Goal: Task Accomplishment & Management: Use online tool/utility

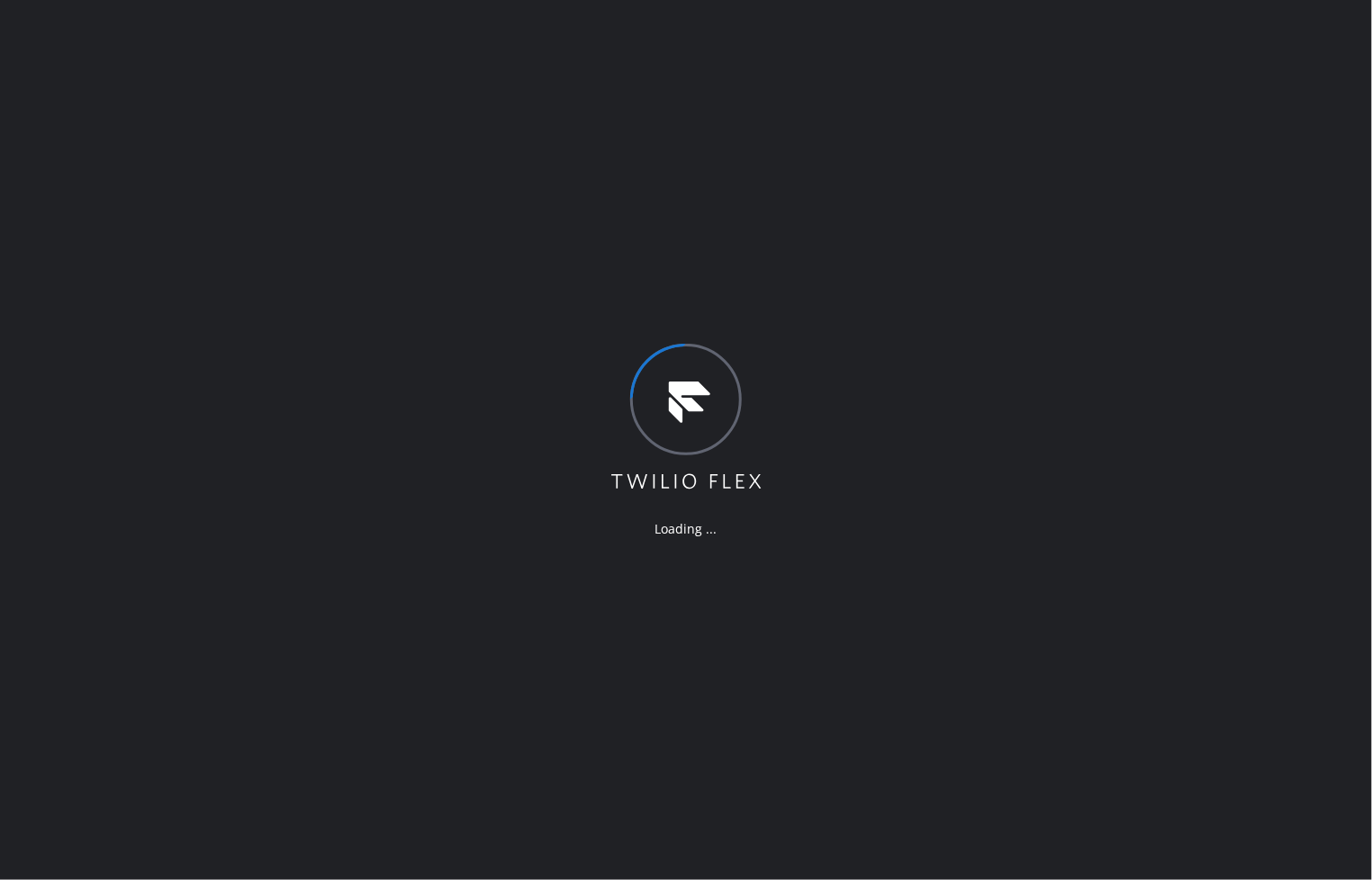
click at [85, 531] on div "Loading ..." at bounding box center [686, 440] width 1372 height 880
click at [774, 706] on div "Loading ..." at bounding box center [686, 440] width 1372 height 880
click at [213, 218] on div "Loading ..." at bounding box center [686, 440] width 1372 height 880
click at [150, 16] on div "Loading ..." at bounding box center [686, 440] width 1372 height 880
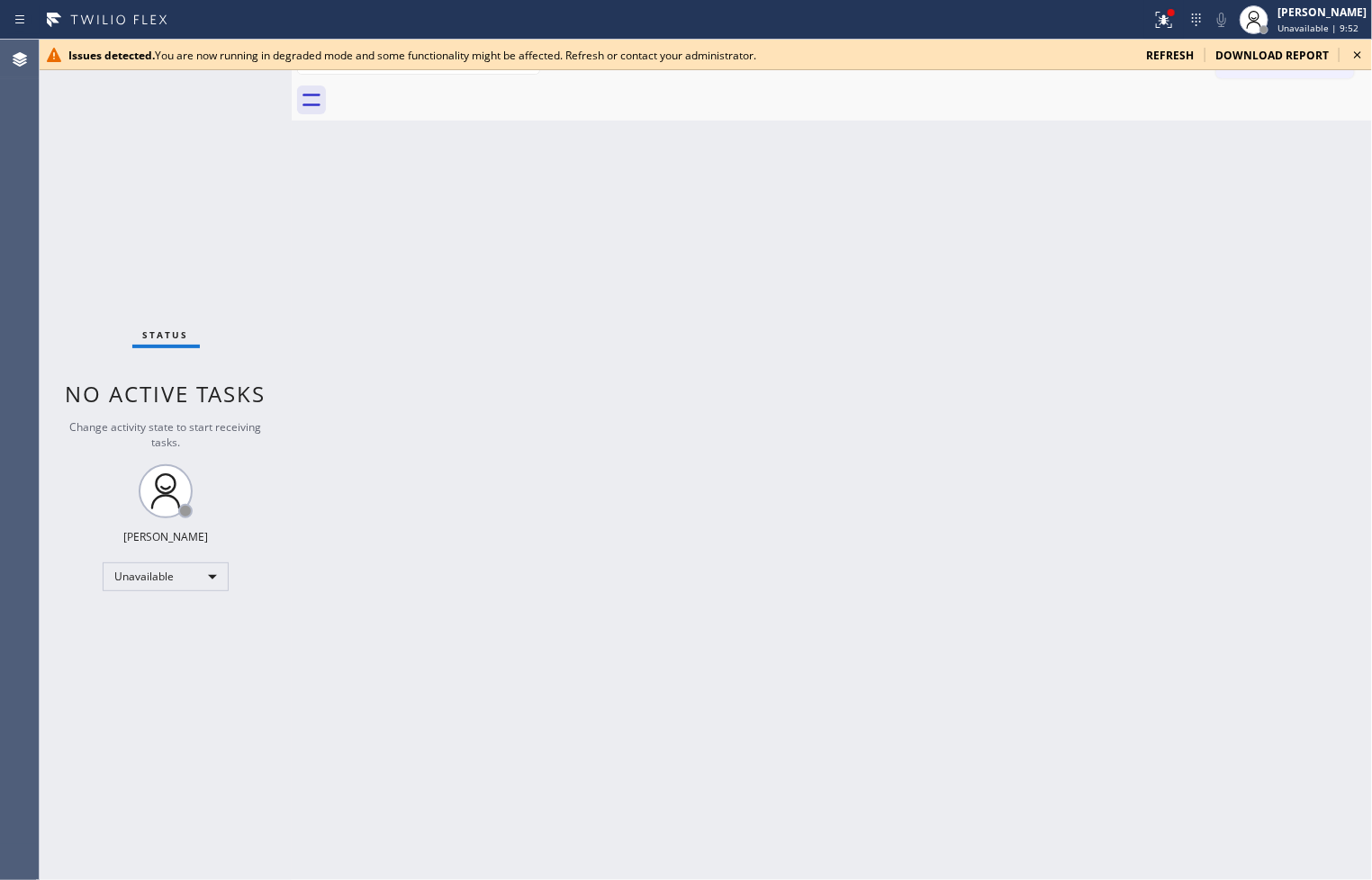
click at [1362, 56] on icon at bounding box center [1357, 55] width 22 height 22
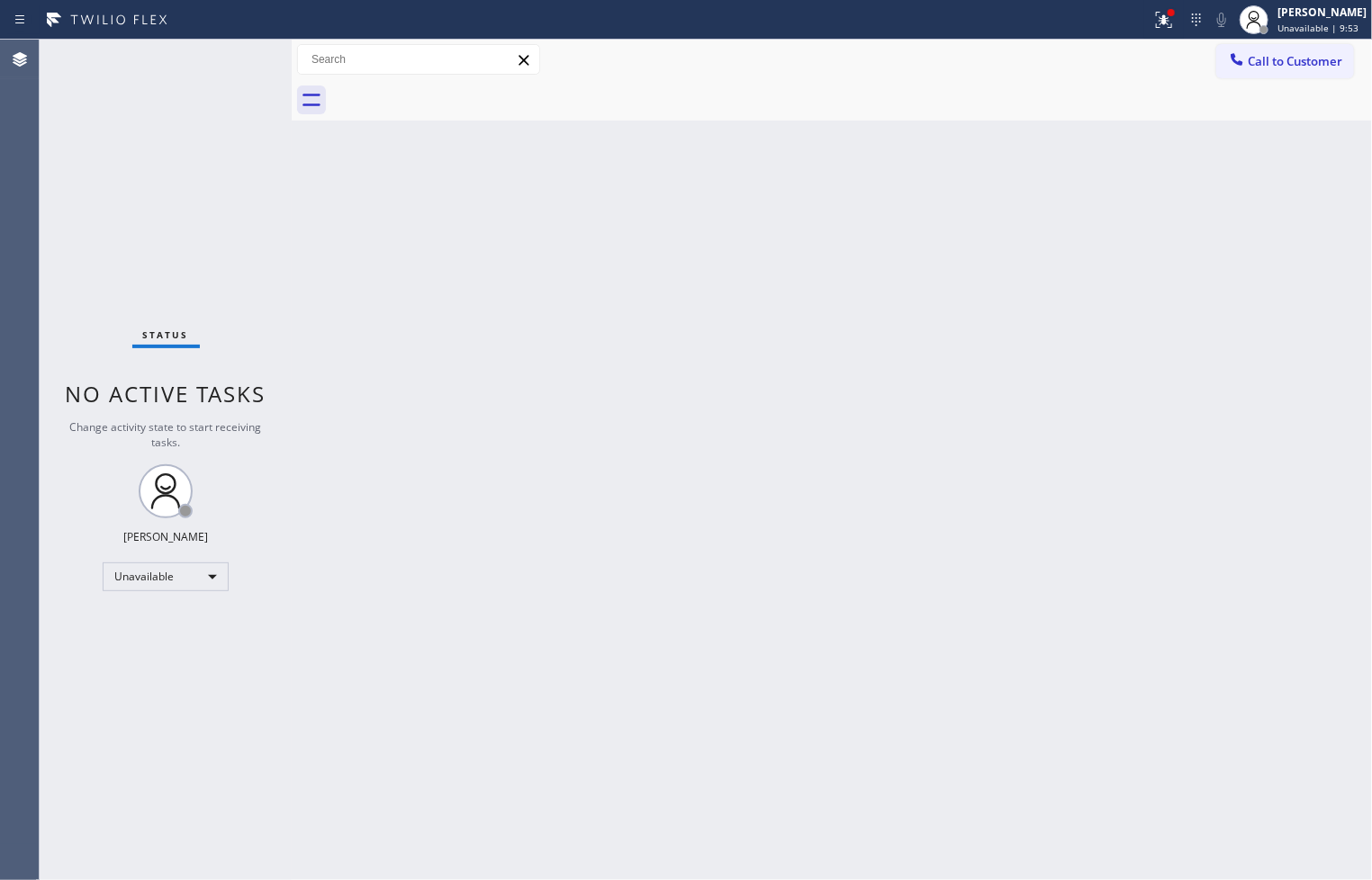
drag, startPoint x: 849, startPoint y: 483, endPoint x: 923, endPoint y: 336, distance: 164.6
click at [860, 462] on div "Back to Dashboard Change Sender ID Customers Technicians Select a contact Outbo…" at bounding box center [832, 459] width 1080 height 840
click at [1153, 16] on icon at bounding box center [1164, 20] width 22 height 22
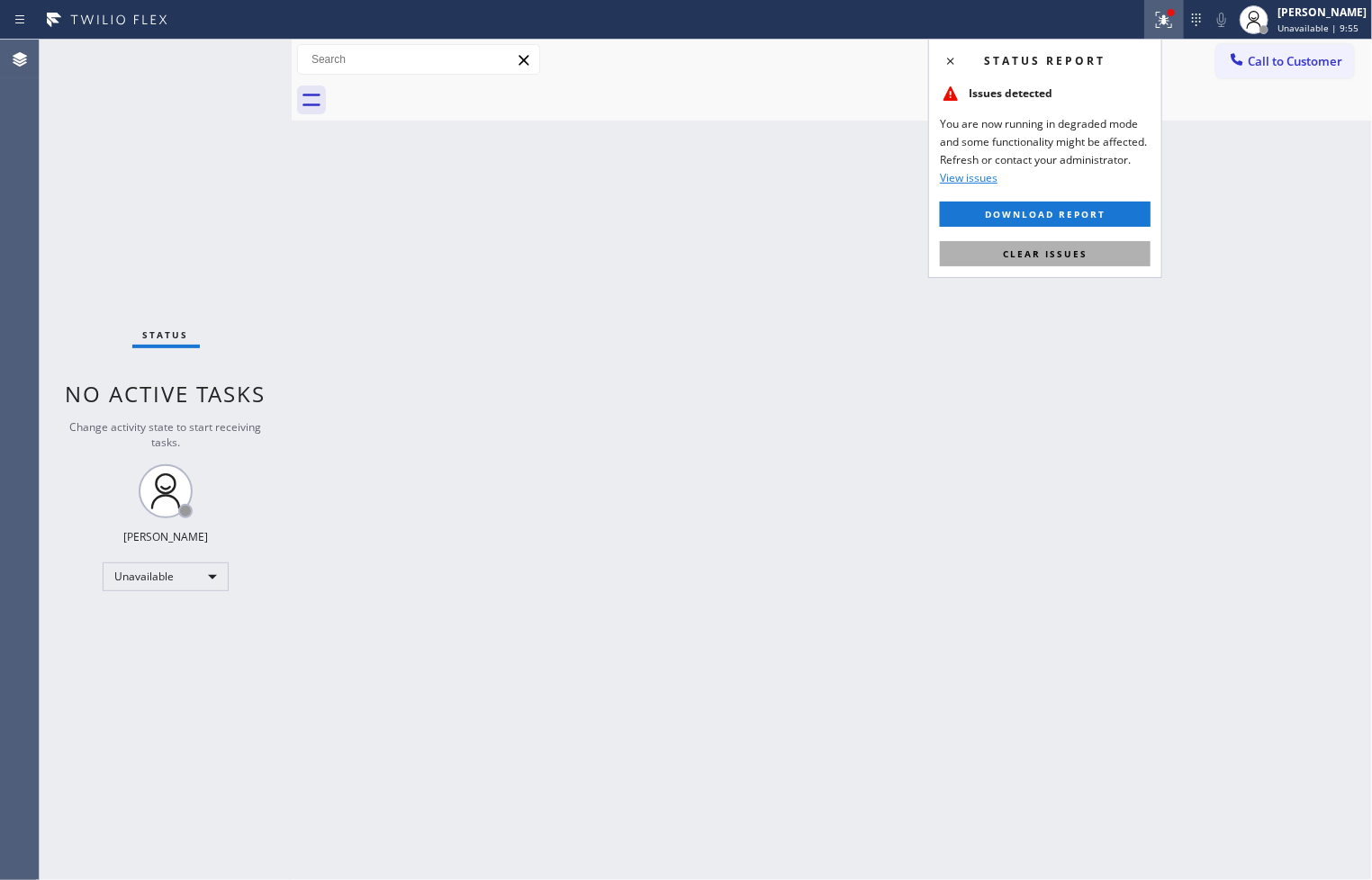
click at [1099, 256] on button "Clear issues" at bounding box center [1045, 254] width 211 height 26
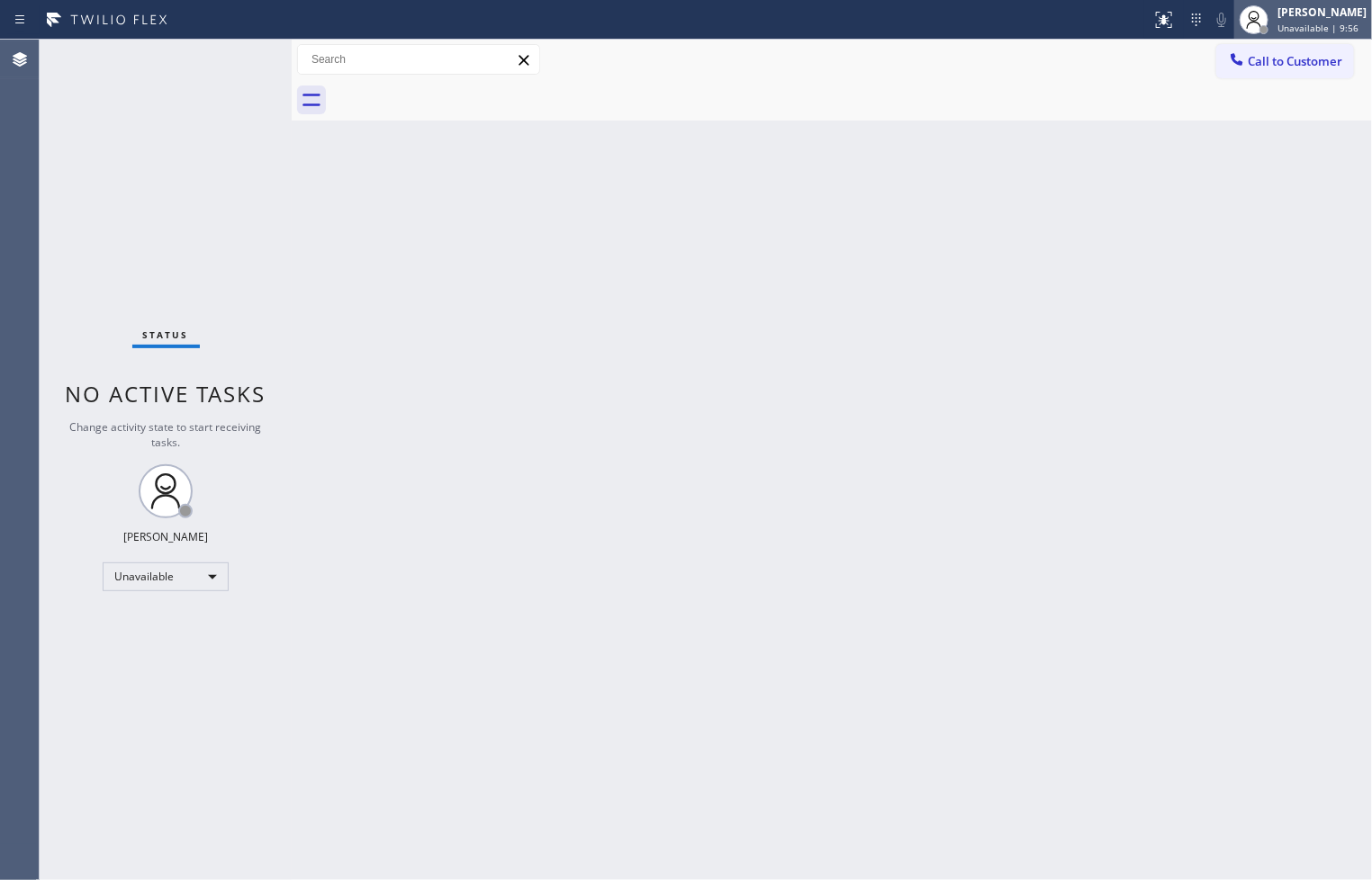
click at [1298, 7] on div "[PERSON_NAME]" at bounding box center [1321, 12] width 89 height 16
click at [848, 378] on div "Back to Dashboard Change Sender ID Customers Technicians Select a contact Outbo…" at bounding box center [832, 459] width 1080 height 840
click at [61, 271] on div "Status No active tasks Change activity state to start receiving tasks. Judy Ann…" at bounding box center [165, 459] width 252 height 840
click at [1310, 5] on div "[PERSON_NAME]" at bounding box center [1321, 12] width 89 height 16
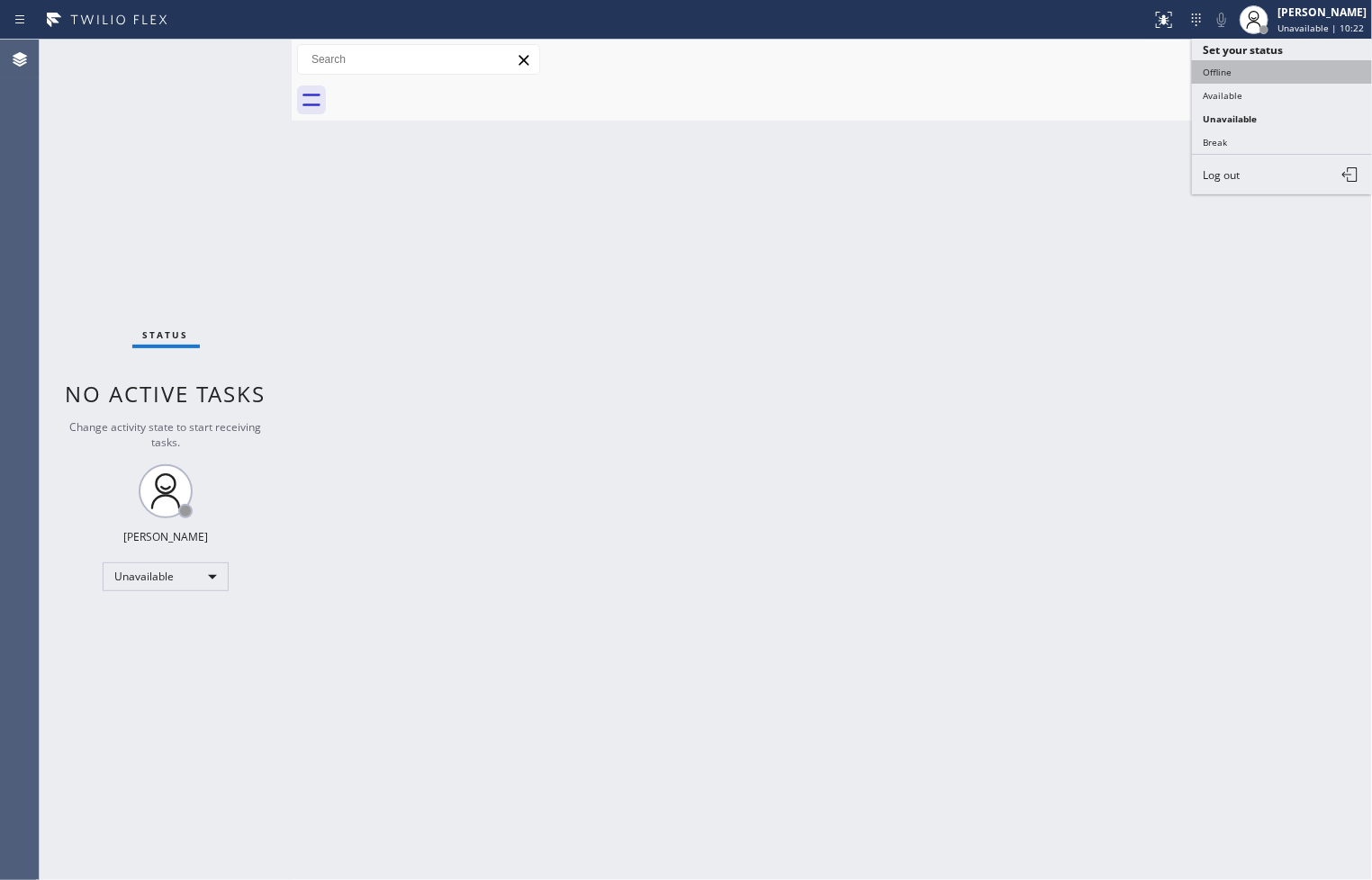
click at [1263, 77] on button "Offline" at bounding box center [1281, 72] width 180 height 24
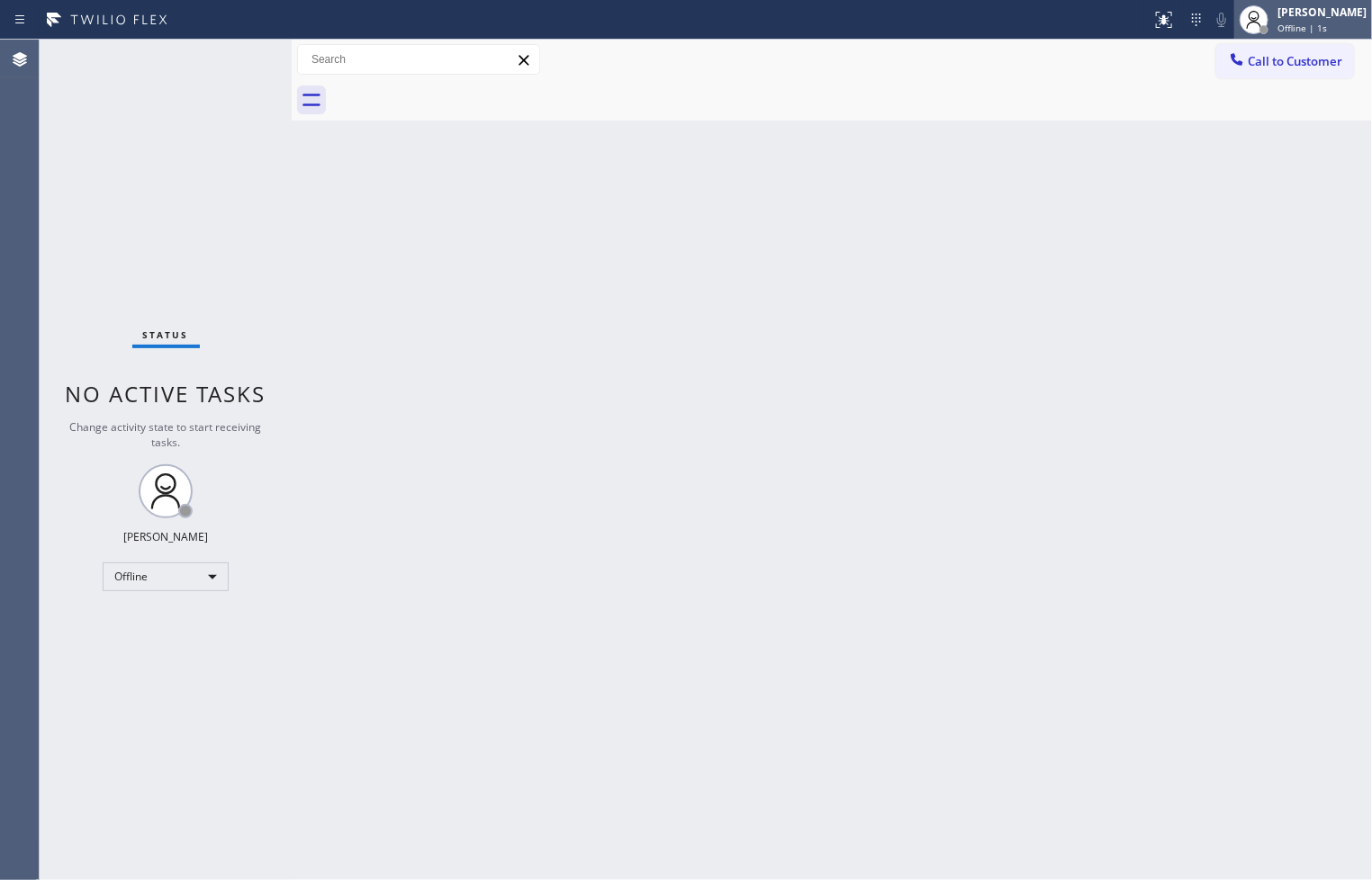
click at [1302, 18] on div "[PERSON_NAME]" at bounding box center [1321, 12] width 89 height 16
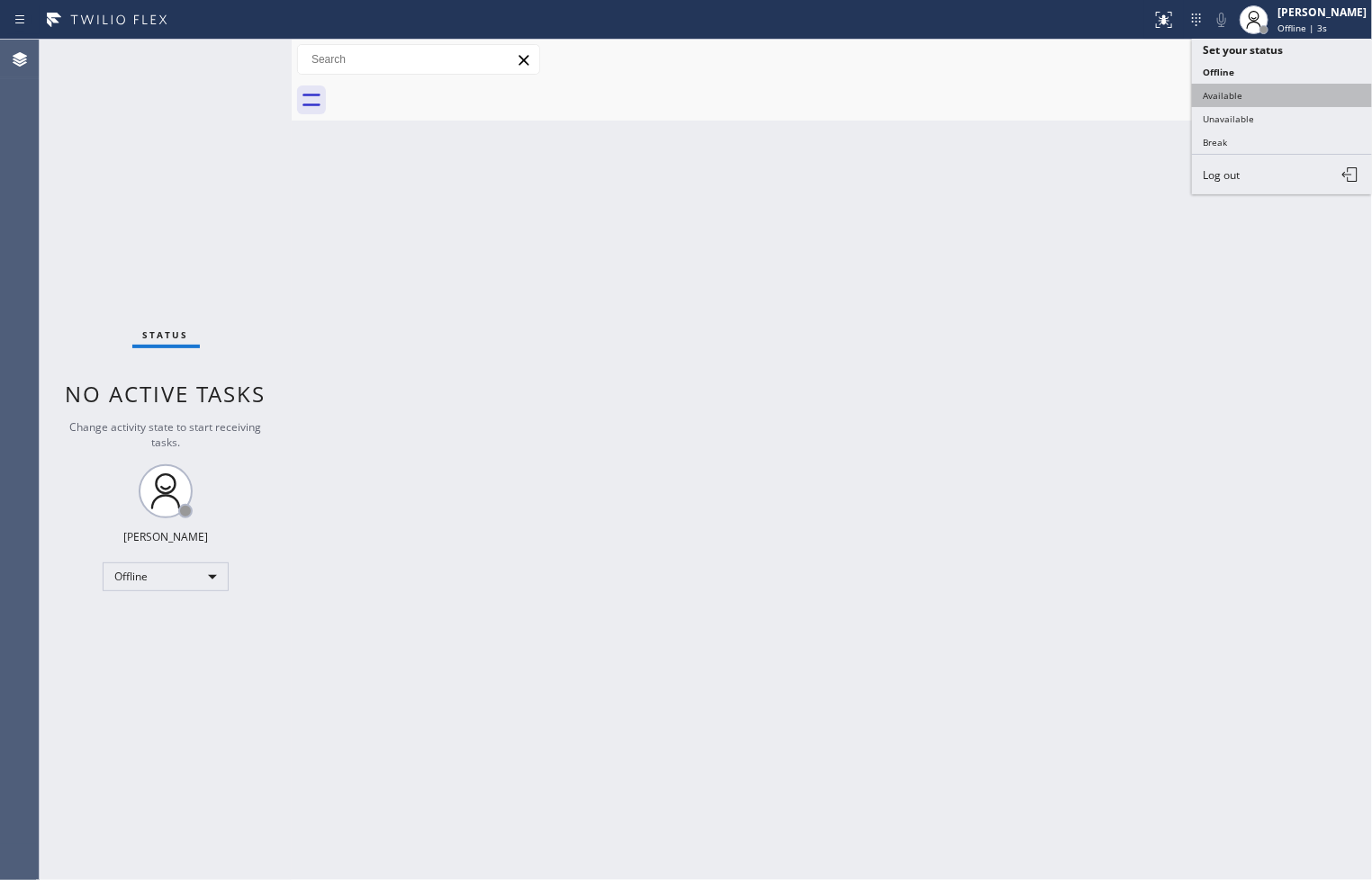
click at [1248, 99] on button "Available" at bounding box center [1281, 95] width 180 height 24
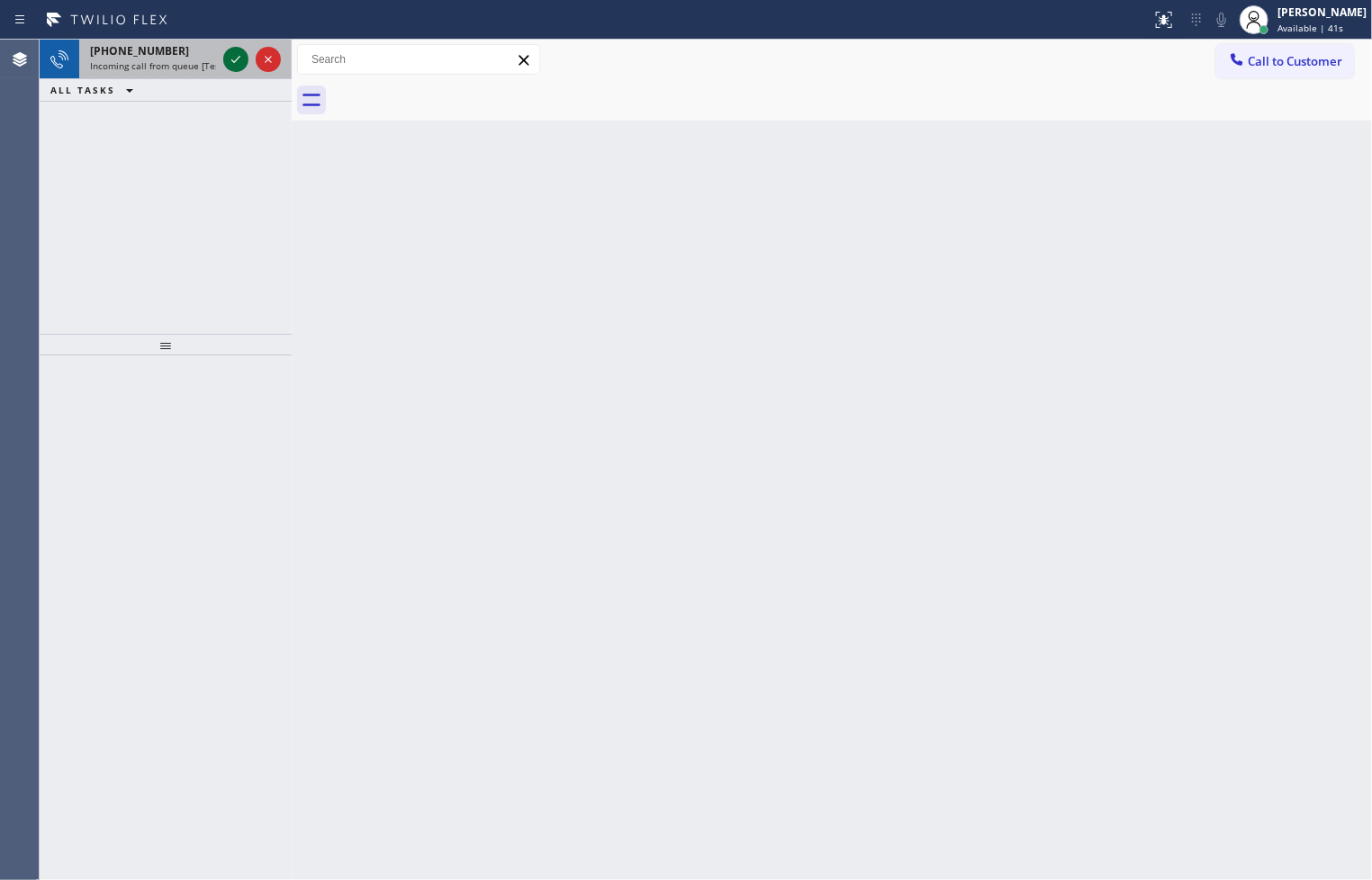
click at [237, 56] on icon at bounding box center [236, 59] width 22 height 22
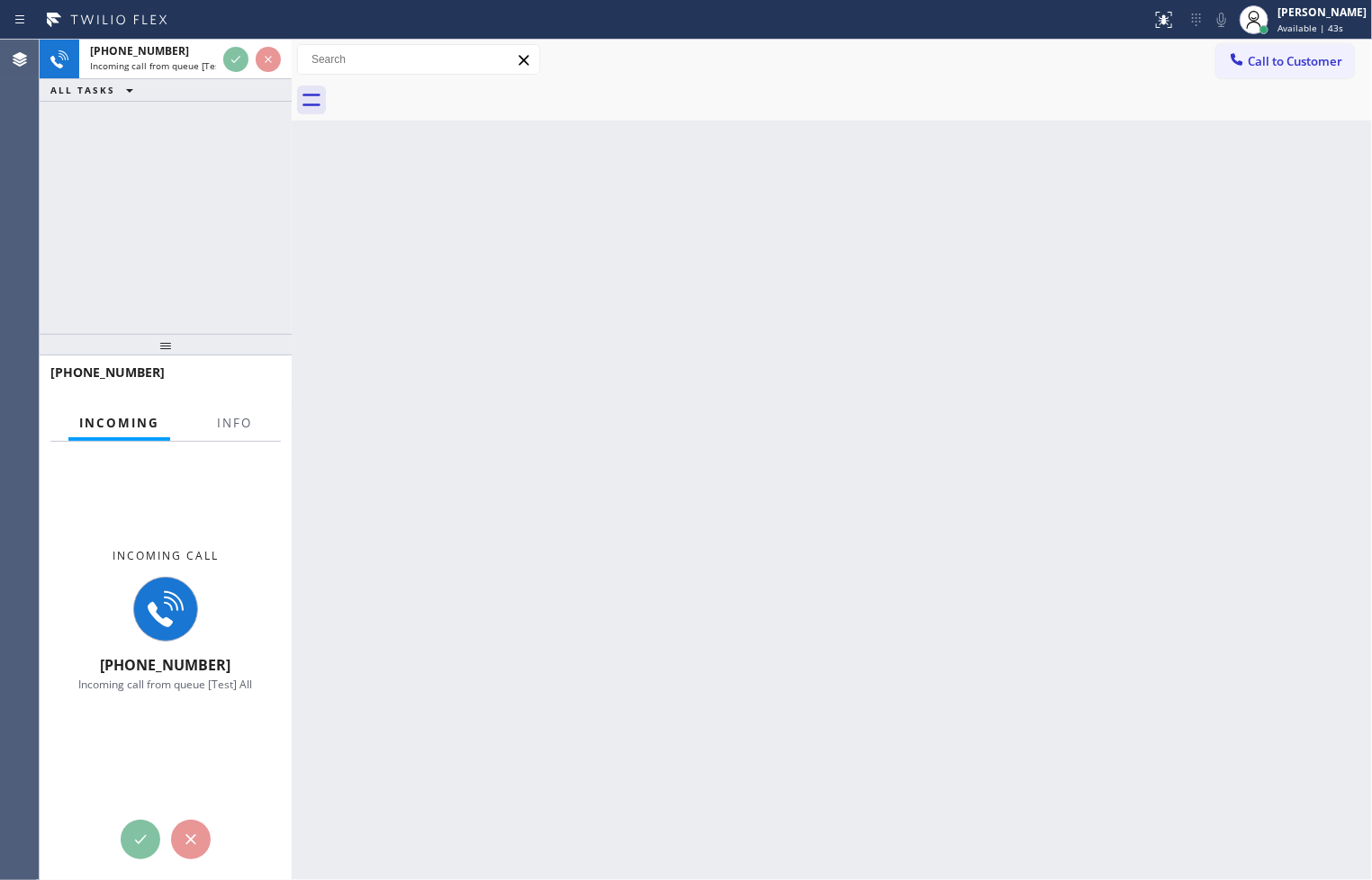
click at [297, 142] on div "Back to Dashboard Change Sender ID Customers Technicians Select a contact Outbo…" at bounding box center [832, 459] width 1080 height 840
drag, startPoint x: 291, startPoint y: 151, endPoint x: 568, endPoint y: 176, distance: 278.1
click at [292, 191] on div at bounding box center [292, 459] width 0 height 840
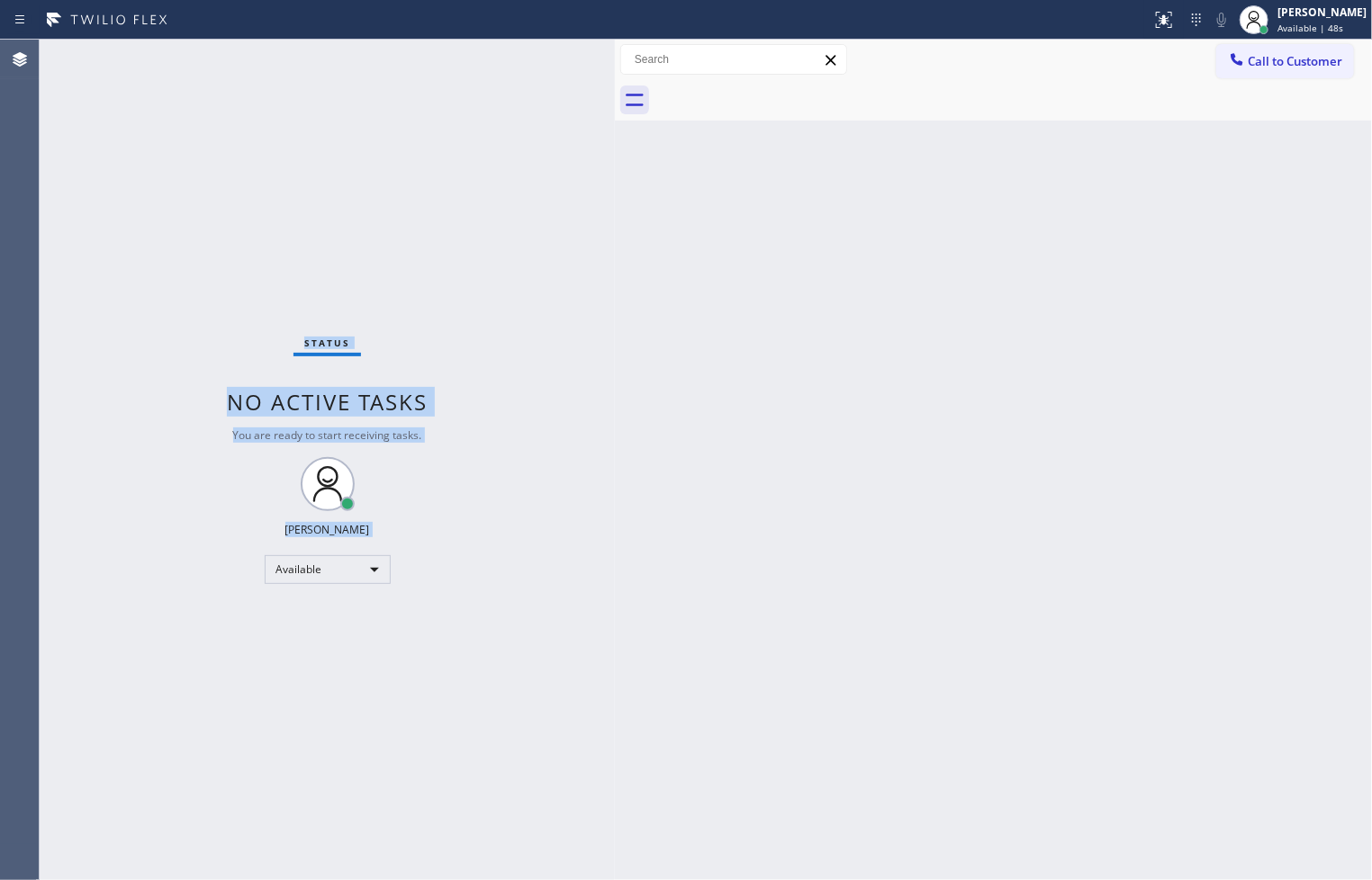
click at [275, 58] on div "Status No active tasks You are ready to start receiving tasks. [PERSON_NAME]" at bounding box center [327, 459] width 575 height 840
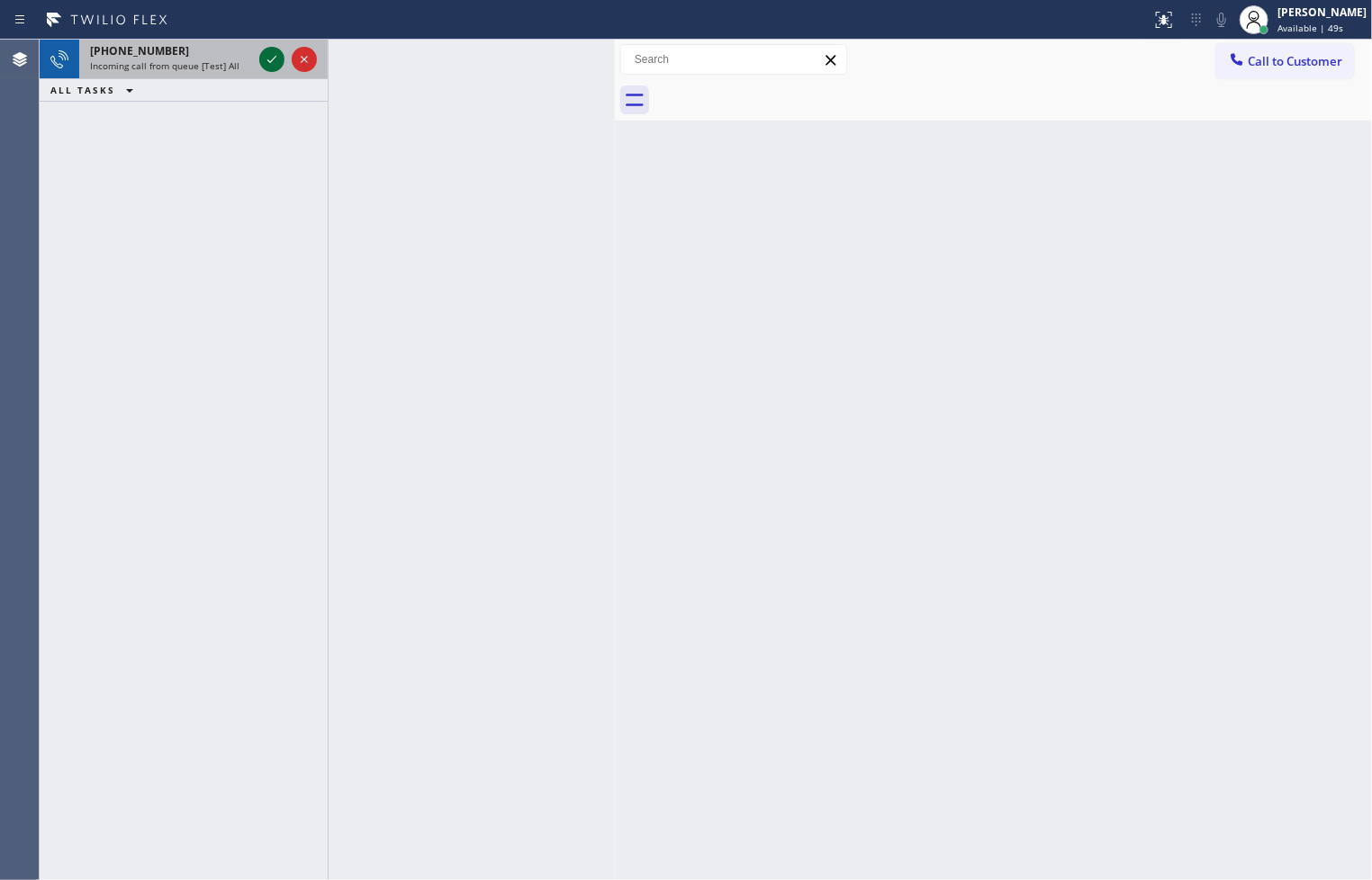
click at [275, 58] on icon at bounding box center [272, 59] width 22 height 22
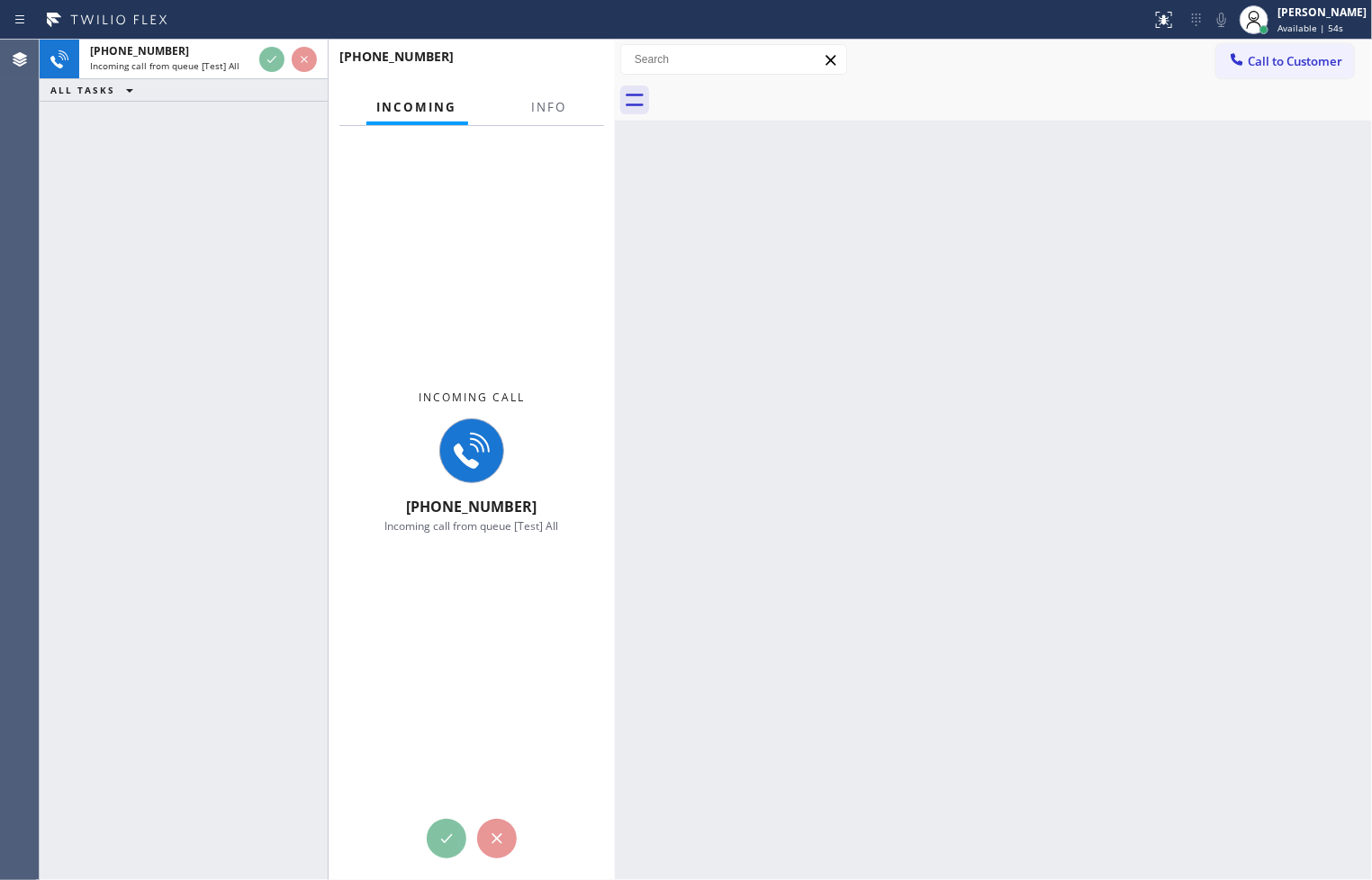
click at [945, 355] on div "Back to Dashboard Change Sender ID Customers Technicians Select a contact Outbo…" at bounding box center [993, 459] width 757 height 840
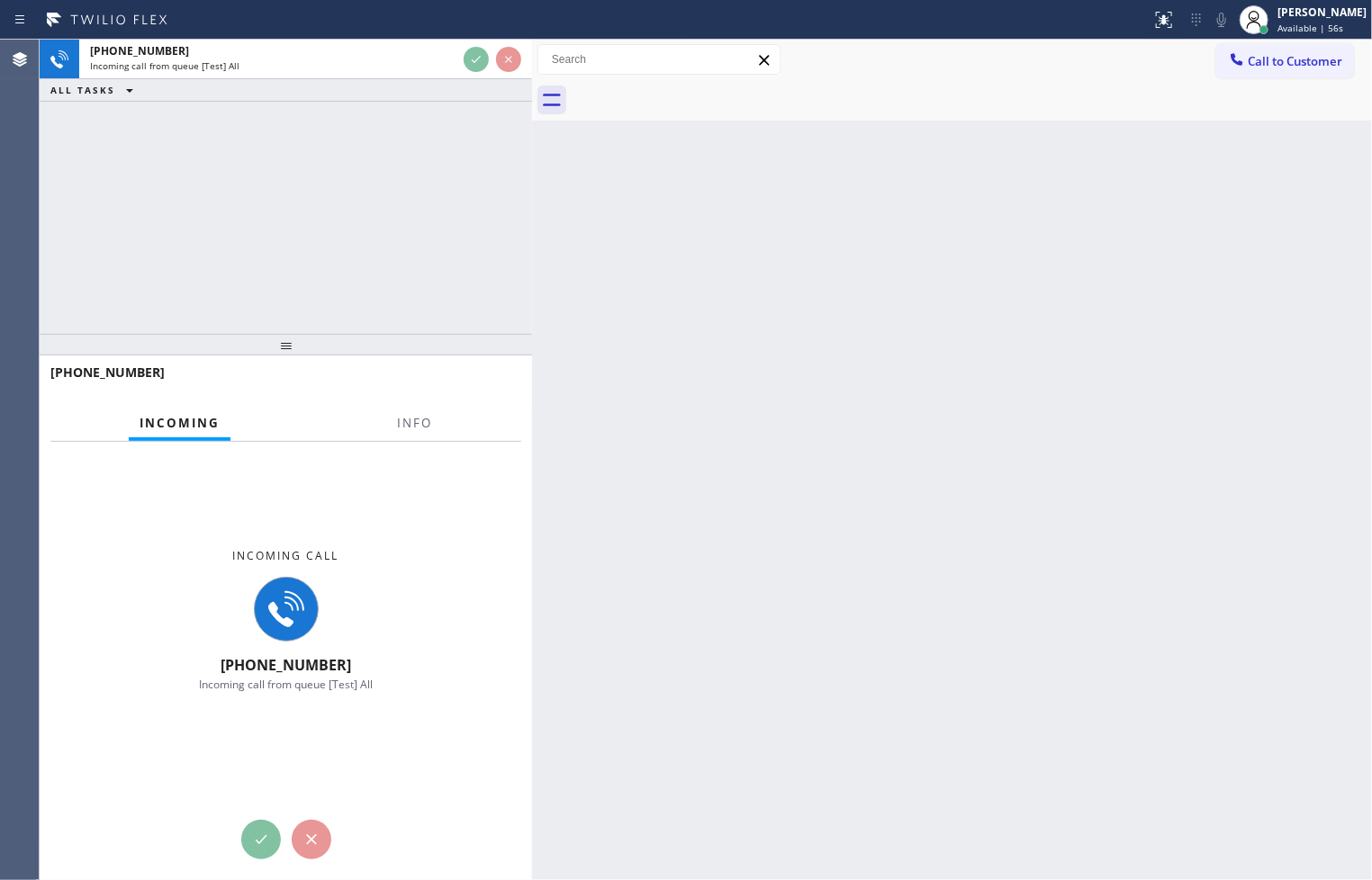
drag, startPoint x: 616, startPoint y: 351, endPoint x: 533, endPoint y: 356, distance: 83.2
click at [532, 356] on div at bounding box center [532, 459] width 0 height 840
click at [416, 427] on span "Info" at bounding box center [415, 423] width 35 height 16
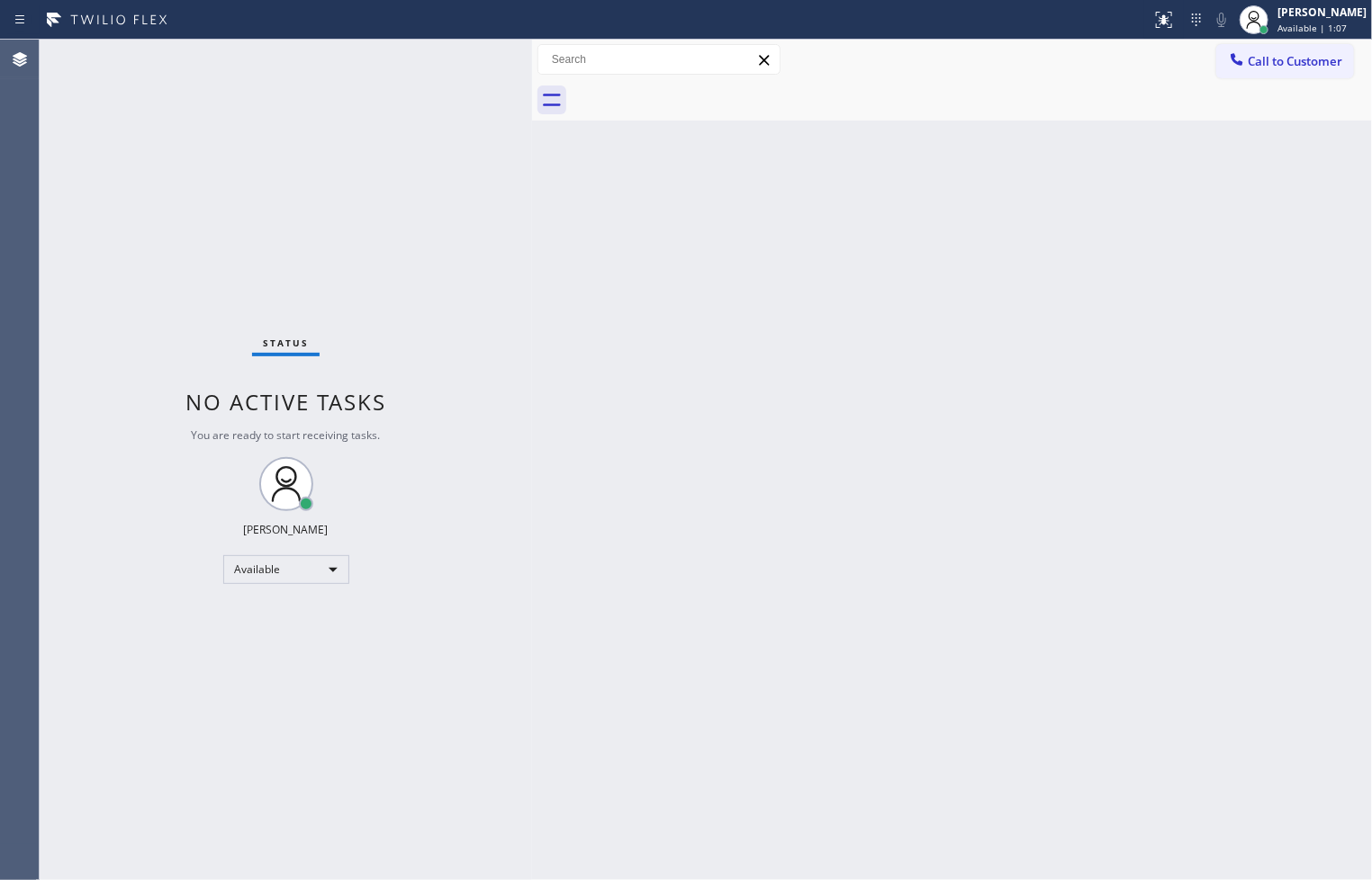
click at [478, 59] on div "Status No active tasks You are ready to start receiving tasks. [PERSON_NAME]" at bounding box center [286, 459] width 492 height 840
click at [1325, 23] on div "Available | 1:08" at bounding box center [1321, 28] width 89 height 13
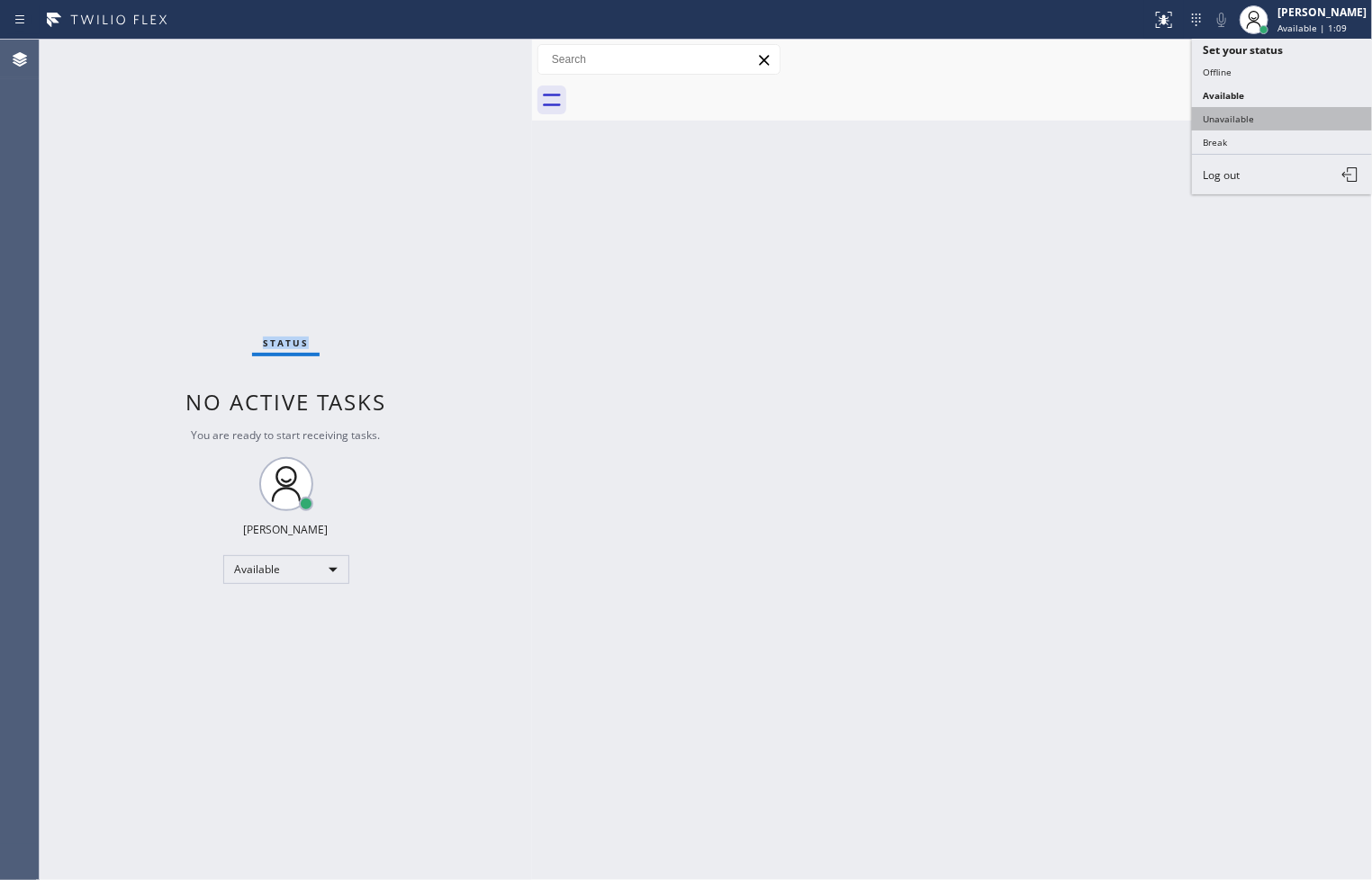
click at [1271, 122] on button "Unavailable" at bounding box center [1281, 119] width 180 height 24
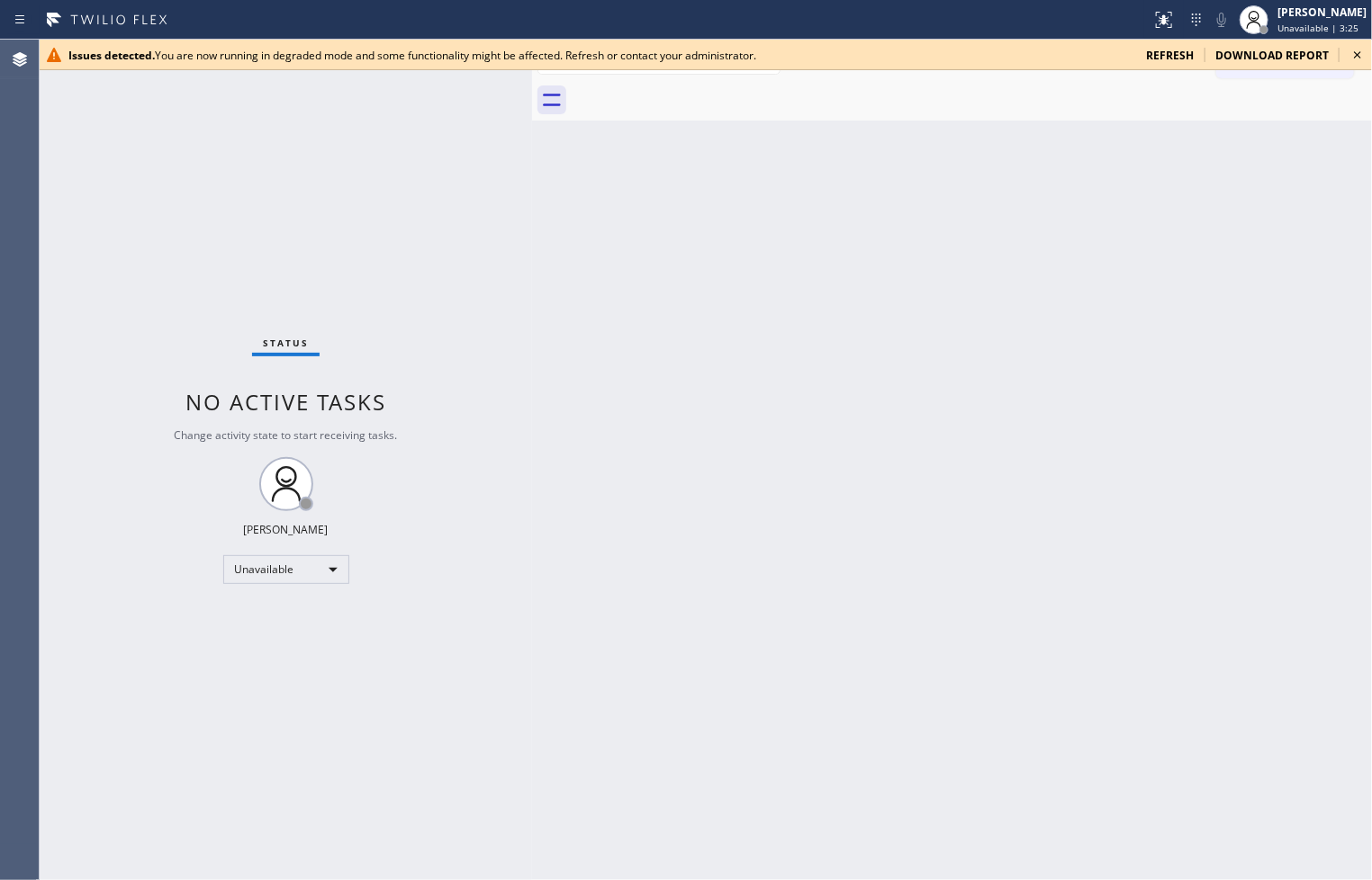
click at [96, 477] on div "Status No active tasks Change activity state to start receiving tasks. Judy Ann…" at bounding box center [286, 459] width 492 height 840
click at [1315, 20] on div "Judy Anne Bernaldez Unavailable | 15:27" at bounding box center [1322, 19] width 98 height 31
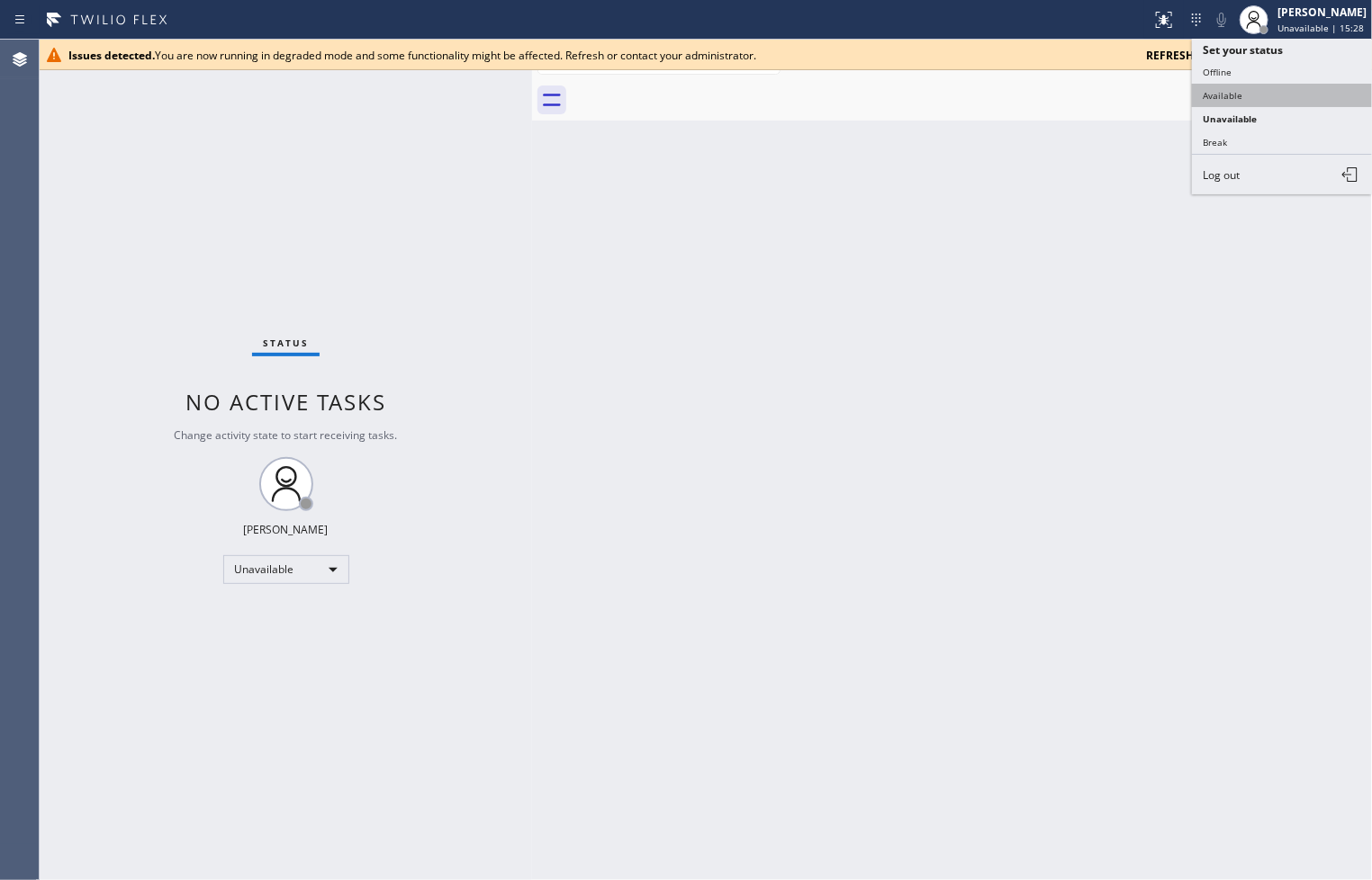
click at [1279, 95] on button "Available" at bounding box center [1281, 95] width 180 height 24
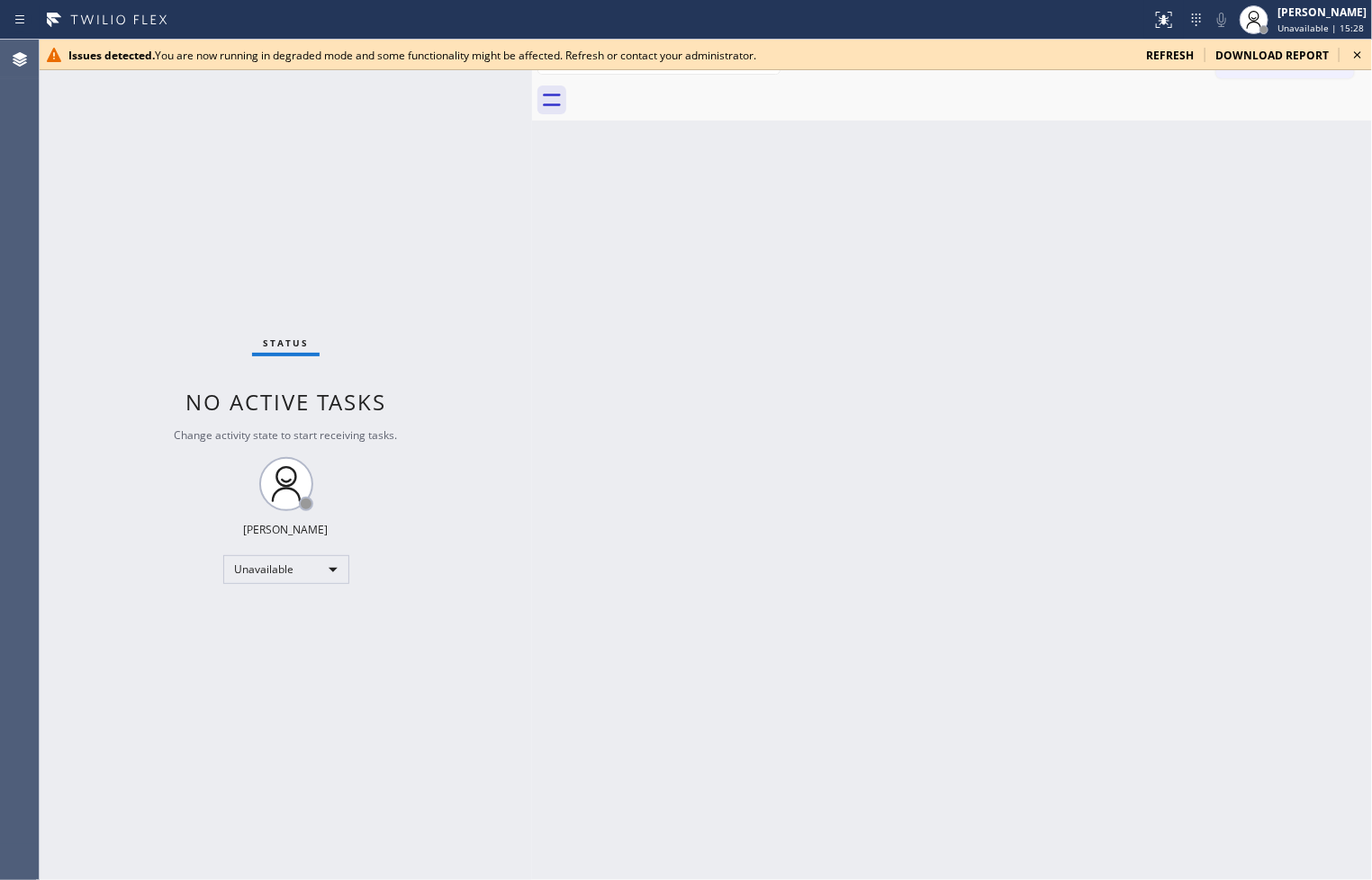
drag, startPoint x: 811, startPoint y: 520, endPoint x: 961, endPoint y: 326, distance: 245.2
click at [822, 519] on div "Back to Dashboard Change Sender ID Customers Technicians Select a contact Outbo…" at bounding box center [951, 459] width 839 height 840
click at [1356, 55] on icon at bounding box center [1357, 55] width 22 height 22
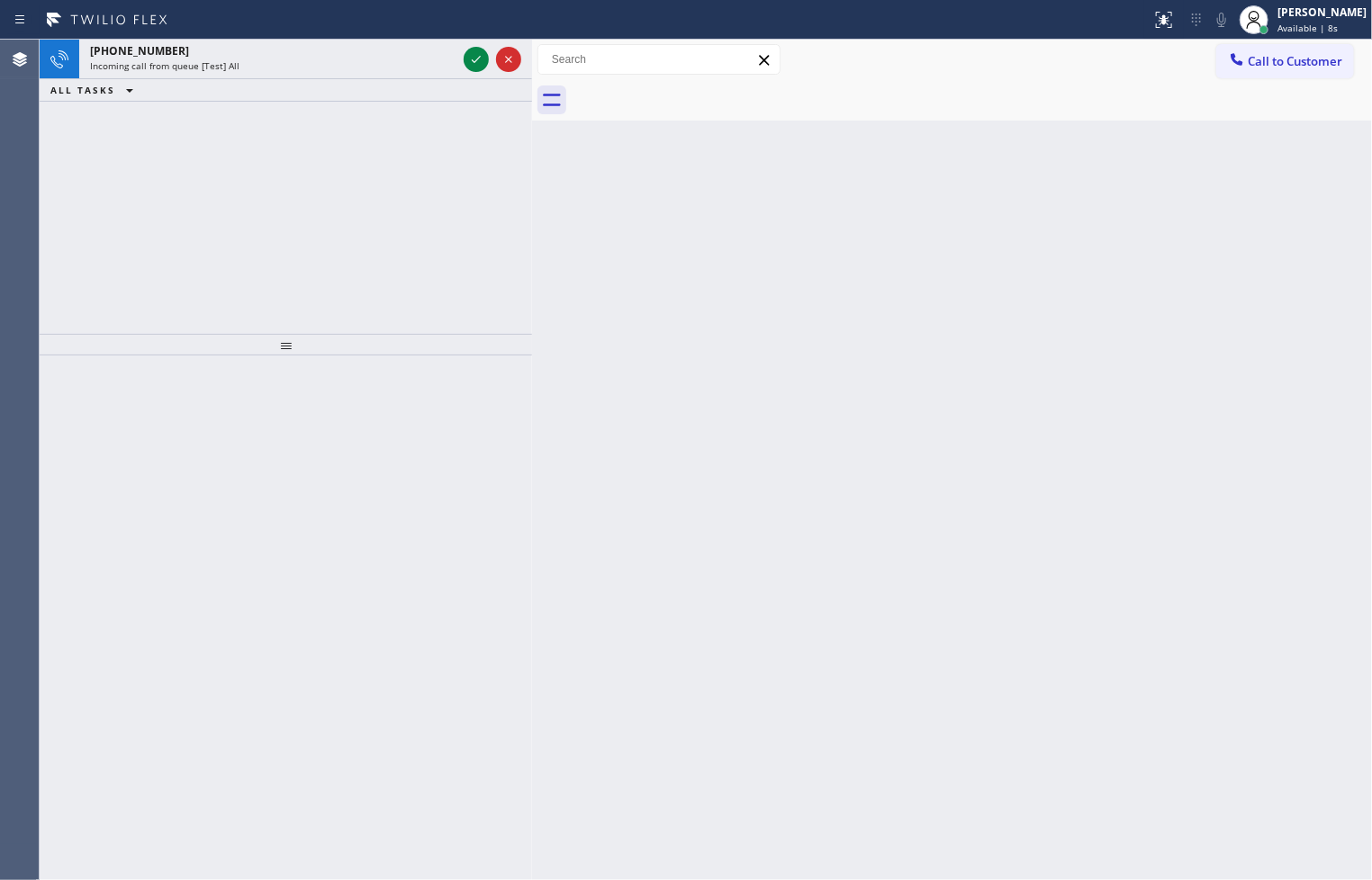
click at [109, 285] on div "+16892083019 Incoming call from queue [Test] All ALL TASKS ALL TASKS ACTIVE TAS…" at bounding box center [286, 187] width 492 height 295
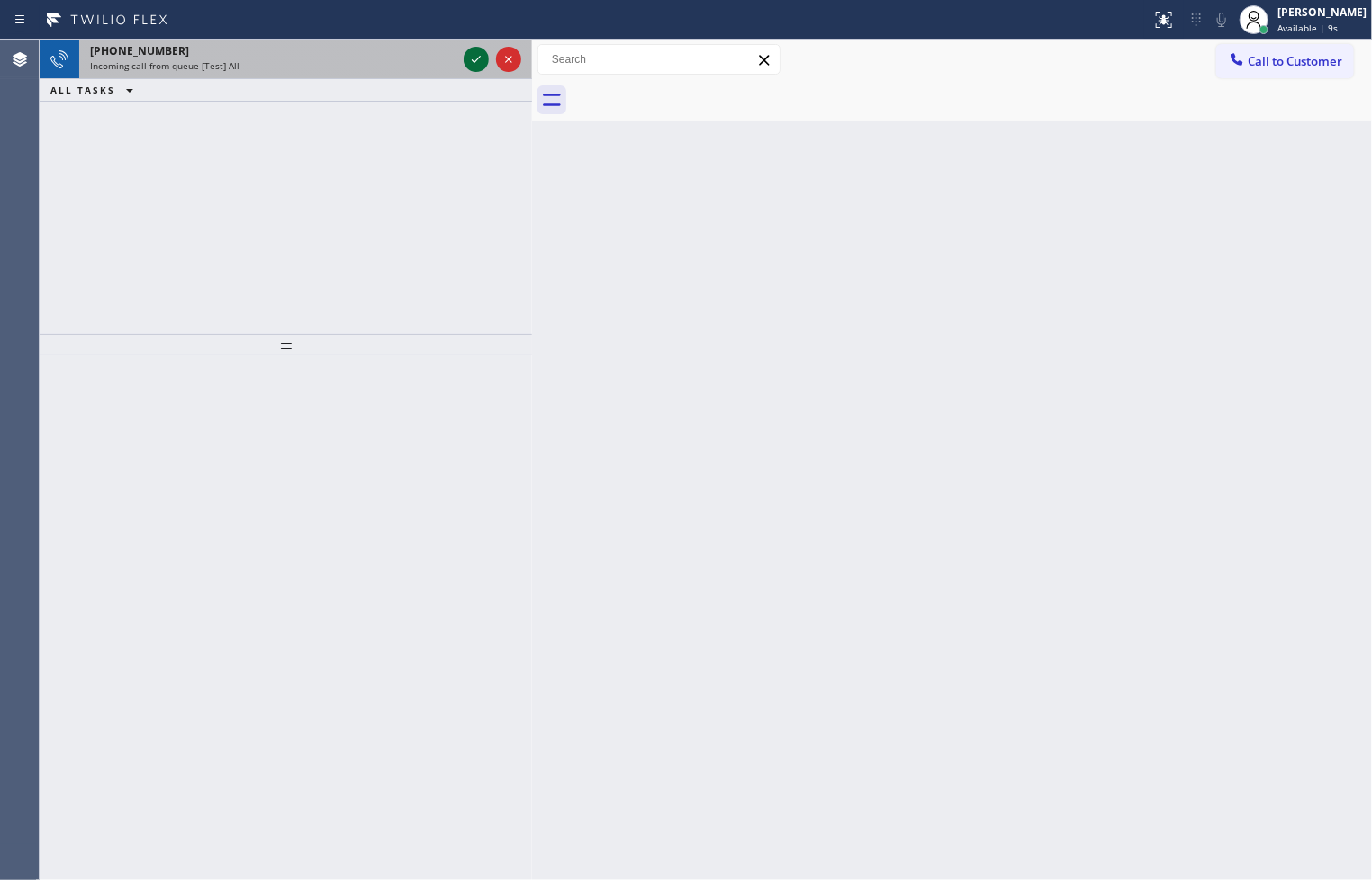
click at [481, 51] on icon at bounding box center [476, 59] width 22 height 22
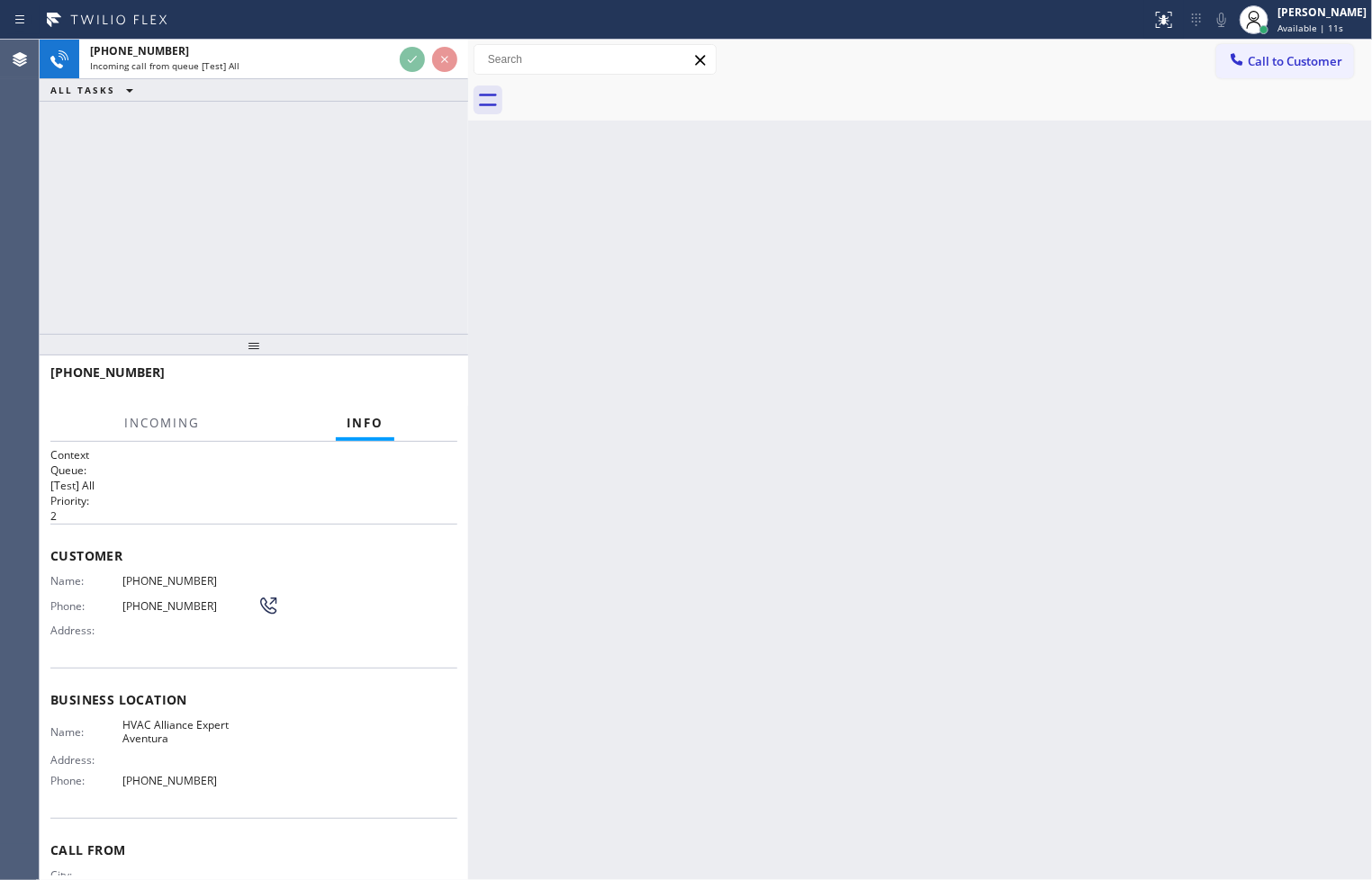
drag, startPoint x: 534, startPoint y: 148, endPoint x: 448, endPoint y: 173, distance: 89.6
click at [468, 173] on div at bounding box center [468, 459] width 0 height 840
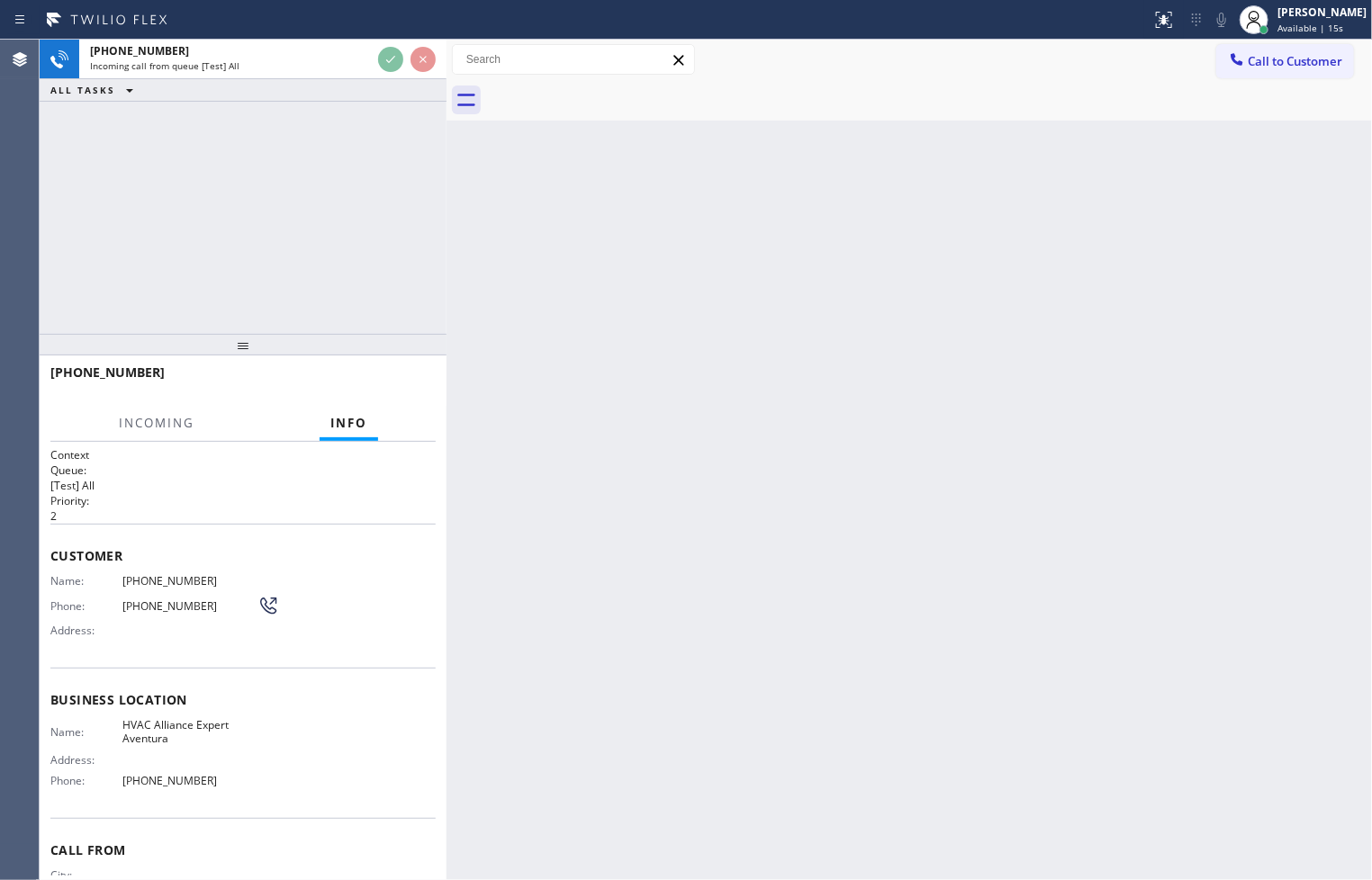
click at [319, 219] on div "+16892083019 Incoming call from queue [Test] All ALL TASKS ALL TASKS ACTIVE TAS…" at bounding box center [243, 187] width 406 height 295
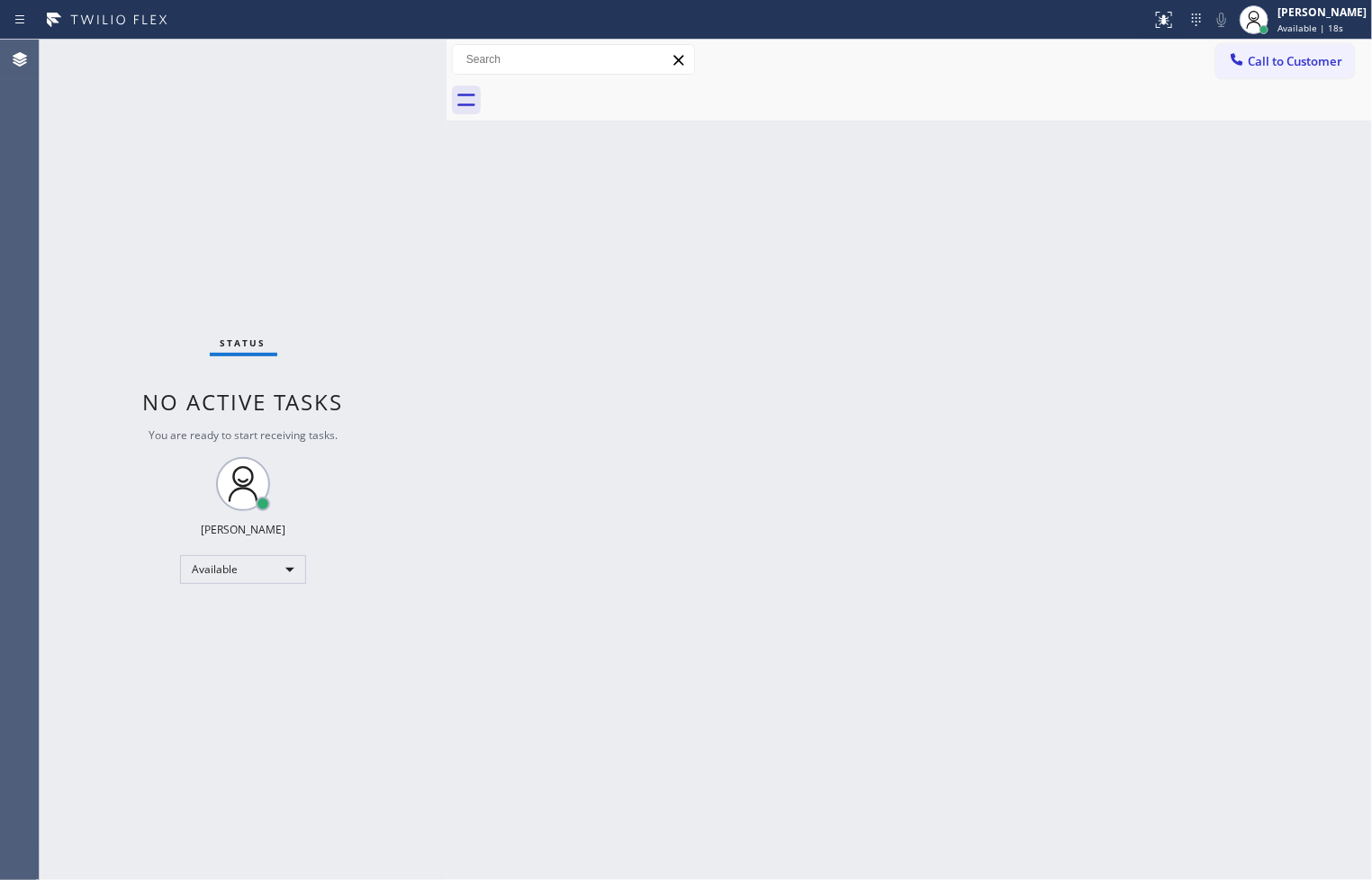
click at [391, 65] on div "Status No active tasks You are ready to start receiving tasks. [PERSON_NAME]" at bounding box center [243, 459] width 406 height 840
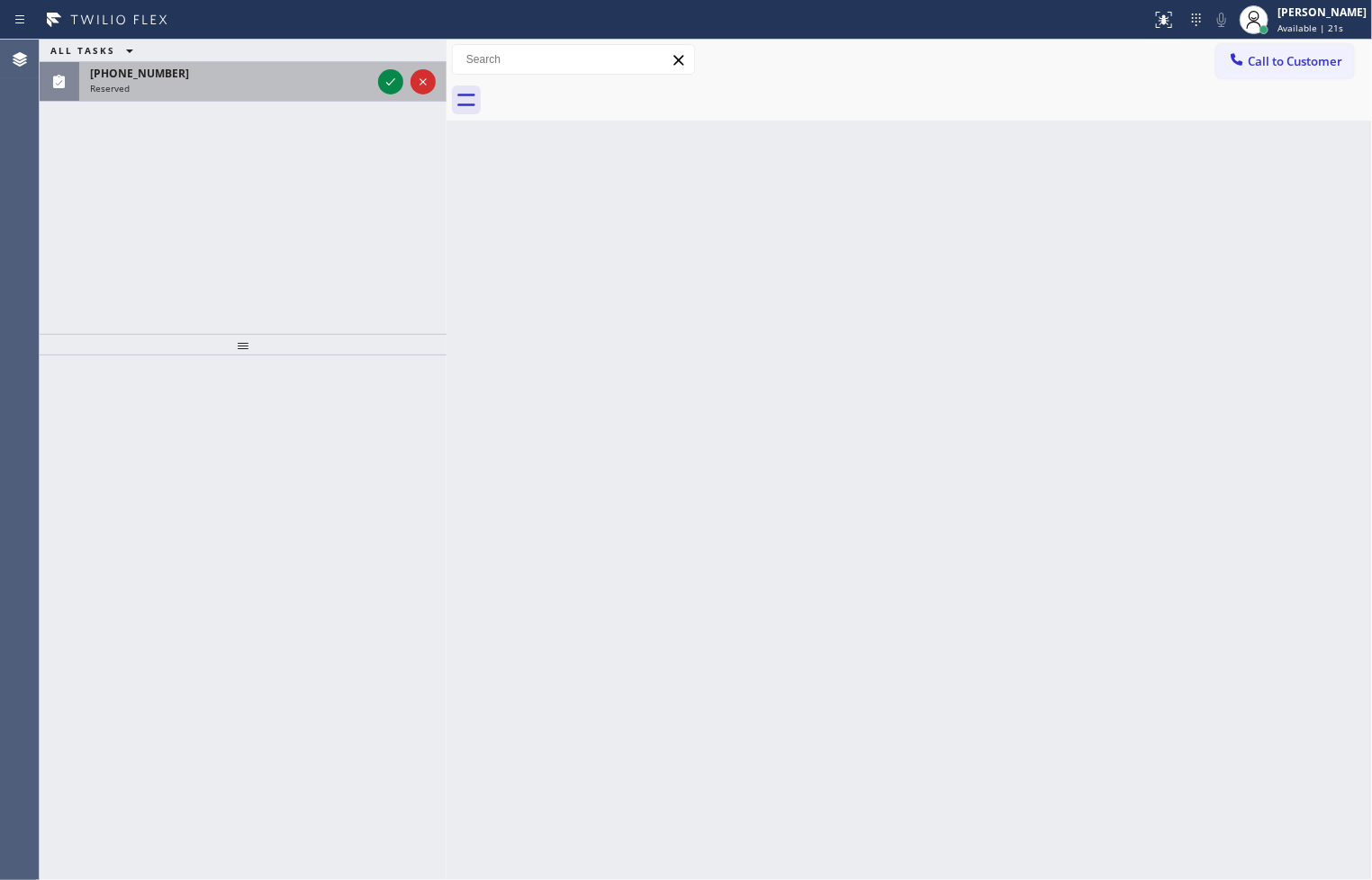
click at [385, 67] on div at bounding box center [406, 81] width 65 height 39
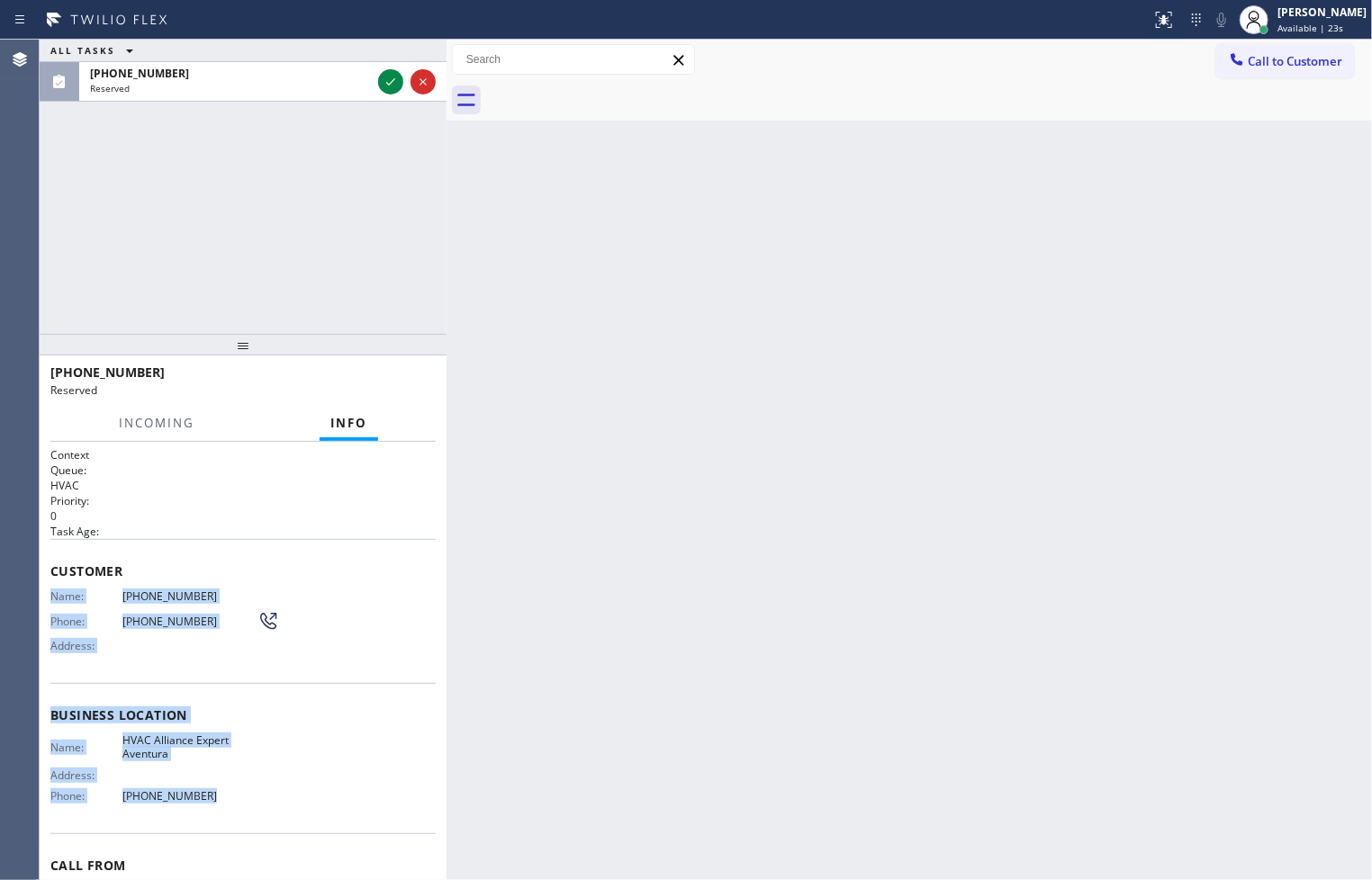
drag, startPoint x: 46, startPoint y: 596, endPoint x: 223, endPoint y: 789, distance: 261.9
click at [223, 789] on div "Context Queue: HVAC Priority: 0 Task Age: Customer Name: (689) 208-3019 Phone: …" at bounding box center [243, 661] width 406 height 439
copy div "Name: (689) 208-3019 Phone: (689) 208-3019 Address: Business location Name: HVA…"
click at [1323, 14] on div "[PERSON_NAME]" at bounding box center [1321, 12] width 89 height 16
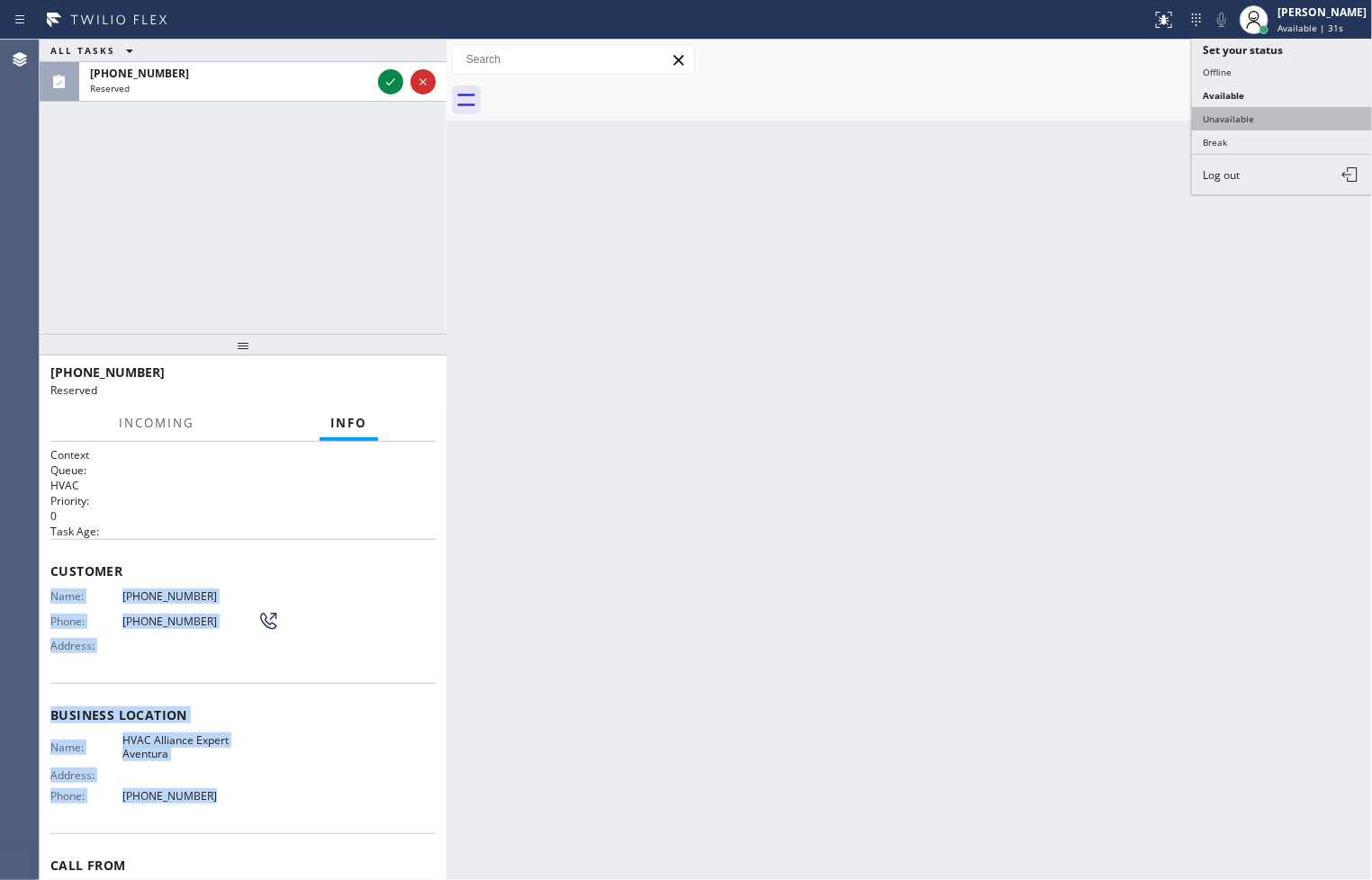
click at [1271, 120] on button "Unavailable" at bounding box center [1281, 119] width 180 height 24
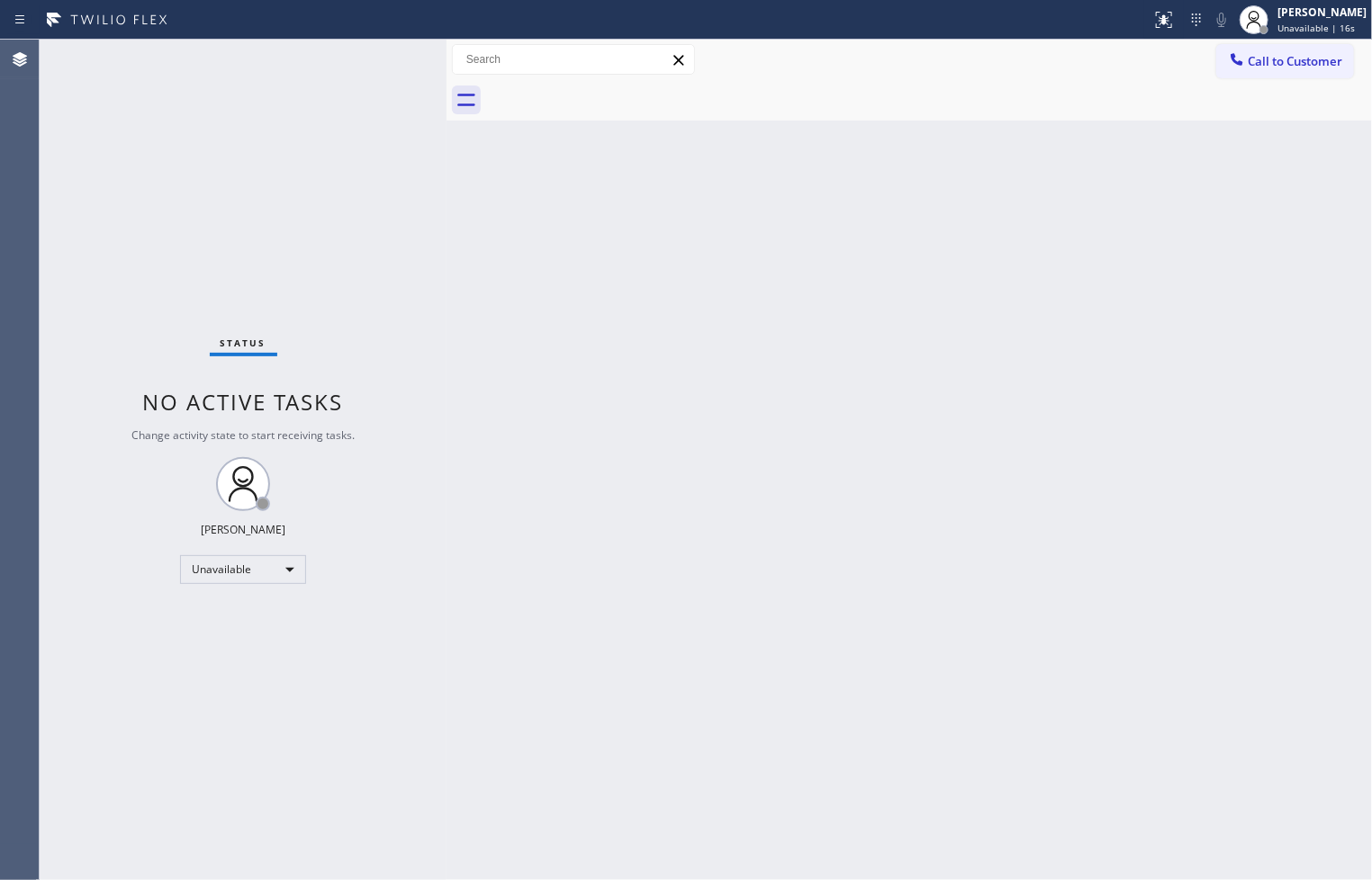
drag, startPoint x: 43, startPoint y: 627, endPoint x: 177, endPoint y: 491, distance: 190.9
click at [43, 627] on div "Status No active tasks Change activity state to start receiving tasks. Judy Ann…" at bounding box center [243, 459] width 406 height 840
click at [776, 209] on div "Back to Dashboard Change Sender ID Customers Technicians Select a contact Outbo…" at bounding box center [909, 459] width 925 height 840
click at [63, 555] on div "Status No active tasks Change activity state to start receiving tasks. Judy Ann…" at bounding box center [243, 459] width 406 height 840
click at [276, 188] on div "Status No active tasks Change activity state to start receiving tasks. Judy Ann…" at bounding box center [243, 459] width 406 height 840
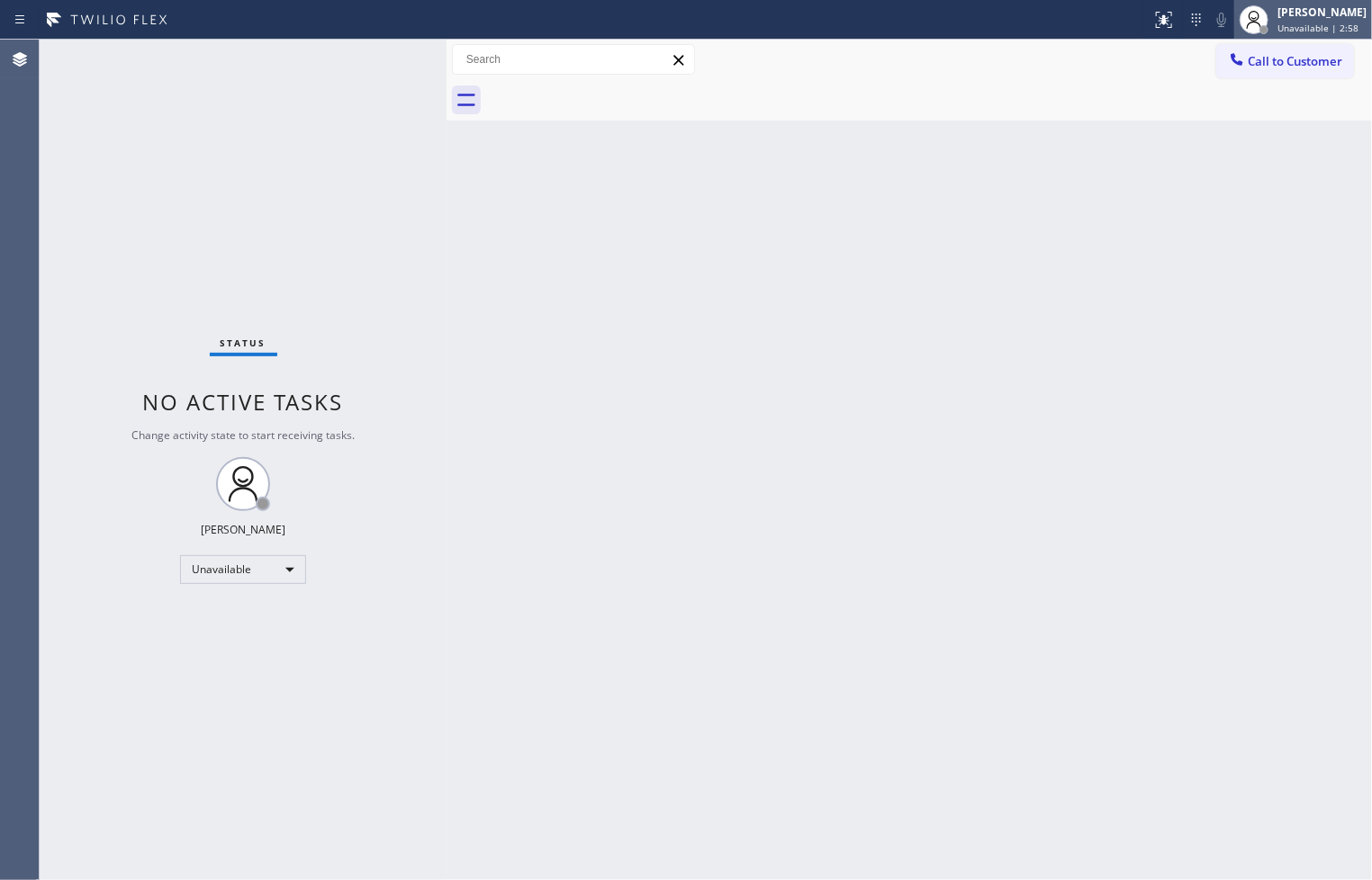
click at [1285, 10] on div "[PERSON_NAME]" at bounding box center [1321, 12] width 89 height 16
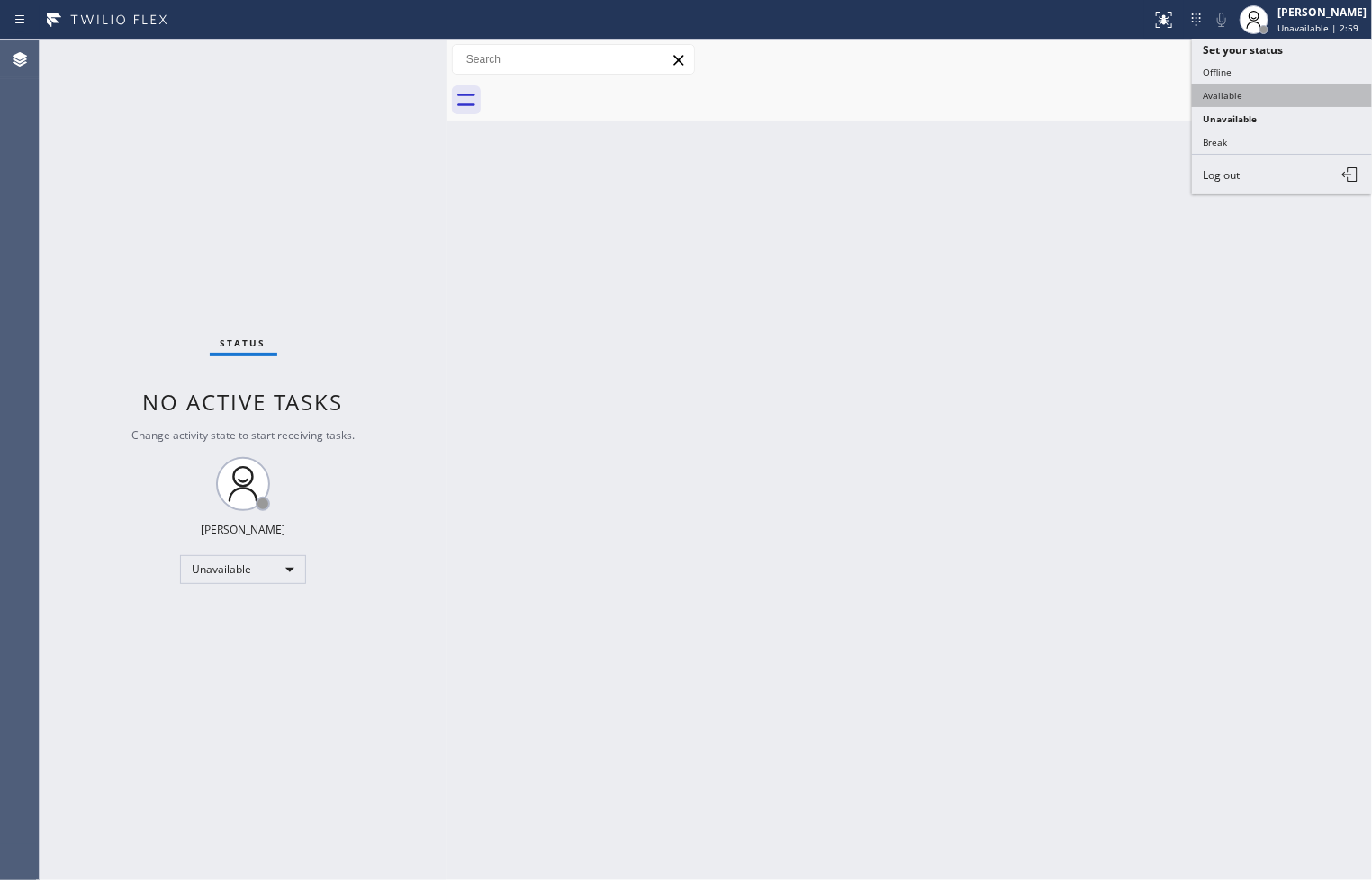
click at [1238, 102] on button "Available" at bounding box center [1281, 95] width 180 height 24
click at [684, 271] on div "Back to Dashboard Change Sender ID Customers Technicians Select a contact Outbo…" at bounding box center [909, 459] width 925 height 840
click at [267, 307] on div "Status No active tasks Change activity state to start receiving tasks. Judy Ann…" at bounding box center [243, 459] width 406 height 840
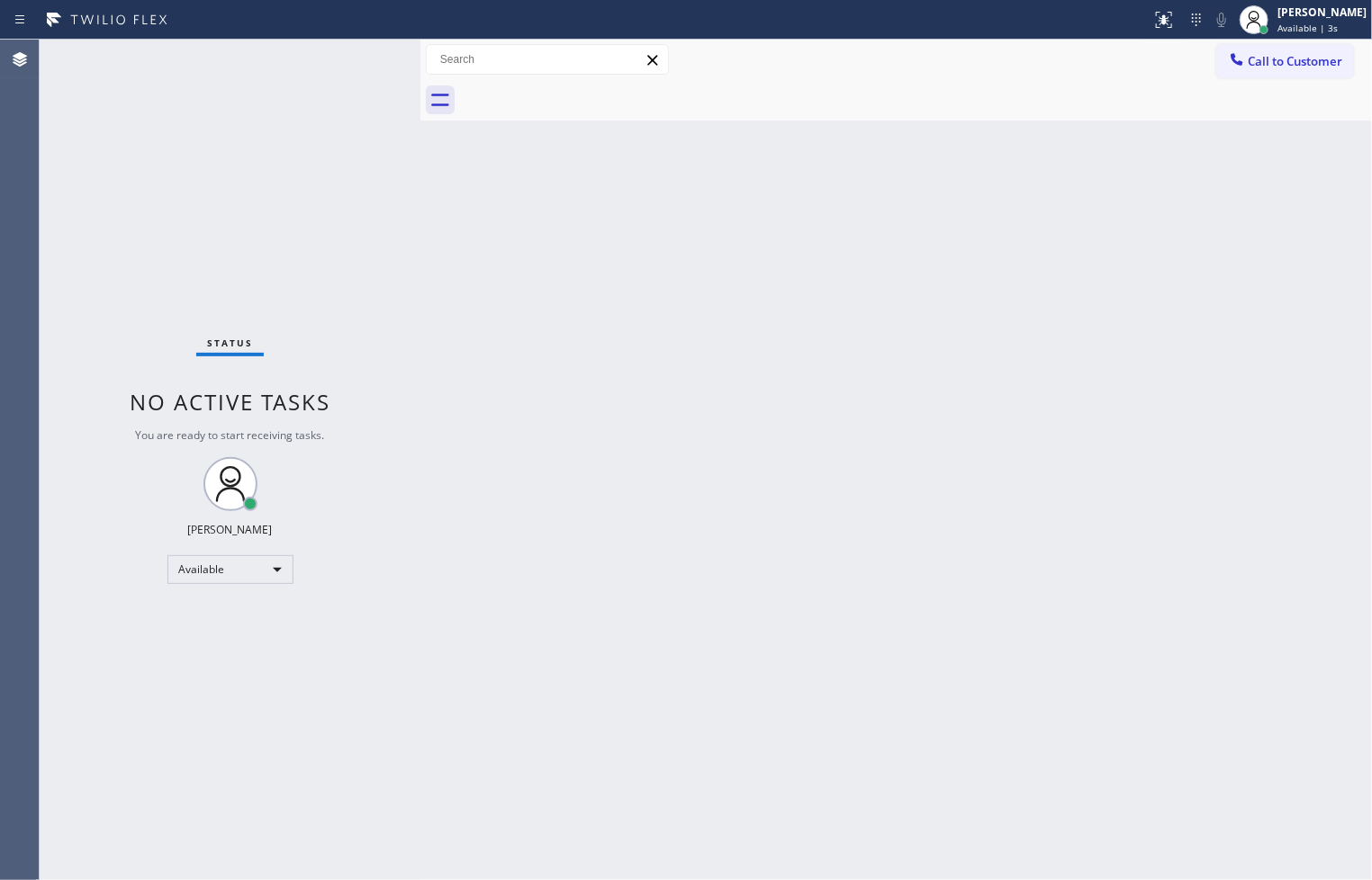
drag, startPoint x: 448, startPoint y: 162, endPoint x: 421, endPoint y: 164, distance: 27.1
click at [420, 164] on div at bounding box center [420, 459] width 0 height 840
click at [303, 157] on div "Status No active tasks You are ready to start receiving tasks. [PERSON_NAME]" at bounding box center [230, 459] width 381 height 840
click at [317, 72] on div "Status No active tasks You are ready to start receiving tasks. [PERSON_NAME]" at bounding box center [230, 459] width 381 height 840
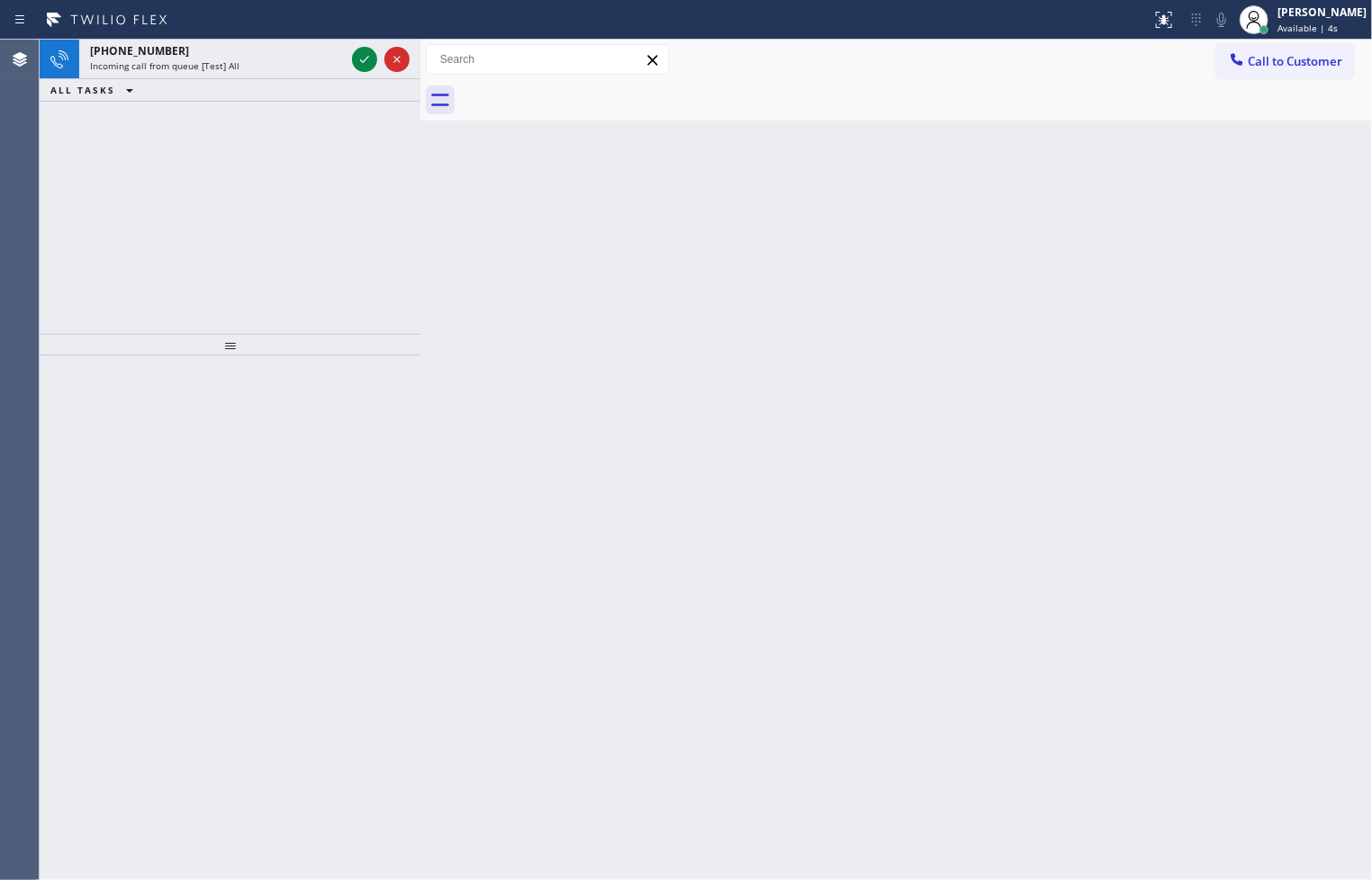
click at [317, 72] on div "Incoming call from queue [Test] All" at bounding box center [217, 66] width 254 height 13
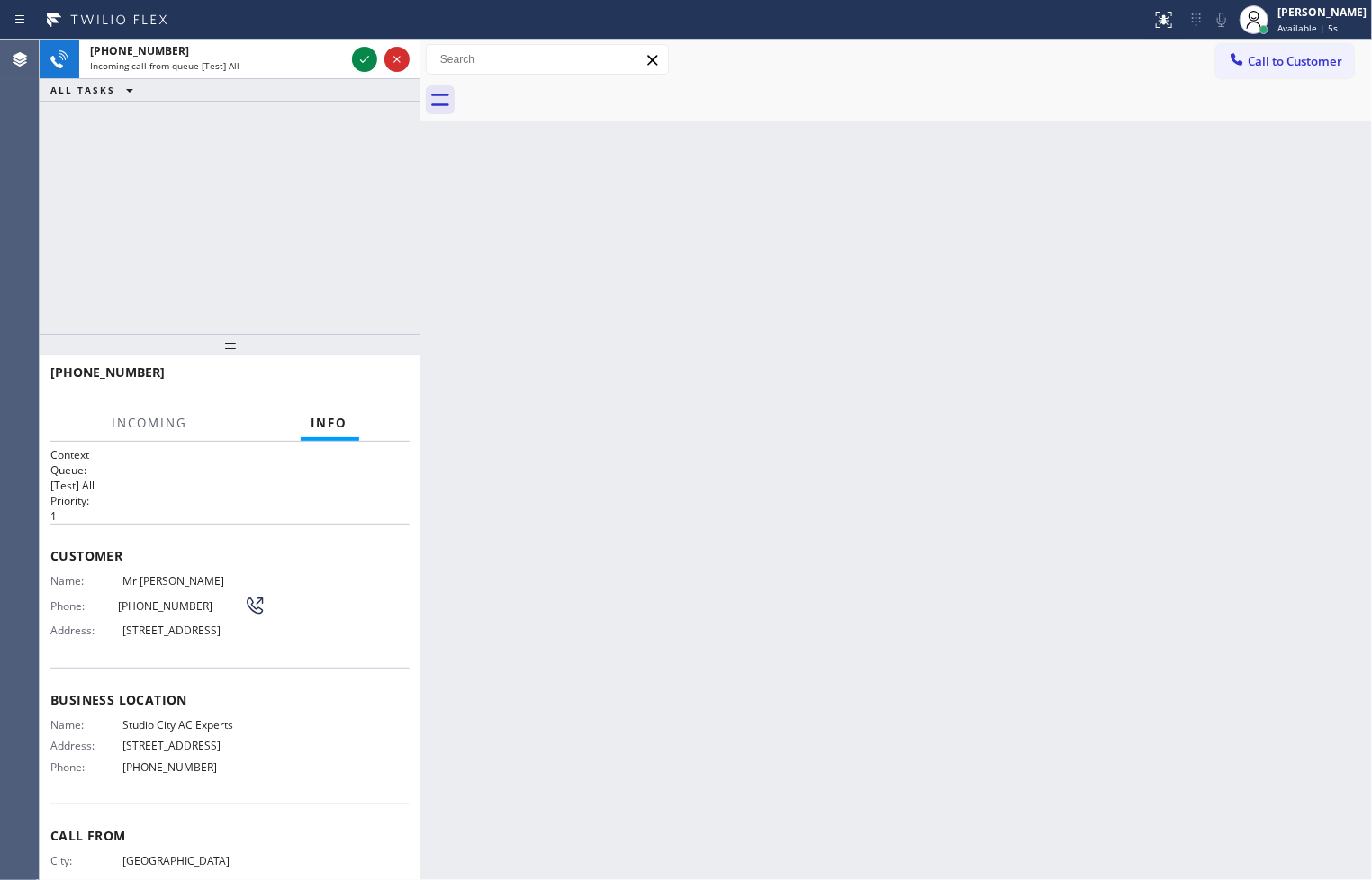
drag, startPoint x: 697, startPoint y: 753, endPoint x: 544, endPoint y: 568, distance: 240.1
click at [696, 750] on div "Back to Dashboard Change Sender ID Customers Technicians Select a contact Outbo…" at bounding box center [895, 459] width 951 height 840
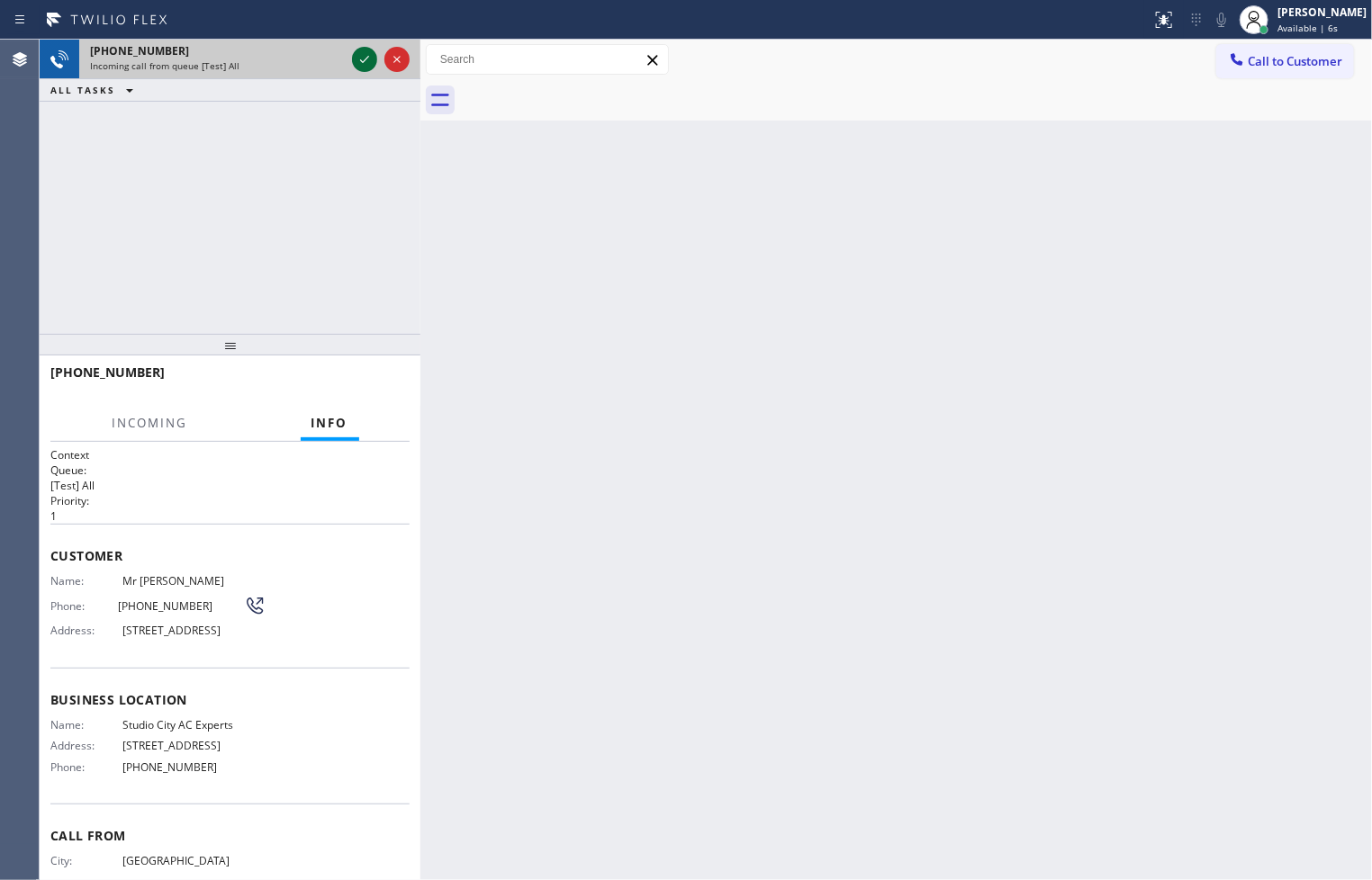
click at [353, 56] on icon at bounding box center [364, 59] width 22 height 22
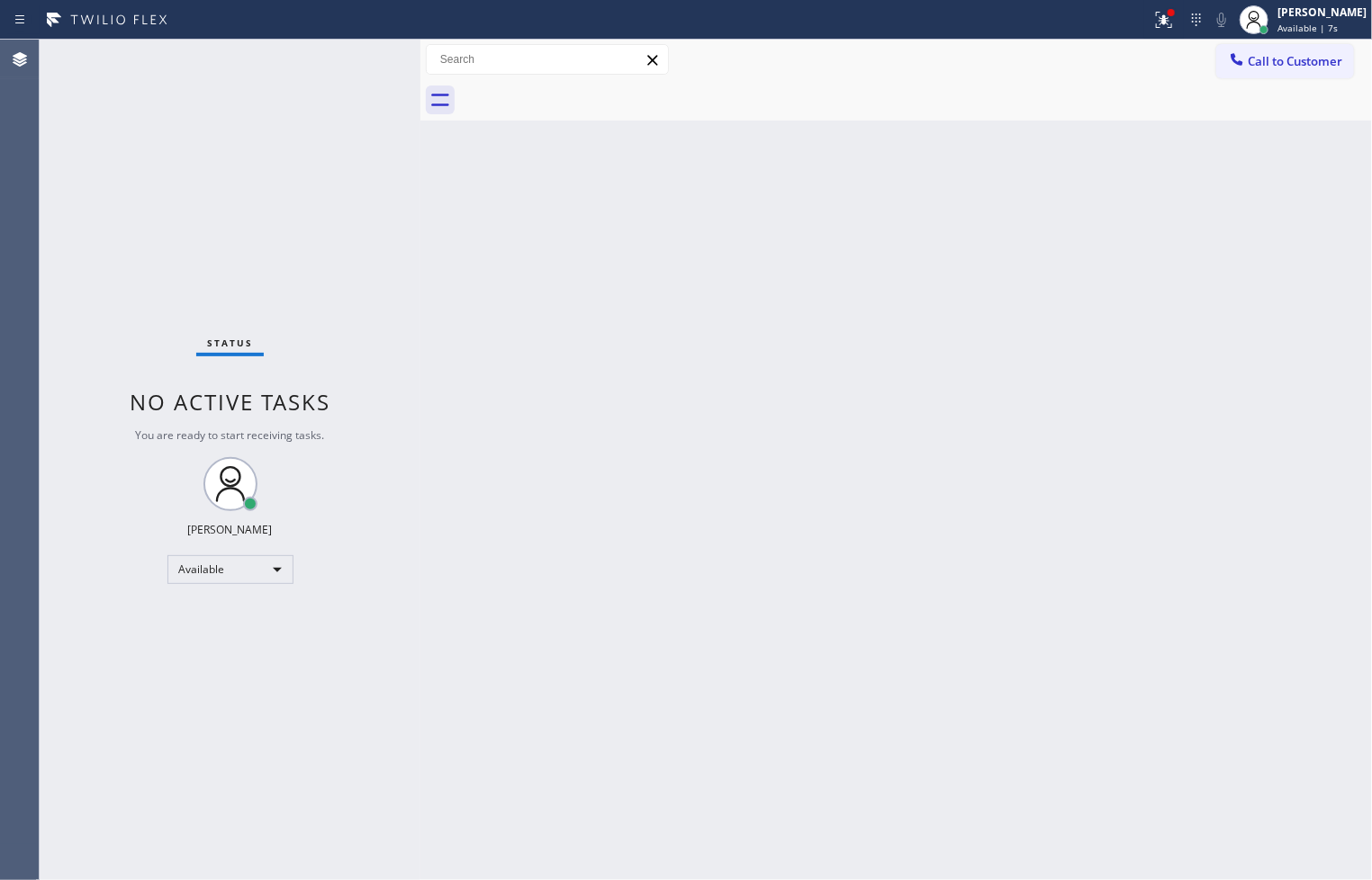
click at [353, 56] on div "Status No active tasks You are ready to start receiving tasks. [PERSON_NAME]" at bounding box center [230, 459] width 381 height 840
click at [1165, 9] on div at bounding box center [1171, 13] width 11 height 11
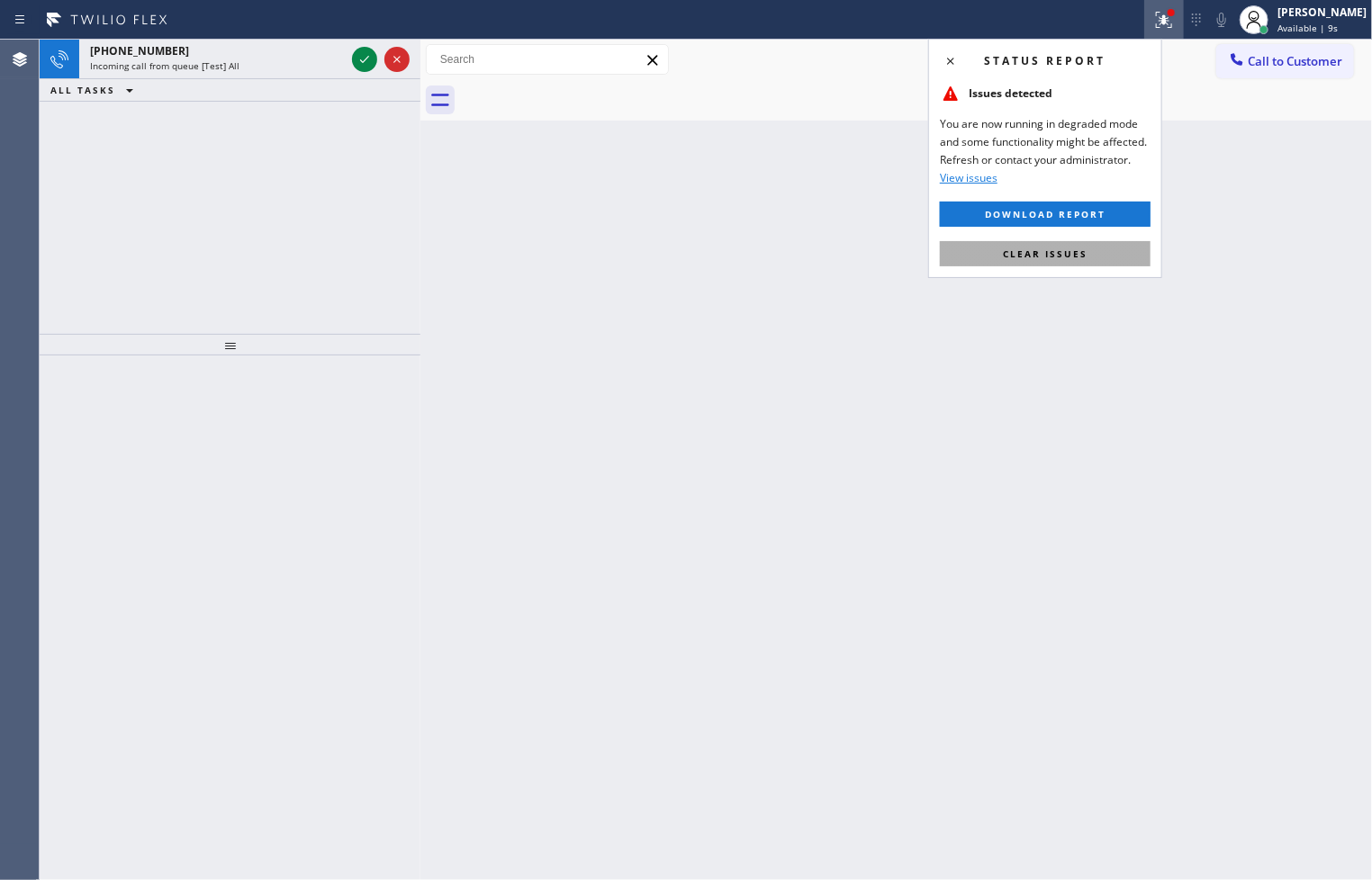
drag, startPoint x: 1075, startPoint y: 248, endPoint x: 915, endPoint y: 245, distance: 160.0
click at [1074, 248] on span "Clear issues" at bounding box center [1044, 253] width 84 height 13
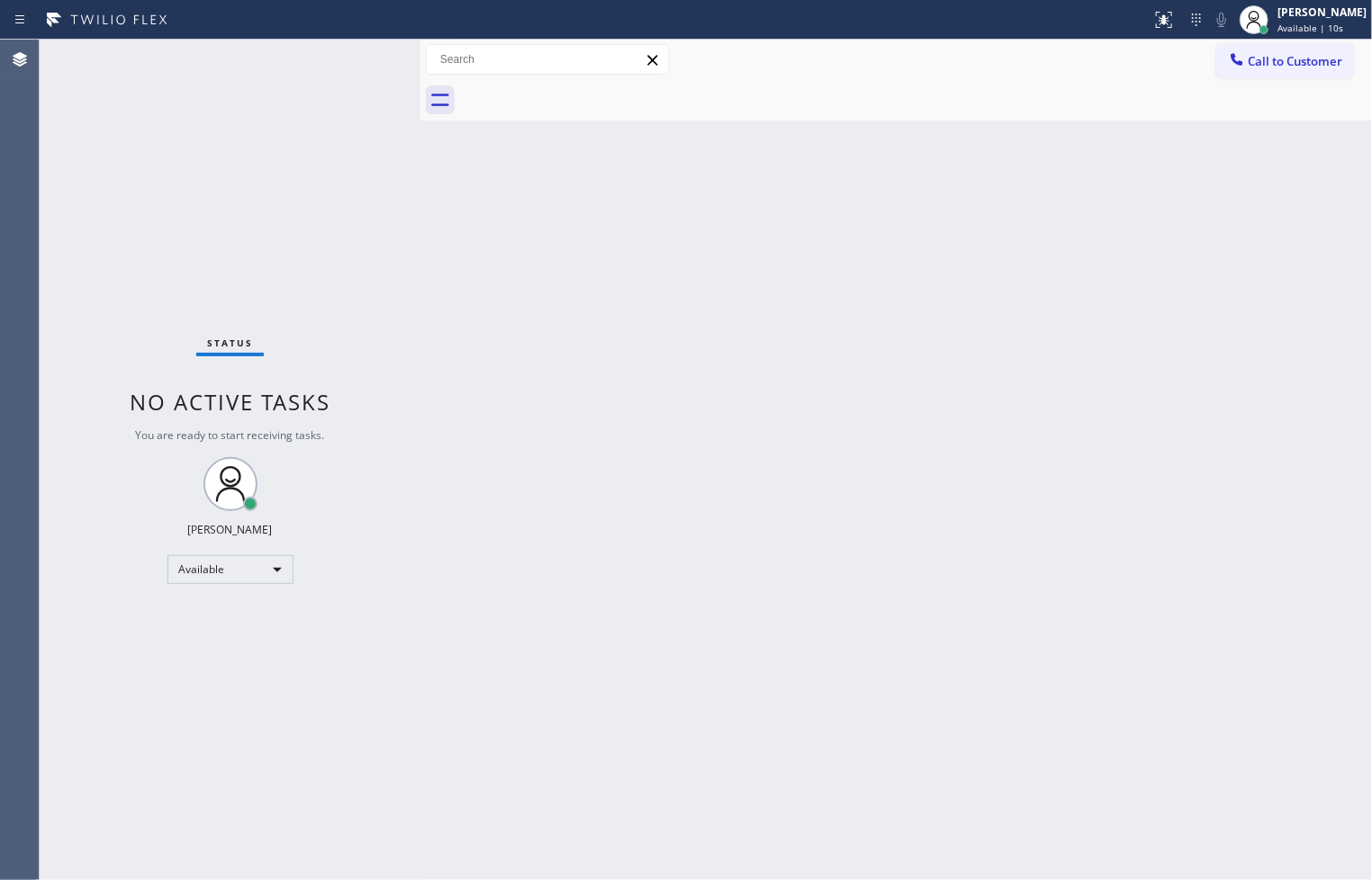
click at [362, 60] on div "Status No active tasks You are ready to start receiving tasks. [PERSON_NAME]" at bounding box center [230, 459] width 381 height 840
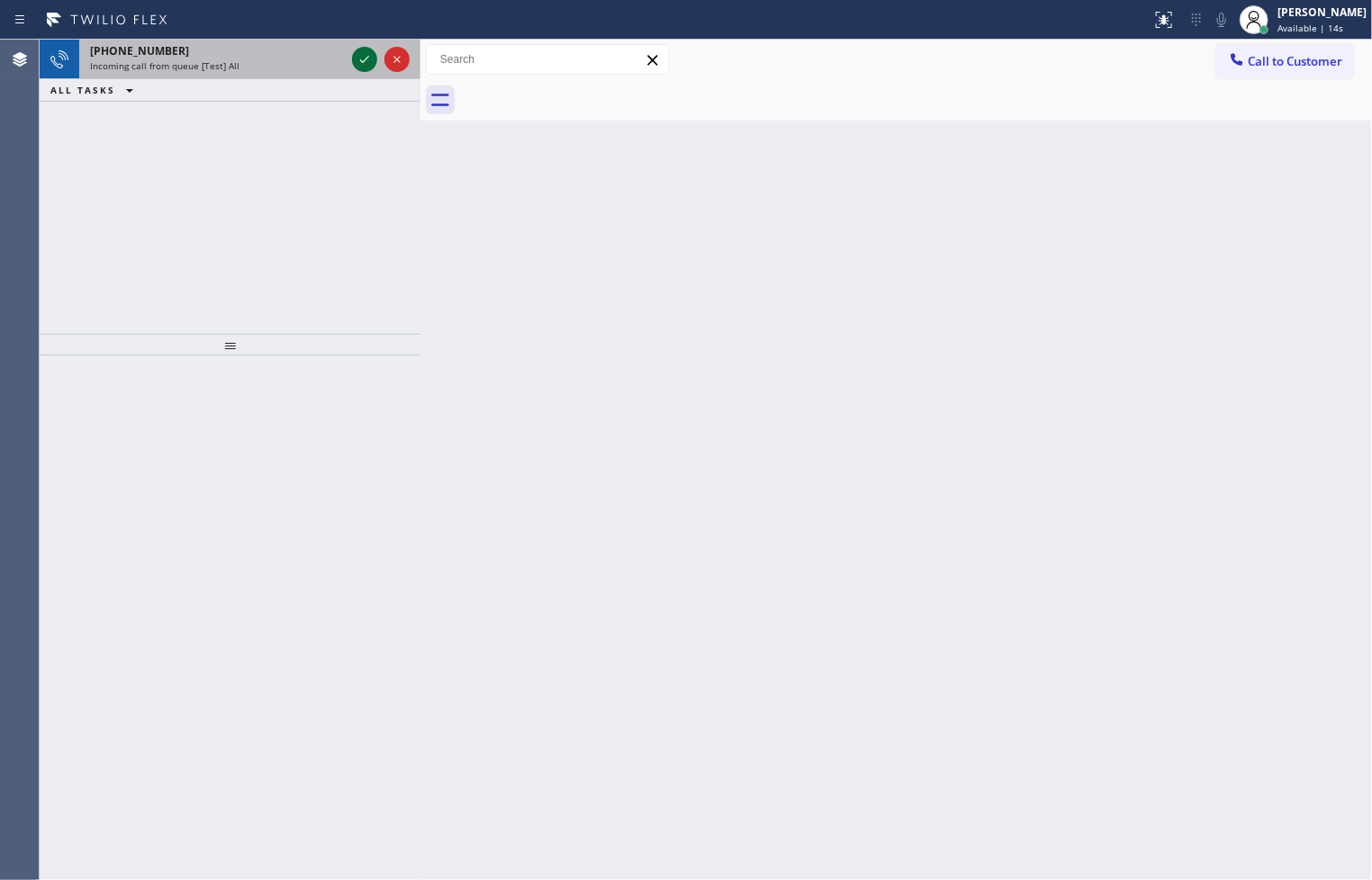
click at [362, 60] on icon at bounding box center [364, 59] width 22 height 22
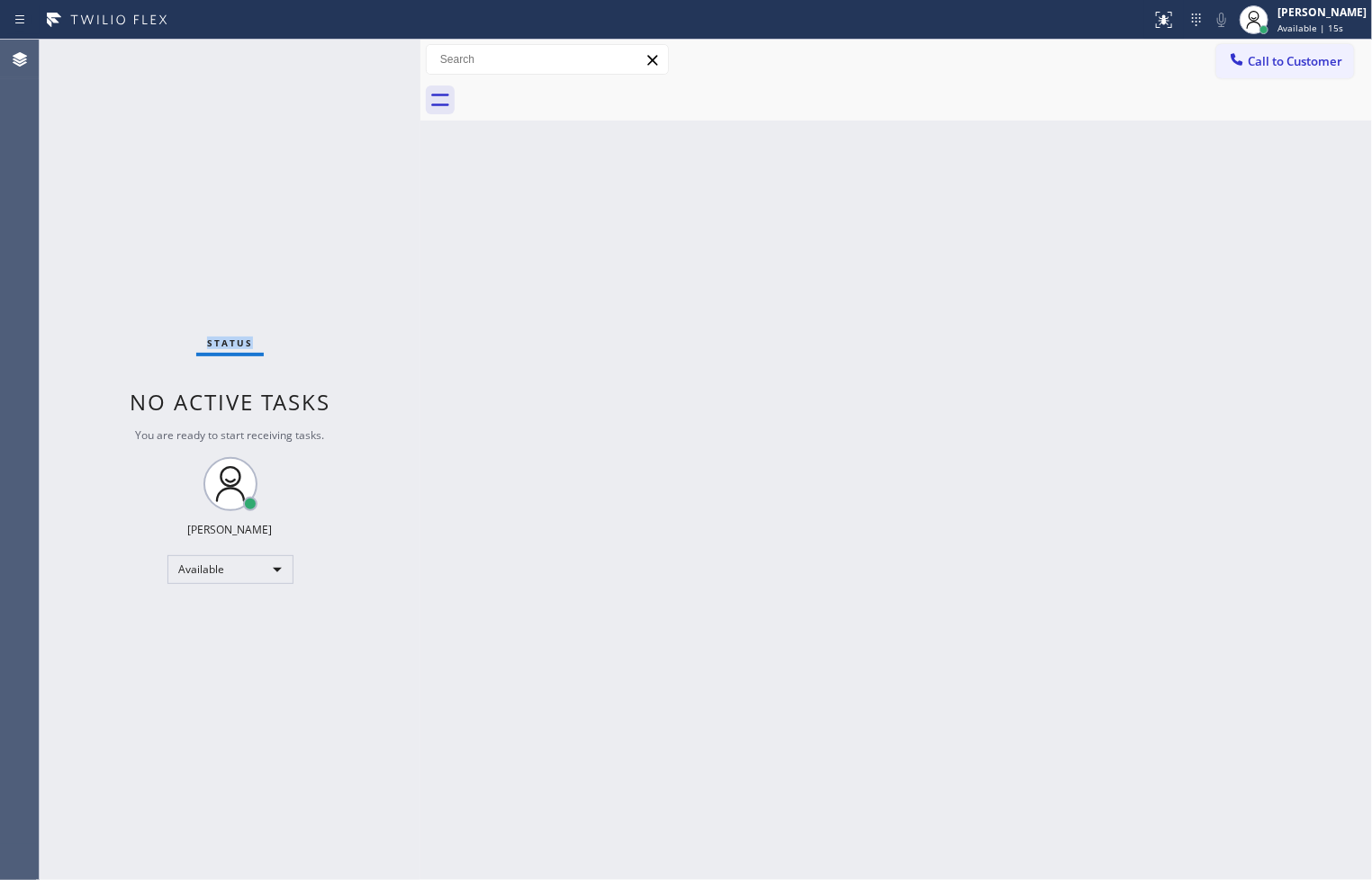
click at [362, 60] on div "Status No active tasks You are ready to start receiving tasks. [PERSON_NAME]" at bounding box center [230, 459] width 381 height 840
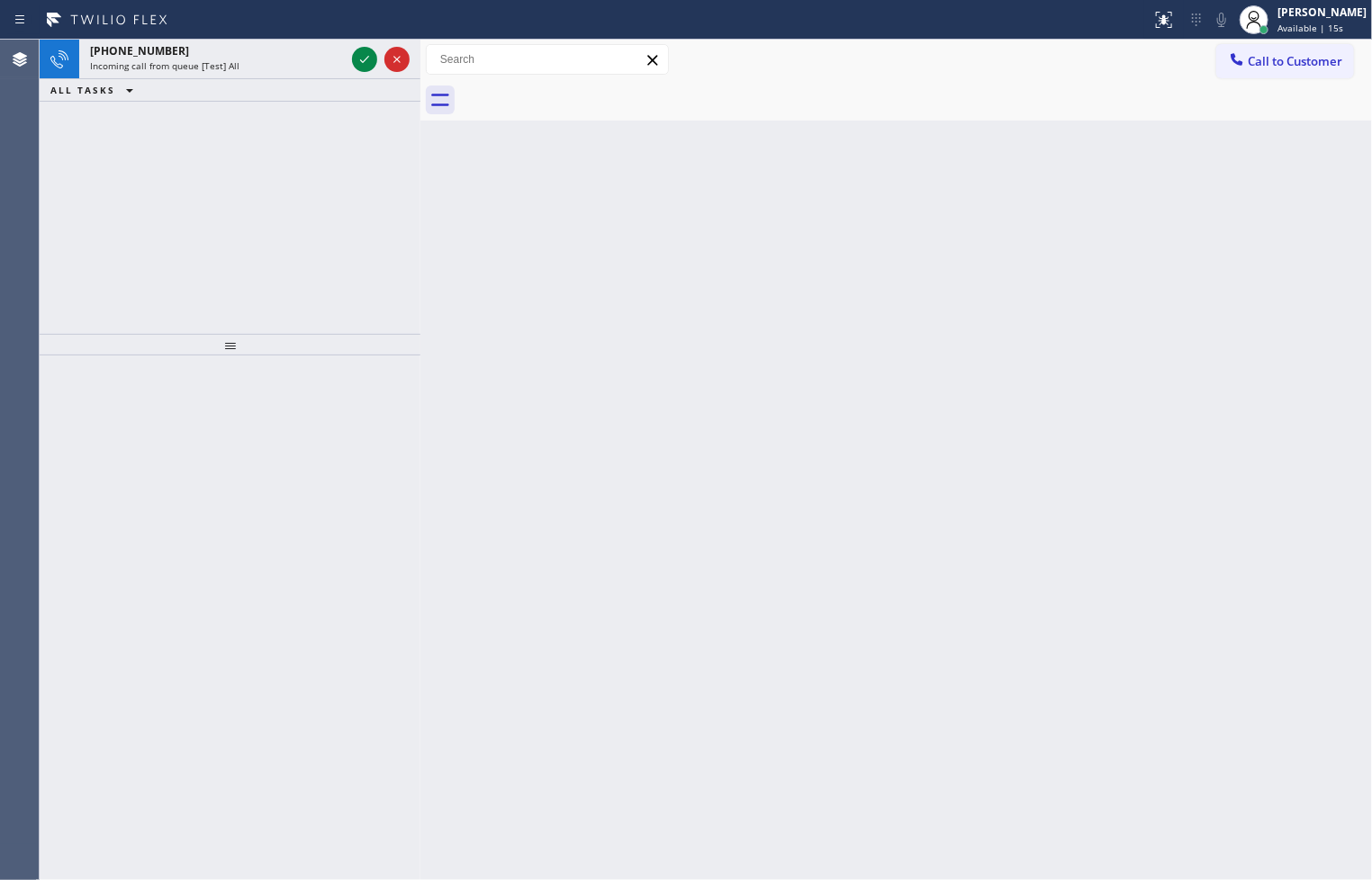
click at [362, 60] on icon at bounding box center [364, 59] width 22 height 22
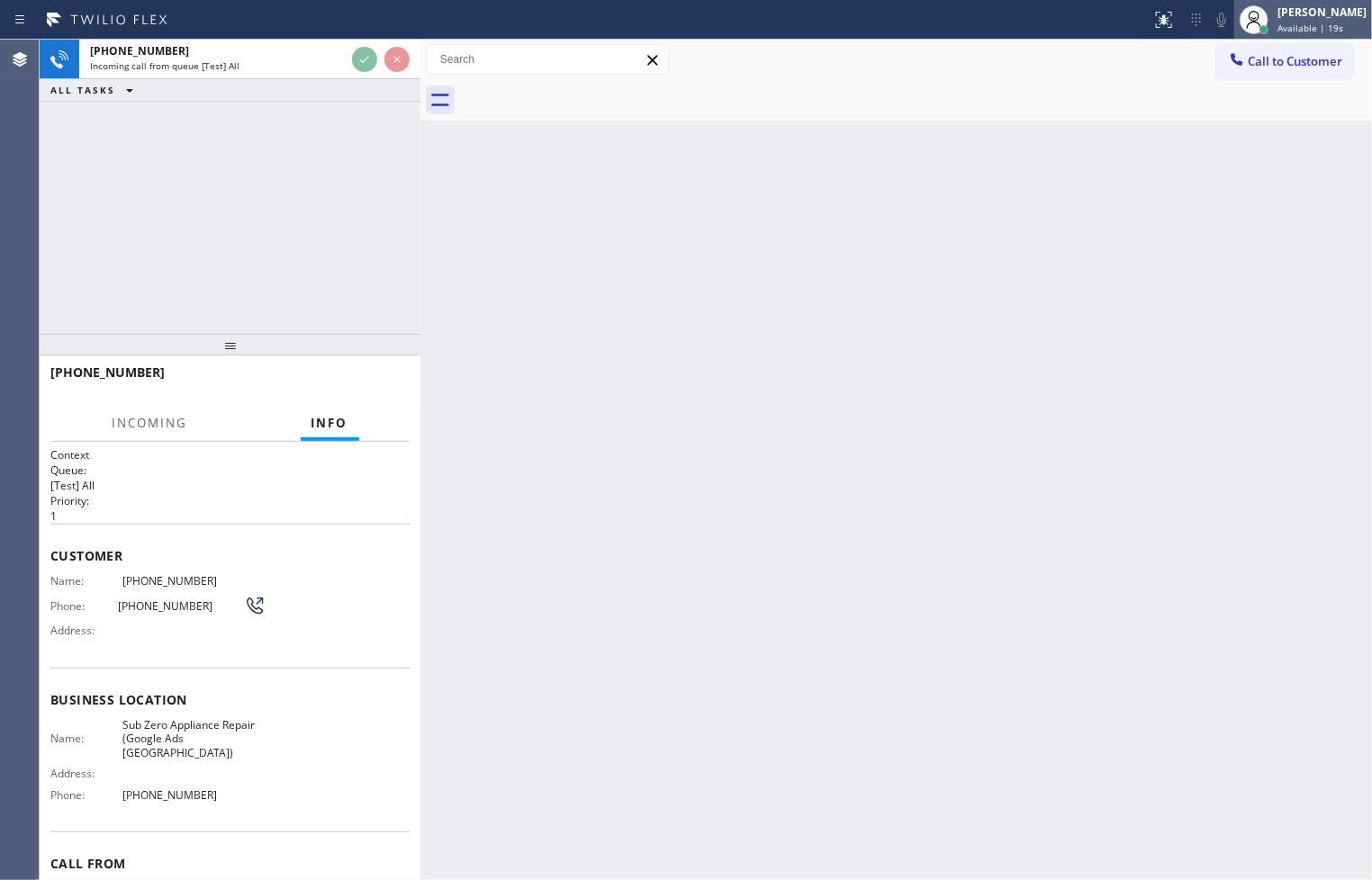
click at [1320, 20] on div "Judy Anne Bernaldez Available | 19s" at bounding box center [1322, 19] width 98 height 31
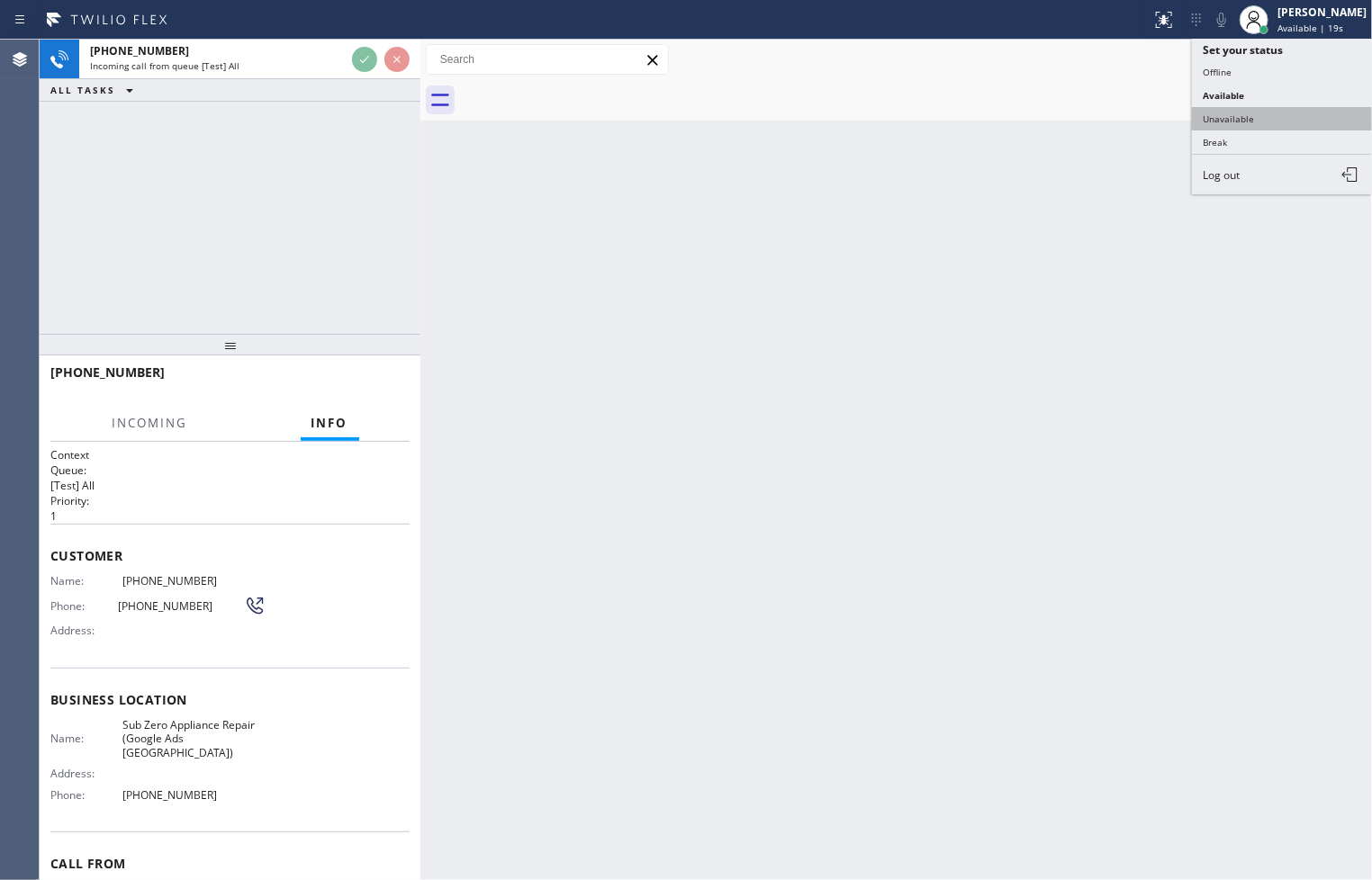
click at [1248, 111] on button "Unavailable" at bounding box center [1281, 119] width 180 height 24
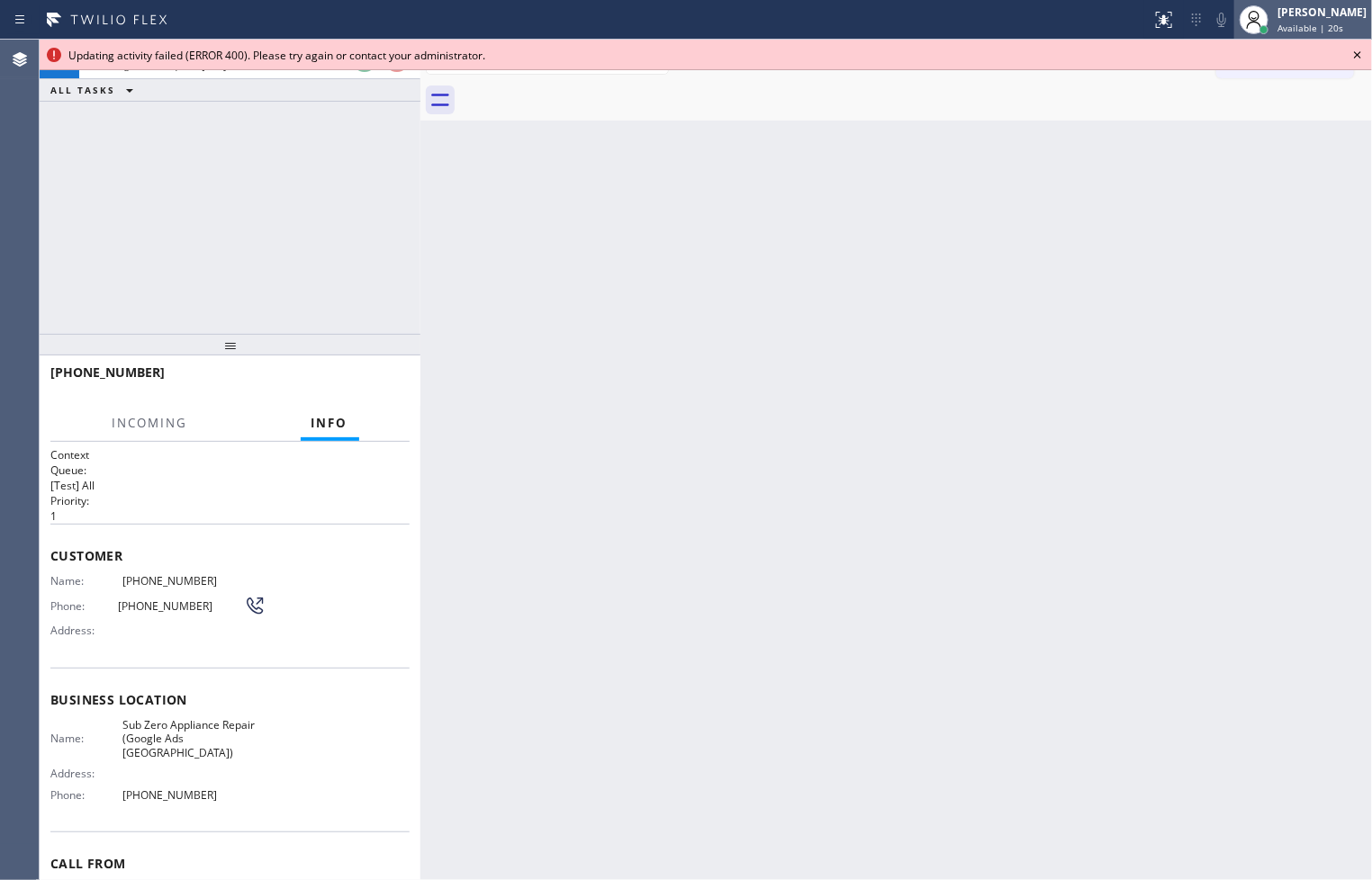
click at [1292, 19] on div "[PERSON_NAME]" at bounding box center [1321, 12] width 89 height 16
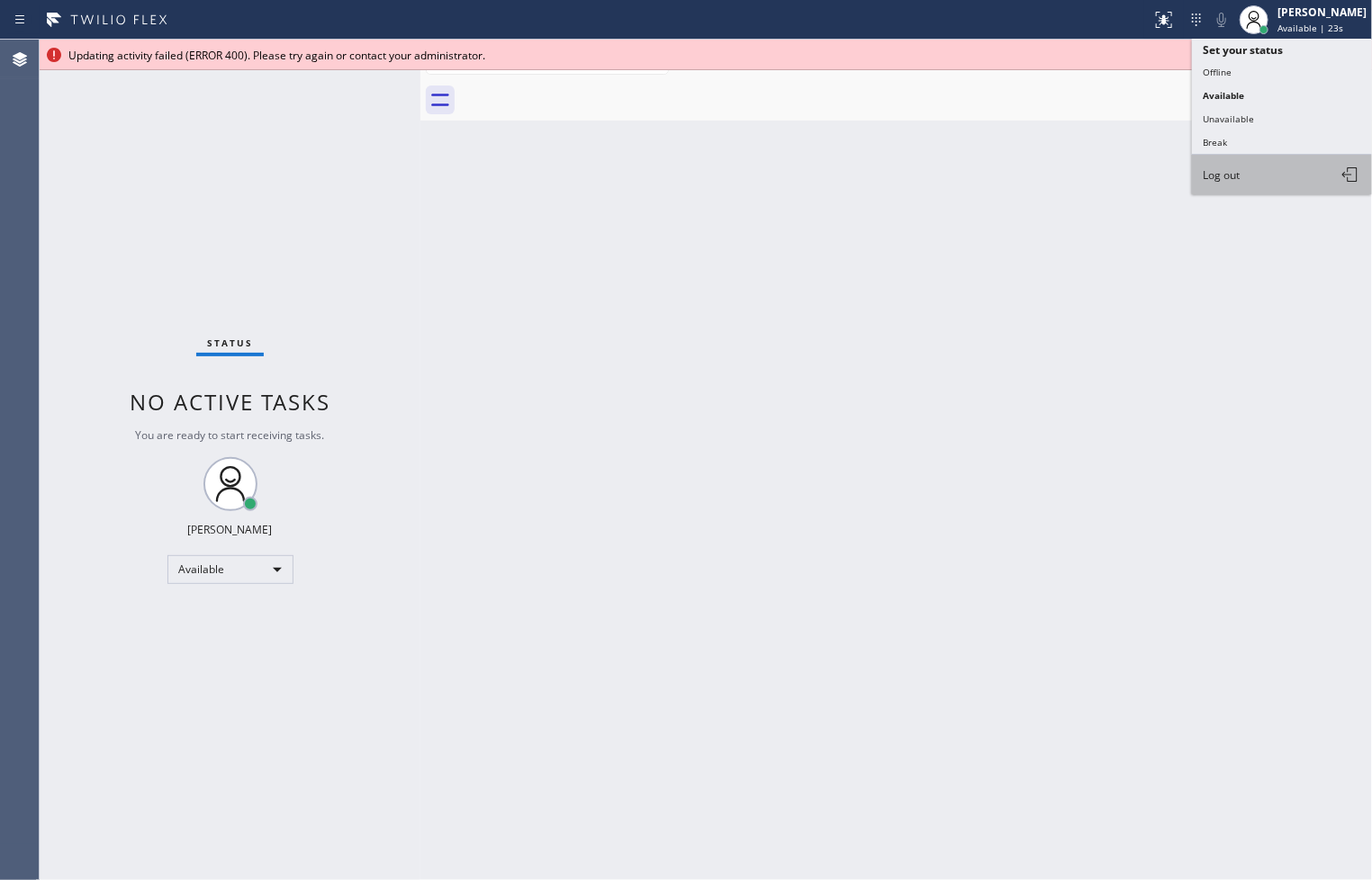
click at [1252, 185] on button "Log out" at bounding box center [1281, 174] width 180 height 39
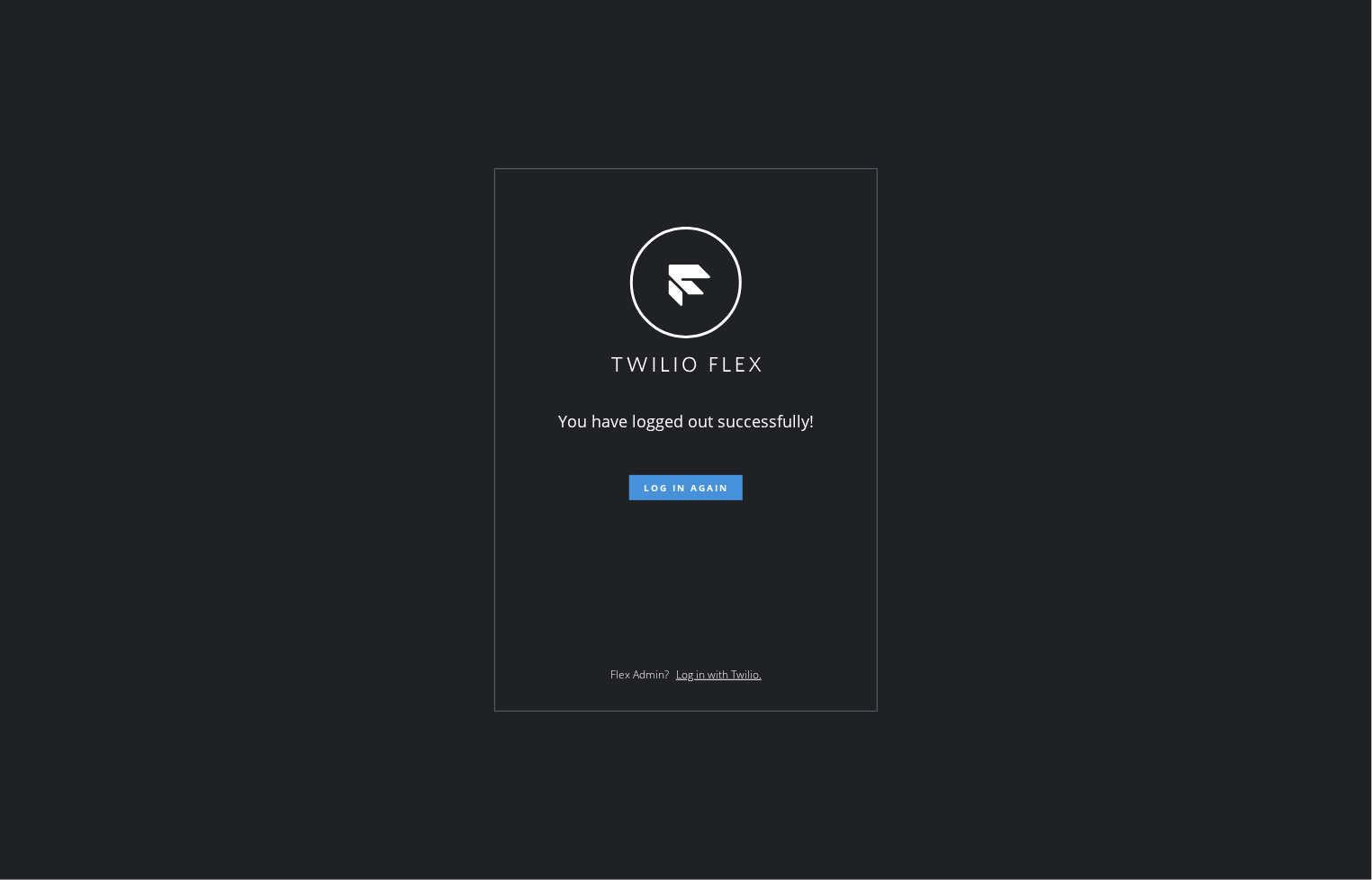
click at [676, 491] on span "Log in again" at bounding box center [686, 488] width 84 height 13
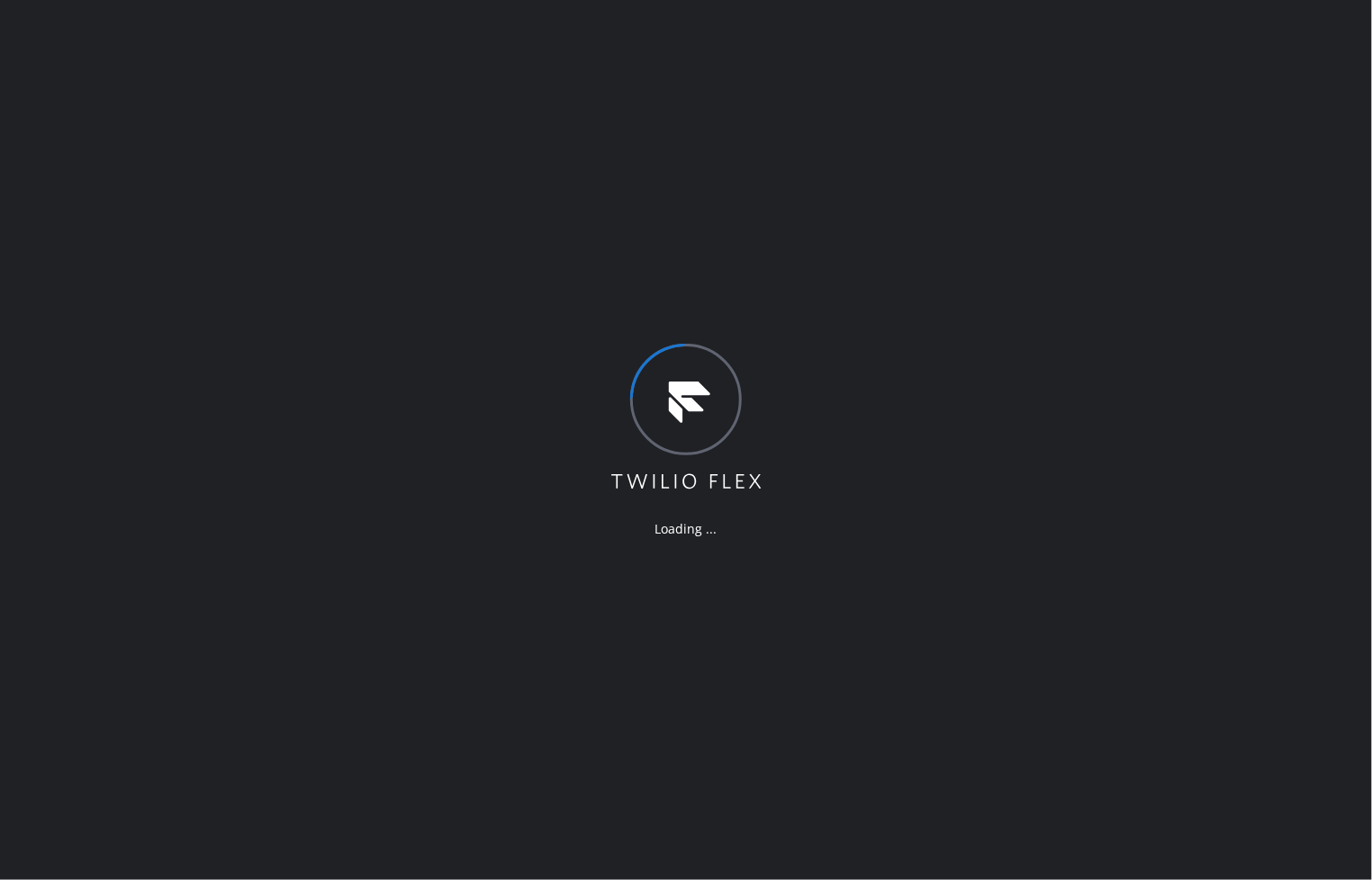
click at [1038, 562] on div "Loading ..." at bounding box center [686, 440] width 1372 height 880
click at [434, 282] on div "Loading ..." at bounding box center [686, 440] width 1372 height 880
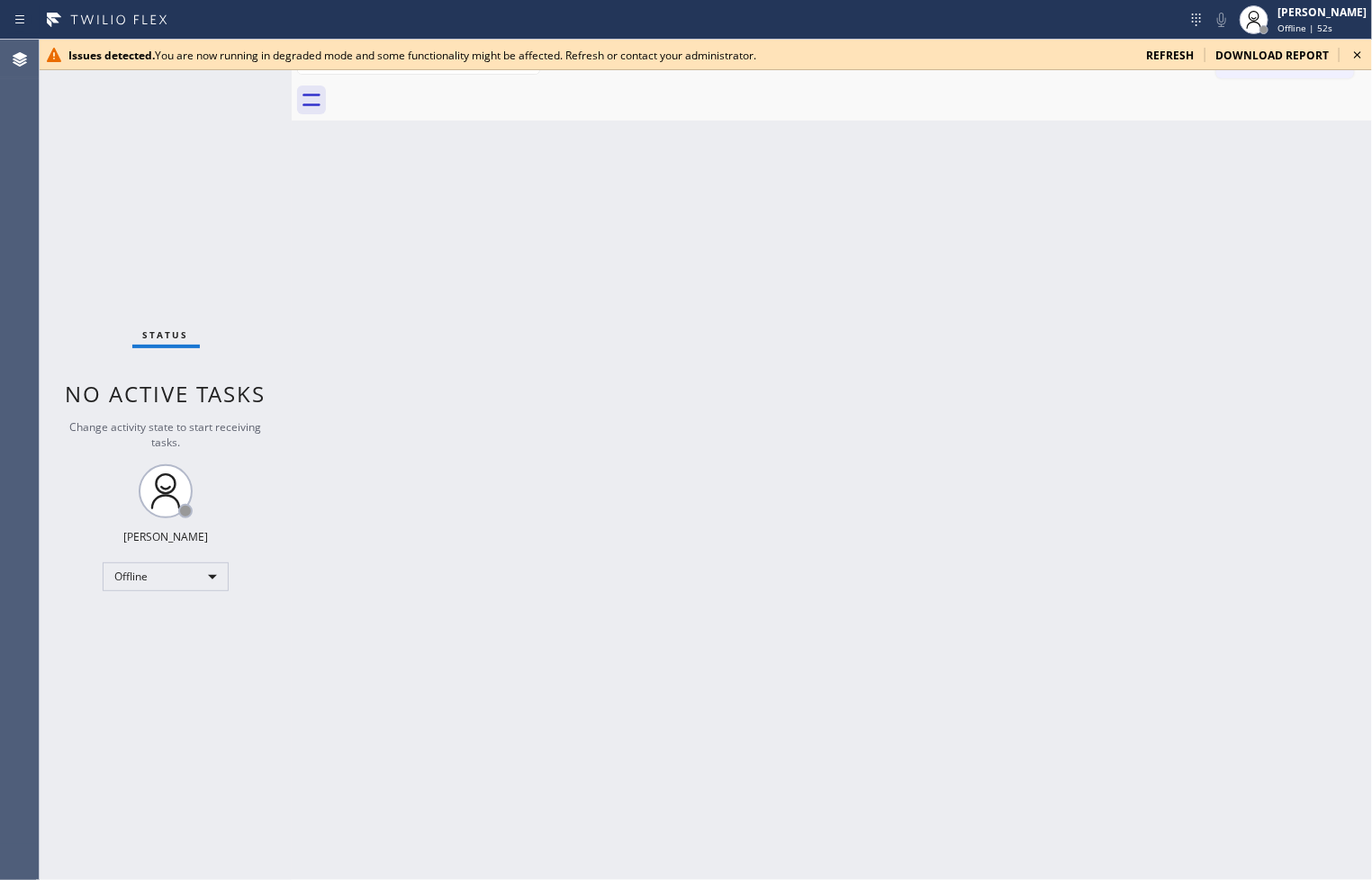
click at [1354, 52] on icon at bounding box center [1357, 55] width 22 height 22
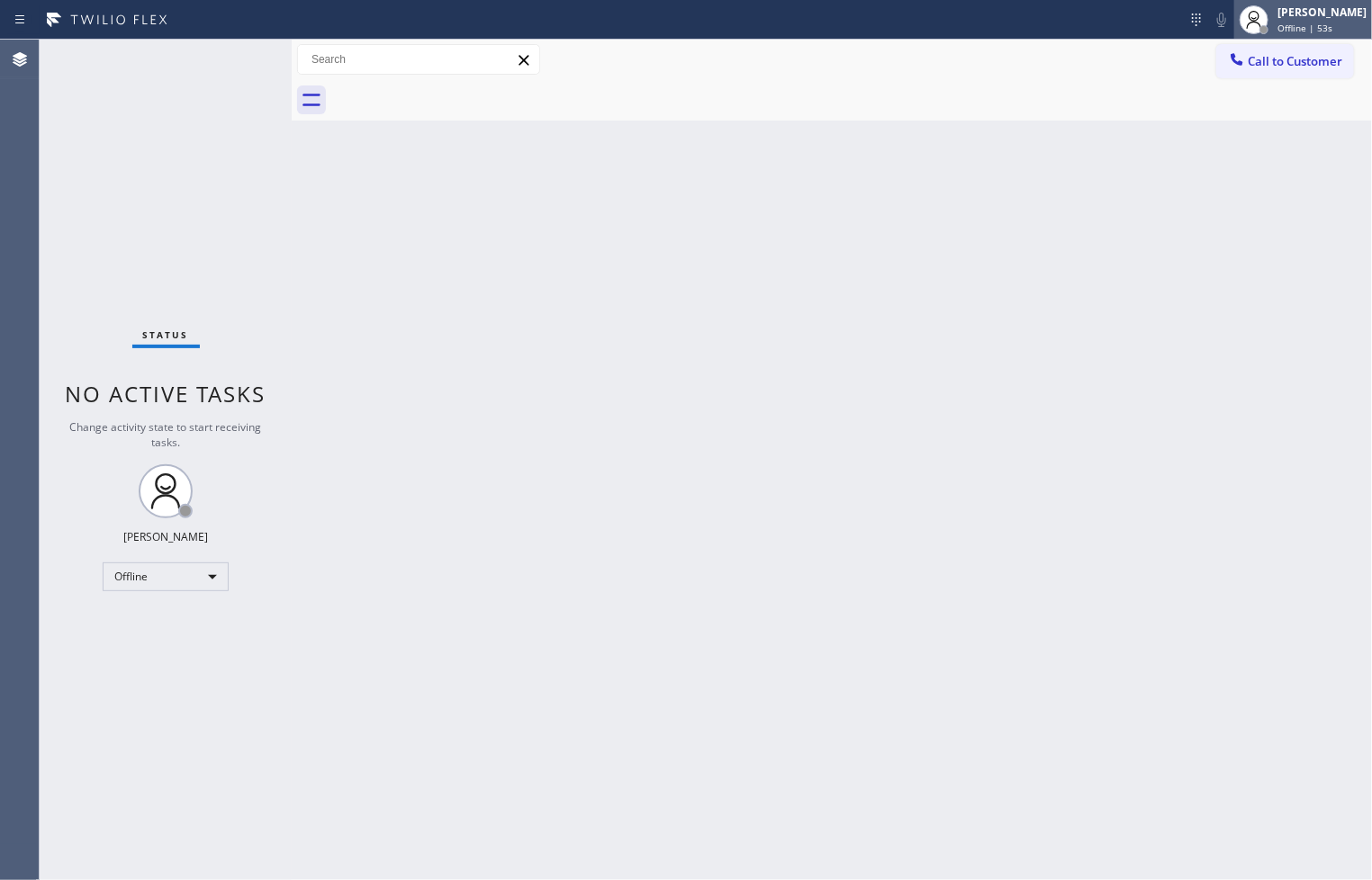
click at [1323, 27] on div "Offline | 53s" at bounding box center [1321, 28] width 89 height 13
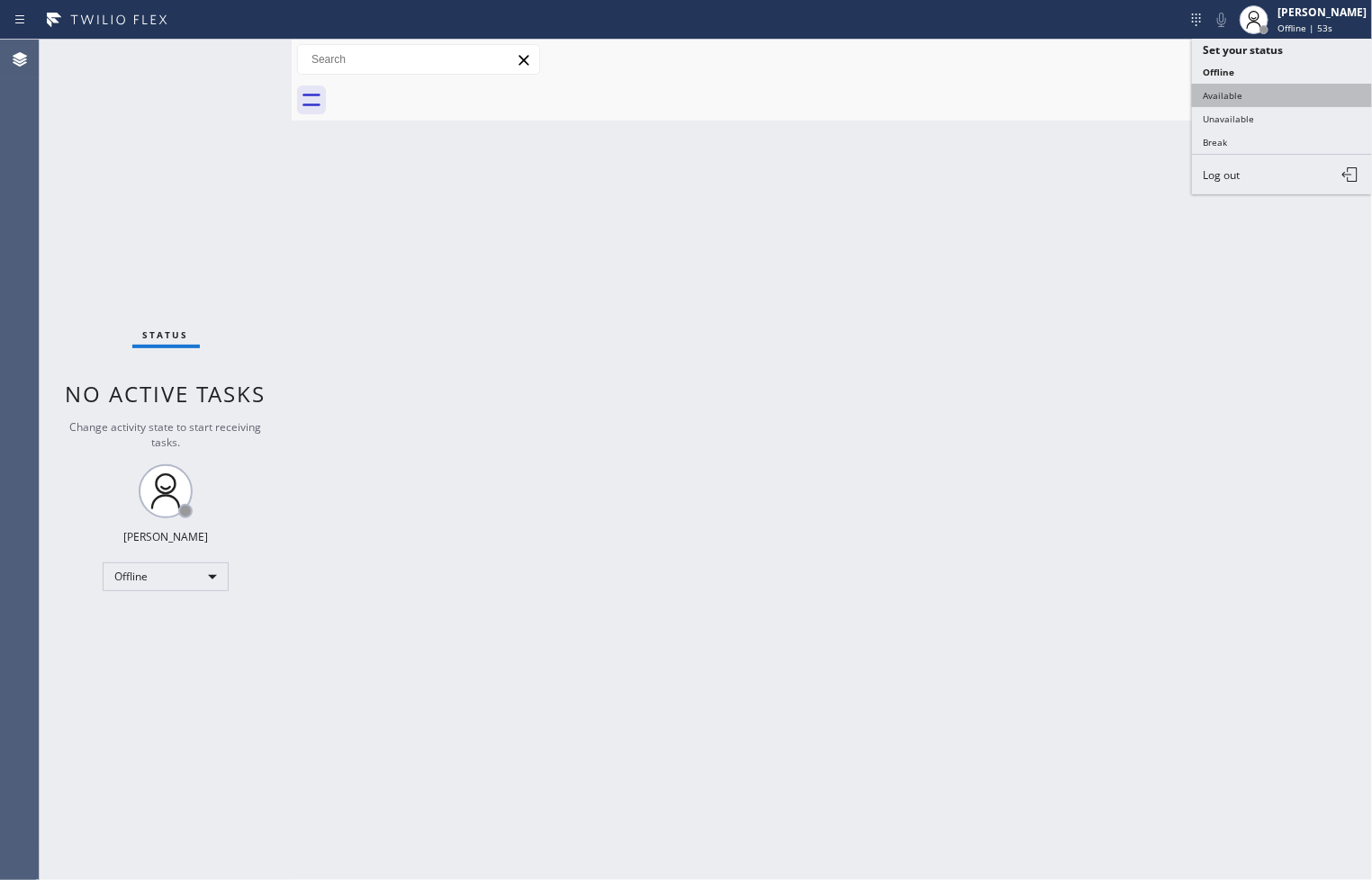
click at [1269, 101] on button "Available" at bounding box center [1281, 95] width 180 height 24
drag, startPoint x: 703, startPoint y: 423, endPoint x: 362, endPoint y: 303, distance: 361.5
click at [702, 423] on div "Back to Dashboard Change Sender ID Customers Technicians Select a contact Outbo…" at bounding box center [832, 459] width 1080 height 840
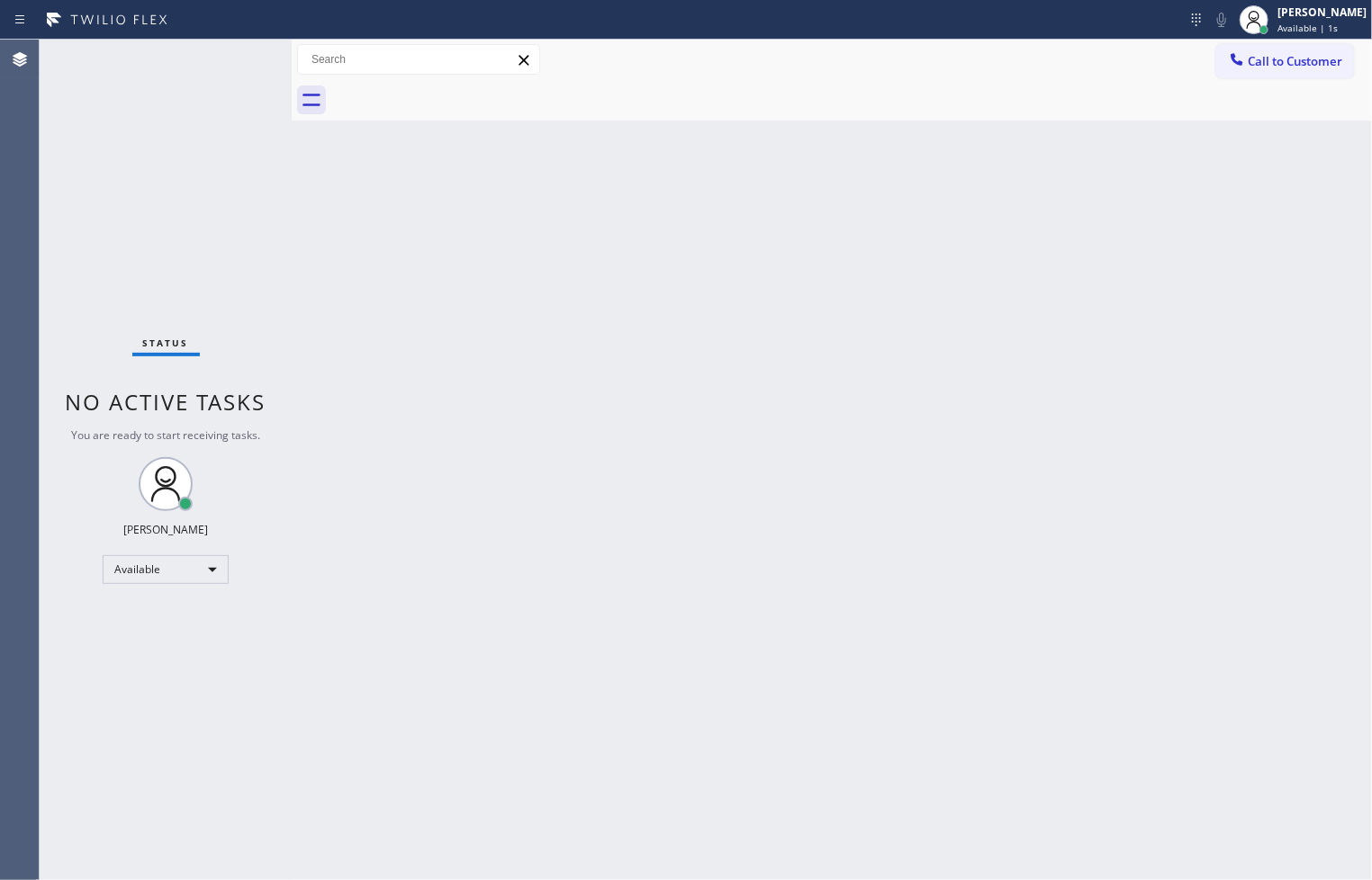
click at [329, 284] on div "Back to Dashboard Change Sender ID Customers Technicians Select a contact Outbo…" at bounding box center [832, 459] width 1080 height 840
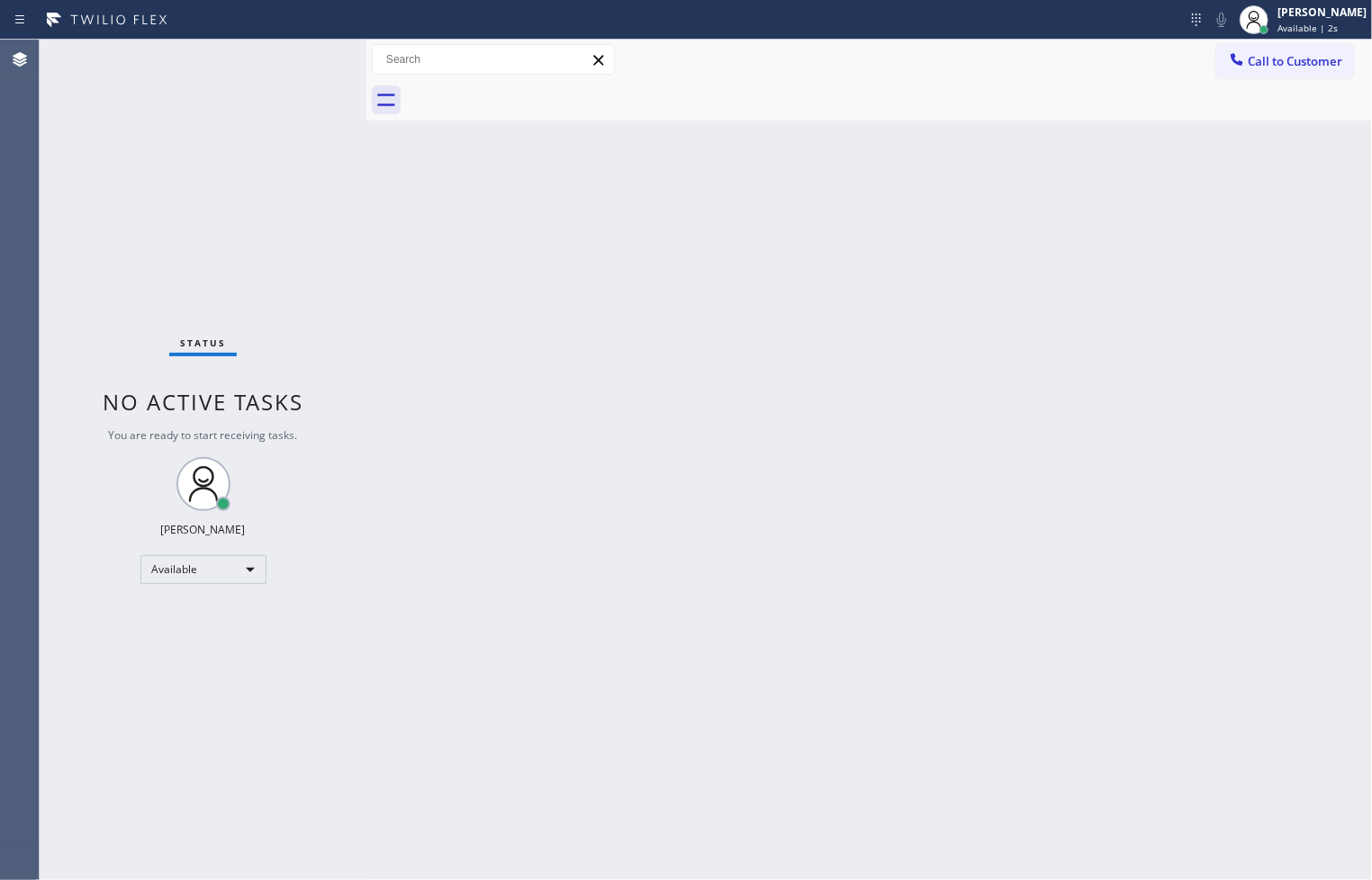
drag, startPoint x: 289, startPoint y: 172, endPoint x: 363, endPoint y: 178, distance: 74.2
click at [366, 178] on div at bounding box center [366, 459] width 0 height 840
click at [301, 55] on div "Status No active tasks You are ready to start receiving tasks. [PERSON_NAME]" at bounding box center [202, 459] width 327 height 840
click at [176, 120] on div "Status No active tasks You are ready to start receiving tasks. [PERSON_NAME]" at bounding box center [202, 459] width 327 height 840
click at [308, 56] on div "Status No active tasks You are ready to start receiving tasks. [PERSON_NAME]" at bounding box center [202, 459] width 327 height 840
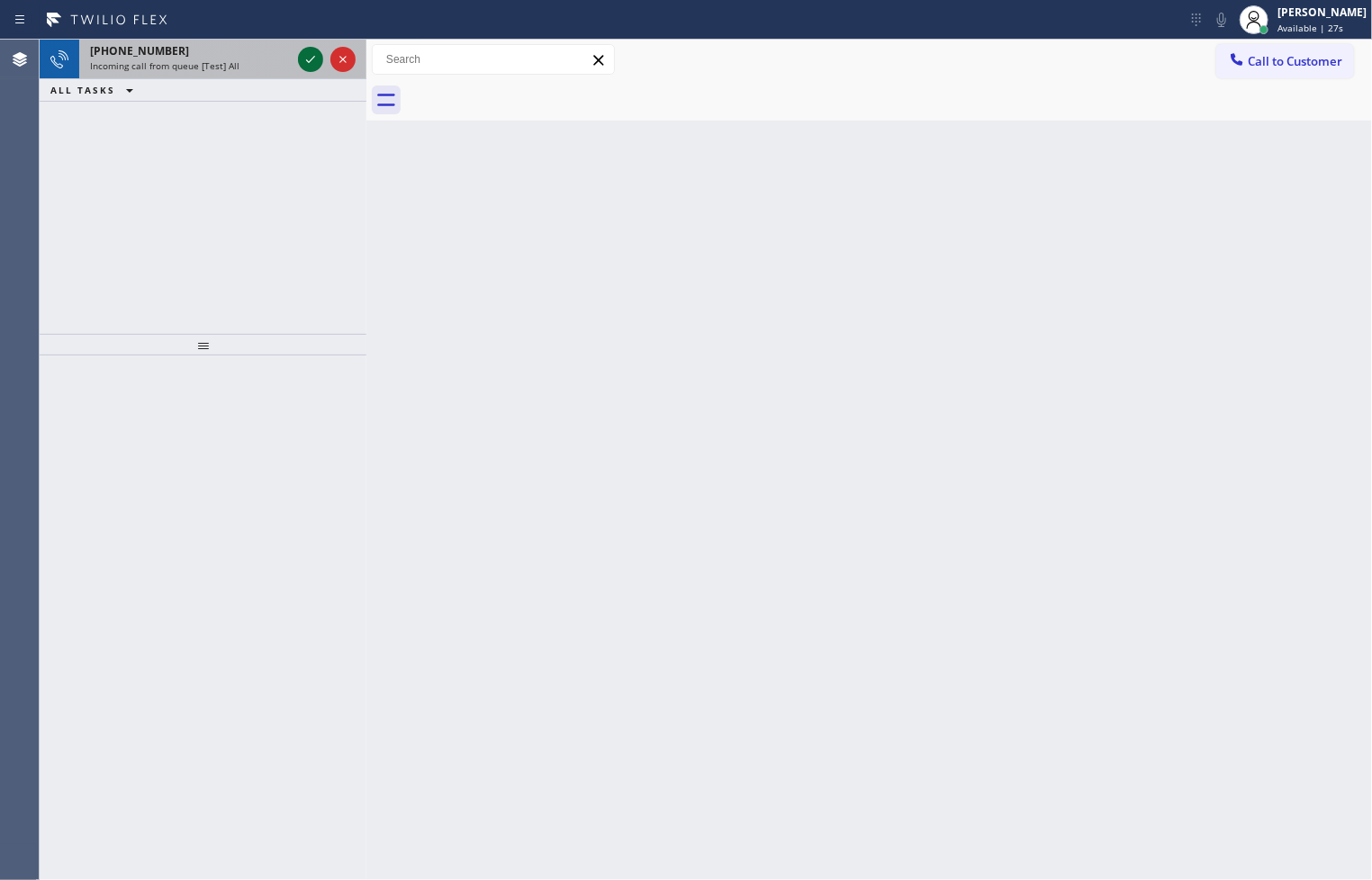
click at [308, 56] on icon at bounding box center [310, 59] width 22 height 22
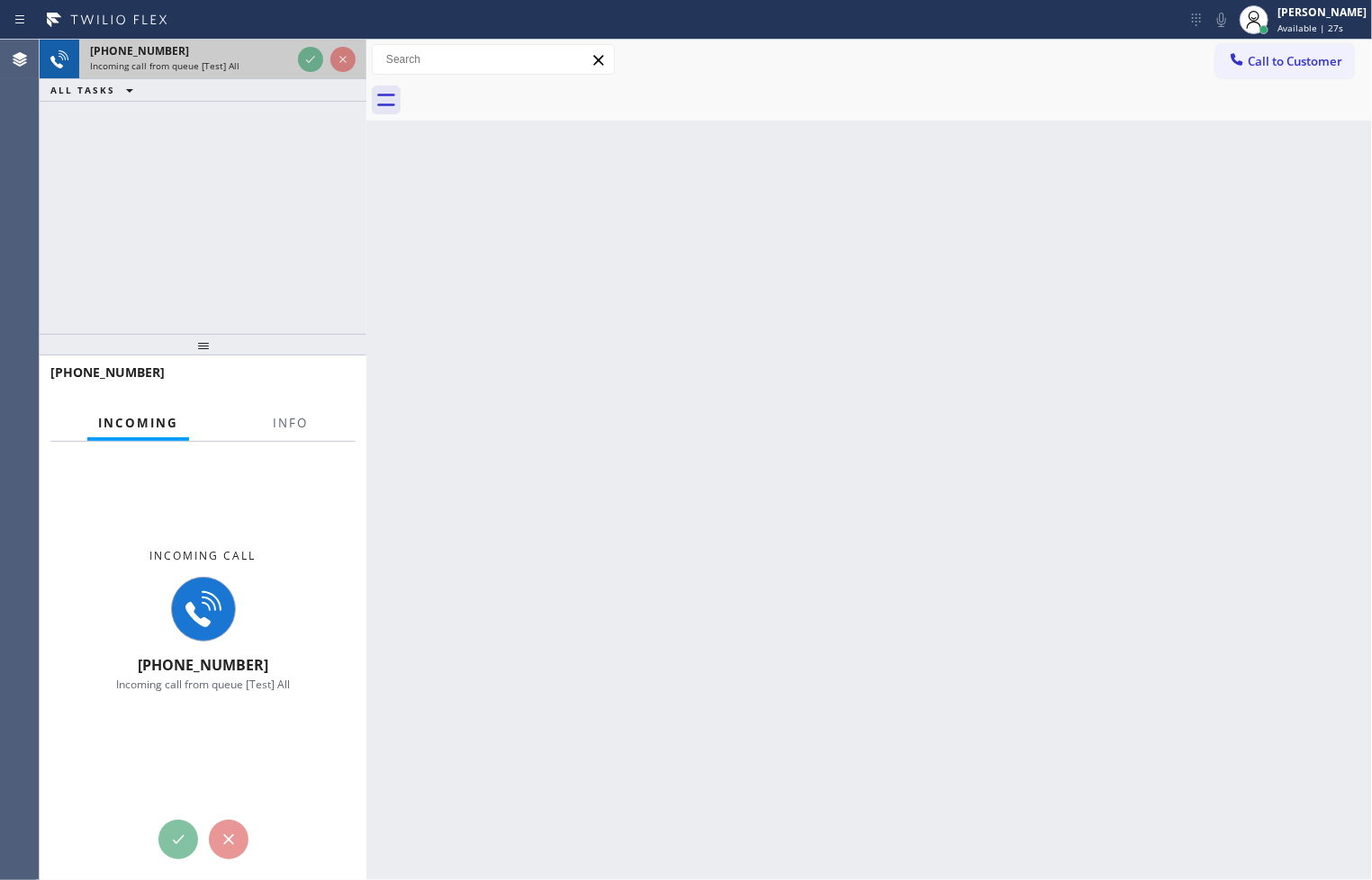
click at [296, 48] on div at bounding box center [327, 59] width 65 height 39
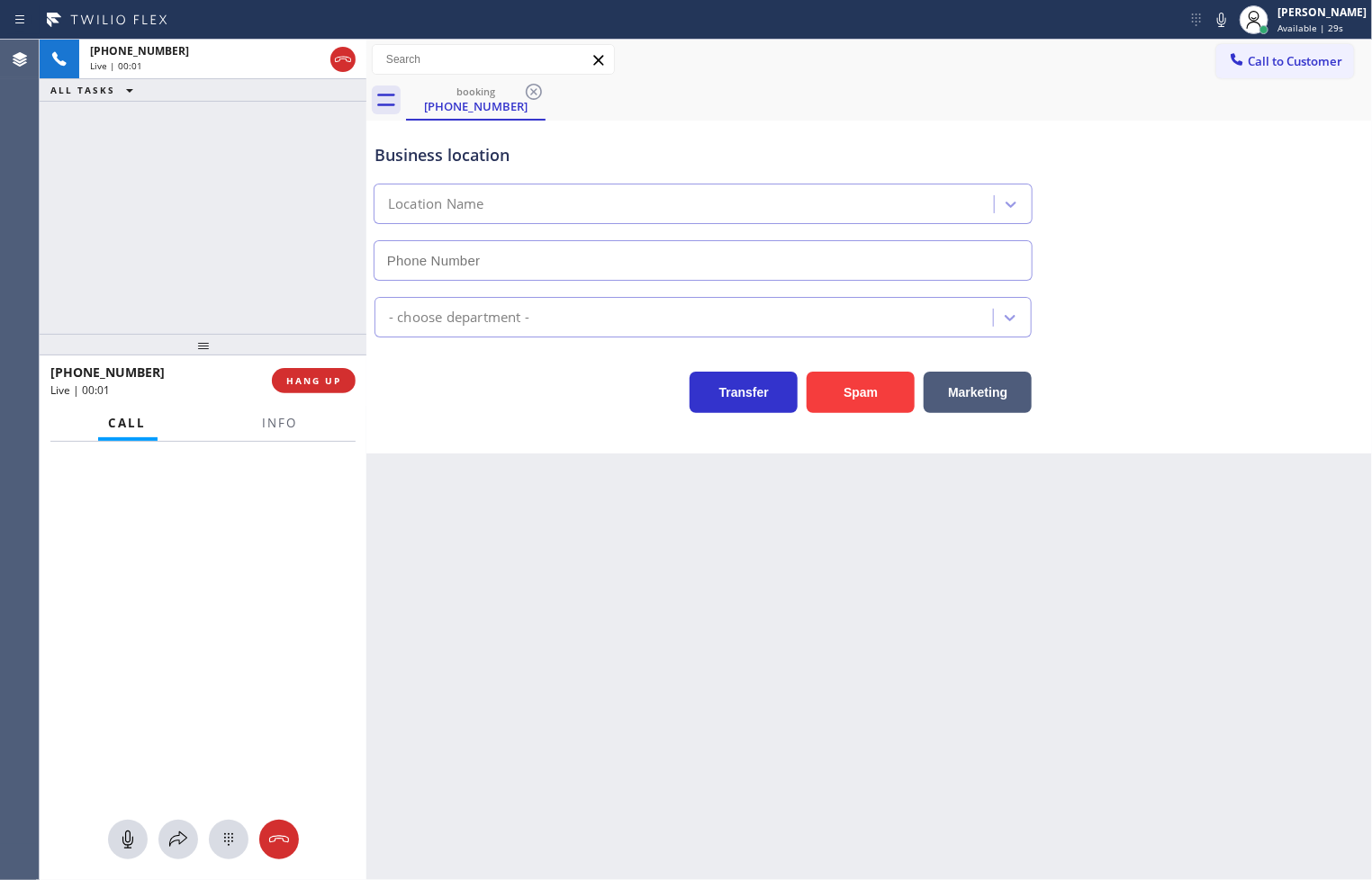
type input "[PHONE_NUMBER]"
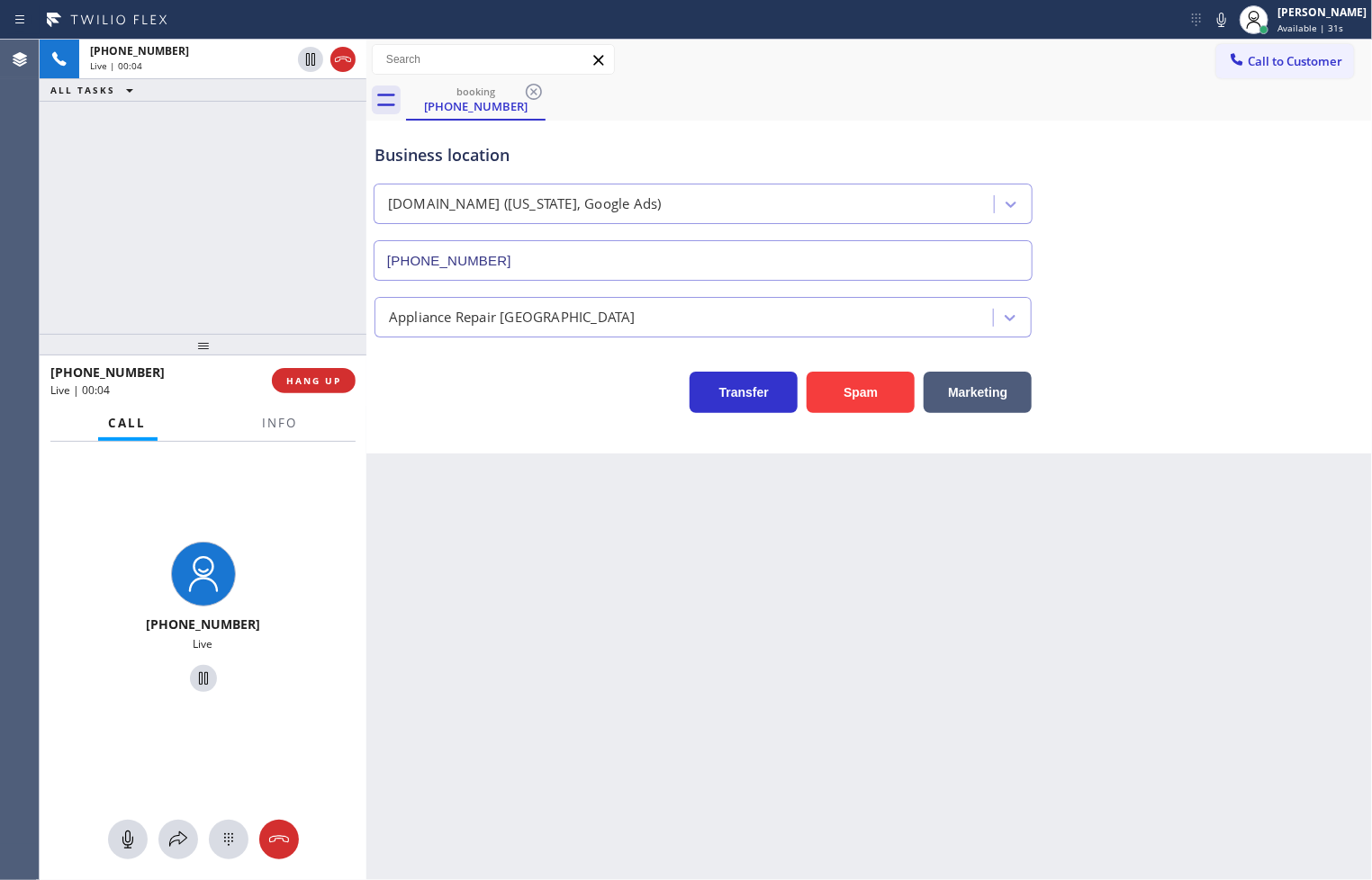
drag, startPoint x: 411, startPoint y: 402, endPoint x: 333, endPoint y: 319, distance: 113.9
click at [411, 402] on div "Transfer Spam Marketing" at bounding box center [703, 387] width 664 height 50
click at [281, 277] on div "[PHONE_NUMBER] Live | 00:06 ALL TASKS ALL TASKS ACTIVE TASKS TASKS IN WRAP UP" at bounding box center [202, 187] width 327 height 295
click at [508, 403] on div "Transfer Spam Marketing" at bounding box center [703, 387] width 664 height 50
click at [235, 265] on div "[PHONE_NUMBER] Live | 00:07 ALL TASKS ALL TASKS ACTIVE TASKS TASKS IN WRAP UP" at bounding box center [202, 187] width 327 height 295
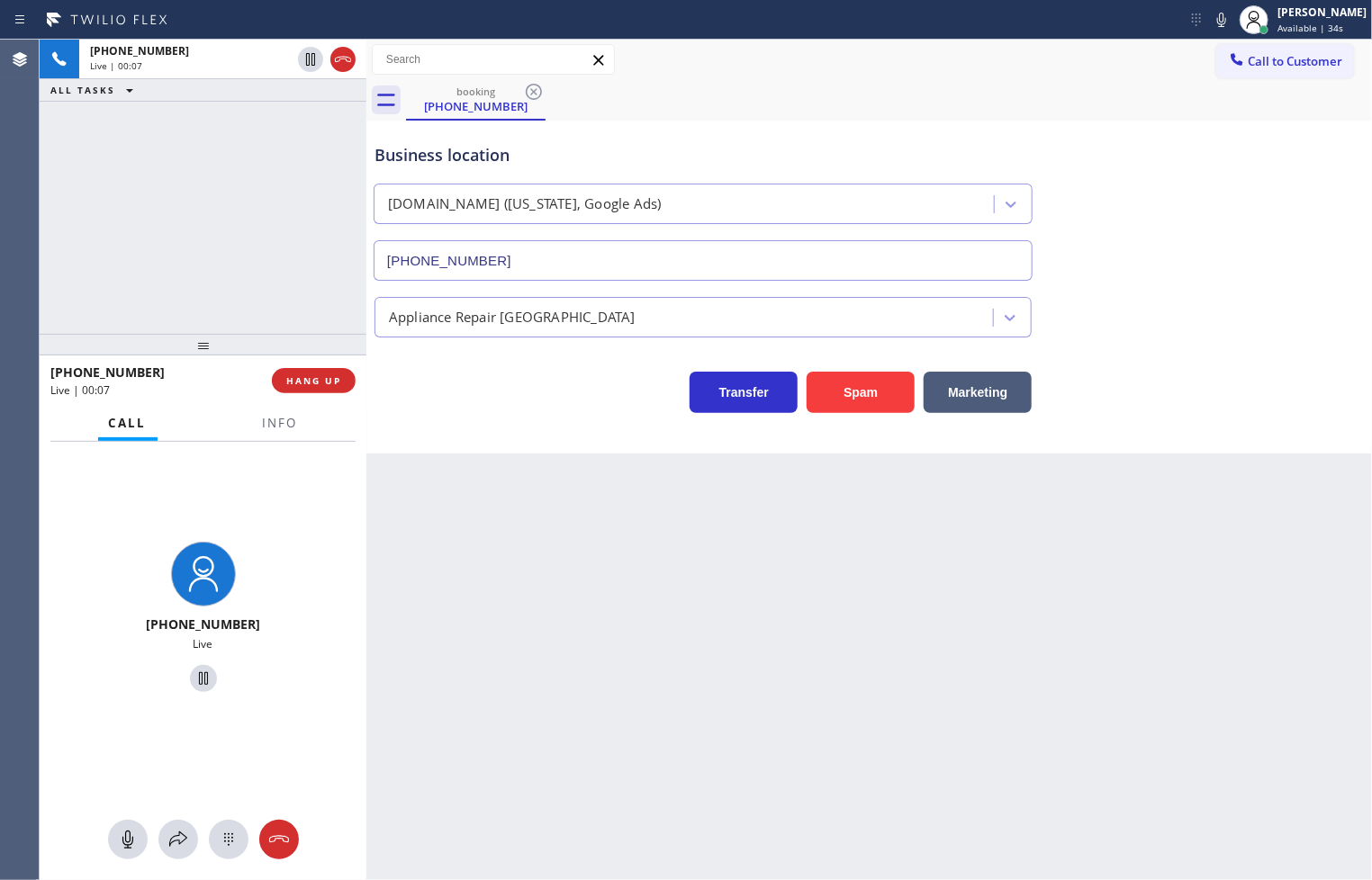
click at [491, 429] on div "Business location [DOMAIN_NAME] ([US_STATE], Google Ads) [PHONE_NUMBER] Applian…" at bounding box center [869, 287] width 1005 height 333
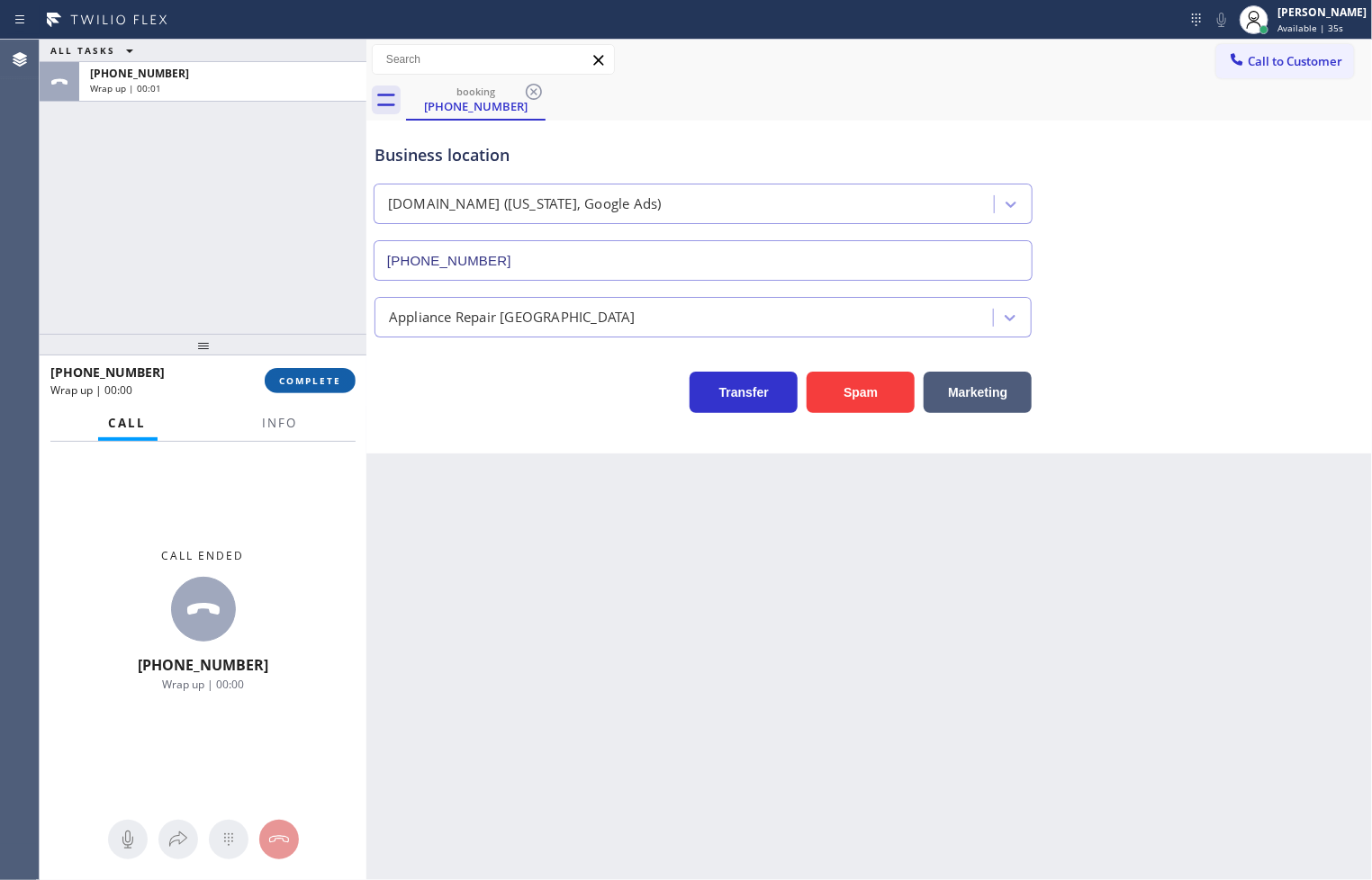
click at [309, 374] on span "COMPLETE" at bounding box center [310, 381] width 62 height 13
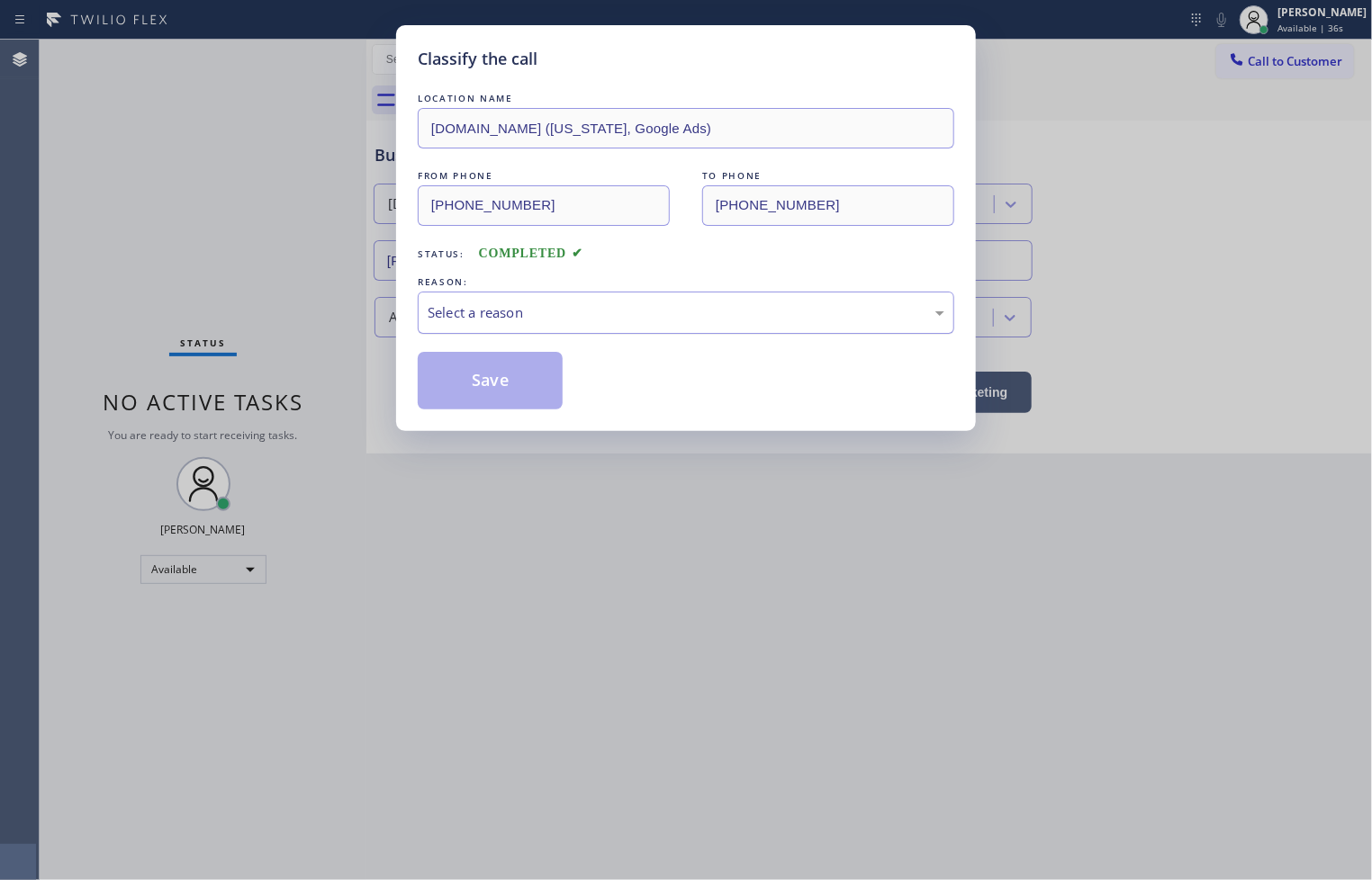
click at [469, 311] on div "Select a reason" at bounding box center [686, 312] width 516 height 21
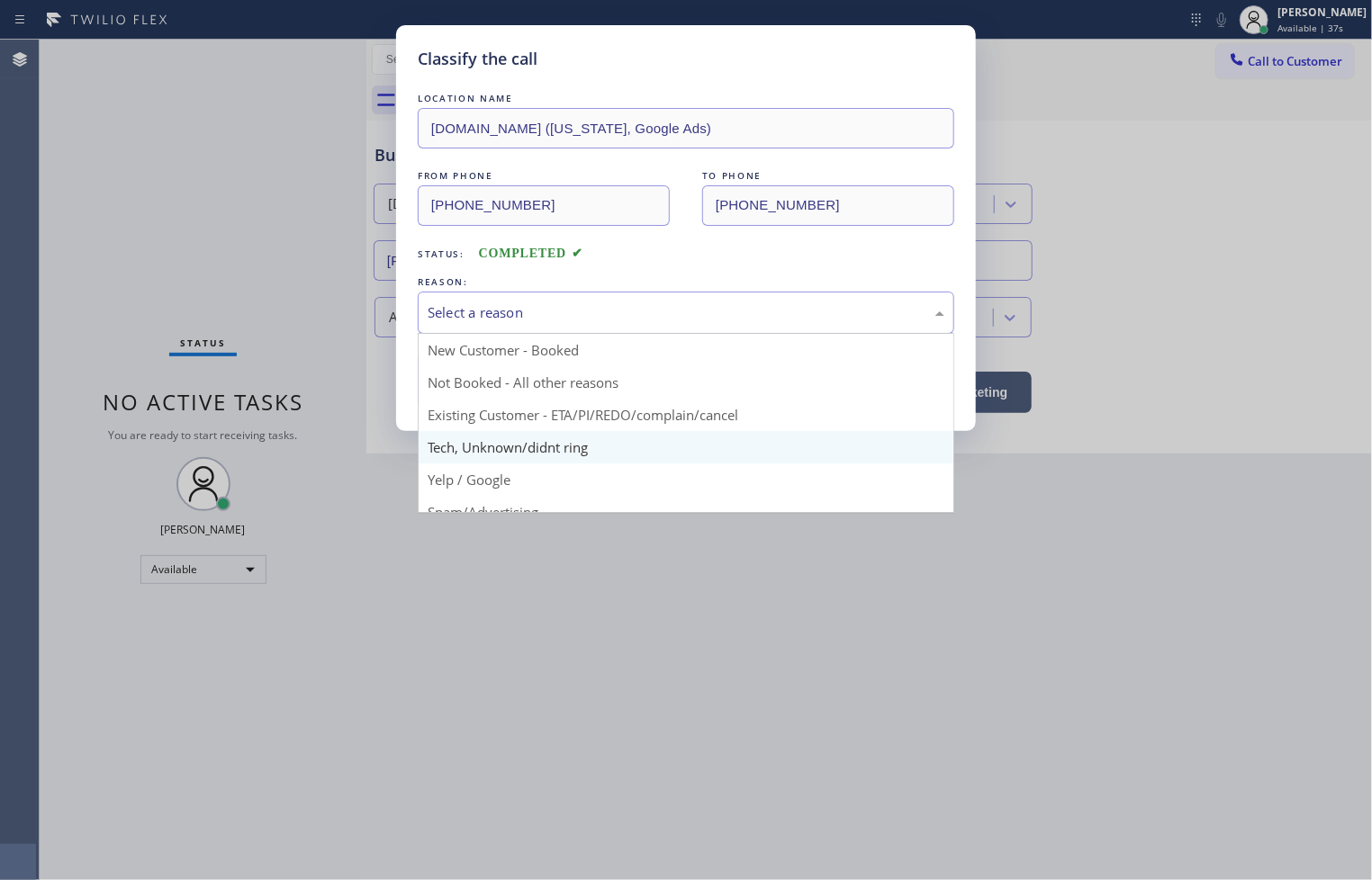
scroll to position [113, 0]
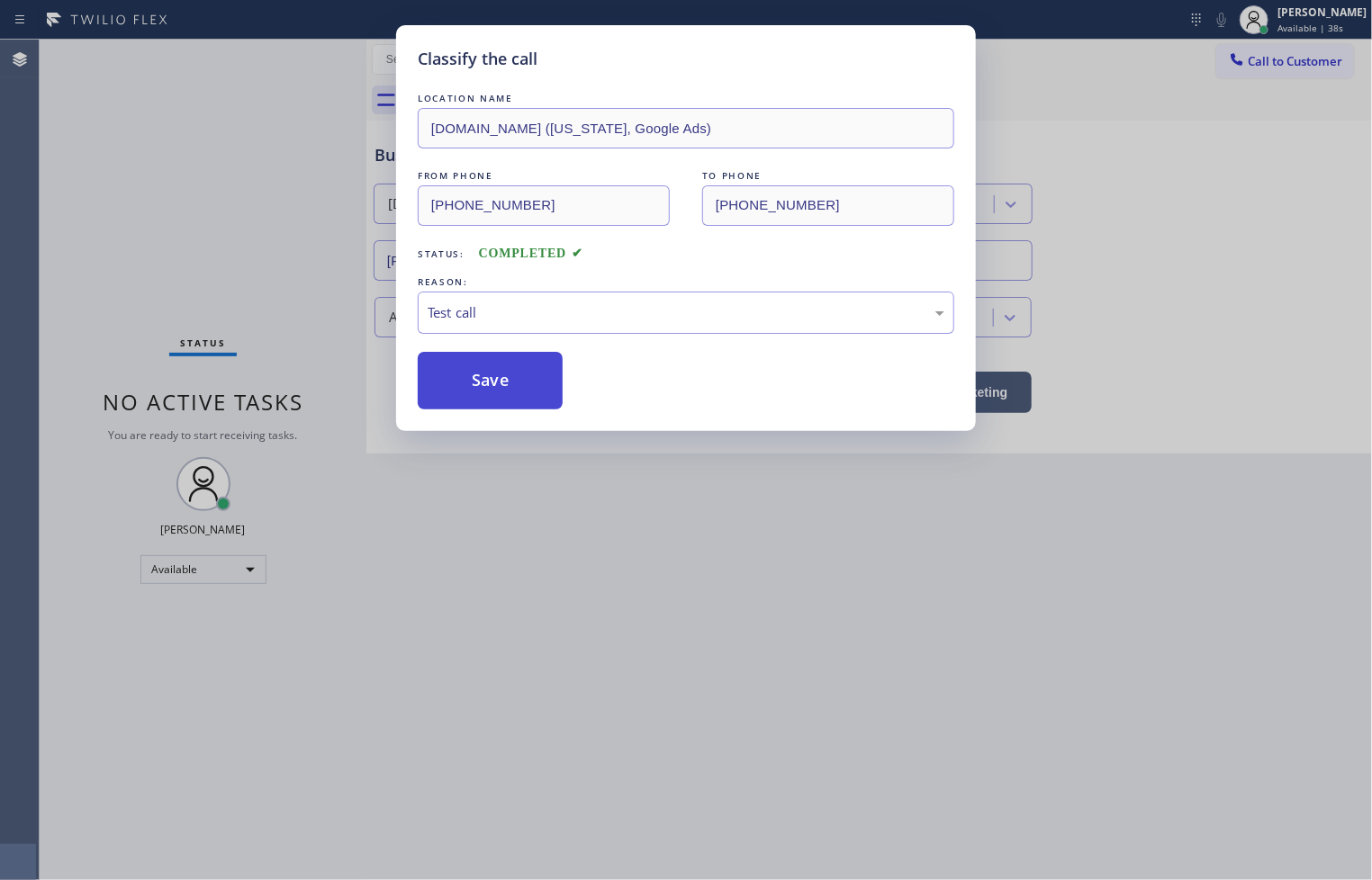
click at [484, 381] on button "Save" at bounding box center [490, 380] width 145 height 58
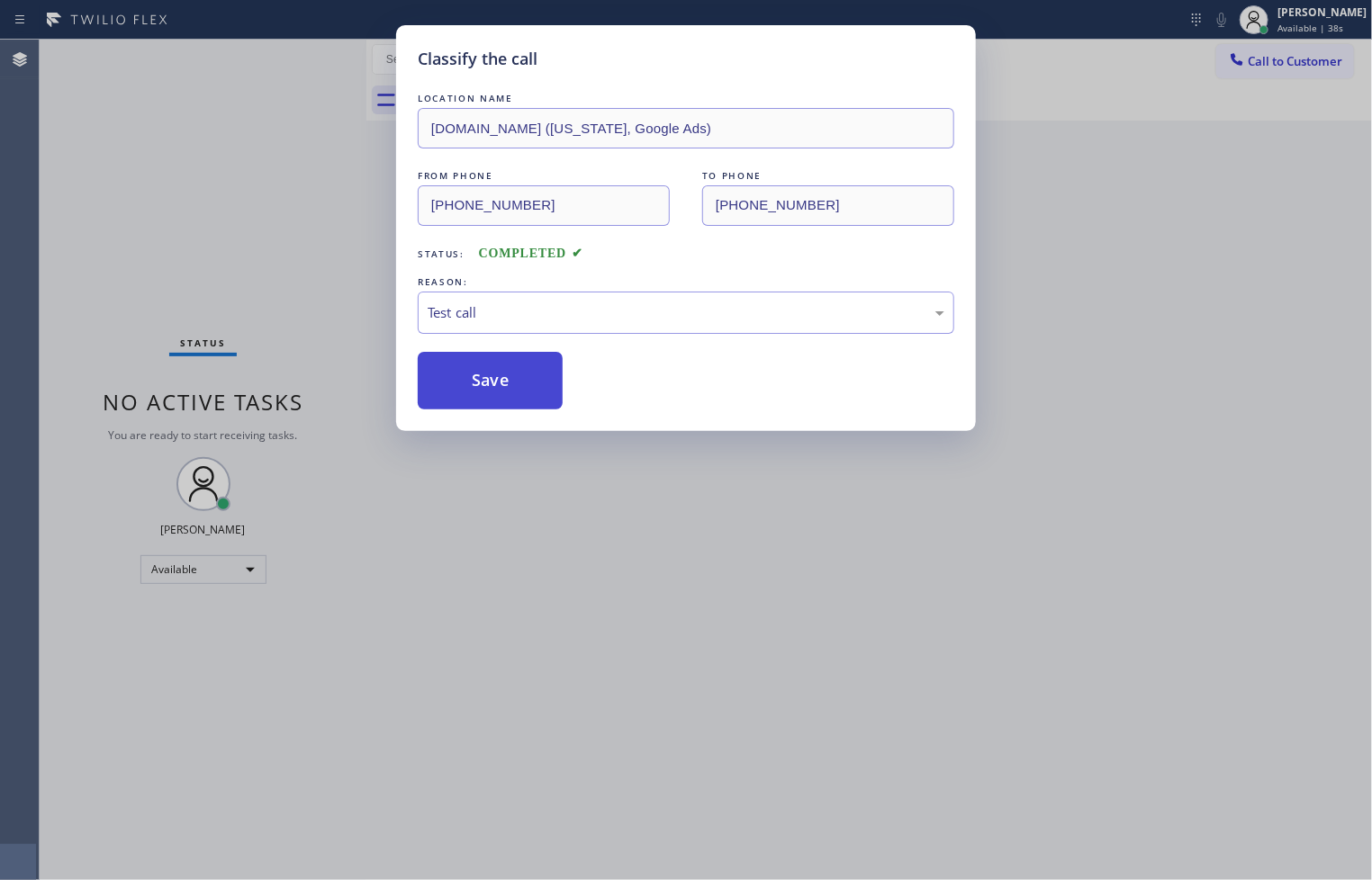
click at [484, 381] on button "Save" at bounding box center [490, 380] width 145 height 58
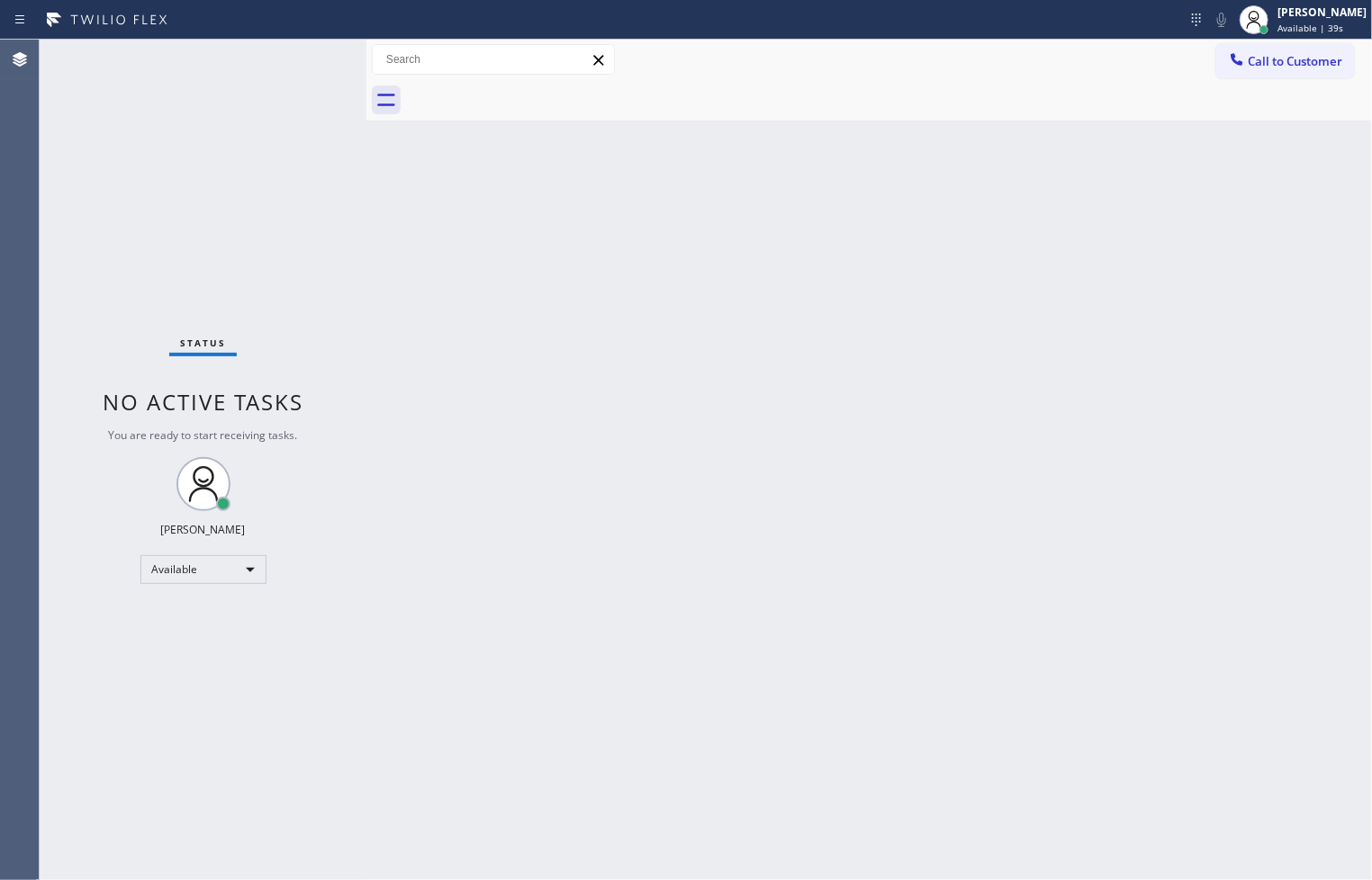
click at [288, 256] on div "Status No active tasks You are ready to start receiving tasks. [PERSON_NAME]" at bounding box center [202, 459] width 327 height 840
drag, startPoint x: 362, startPoint y: 202, endPoint x: 384, endPoint y: 201, distance: 22.0
click at [388, 201] on div at bounding box center [388, 459] width 0 height 840
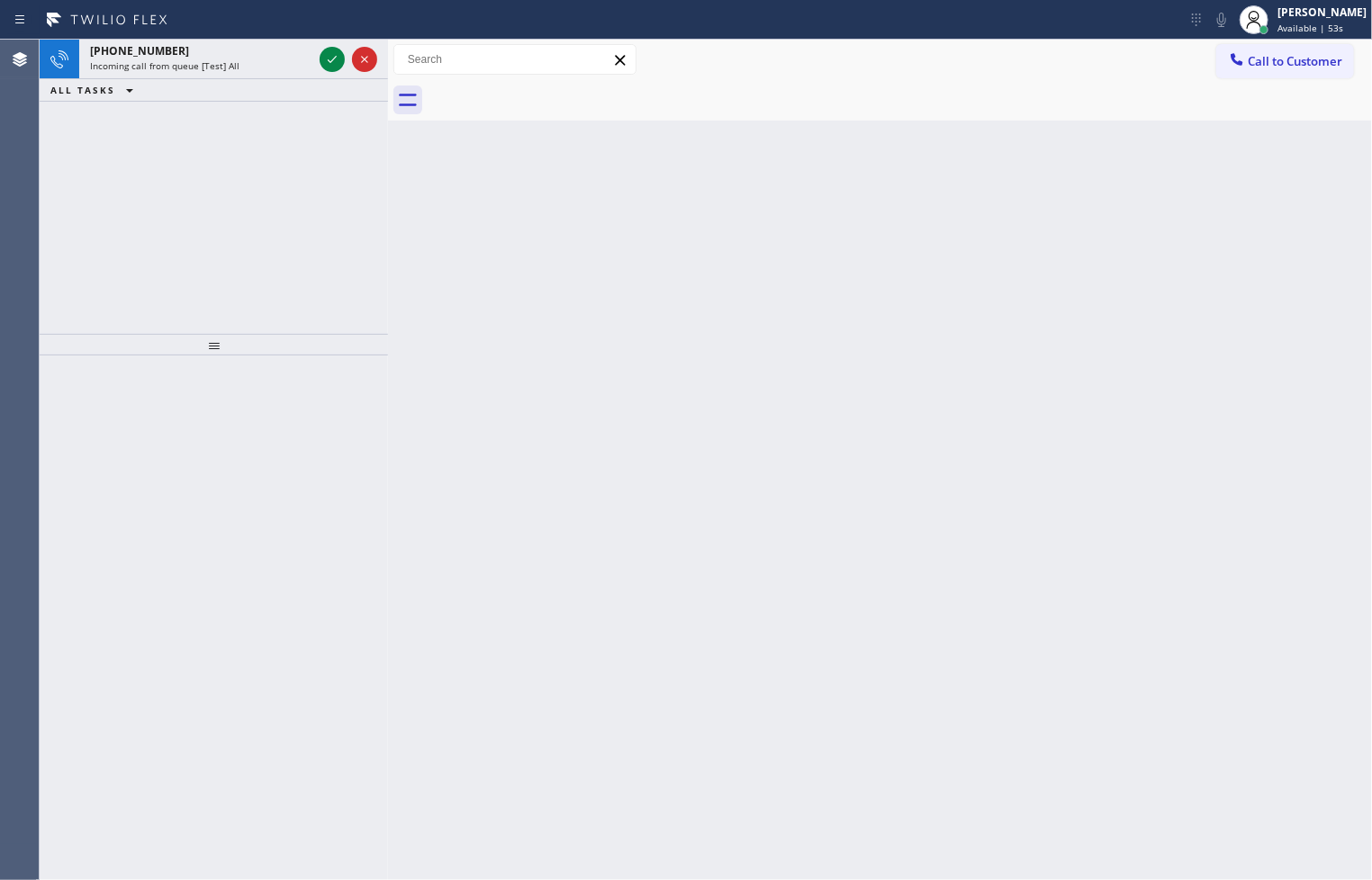
drag, startPoint x: 109, startPoint y: 268, endPoint x: 221, endPoint y: 166, distance: 151.5
click at [109, 268] on div "[PHONE_NUMBER] Incoming call from queue [Test] All ALL TASKS ALL TASKS ACTIVE T…" at bounding box center [213, 187] width 349 height 295
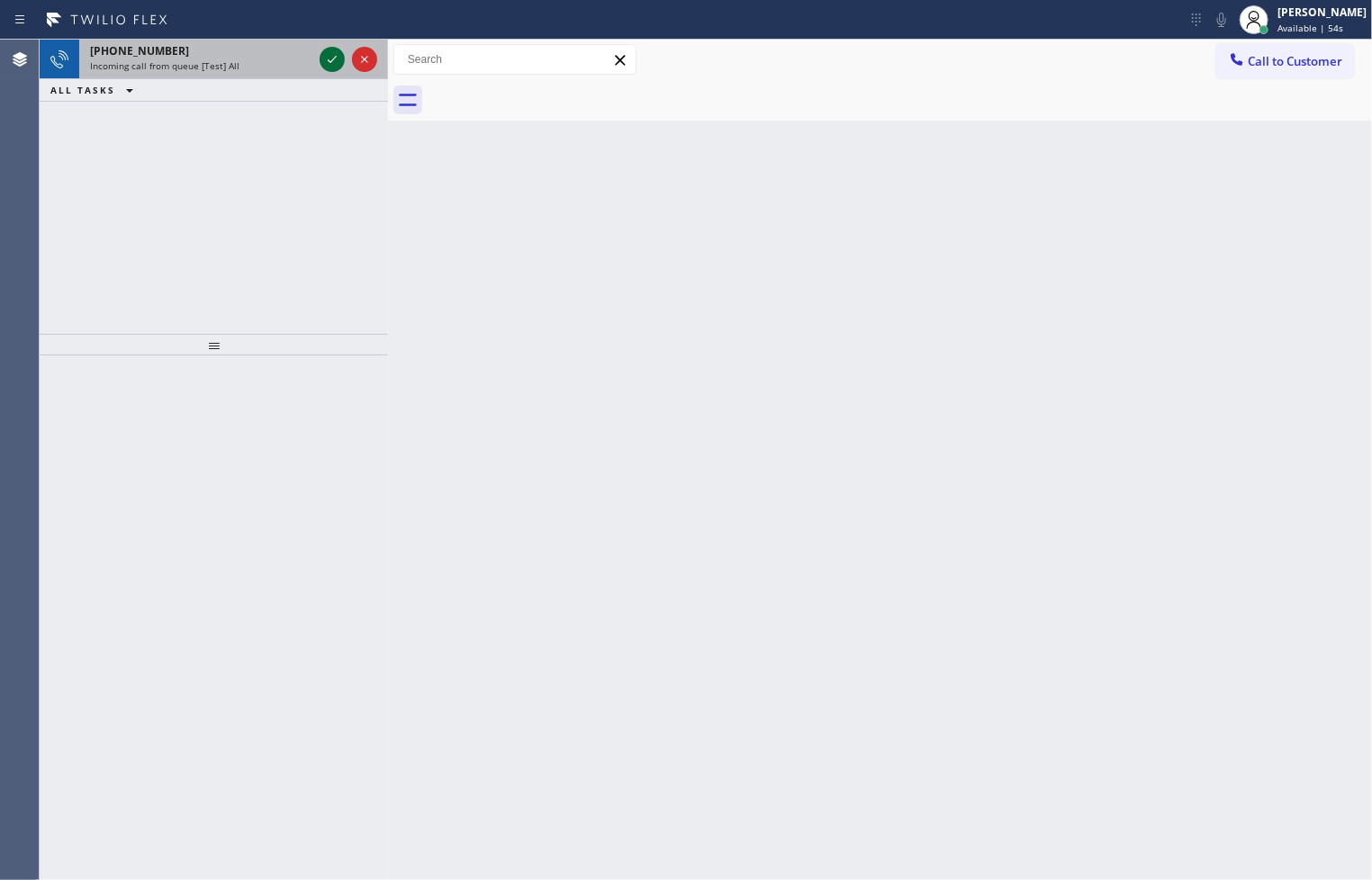
click at [337, 59] on icon at bounding box center [332, 59] width 22 height 22
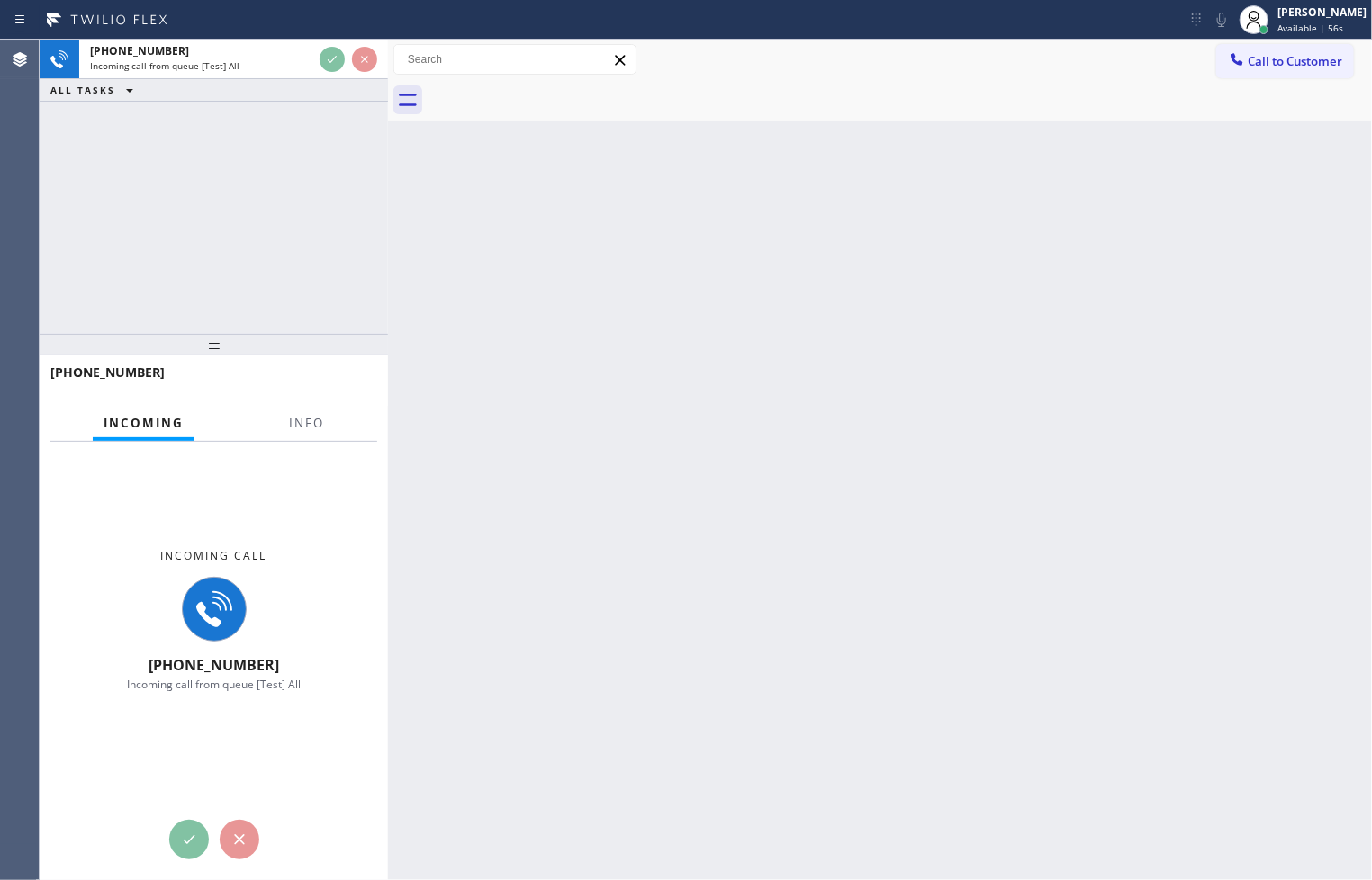
drag, startPoint x: 1018, startPoint y: 352, endPoint x: 949, endPoint y: 344, distance: 69.5
click at [1008, 352] on div "Back to Dashboard Change Sender ID Customers Technicians Select a contact Outbo…" at bounding box center [880, 459] width 984 height 840
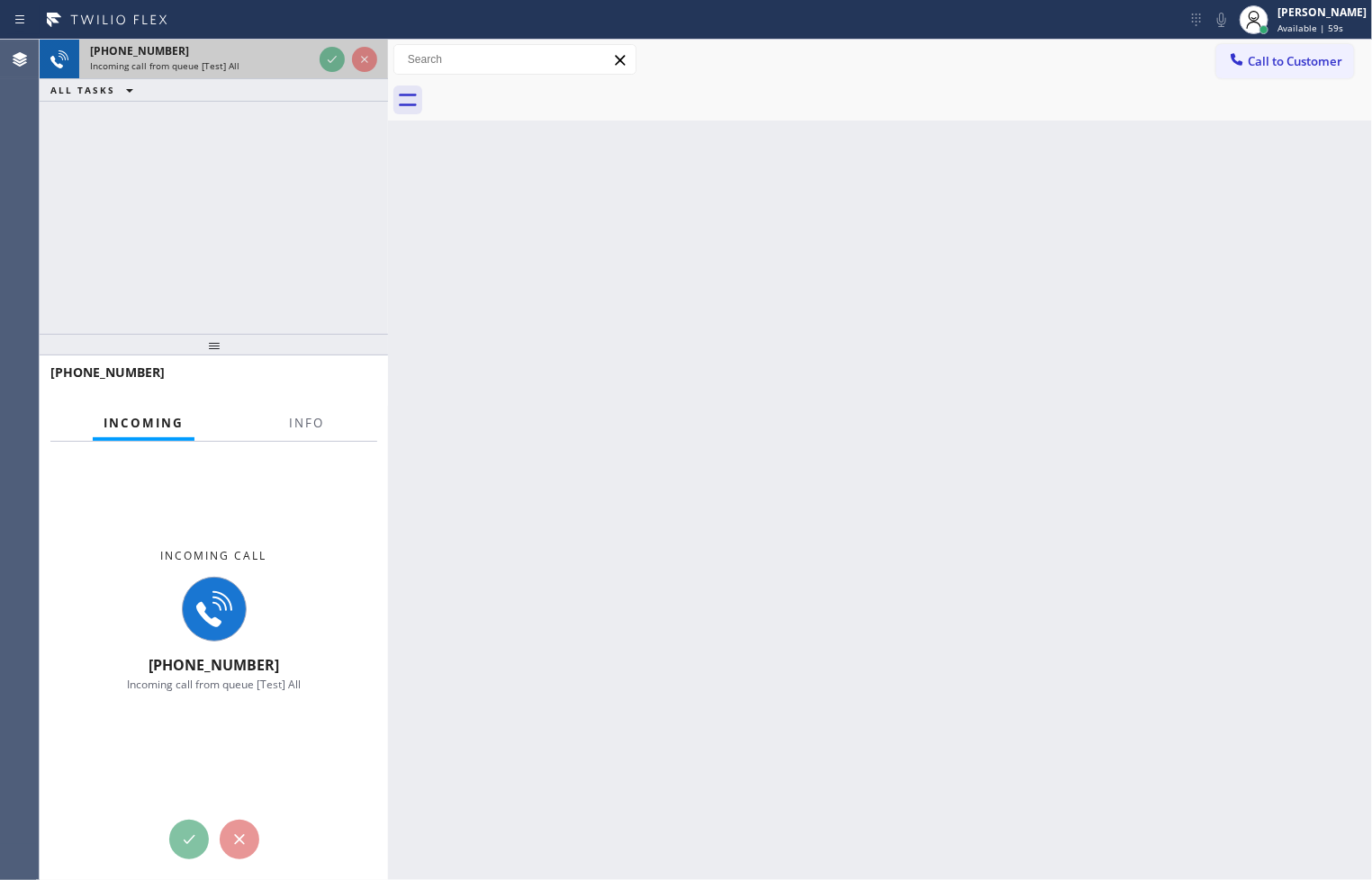
click at [219, 61] on span "Incoming call from queue [Test] All" at bounding box center [164, 66] width 149 height 13
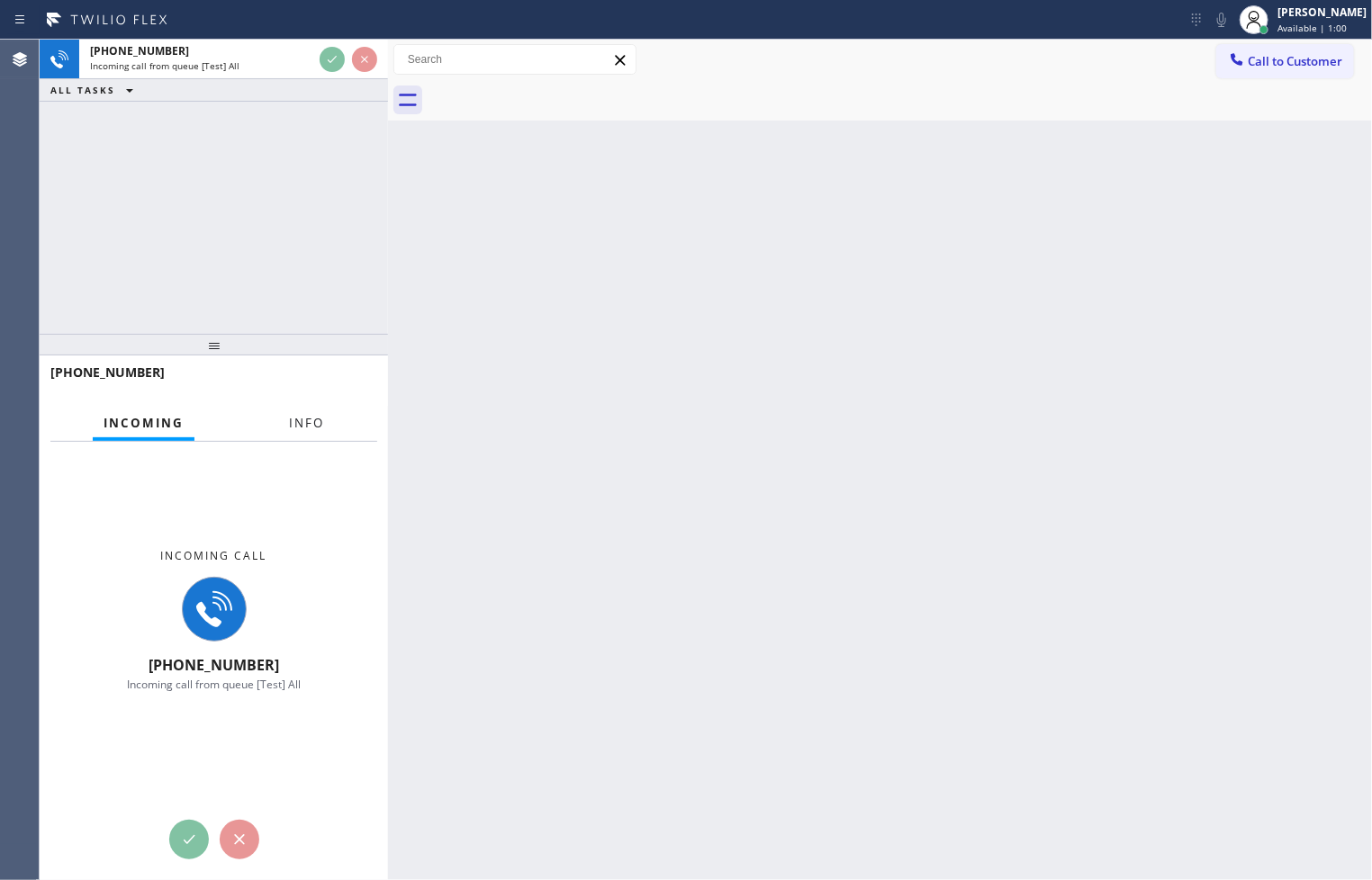
click at [312, 424] on span "Info" at bounding box center [307, 423] width 35 height 16
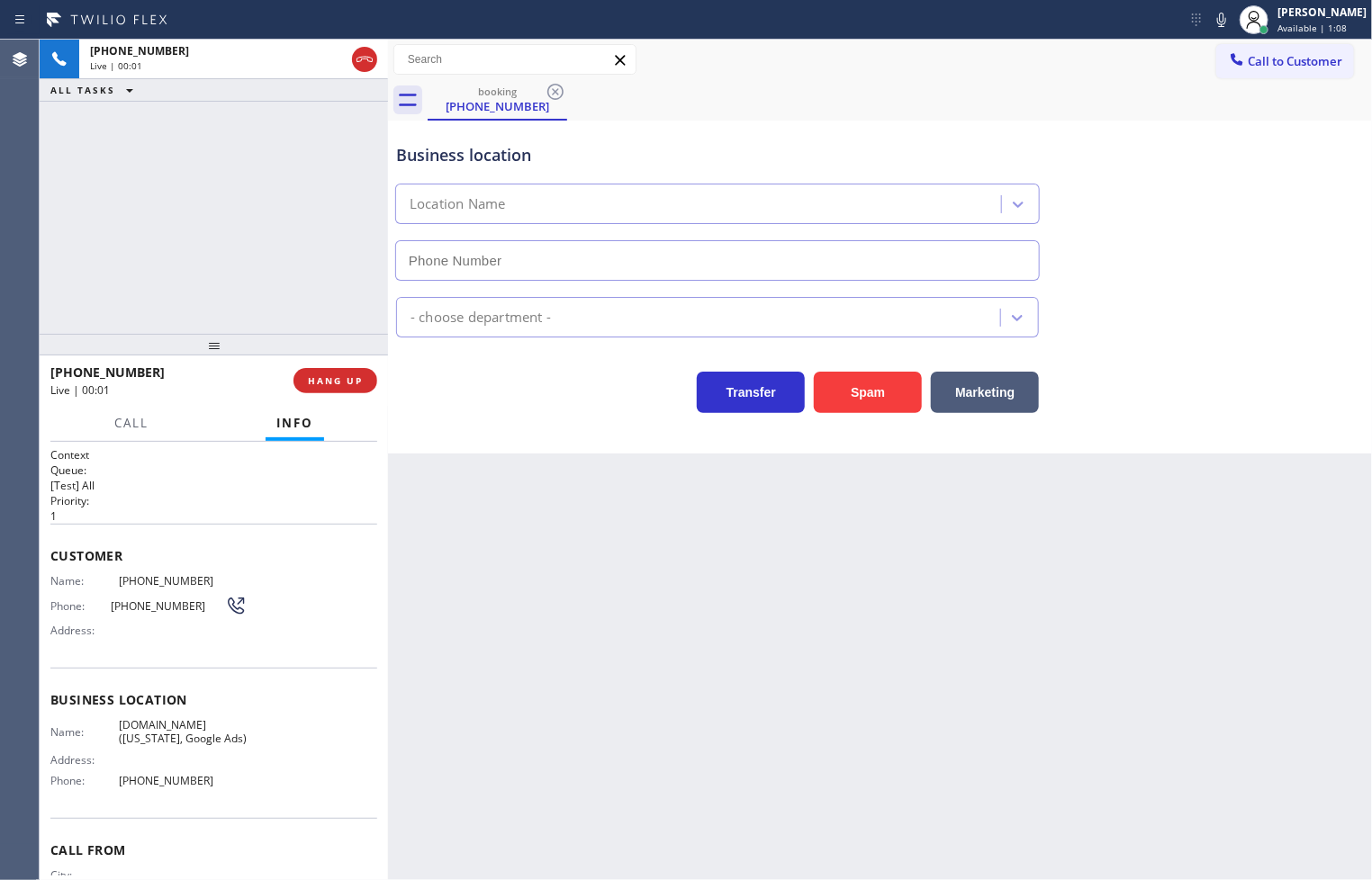
type input "[PHONE_NUMBER]"
click at [286, 300] on div "[PHONE_NUMBER] Live | 00:05 ALL TASKS ALL TASKS ACTIVE TASKS TASKS IN WRAP UP" at bounding box center [213, 187] width 349 height 295
click at [685, 500] on div "Back to Dashboard Change Sender ID Customers Technicians Select a contact Outbo…" at bounding box center [880, 459] width 984 height 840
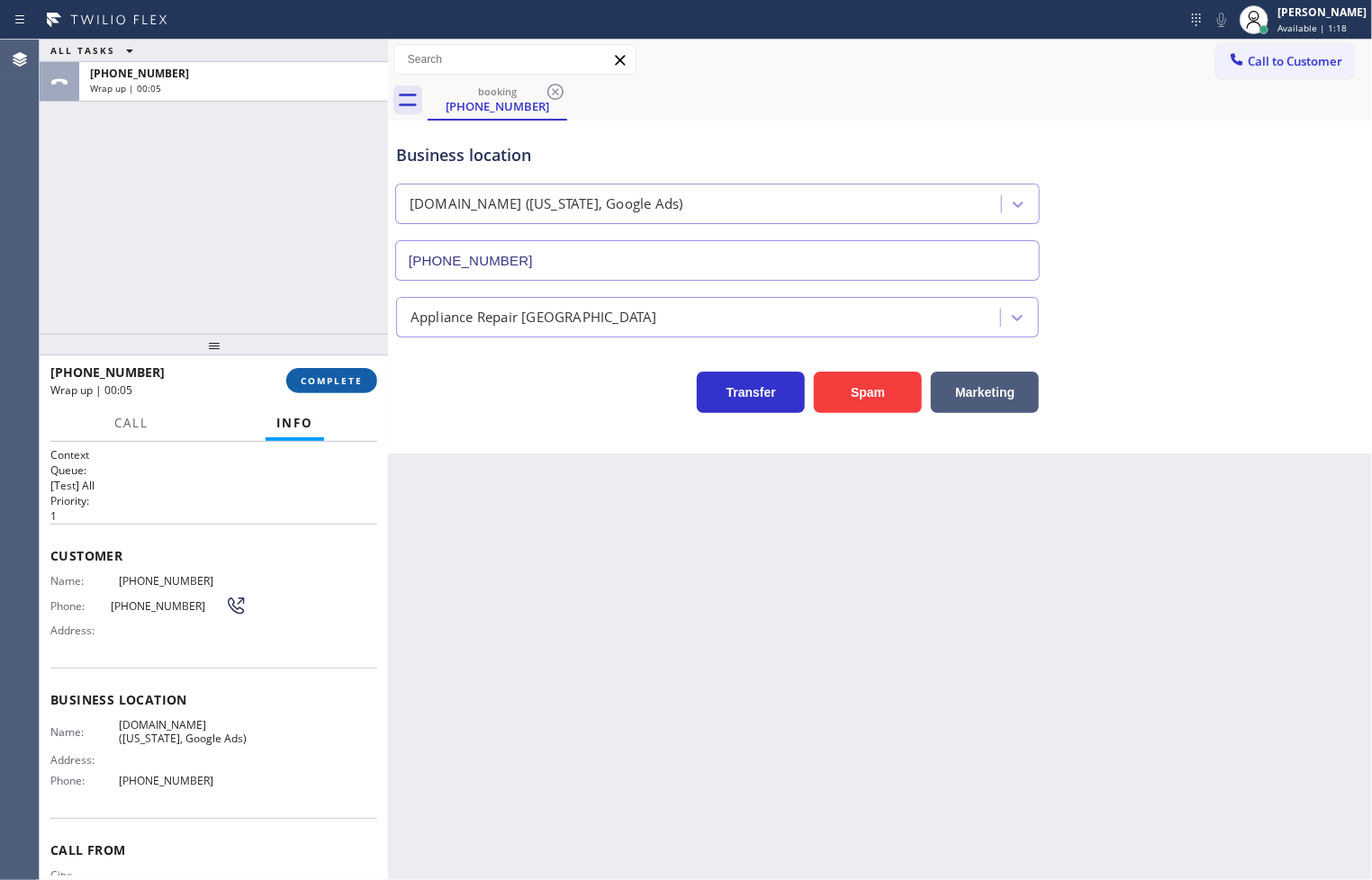
click at [333, 387] on span "COMPLETE" at bounding box center [331, 381] width 62 height 13
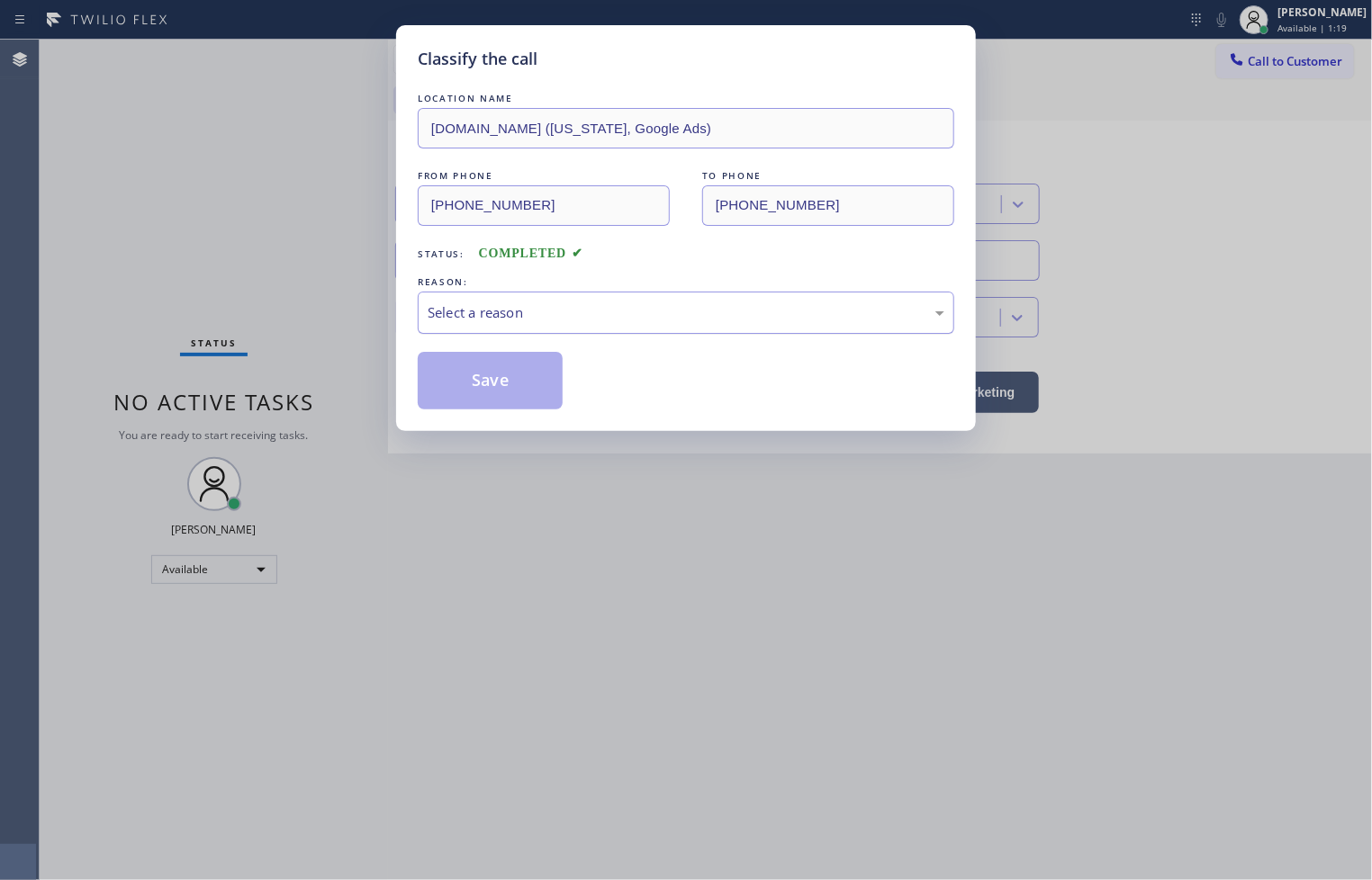
click at [541, 298] on div "Select a reason" at bounding box center [686, 313] width 536 height 42
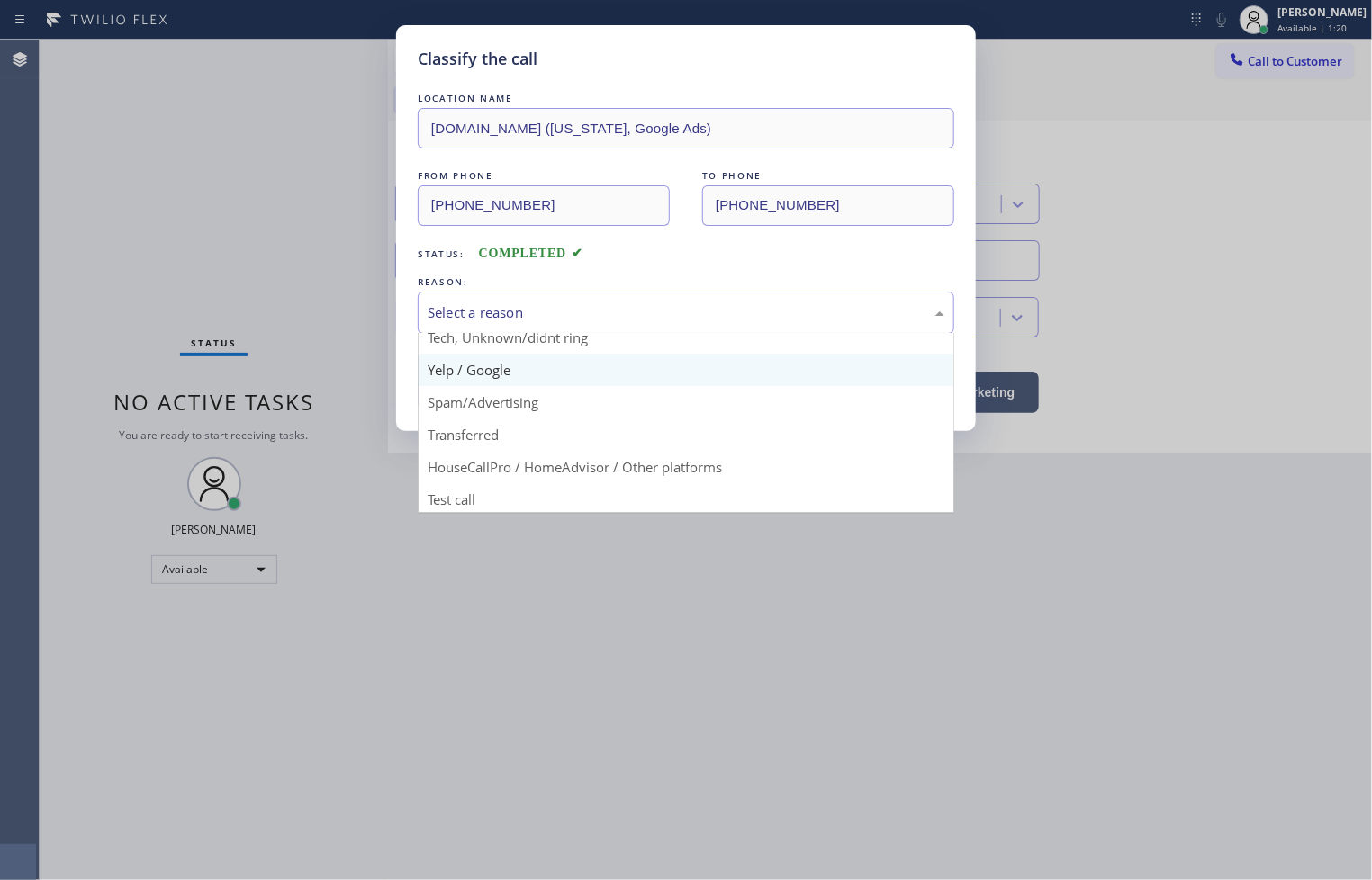
scroll to position [113, 0]
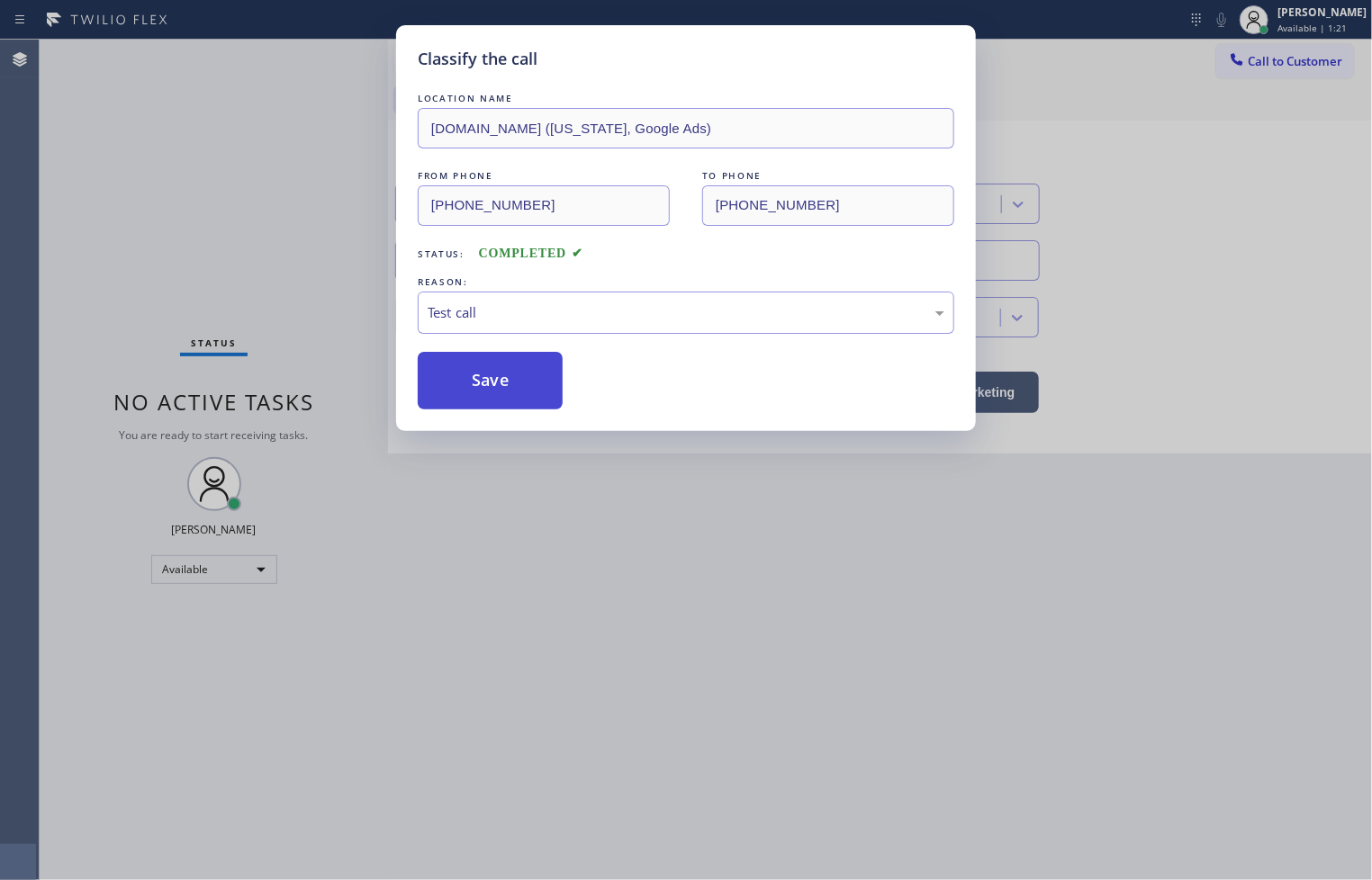
click at [486, 356] on button "Save" at bounding box center [490, 380] width 145 height 58
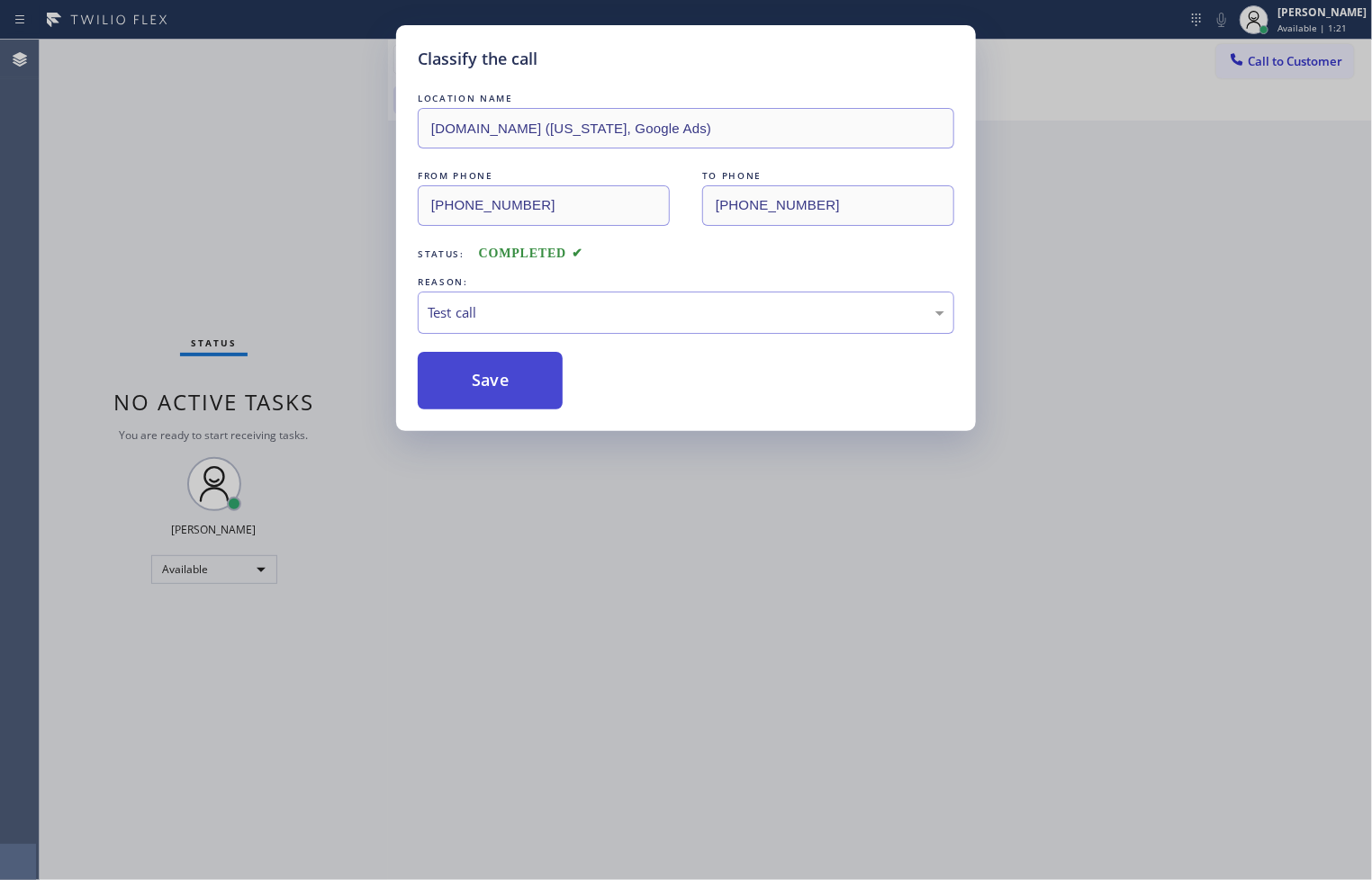
click at [486, 356] on button "Save" at bounding box center [490, 380] width 145 height 58
click at [478, 392] on button "Save" at bounding box center [490, 380] width 145 height 58
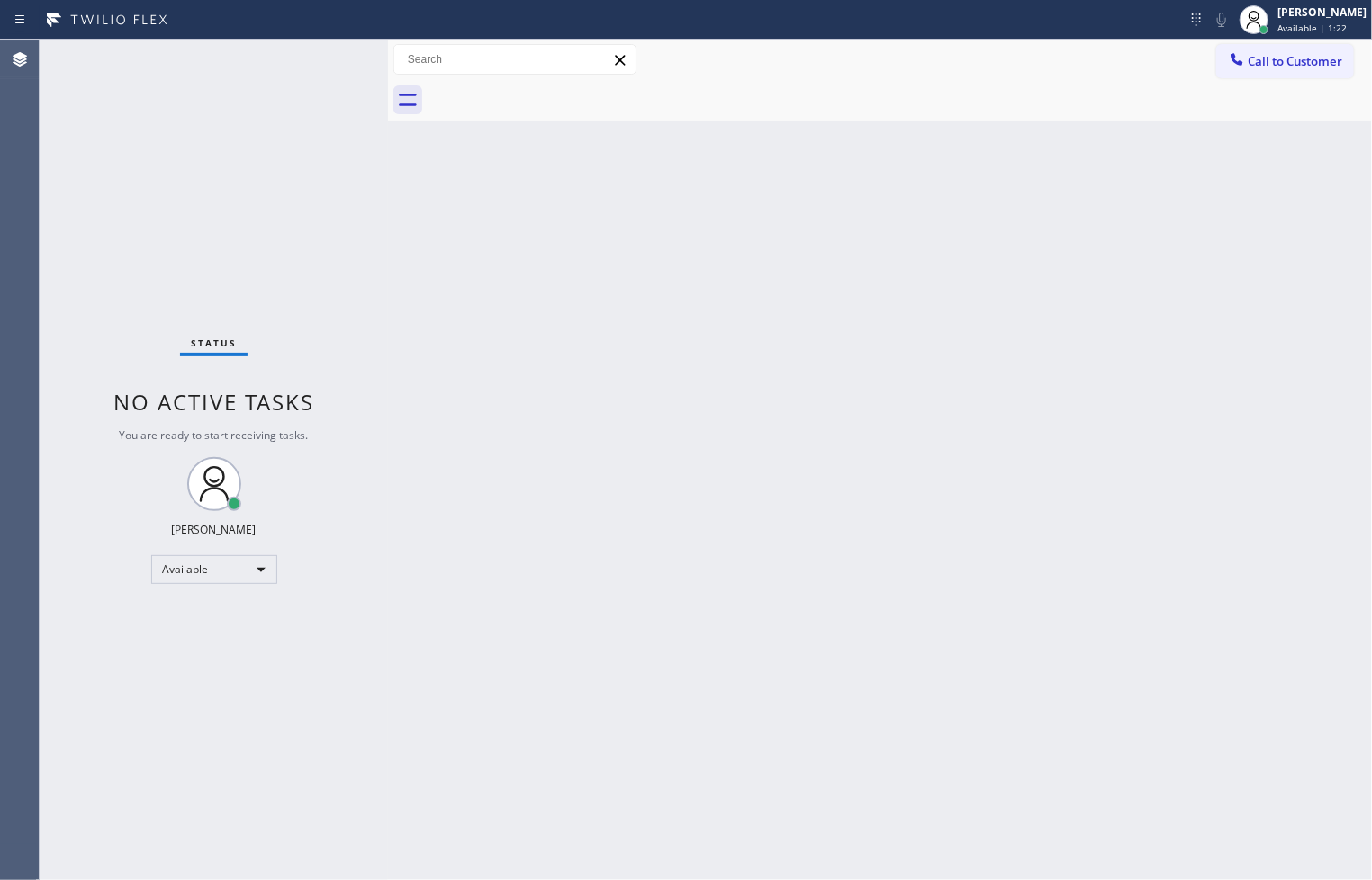
click at [293, 186] on div "Status No active tasks You are ready to start receiving tasks. [PERSON_NAME]" at bounding box center [213, 459] width 349 height 840
click at [319, 57] on div "Status No active tasks You are ready to start receiving tasks. [PERSON_NAME]" at bounding box center [213, 459] width 349 height 840
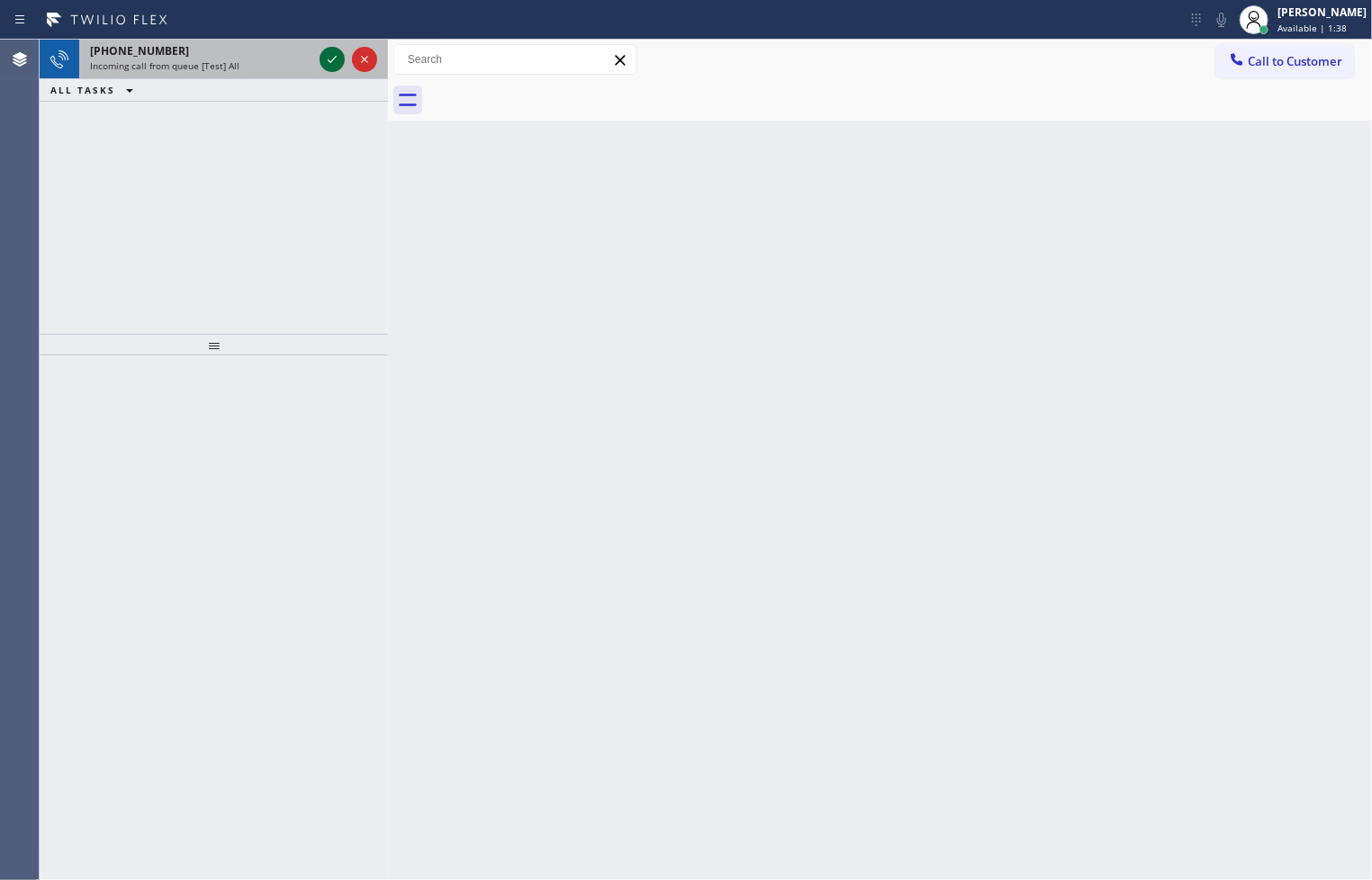
click at [319, 57] on div at bounding box center [332, 59] width 26 height 22
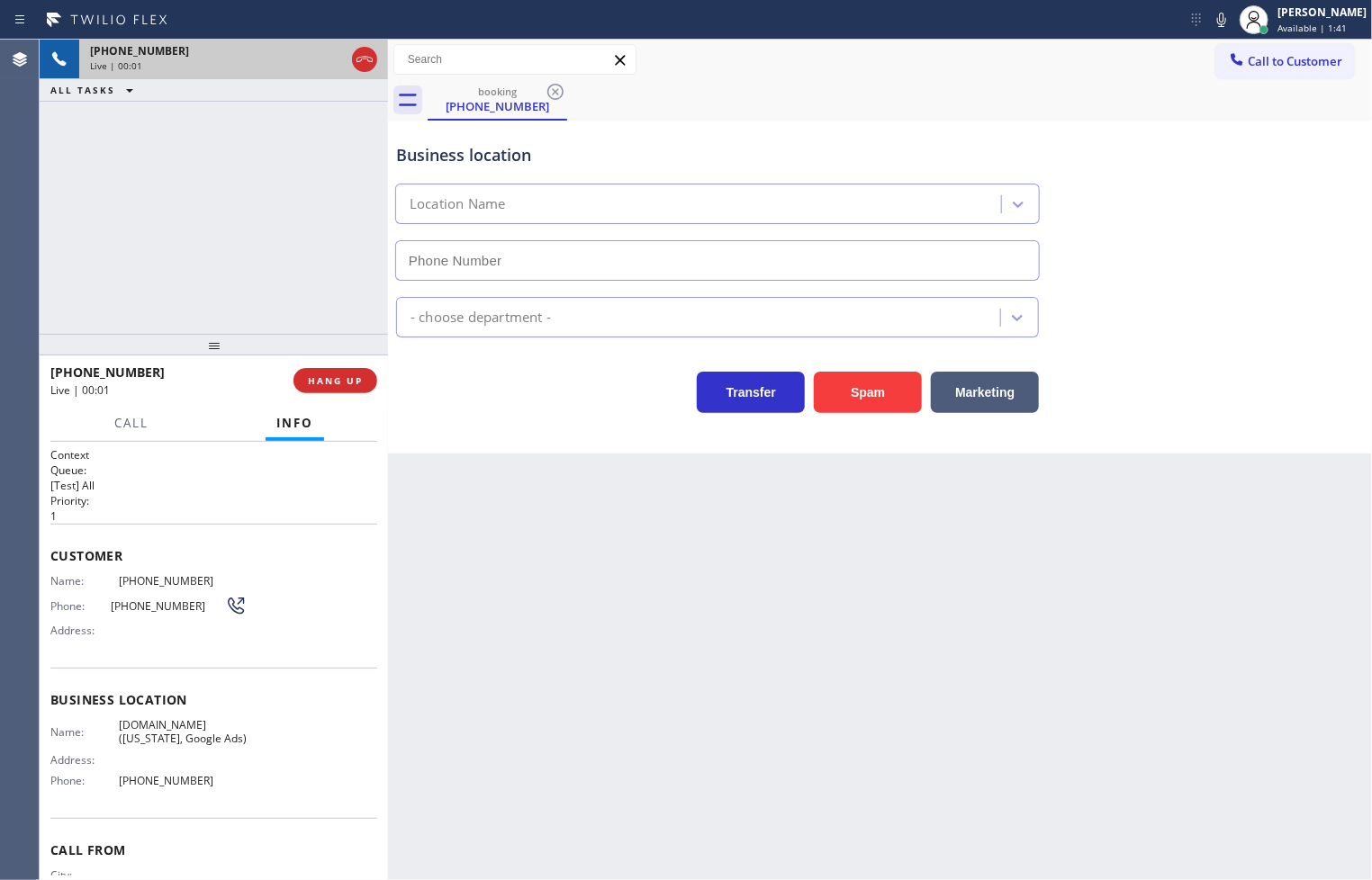
type input "[PHONE_NUMBER]"
click at [309, 369] on button "HANG UP" at bounding box center [335, 381] width 83 height 26
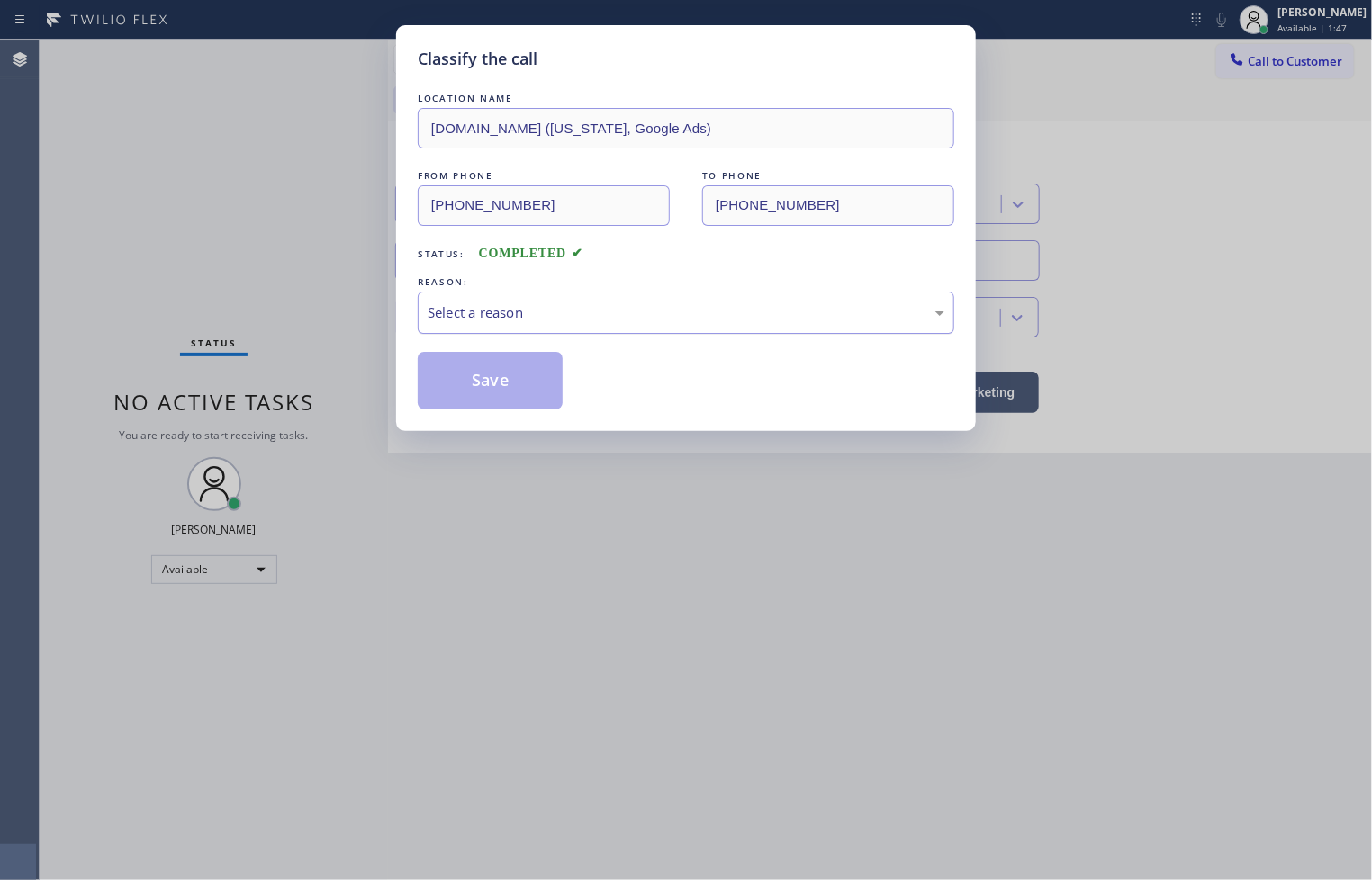
click at [459, 315] on div "Select a reason" at bounding box center [686, 312] width 516 height 21
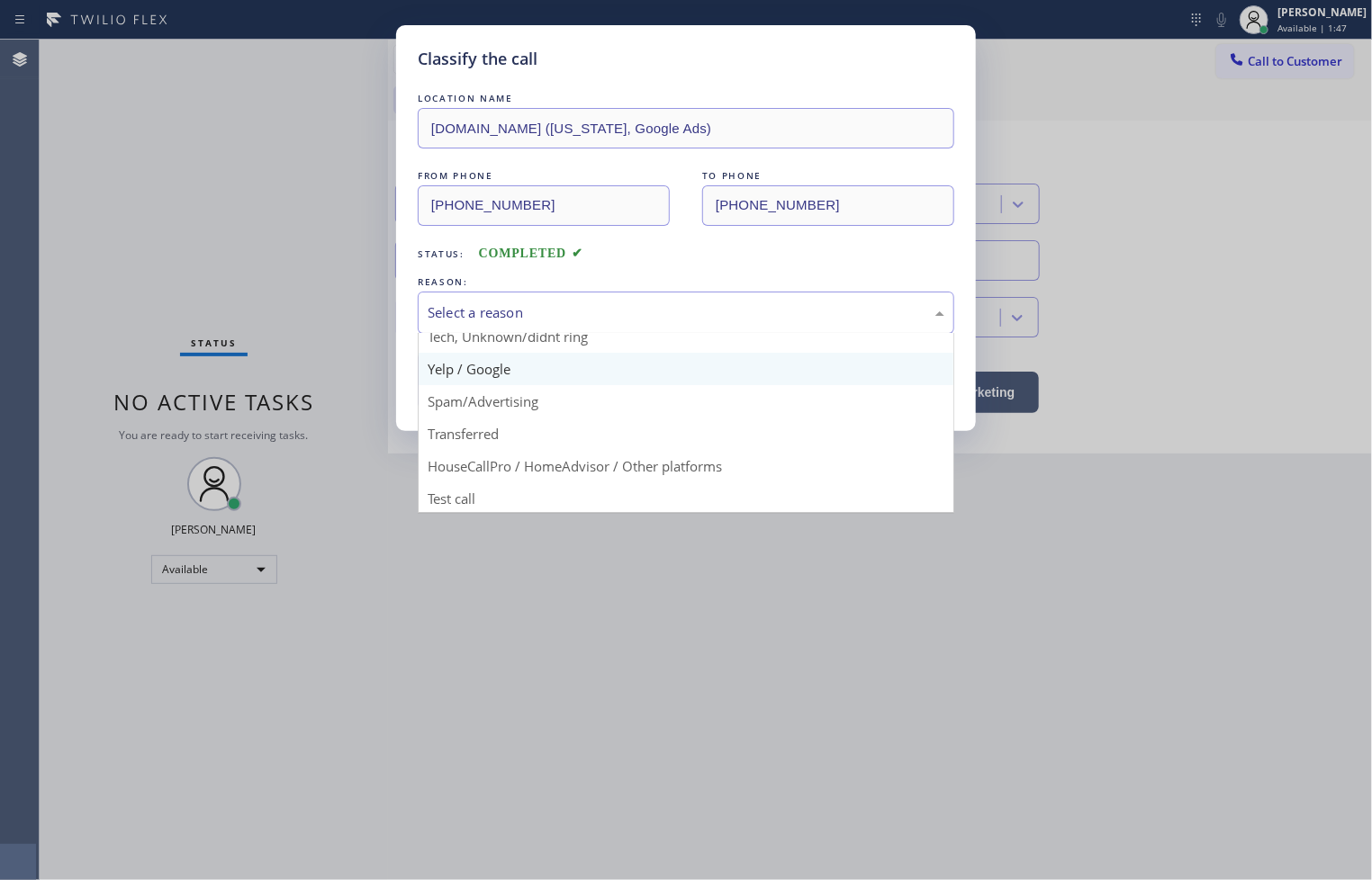
scroll to position [113, 0]
click at [450, 513] on div "Classify the call LOCATION NAME [DOMAIN_NAME] ([US_STATE], Google Ads) FROM PHO…" at bounding box center [686, 440] width 1372 height 880
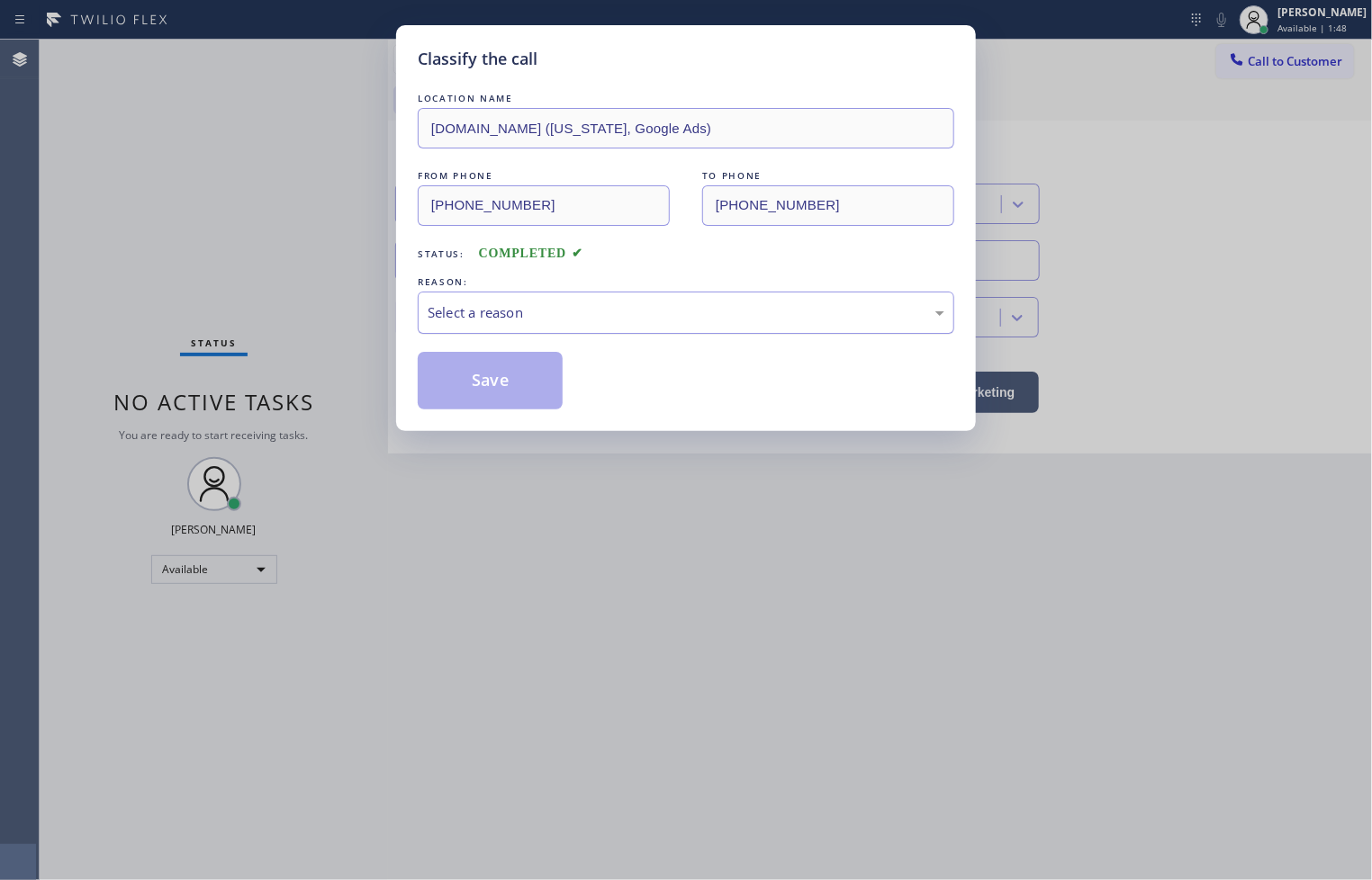
click at [497, 293] on div "Select a reason" at bounding box center [686, 313] width 536 height 42
click at [501, 394] on button "Save" at bounding box center [490, 380] width 145 height 58
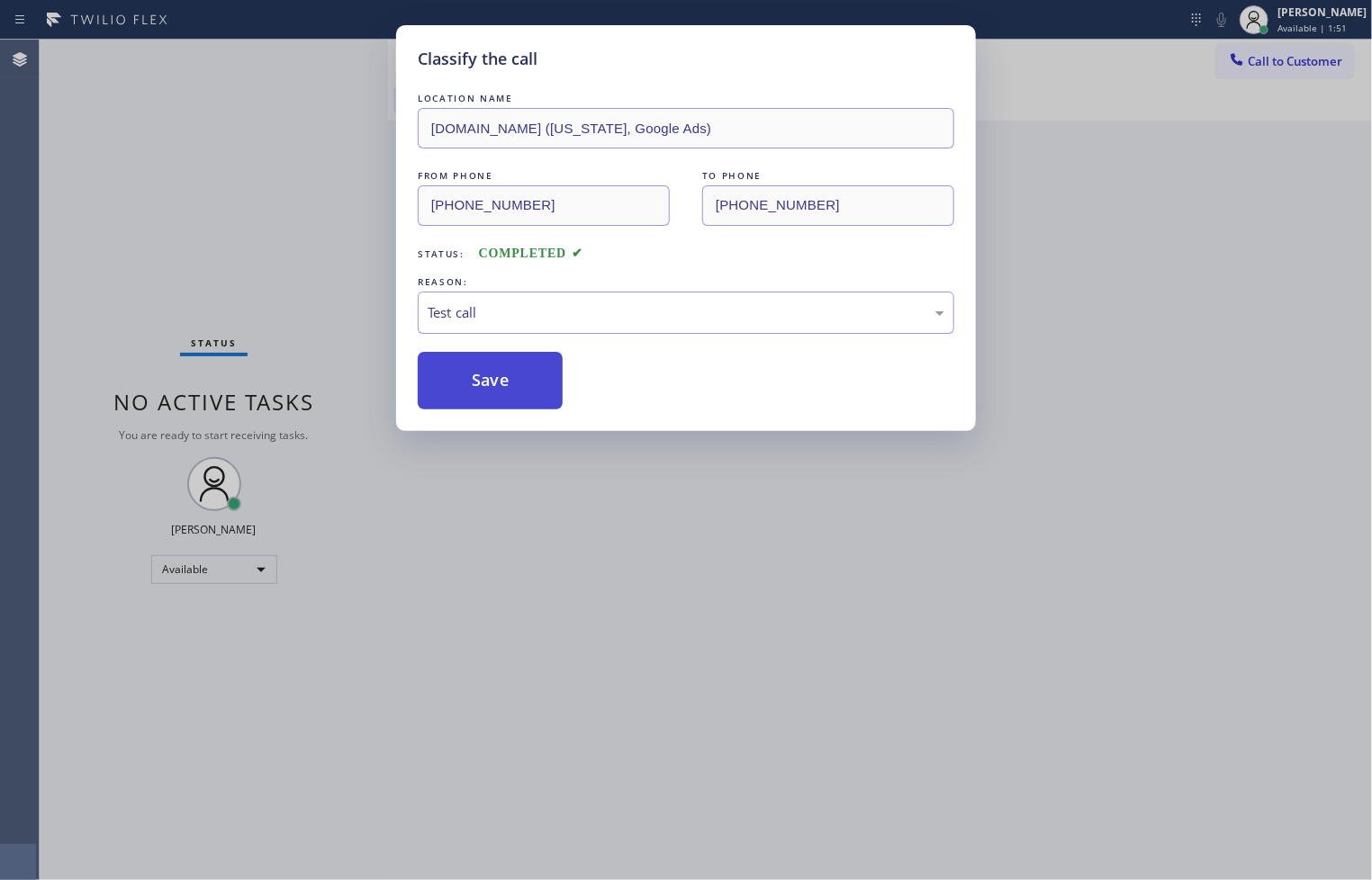
click at [501, 394] on button "Save" at bounding box center [490, 380] width 145 height 58
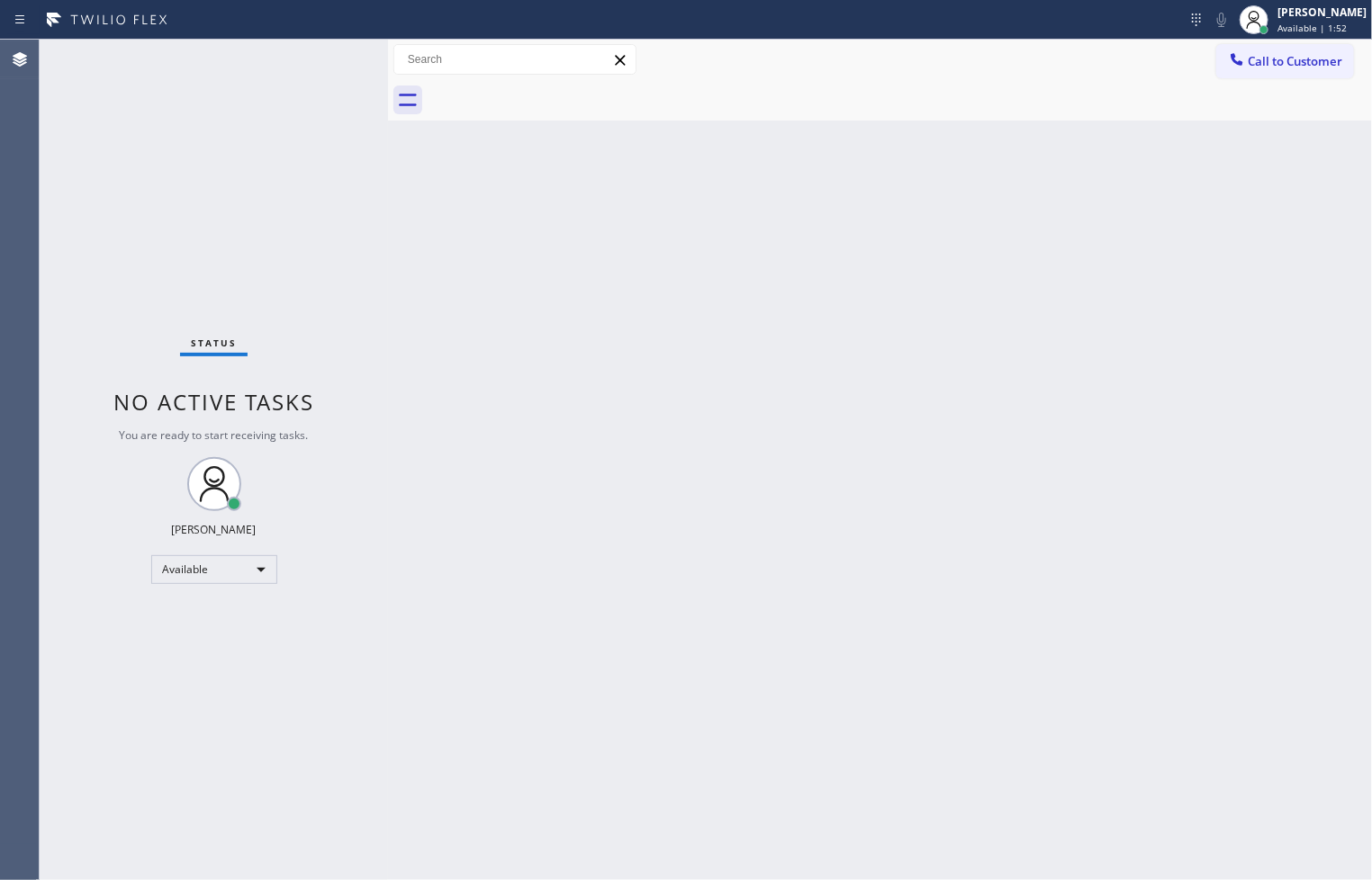
click at [326, 102] on div "Status No active tasks You are ready to start receiving tasks. [PERSON_NAME]" at bounding box center [213, 459] width 349 height 840
click at [334, 55] on div "Status No active tasks You are ready to start receiving tasks. [PERSON_NAME]" at bounding box center [213, 459] width 349 height 840
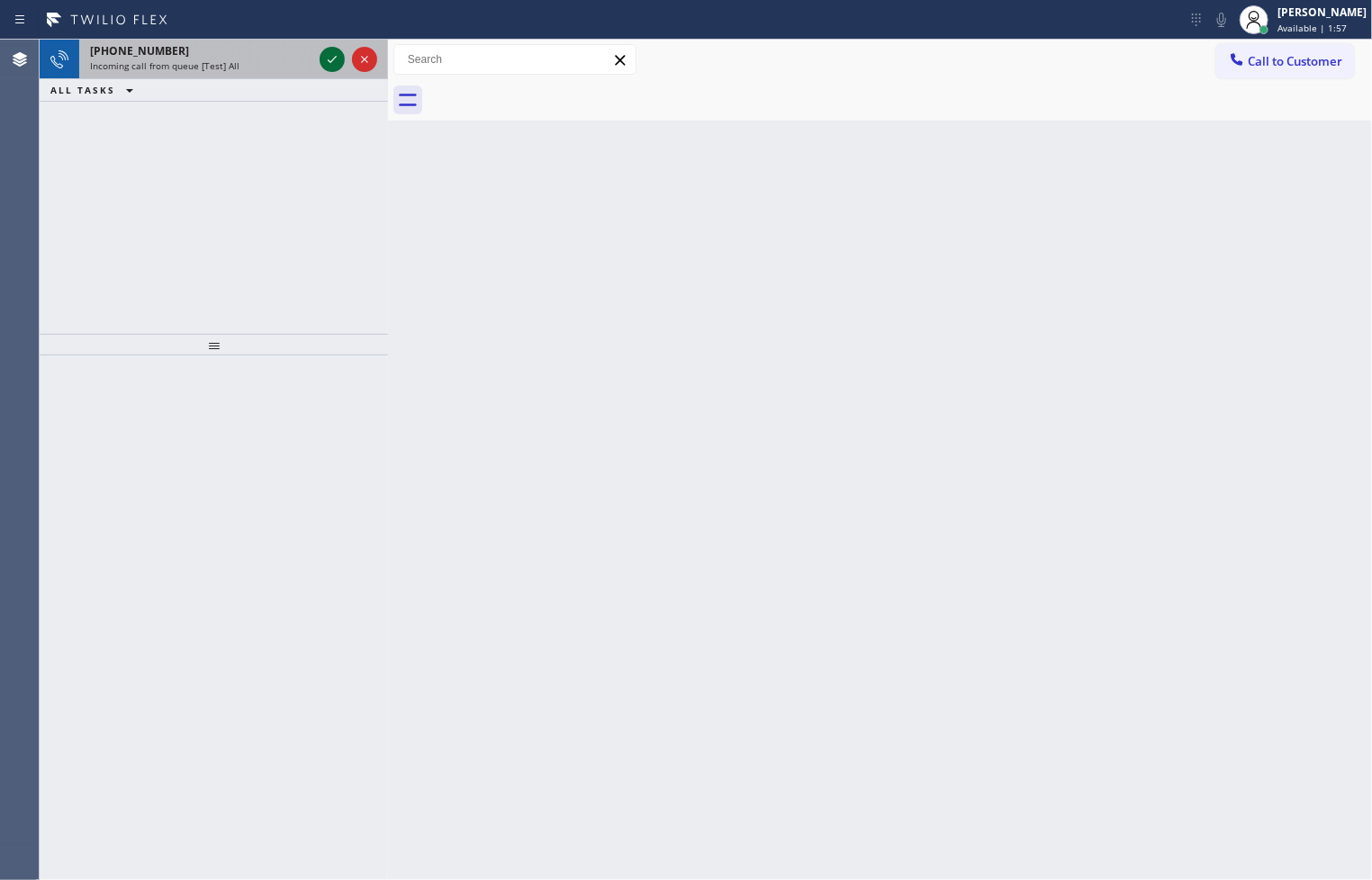
click at [334, 55] on icon at bounding box center [332, 59] width 22 height 22
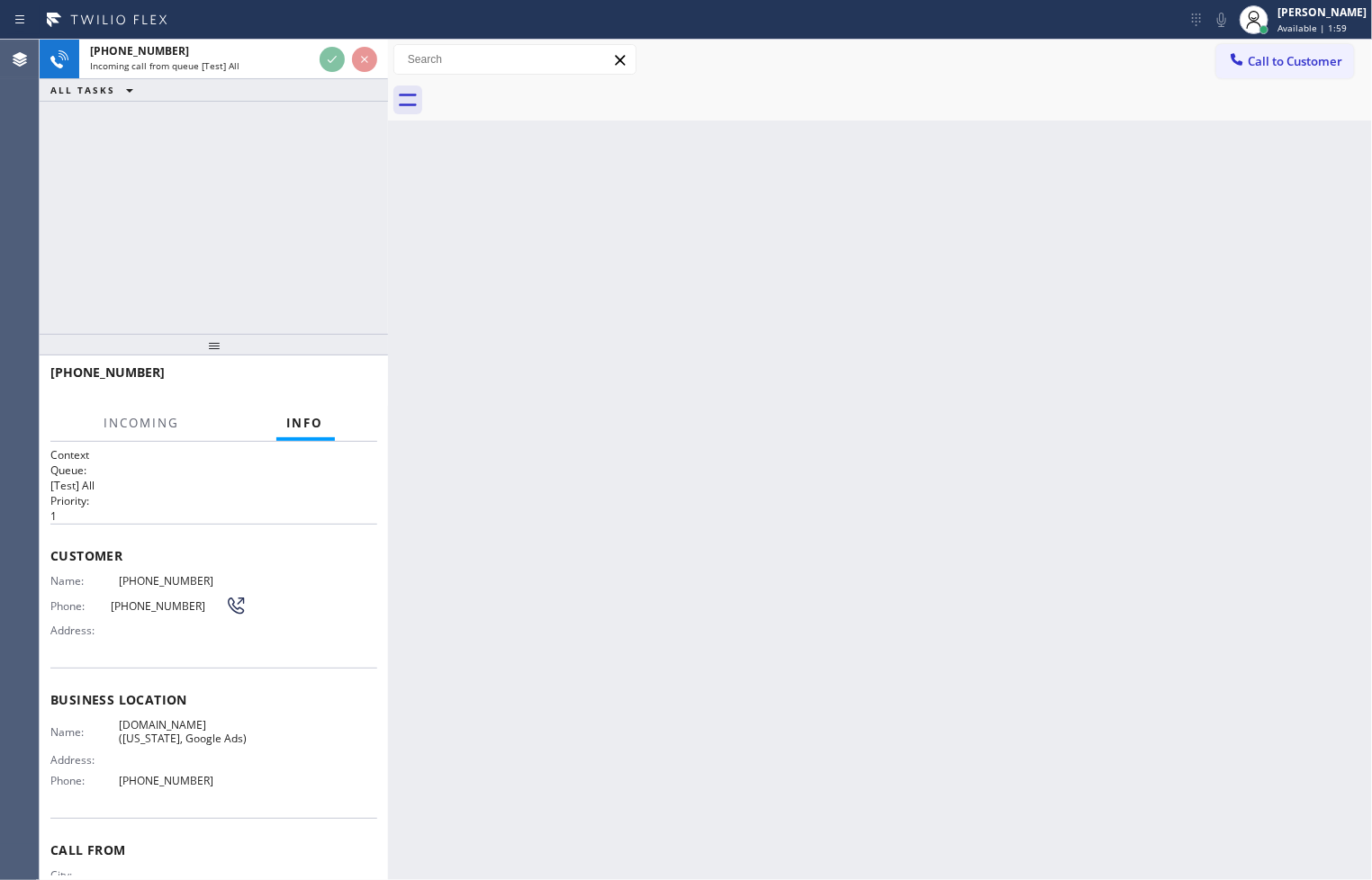
click at [339, 200] on div "[PHONE_NUMBER] Incoming call from queue [Test] All ALL TASKS ALL TASKS ACTIVE T…" at bounding box center [213, 187] width 349 height 295
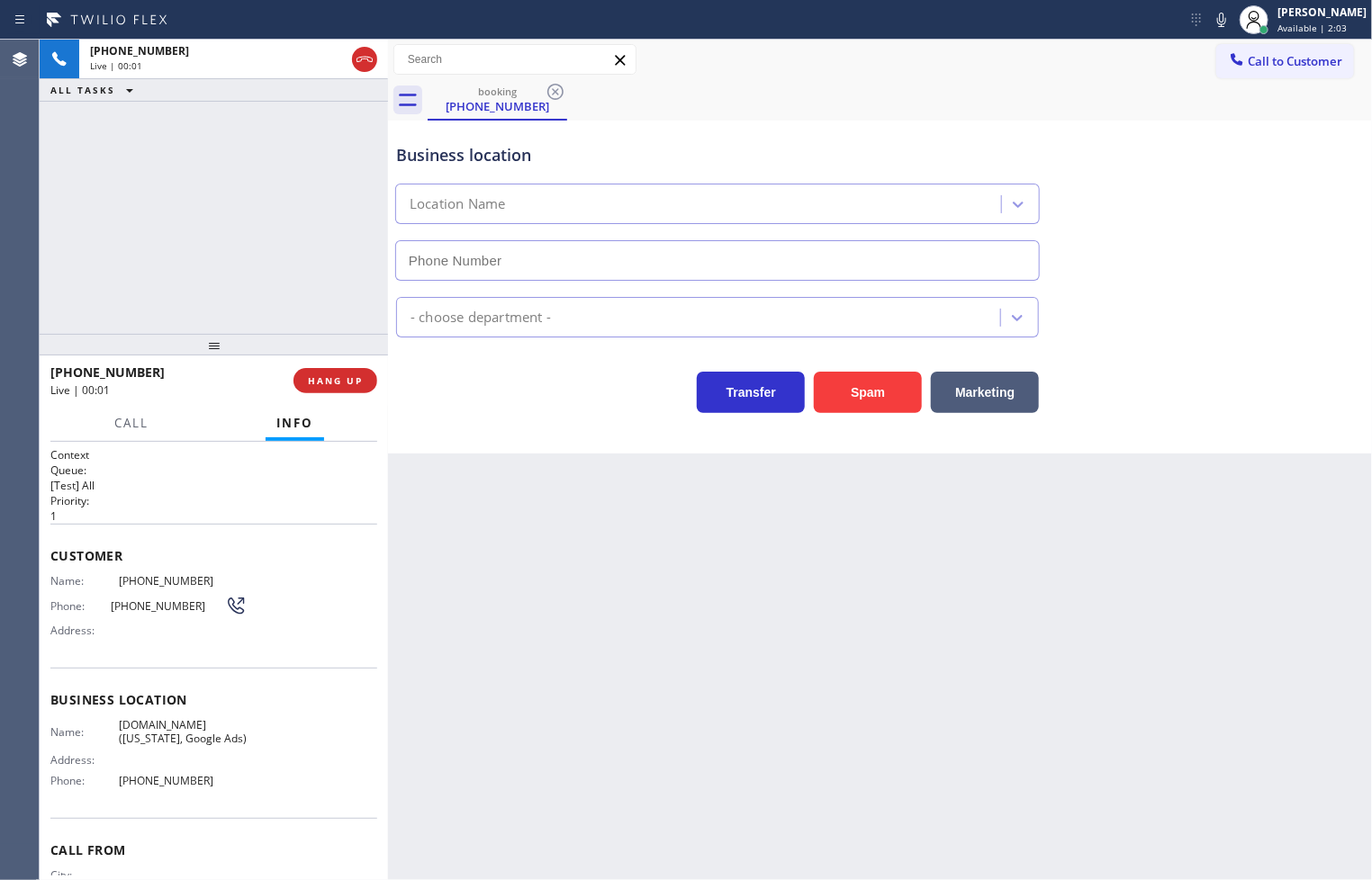
type input "[PHONE_NUMBER]"
click at [250, 255] on div "[PHONE_NUMBER] Live | 00:04 ALL TASKS ALL TASKS ACTIVE TASKS TASKS IN WRAP UP" at bounding box center [213, 187] width 349 height 295
click at [546, 443] on div "Business location [DOMAIN_NAME] ([US_STATE], Google Ads) [PHONE_NUMBER] Applian…" at bounding box center [880, 287] width 984 height 333
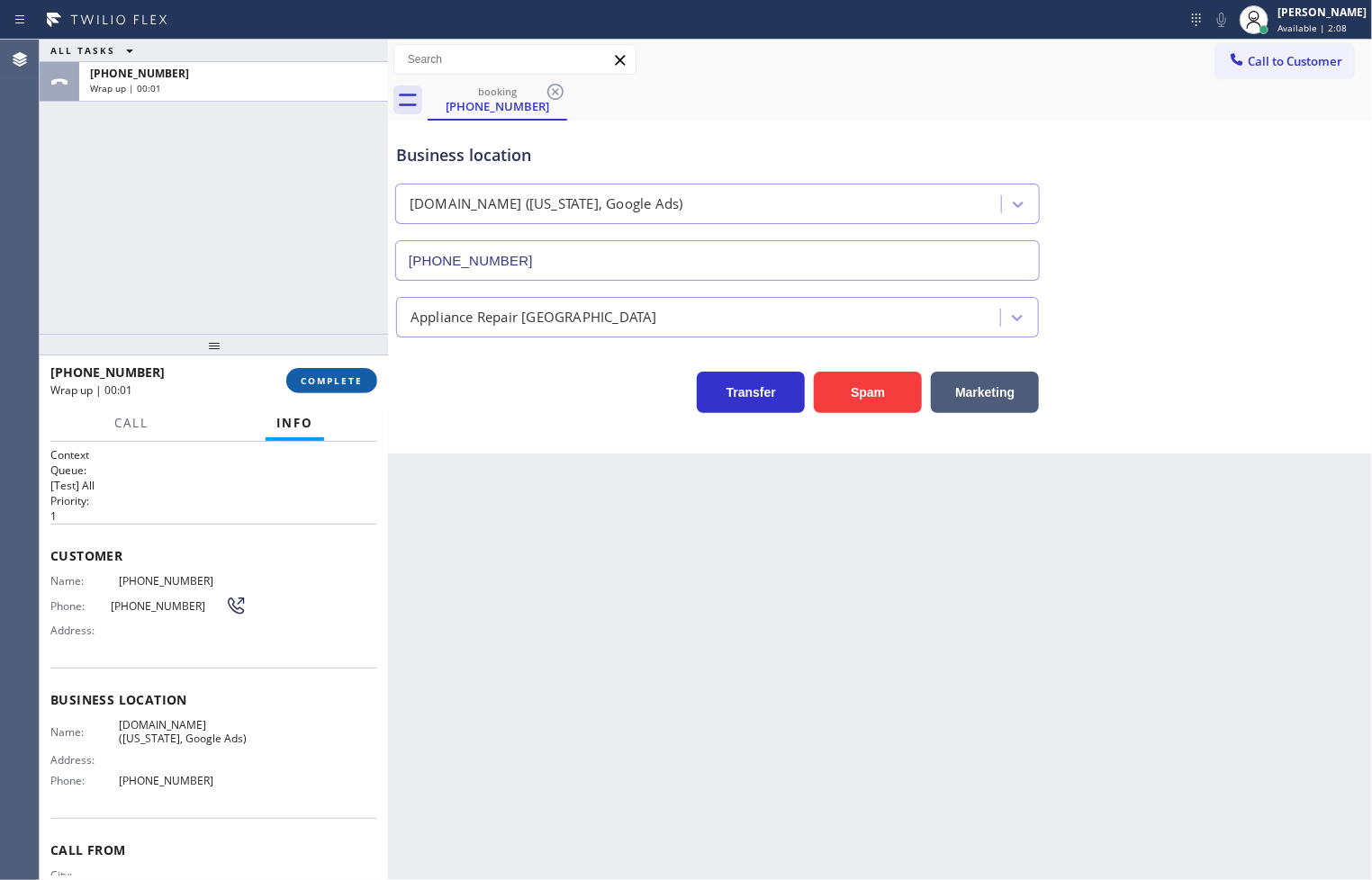
click at [352, 383] on span "COMPLETE" at bounding box center [331, 381] width 62 height 13
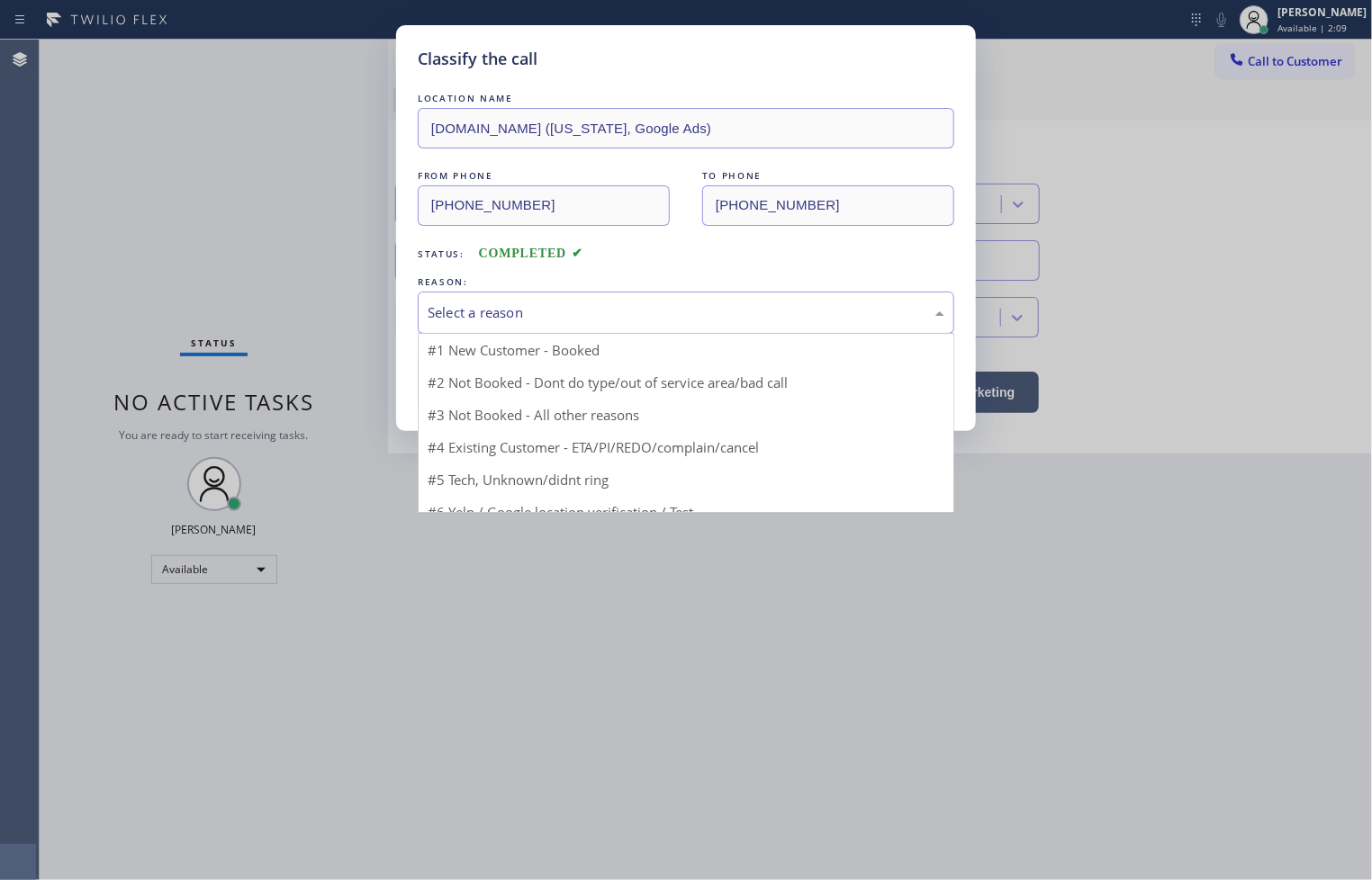
click at [489, 327] on div "Select a reason" at bounding box center [686, 313] width 536 height 42
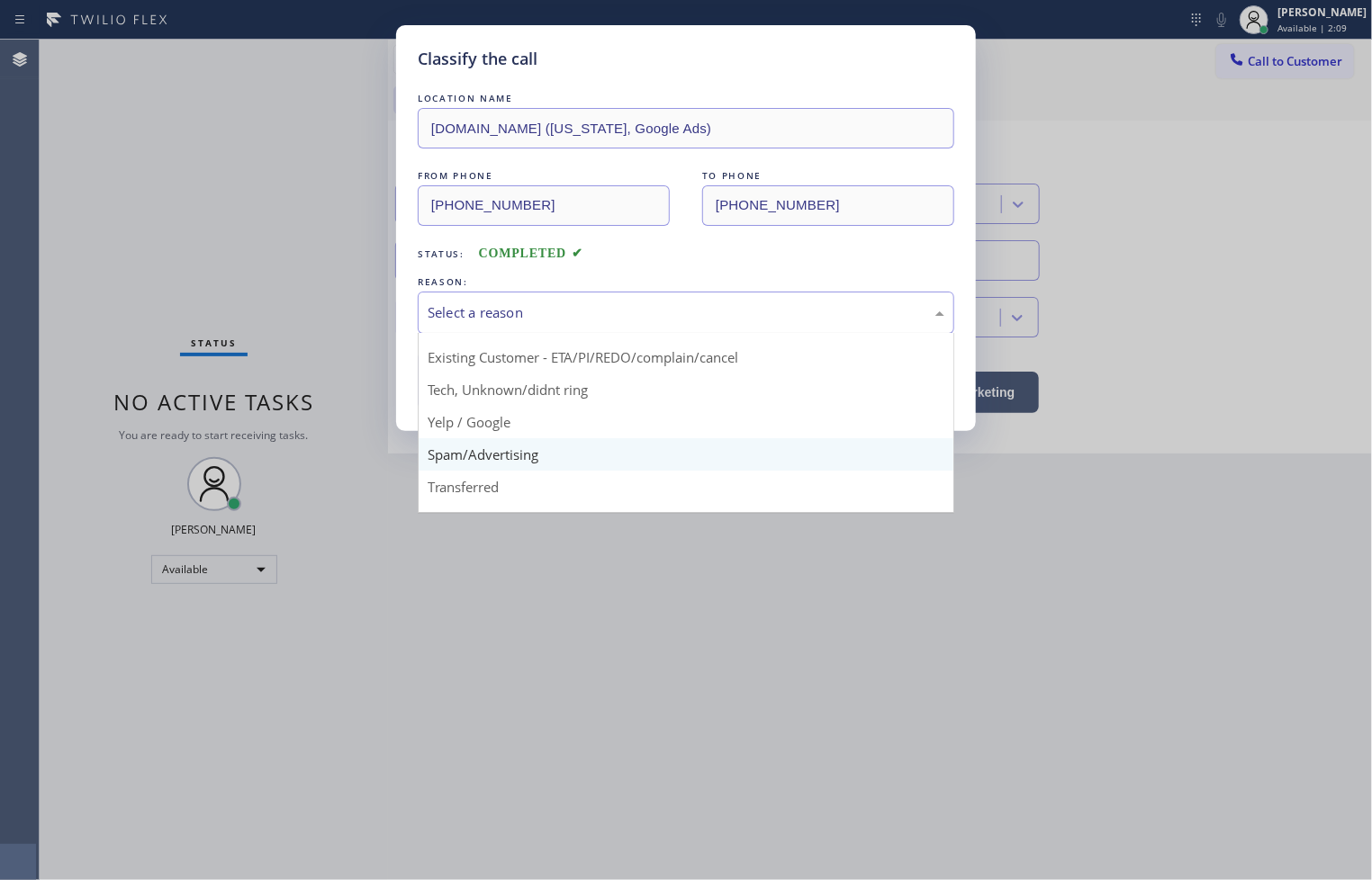
scroll to position [113, 0]
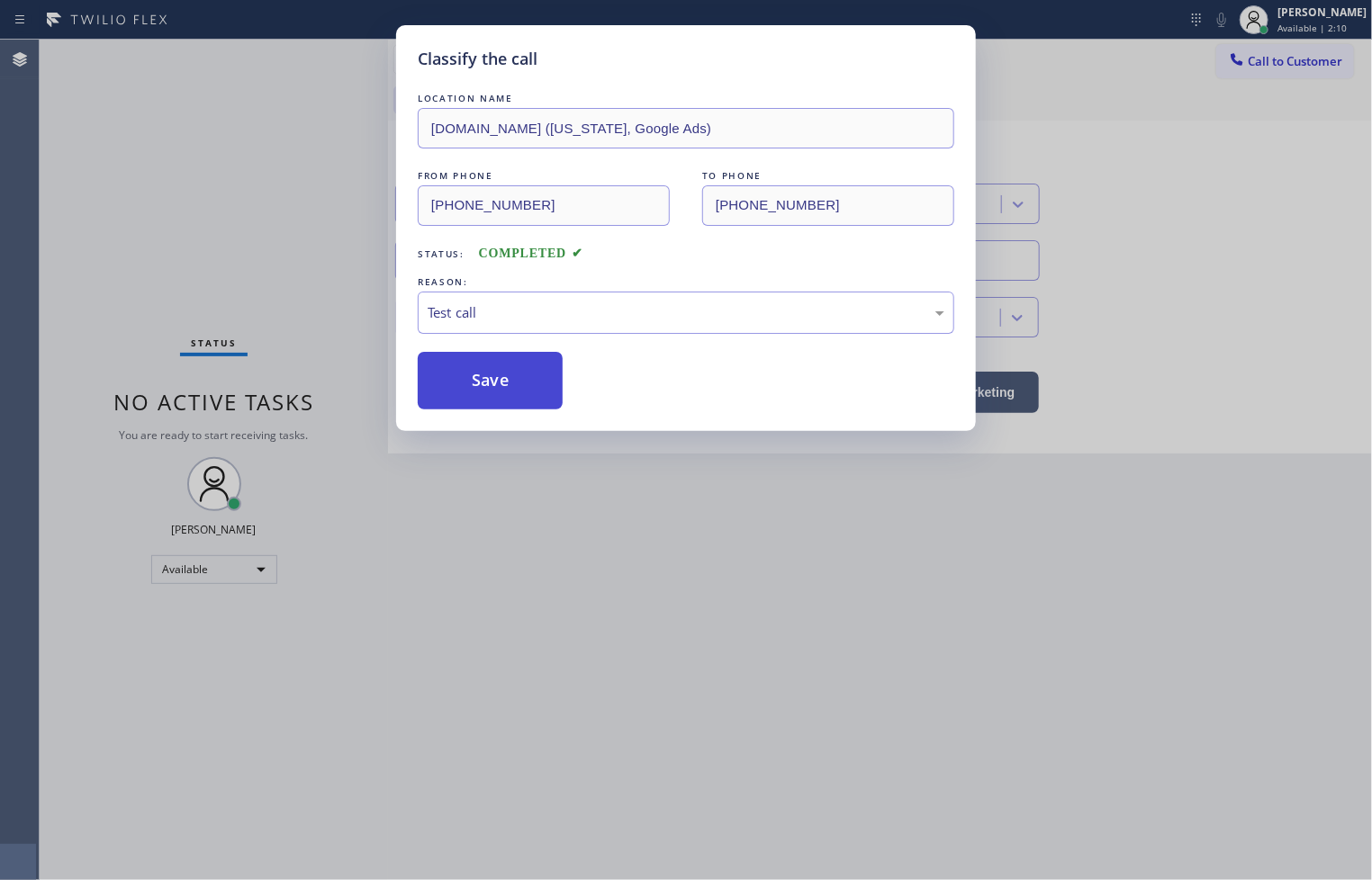
click at [493, 385] on button "Save" at bounding box center [490, 380] width 145 height 58
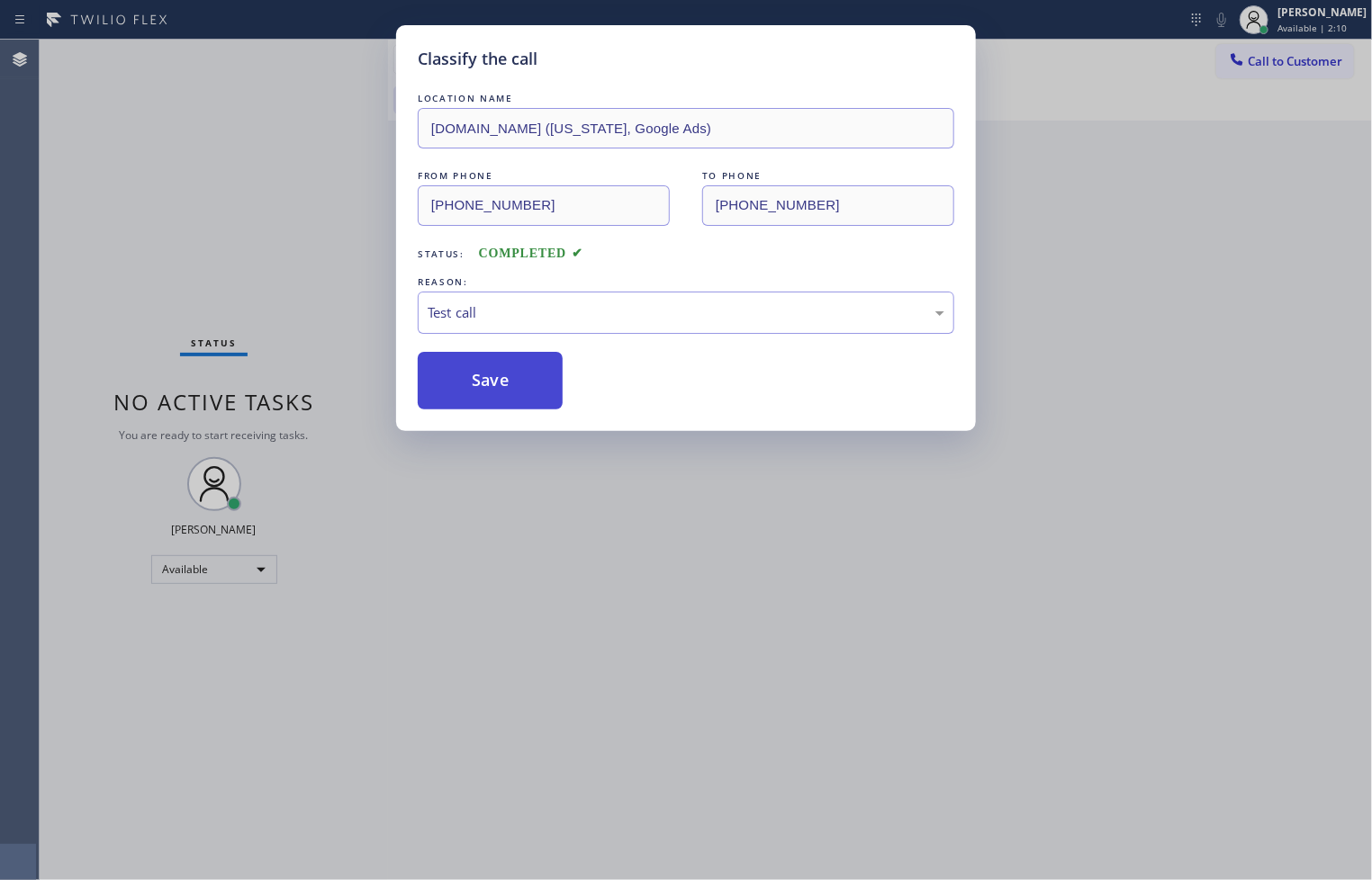
click at [493, 385] on button "Save" at bounding box center [490, 380] width 145 height 58
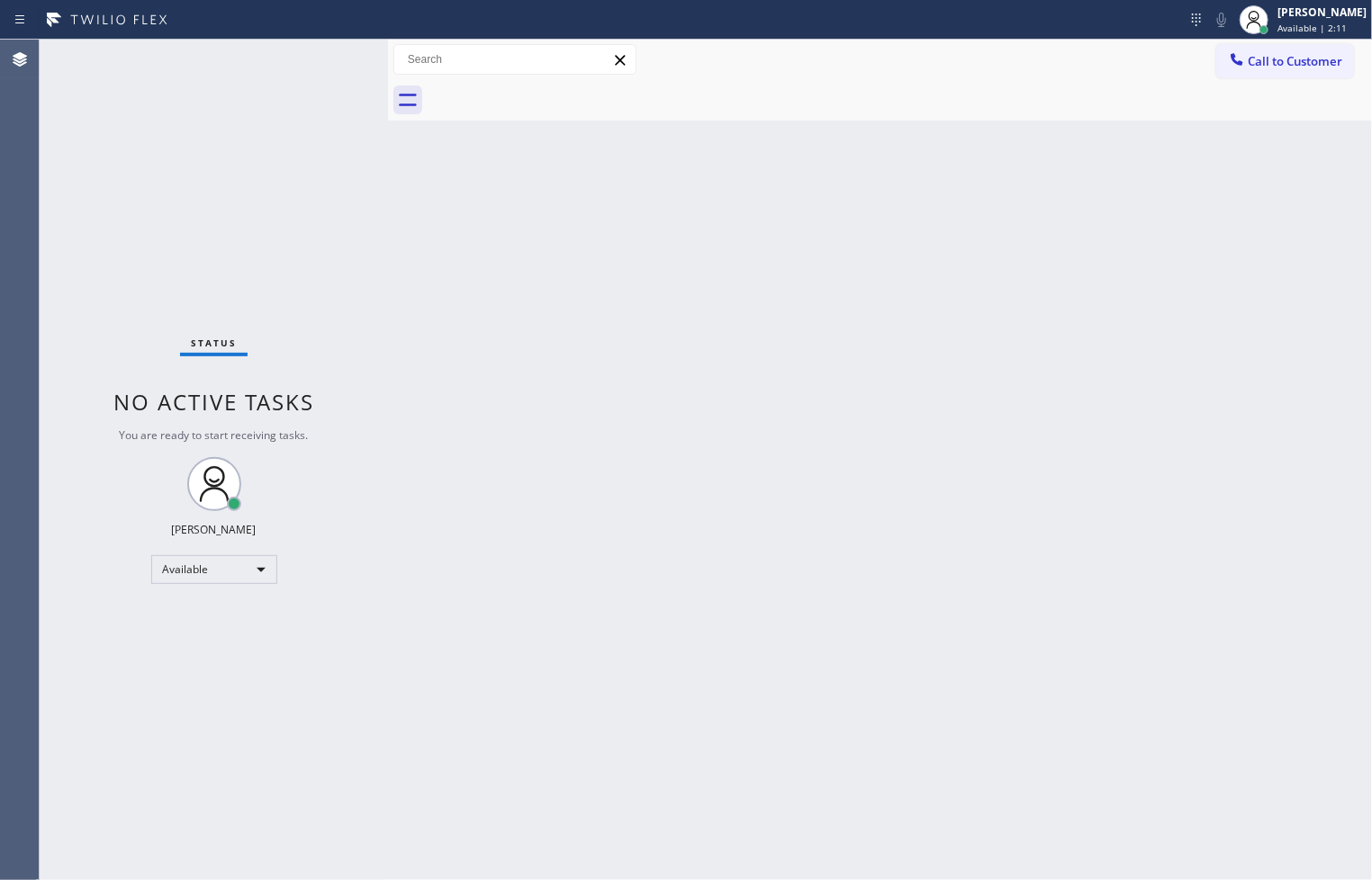
click at [241, 84] on div "Status No active tasks You are ready to start receiving tasks. [PERSON_NAME]" at bounding box center [213, 459] width 349 height 840
click at [316, 52] on div "Status No active tasks You are ready to start receiving tasks. [PERSON_NAME]" at bounding box center [213, 459] width 349 height 840
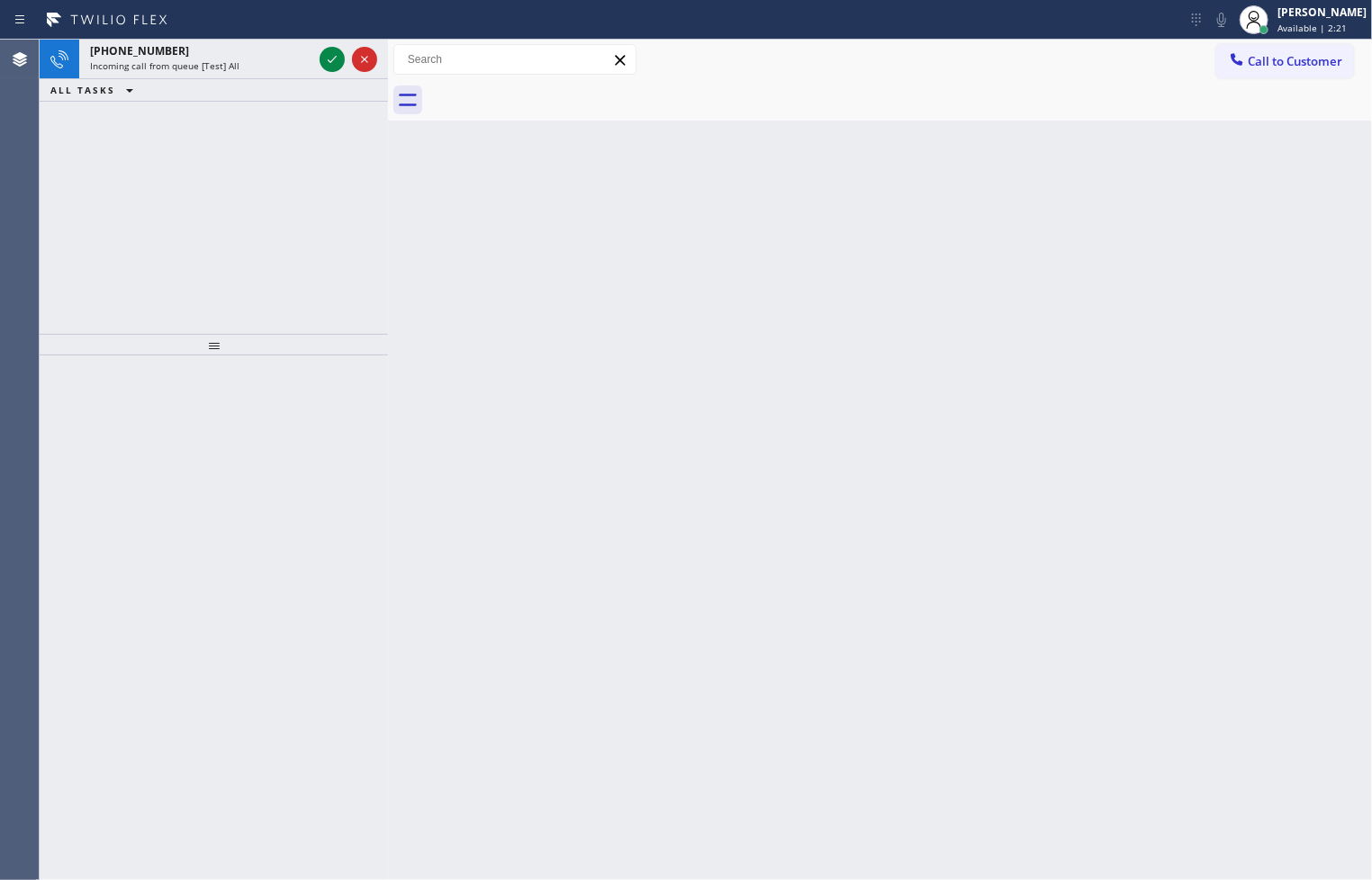
click at [316, 52] on div at bounding box center [348, 59] width 65 height 39
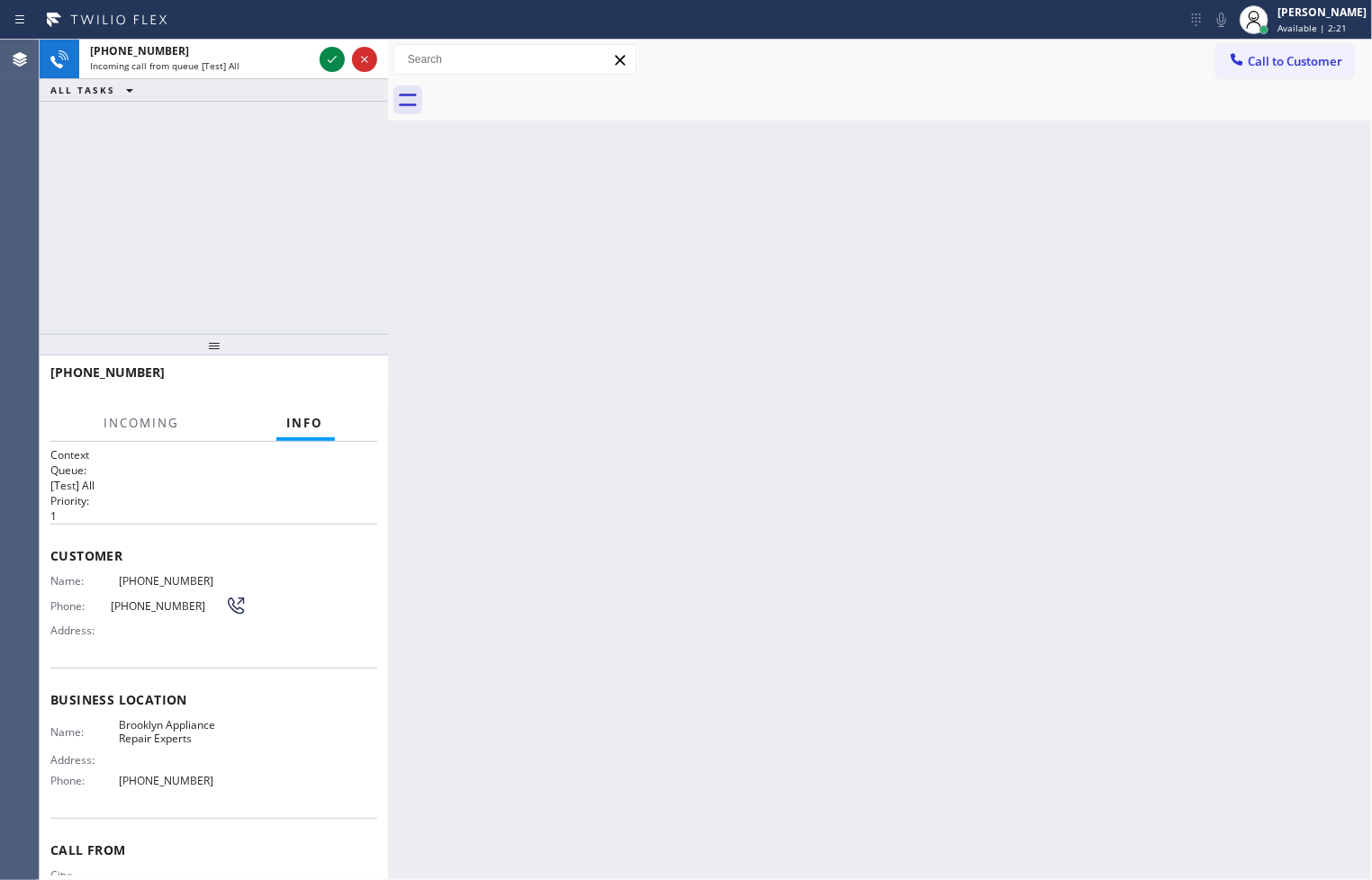
click at [316, 52] on div at bounding box center [348, 59] width 65 height 39
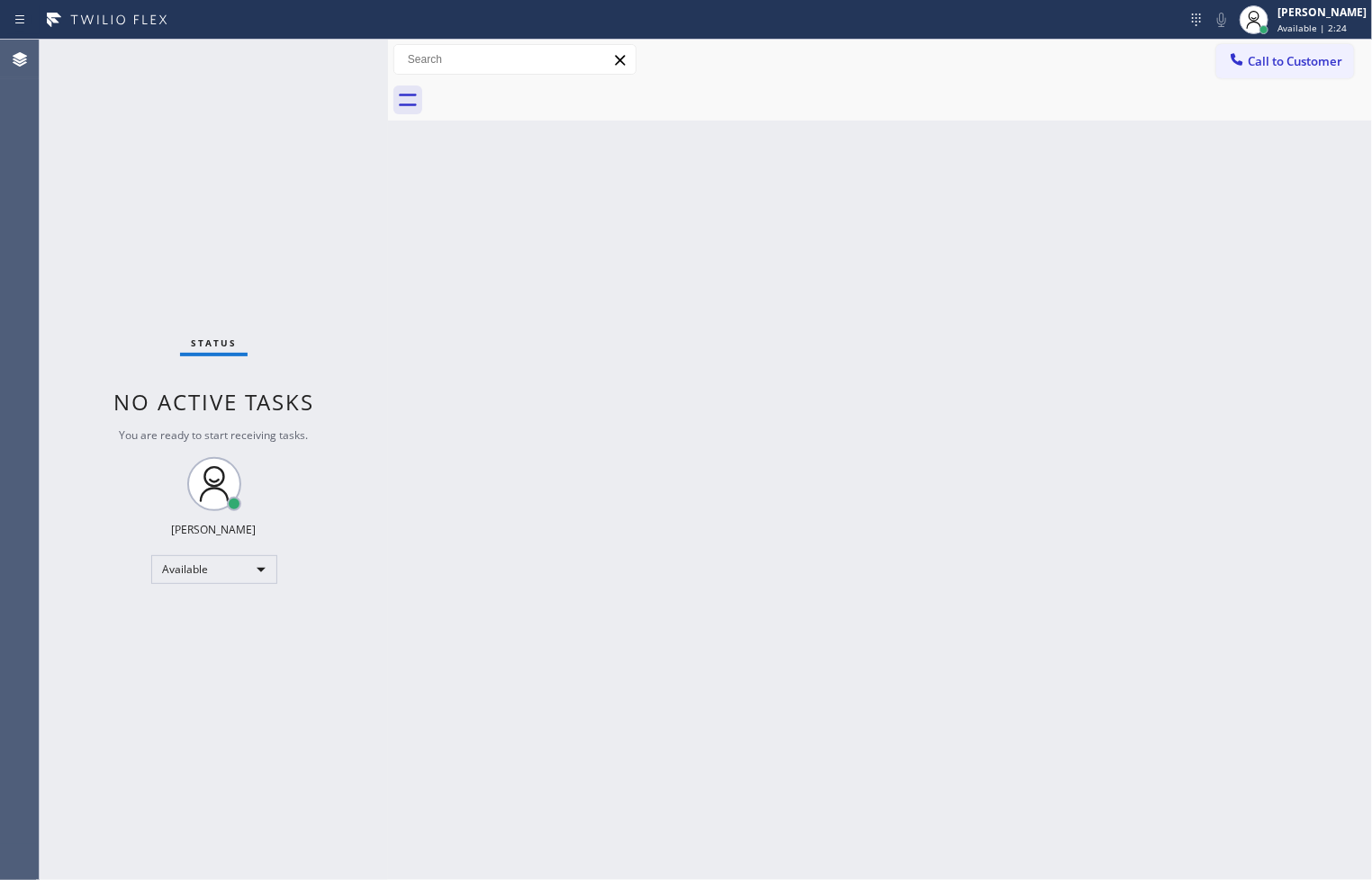
click at [326, 54] on div "Status No active tasks You are ready to start receiving tasks. [PERSON_NAME]" at bounding box center [213, 459] width 349 height 840
click at [329, 55] on div "Status No active tasks You are ready to start receiving tasks. [PERSON_NAME]" at bounding box center [213, 459] width 349 height 840
click at [317, 52] on div "Status No active tasks You are ready to start receiving tasks. [PERSON_NAME]" at bounding box center [213, 459] width 349 height 840
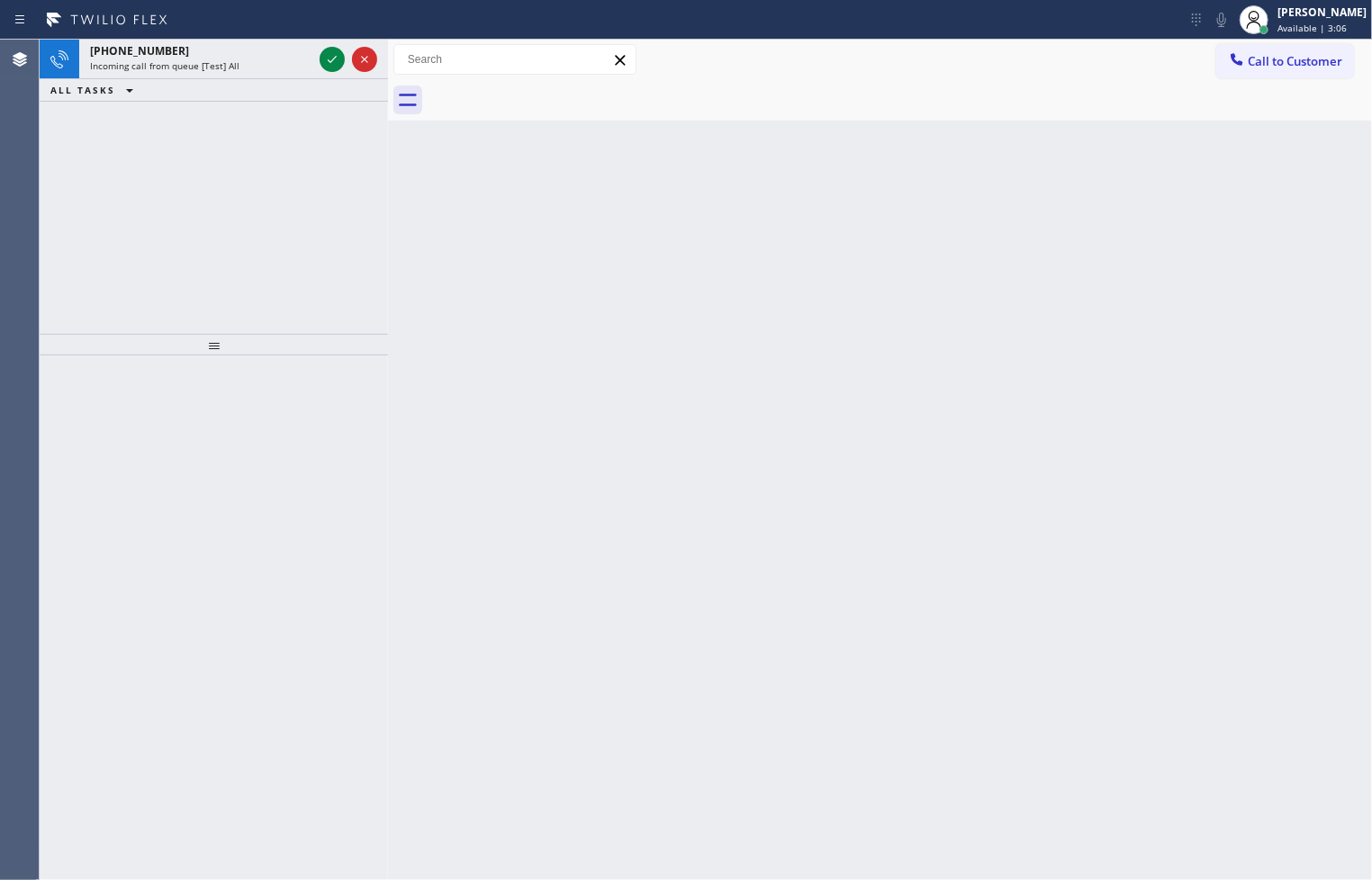
click at [317, 52] on div at bounding box center [348, 59] width 65 height 39
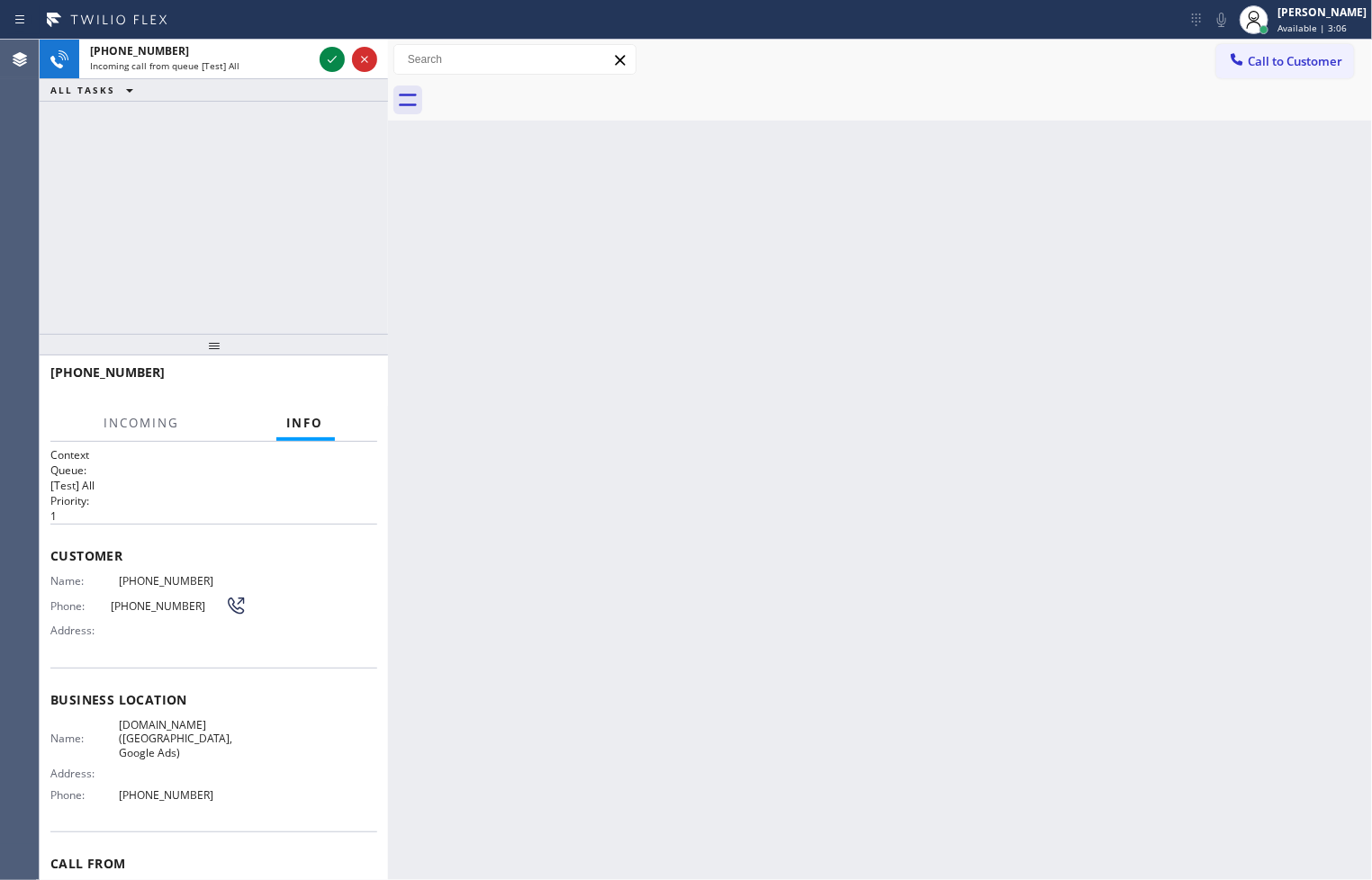
click at [317, 52] on div at bounding box center [348, 59] width 65 height 39
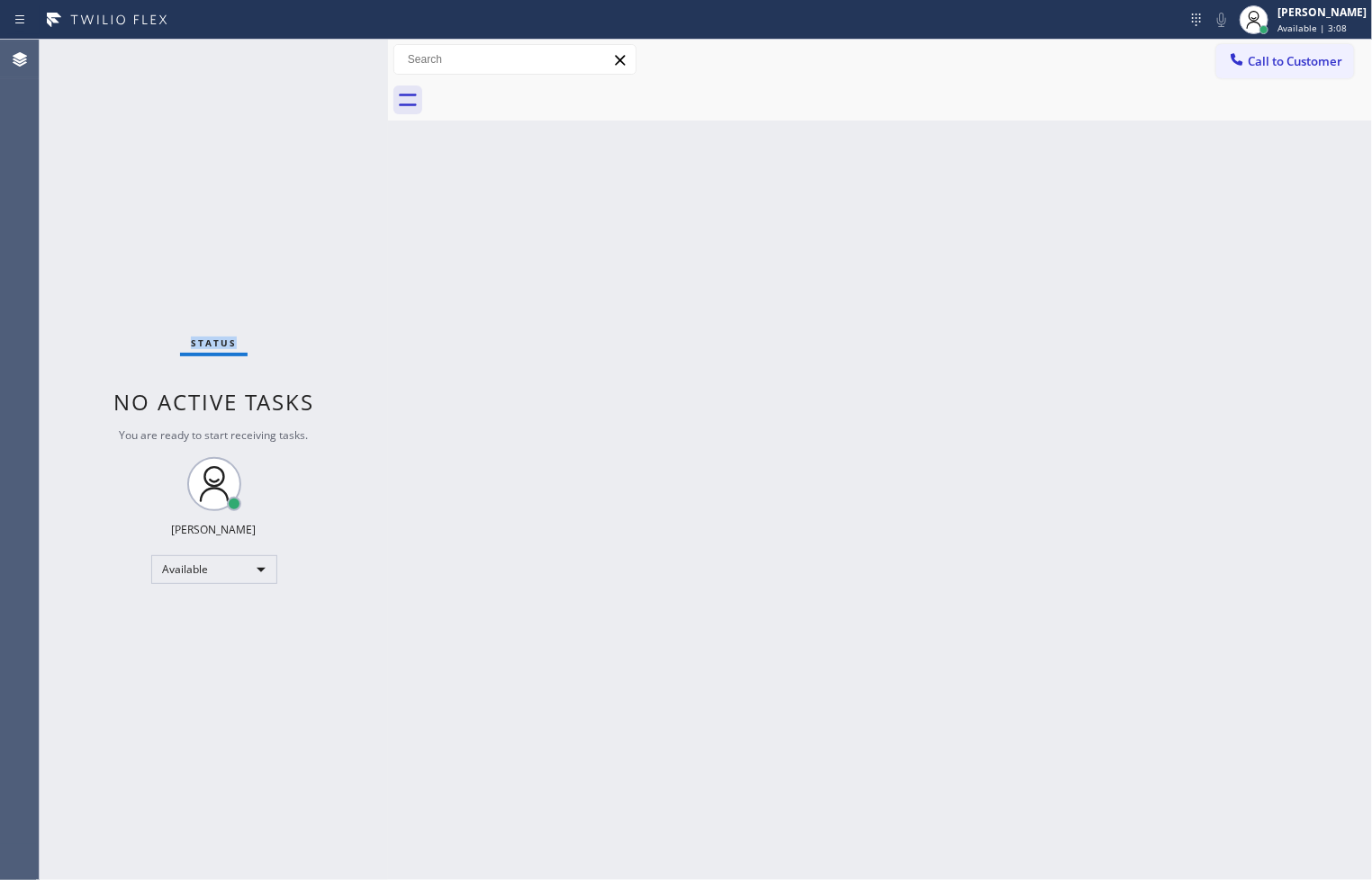
click at [317, 52] on div "Status No active tasks You are ready to start receiving tasks. [PERSON_NAME]" at bounding box center [213, 459] width 349 height 840
click at [340, 56] on div "Status No active tasks You are ready to start receiving tasks. [PERSON_NAME]" at bounding box center [213, 459] width 349 height 840
click at [329, 64] on div "Status No active tasks You are ready to start receiving tasks. [PERSON_NAME]" at bounding box center [213, 459] width 349 height 840
click at [329, 59] on div "Status No active tasks You are ready to start receiving tasks. [PERSON_NAME]" at bounding box center [213, 459] width 349 height 840
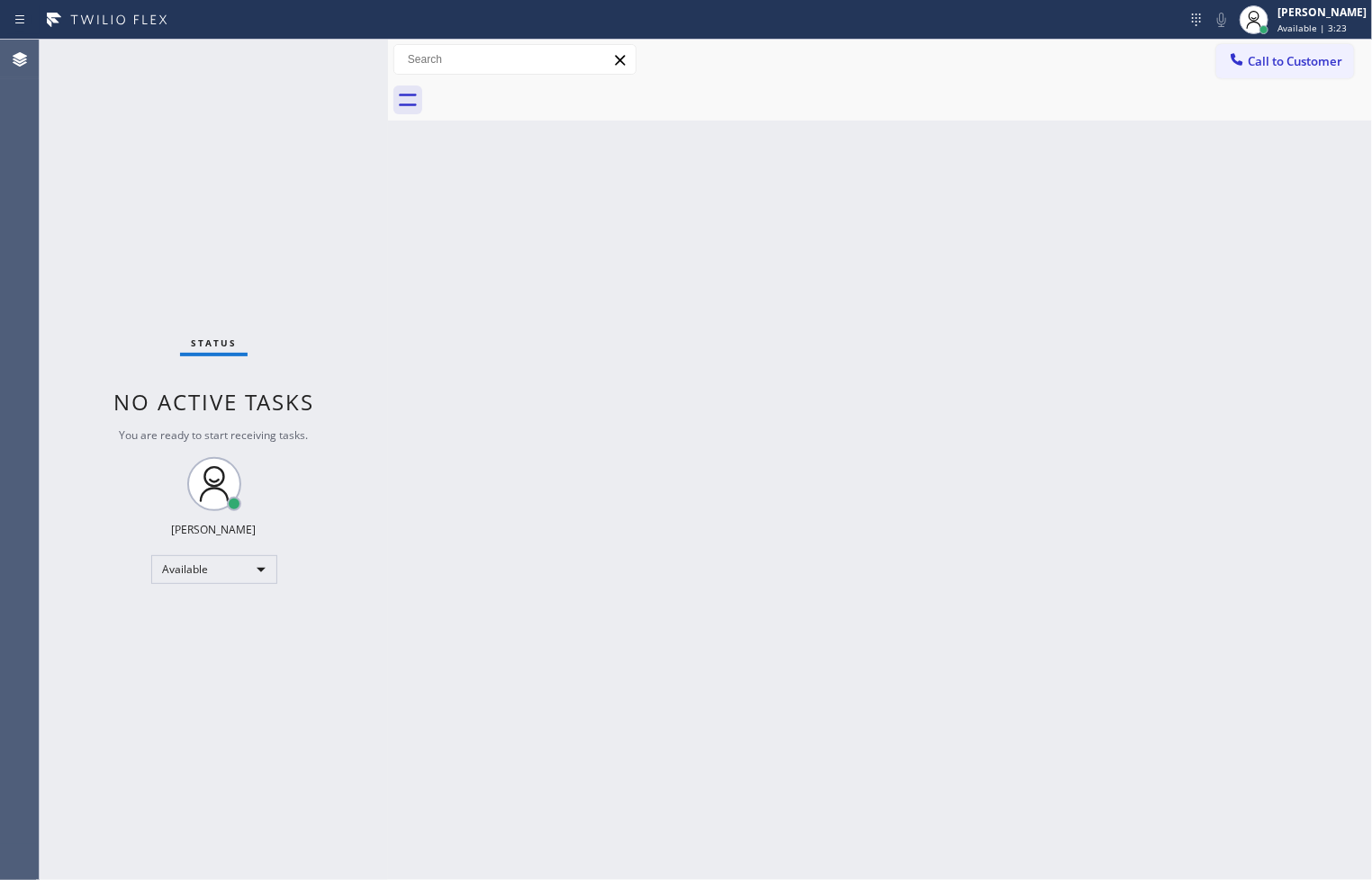
click at [329, 59] on div "Status No active tasks You are ready to start receiving tasks. [PERSON_NAME]" at bounding box center [213, 459] width 349 height 840
drag, startPoint x: 390, startPoint y: 134, endPoint x: 402, endPoint y: 135, distance: 12.0
click at [400, 135] on div at bounding box center [400, 459] width 0 height 840
click at [338, 52] on div "Status No active tasks You are ready to start receiving tasks. [PERSON_NAME]" at bounding box center [219, 459] width 360 height 840
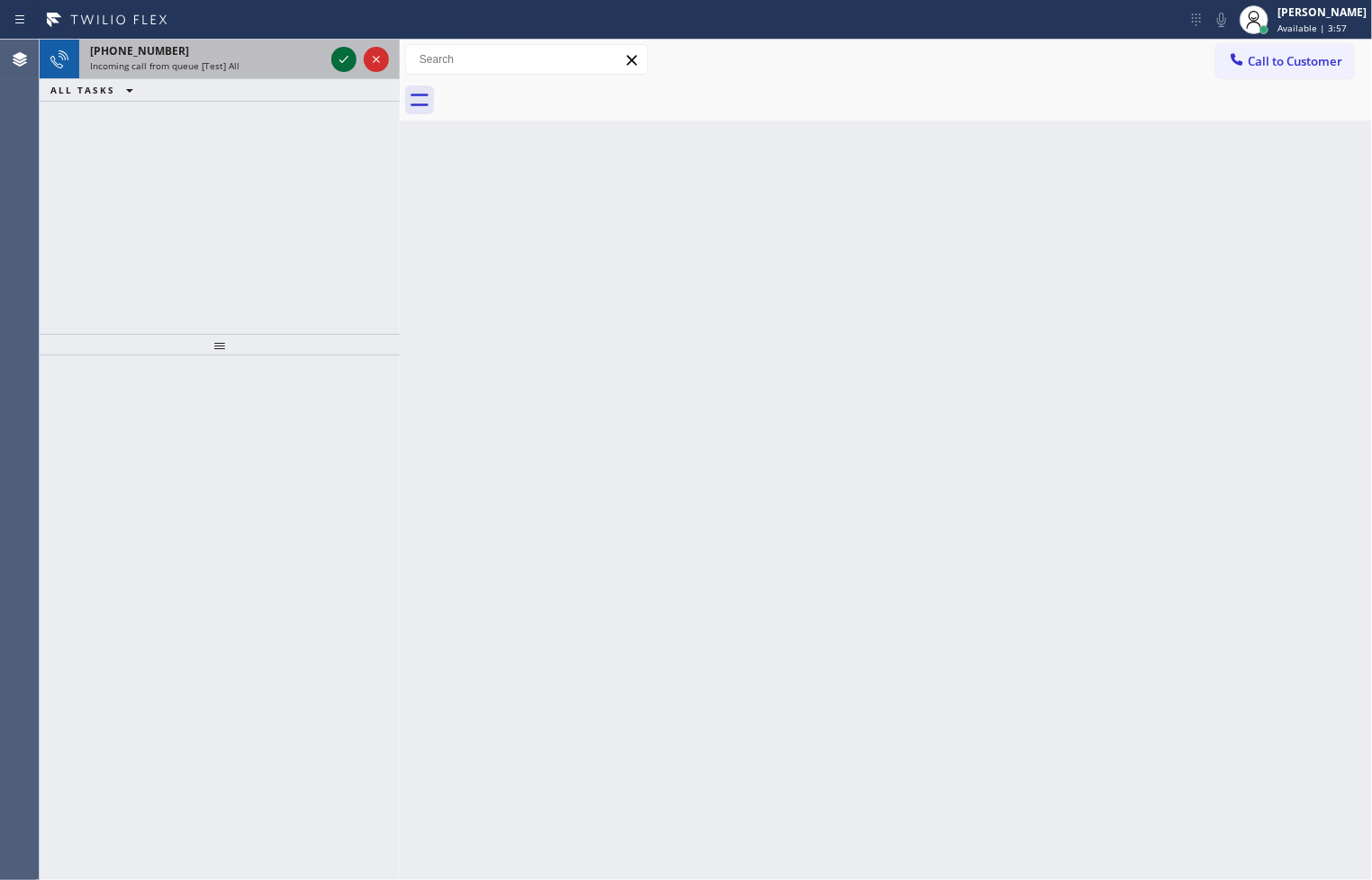
click at [338, 52] on icon at bounding box center [344, 59] width 22 height 22
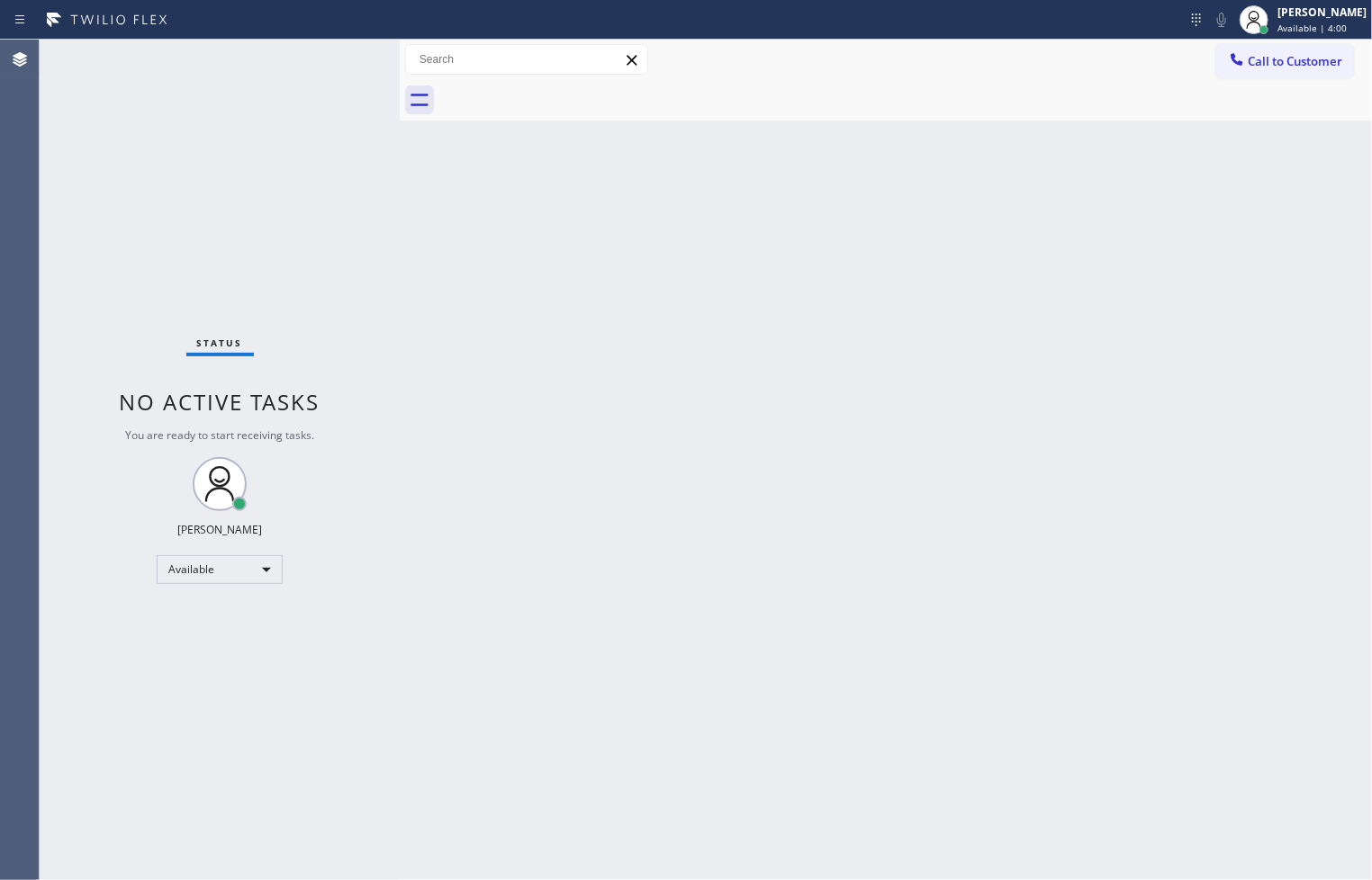
click at [338, 52] on div "Status No active tasks You are ready to start receiving tasks. [PERSON_NAME]" at bounding box center [219, 459] width 360 height 840
click at [1185, 24] on icon at bounding box center [1196, 20] width 22 height 22
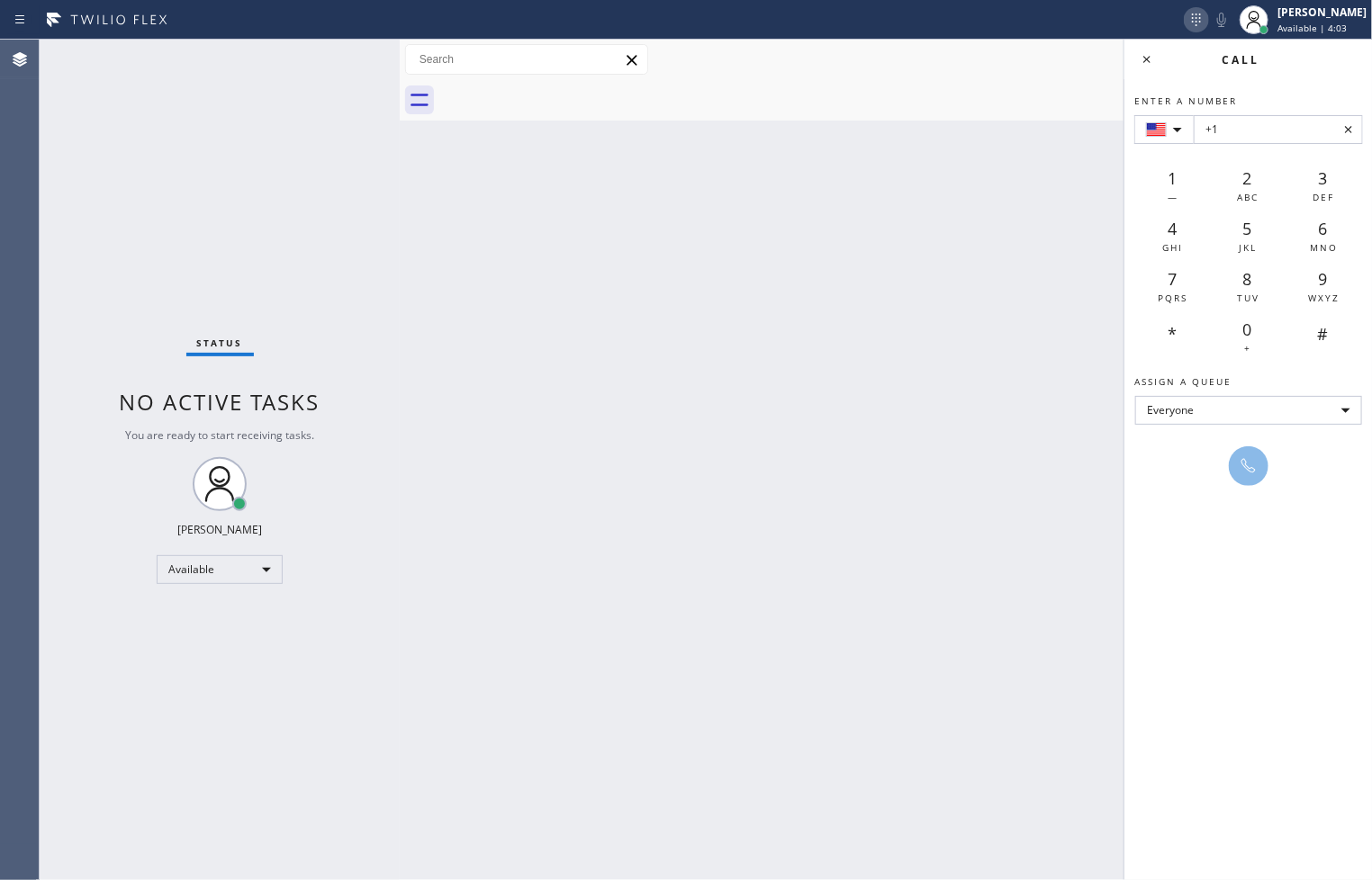
click at [1185, 24] on icon at bounding box center [1196, 20] width 22 height 22
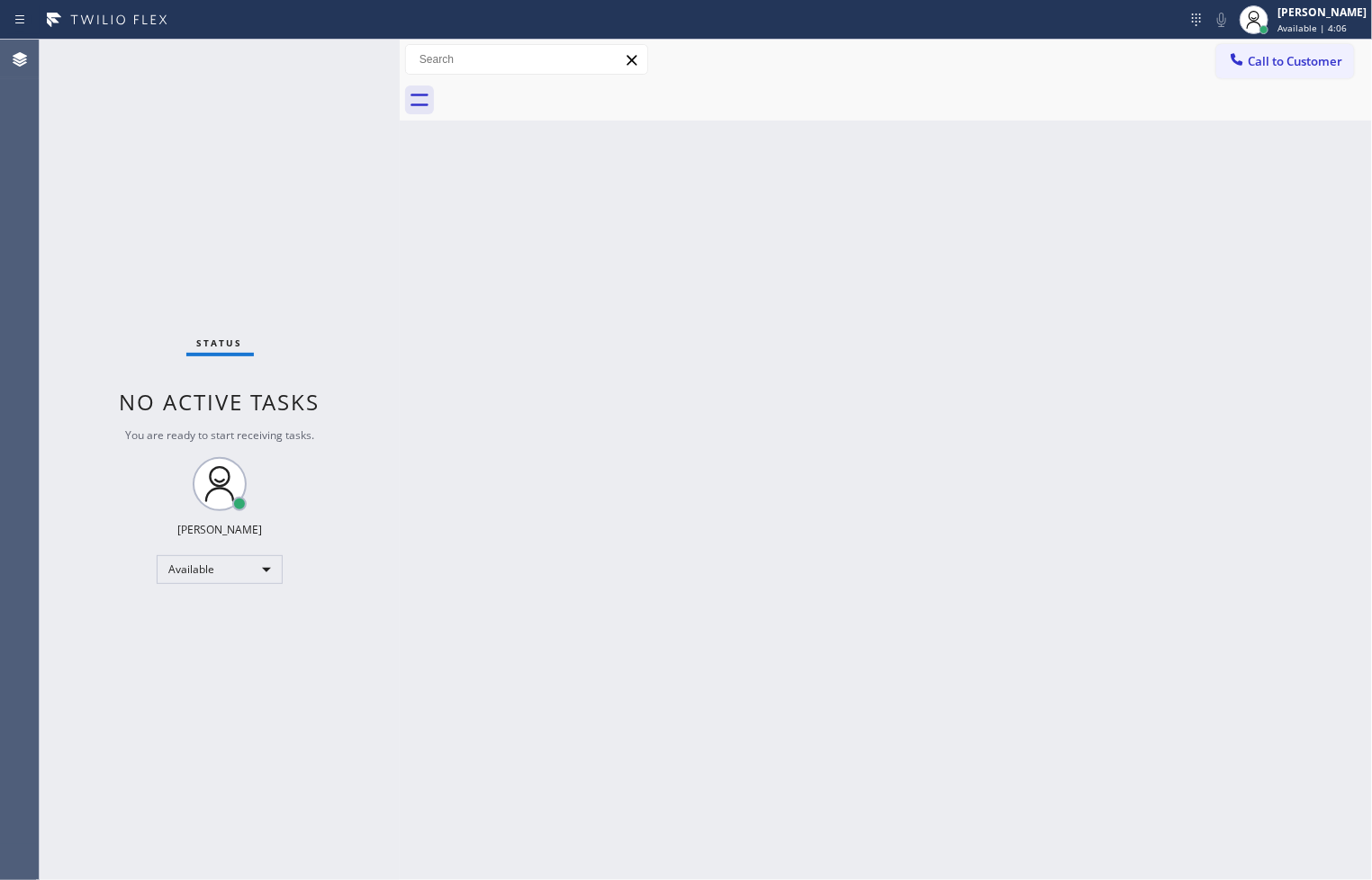
click at [245, 141] on div "Status No active tasks You are ready to start receiving tasks. [PERSON_NAME]" at bounding box center [219, 459] width 360 height 840
click at [345, 52] on div "Status No active tasks You are ready to start receiving tasks. [PERSON_NAME]" at bounding box center [219, 459] width 360 height 840
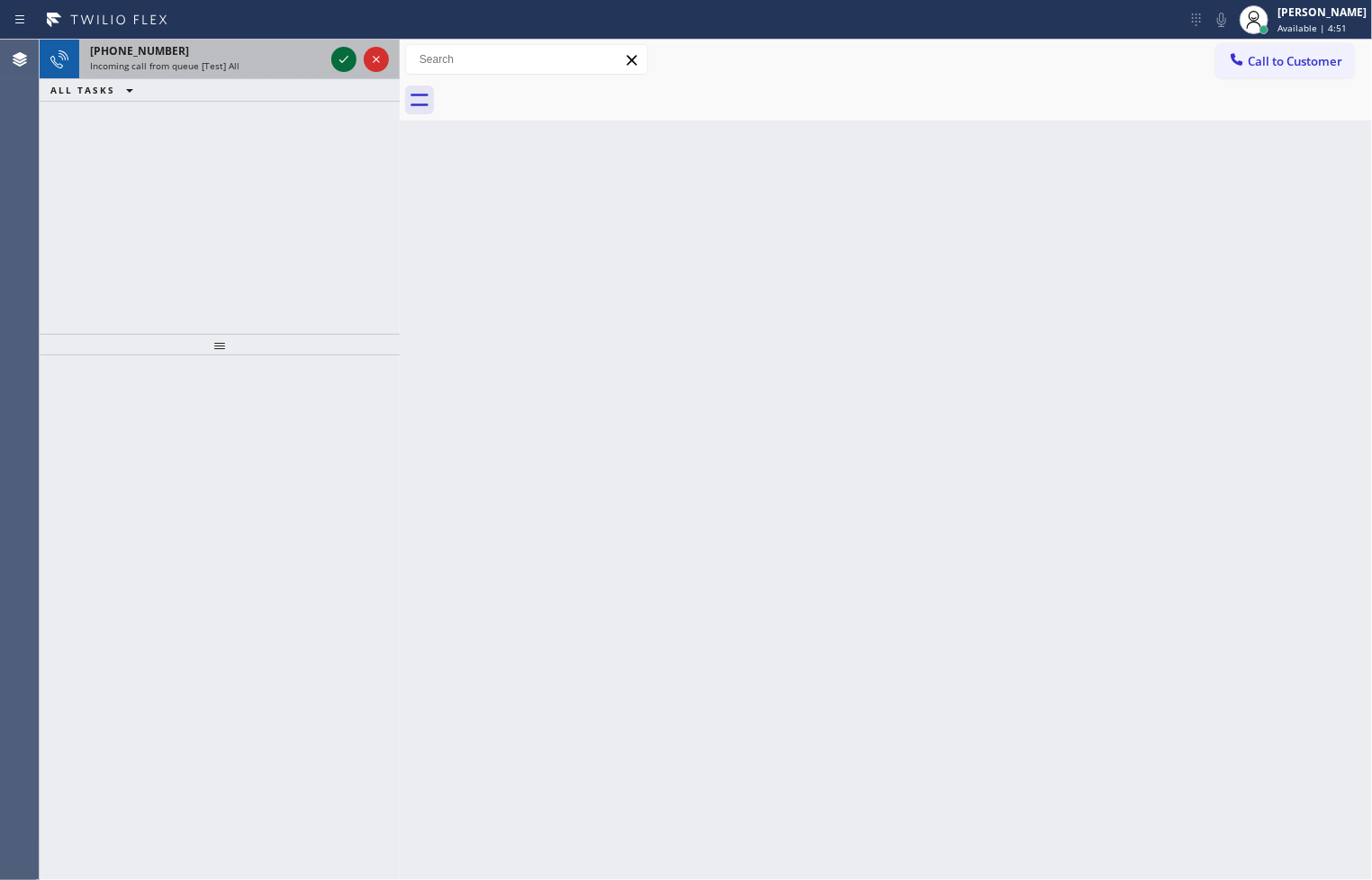
click at [345, 52] on icon at bounding box center [344, 59] width 22 height 22
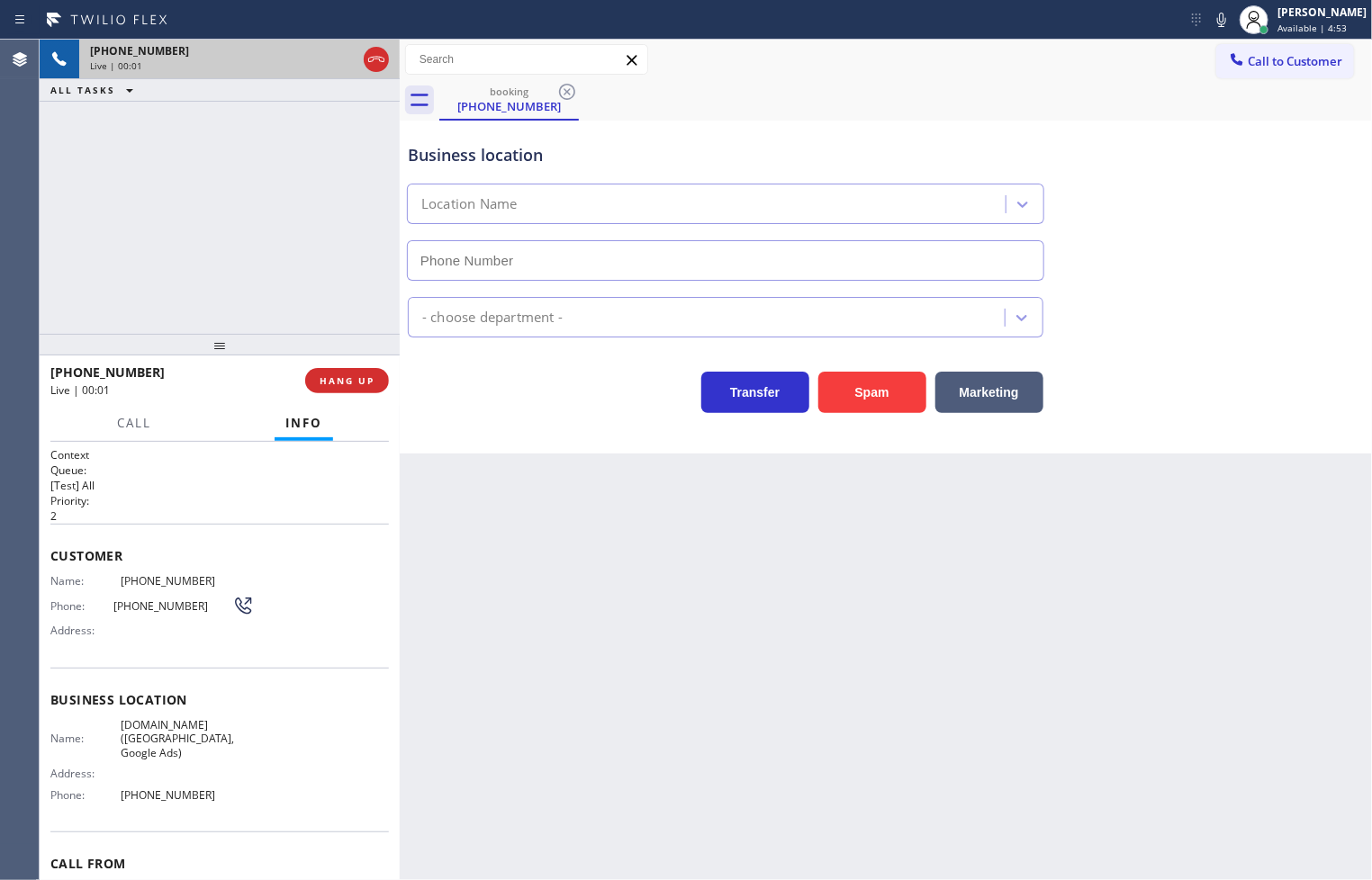
type input "[PHONE_NUMBER]"
click at [325, 302] on div "[PHONE_NUMBER] Live | 00:05 ALL TASKS ALL TASKS ACTIVE TASKS TASKS IN WRAP UP" at bounding box center [219, 187] width 360 height 295
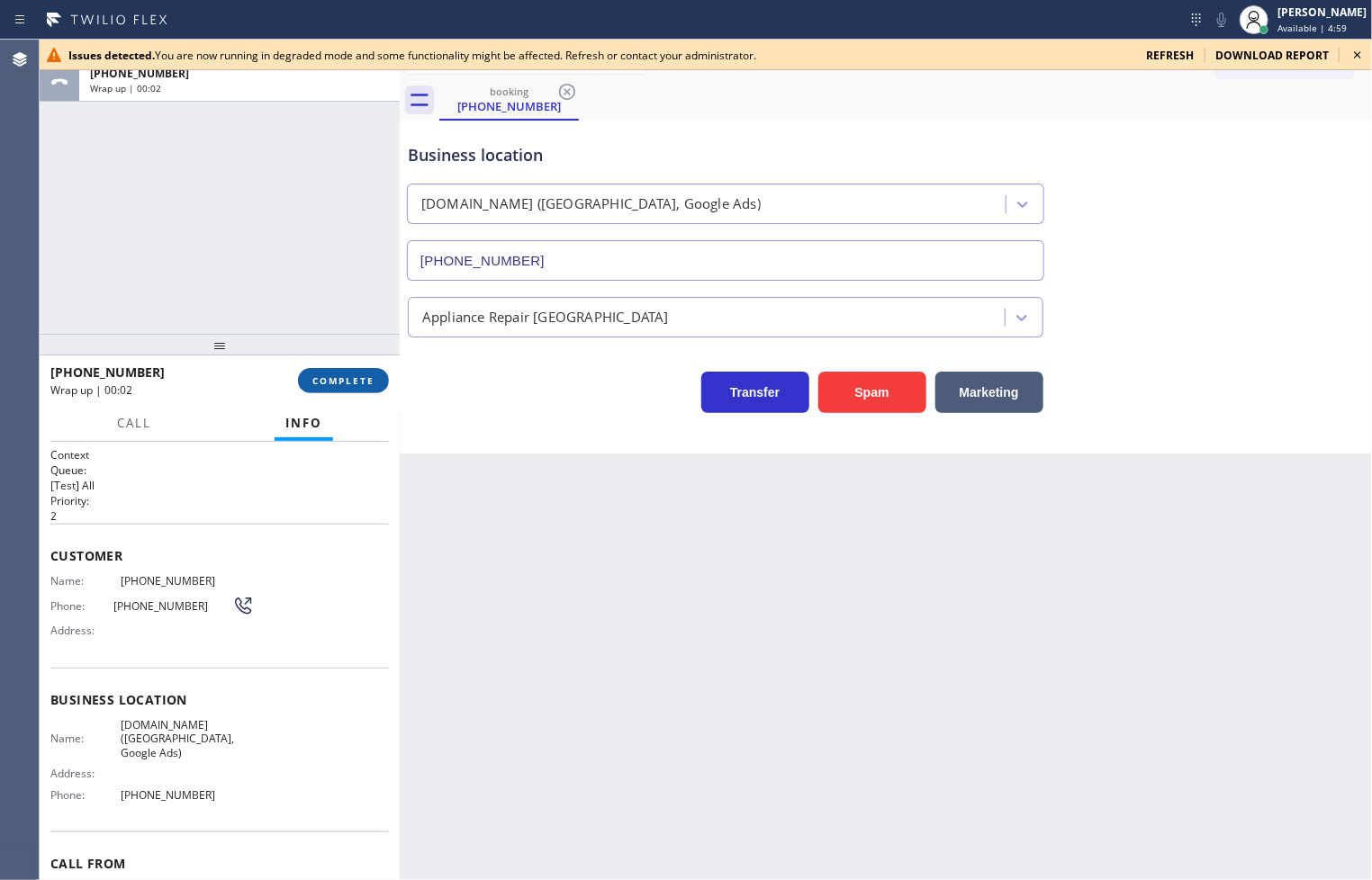
click at [373, 383] on span "COMPLETE" at bounding box center [343, 381] width 62 height 13
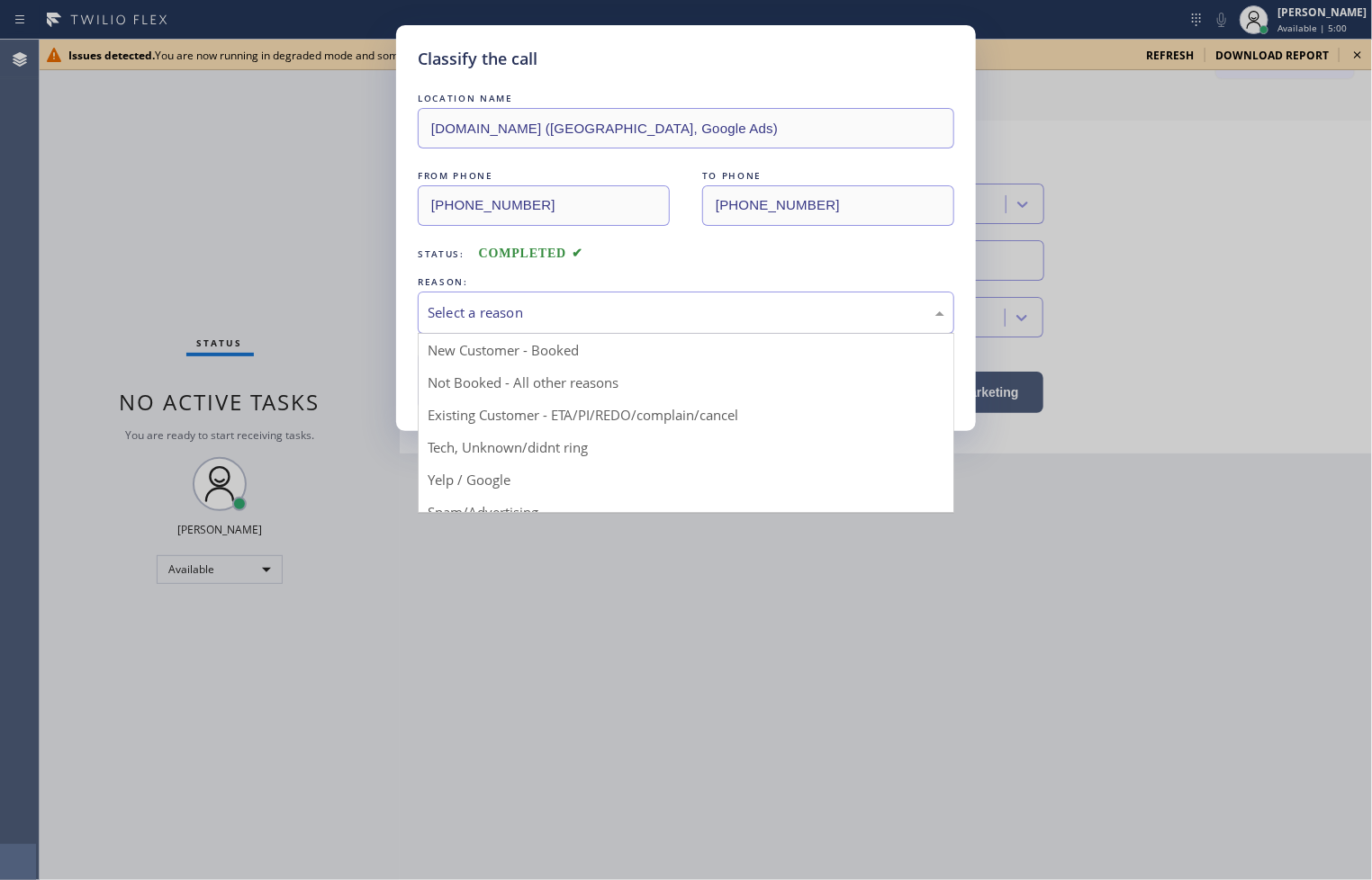
click at [477, 320] on div "Select a reason" at bounding box center [686, 312] width 516 height 21
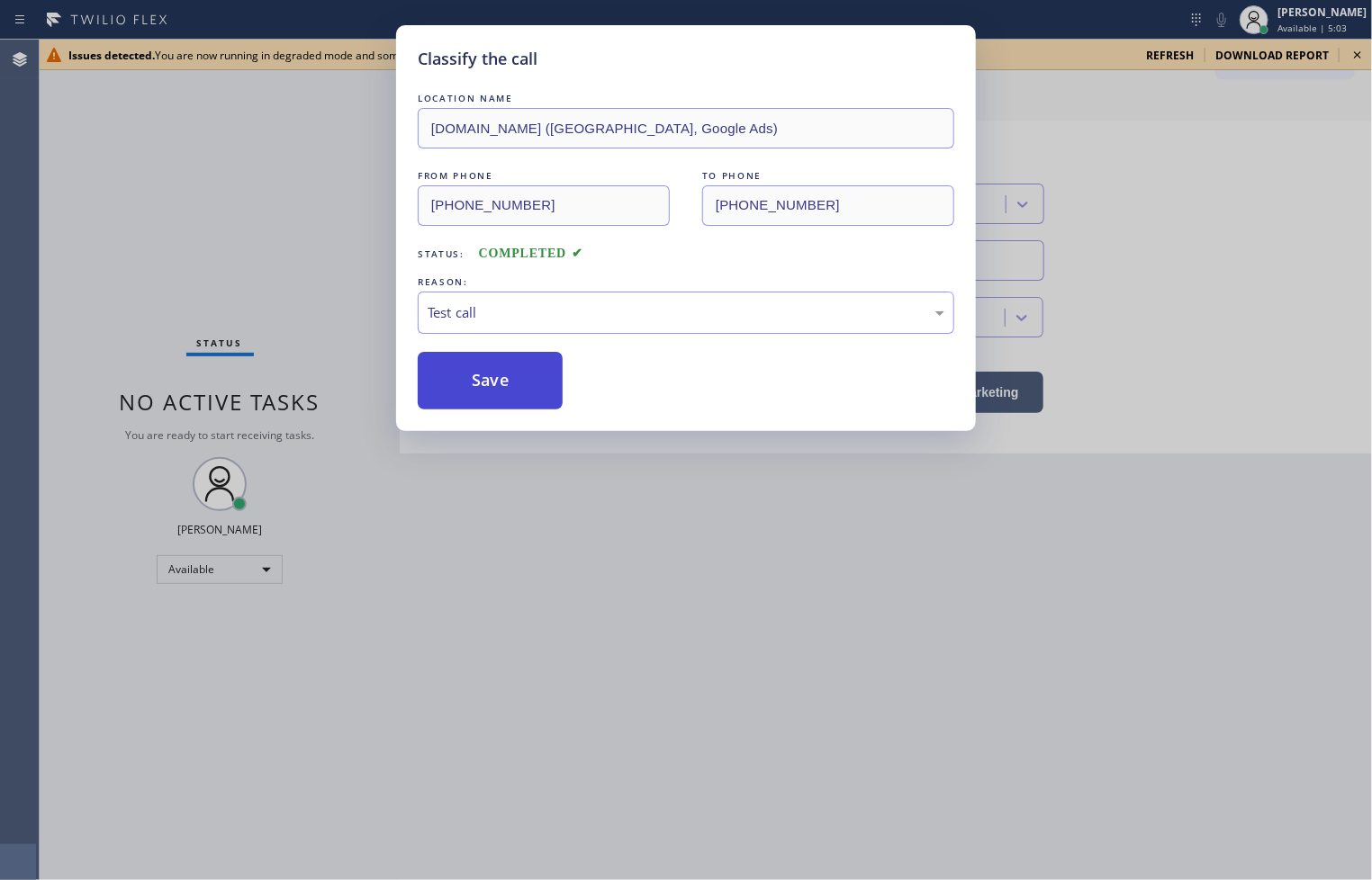
click at [474, 353] on button "Save" at bounding box center [490, 380] width 145 height 58
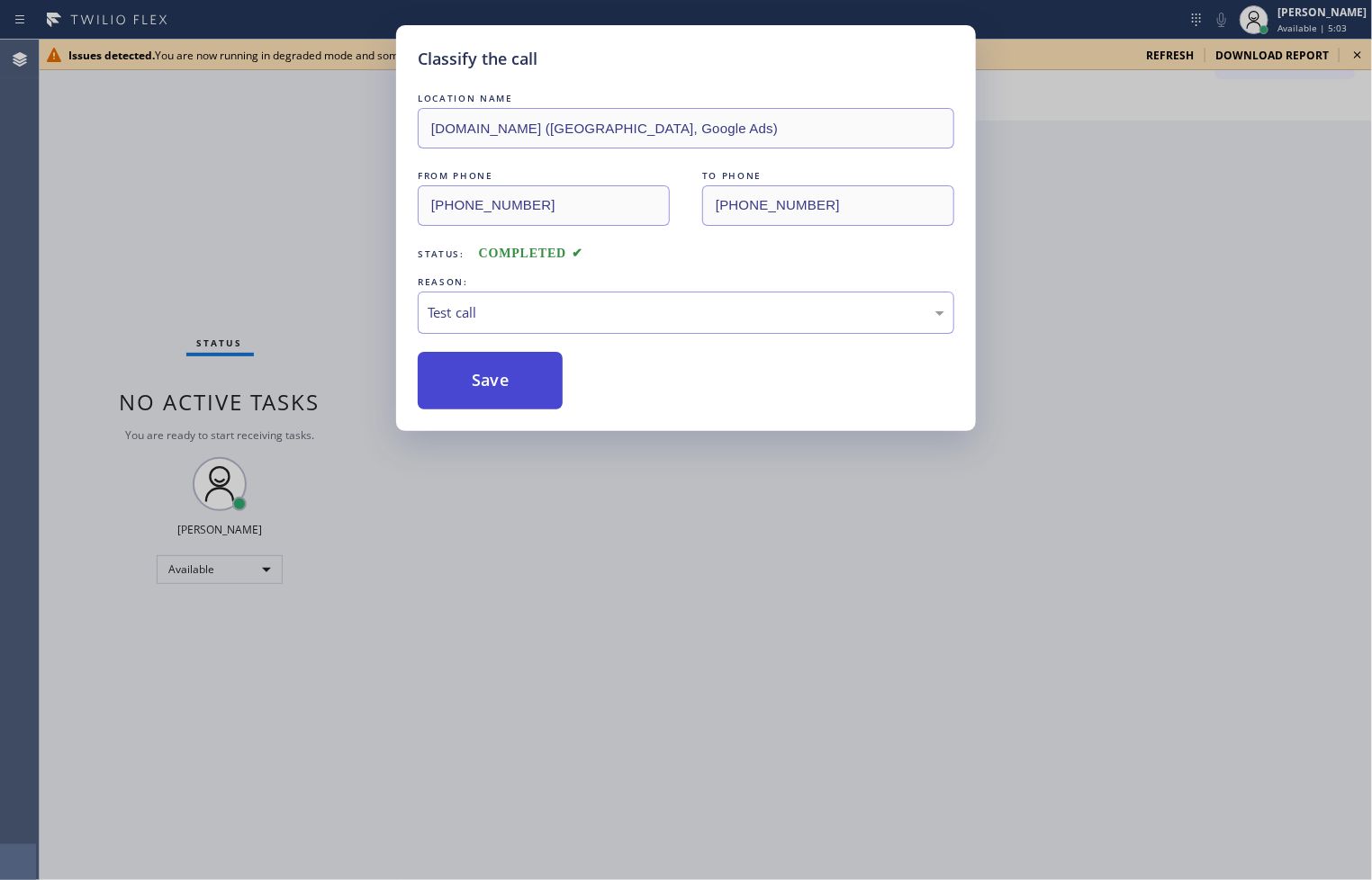
click at [474, 353] on button "Save" at bounding box center [490, 380] width 145 height 58
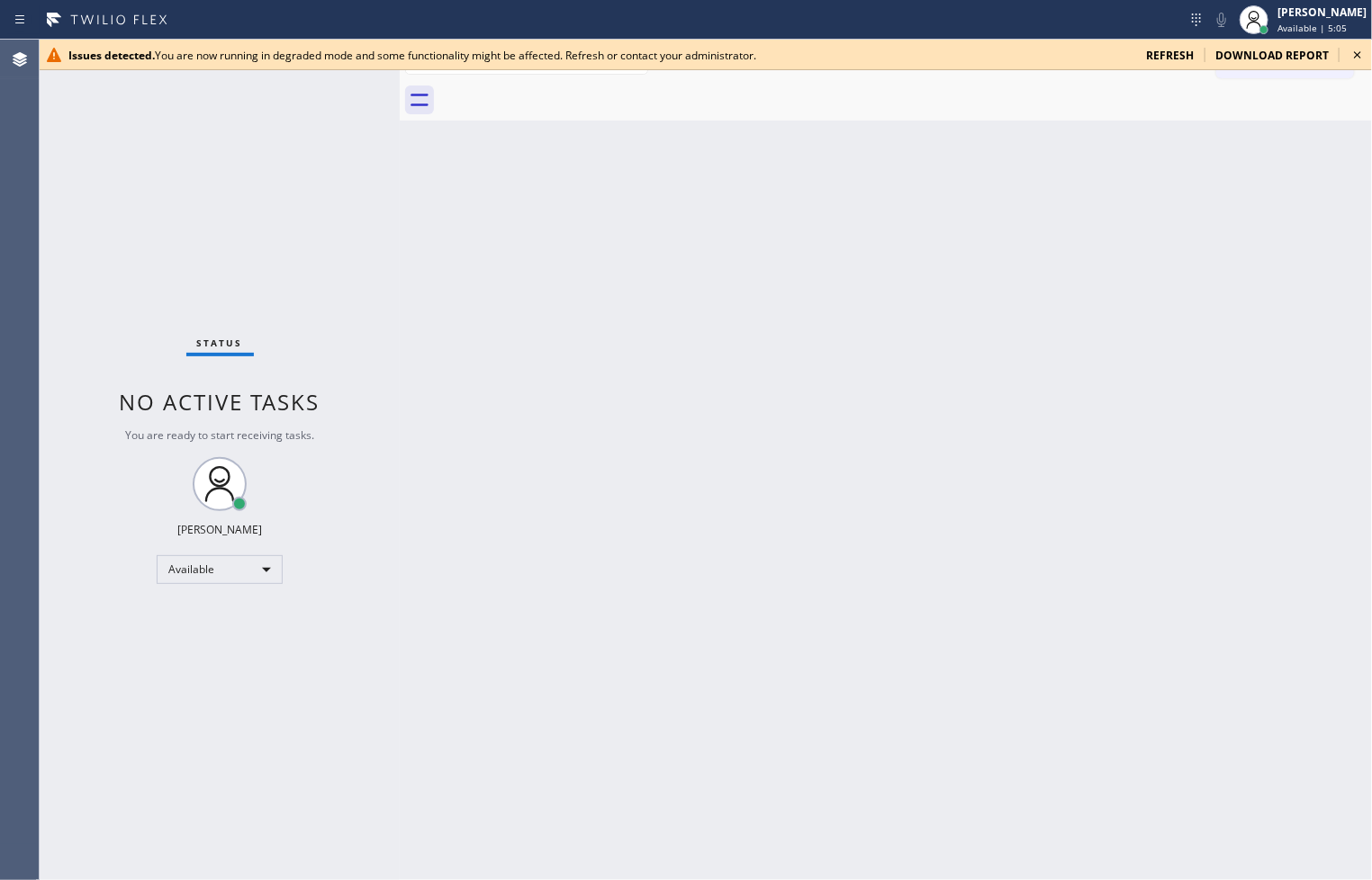
click at [1356, 51] on icon at bounding box center [1357, 55] width 22 height 22
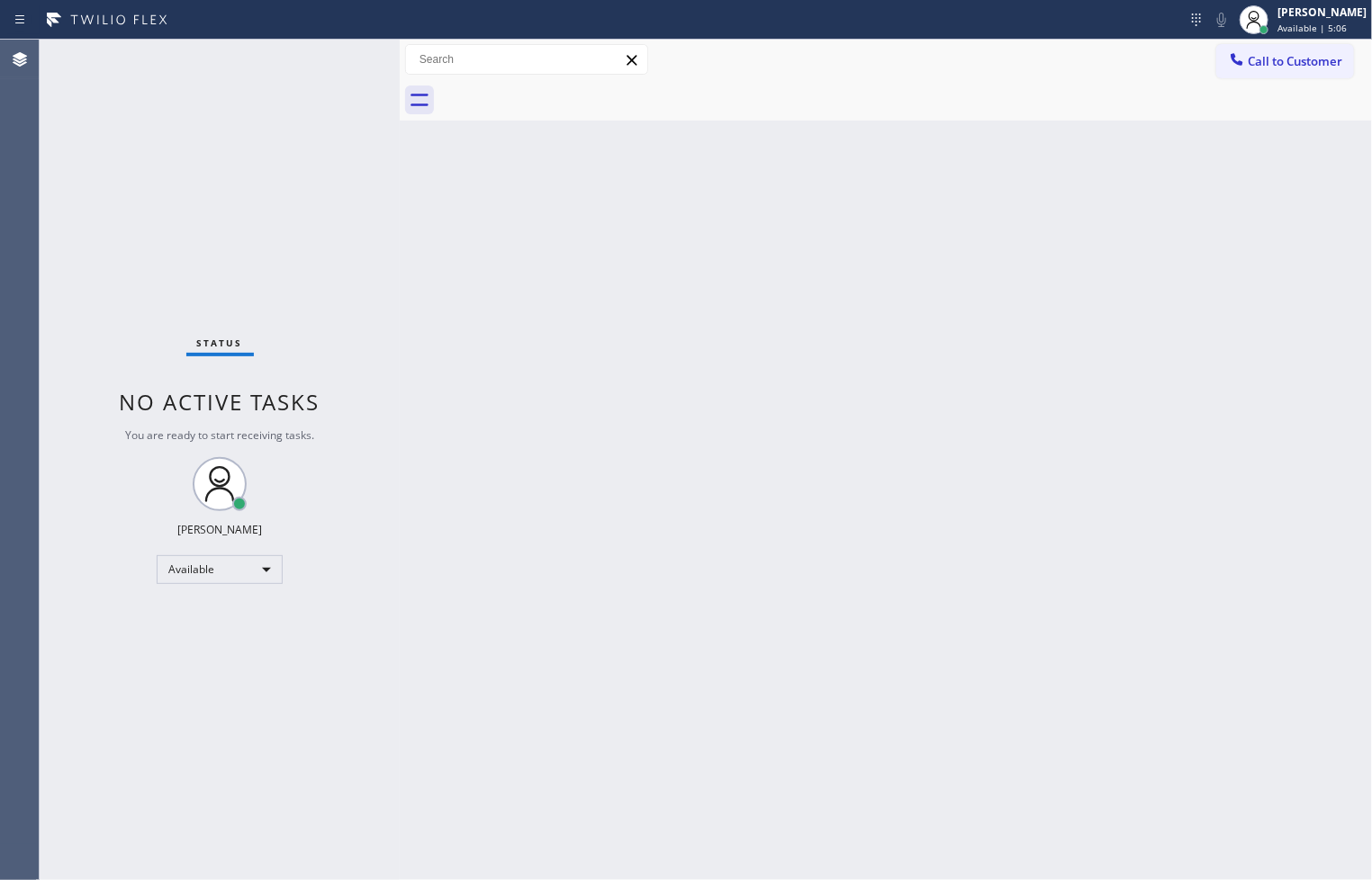
click at [423, 281] on div "Back to Dashboard Change Sender ID Customers Technicians Select a contact Outbo…" at bounding box center [886, 459] width 972 height 840
click at [342, 57] on div "Status No active tasks You are ready to start receiving tasks. [PERSON_NAME]" at bounding box center [219, 459] width 360 height 840
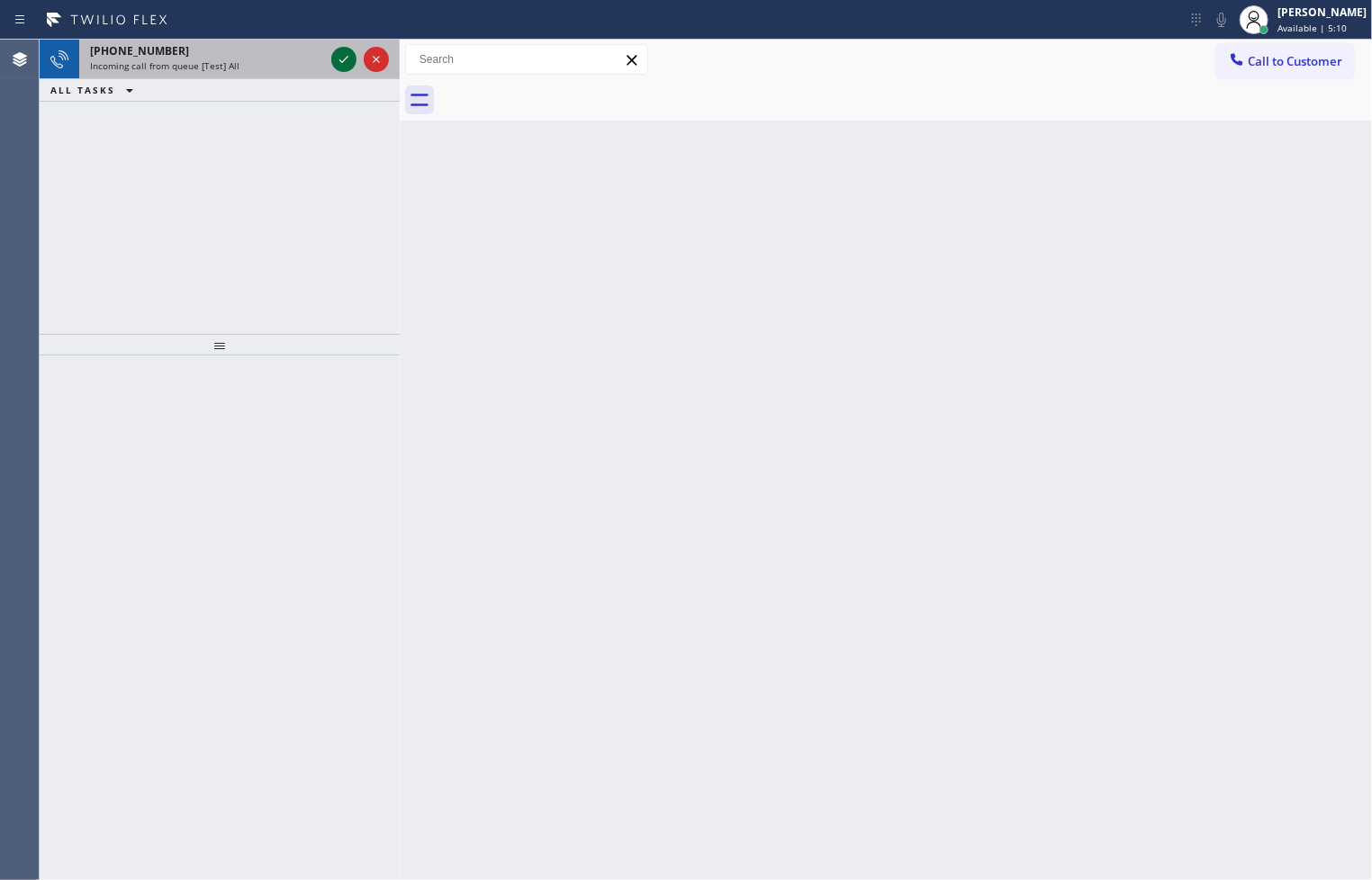
click at [342, 57] on icon at bounding box center [344, 59] width 22 height 22
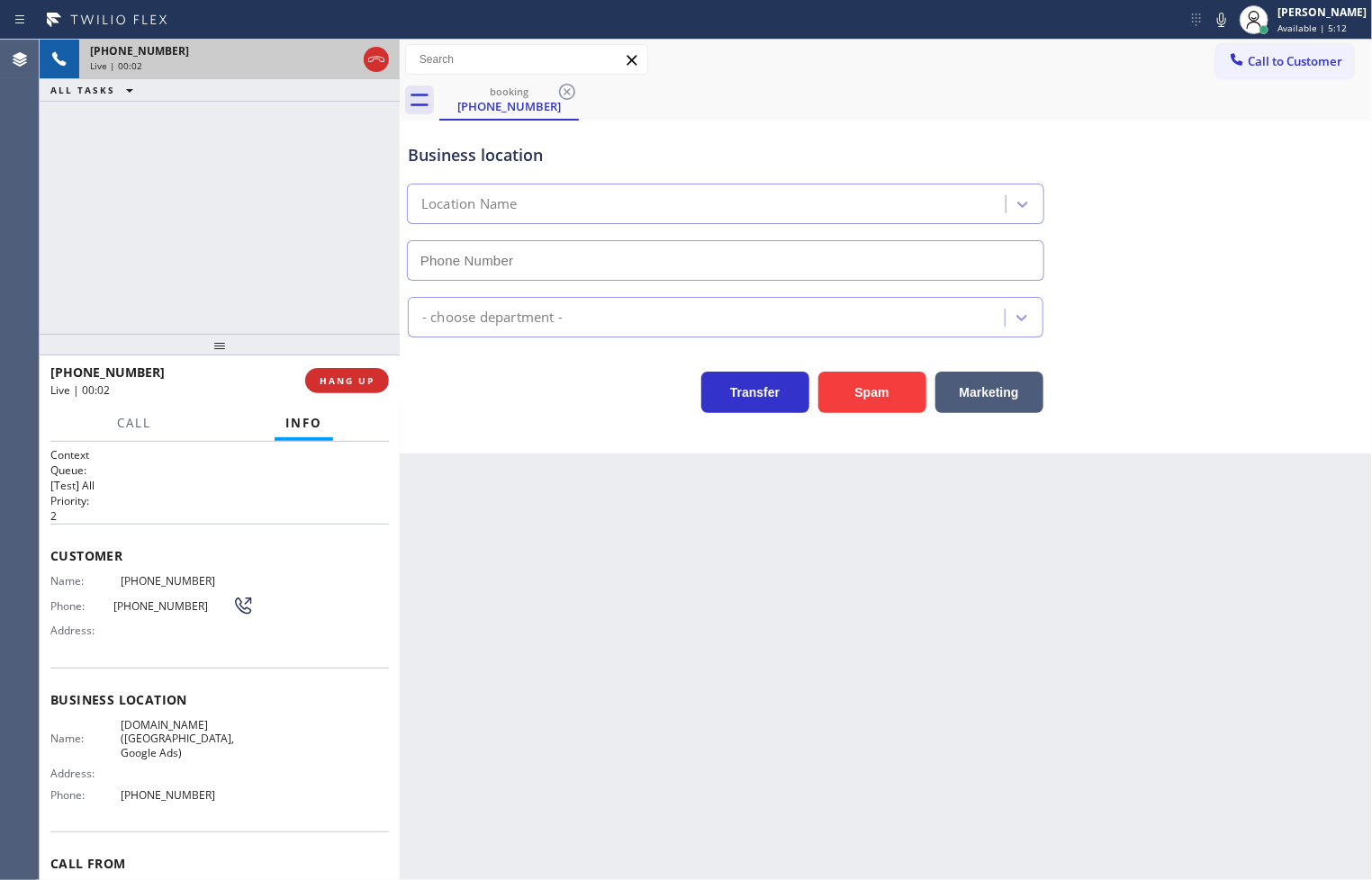
type input "[PHONE_NUMBER]"
click at [472, 367] on div "Transfer Spam Marketing" at bounding box center [726, 387] width 643 height 50
click at [480, 363] on div "Transfer Spam Marketing" at bounding box center [726, 387] width 643 height 50
click at [242, 272] on div "[PHONE_NUMBER] Live | 00:05 ALL TASKS ALL TASKS ACTIVE TASKS TASKS IN WRAP UP" at bounding box center [219, 187] width 360 height 295
click at [331, 374] on span "HANG UP" at bounding box center [347, 381] width 55 height 13
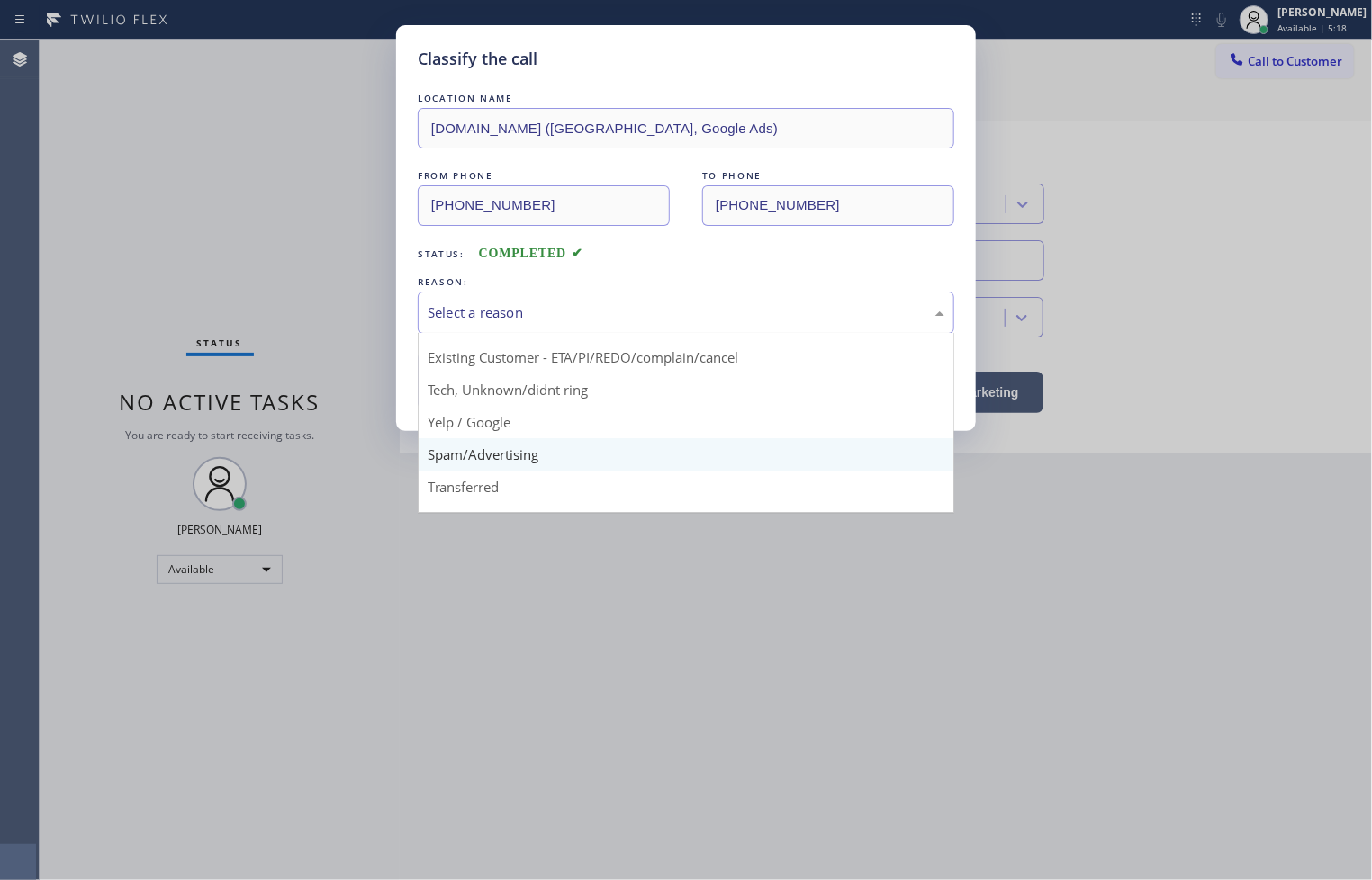
scroll to position [113, 0]
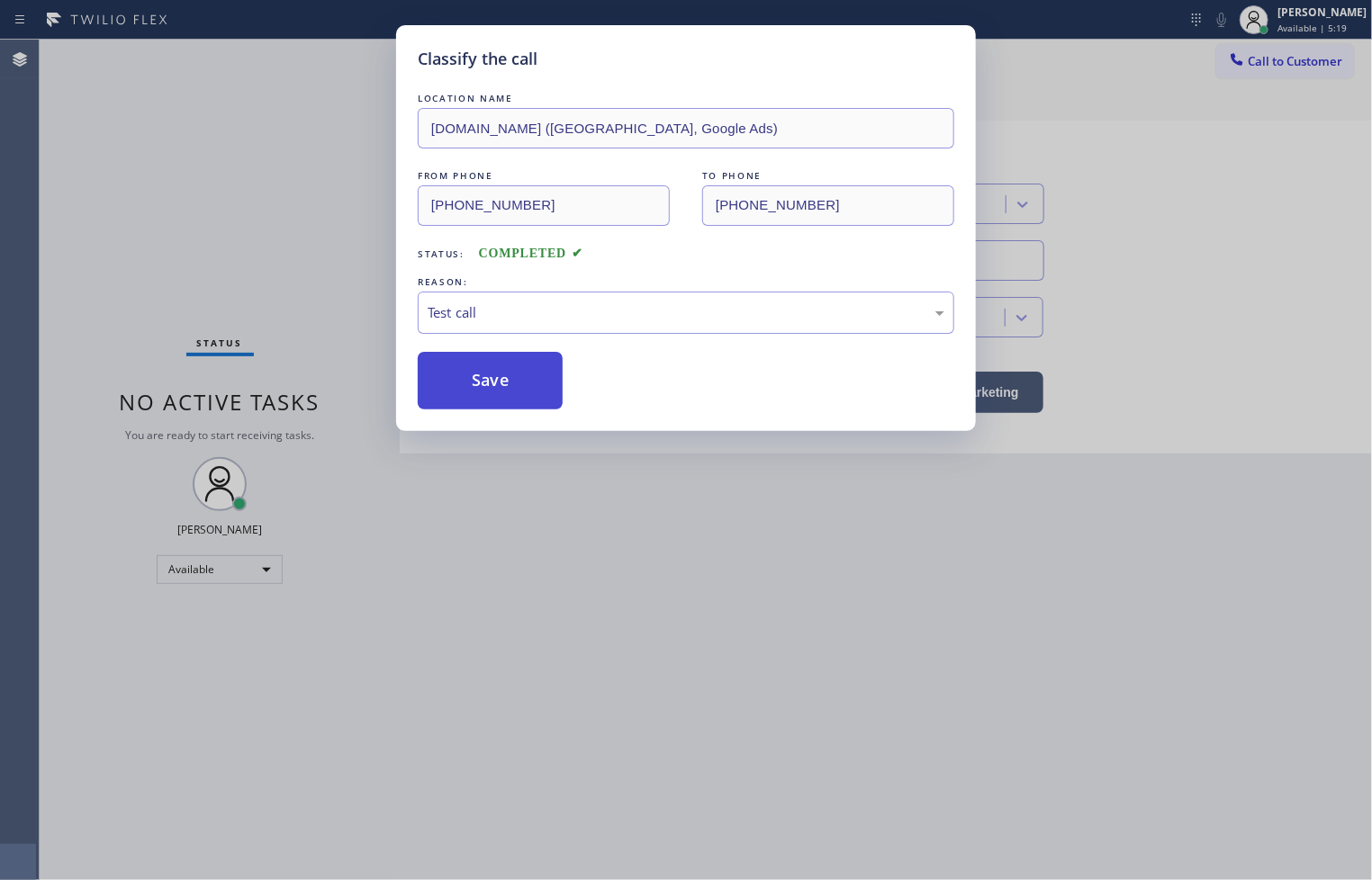
click at [473, 352] on button "Save" at bounding box center [490, 380] width 145 height 58
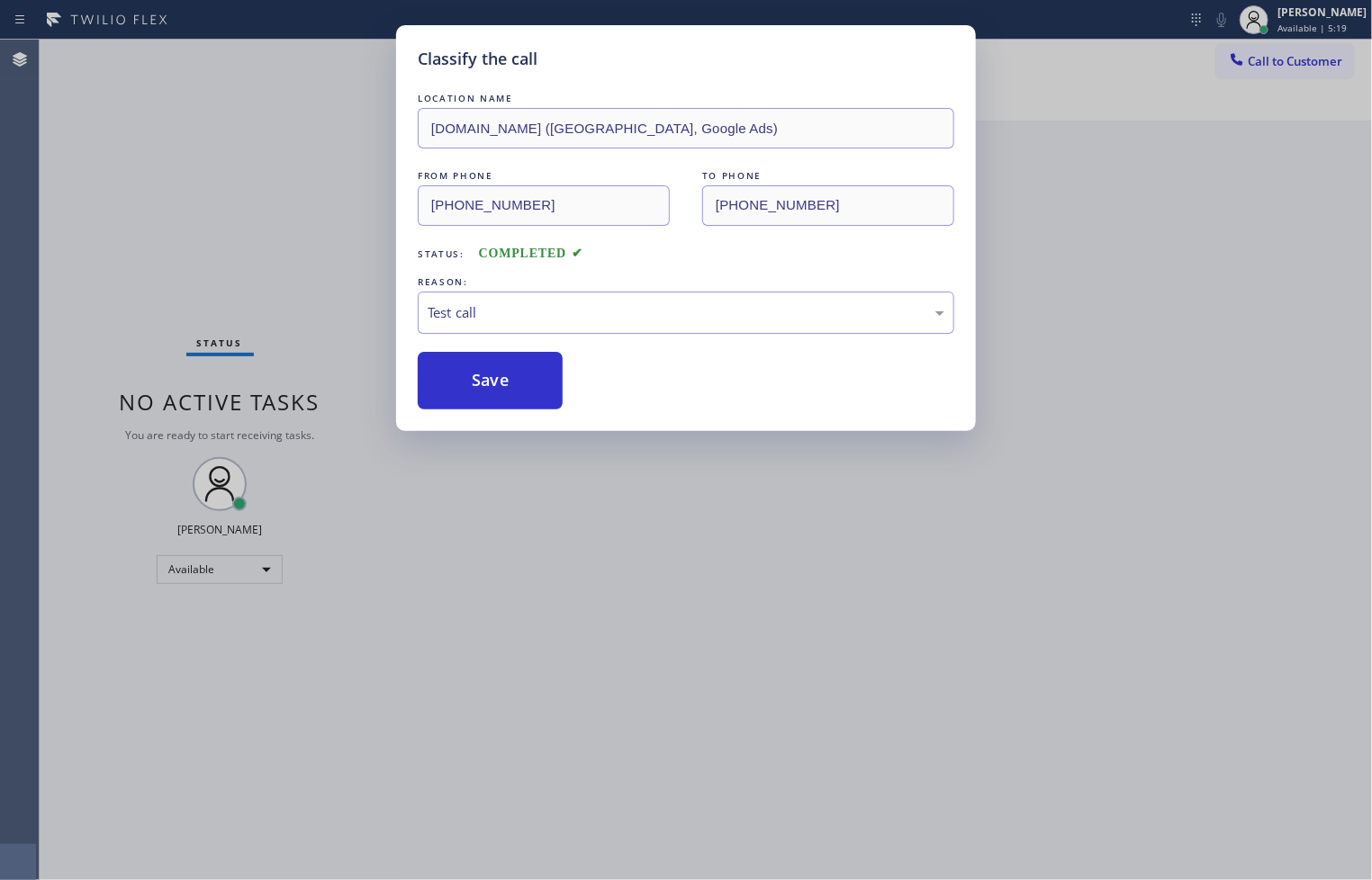
click at [460, 411] on div "Classify the call LOCATION NAME [DOMAIN_NAME] ([GEOGRAPHIC_DATA], Google Ads) F…" at bounding box center [686, 228] width 579 height 405
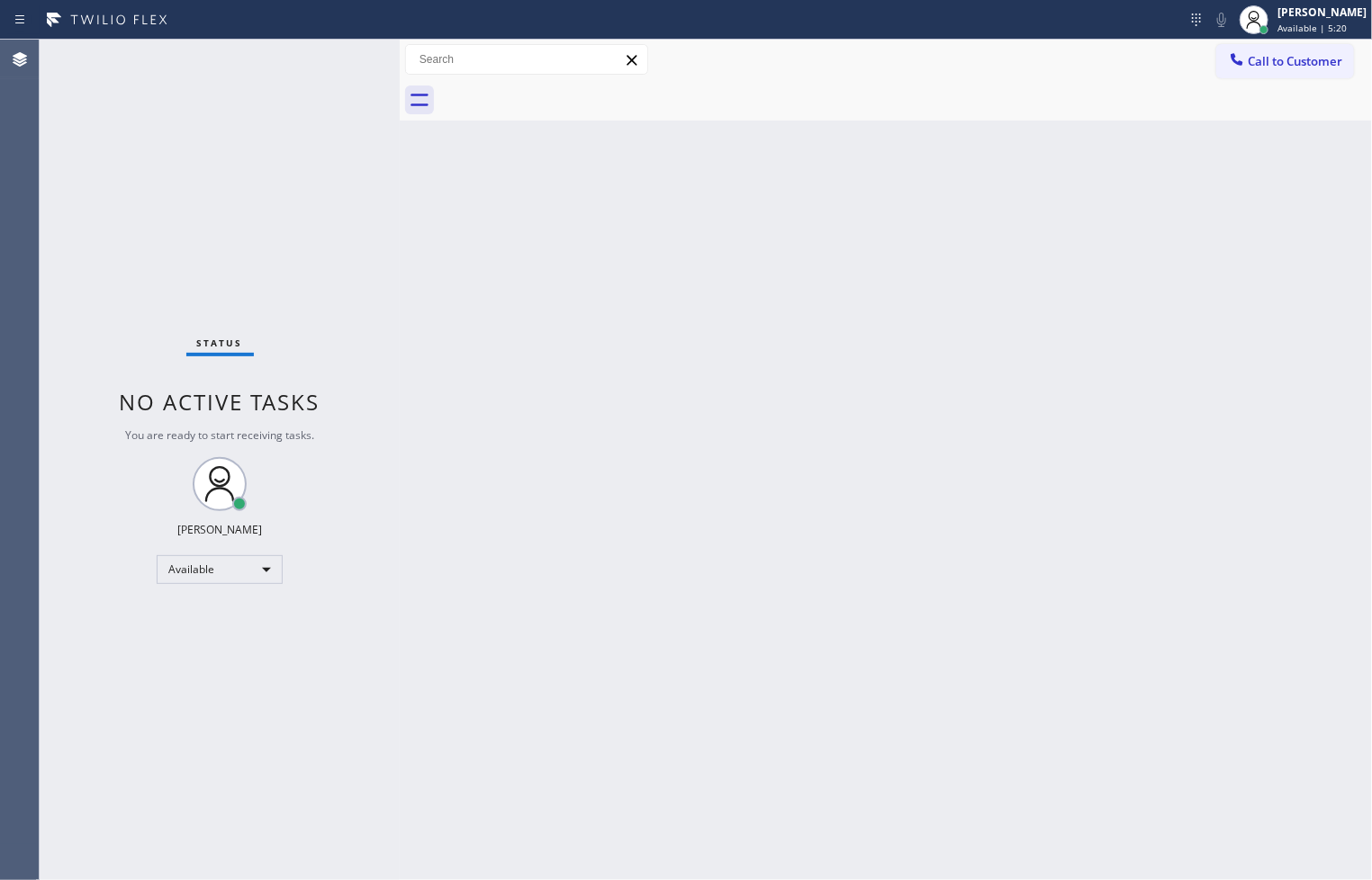
click at [202, 174] on div "Classify the call LOCATION NAME [DOMAIN_NAME] ([US_STATE], Google Ads) FROM PHO…" at bounding box center [705, 459] width 1332 height 840
click at [319, 49] on div "Status No active tasks You are ready to start receiving tasks. [PERSON_NAME]" at bounding box center [219, 459] width 360 height 840
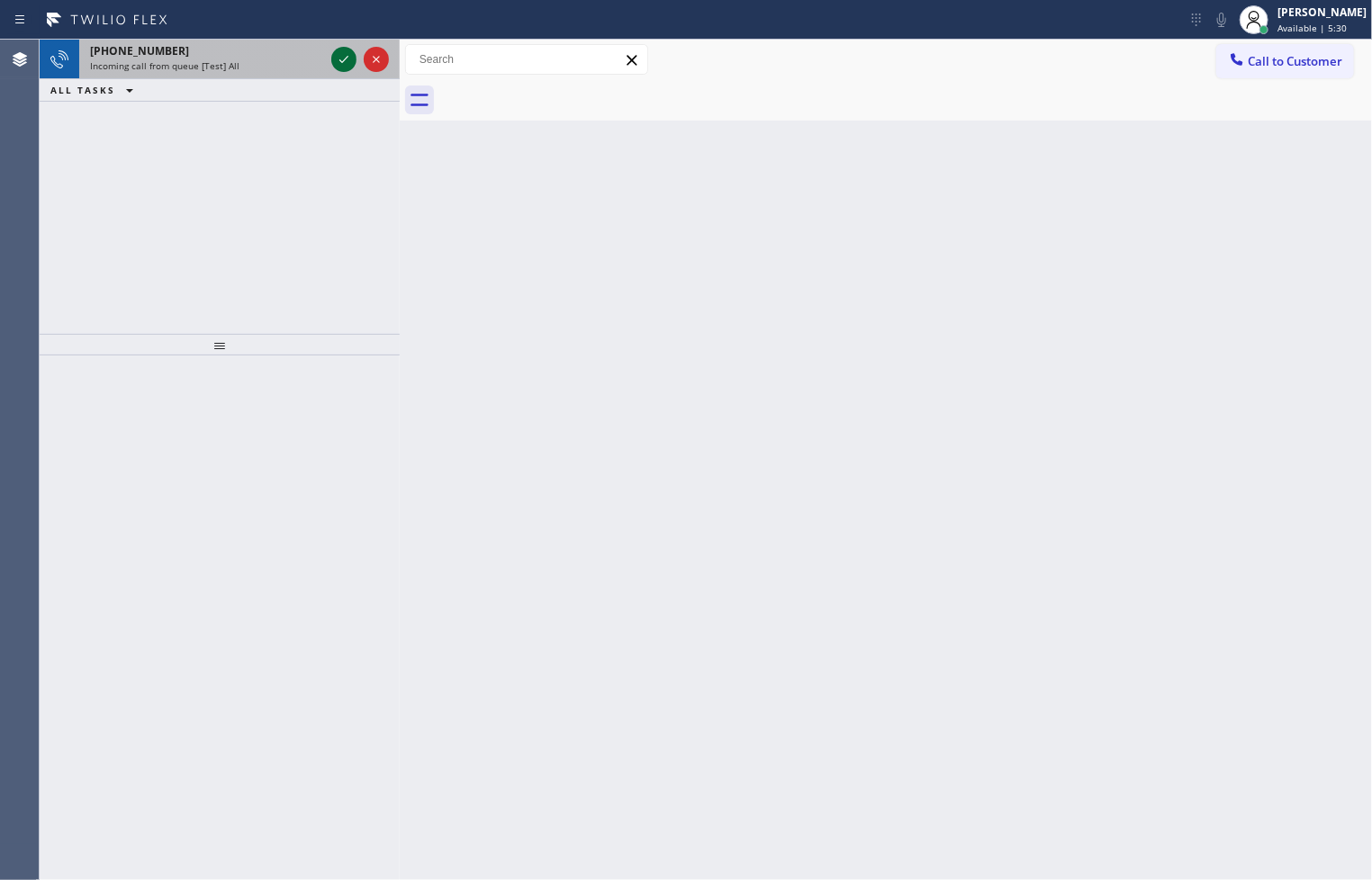
click at [336, 52] on icon at bounding box center [344, 59] width 22 height 22
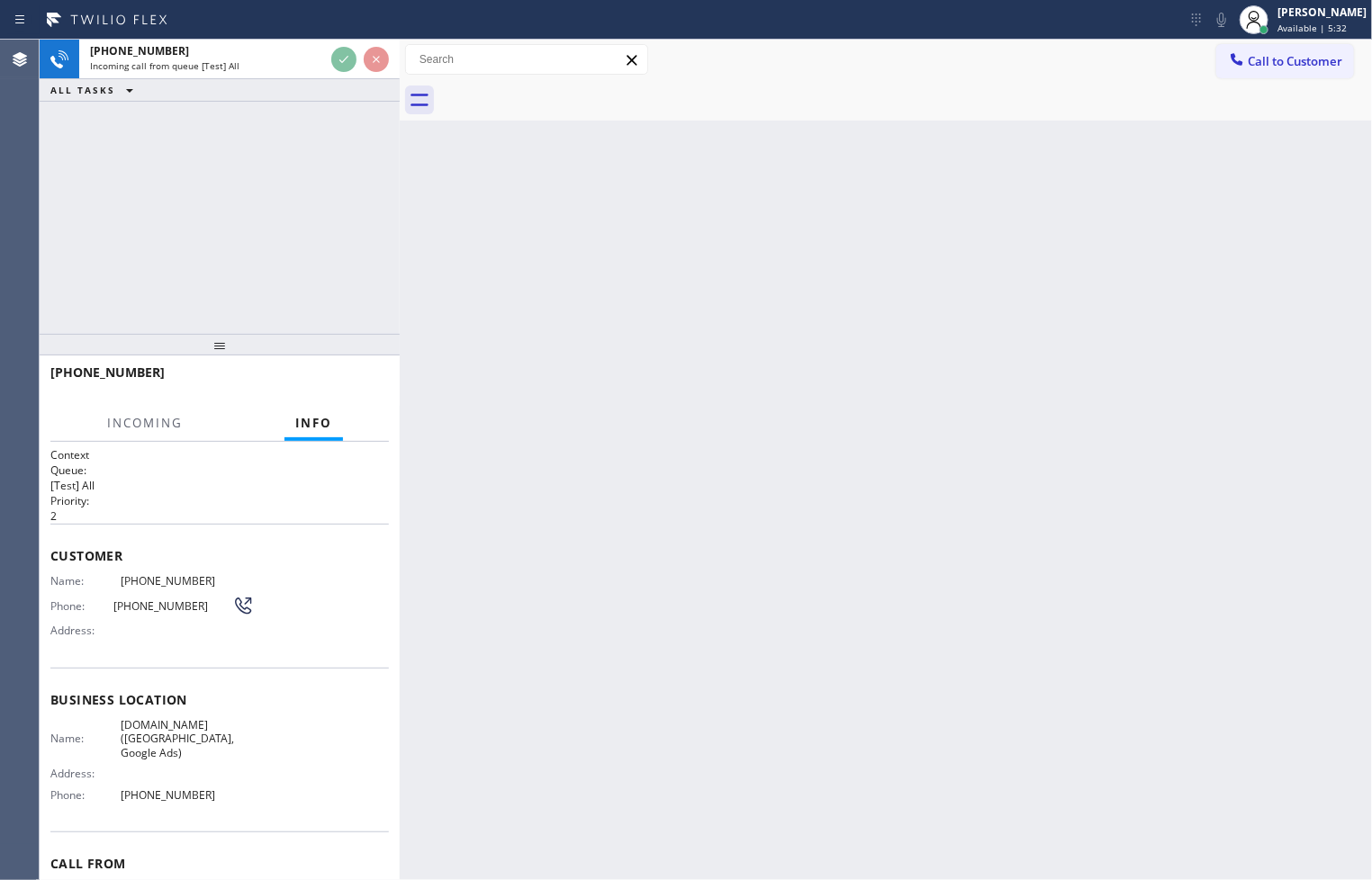
click at [446, 174] on div "Back to Dashboard Change Sender ID Customers Technicians Select a contact Outbo…" at bounding box center [886, 459] width 972 height 840
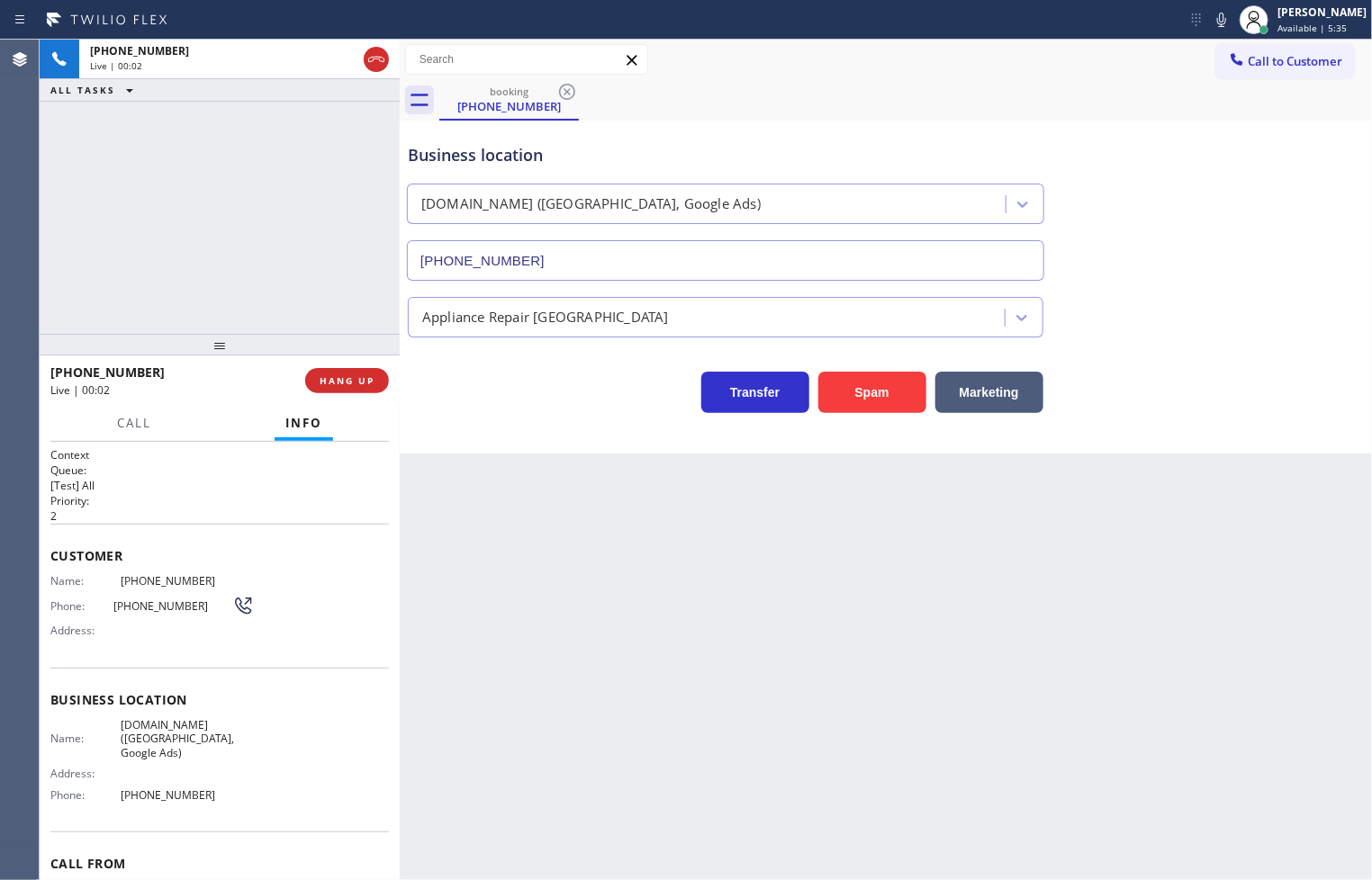
type input "[PHONE_NUMBER]"
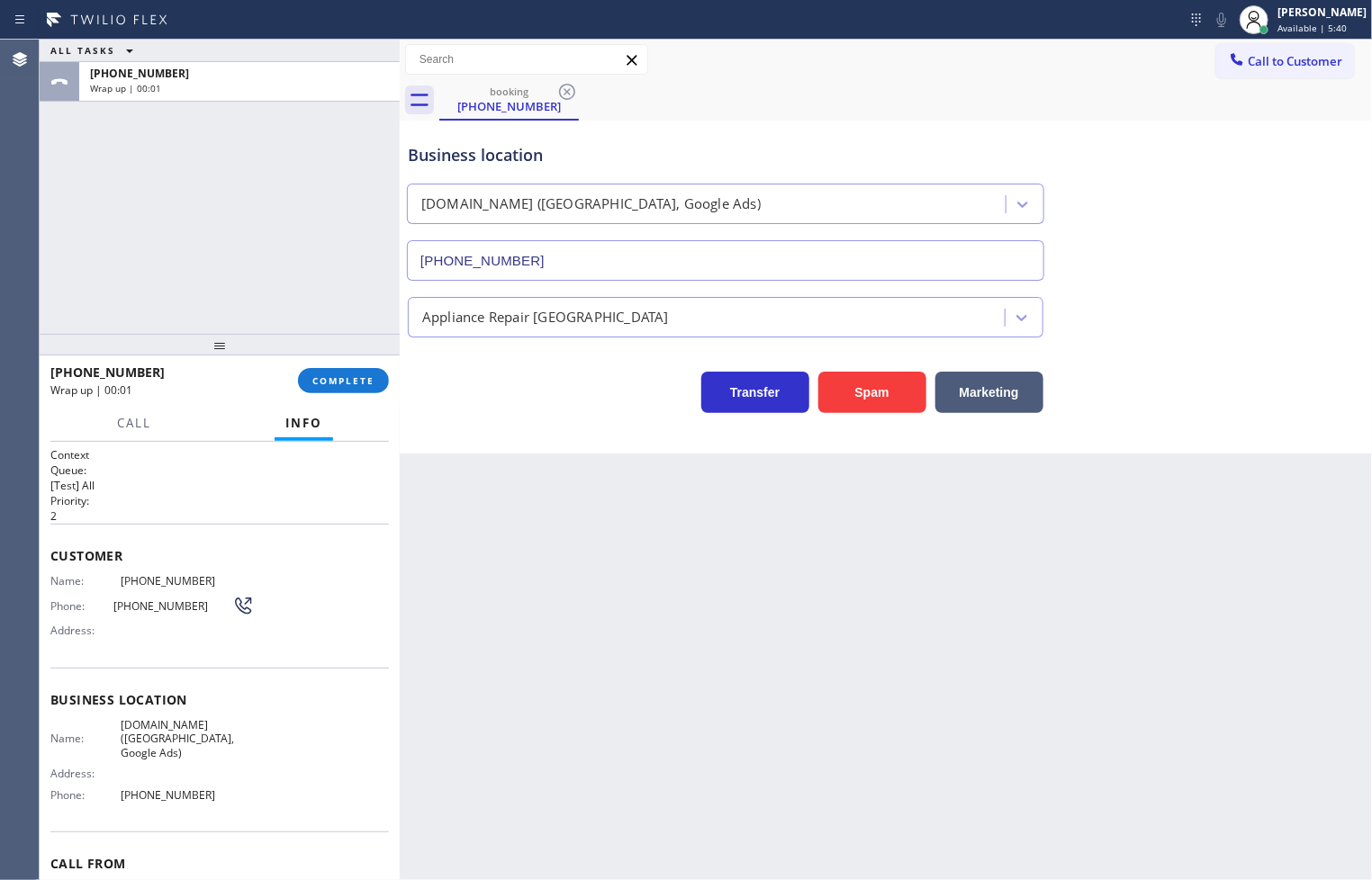
click at [300, 367] on div "[PHONE_NUMBER] Wrap up | 00:01 COMPLETE" at bounding box center [220, 380] width 339 height 47
click at [350, 374] on span "COMPLETE" at bounding box center [343, 381] width 62 height 13
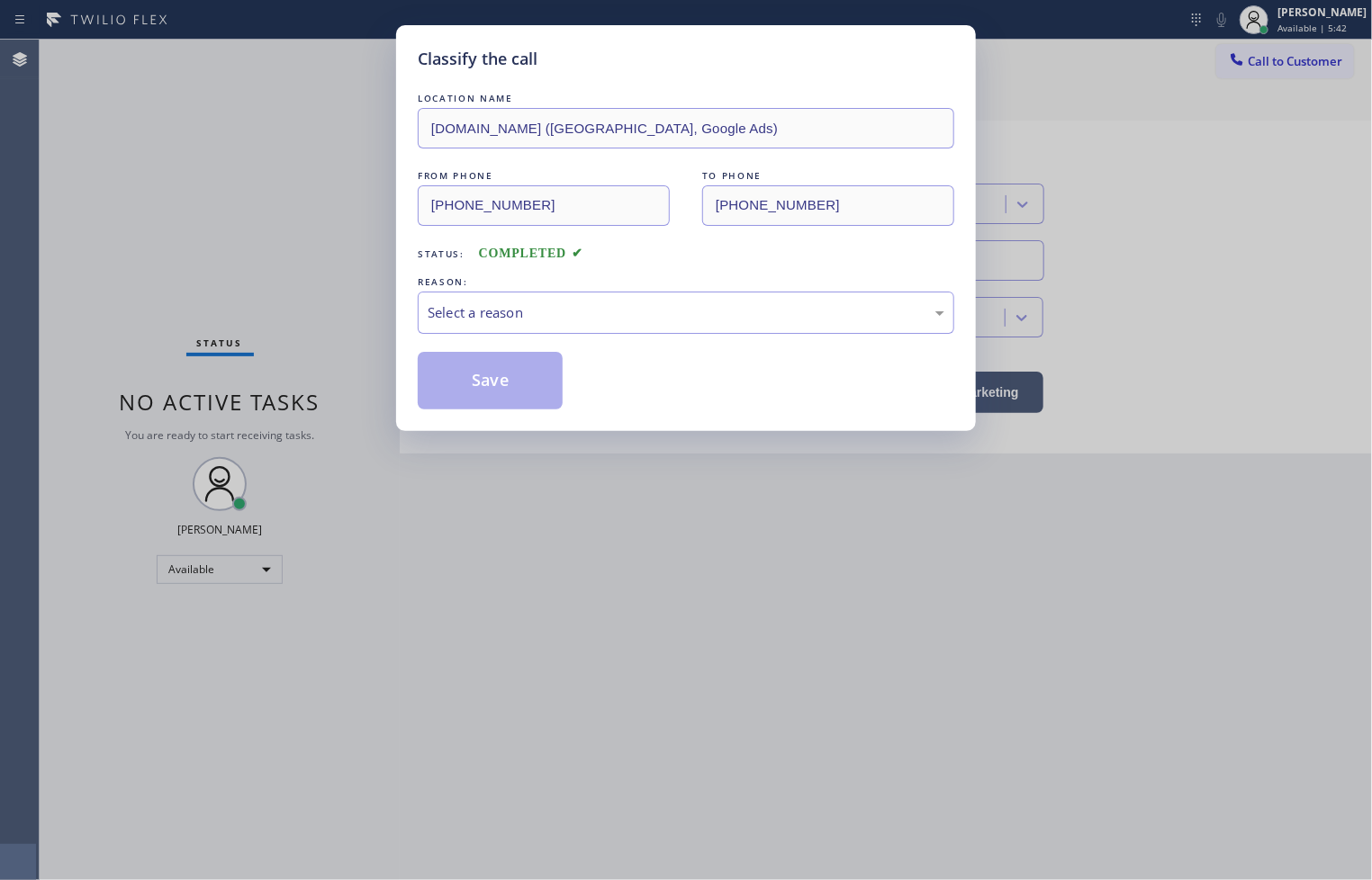
click at [482, 316] on div "Select a reason" at bounding box center [686, 312] width 516 height 21
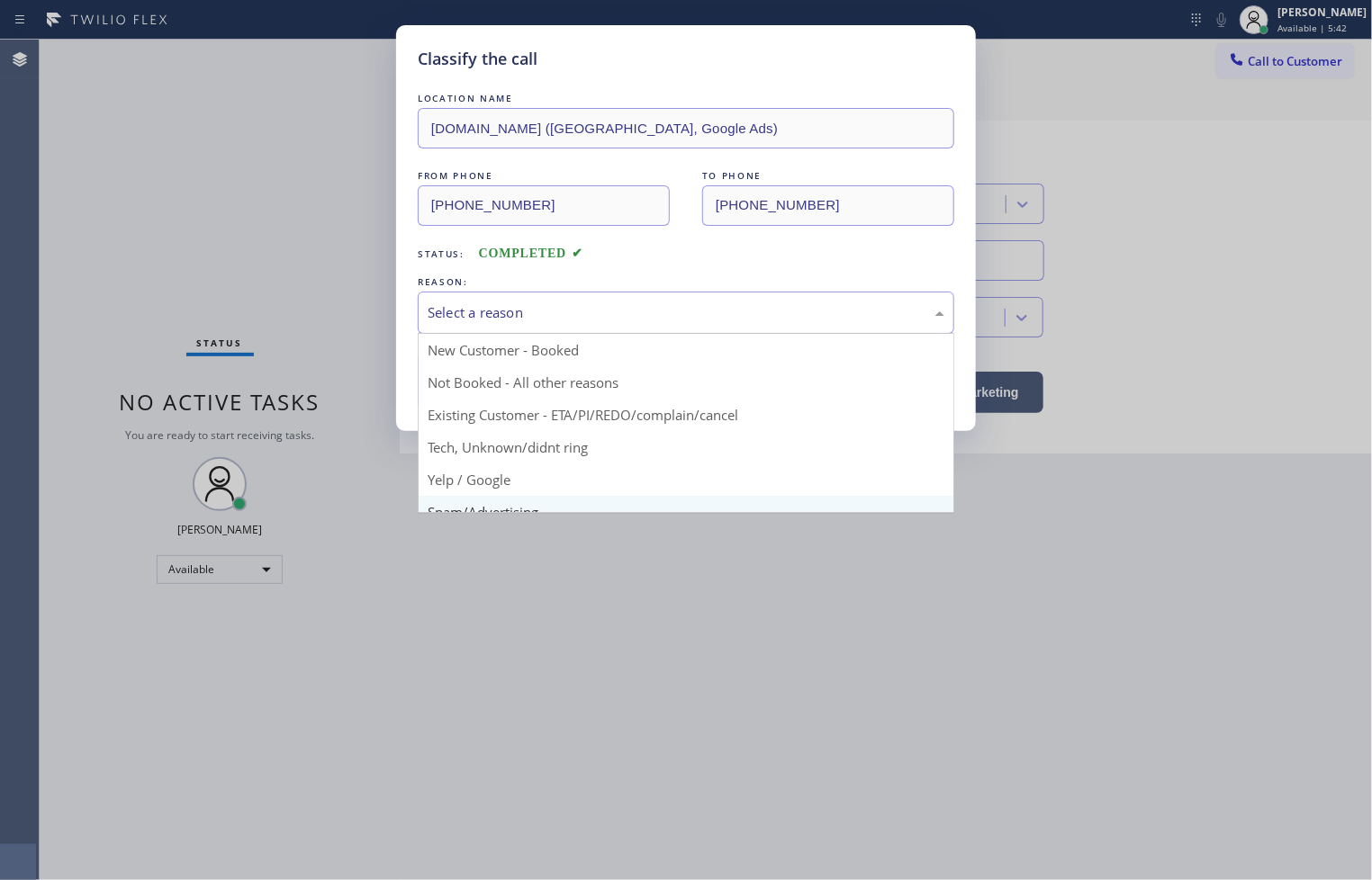
scroll to position [113, 0]
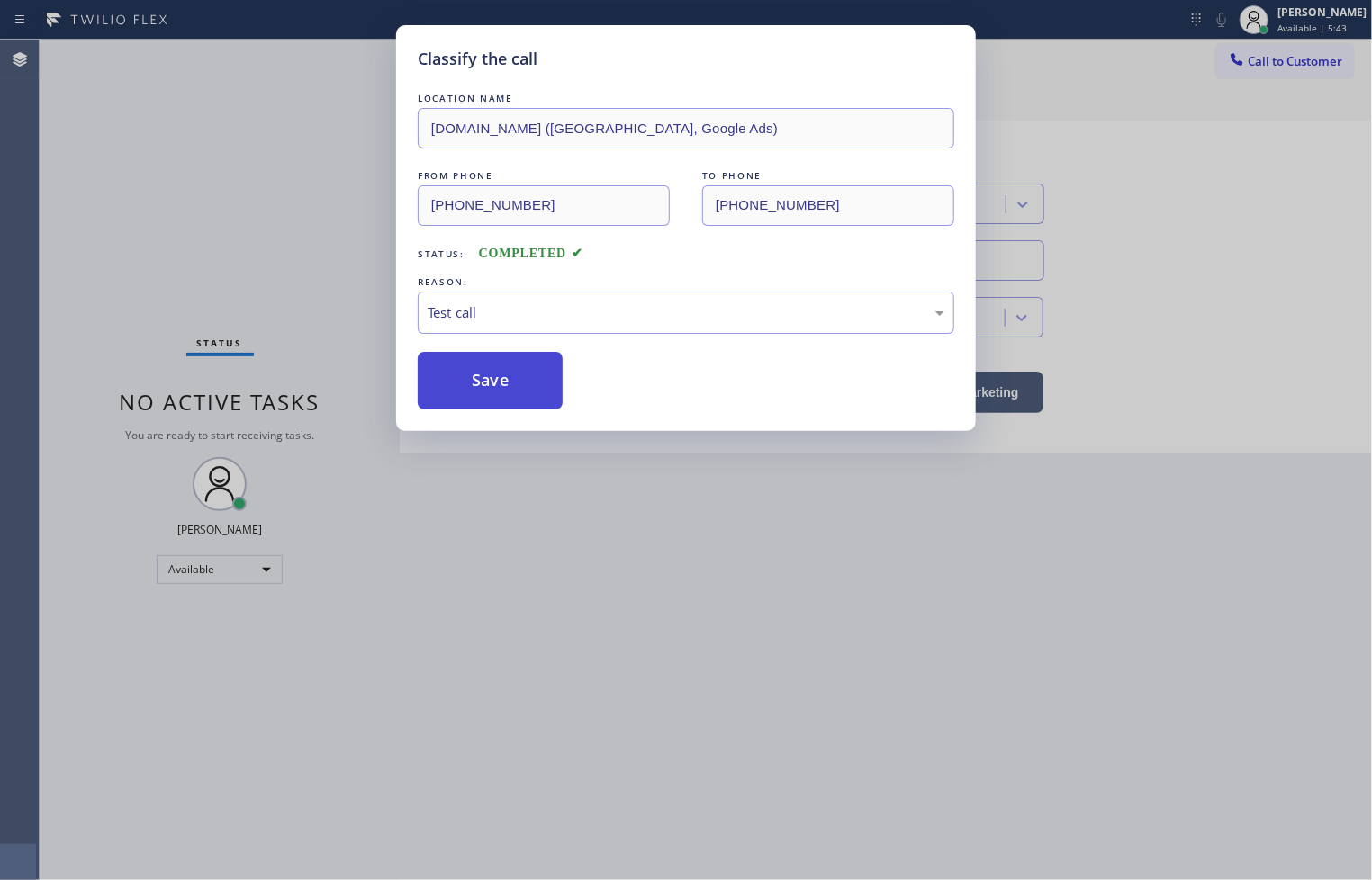
click at [481, 398] on button "Save" at bounding box center [490, 380] width 145 height 58
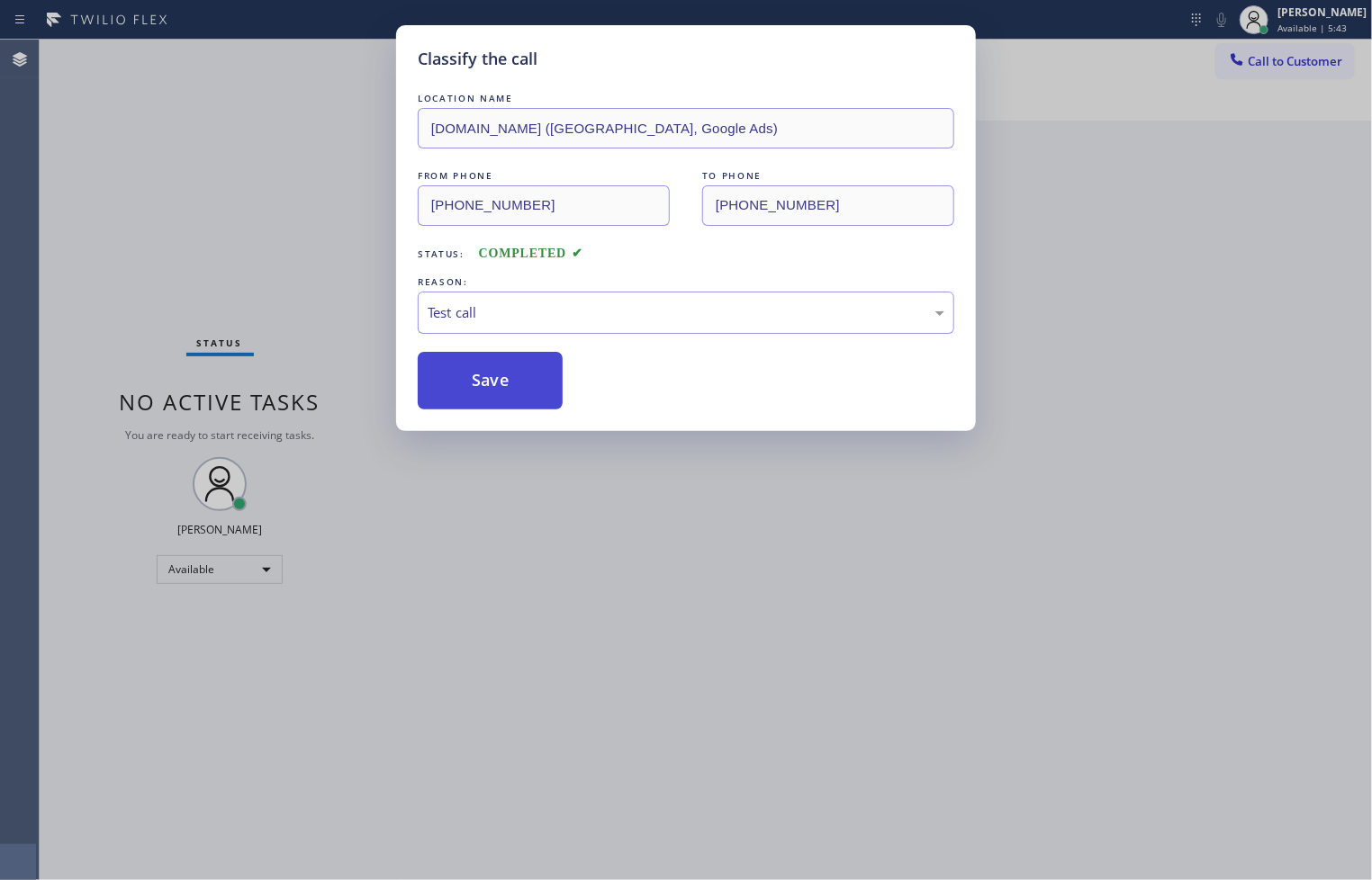
click at [481, 398] on button "Save" at bounding box center [490, 380] width 145 height 58
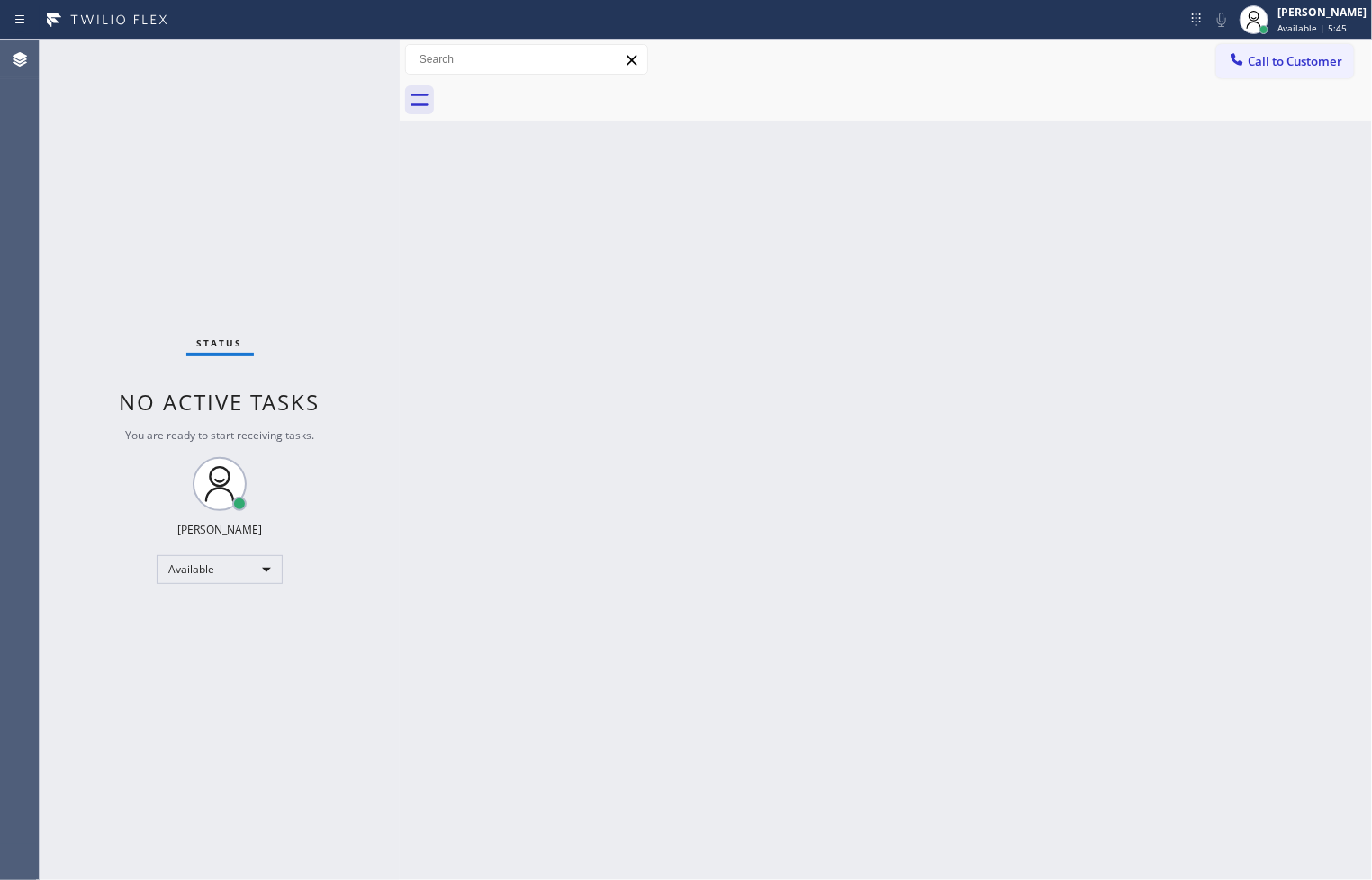
click at [330, 48] on div "Status No active tasks You are ready to start receiving tasks. [PERSON_NAME]" at bounding box center [219, 459] width 360 height 840
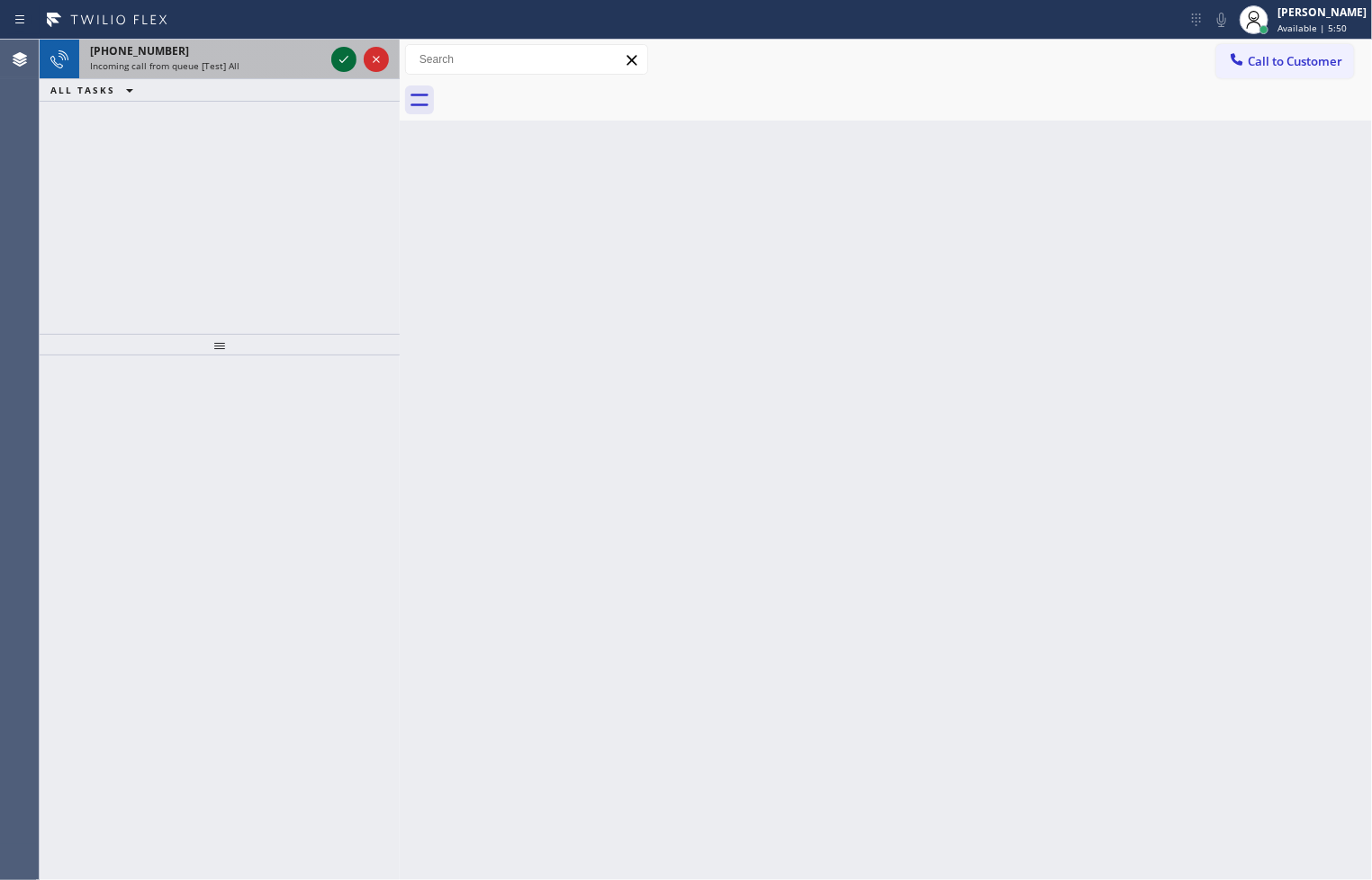
click at [331, 48] on div at bounding box center [344, 59] width 26 height 22
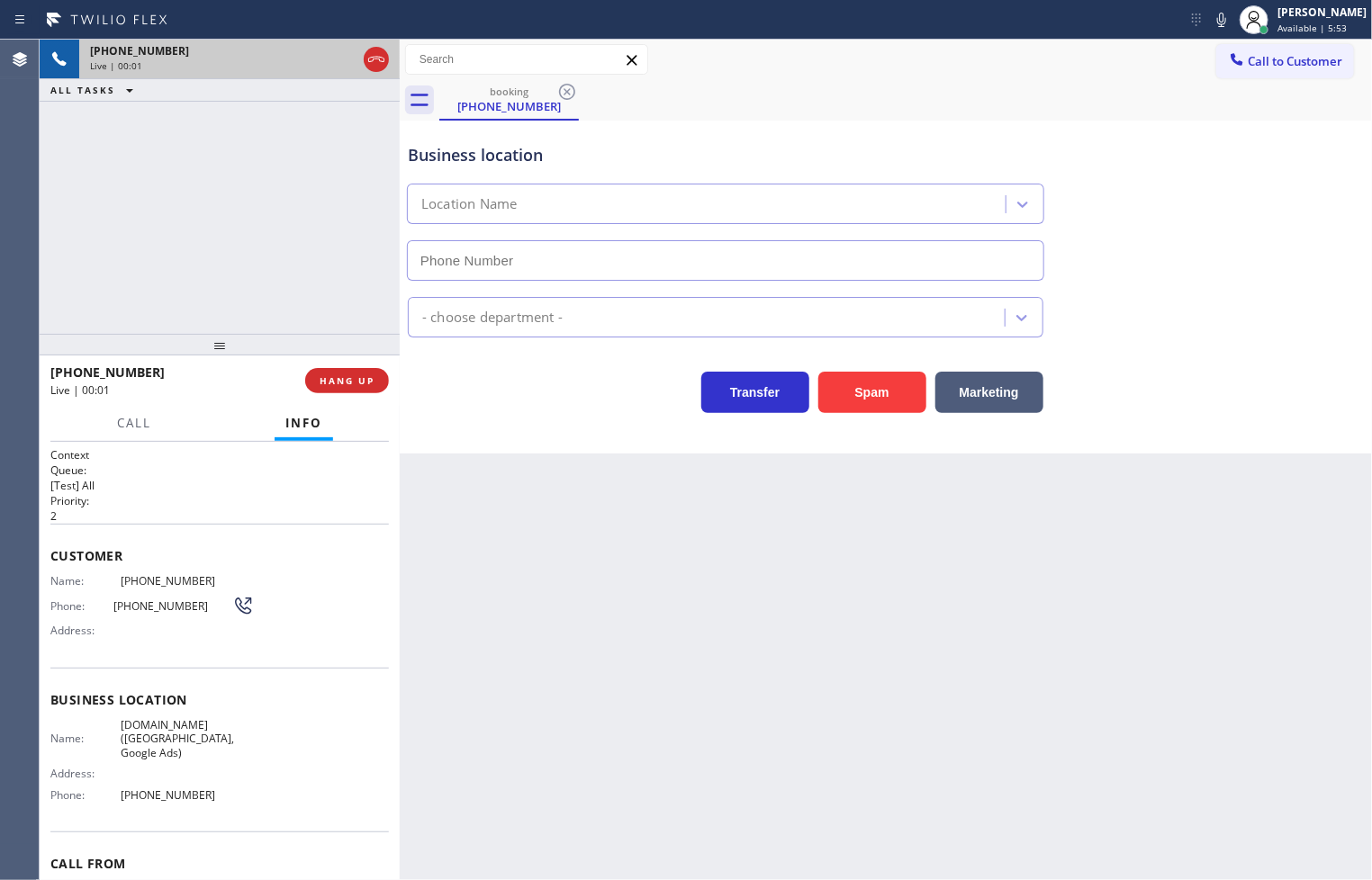
type input "[PHONE_NUMBER]"
click at [582, 447] on div "Business location [DOMAIN_NAME] ([GEOGRAPHIC_DATA], Google Ads) [PHONE_NUMBER] …" at bounding box center [886, 287] width 972 height 333
click at [87, 158] on div "[PHONE_NUMBER] Live | 00:03 ALL TASKS ALL TASKS ACTIVE TASKS TASKS IN WRAP UP" at bounding box center [219, 187] width 360 height 295
click at [324, 289] on div "[PHONE_NUMBER] Live | 00:04 ALL TASKS ALL TASKS ACTIVE TASKS TASKS IN WRAP UP" at bounding box center [219, 187] width 360 height 295
click at [483, 400] on div "Transfer Spam Marketing" at bounding box center [726, 387] width 643 height 50
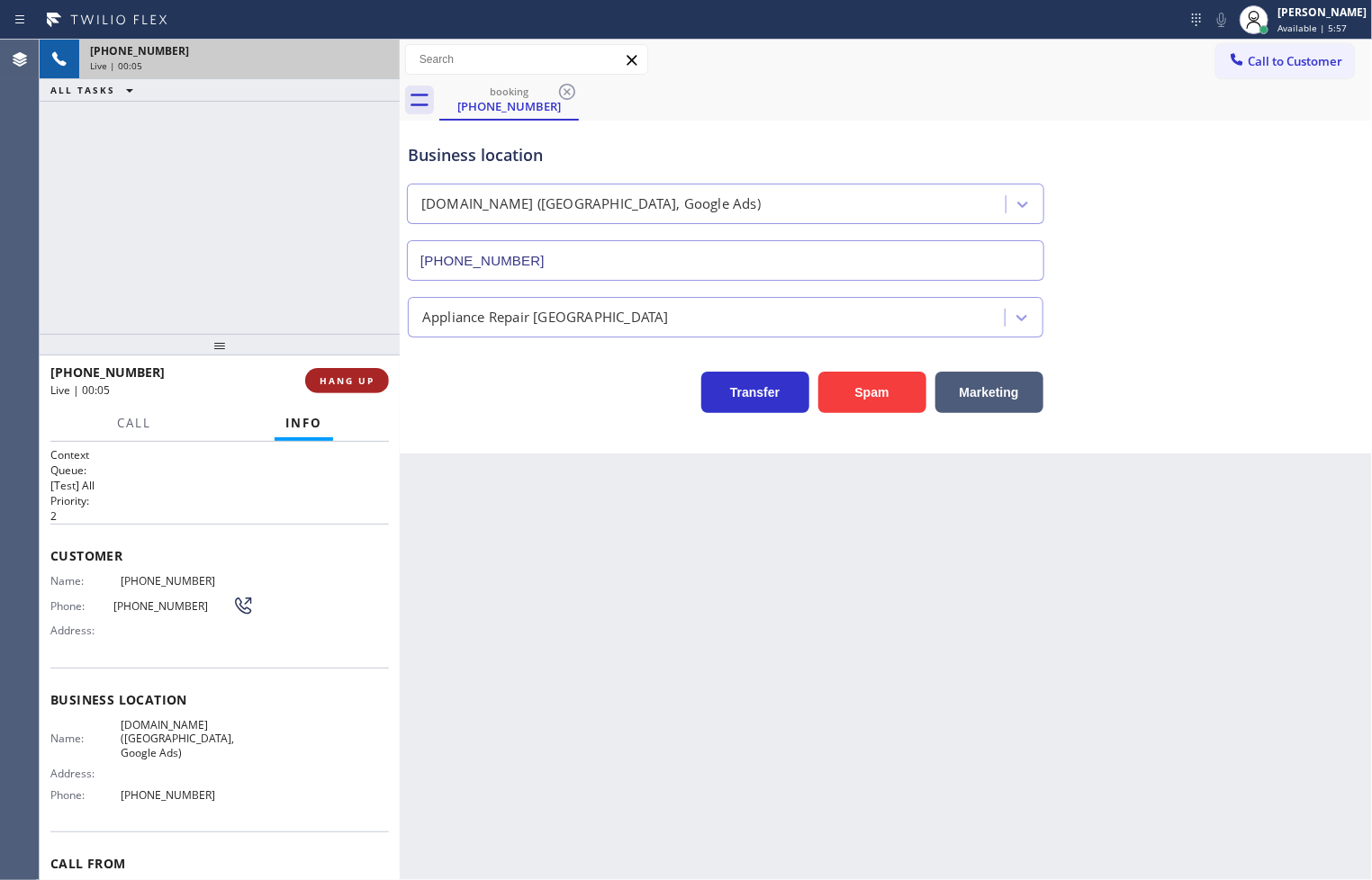
click at [372, 381] on span "HANG UP" at bounding box center [347, 381] width 55 height 13
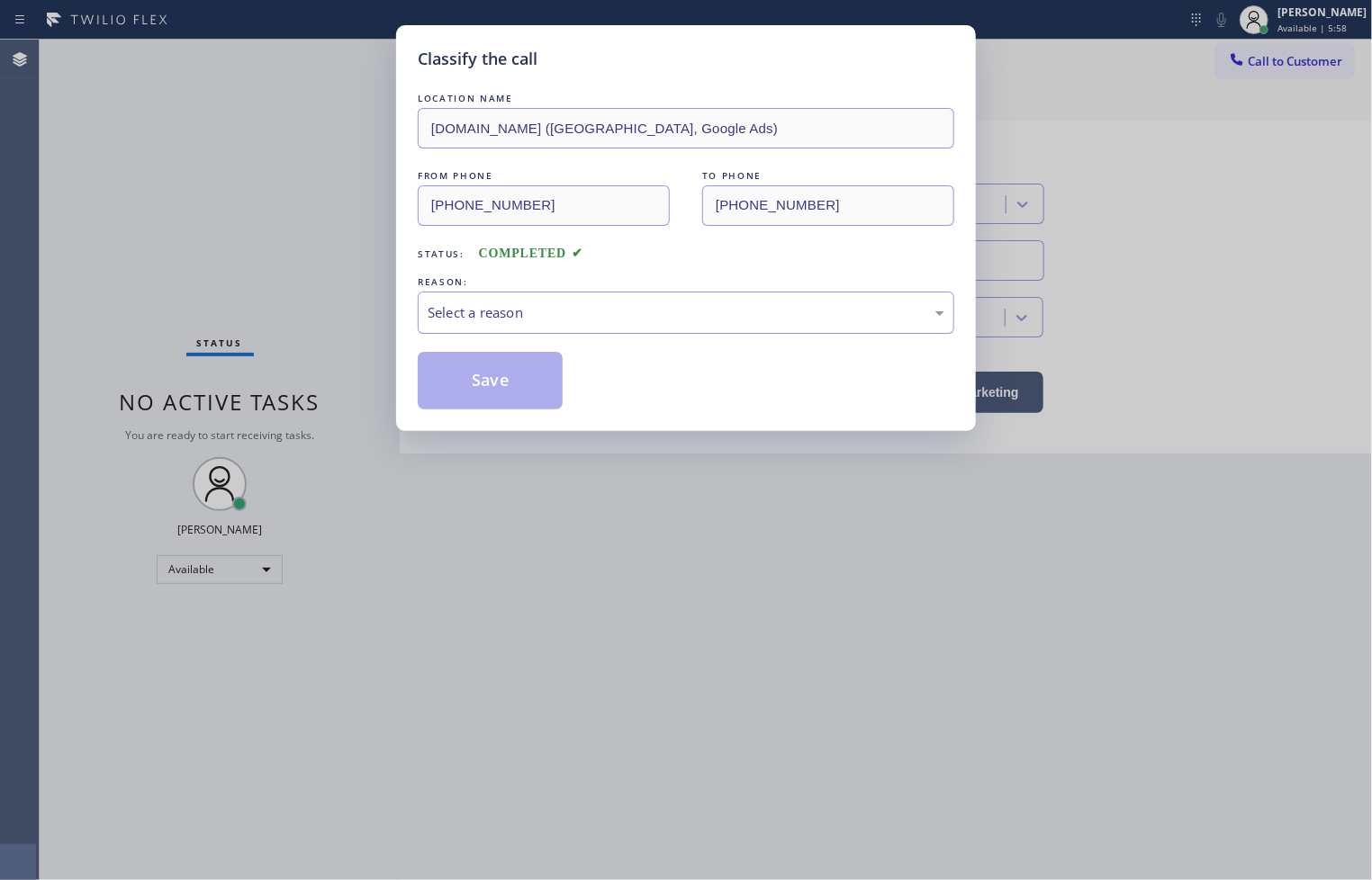
click at [472, 315] on div "Select a reason" at bounding box center [686, 312] width 516 height 21
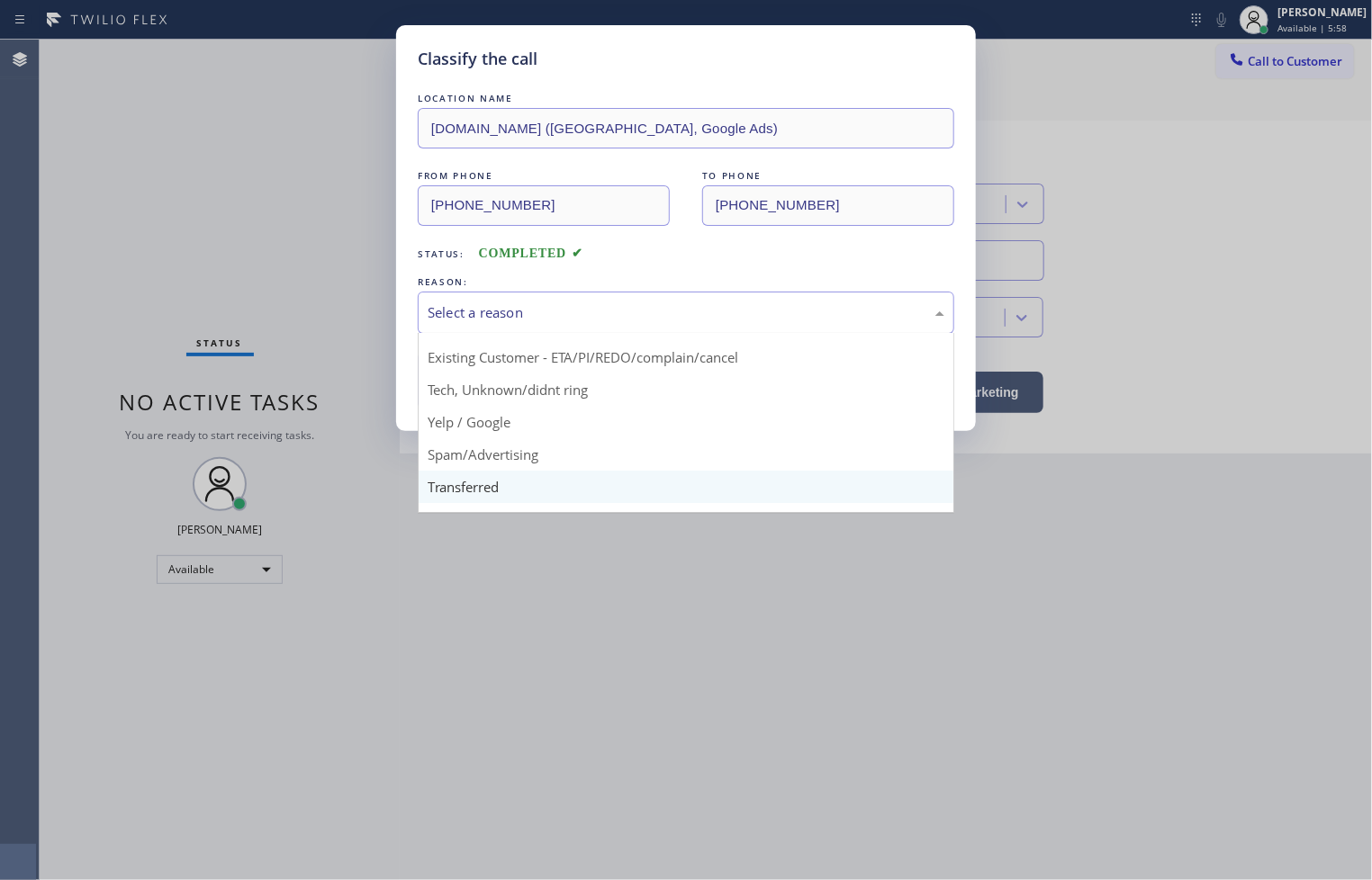
scroll to position [113, 0]
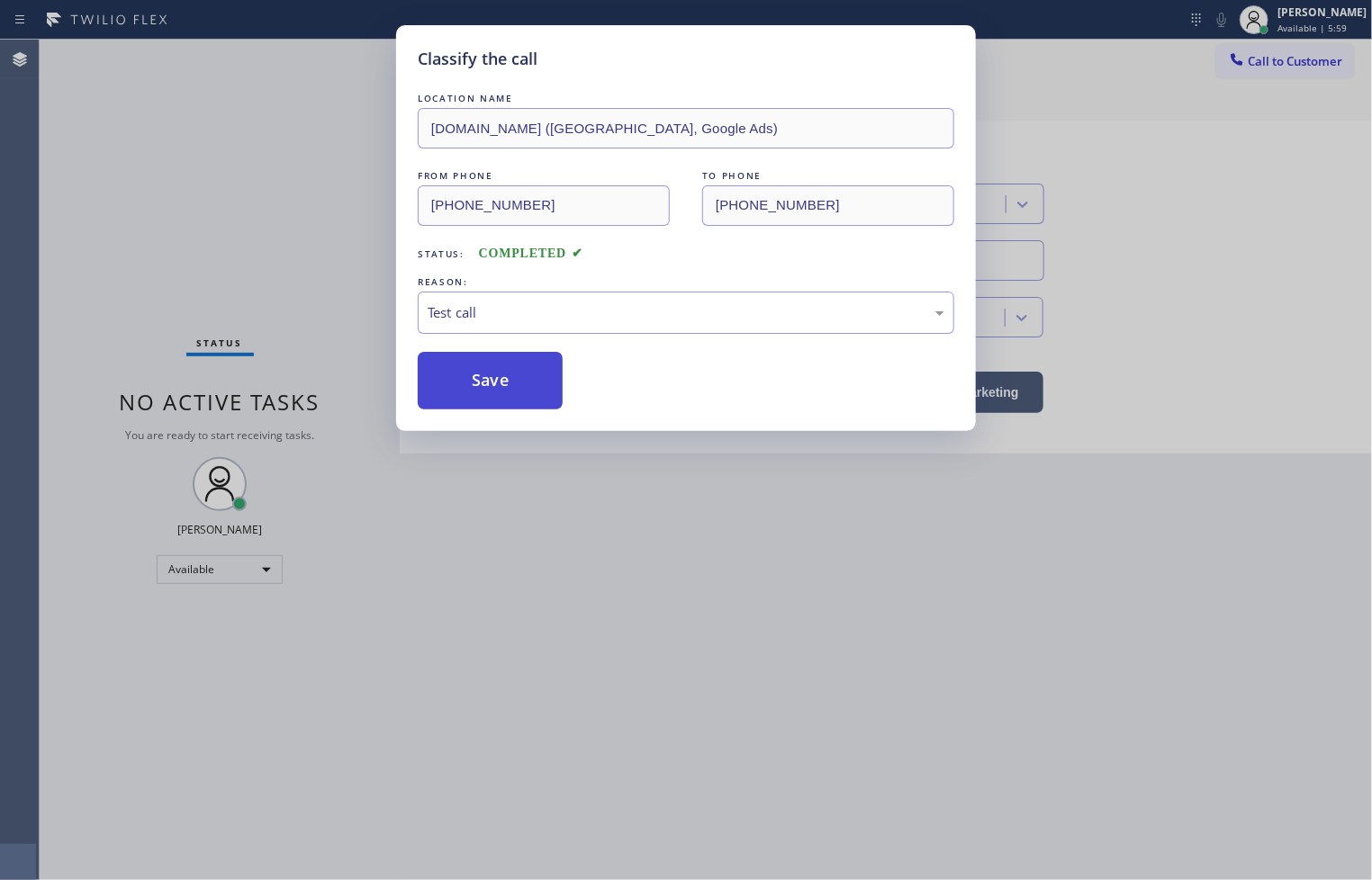
click at [495, 381] on button "Save" at bounding box center [490, 380] width 145 height 58
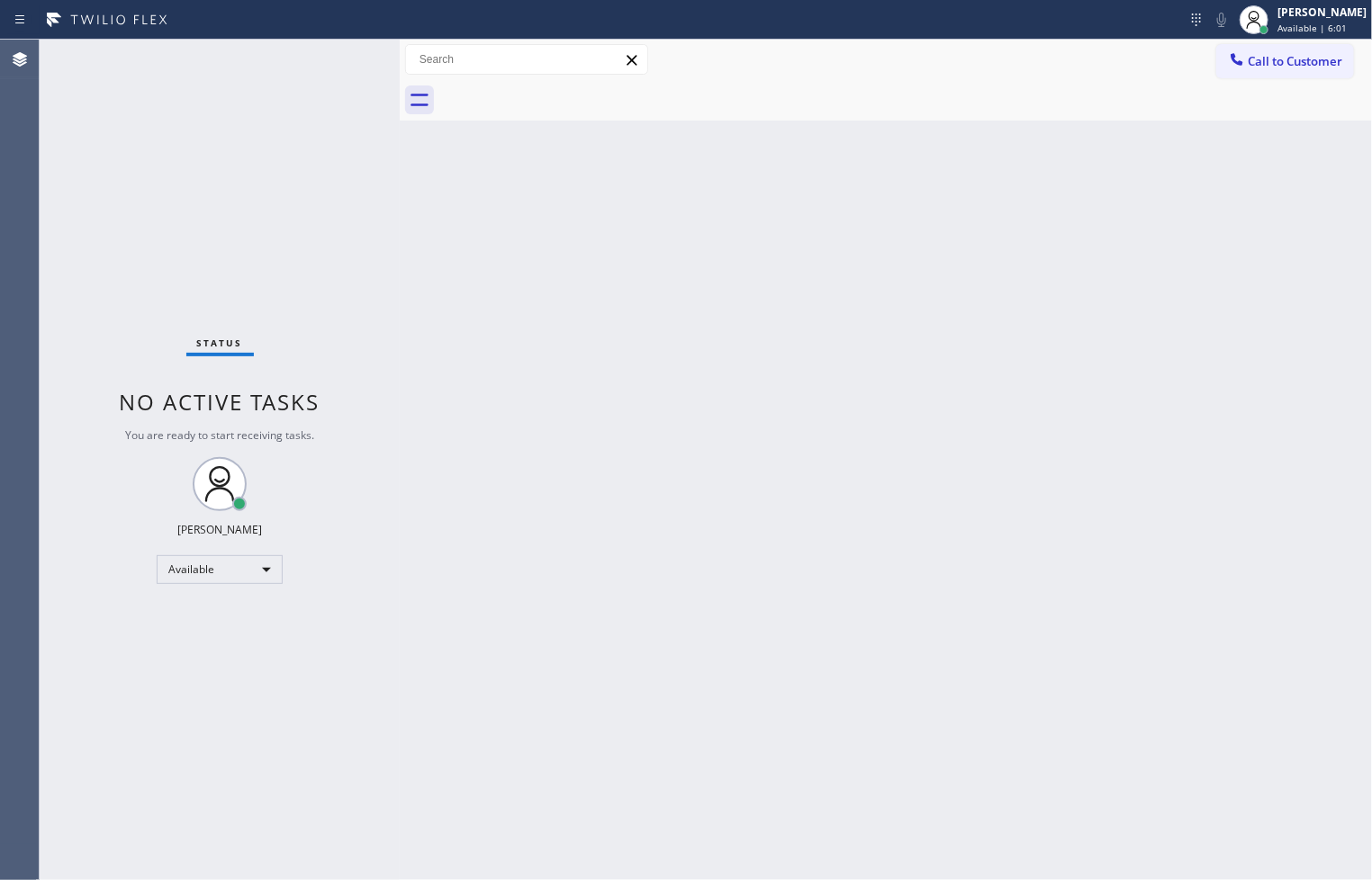
click at [325, 74] on div "Status No active tasks You are ready to start receiving tasks. [PERSON_NAME]" at bounding box center [219, 459] width 360 height 840
click at [333, 57] on div "Status No active tasks You are ready to start receiving tasks. [PERSON_NAME]" at bounding box center [219, 459] width 360 height 840
click at [814, 612] on div "Back to Dashboard Change Sender ID Customers Technicians Select a contact Outbo…" at bounding box center [886, 459] width 972 height 840
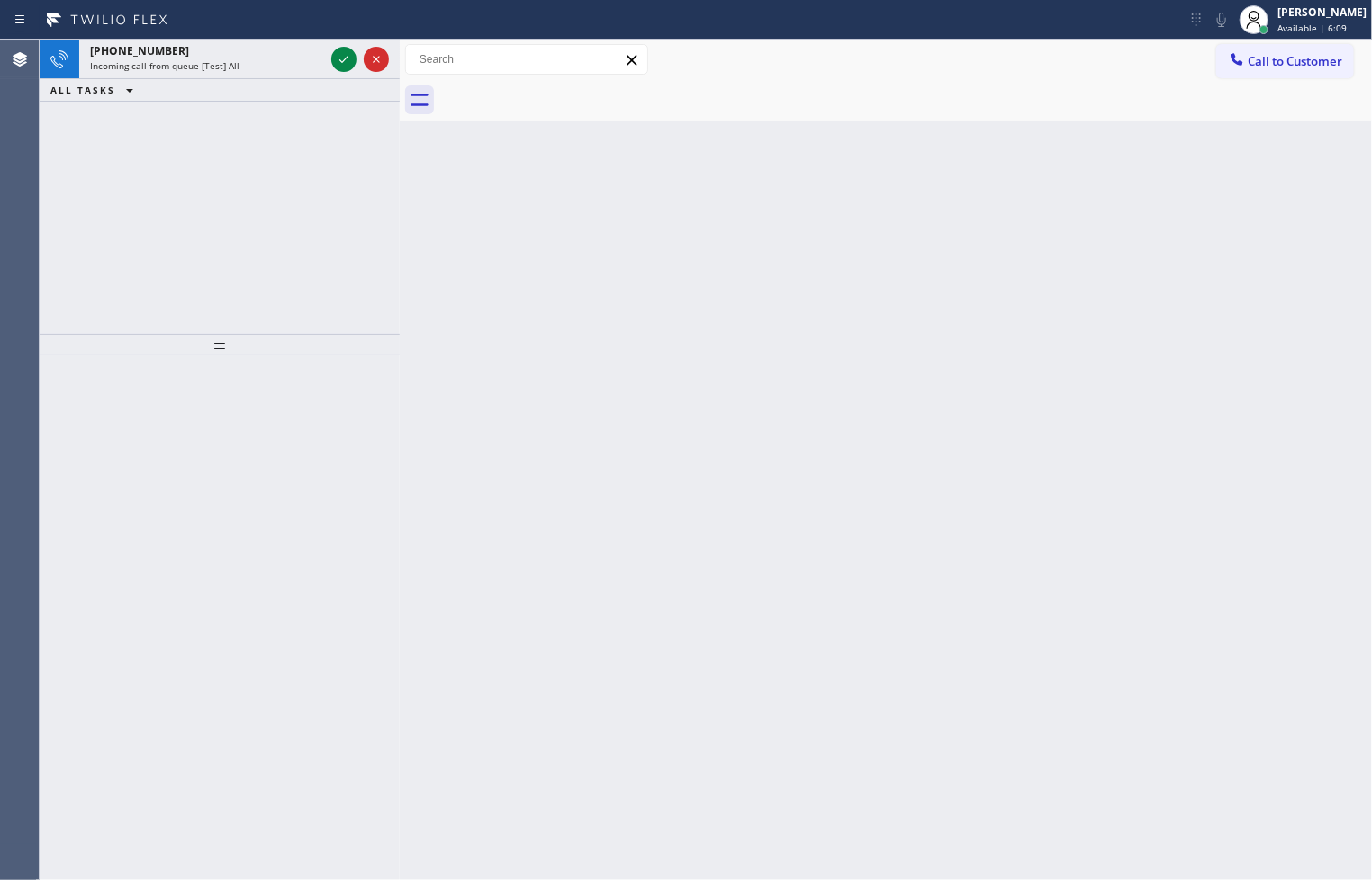
click at [379, 192] on div "[PHONE_NUMBER] Incoming call from queue [Test] All ALL TASKS ALL TASKS ACTIVE T…" at bounding box center [219, 187] width 360 height 295
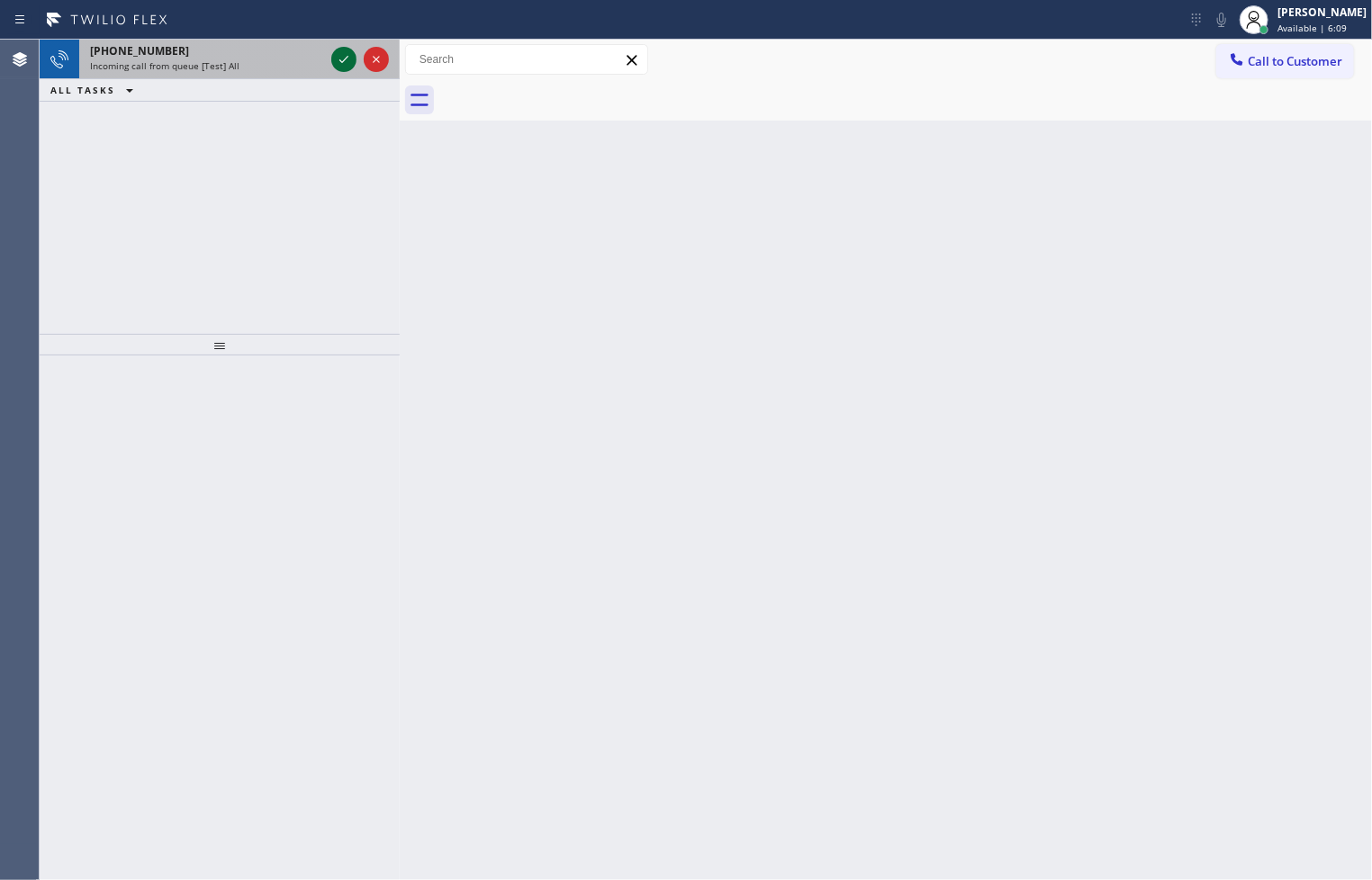
click at [344, 66] on icon at bounding box center [344, 59] width 22 height 22
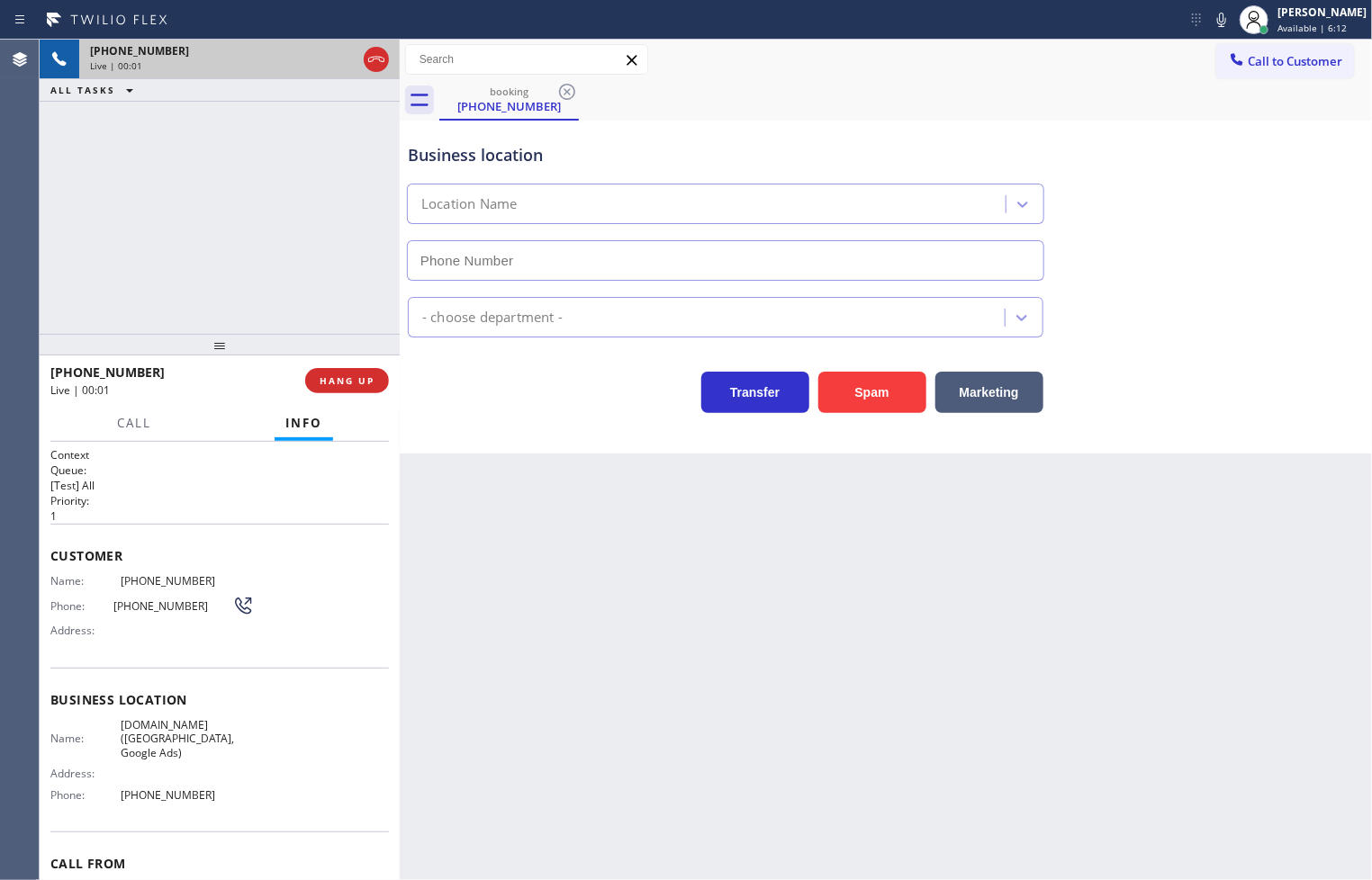
type input "[PHONE_NUMBER]"
click at [551, 450] on div "Business location [DOMAIN_NAME] ([GEOGRAPHIC_DATA], Google Ads) [PHONE_NUMBER] …" at bounding box center [886, 287] width 972 height 333
click at [216, 221] on div "[PHONE_NUMBER] Live | 00:04 ALL TASKS ALL TASKS ACTIVE TASKS TASKS IN WRAP UP" at bounding box center [219, 187] width 360 height 295
click at [518, 409] on div "Transfer Spam Marketing" at bounding box center [726, 387] width 643 height 50
click at [329, 379] on span "HANG UP" at bounding box center [347, 381] width 55 height 13
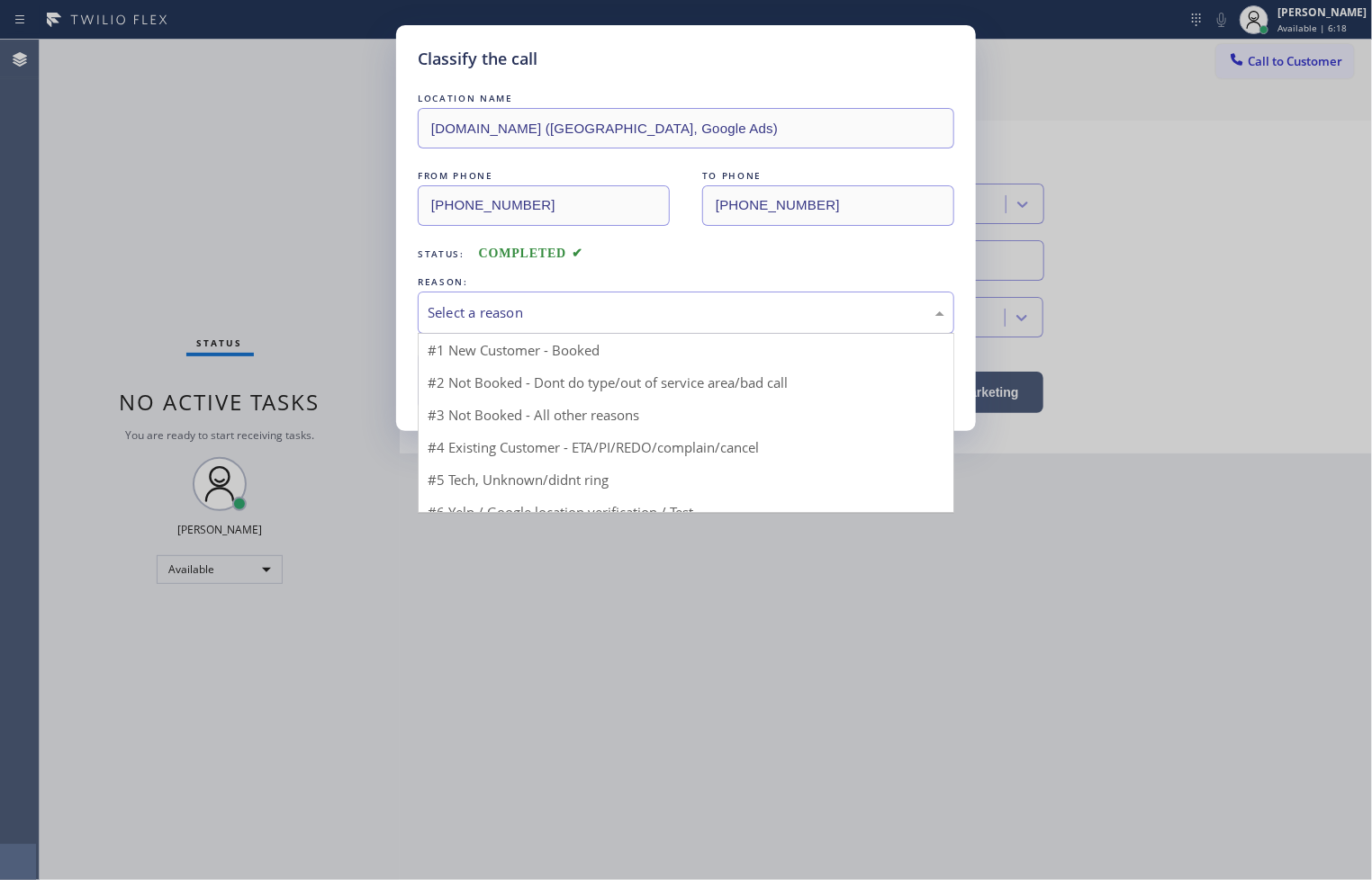
click at [533, 310] on div "Select a reason" at bounding box center [686, 312] width 516 height 21
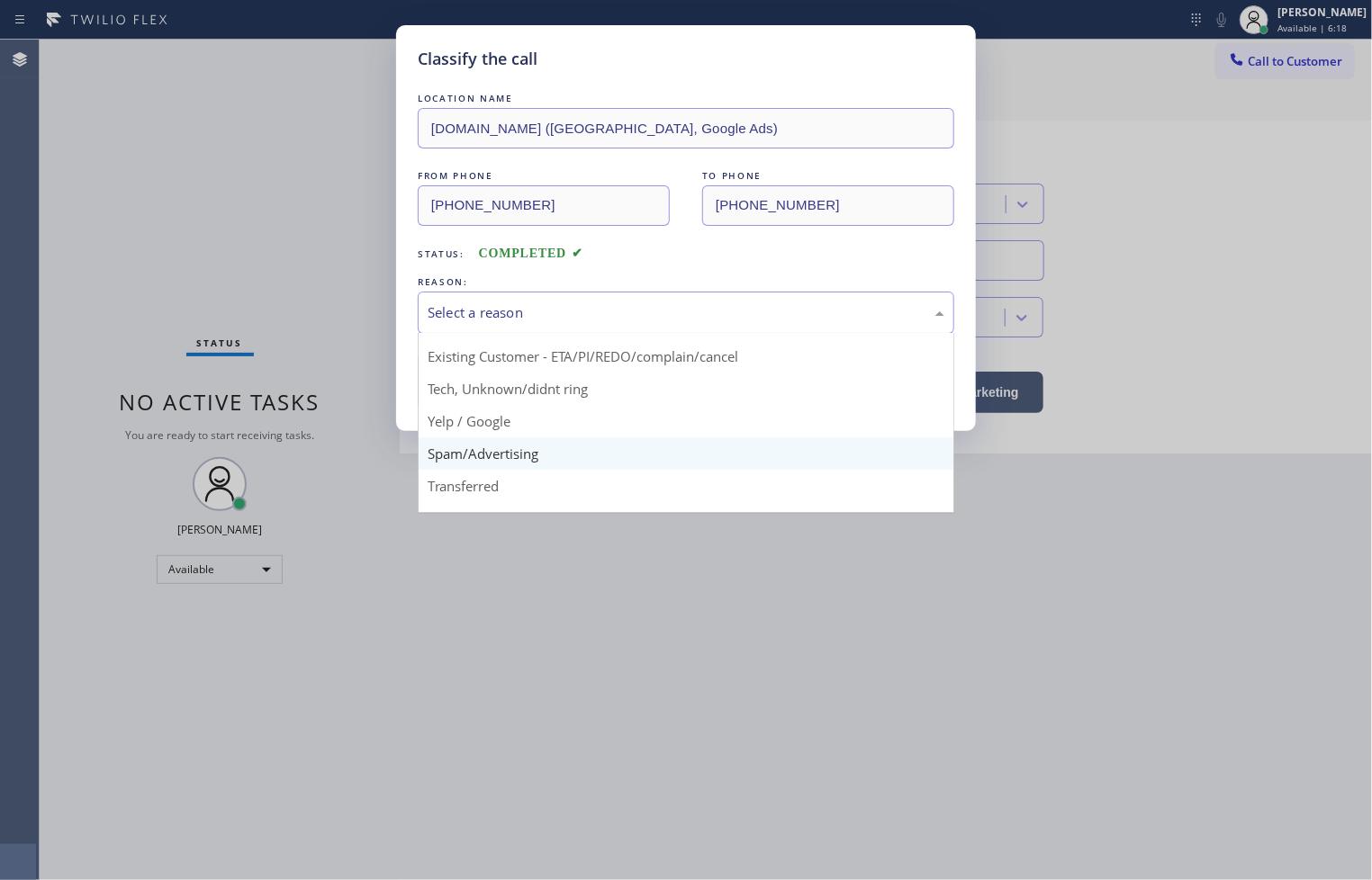
scroll to position [113, 0]
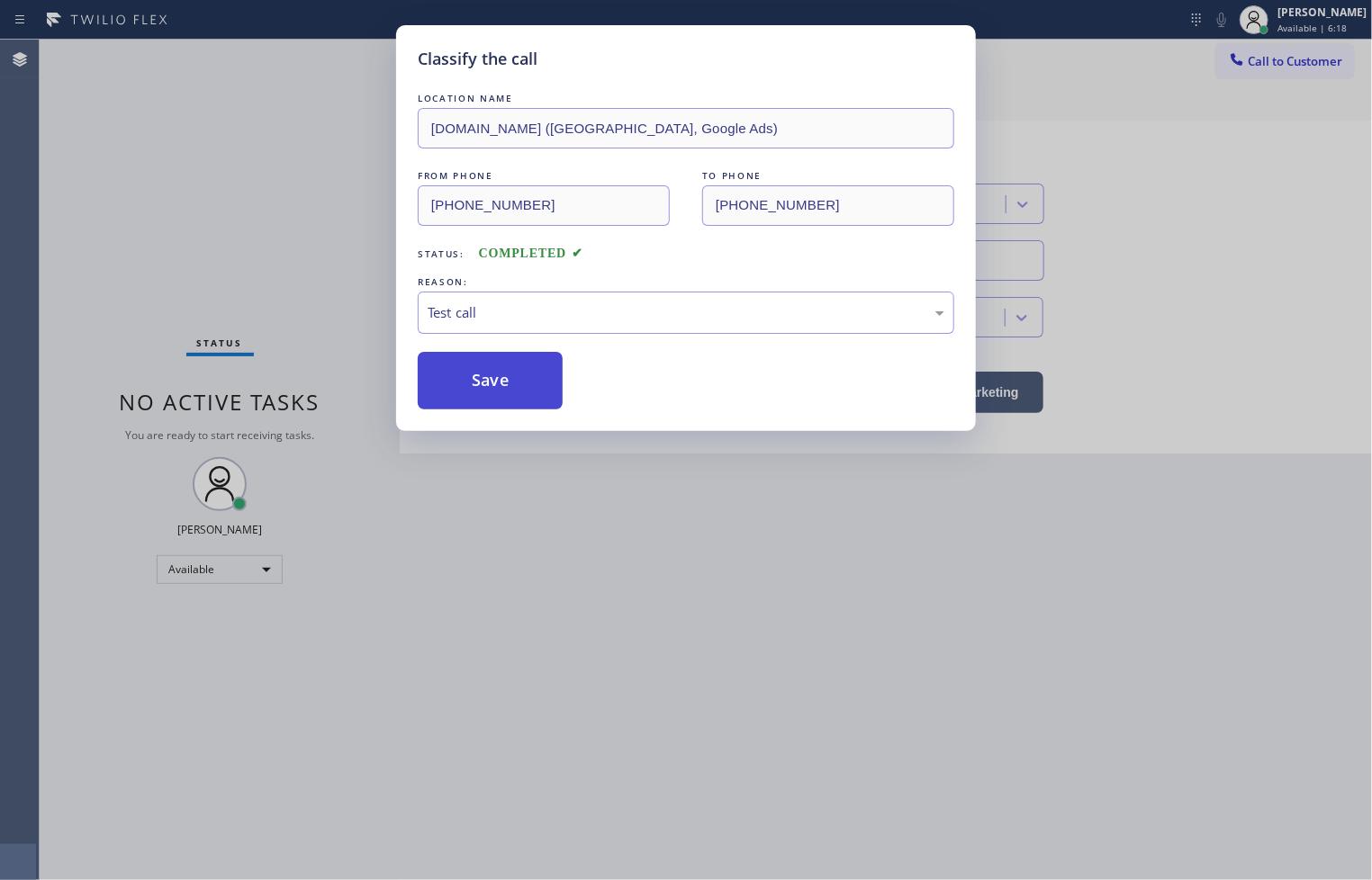
click at [489, 371] on button "Save" at bounding box center [490, 380] width 145 height 58
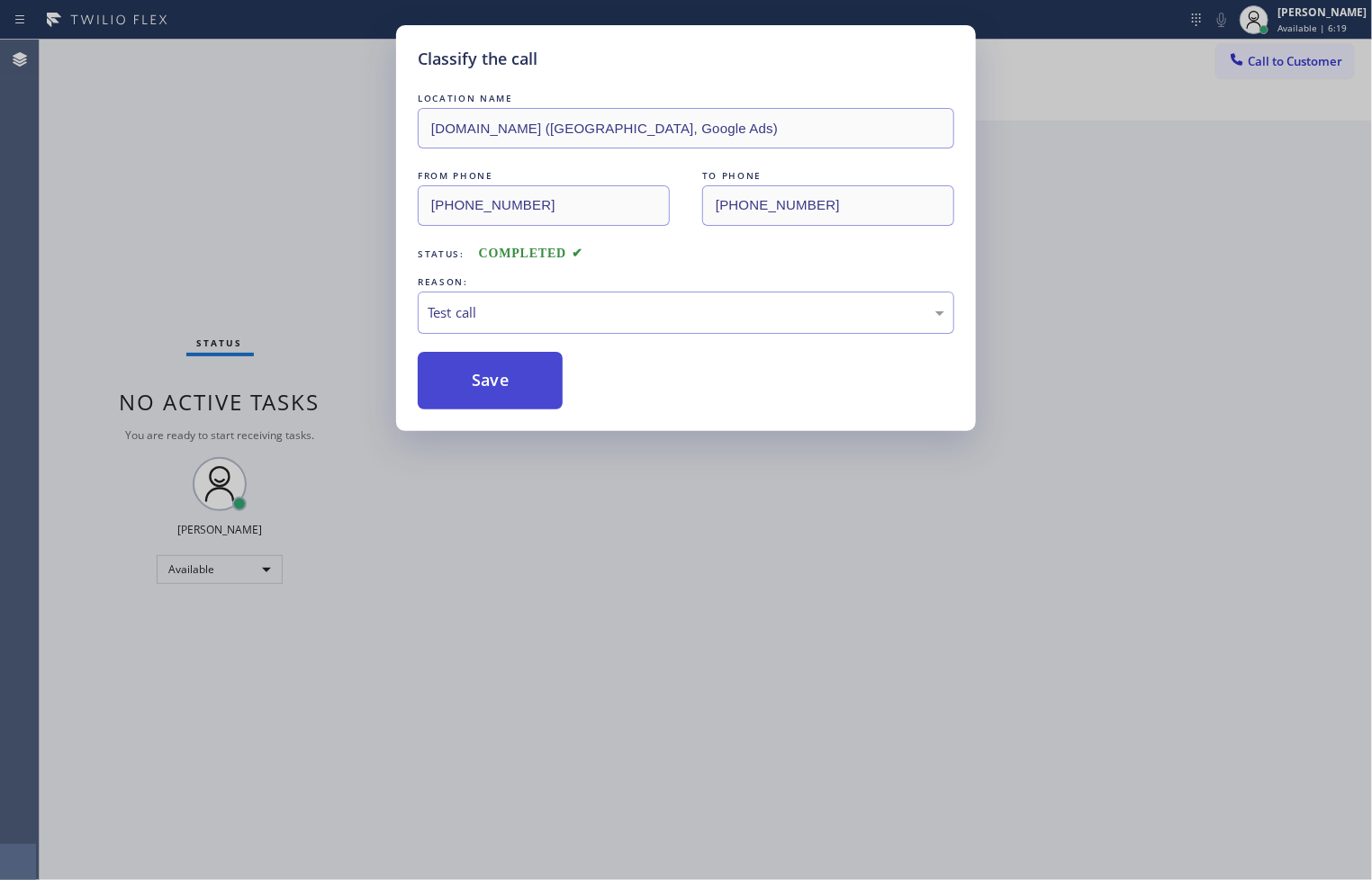
click at [489, 371] on button "Save" at bounding box center [490, 380] width 145 height 58
click at [281, 220] on div "Classify the call LOCATION NAME [DOMAIN_NAME] ([GEOGRAPHIC_DATA], Google Ads) F…" at bounding box center [686, 440] width 1372 height 880
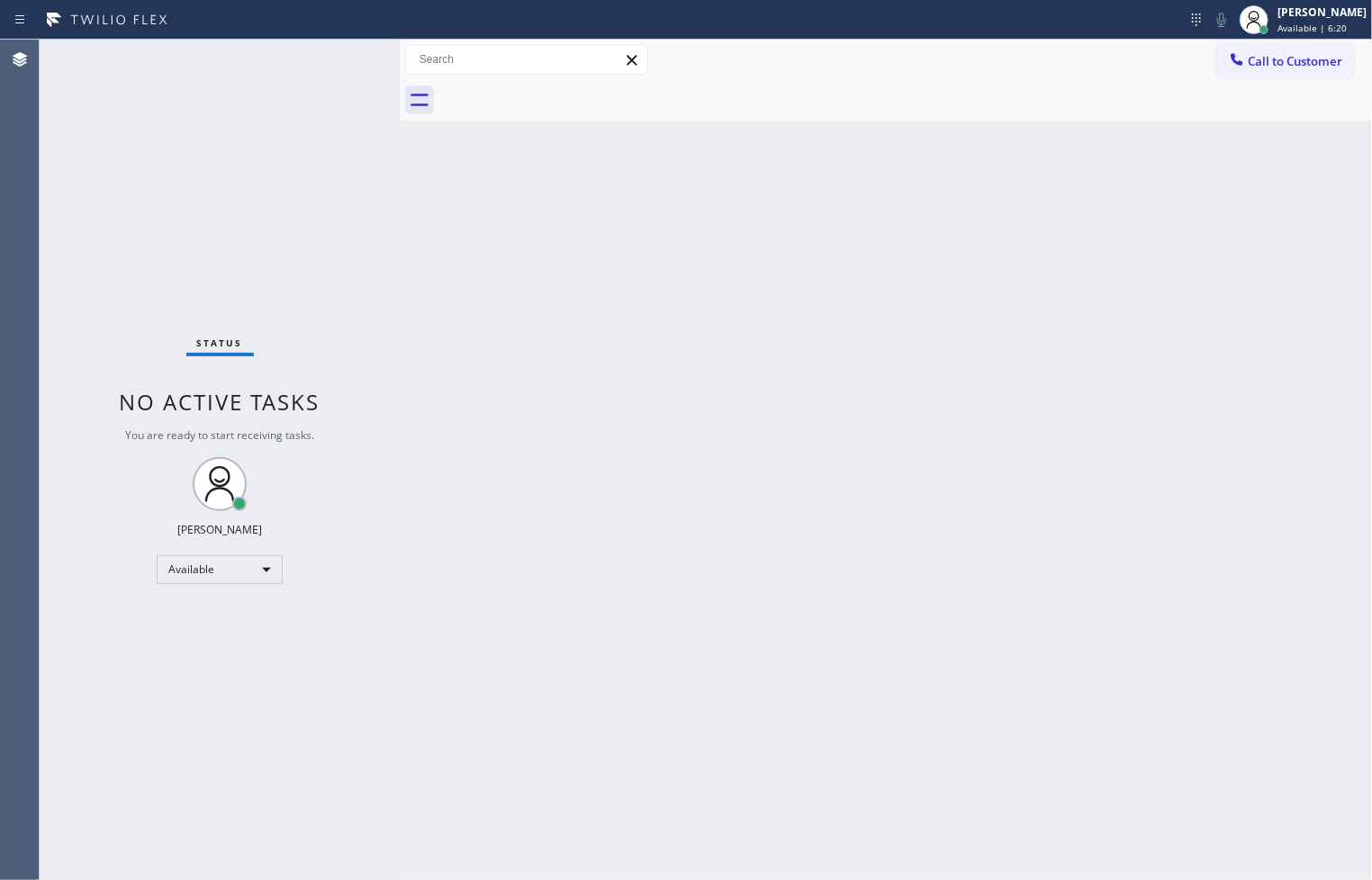
click at [346, 51] on div "Status No active tasks You are ready to start receiving tasks. [PERSON_NAME]" at bounding box center [219, 459] width 360 height 840
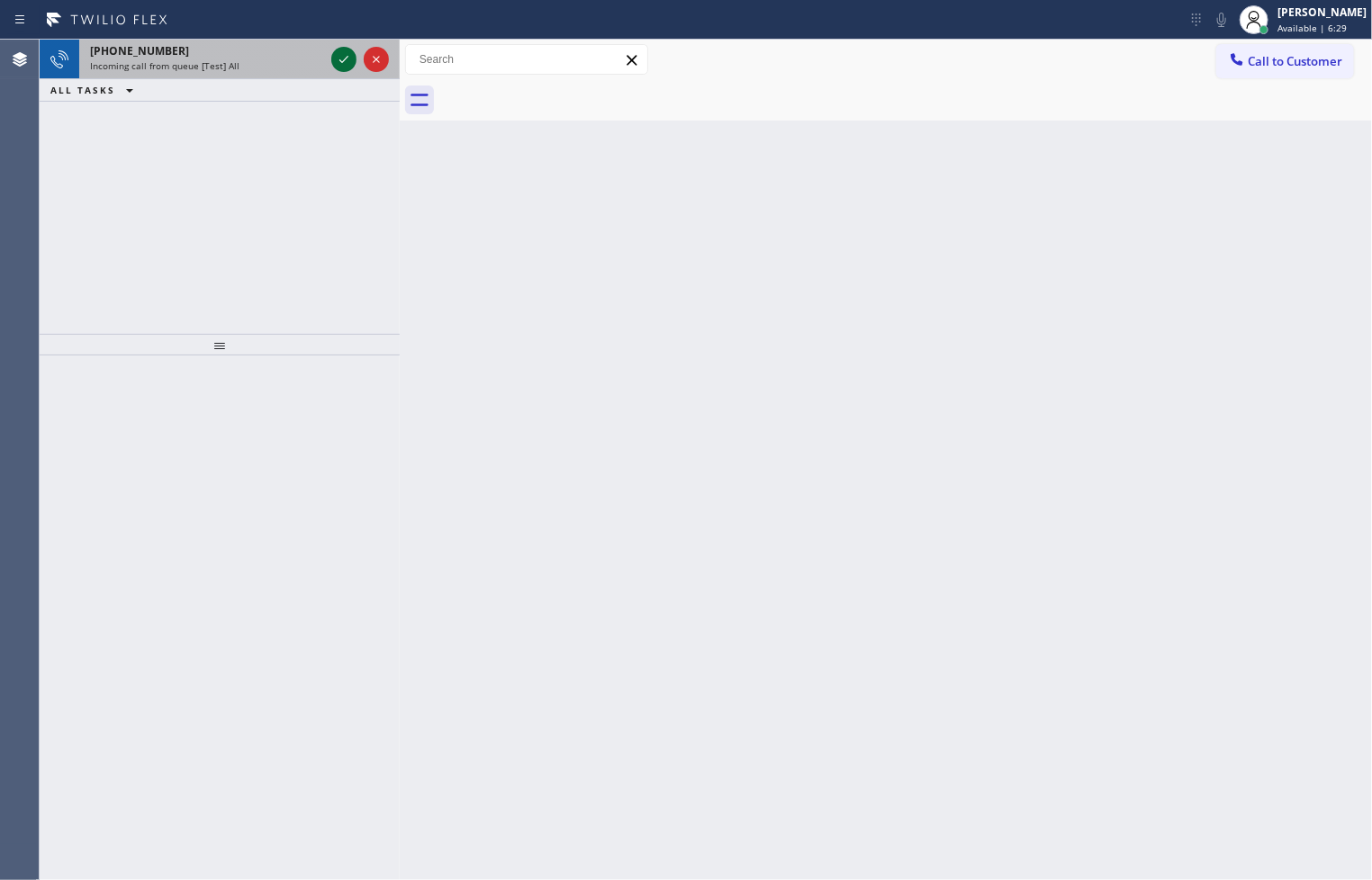
click at [346, 51] on icon at bounding box center [344, 59] width 22 height 22
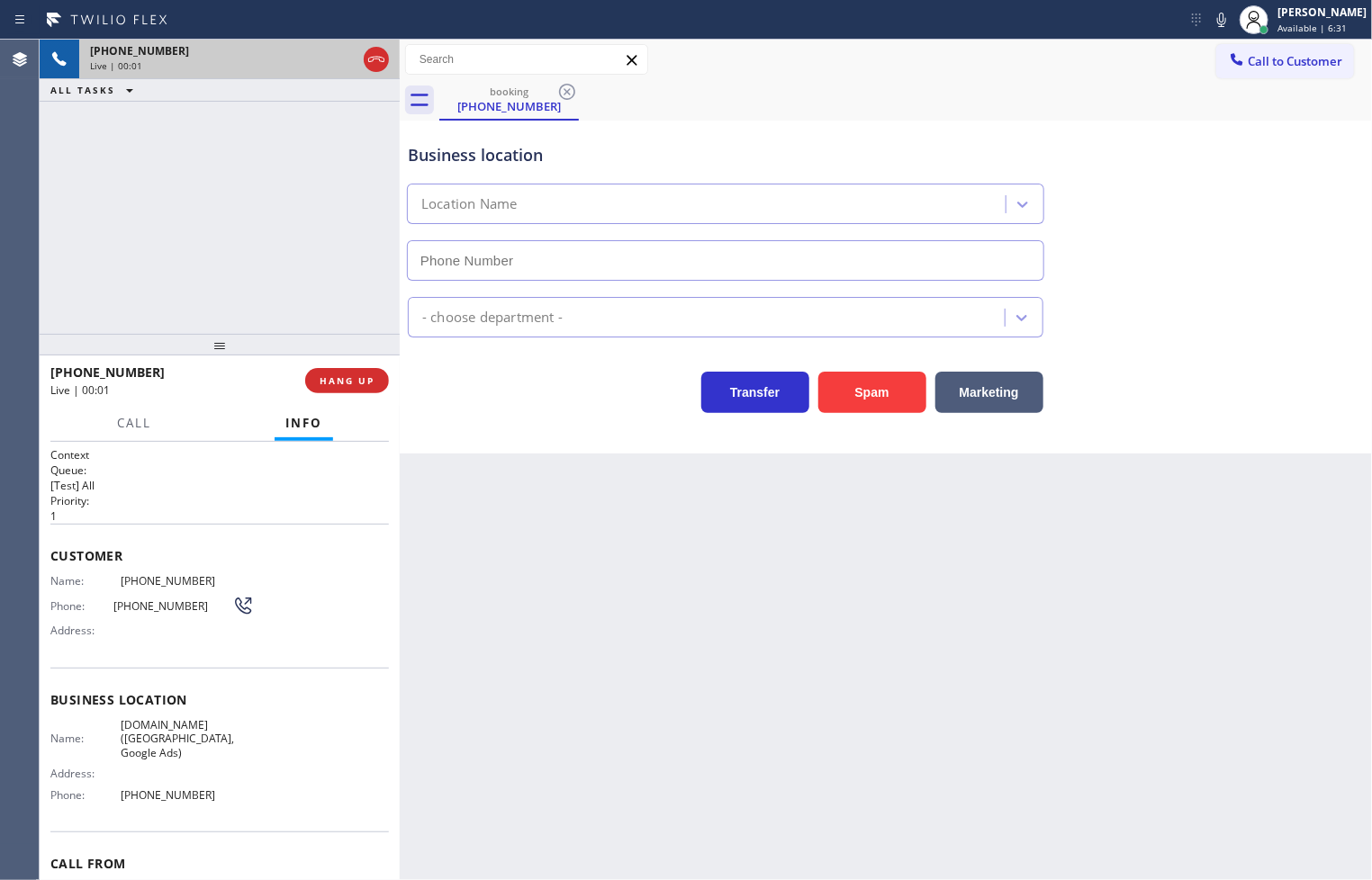
type input "[PHONE_NUMBER]"
click at [207, 316] on div "[PHONE_NUMBER] Live | 00:02 ALL TASKS ALL TASKS ACTIVE TASKS TASKS IN WRAP UP" at bounding box center [219, 187] width 360 height 295
click at [474, 399] on div "Transfer Spam Marketing" at bounding box center [726, 387] width 643 height 50
click at [319, 318] on div "[PHONE_NUMBER] Live | 00:03 ALL TASKS ALL TASKS ACTIVE TASKS TASKS IN WRAP UP" at bounding box center [219, 187] width 360 height 295
click at [500, 415] on div "Business location [DOMAIN_NAME] ([GEOGRAPHIC_DATA], Google Ads) [PHONE_NUMBER] …" at bounding box center [886, 287] width 972 height 333
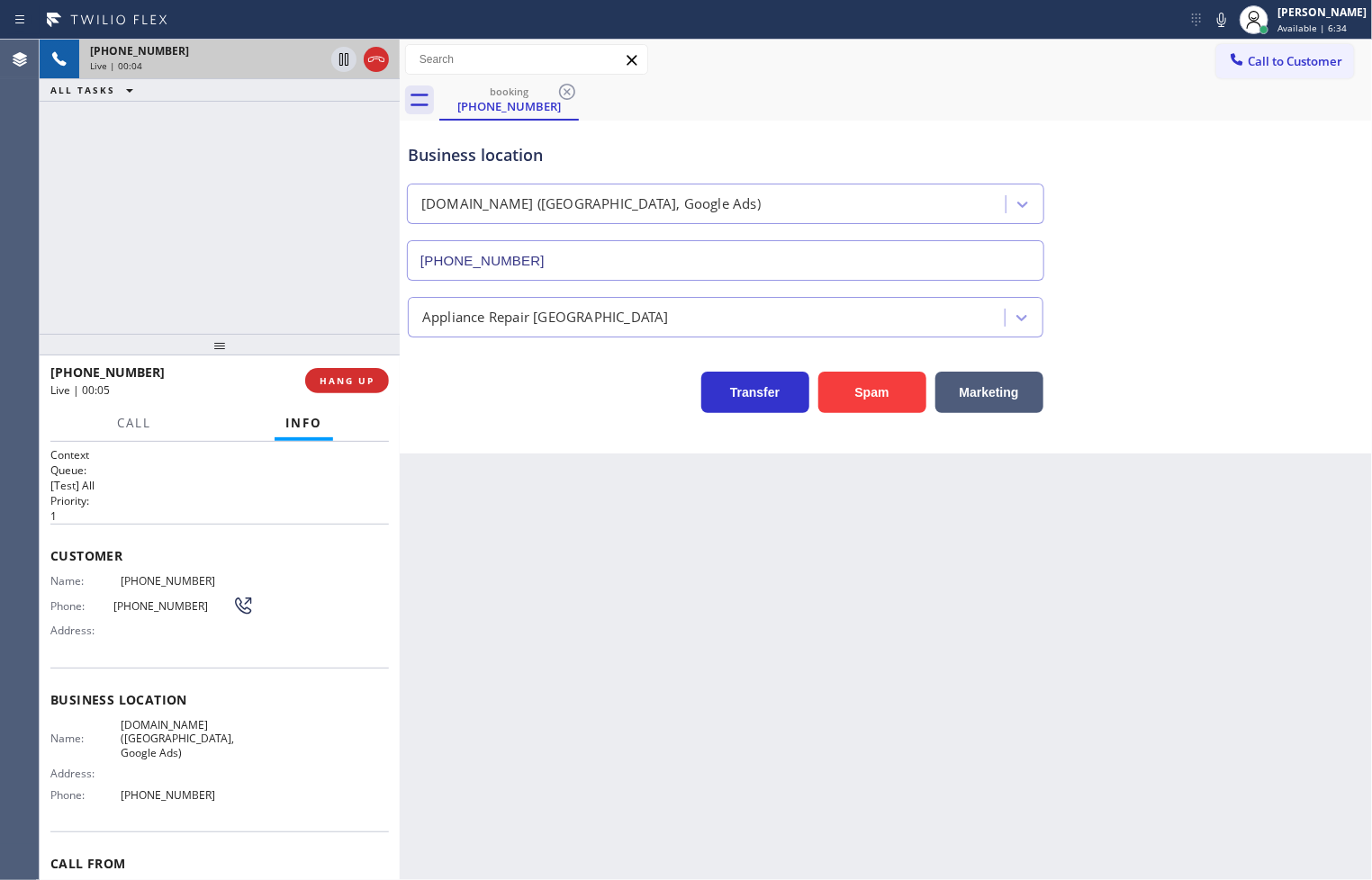
click at [348, 298] on div "[PHONE_NUMBER] Live | 00:04 ALL TASKS ALL TASKS ACTIVE TASKS TASKS IN WRAP UP" at bounding box center [219, 187] width 360 height 295
click at [363, 374] on span "HANG UP" at bounding box center [347, 381] width 55 height 13
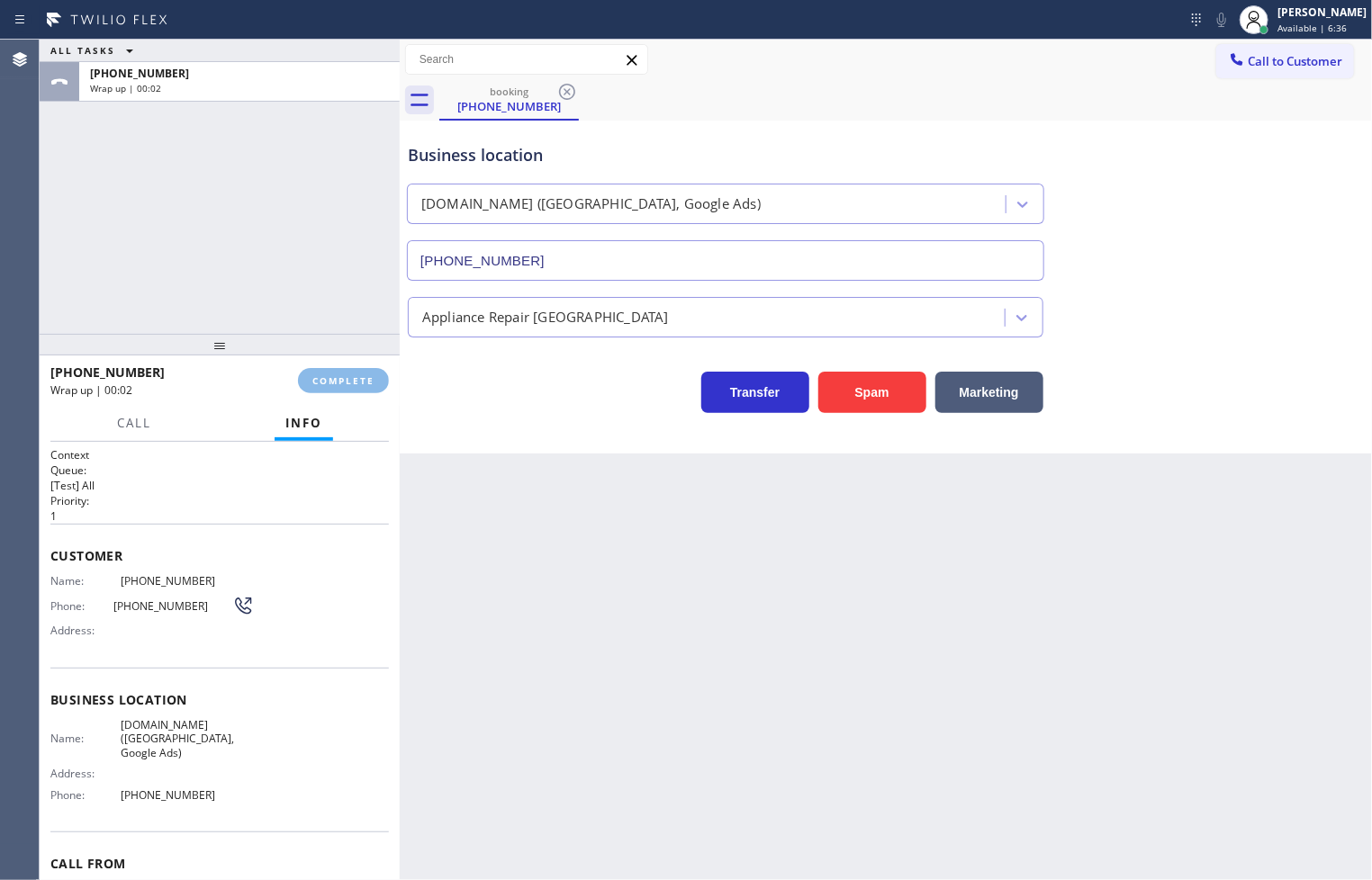
click at [473, 327] on div "Classify the call LOCATION NAME [DOMAIN_NAME] ([US_STATE], Google Ads) FROM PHO…" at bounding box center [705, 459] width 1332 height 840
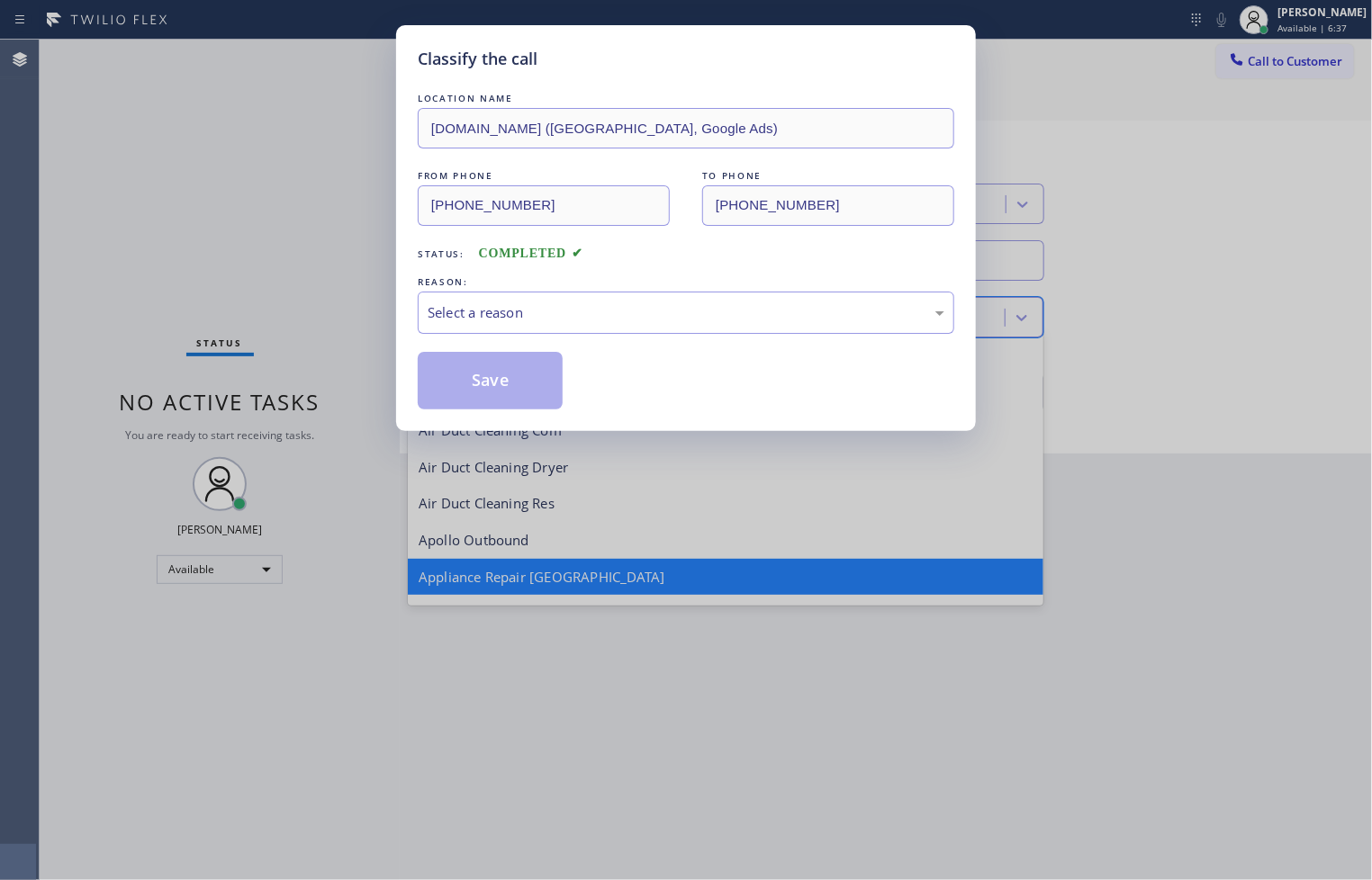
scroll to position [1, 0]
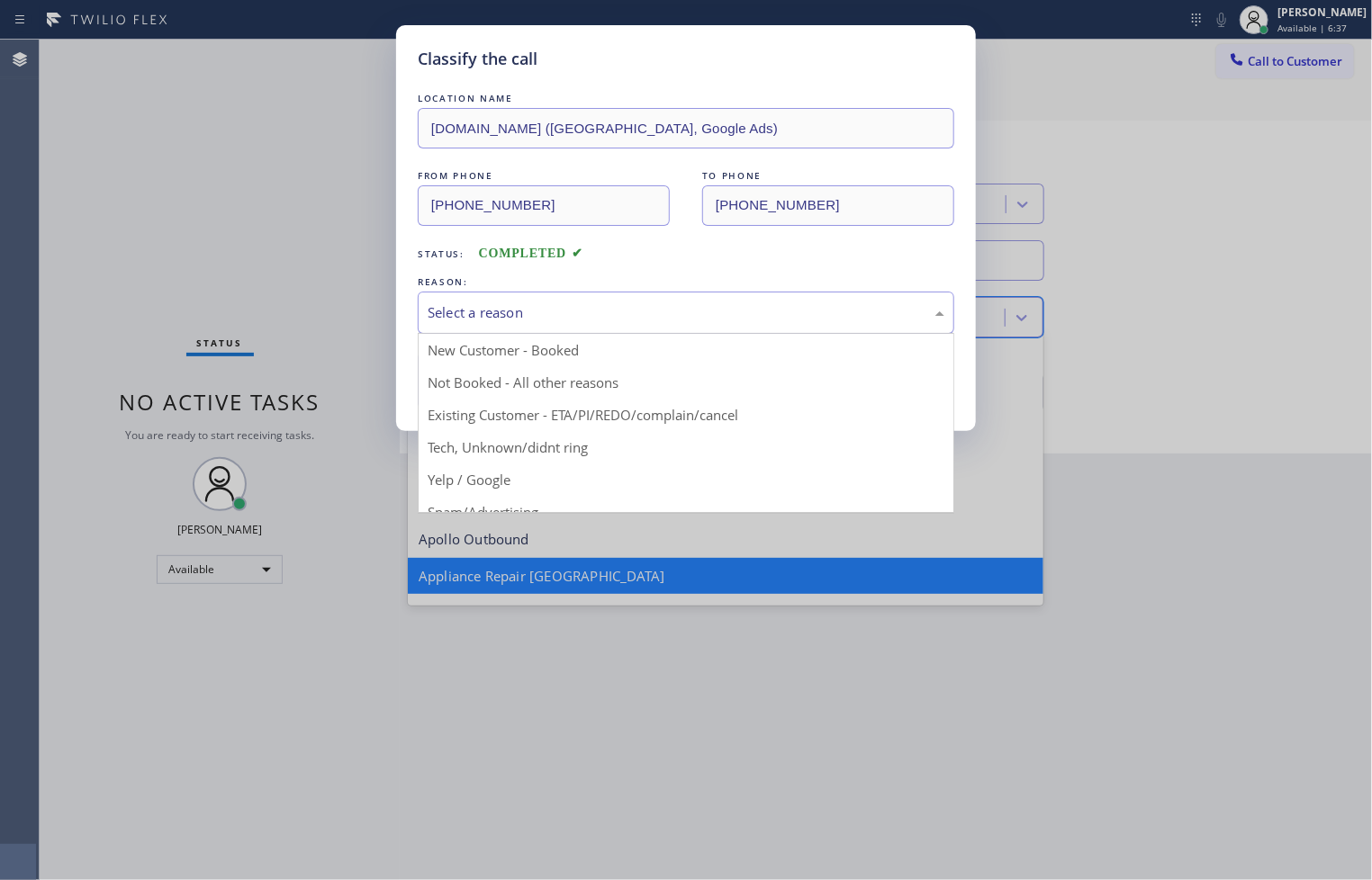
click at [458, 300] on div "Select a reason" at bounding box center [686, 313] width 536 height 42
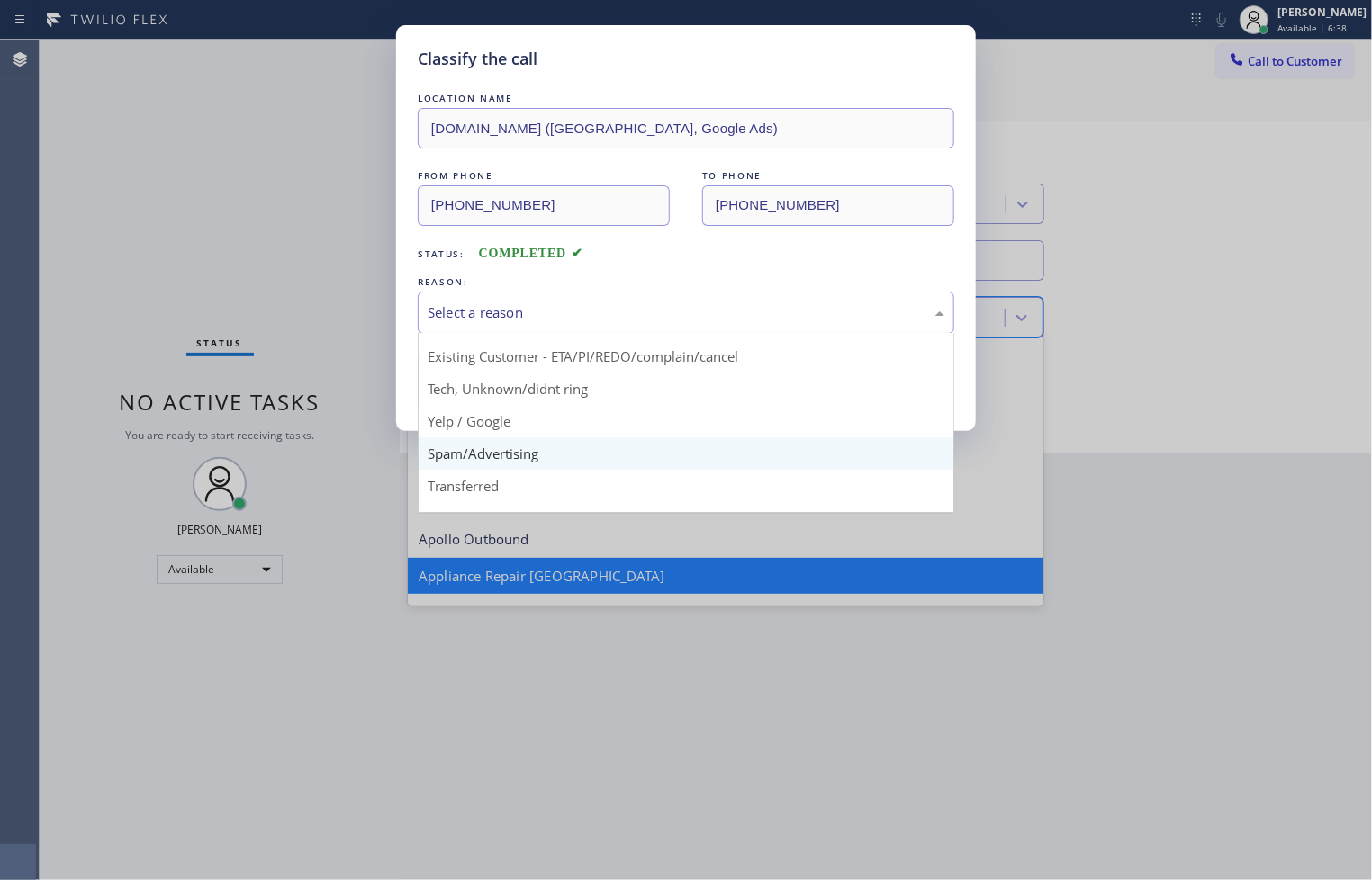
scroll to position [113, 0]
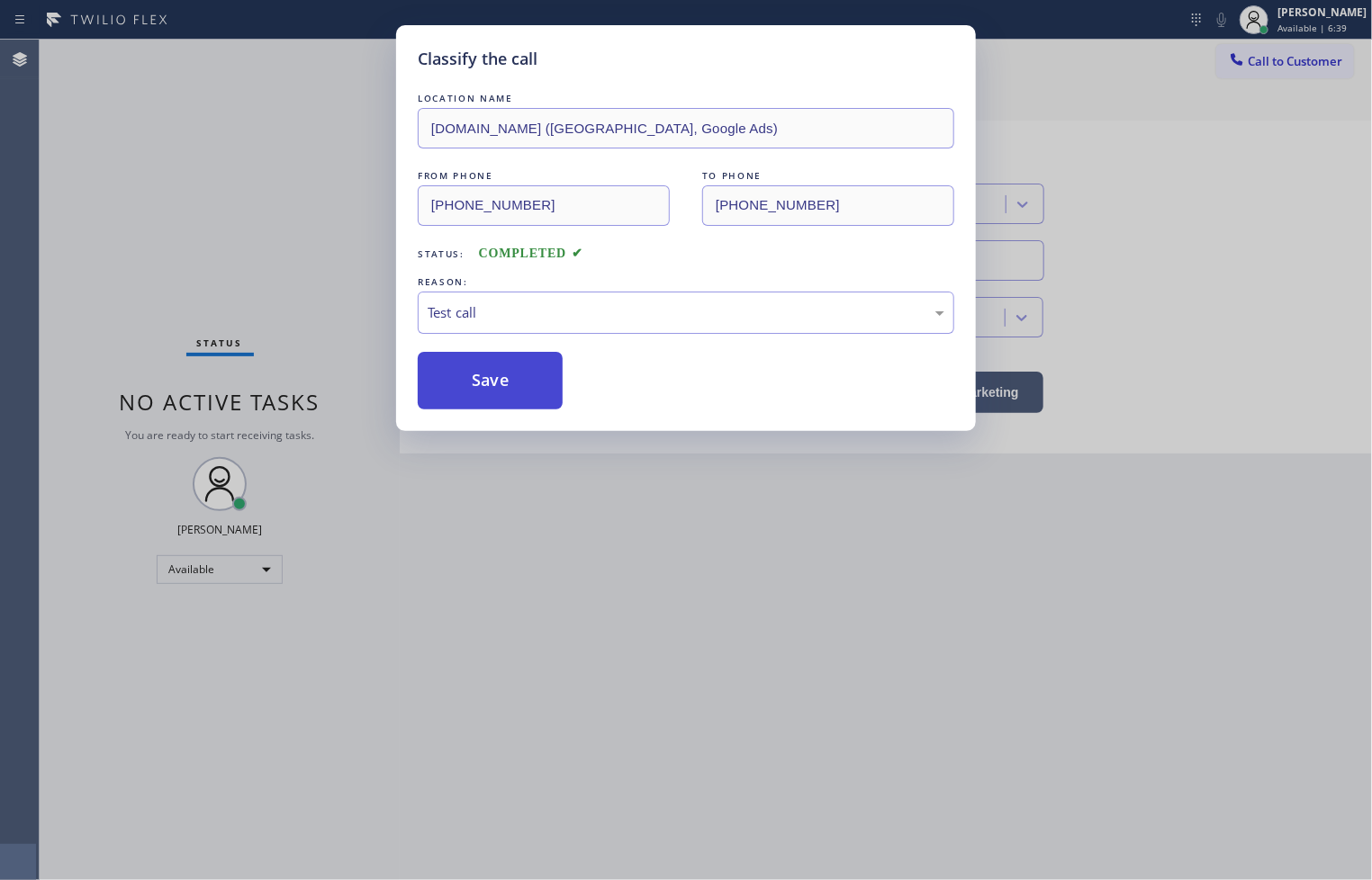
click at [497, 392] on button "Save" at bounding box center [490, 380] width 145 height 58
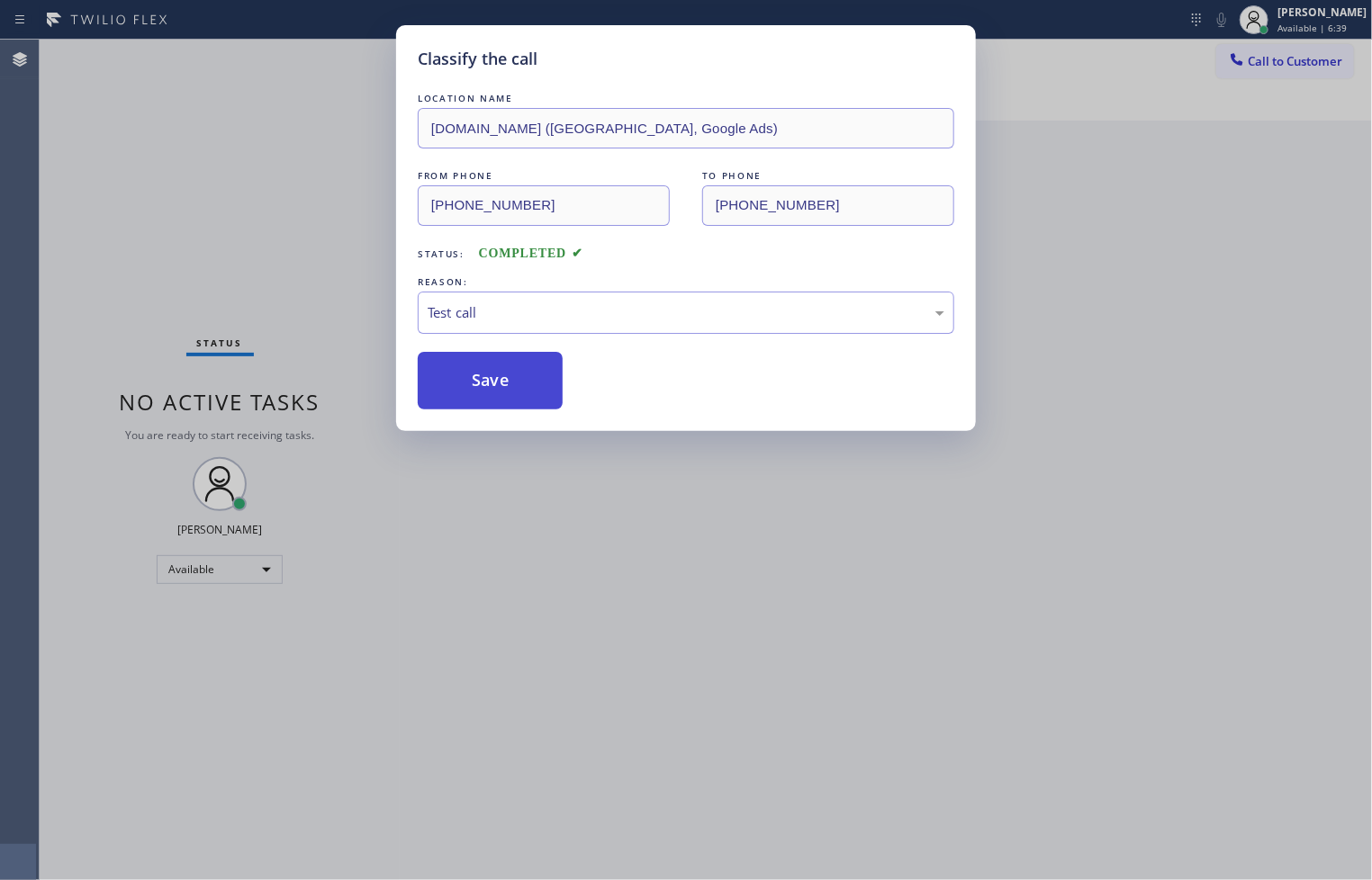
click at [497, 392] on button "Save" at bounding box center [490, 380] width 145 height 58
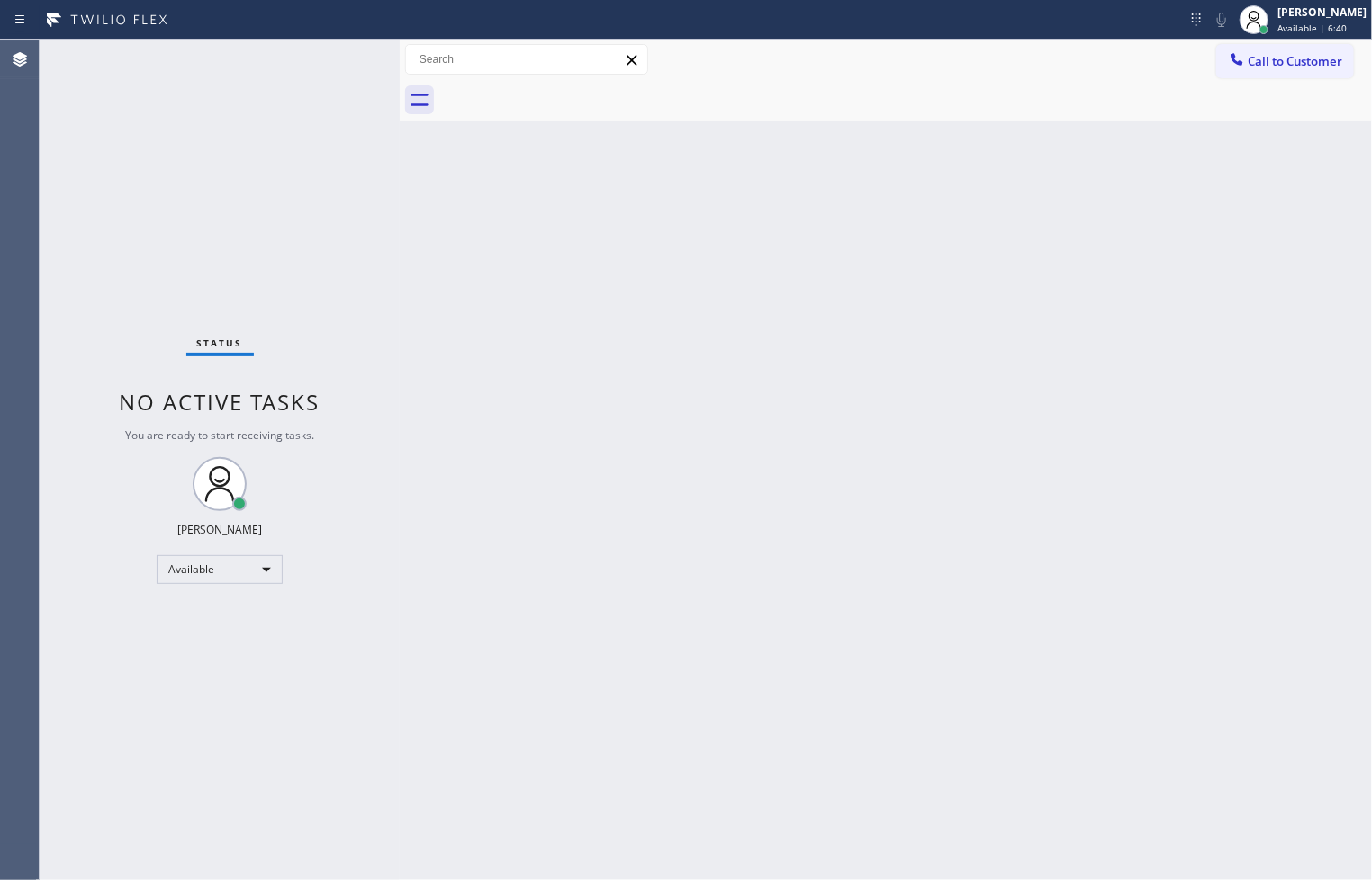
click at [193, 227] on div "Status No active tasks You are ready to start receiving tasks. [PERSON_NAME]" at bounding box center [219, 459] width 360 height 840
click at [326, 50] on div "Status No active tasks You are ready to start receiving tasks. [PERSON_NAME]" at bounding box center [219, 459] width 360 height 840
click at [312, 212] on div "Status No active tasks You are ready to start receiving tasks. [PERSON_NAME]" at bounding box center [219, 459] width 360 height 840
click at [231, 356] on div "Status No active tasks You are ready to start receiving tasks. [PERSON_NAME]" at bounding box center [219, 459] width 360 height 840
click at [339, 70] on div "Status No active tasks You are ready to start receiving tasks. [PERSON_NAME]" at bounding box center [219, 459] width 360 height 840
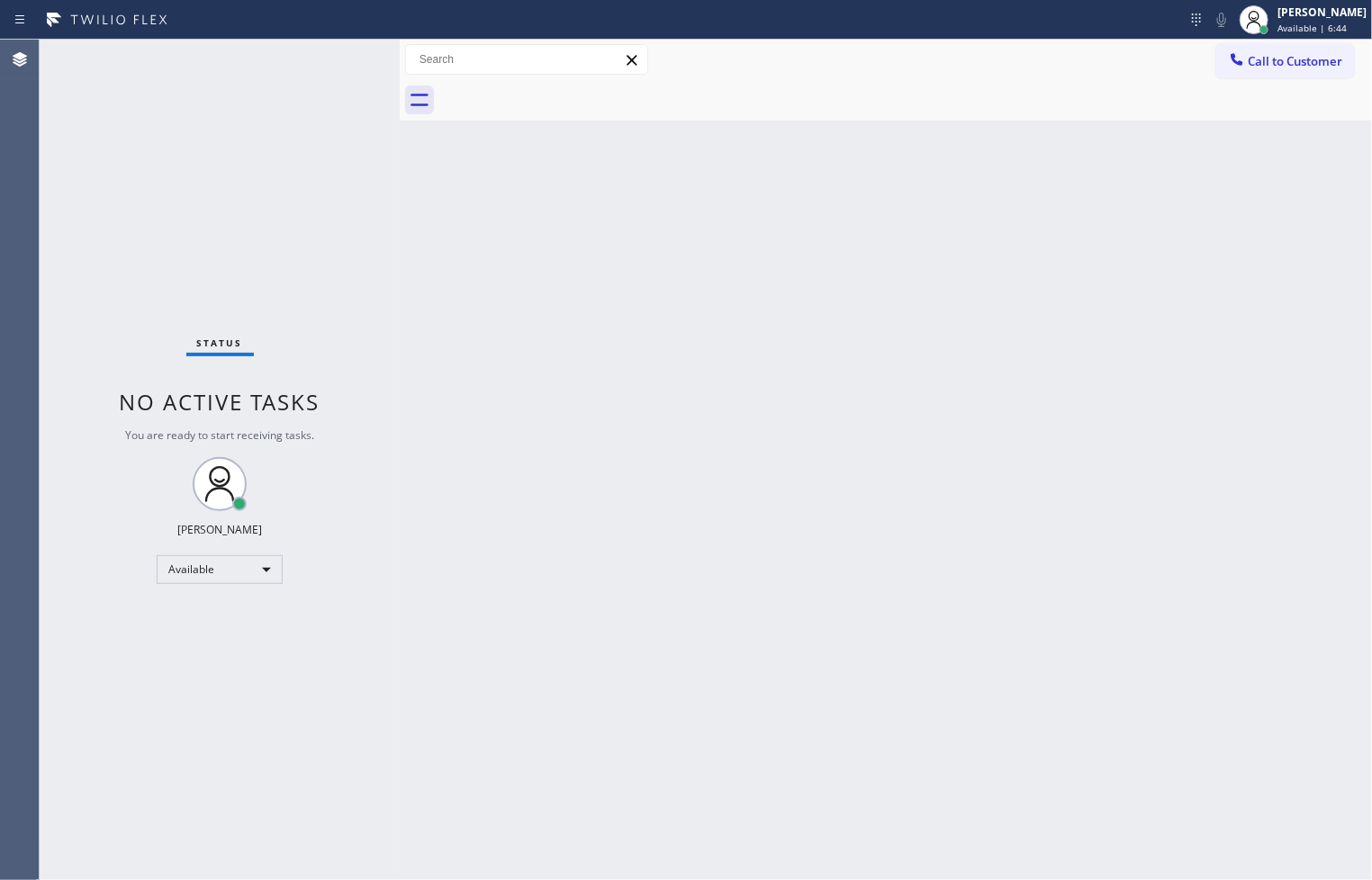
click at [339, 59] on div "Status No active tasks You are ready to start receiving tasks. [PERSON_NAME]" at bounding box center [219, 459] width 360 height 840
click at [339, 61] on div "Status No active tasks You are ready to start receiving tasks. [PERSON_NAME]" at bounding box center [219, 459] width 360 height 840
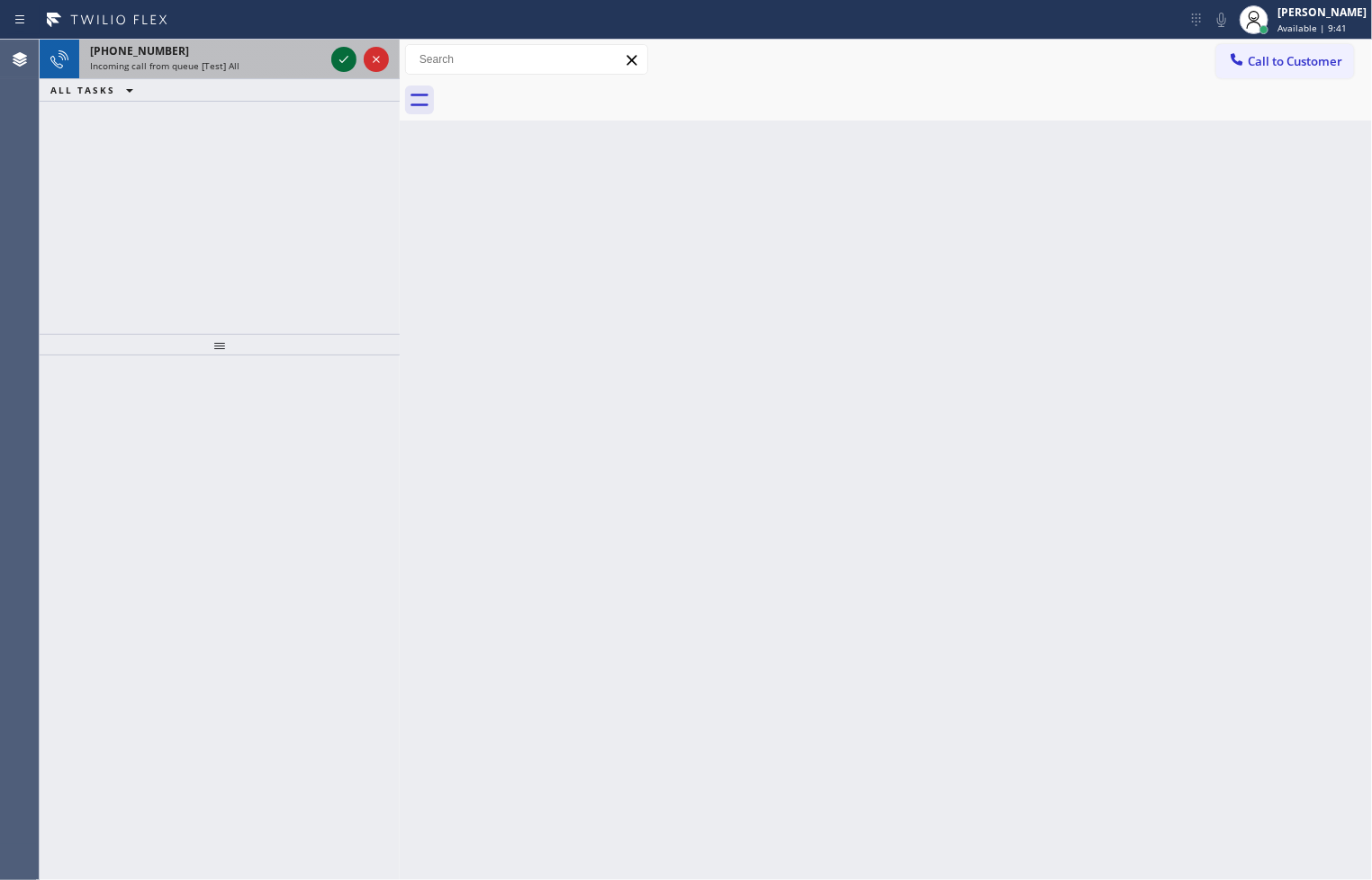
click at [347, 56] on icon at bounding box center [344, 59] width 22 height 22
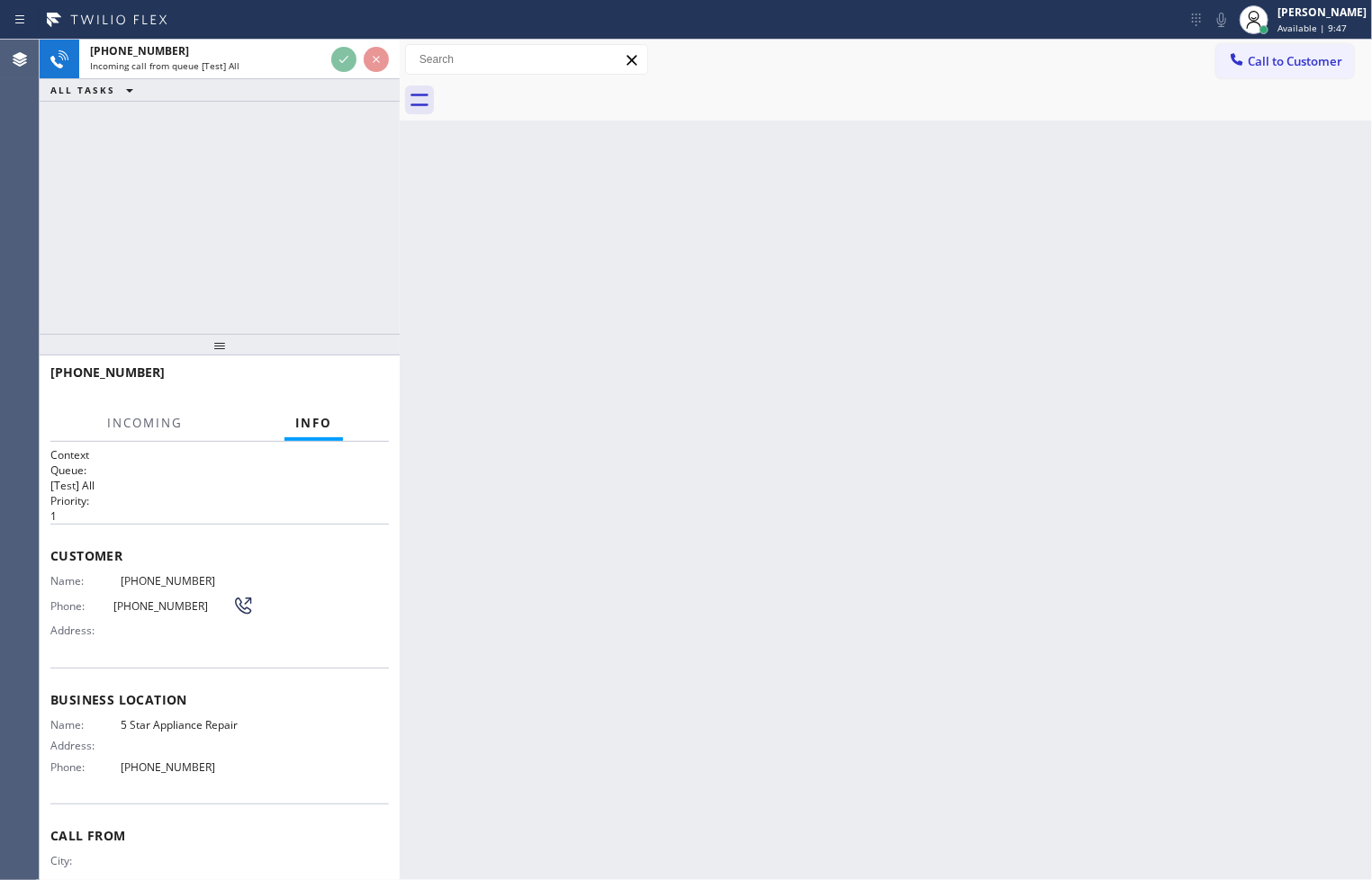
click at [265, 347] on div at bounding box center [219, 345] width 360 height 22
click at [265, 340] on div at bounding box center [219, 345] width 360 height 22
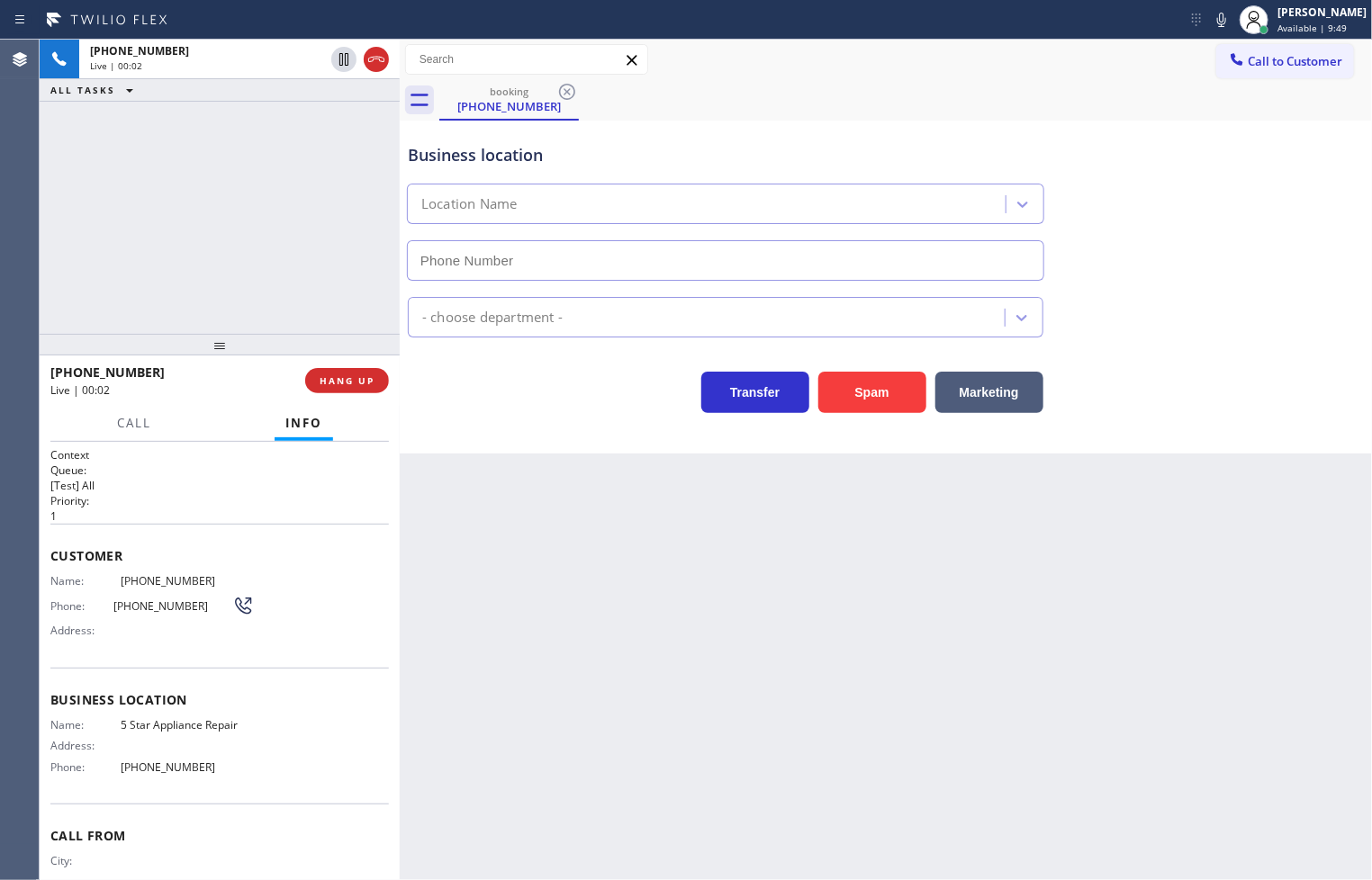
type input "[PHONE_NUMBER]"
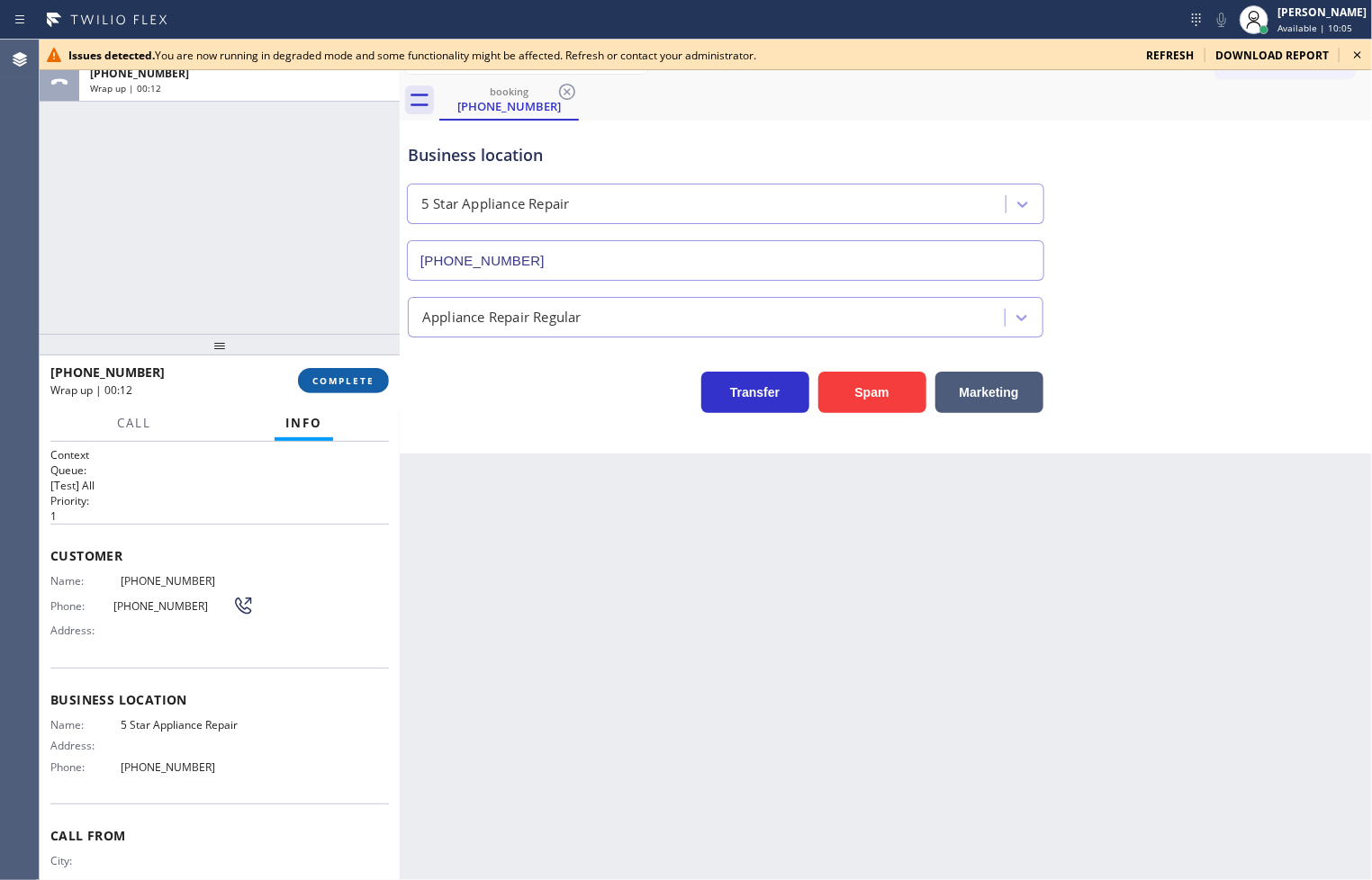
click at [353, 387] on span "COMPLETE" at bounding box center [343, 381] width 62 height 13
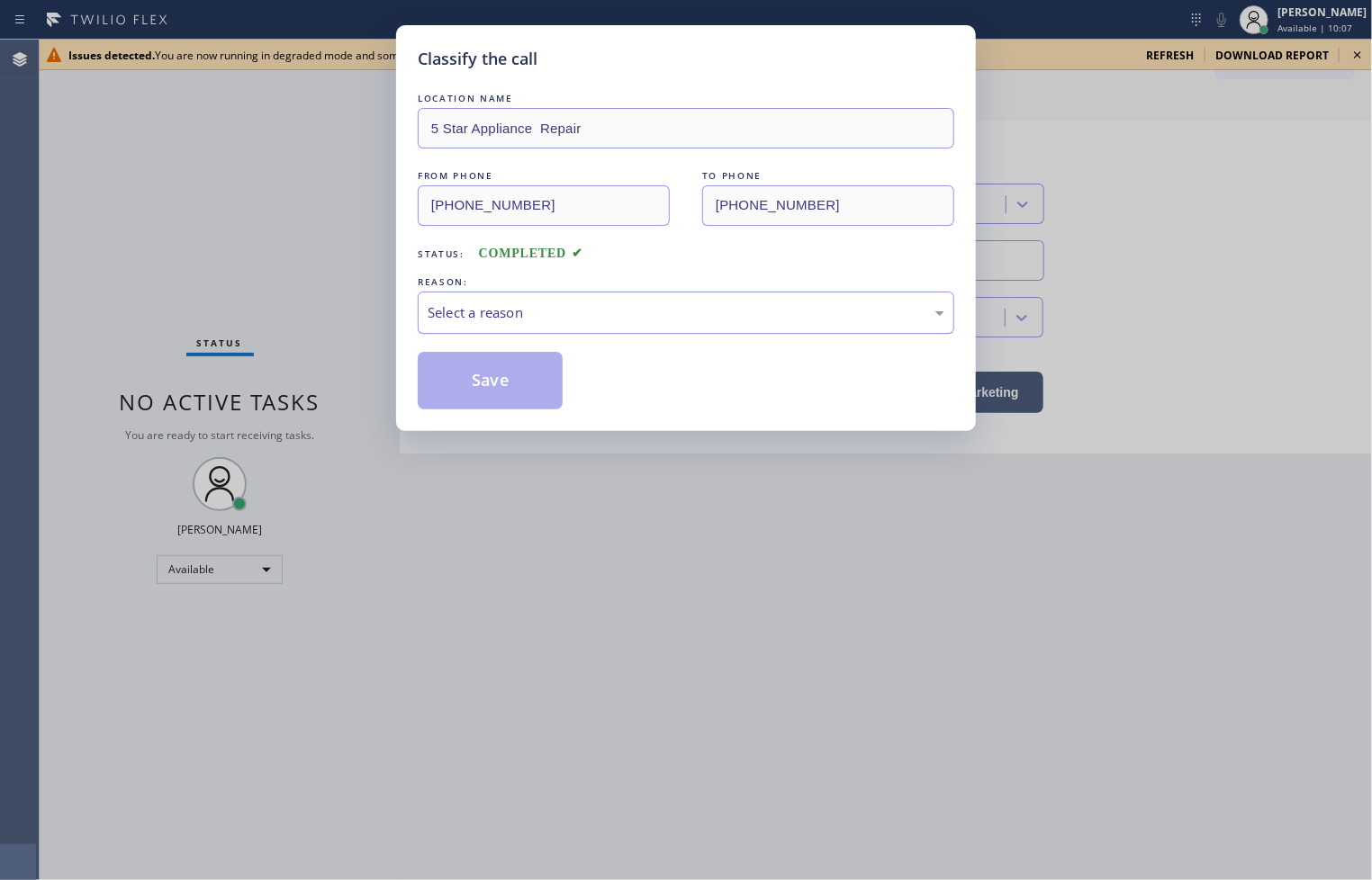
click at [527, 309] on div "Select a reason" at bounding box center [686, 312] width 516 height 21
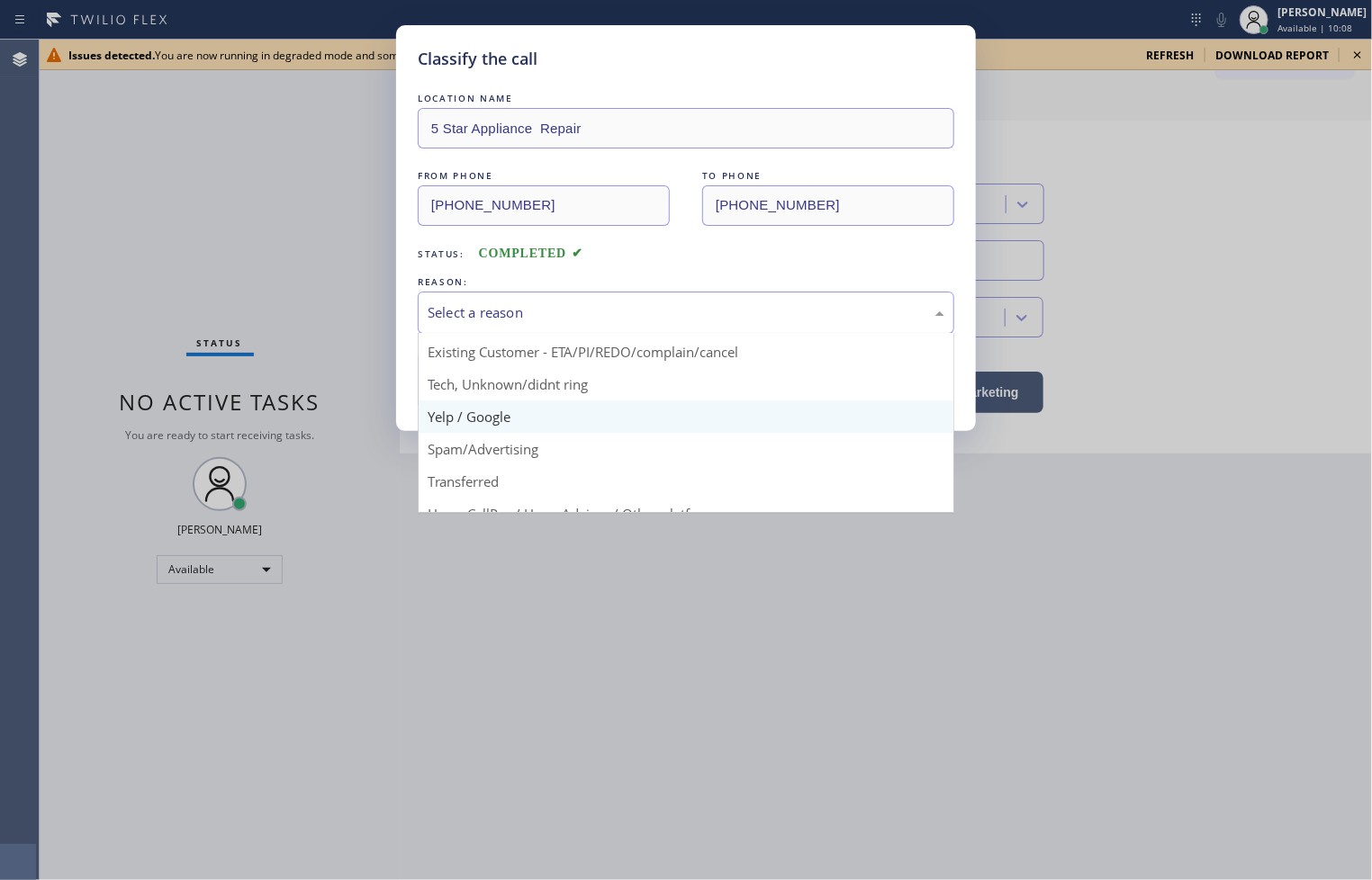
scroll to position [113, 0]
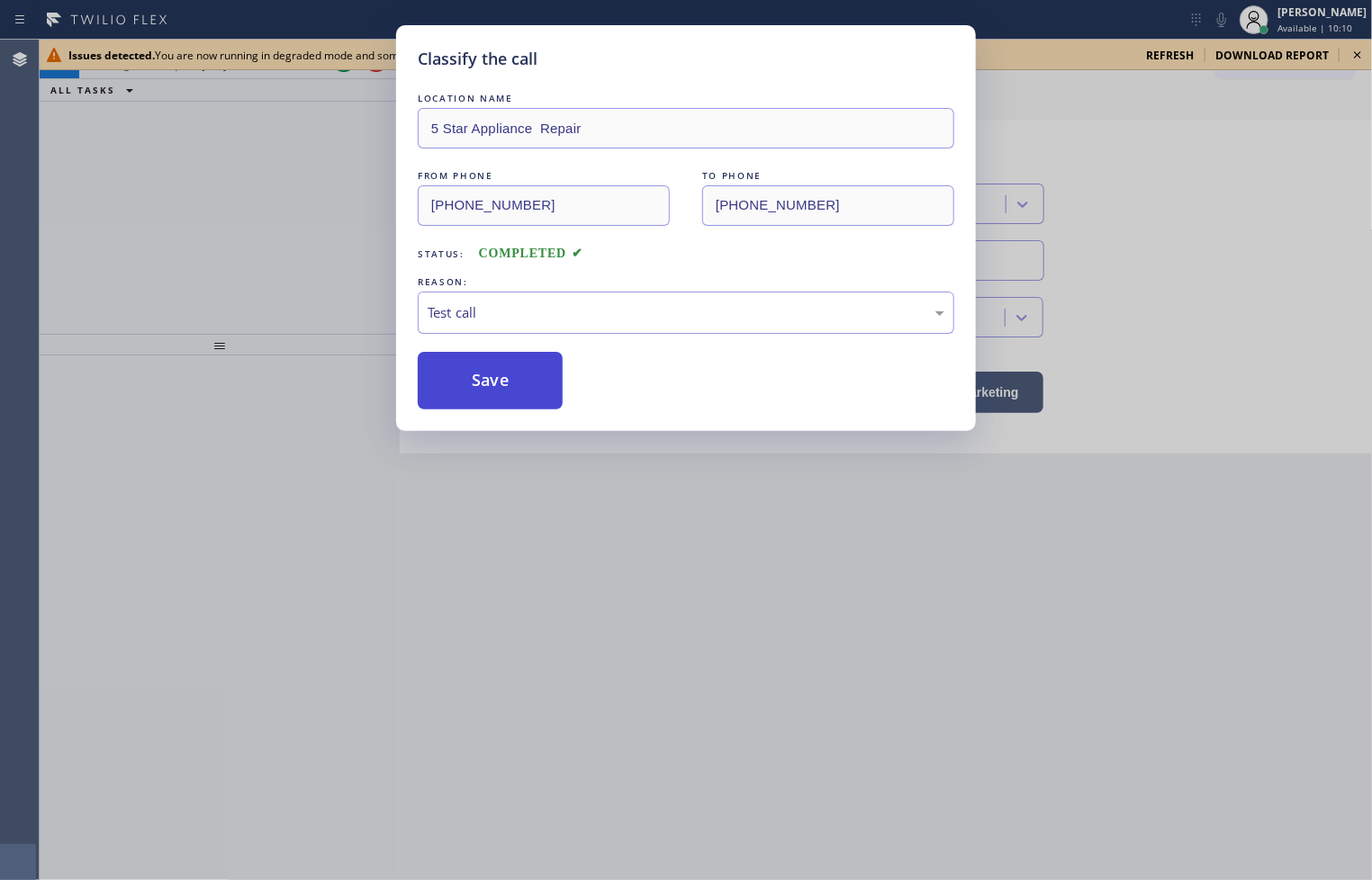
click at [502, 388] on button "Save" at bounding box center [490, 380] width 145 height 58
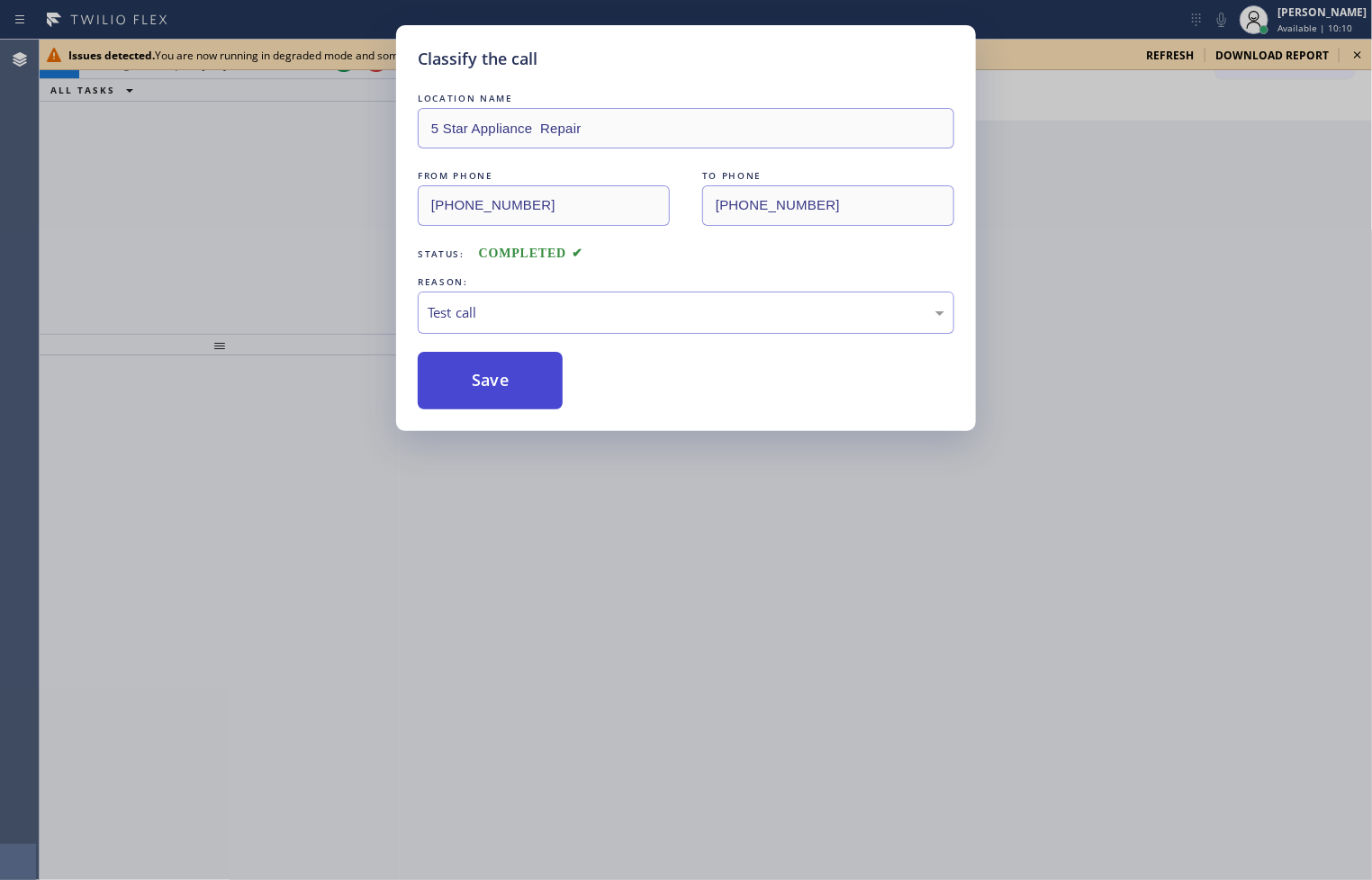
click at [502, 388] on button "Save" at bounding box center [490, 380] width 145 height 58
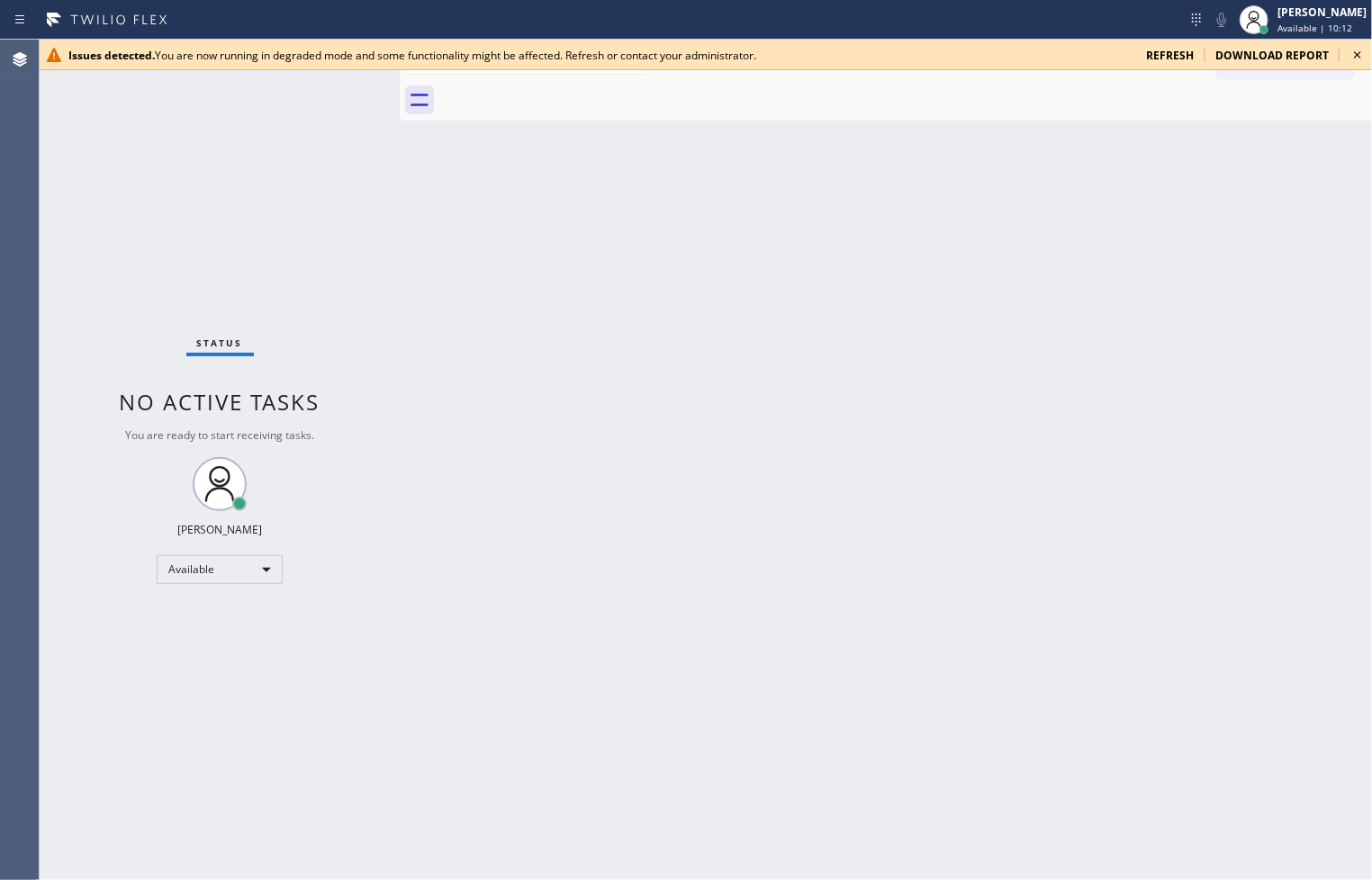
click at [1360, 54] on icon at bounding box center [1357, 55] width 22 height 22
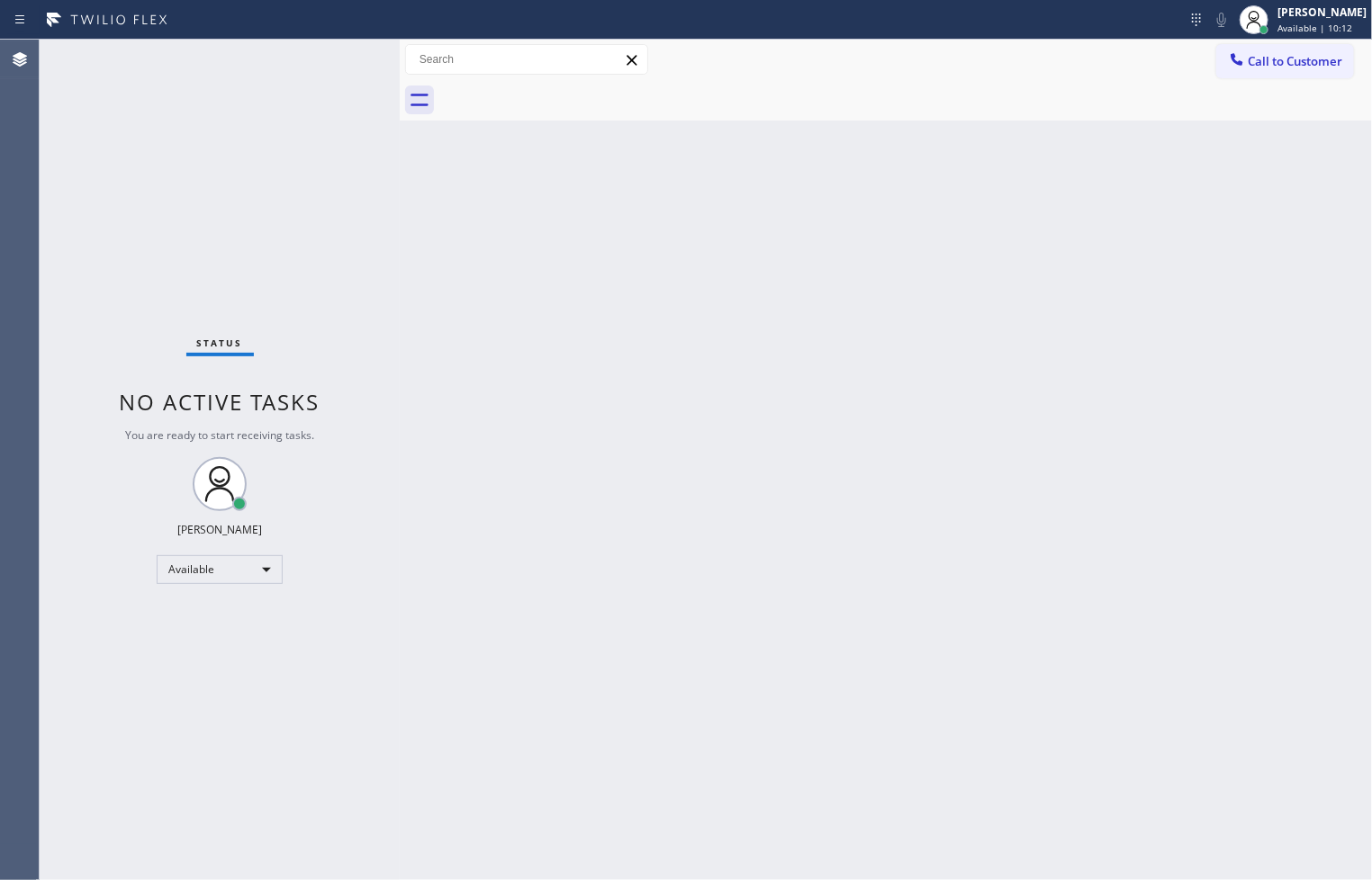
click at [256, 96] on div "Status No active tasks You are ready to start receiving tasks. [PERSON_NAME]" at bounding box center [219, 459] width 360 height 840
click at [366, 57] on div "Status No active tasks You are ready to start receiving tasks. [PERSON_NAME]" at bounding box center [219, 459] width 360 height 840
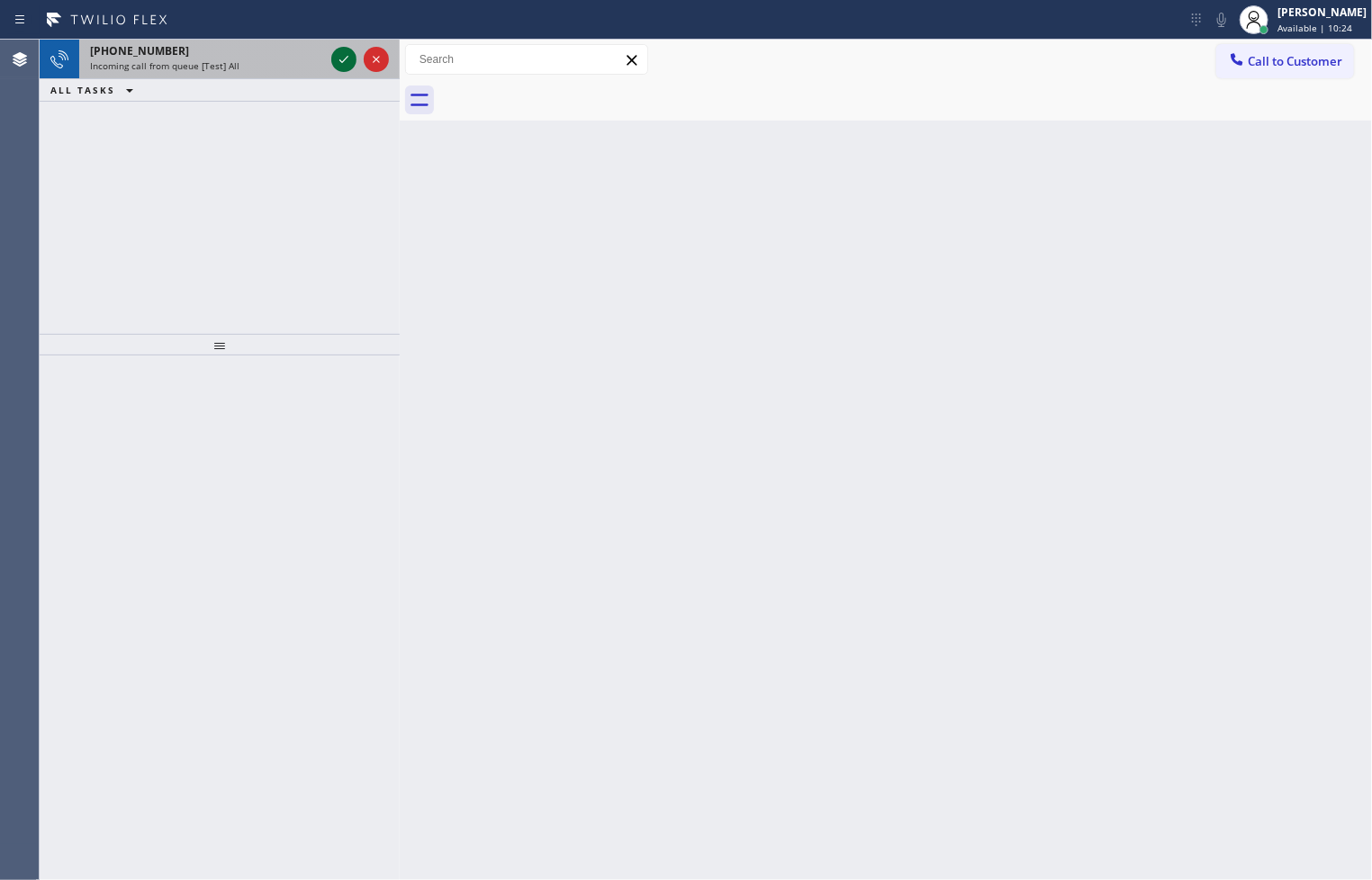
click at [345, 57] on icon at bounding box center [344, 59] width 22 height 22
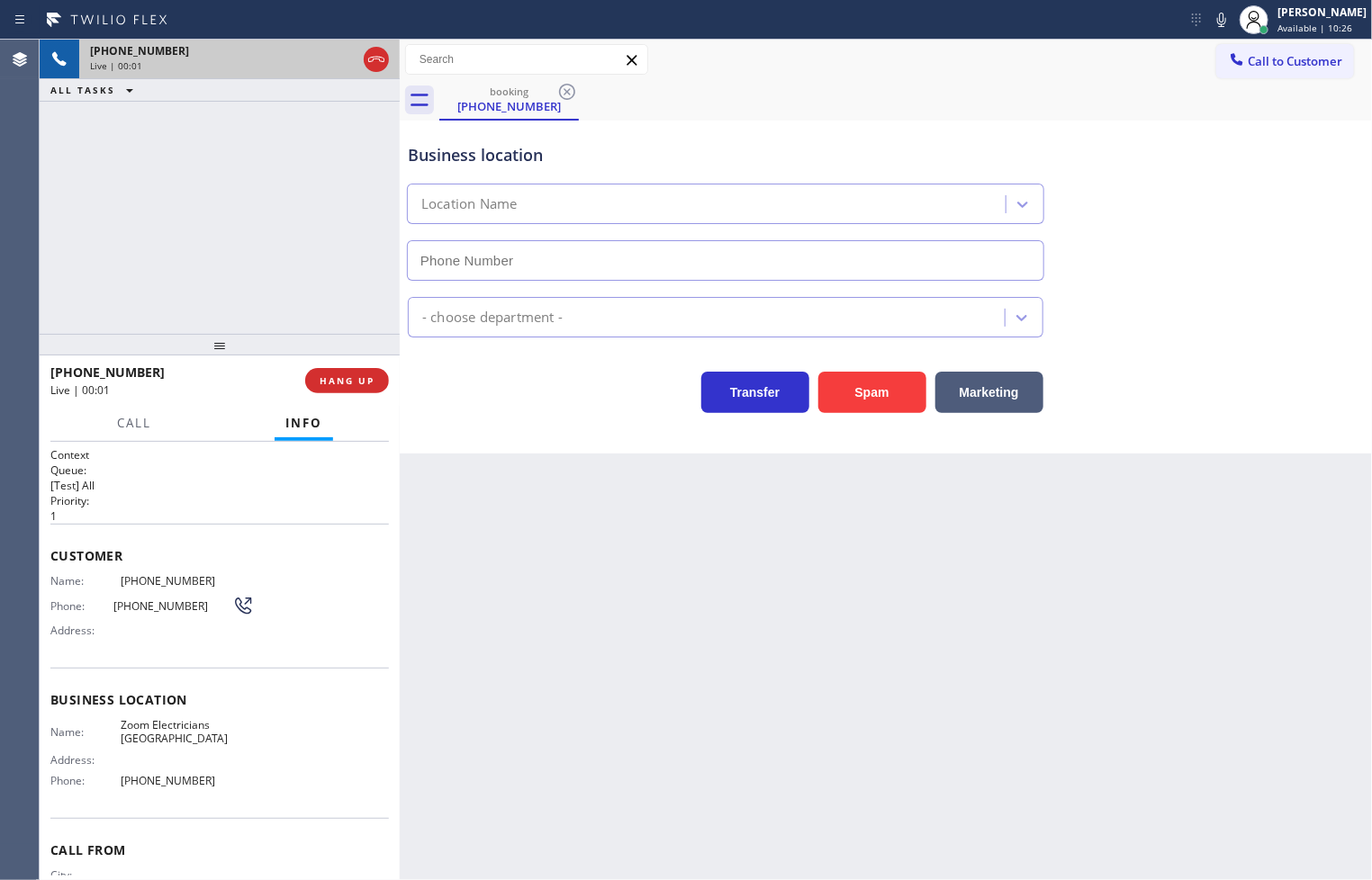
type input "[PHONE_NUMBER]"
click at [246, 291] on div "[PHONE_NUMBER] Live | 00:03 ALL TASKS ALL TASKS ACTIVE TASKS TASKS IN WRAP UP" at bounding box center [219, 187] width 360 height 295
click at [1012, 399] on button "Marketing" at bounding box center [989, 392] width 108 height 41
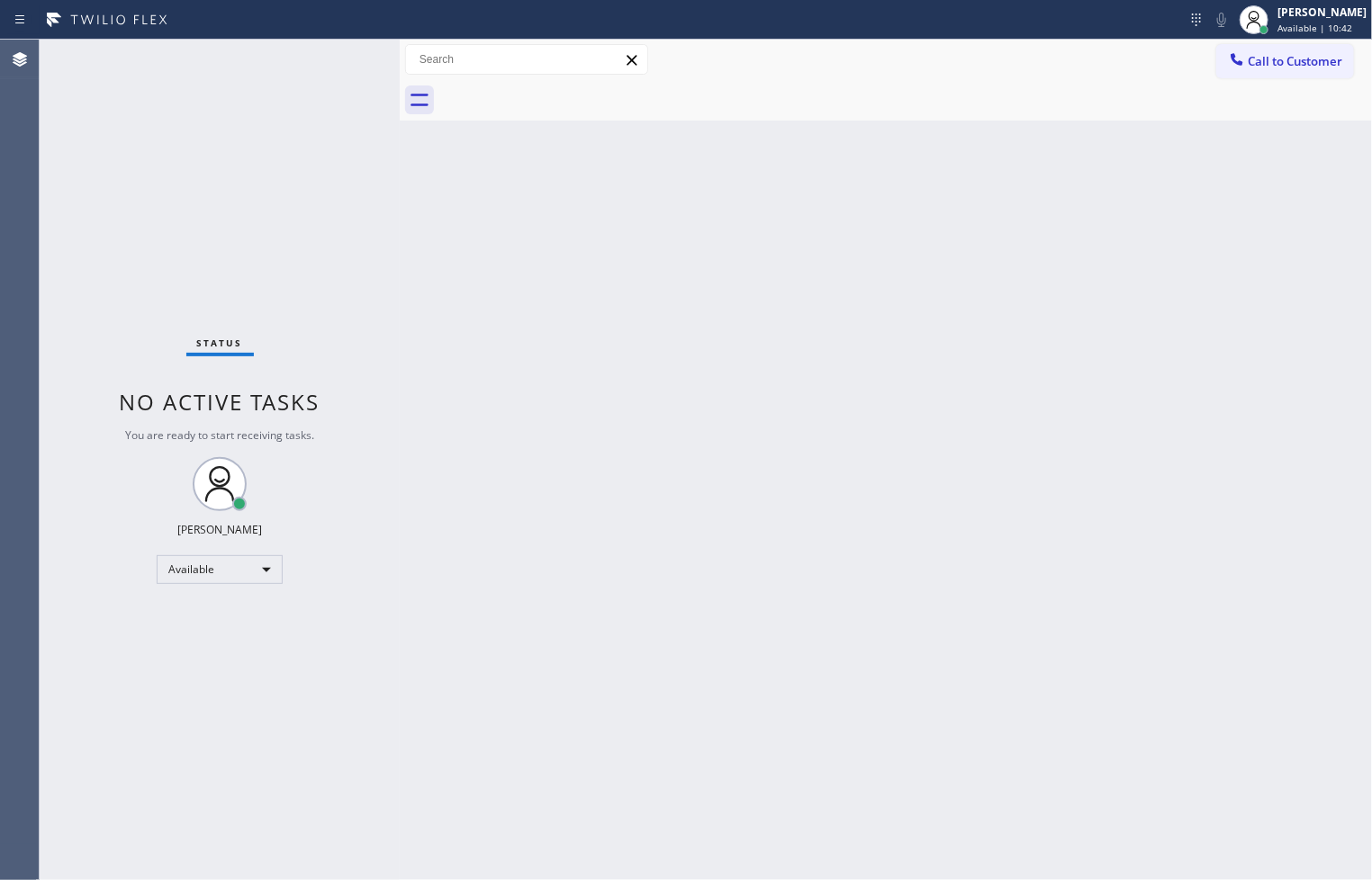
click at [348, 60] on div "Status No active tasks You are ready to start receiving tasks. [PERSON_NAME]" at bounding box center [219, 459] width 360 height 840
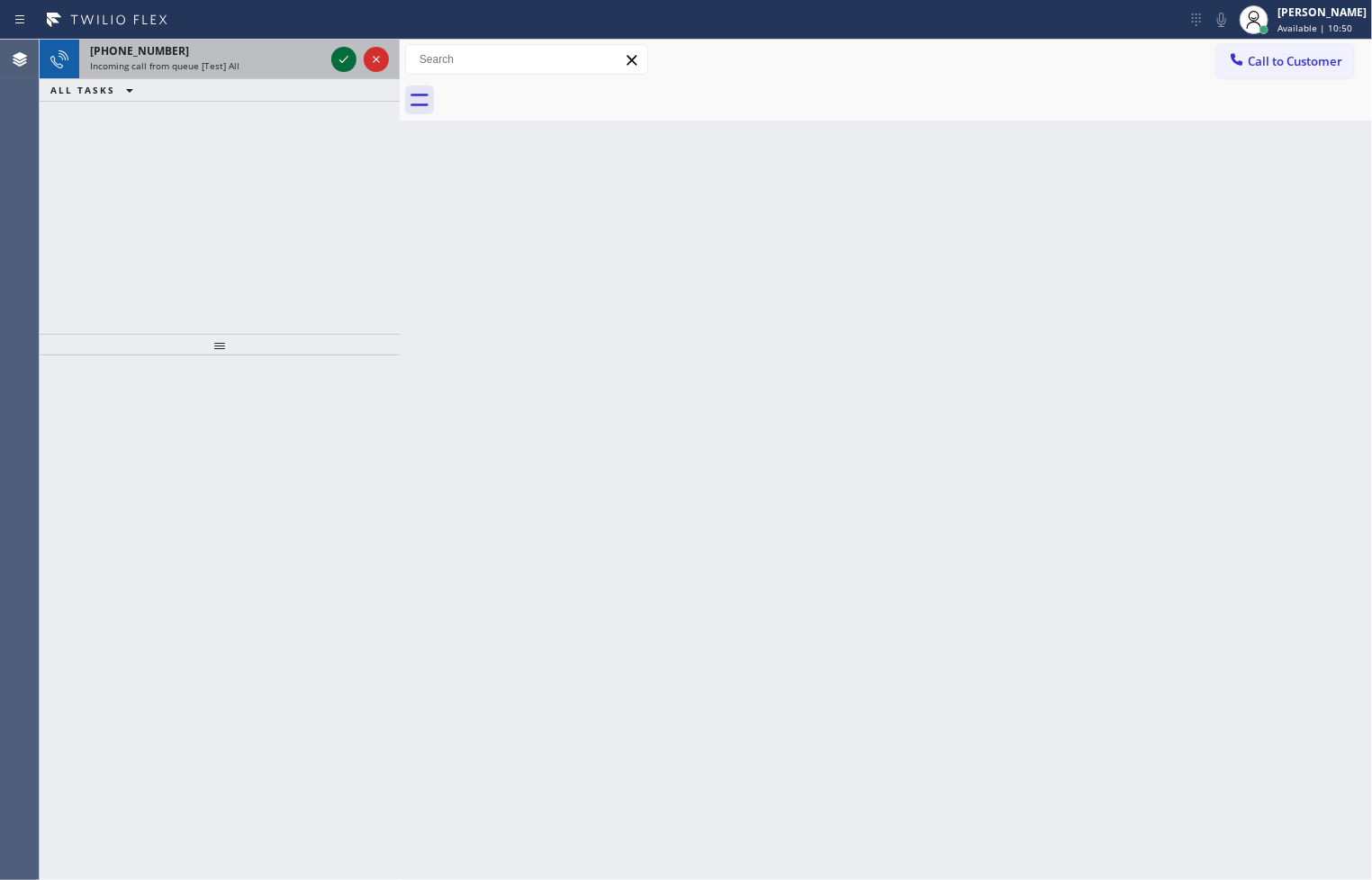
click at [348, 60] on icon at bounding box center [344, 59] width 22 height 22
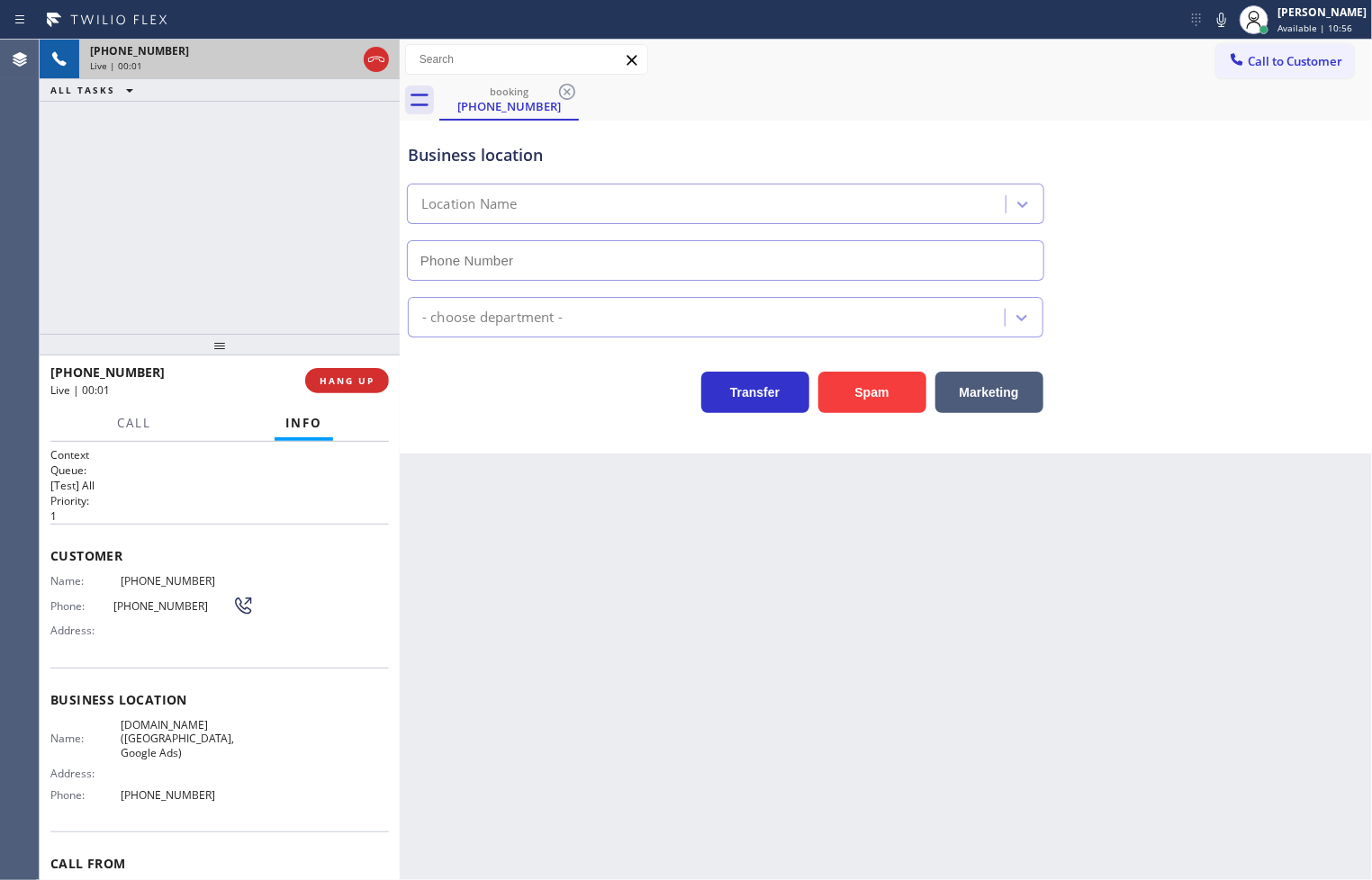
type input "[PHONE_NUMBER]"
click at [427, 411] on div "Transfer Spam Marketing" at bounding box center [726, 387] width 643 height 50
click at [313, 272] on div "[PHONE_NUMBER] Live | 00:04 ALL TASKS ALL TASKS ACTIVE TASKS TASKS IN WRAP UP" at bounding box center [219, 187] width 360 height 295
click at [345, 396] on div "[PHONE_NUMBER] Live | 00:05 HANG UP" at bounding box center [220, 380] width 339 height 47
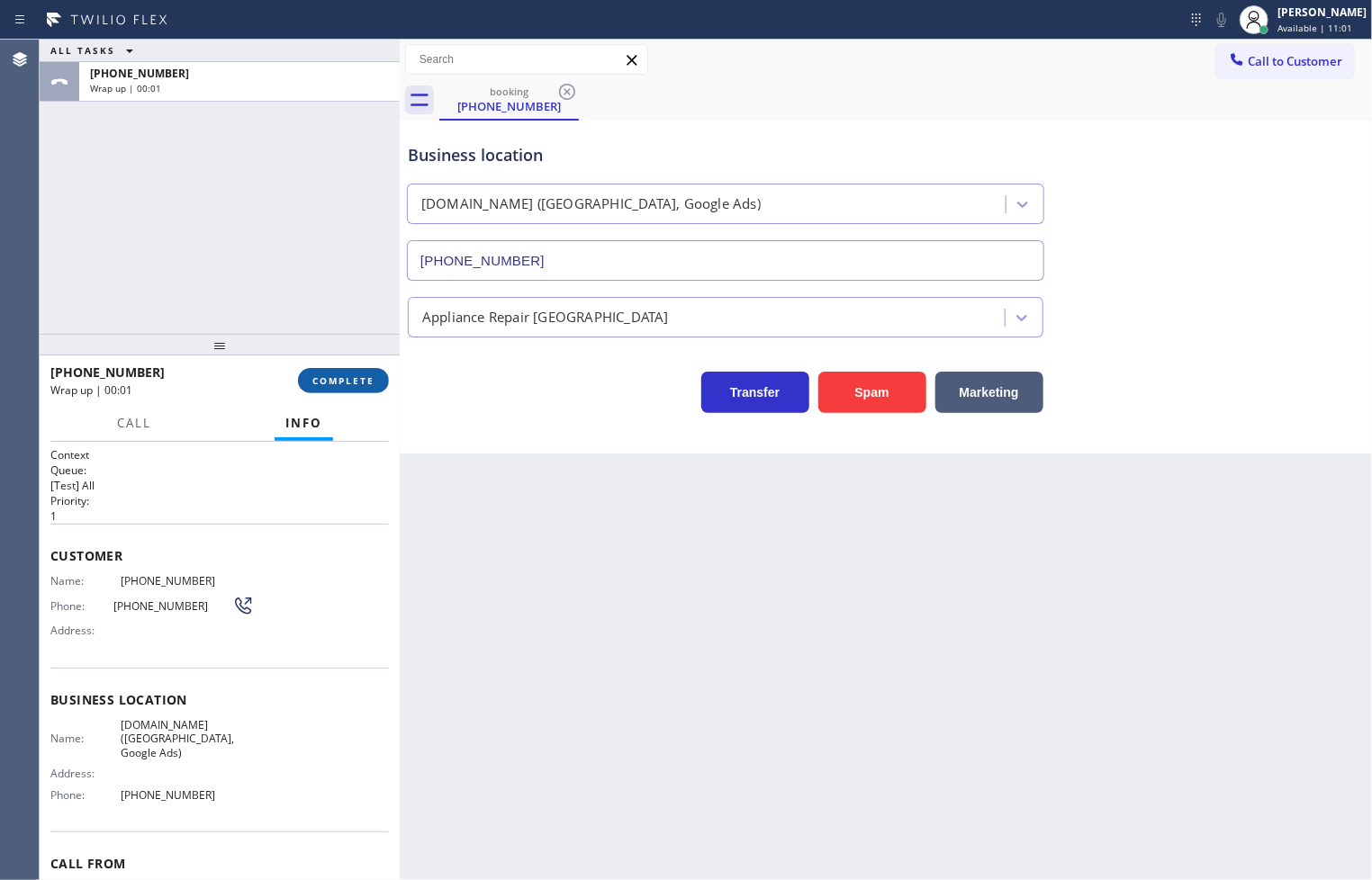
click at [351, 387] on span "COMPLETE" at bounding box center [343, 381] width 62 height 13
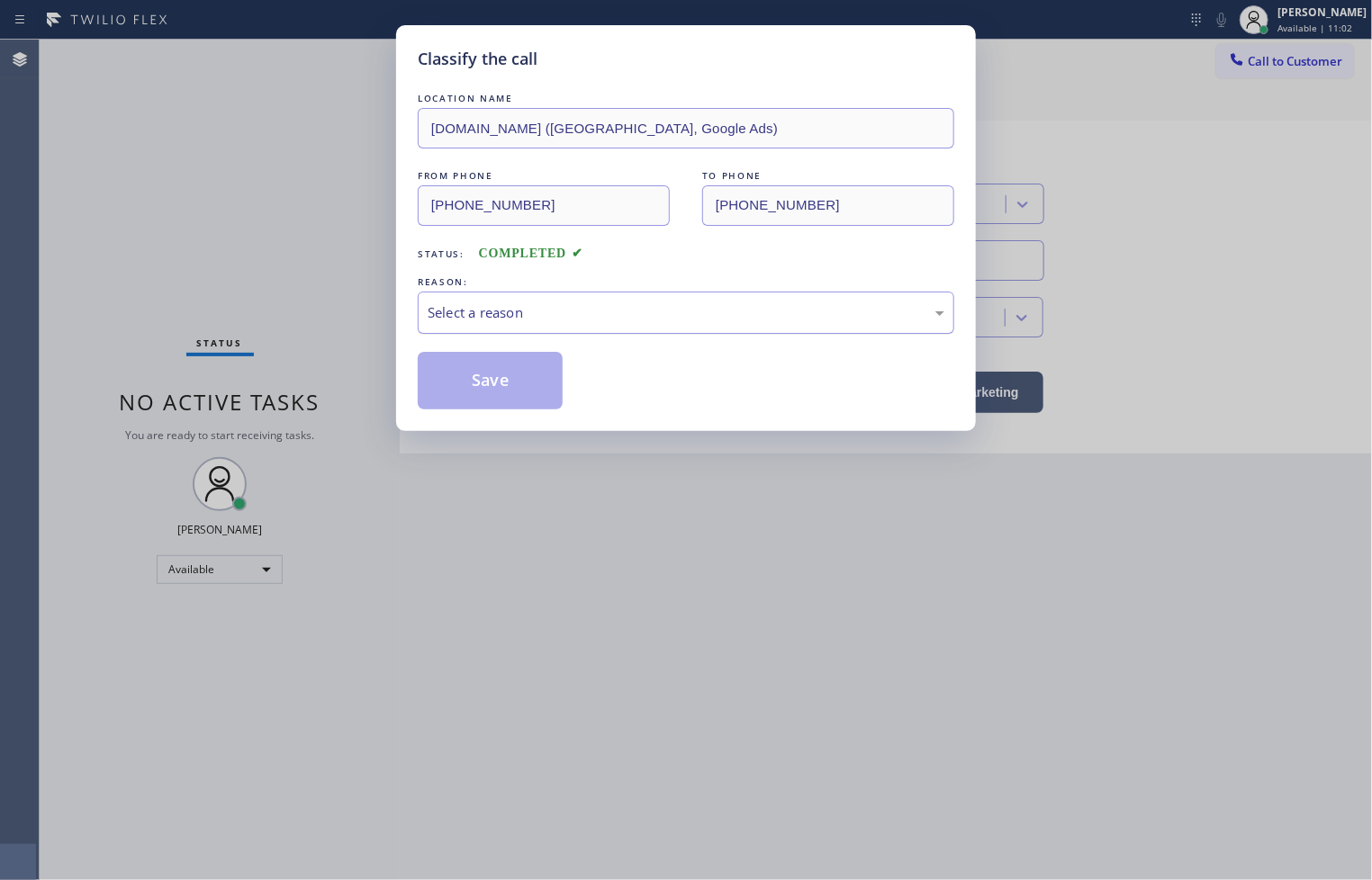
click at [510, 310] on div "Select a reason" at bounding box center [686, 312] width 516 height 21
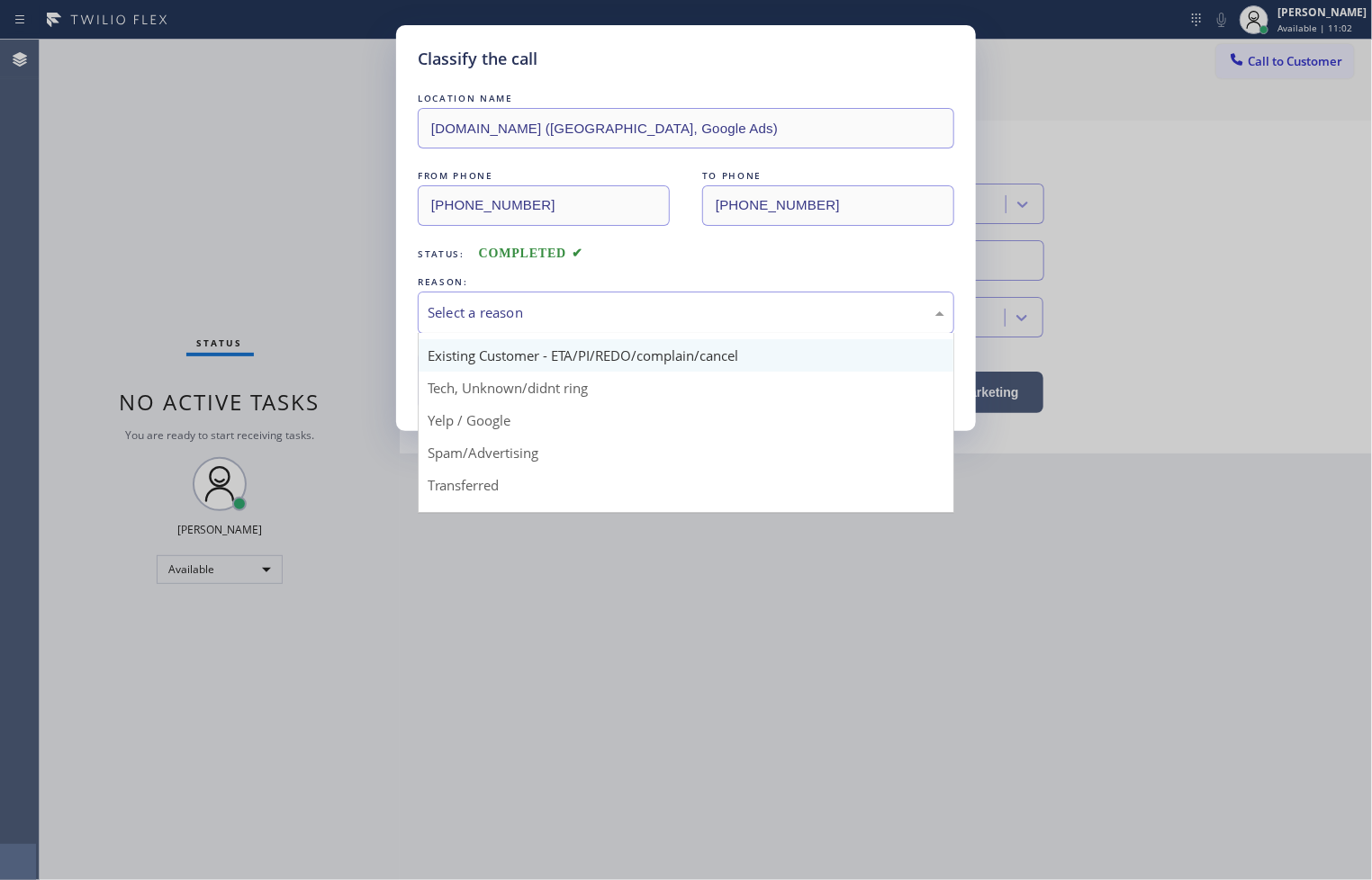
scroll to position [113, 0]
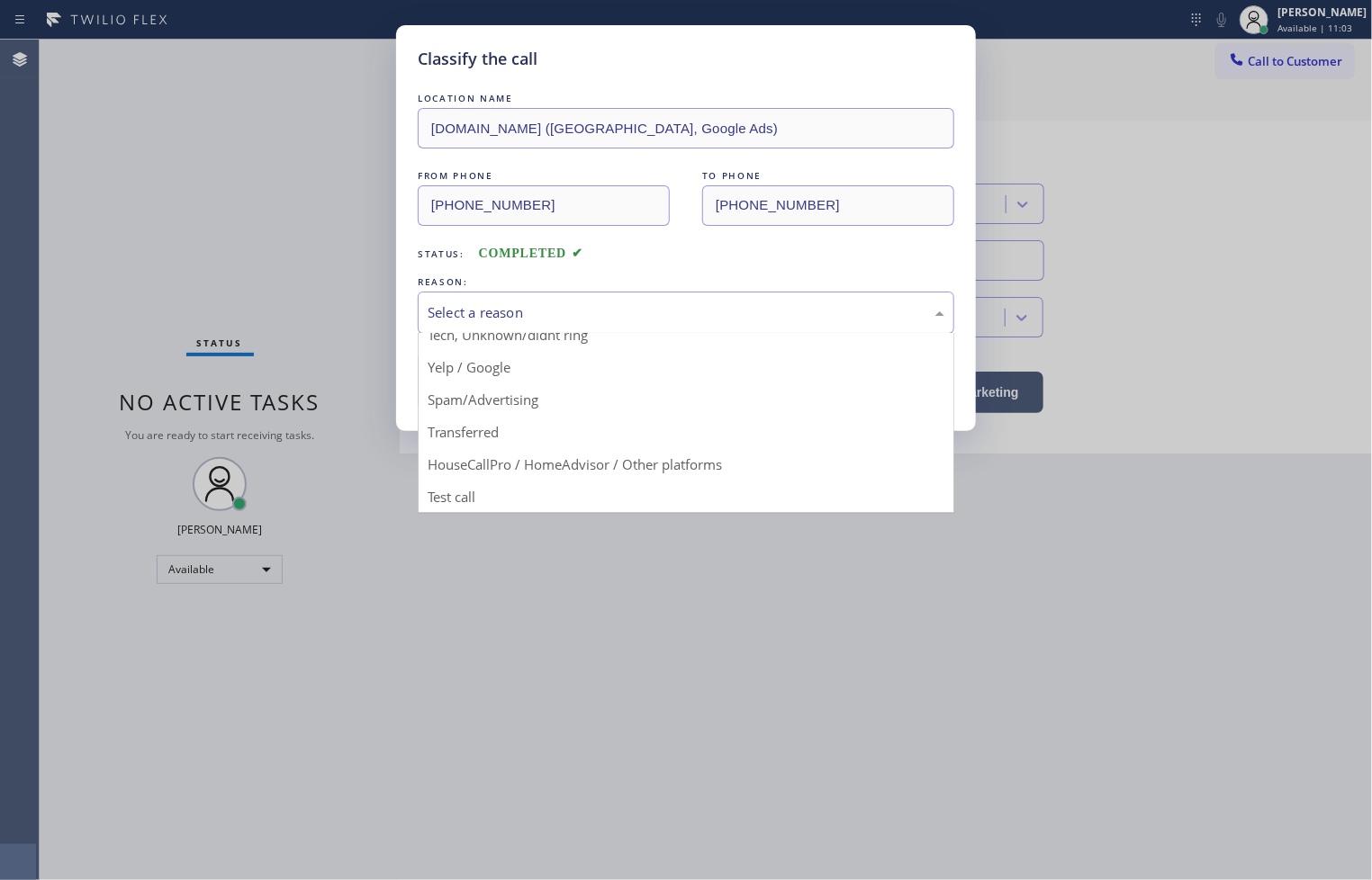
click at [502, 515] on div "Classify the call LOCATION NAME [DOMAIN_NAME] ([GEOGRAPHIC_DATA], Google Ads) F…" at bounding box center [686, 440] width 1372 height 880
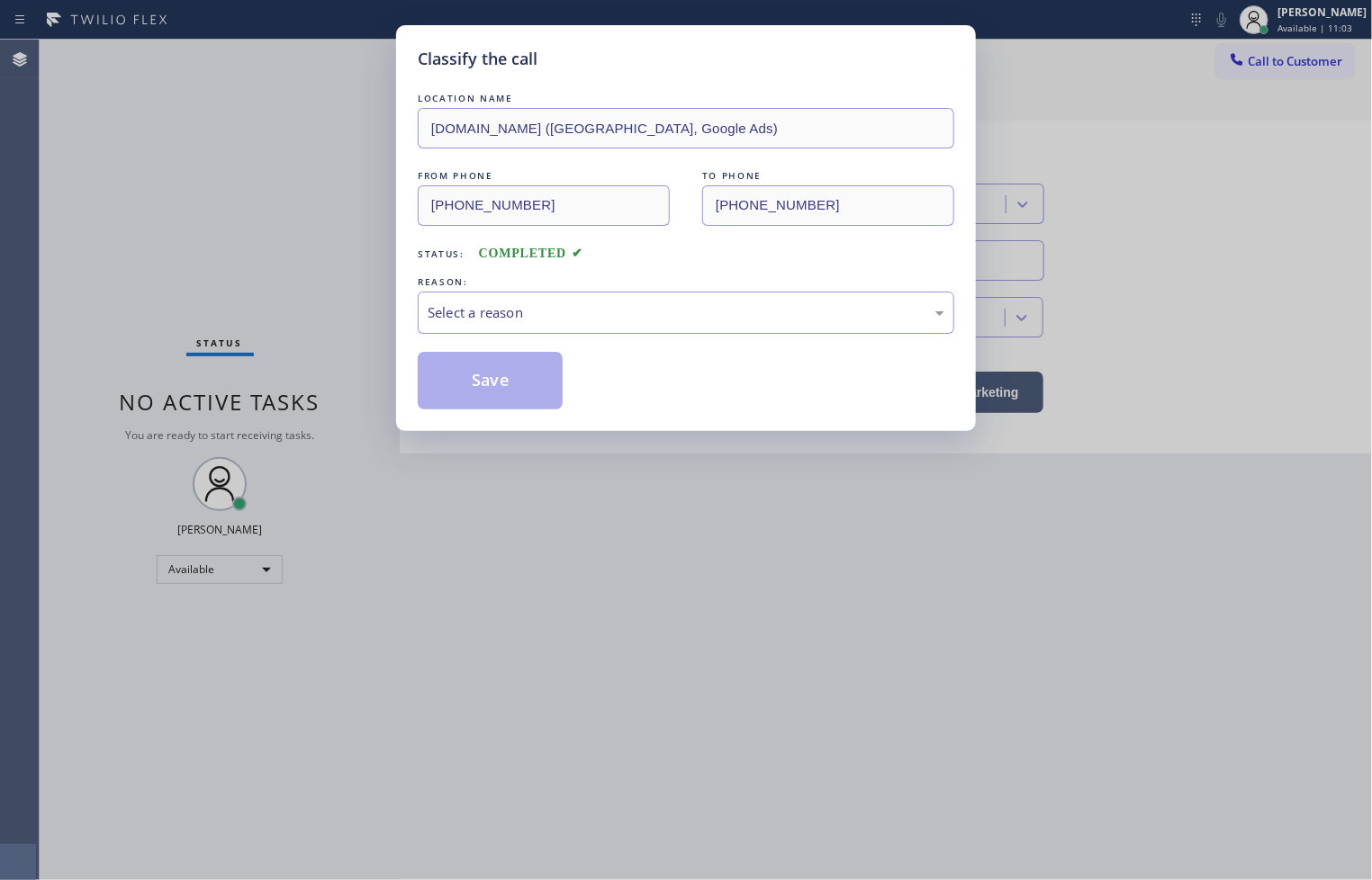
click at [504, 484] on div "Classify the call LOCATION NAME [DOMAIN_NAME] ([GEOGRAPHIC_DATA], Google Ads) F…" at bounding box center [686, 440] width 1372 height 880
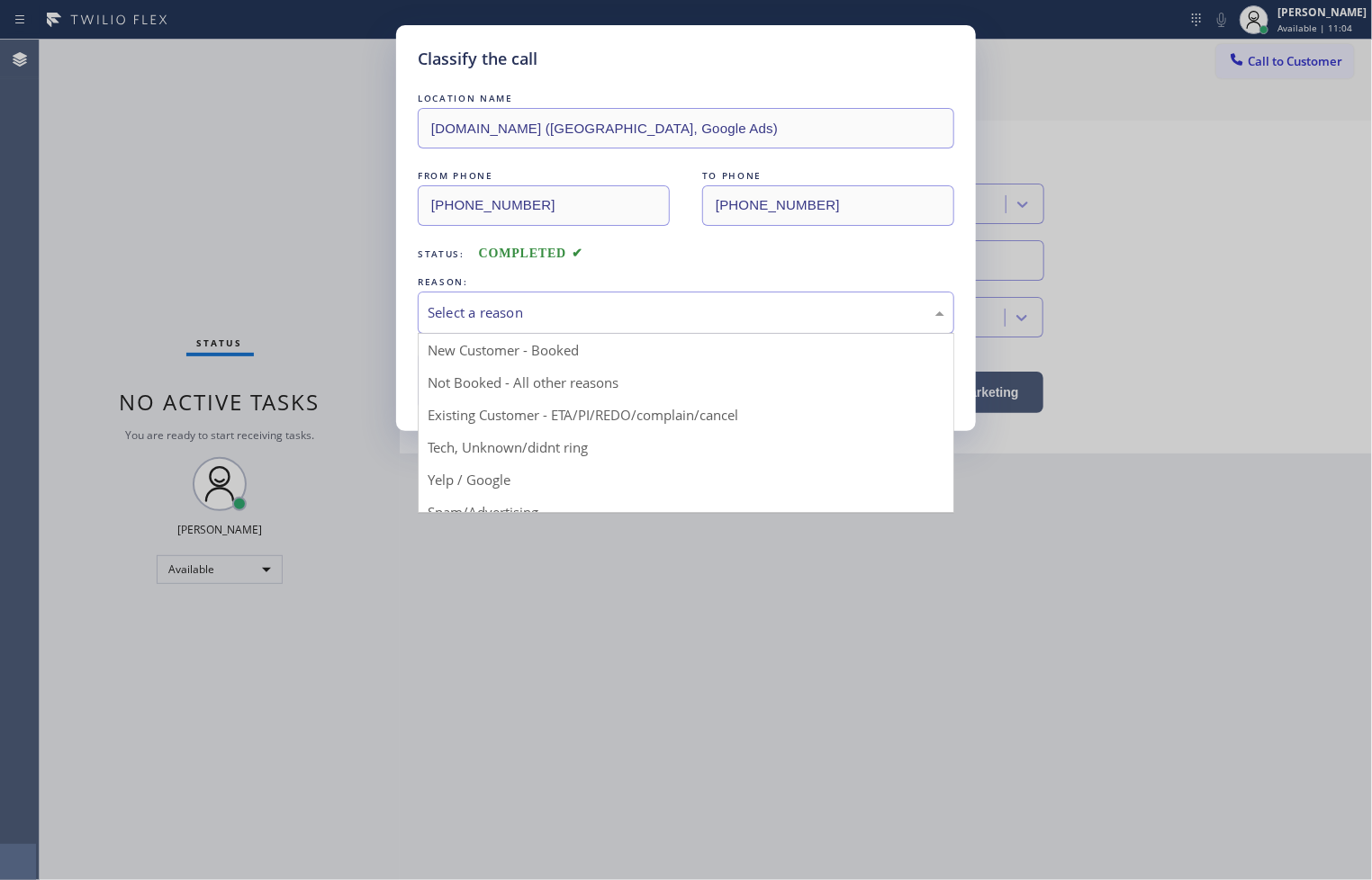
click at [513, 324] on div "Select a reason" at bounding box center [686, 313] width 536 height 42
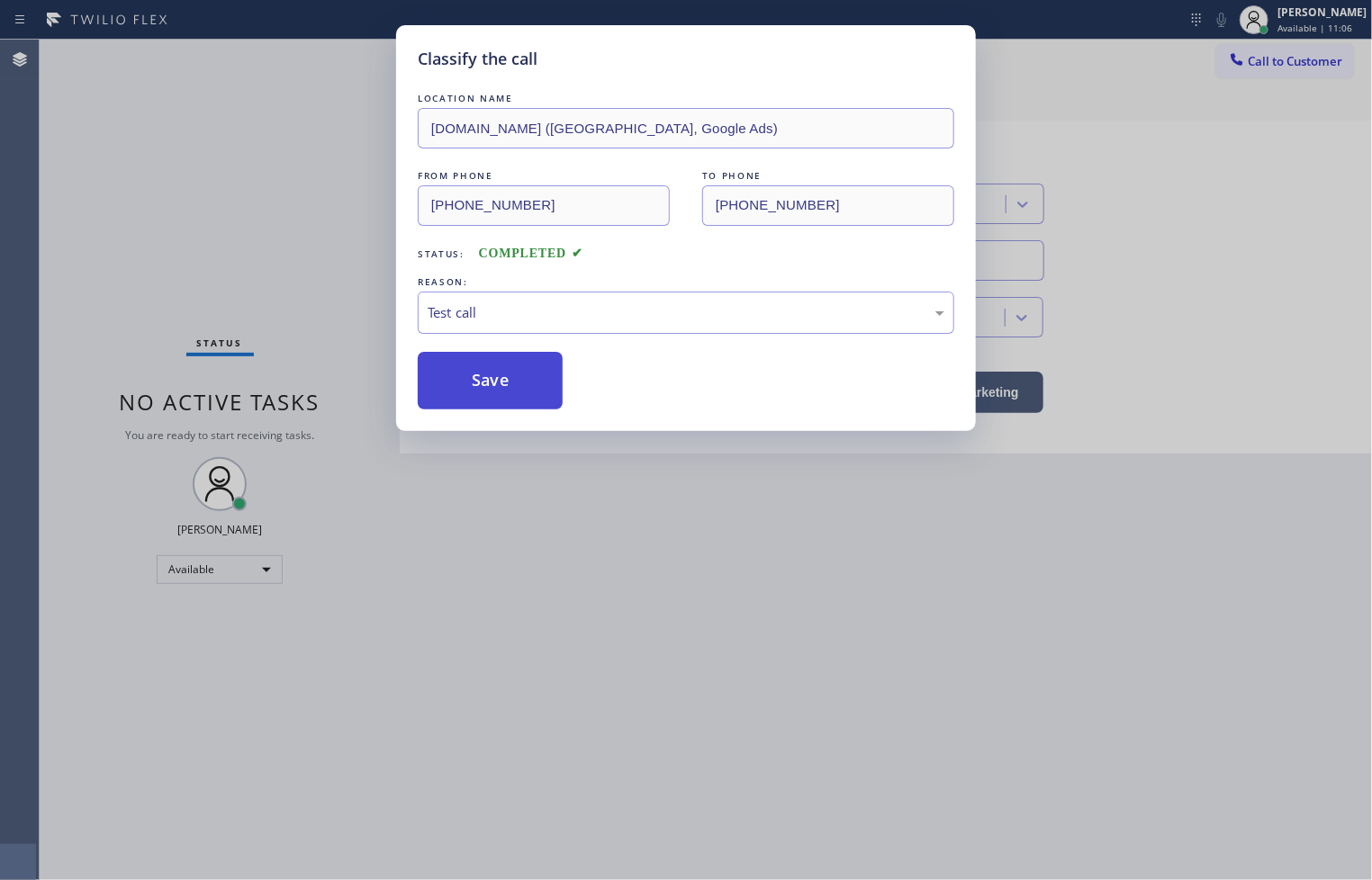
click at [502, 360] on button "Save" at bounding box center [490, 380] width 145 height 58
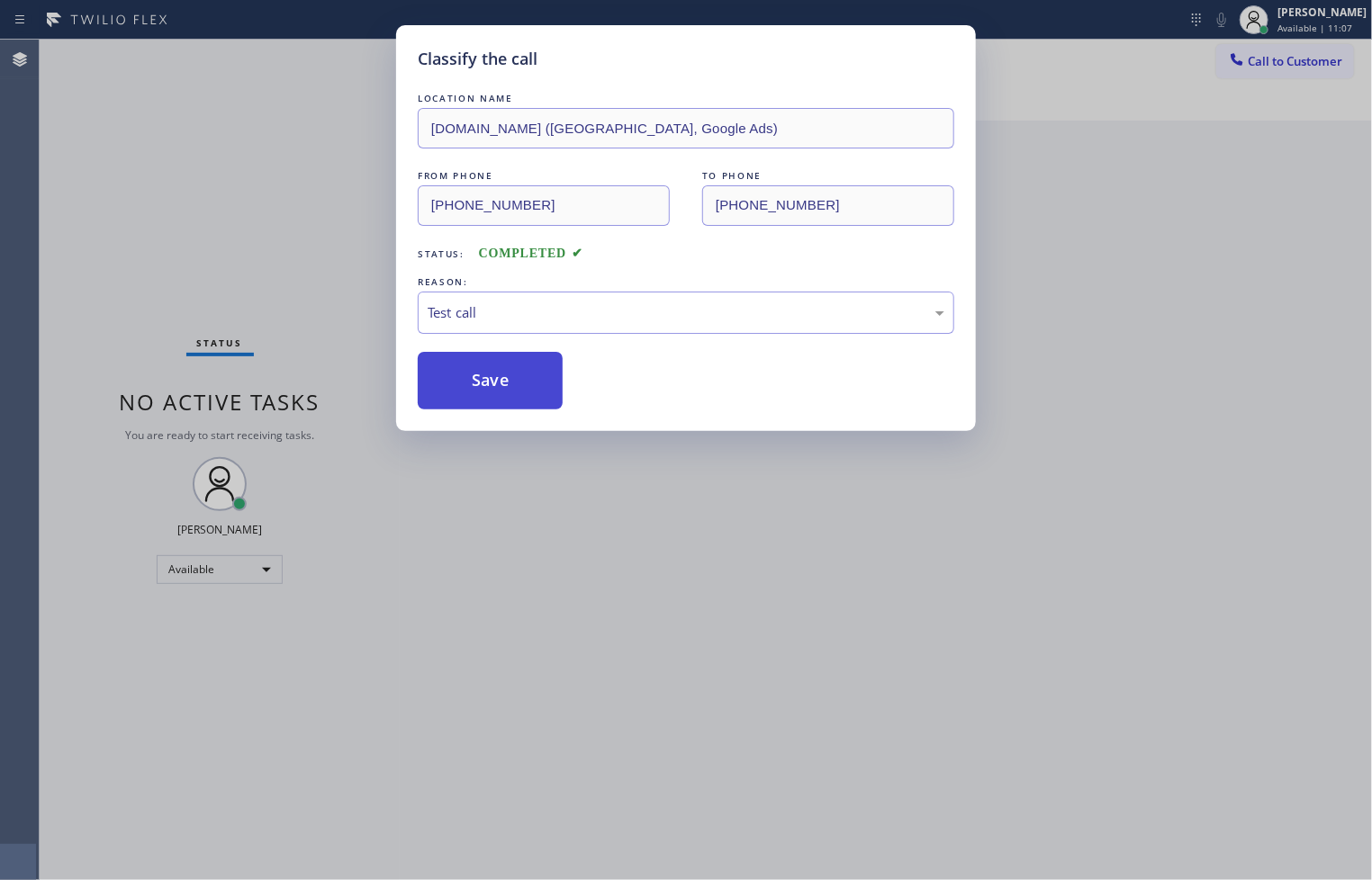
click at [502, 360] on button "Save" at bounding box center [490, 380] width 145 height 58
click at [498, 363] on button "Save" at bounding box center [490, 380] width 145 height 58
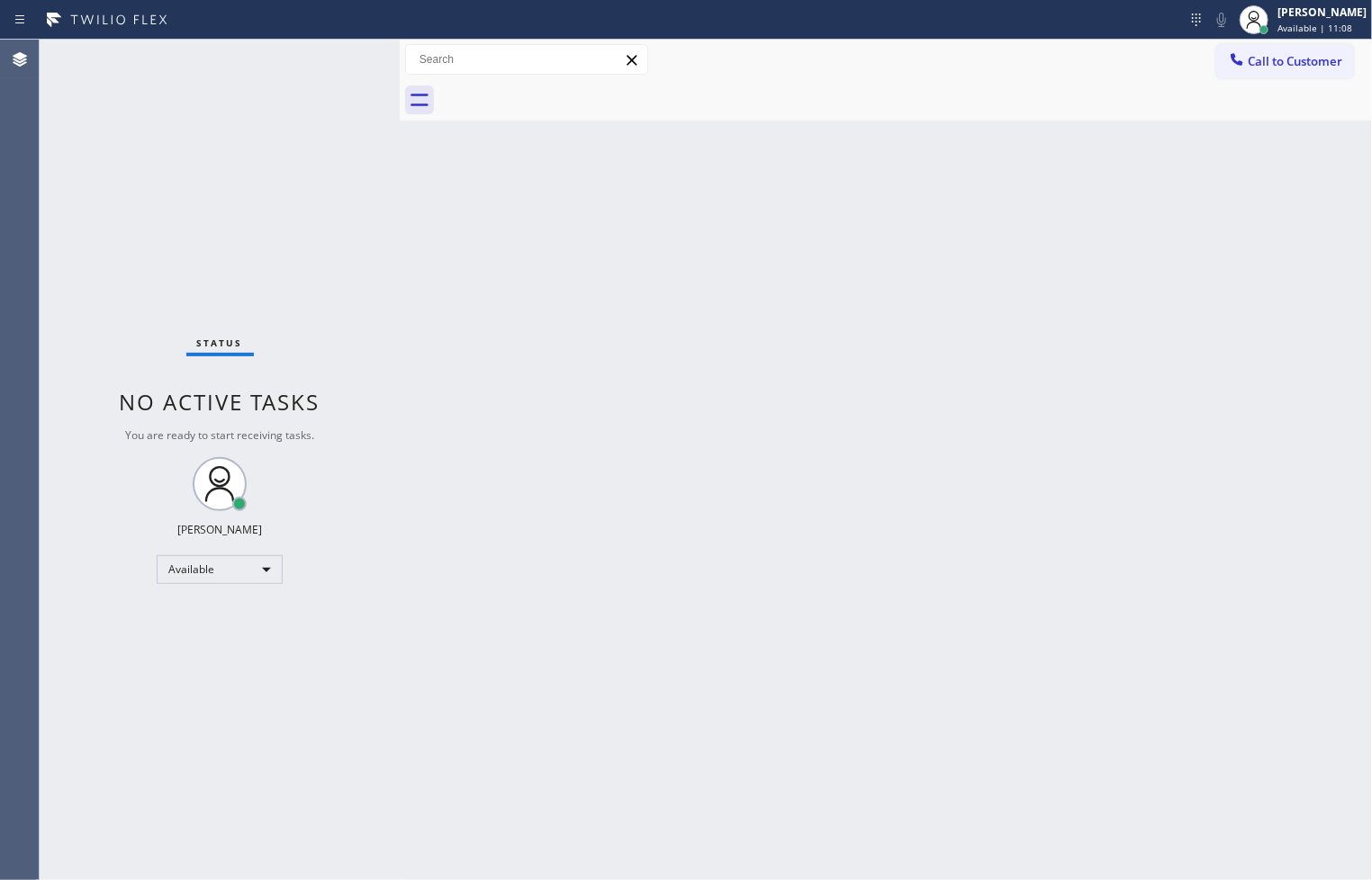
click at [330, 86] on div "Status No active tasks You are ready to start receiving tasks. [PERSON_NAME]" at bounding box center [219, 459] width 360 height 840
click at [339, 57] on div "Status No active tasks You are ready to start receiving tasks. [PERSON_NAME]" at bounding box center [219, 459] width 360 height 840
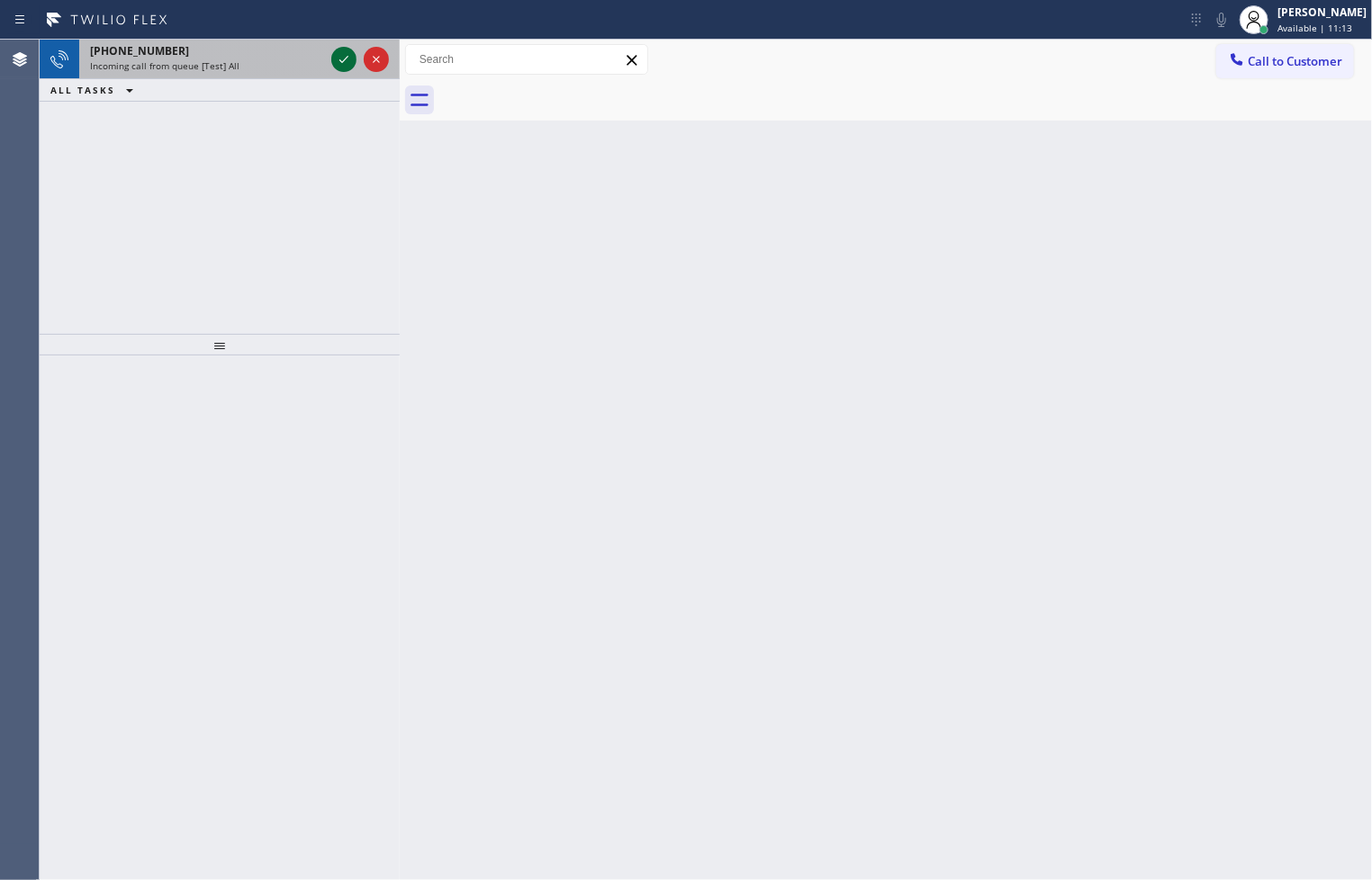
click at [339, 57] on icon at bounding box center [344, 59] width 22 height 22
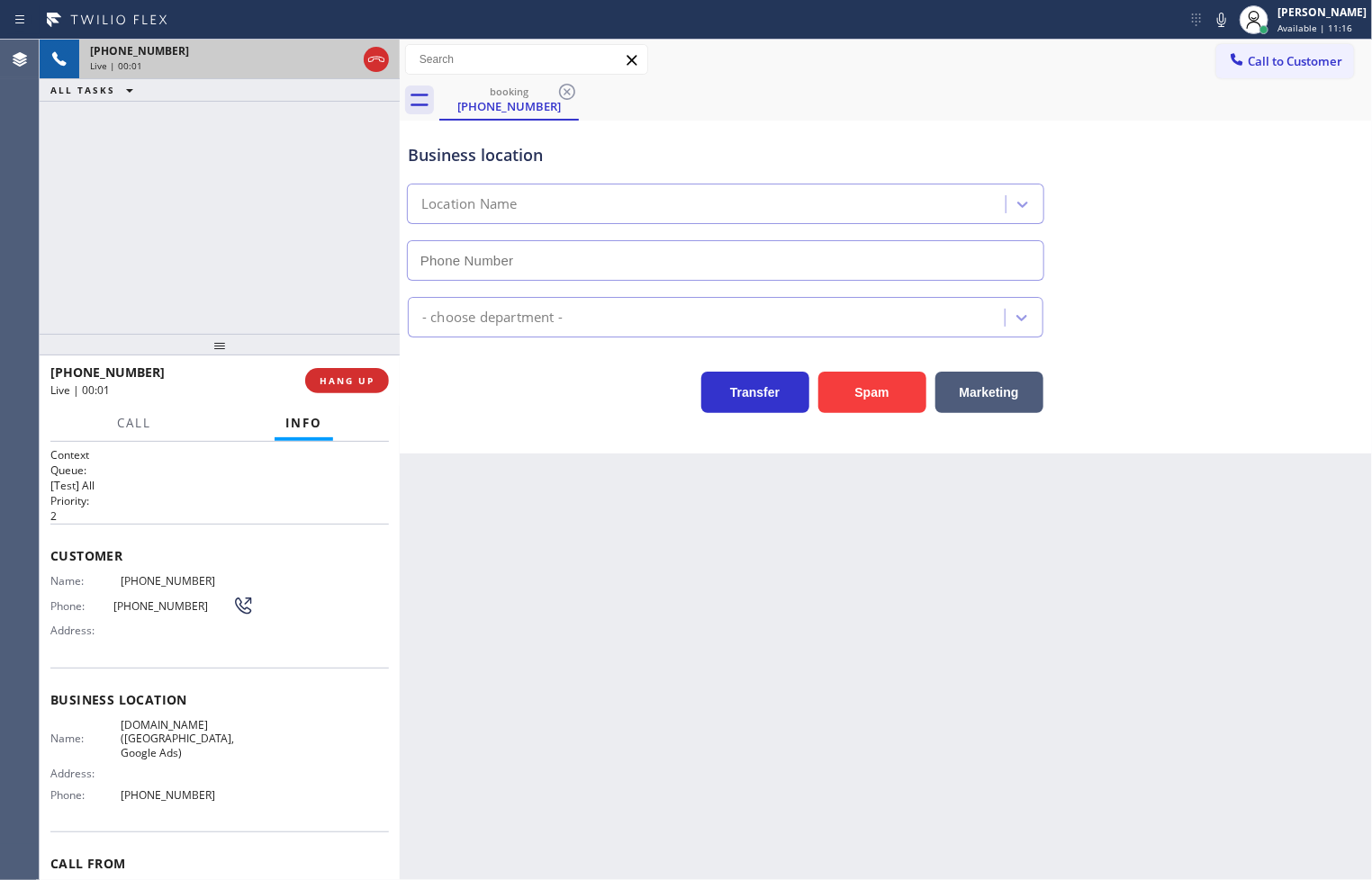
type input "[PHONE_NUMBER]"
click at [671, 500] on div "Back to Dashboard Change Sender ID Customers Technicians Select a contact Outbo…" at bounding box center [886, 459] width 972 height 840
click at [558, 400] on div "Transfer Spam Marketing" at bounding box center [726, 387] width 643 height 50
click at [344, 316] on div "[PHONE_NUMBER] Live | 00:05 ALL TASKS ALL TASKS ACTIVE TASKS TASKS IN WRAP UP" at bounding box center [219, 187] width 360 height 295
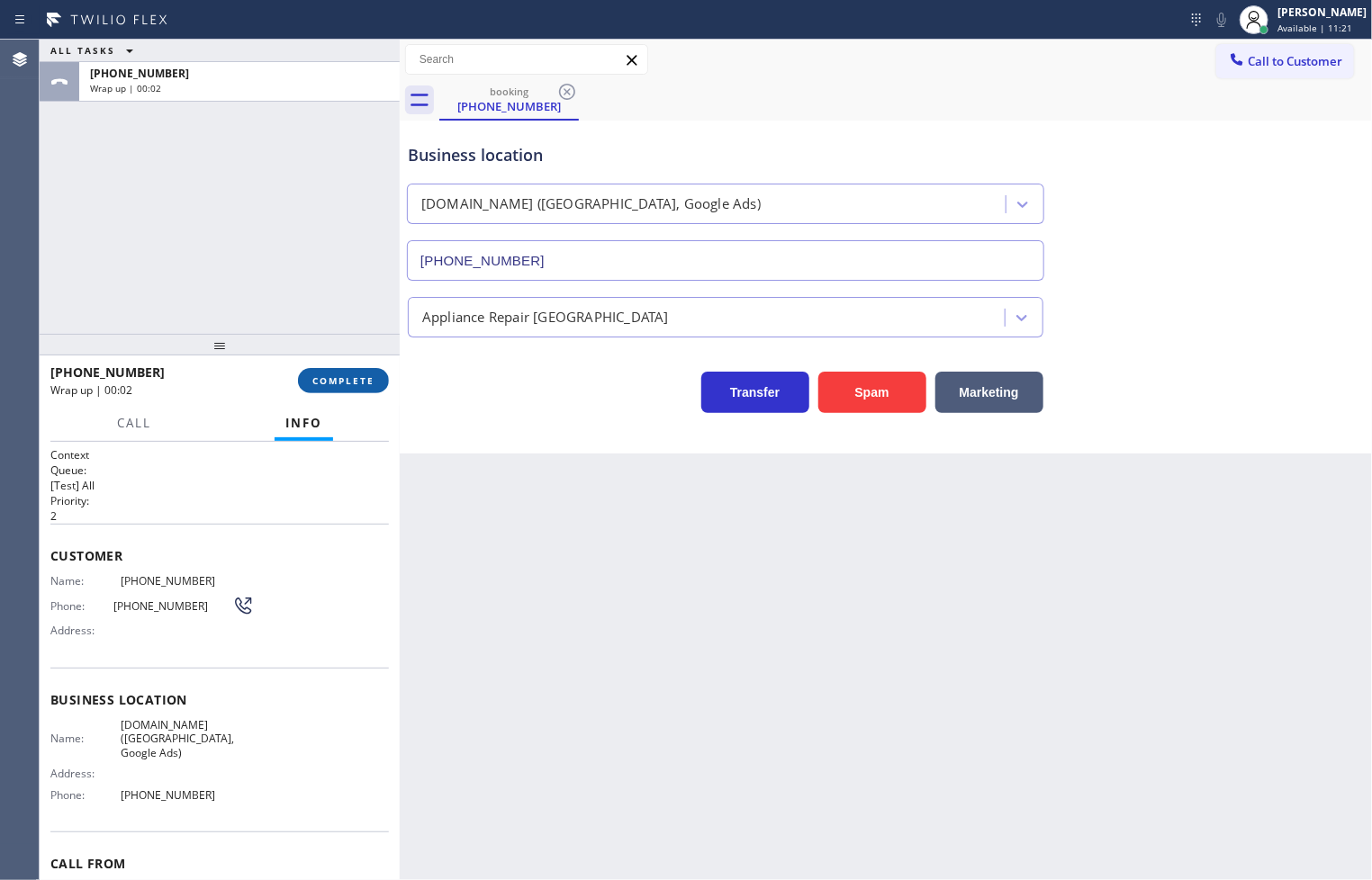
click at [342, 378] on span "COMPLETE" at bounding box center [343, 381] width 62 height 13
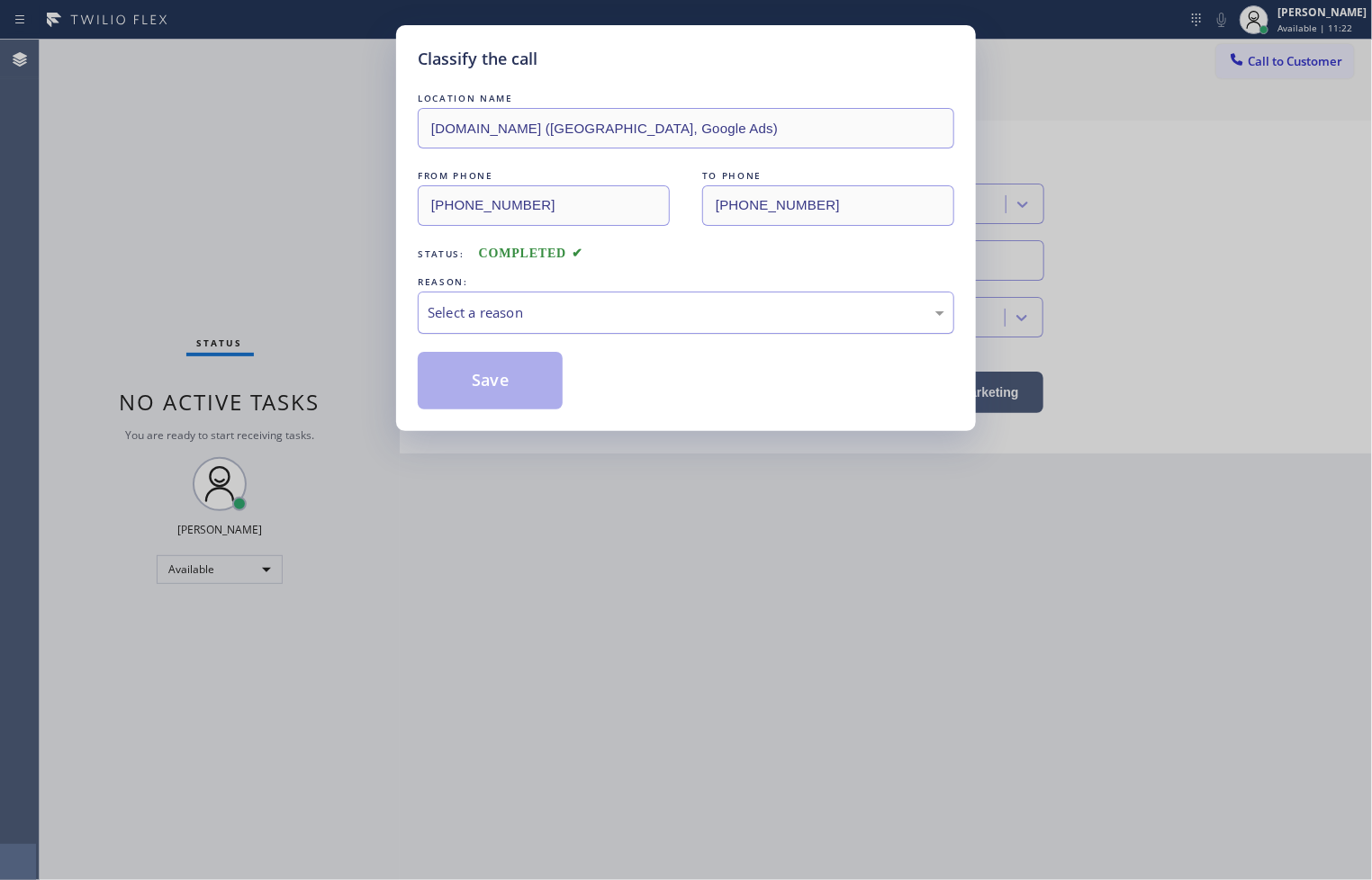
click at [556, 306] on div "Select a reason" at bounding box center [686, 312] width 516 height 21
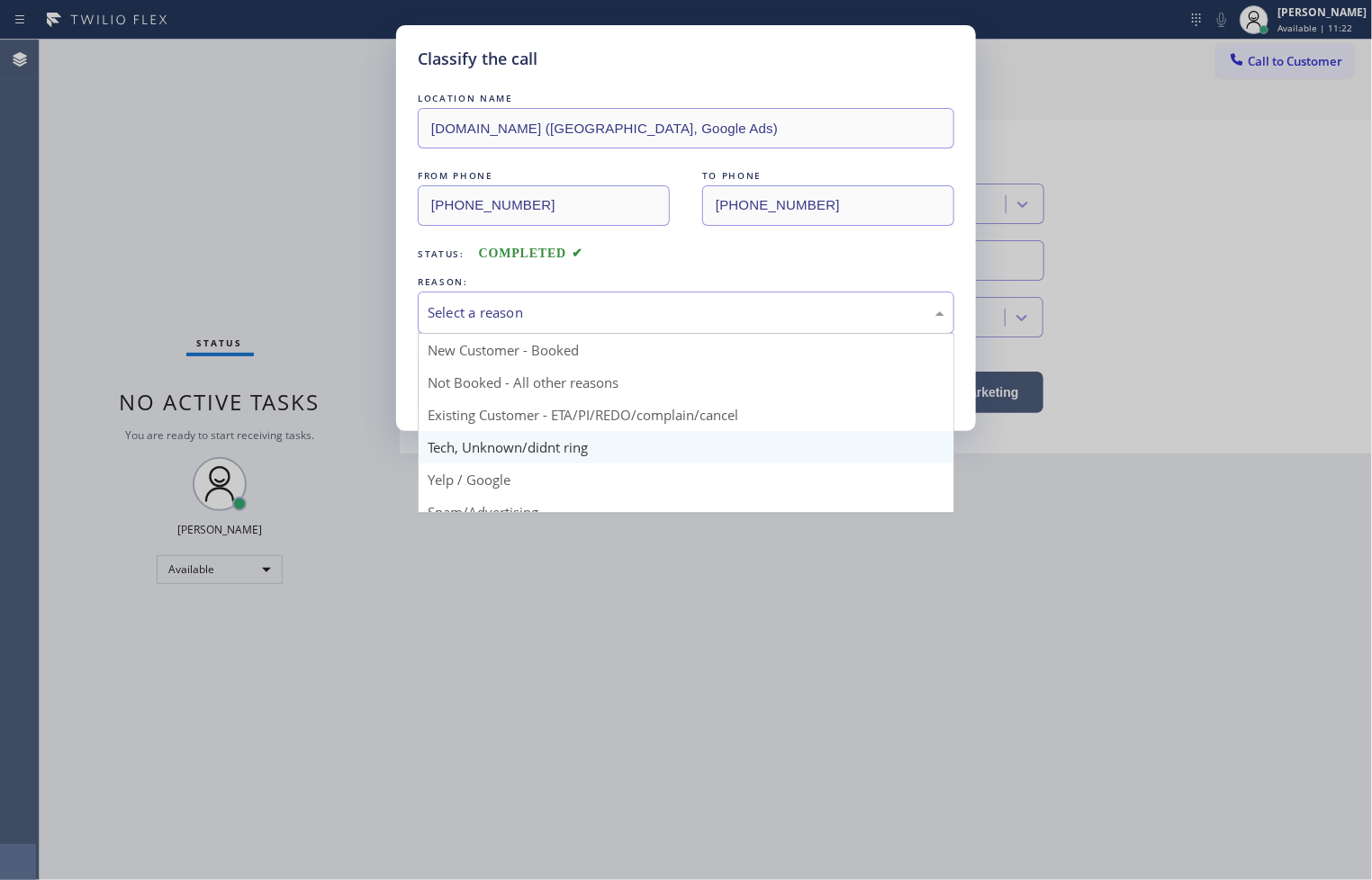
scroll to position [113, 0]
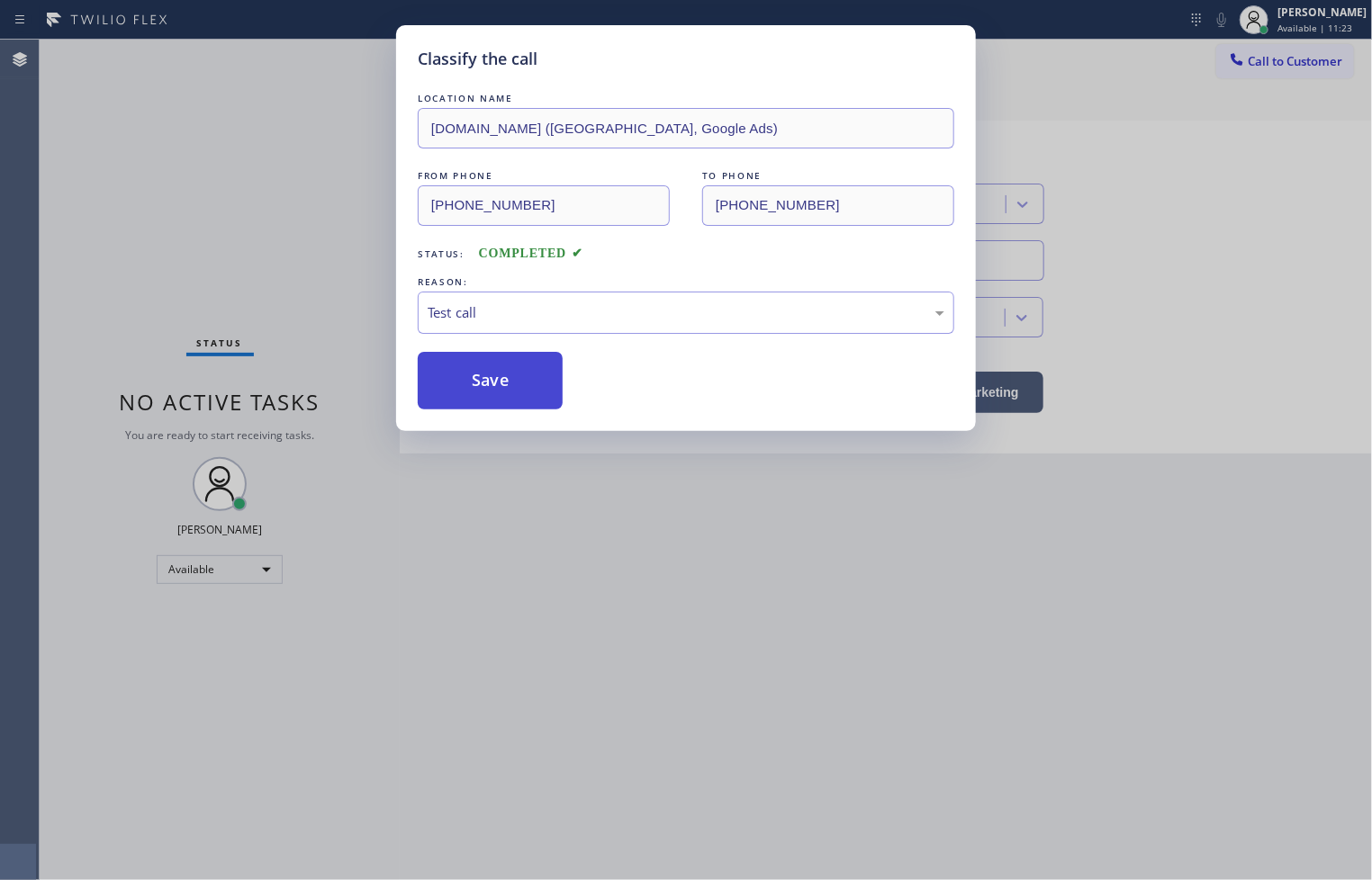
click at [479, 382] on button "Save" at bounding box center [490, 380] width 145 height 58
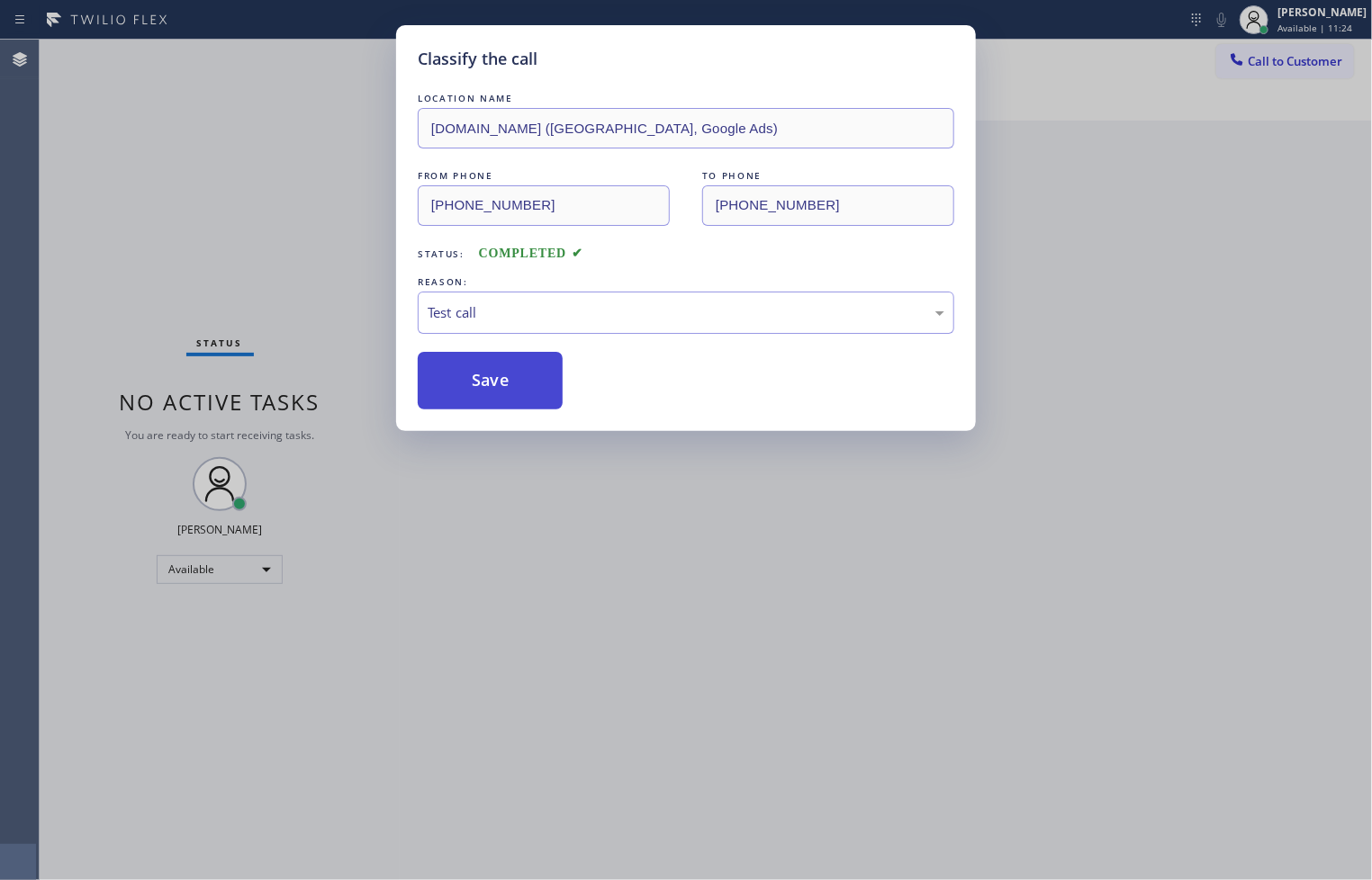
click at [479, 382] on button "Save" at bounding box center [490, 380] width 145 height 58
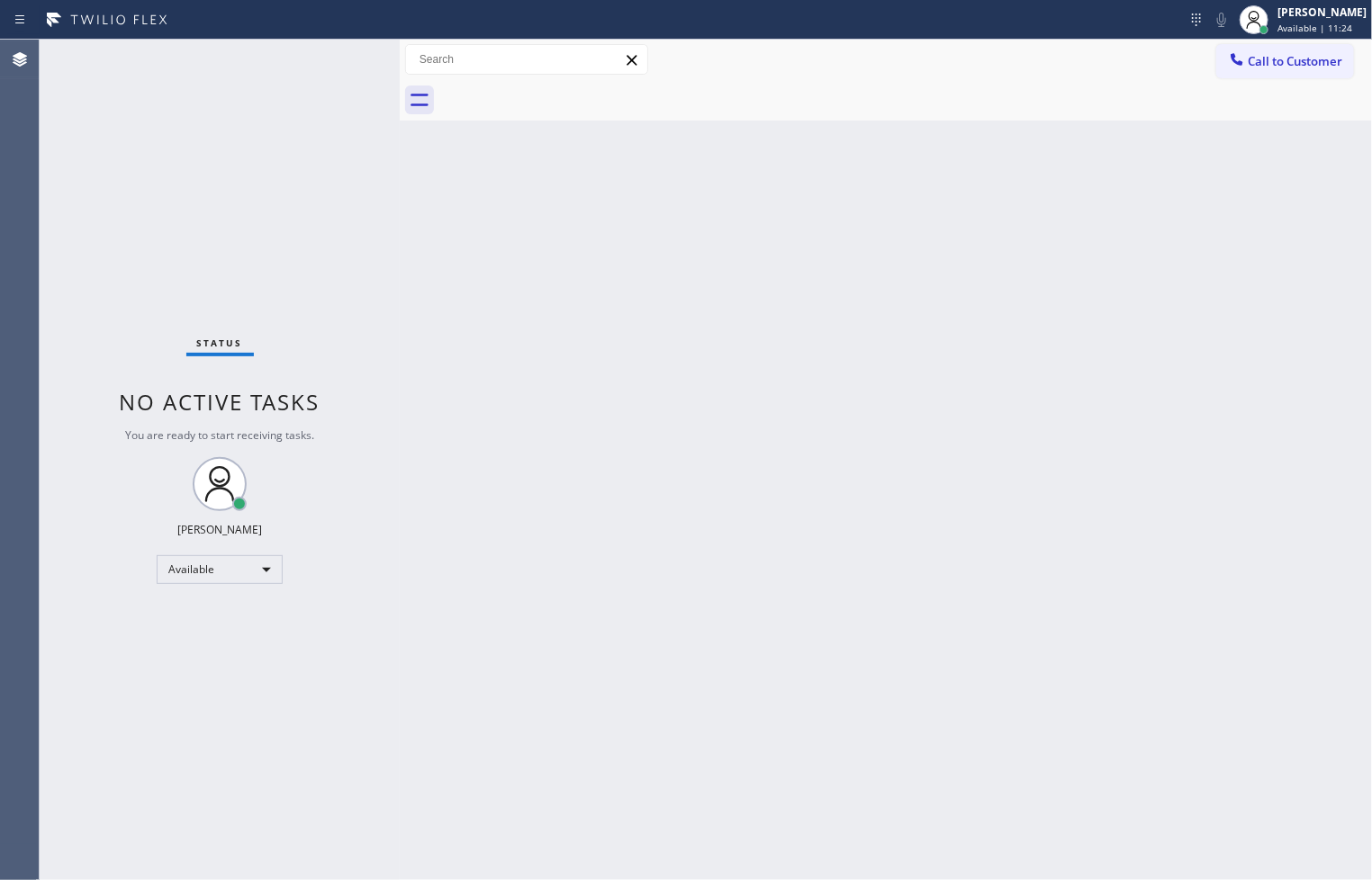
click at [309, 149] on div "Status No active tasks You are ready to start receiving tasks. [PERSON_NAME]" at bounding box center [219, 459] width 360 height 840
click at [329, 58] on div "Status No active tasks You are ready to start receiving tasks. [PERSON_NAME]" at bounding box center [219, 459] width 360 height 840
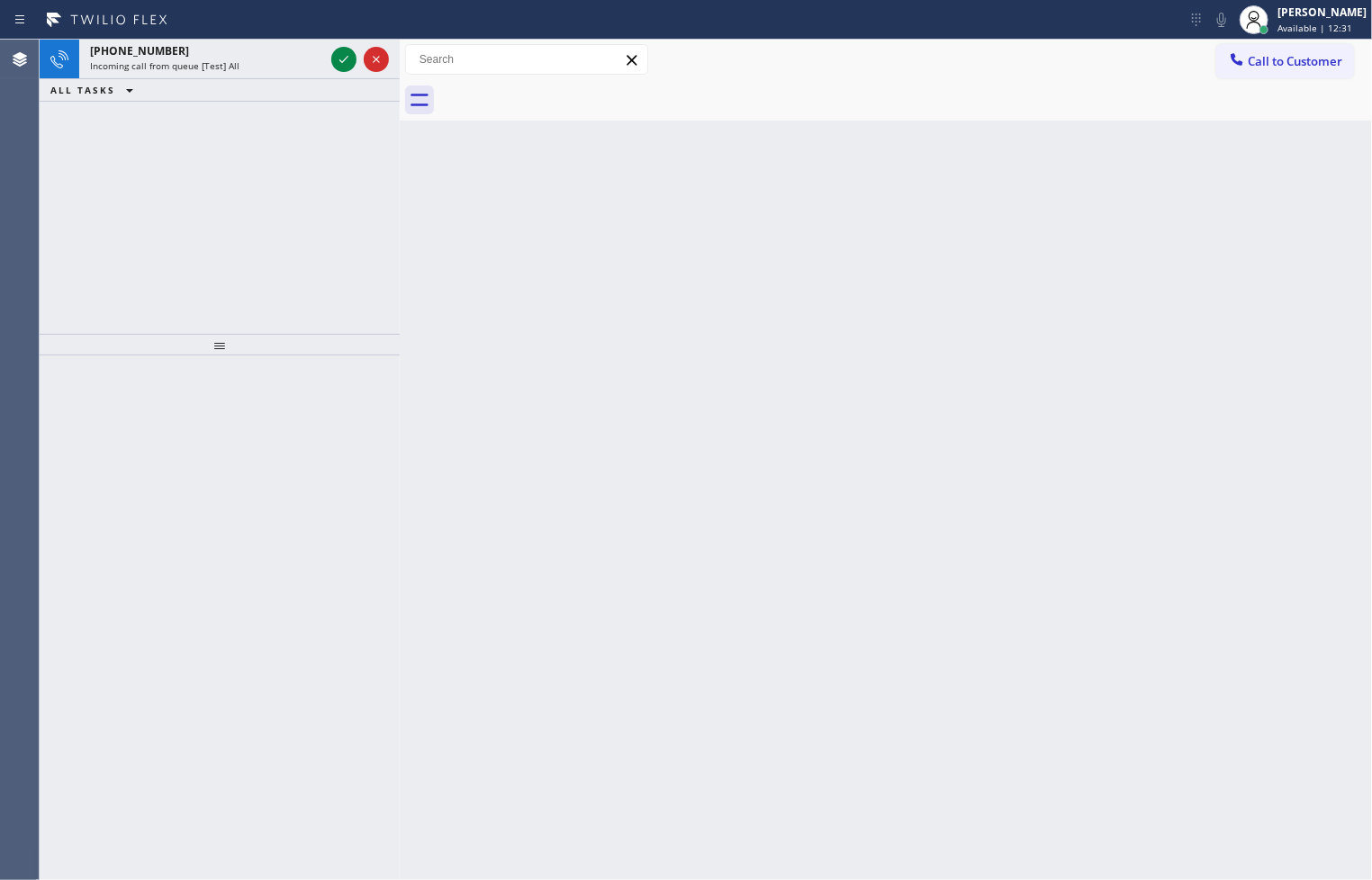
click at [329, 58] on div at bounding box center [360, 59] width 65 height 39
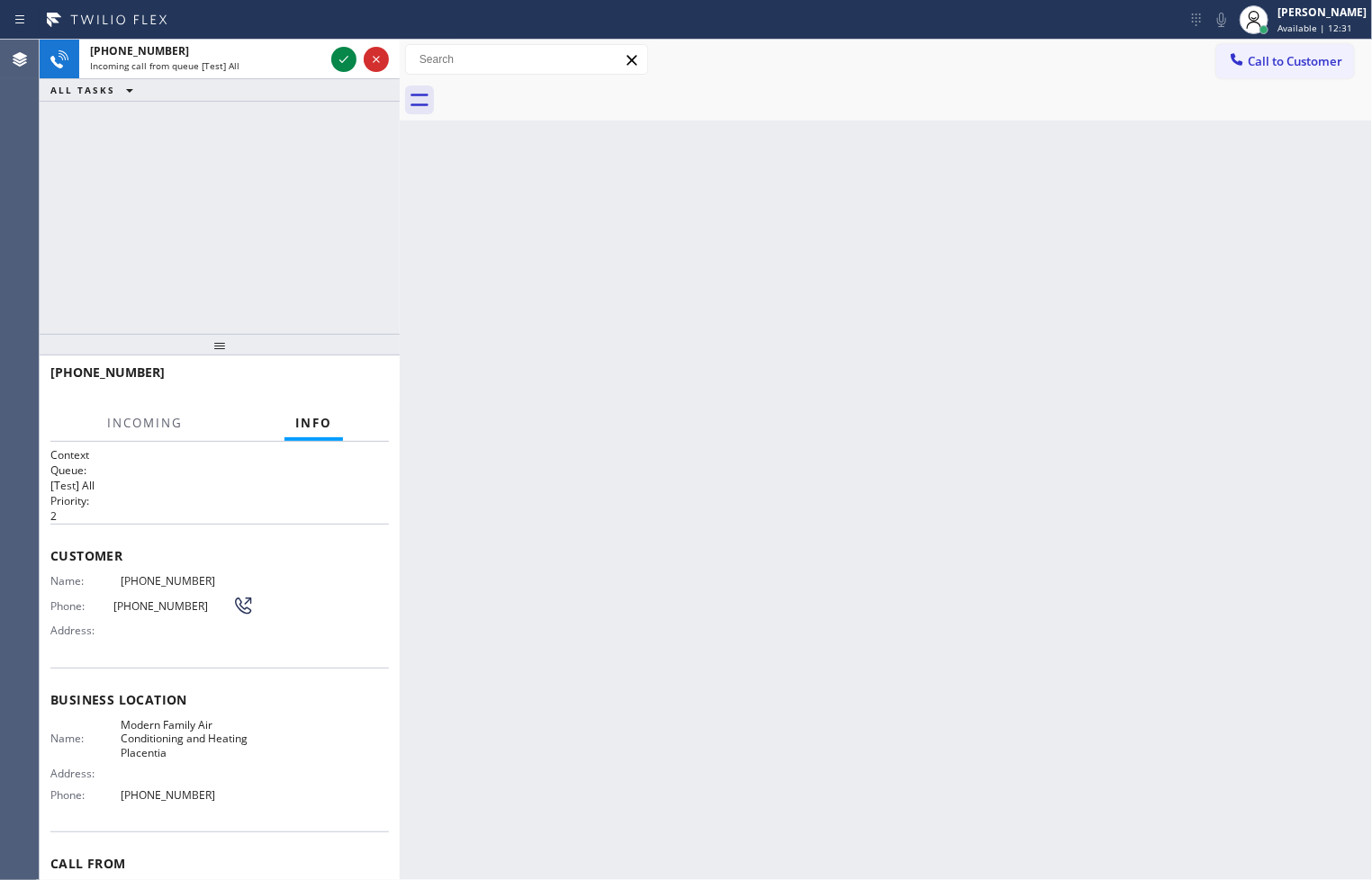
click at [329, 58] on div at bounding box center [360, 59] width 65 height 39
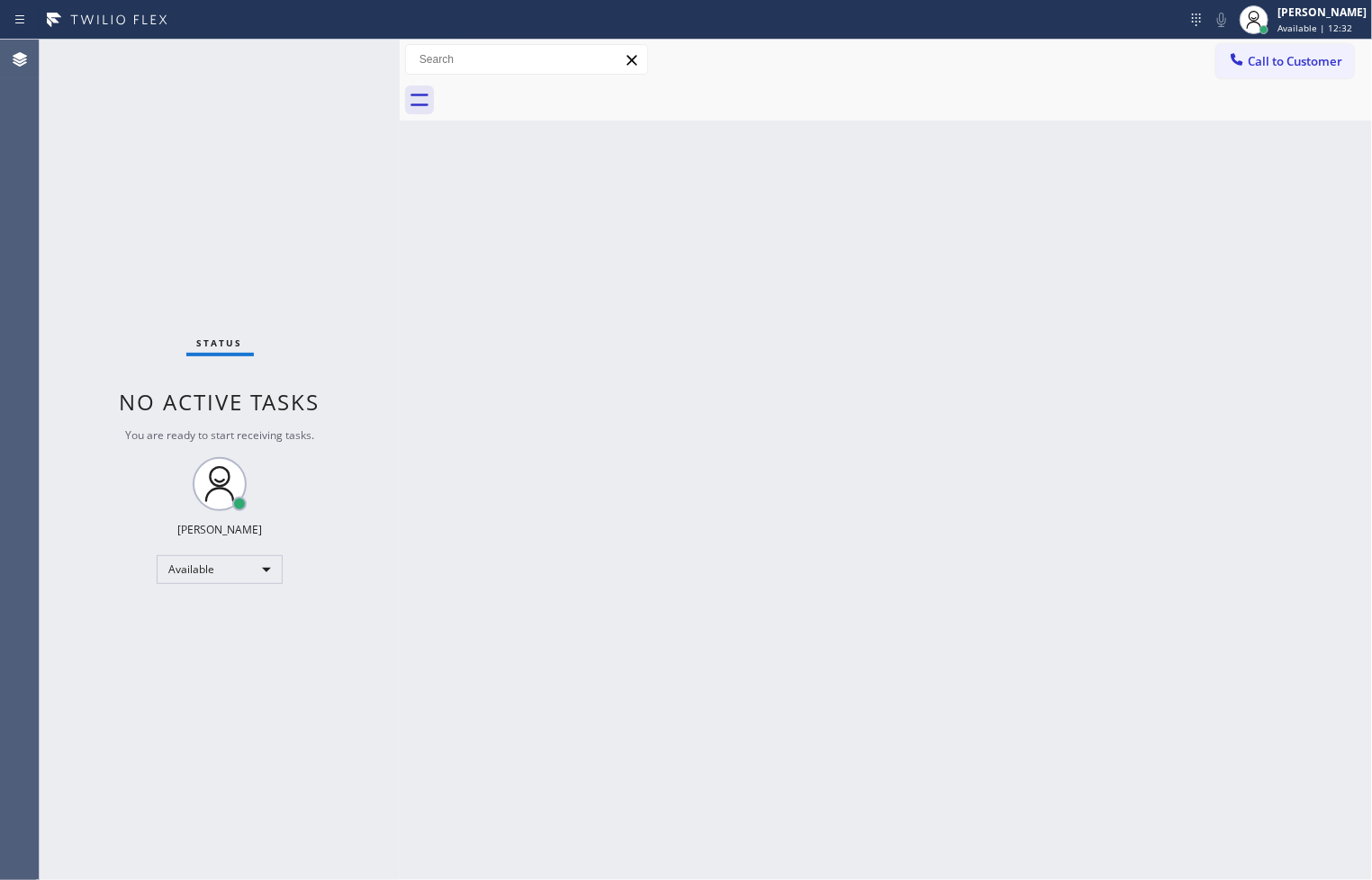
click at [340, 58] on div "Status No active tasks You are ready to start receiving tasks. [PERSON_NAME]" at bounding box center [219, 459] width 360 height 840
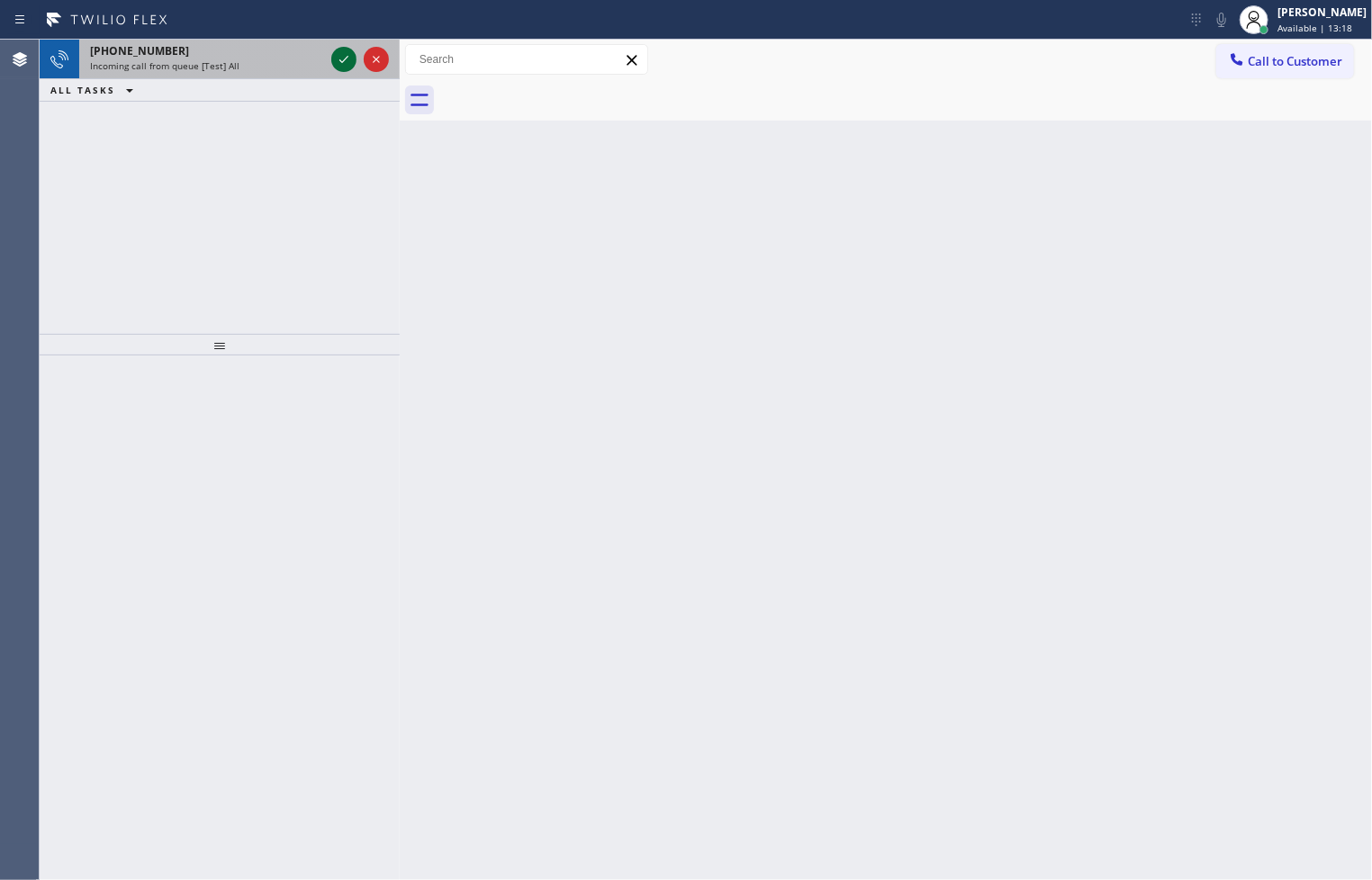
click at [340, 58] on icon at bounding box center [344, 59] width 22 height 22
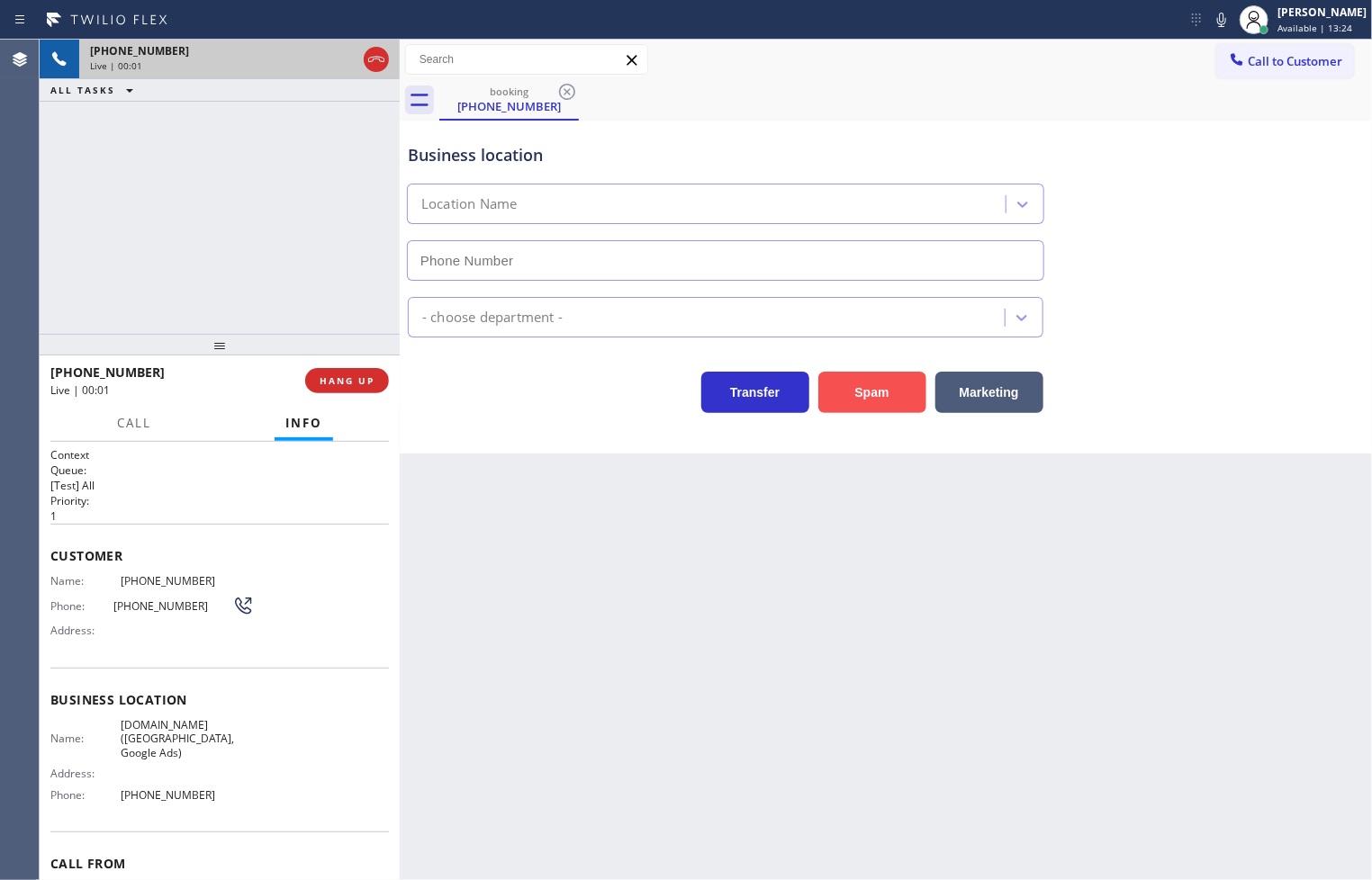
type input "[PHONE_NUMBER]"
click at [564, 426] on div "Business location [DOMAIN_NAME] ([GEOGRAPHIC_DATA], Google Ads) [PHONE_NUMBER] …" at bounding box center [886, 287] width 972 height 333
click at [351, 292] on div "[PHONE_NUMBER] Live | 00:04 ALL TASKS ALL TASKS ACTIVE TASKS TASKS IN WRAP UP" at bounding box center [219, 187] width 360 height 295
click at [554, 400] on div "Transfer Spam Marketing" at bounding box center [726, 387] width 643 height 50
click at [210, 221] on div "[PHONE_NUMBER] Live | 00:05 ALL TASKS ALL TASKS ACTIVE TASKS TASKS IN WRAP UP" at bounding box center [219, 187] width 360 height 295
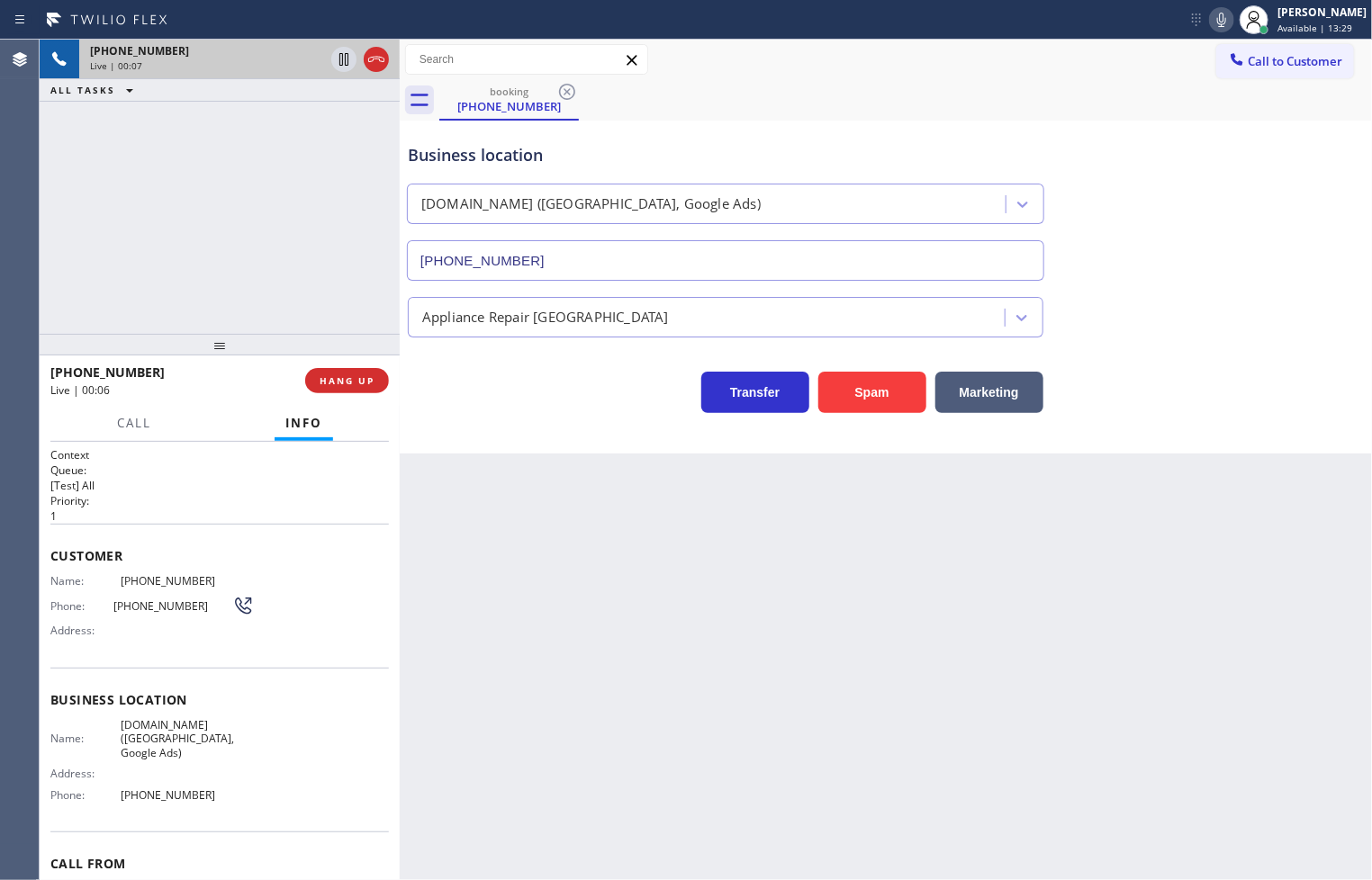
click at [1211, 27] on icon at bounding box center [1222, 20] width 22 height 22
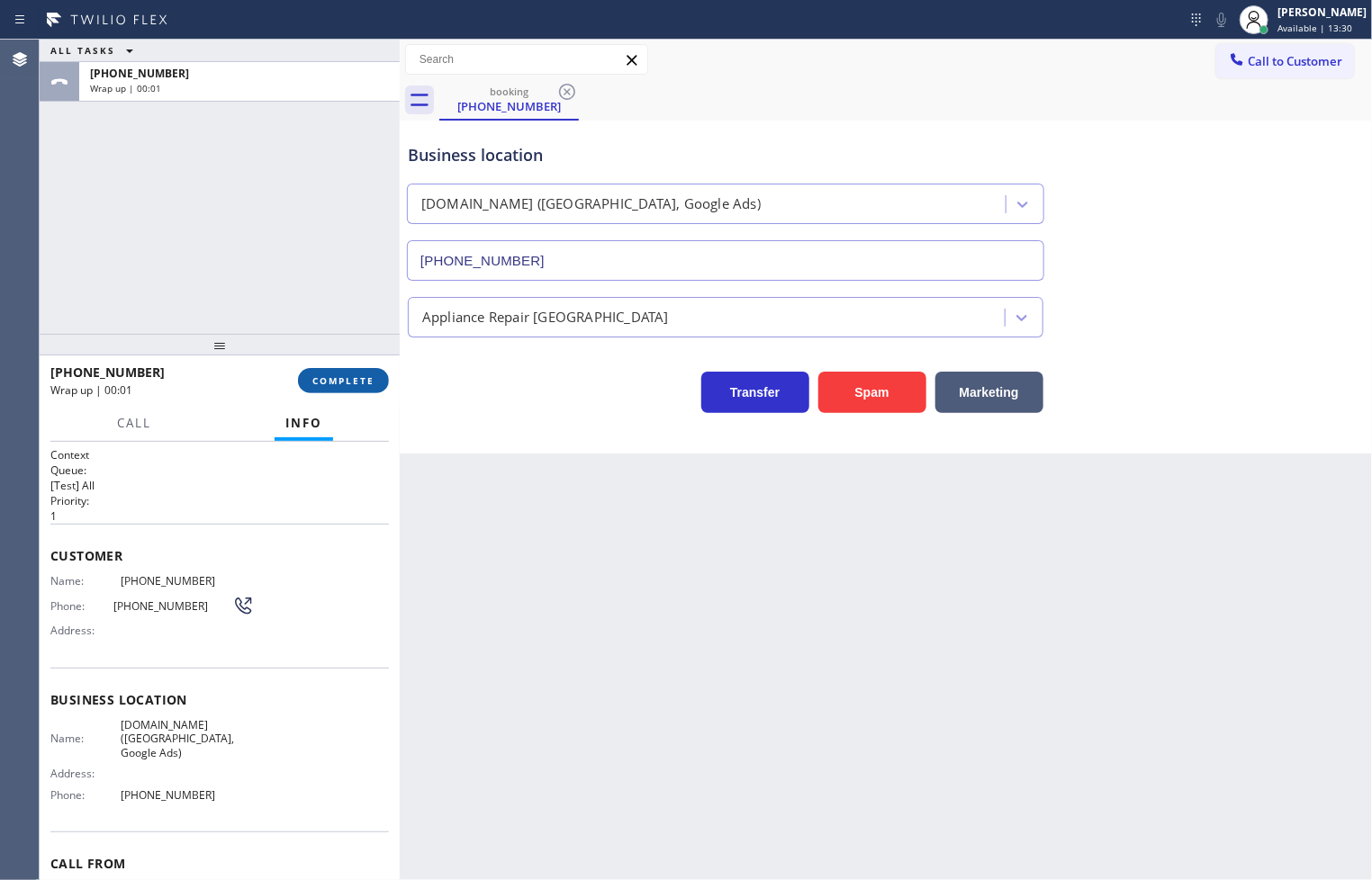
click at [365, 381] on span "COMPLETE" at bounding box center [343, 381] width 62 height 13
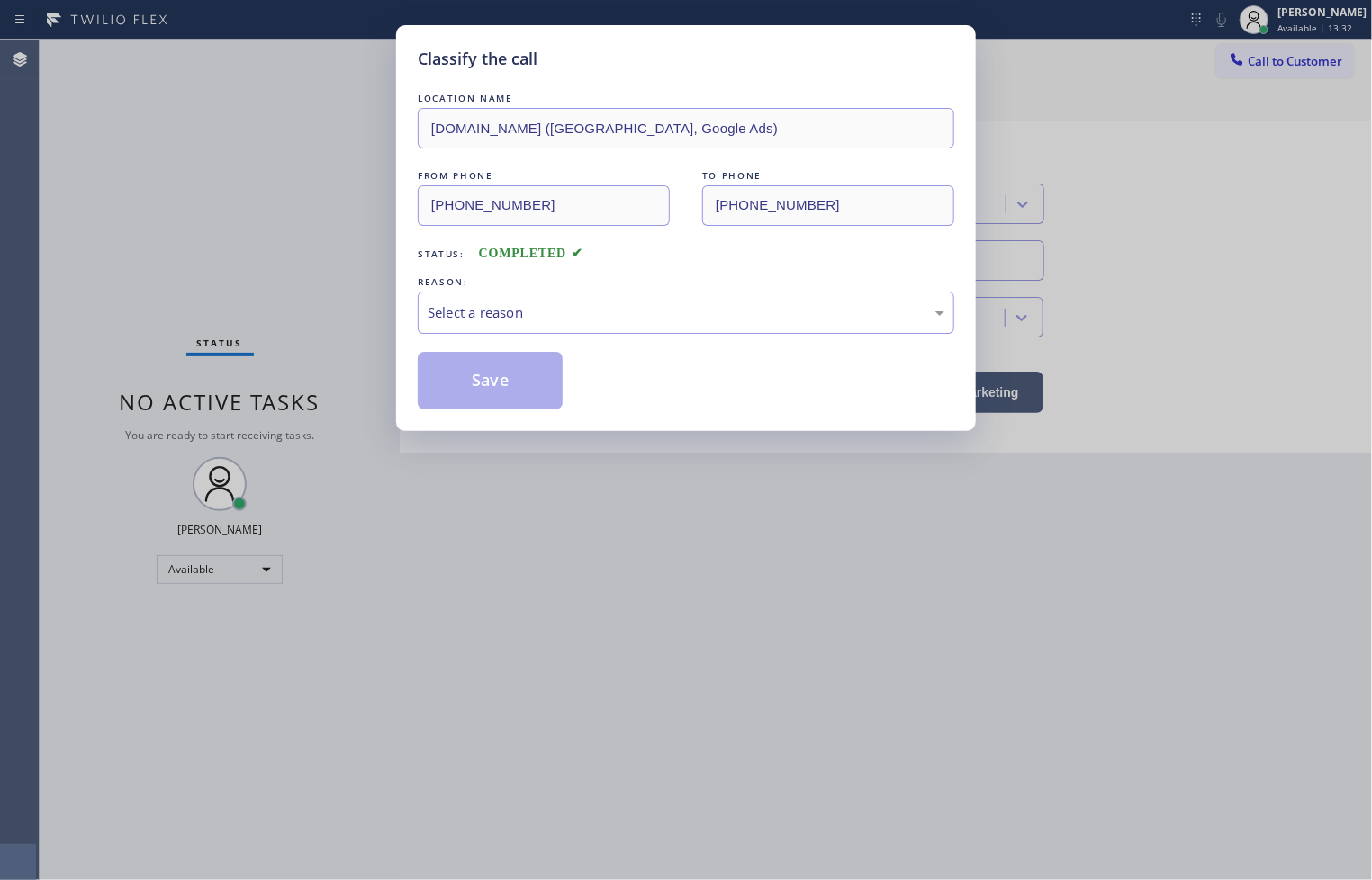
click at [519, 312] on div "Select a reason" at bounding box center [686, 312] width 516 height 21
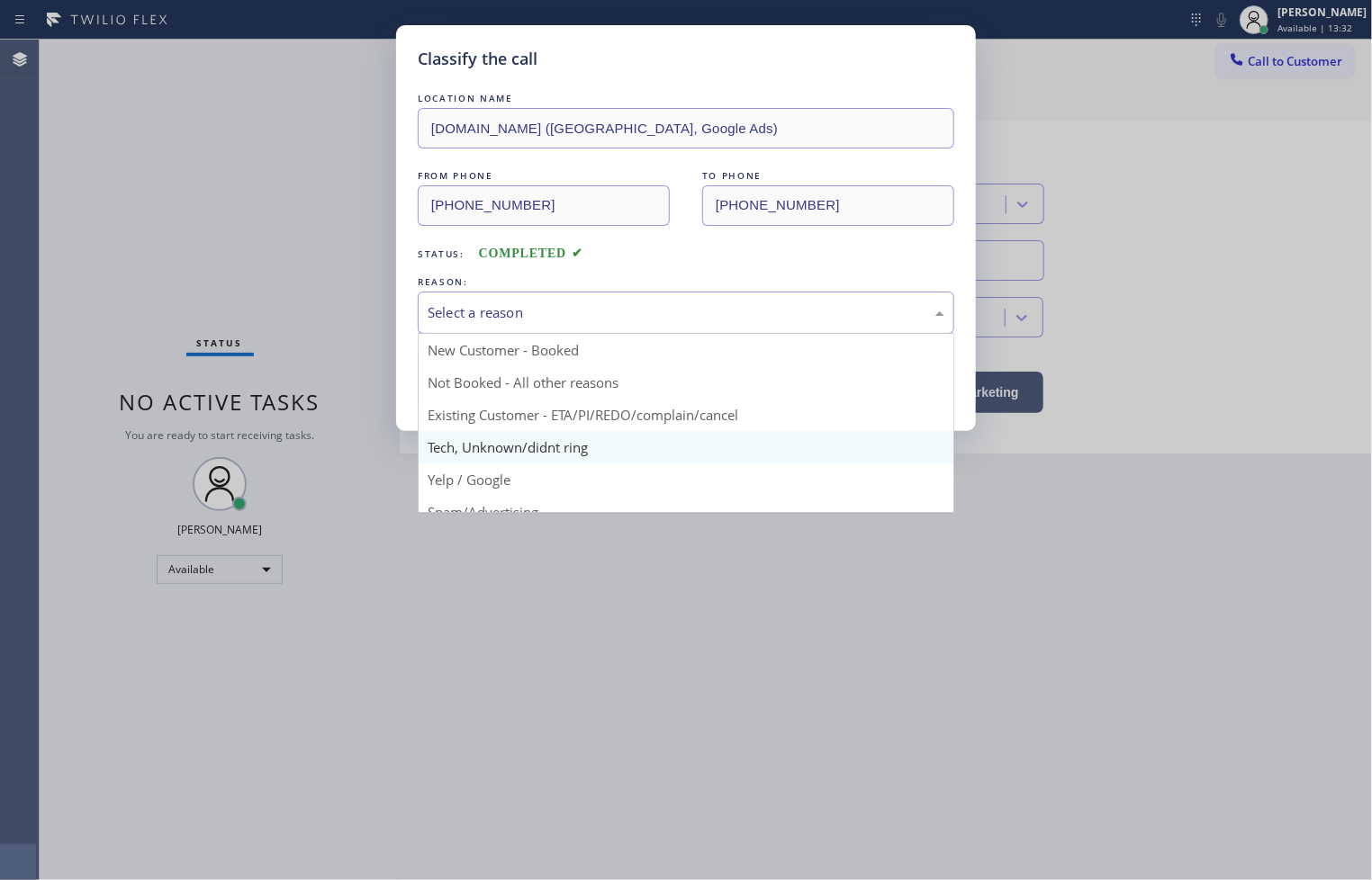
scroll to position [113, 0]
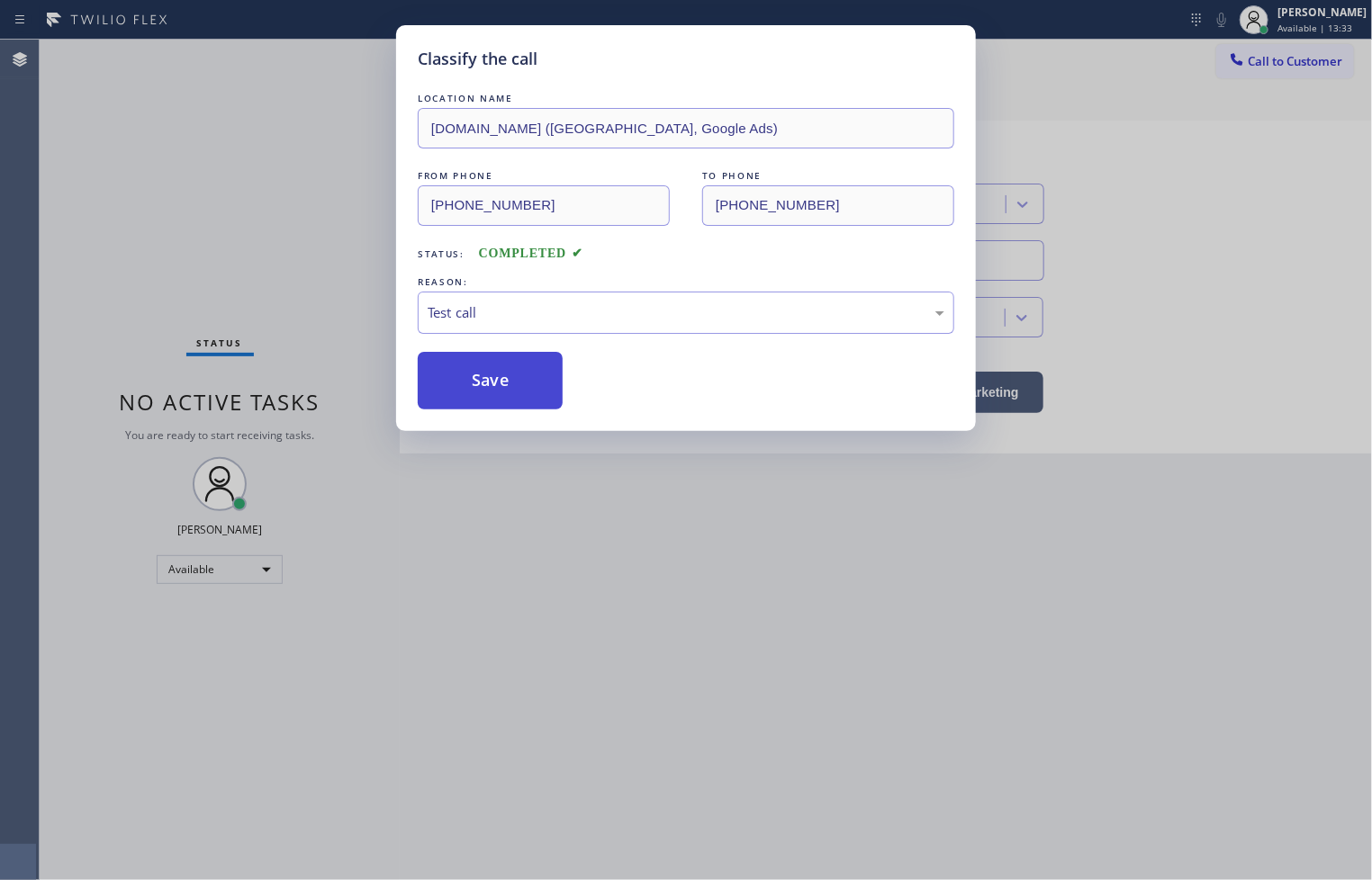
click at [479, 406] on button "Save" at bounding box center [490, 380] width 145 height 58
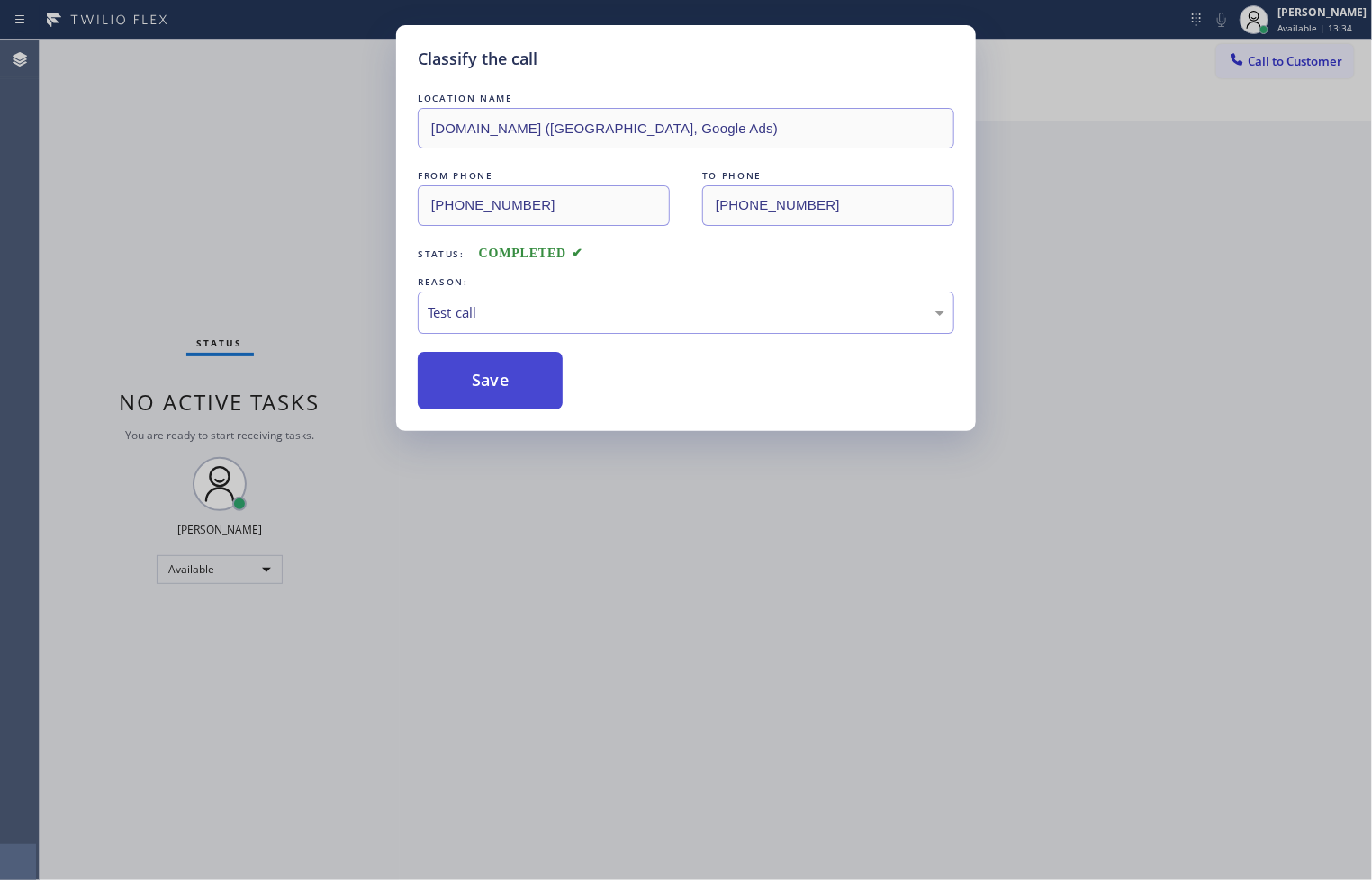
click at [479, 382] on button "Save" at bounding box center [490, 380] width 145 height 58
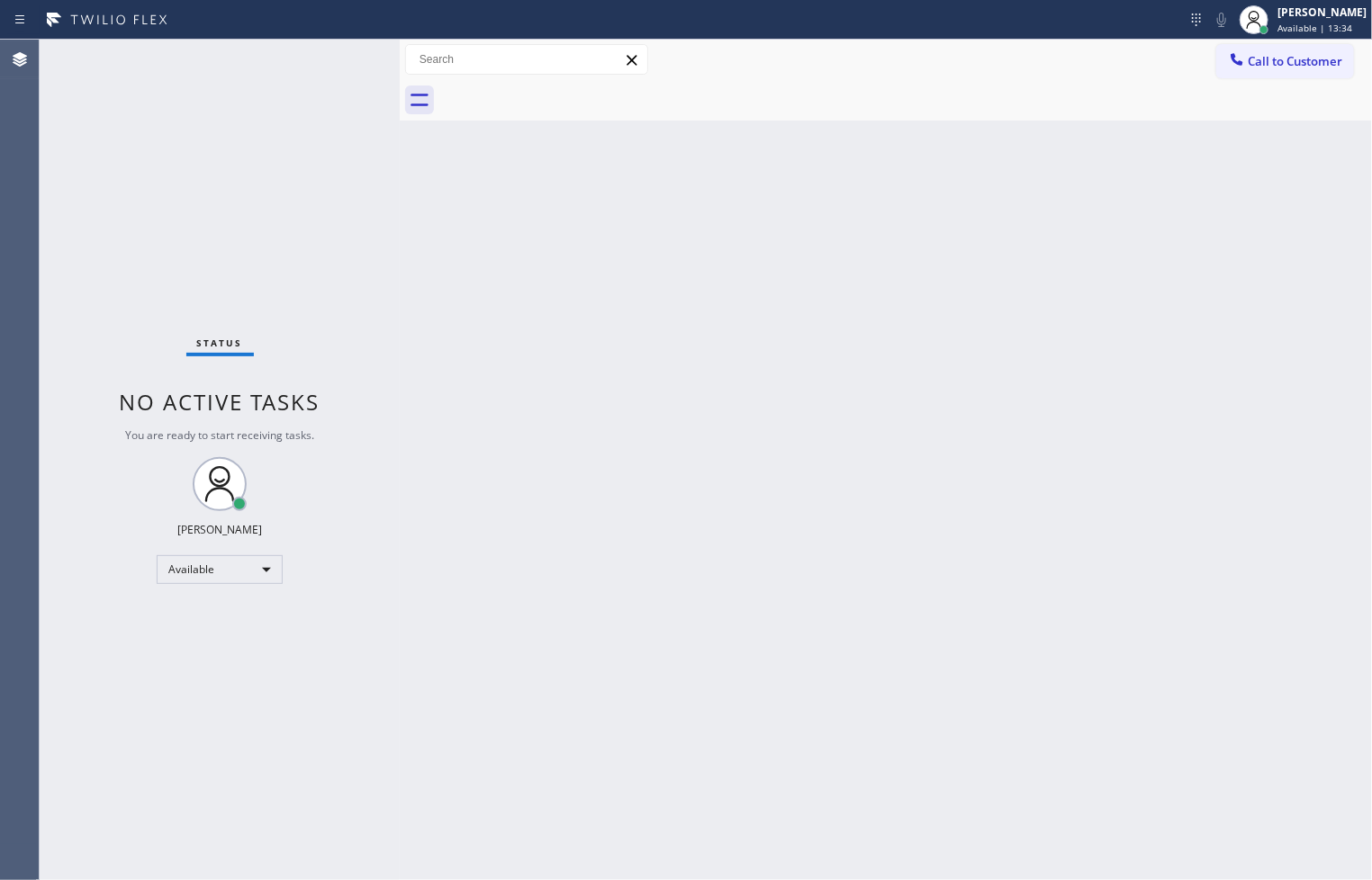
click at [481, 380] on div "Back to Dashboard Change Sender ID Customers Technicians Select a contact Outbo…" at bounding box center [886, 459] width 972 height 840
click at [345, 52] on div "Status No active tasks You are ready to start receiving tasks. [PERSON_NAME]" at bounding box center [219, 459] width 360 height 840
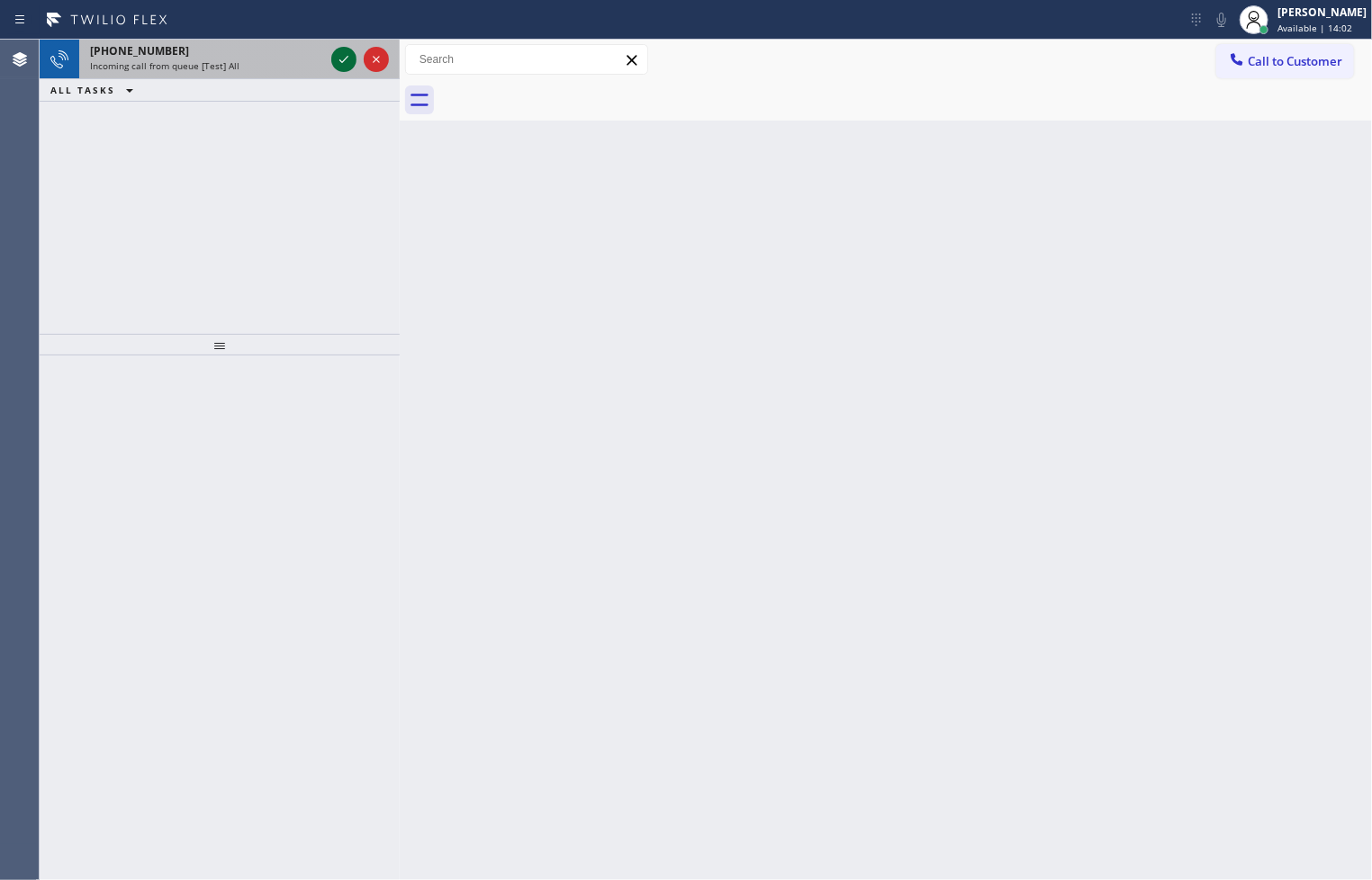
click at [345, 52] on icon at bounding box center [344, 59] width 22 height 22
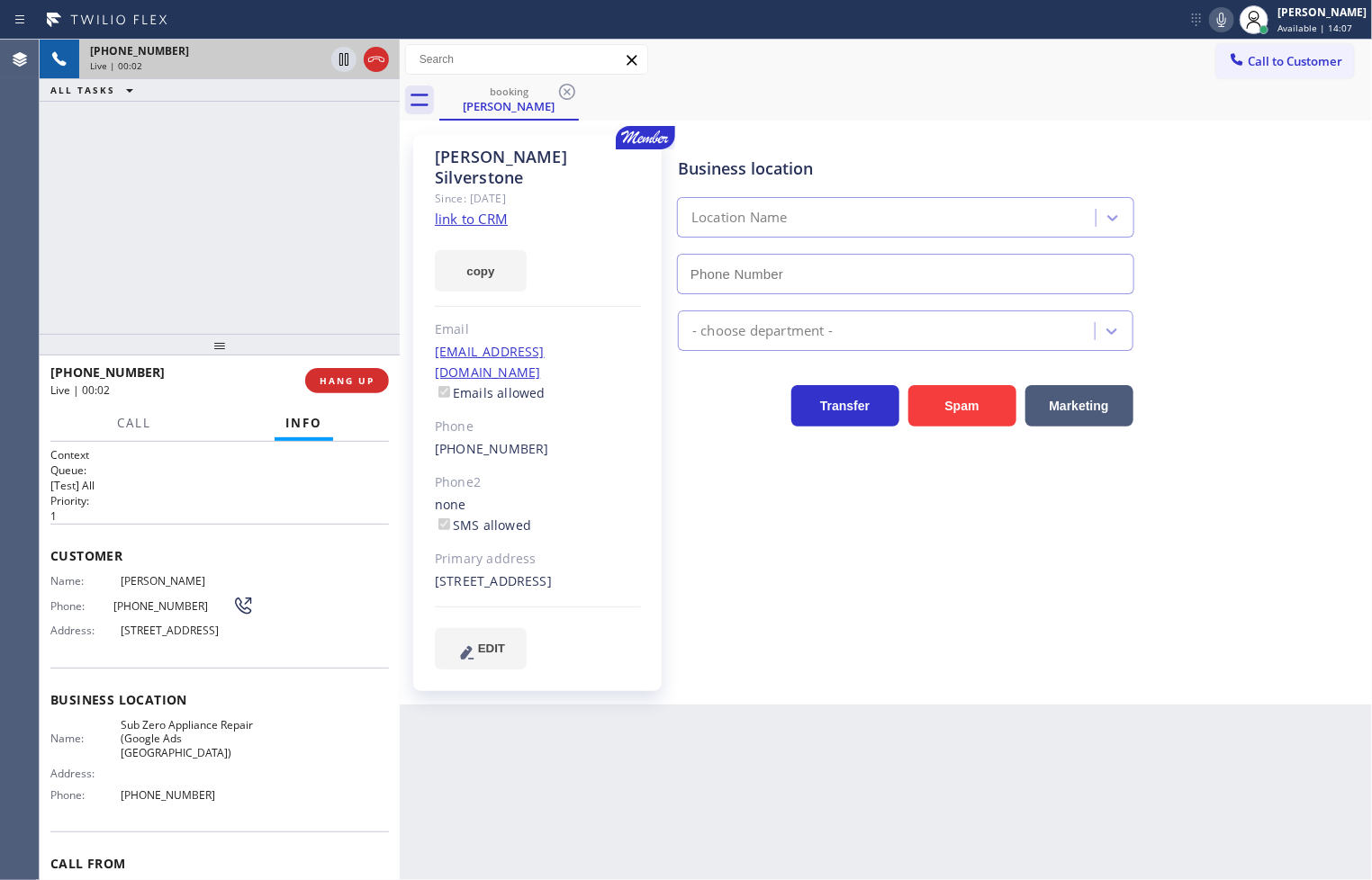
type input "[PHONE_NUMBER]"
click at [451, 209] on link "link to CRM" at bounding box center [471, 219] width 73 height 18
click at [222, 263] on div "[PHONE_NUMBER] Live | 00:09 ALL TASKS ALL TASKS ACTIVE TASKS TASKS IN WRAP UP" at bounding box center [219, 187] width 360 height 295
click at [147, 423] on span "Call" at bounding box center [134, 423] width 34 height 16
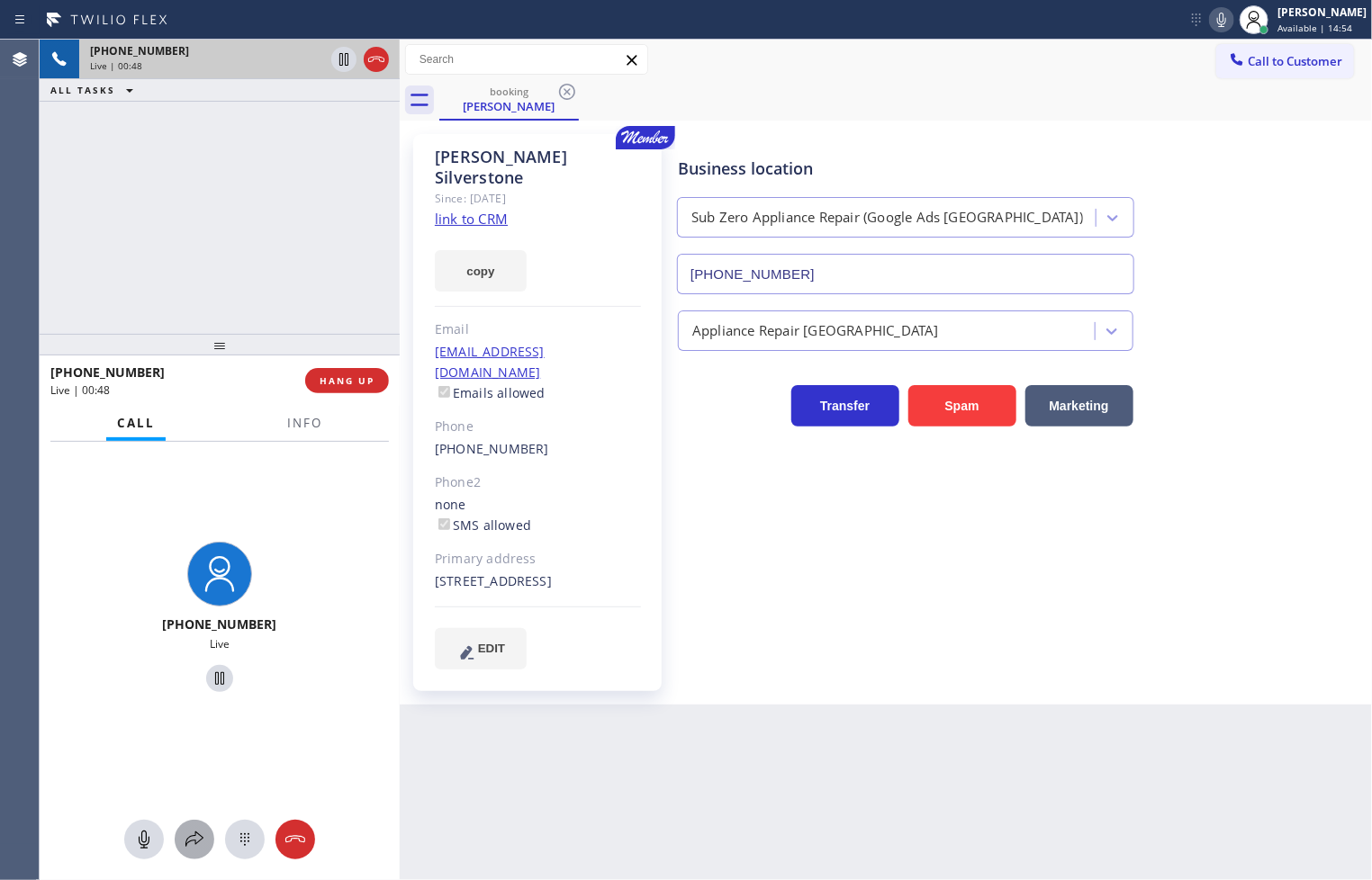
click at [196, 832] on icon at bounding box center [195, 840] width 22 height 22
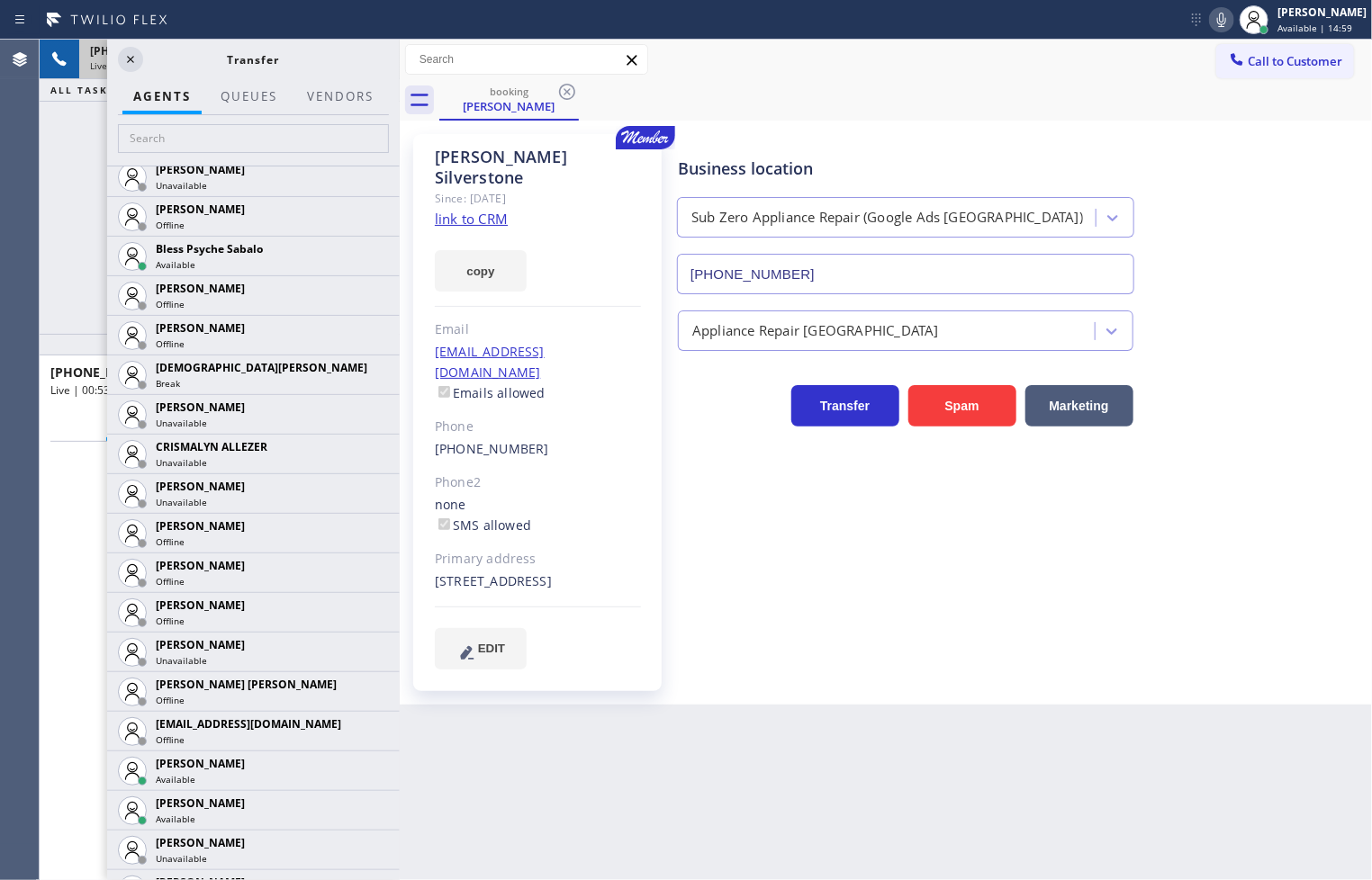
scroll to position [699, 0]
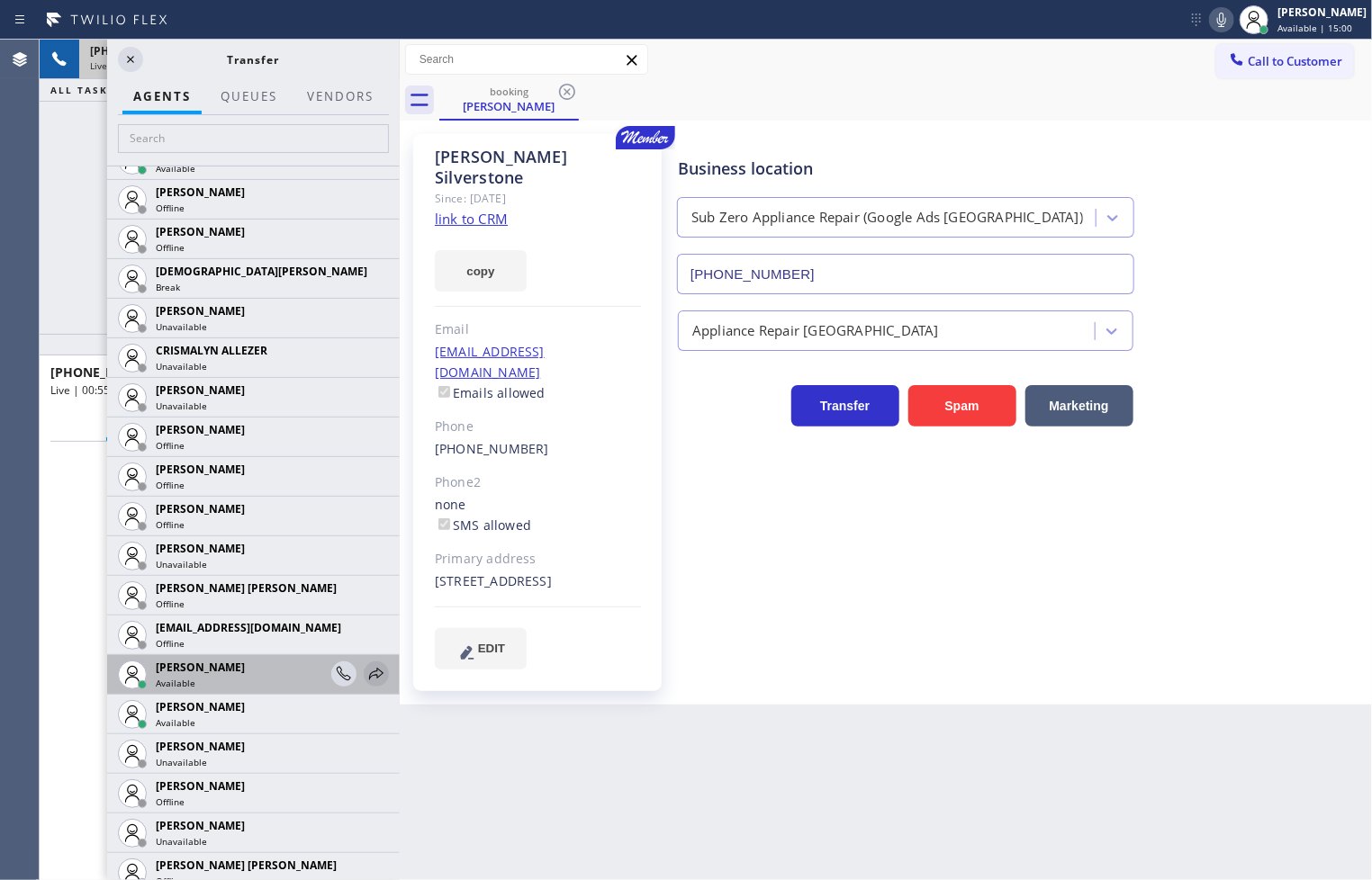
click at [365, 670] on icon at bounding box center [376, 674] width 22 height 22
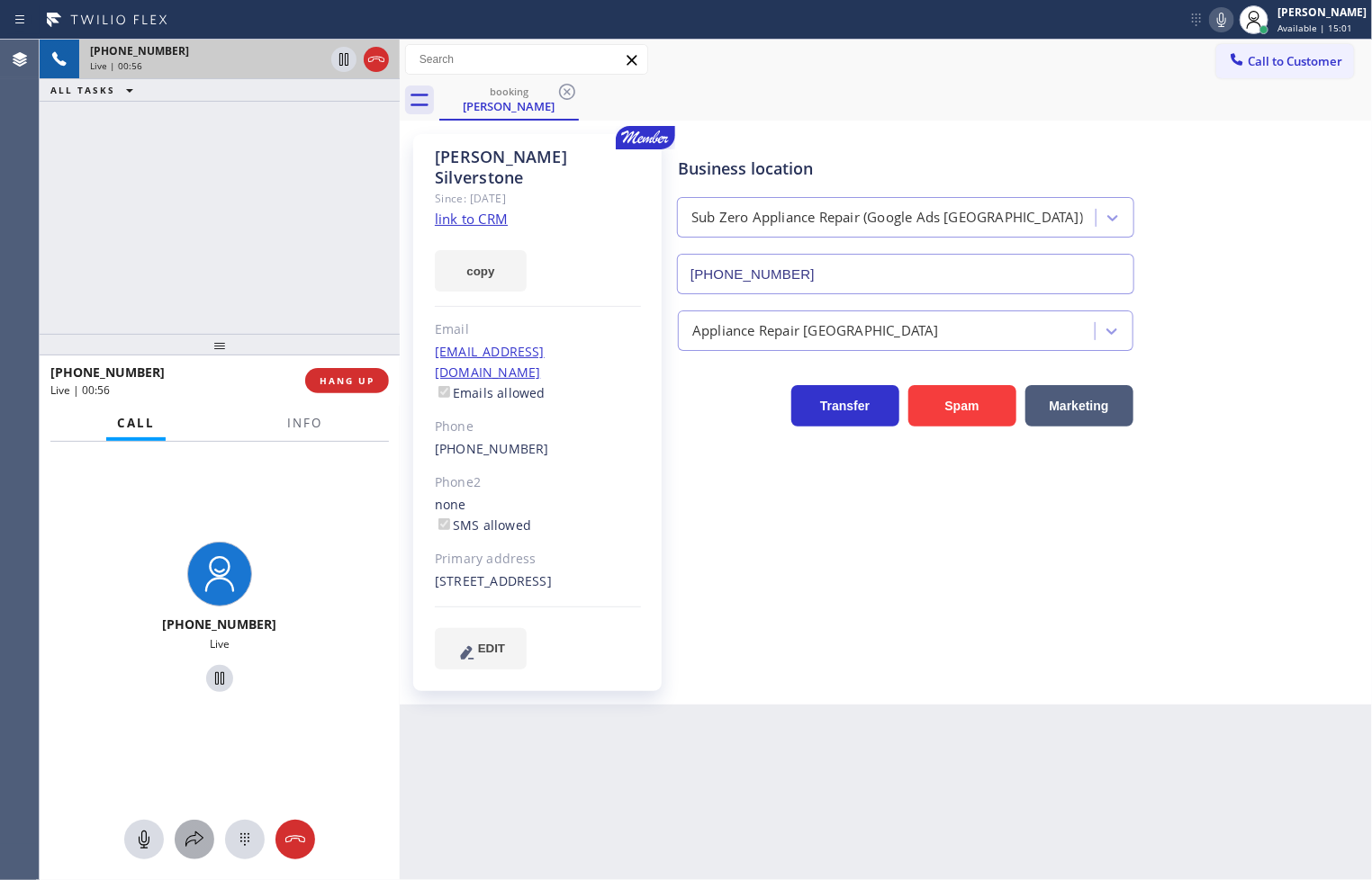
click at [185, 838] on icon at bounding box center [195, 840] width 22 height 22
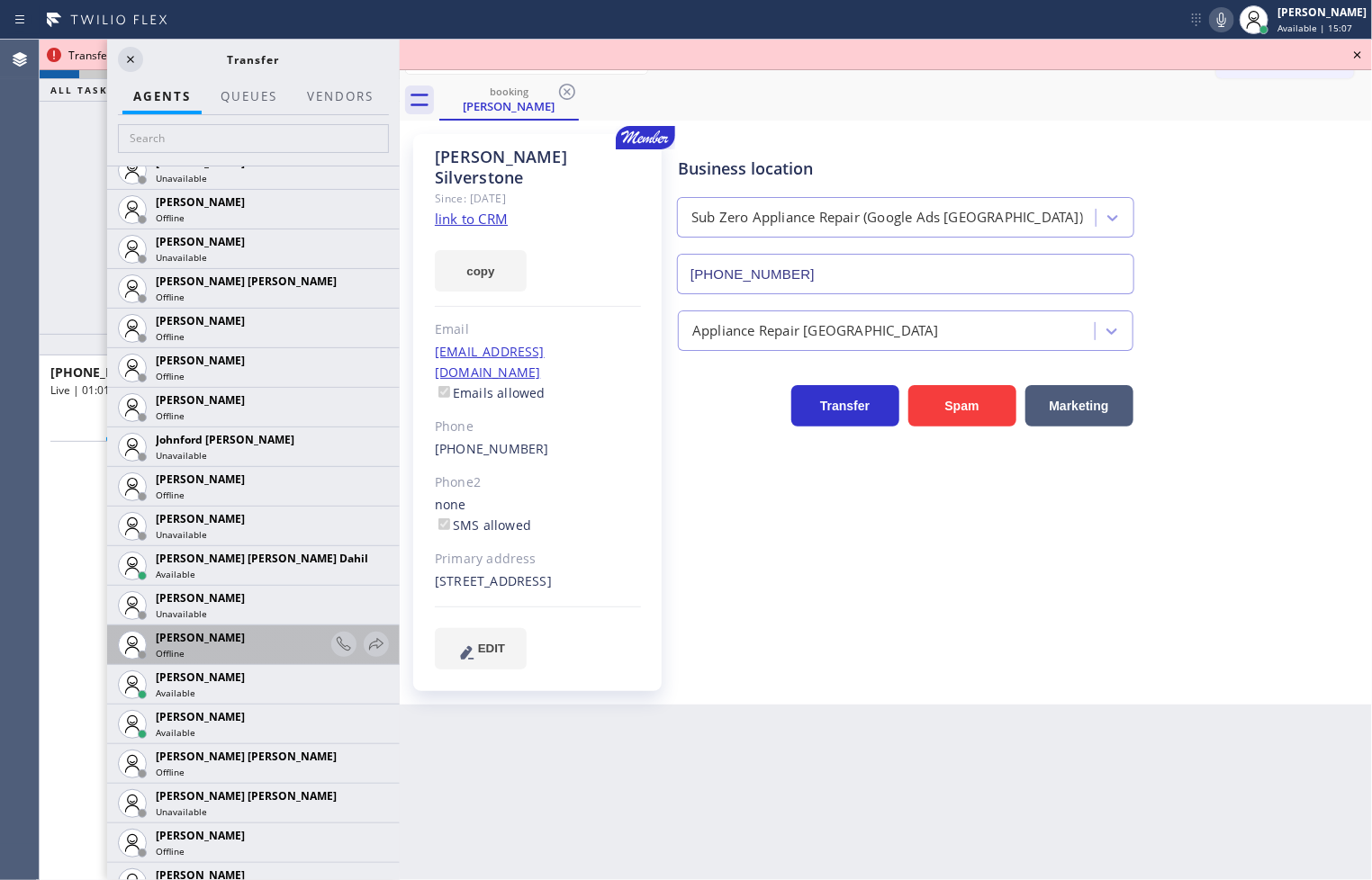
scroll to position [2198, 0]
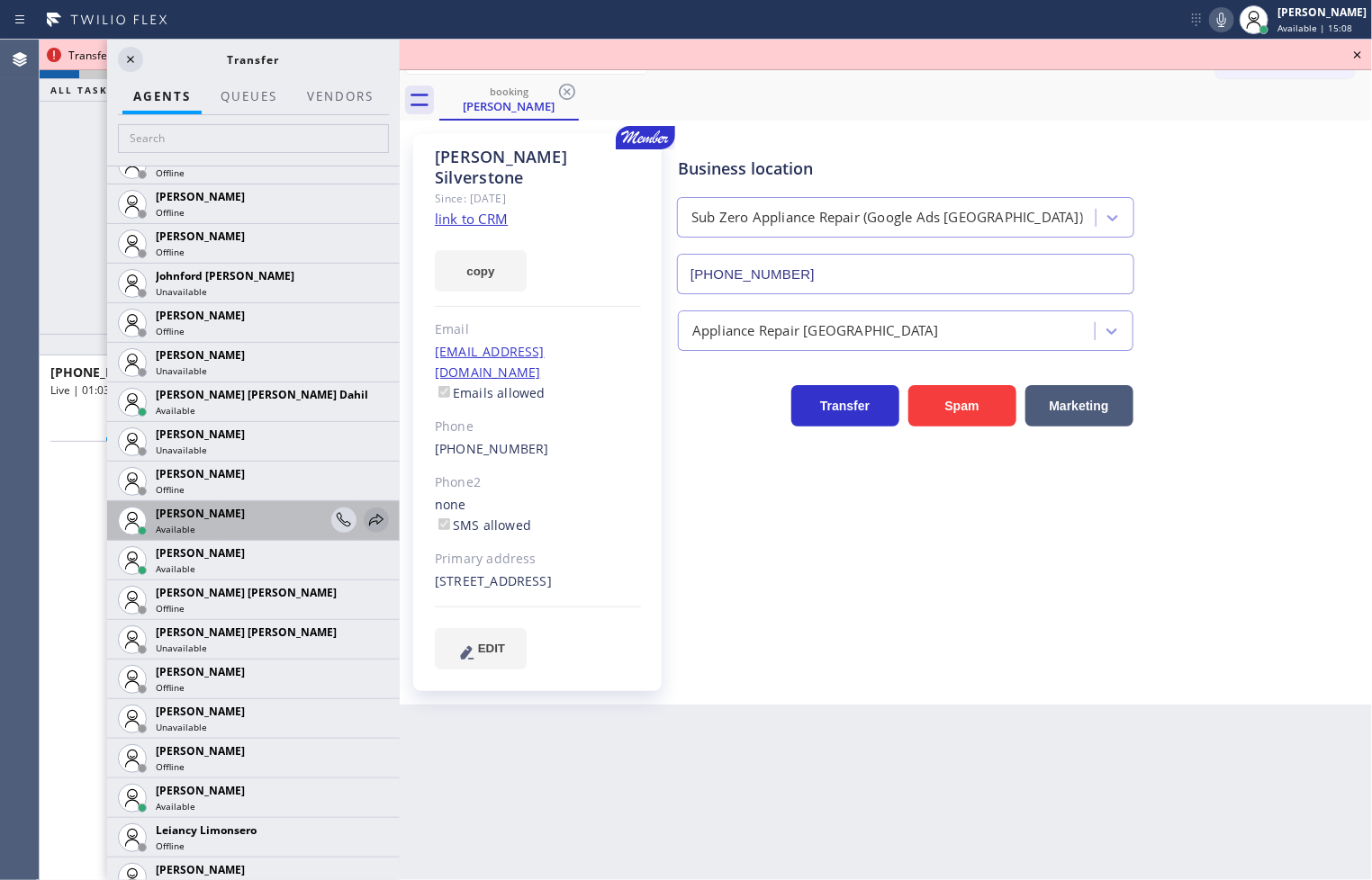
click at [365, 523] on icon at bounding box center [376, 520] width 22 height 22
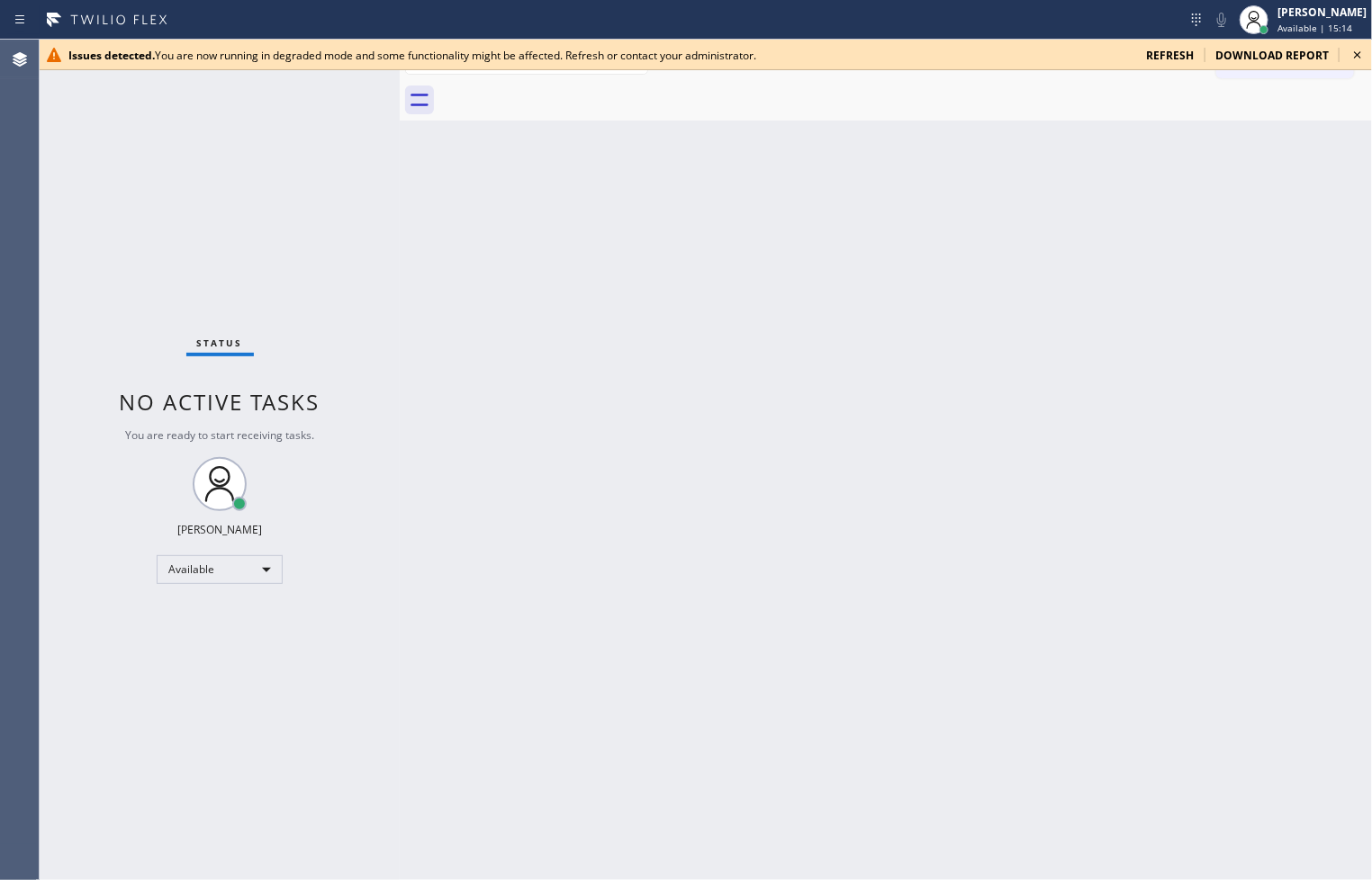
click at [1348, 51] on icon at bounding box center [1357, 55] width 22 height 22
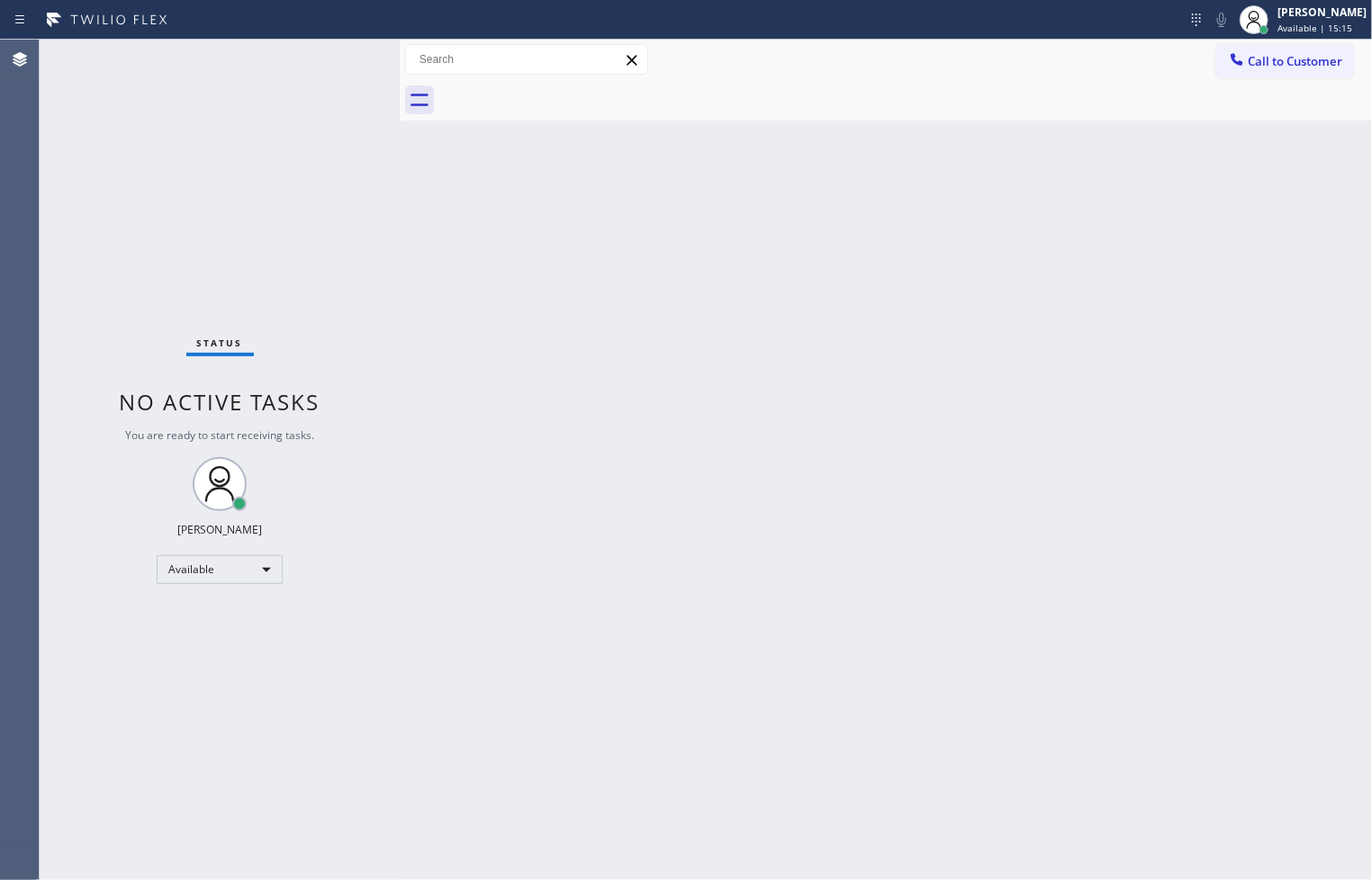
click at [340, 106] on div "Status No active tasks You are ready to start receiving tasks. [PERSON_NAME]" at bounding box center [219, 459] width 360 height 840
click at [329, 48] on div "Status No active tasks You are ready to start receiving tasks. [PERSON_NAME]" at bounding box center [219, 459] width 360 height 840
click at [331, 67] on div "Status No active tasks You are ready to start receiving tasks. [PERSON_NAME]" at bounding box center [219, 459] width 360 height 840
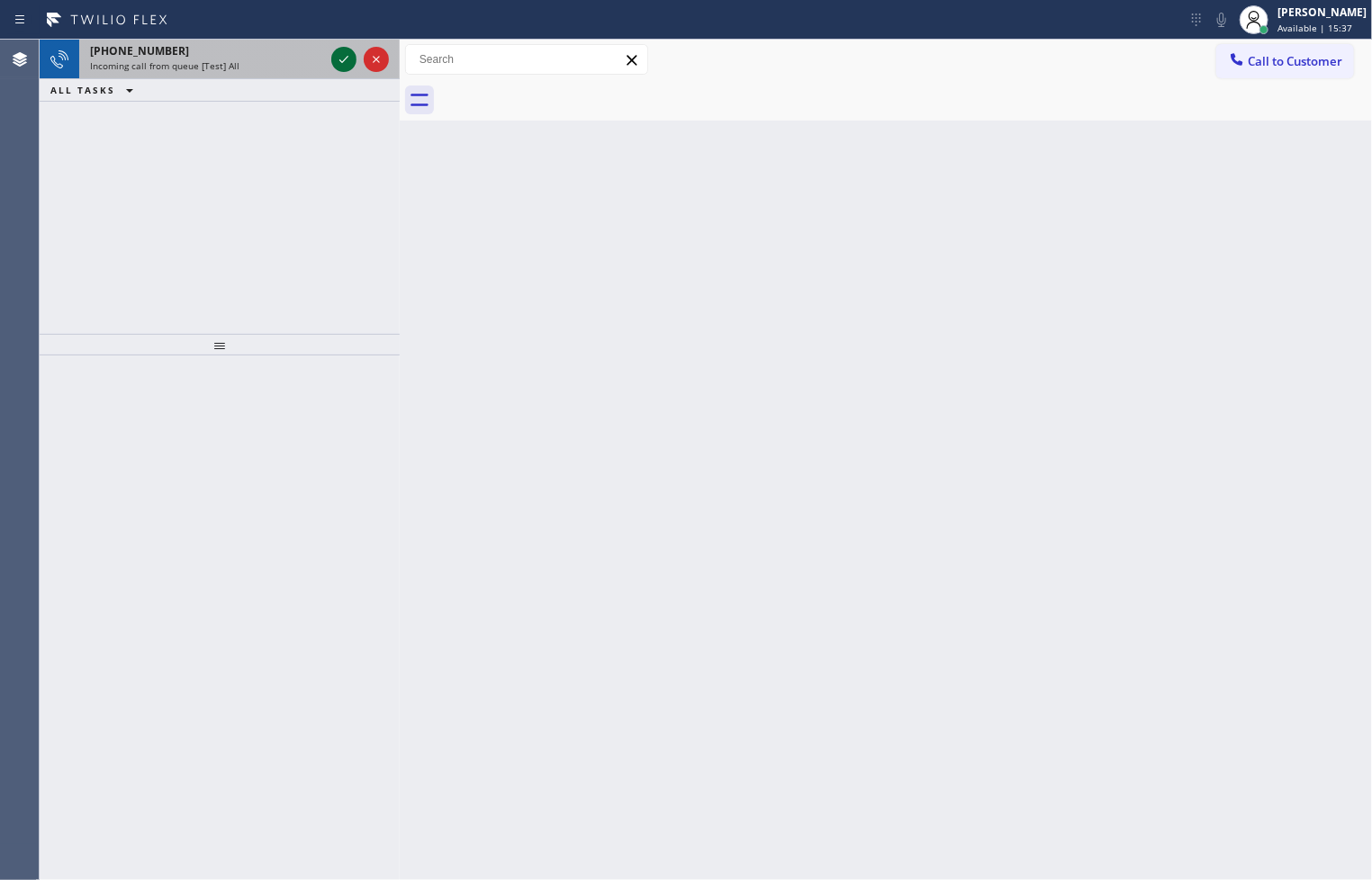
click at [331, 67] on div at bounding box center [344, 59] width 26 height 22
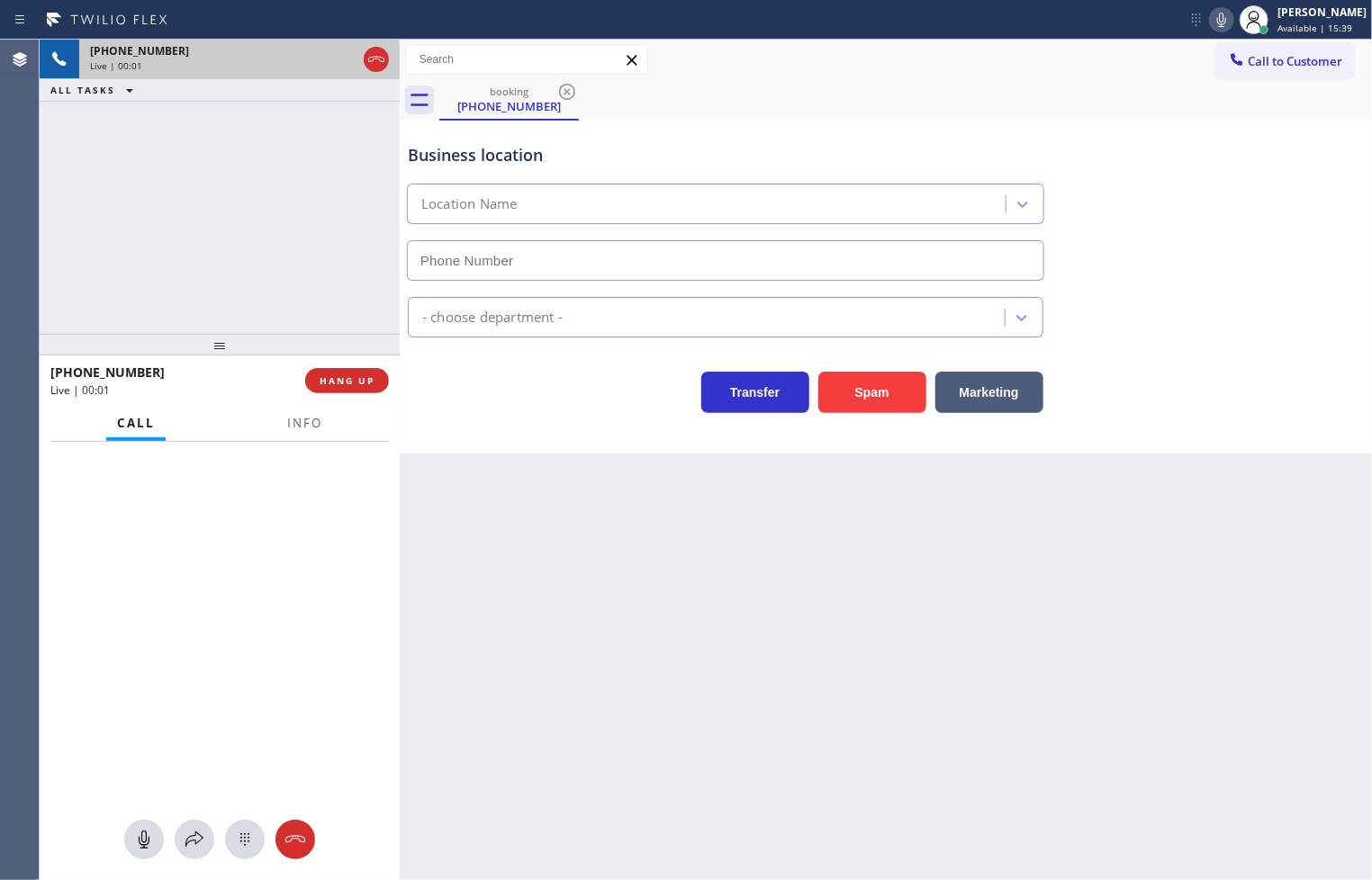
type input "[PHONE_NUMBER]"
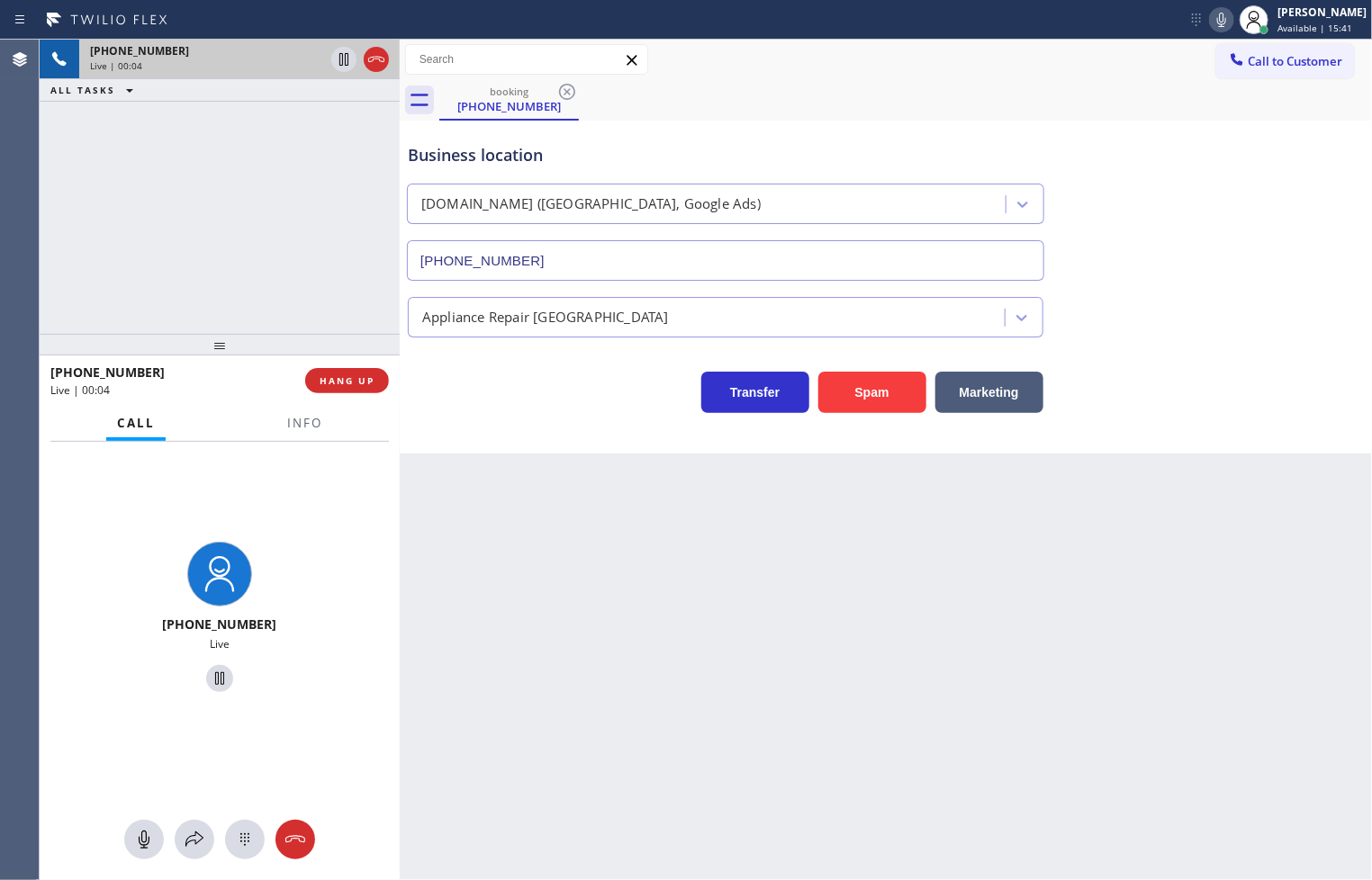
click at [438, 443] on div "Business location [DOMAIN_NAME] ([GEOGRAPHIC_DATA], Google Ads) [PHONE_NUMBER] …" at bounding box center [886, 287] width 972 height 333
click at [214, 246] on div "[PHONE_NUMBER] Live | 00:04 ALL TASKS ALL TASKS ACTIVE TASKS TASKS IN WRAP UP" at bounding box center [219, 187] width 360 height 295
click at [410, 416] on div "Business location [DOMAIN_NAME] ([GEOGRAPHIC_DATA], Google Ads) [PHONE_NUMBER] …" at bounding box center [886, 287] width 972 height 333
click at [306, 280] on div "[PHONE_NUMBER] Live | 00:05 ALL TASKS ALL TASKS ACTIVE TASKS TASKS IN WRAP UP" at bounding box center [219, 187] width 360 height 295
click at [358, 382] on span "HANG UP" at bounding box center [347, 381] width 55 height 13
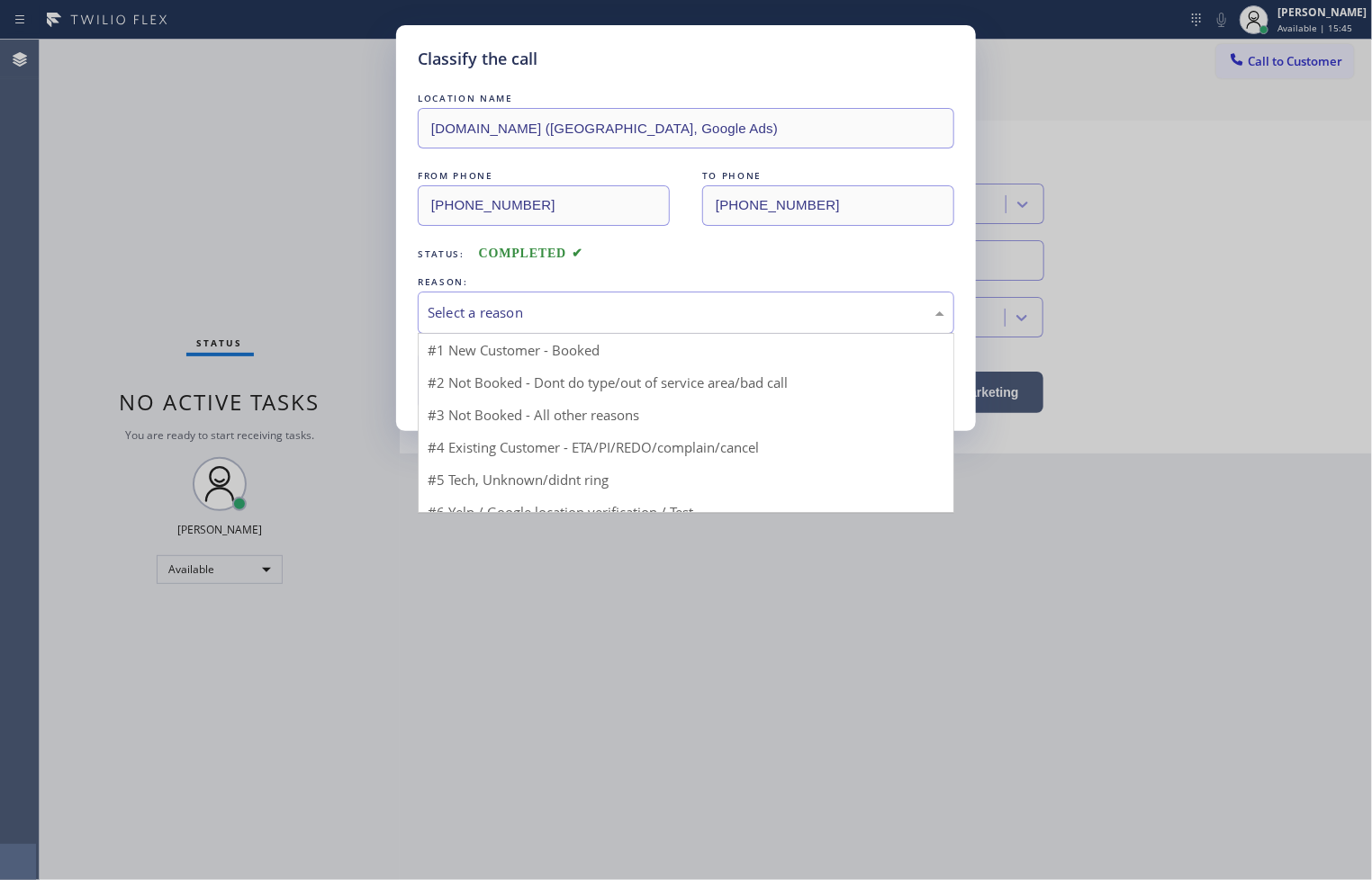
click at [496, 318] on div "Select a reason" at bounding box center [686, 312] width 516 height 21
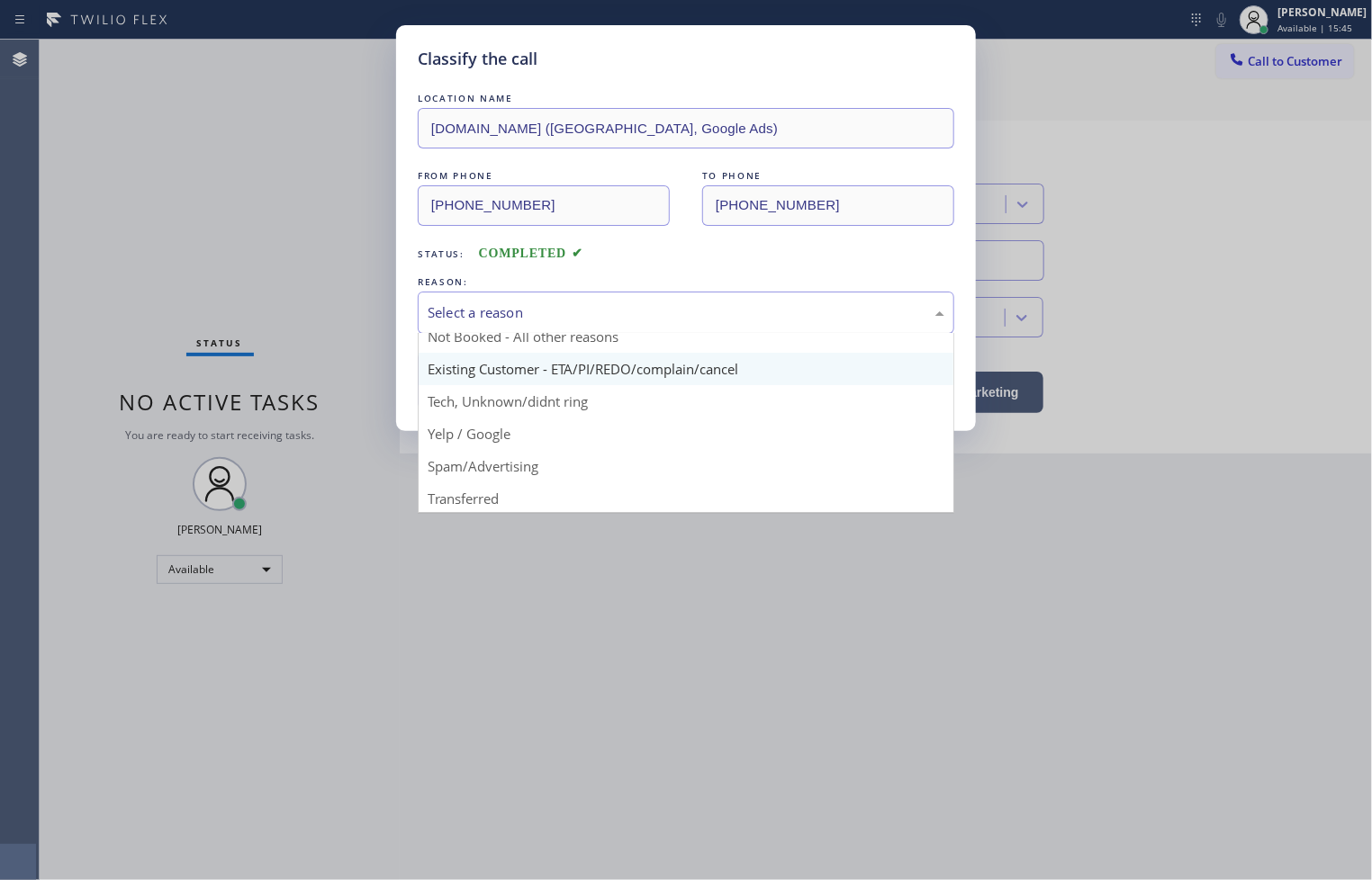
scroll to position [113, 0]
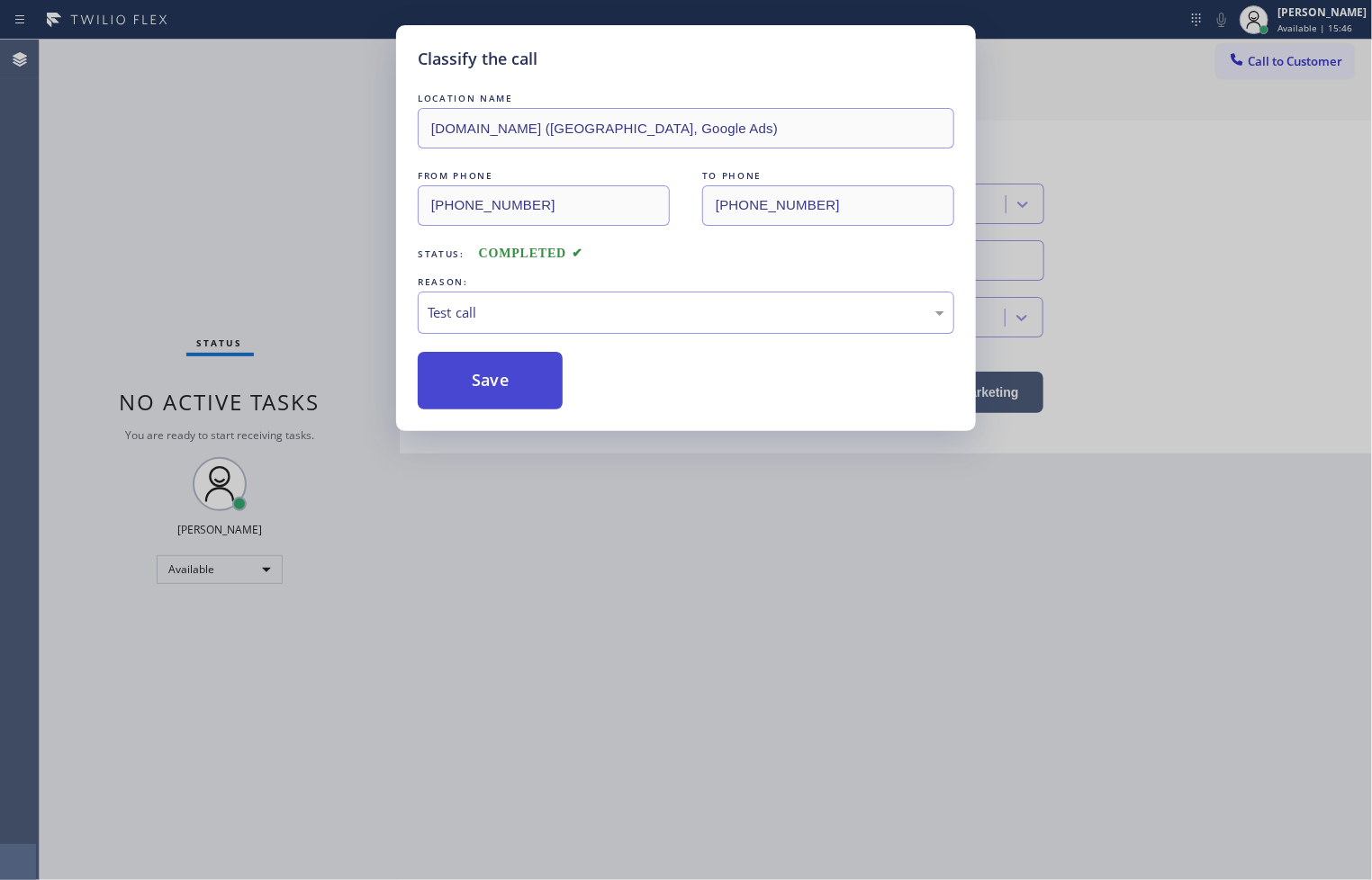
click at [500, 392] on button "Save" at bounding box center [490, 380] width 145 height 58
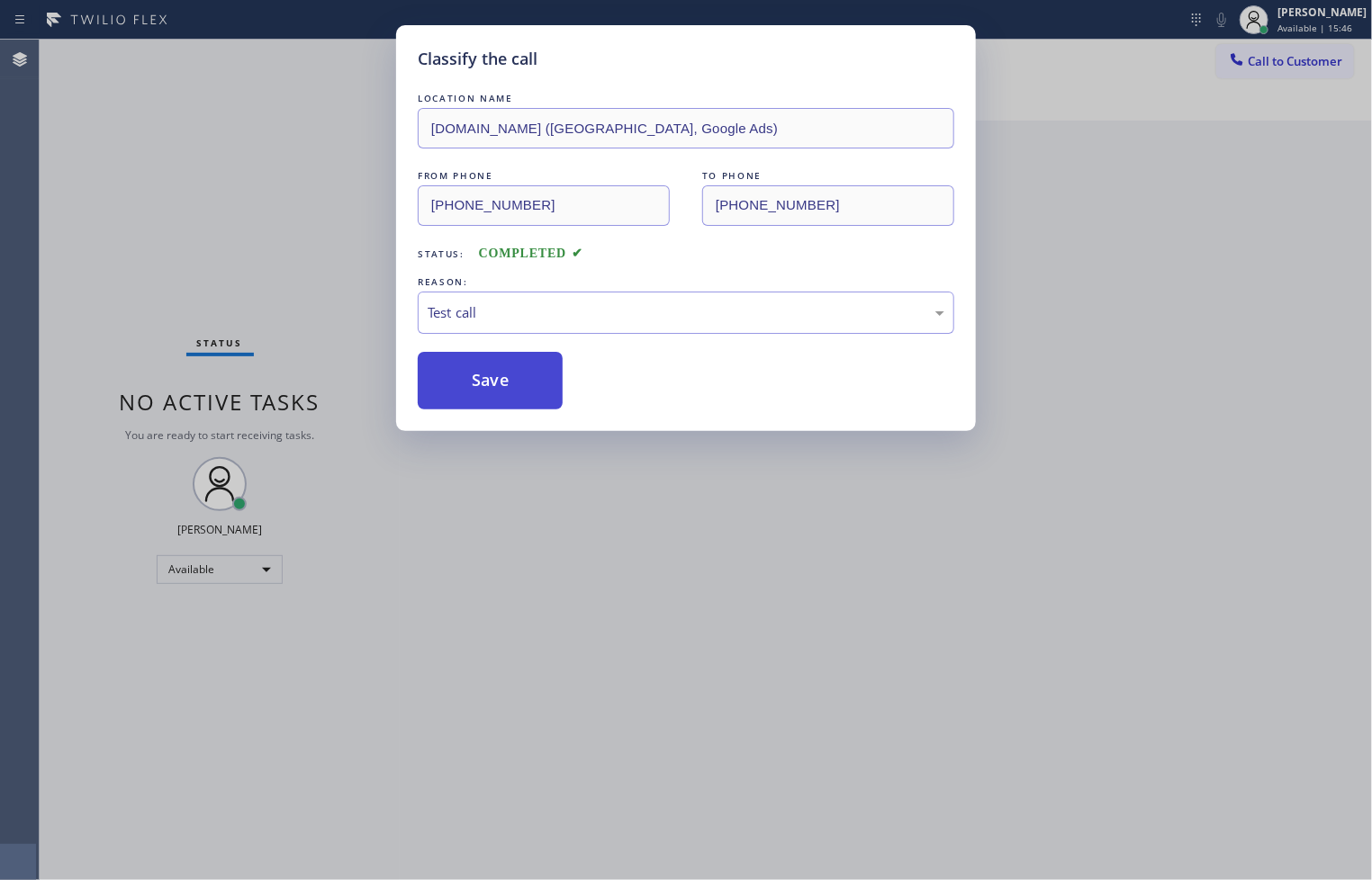
click at [500, 392] on button "Save" at bounding box center [490, 380] width 145 height 58
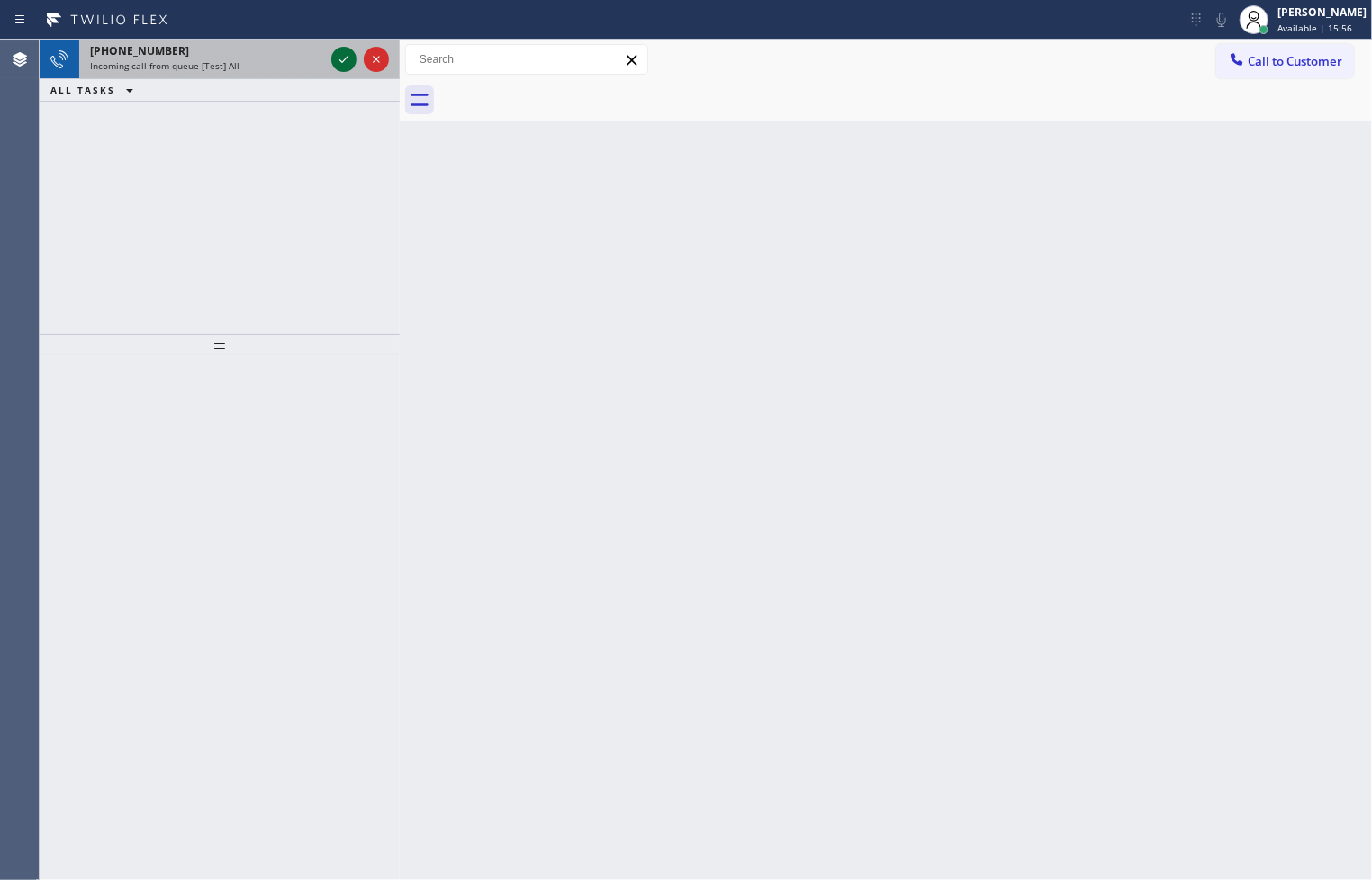
click at [346, 65] on icon at bounding box center [344, 59] width 22 height 22
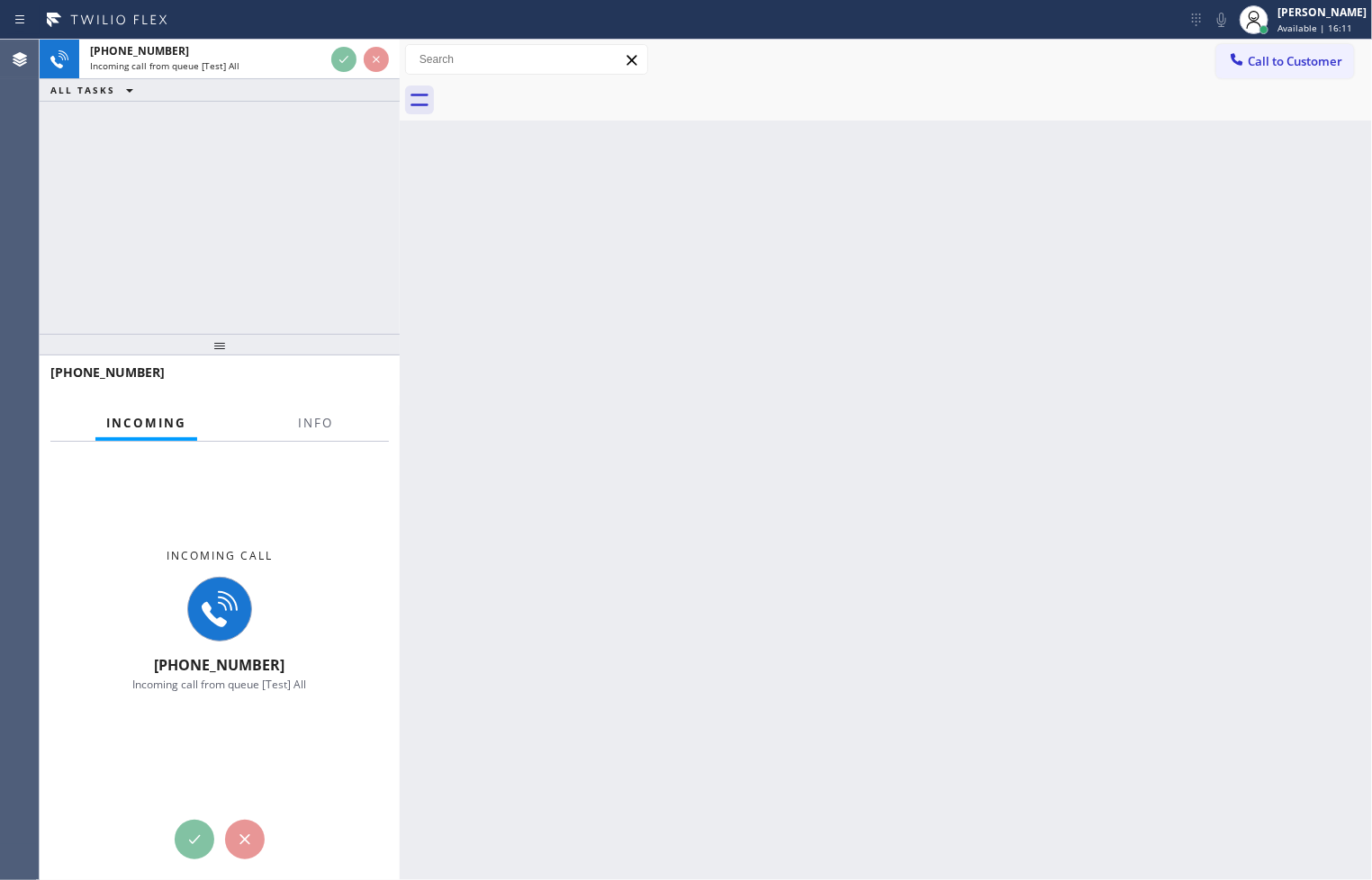
click at [313, 183] on div "[PHONE_NUMBER] Incoming call from queue [Test] All ALL TASKS ALL TASKS ACTIVE T…" at bounding box center [219, 187] width 360 height 295
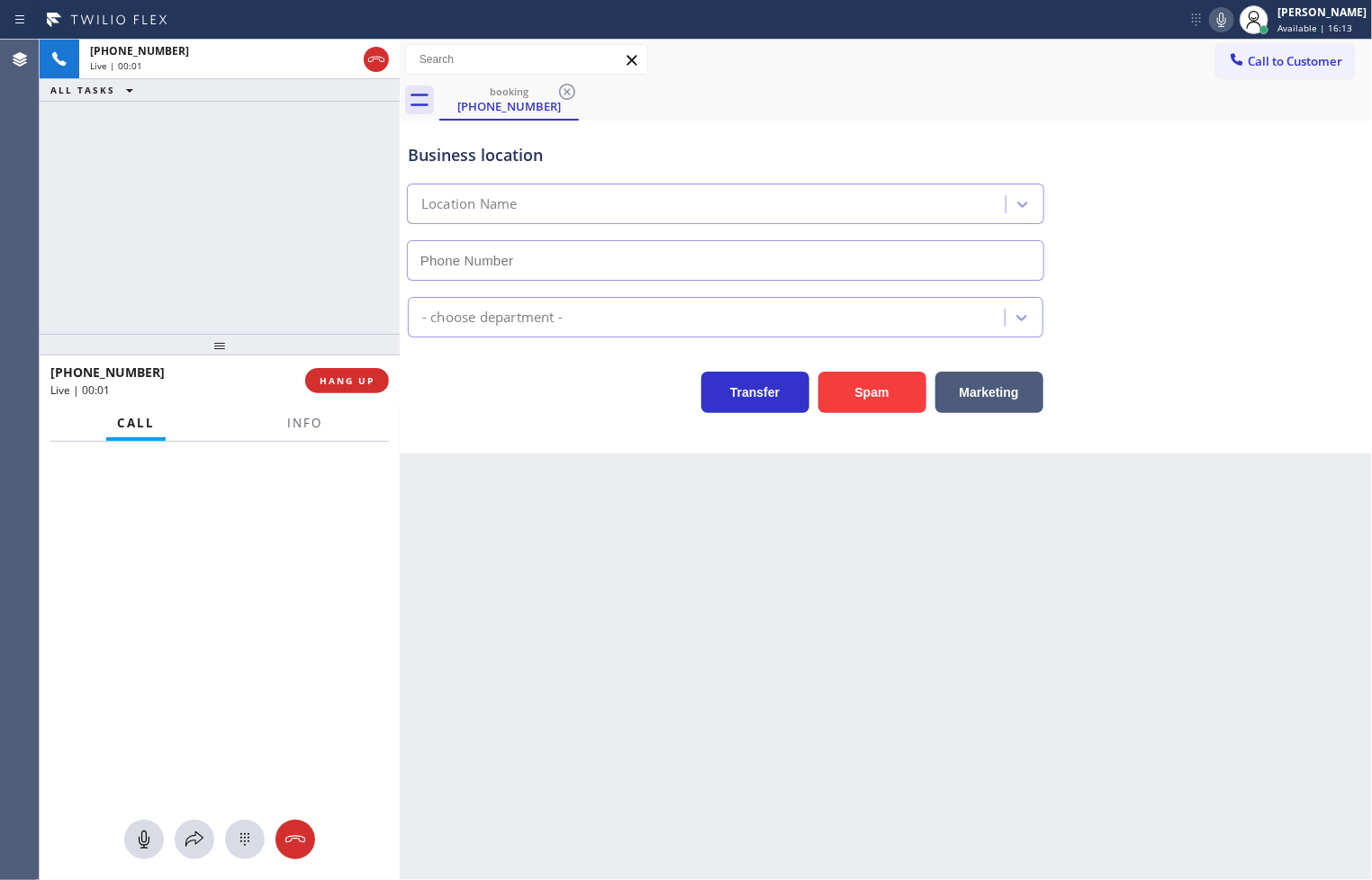
type input "[PHONE_NUMBER]"
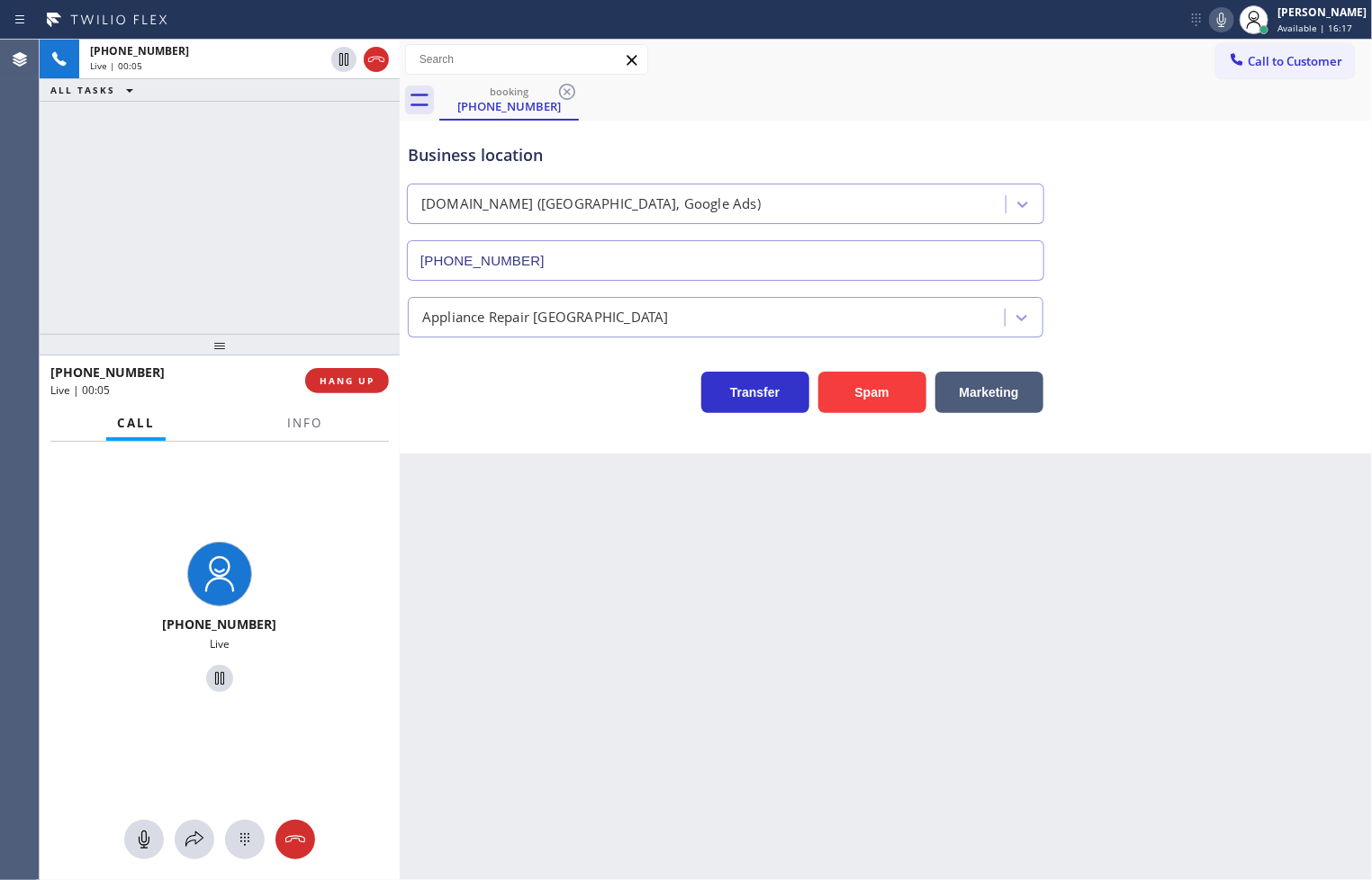
click at [418, 367] on div "Transfer Spam Marketing" at bounding box center [726, 387] width 643 height 50
click at [375, 378] on button "HANG UP" at bounding box center [346, 381] width 83 height 26
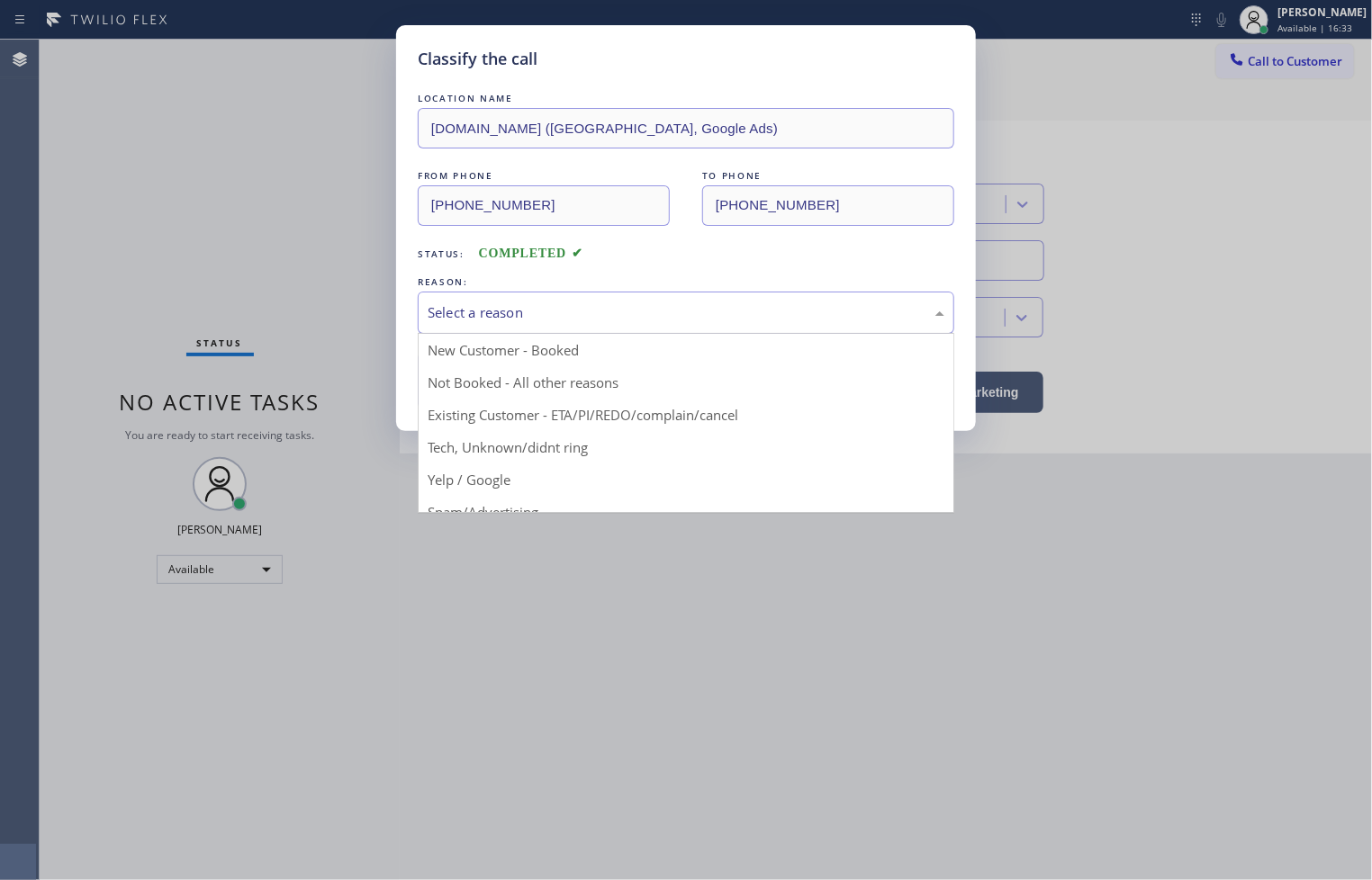
click at [454, 315] on div "Select a reason" at bounding box center [686, 312] width 516 height 21
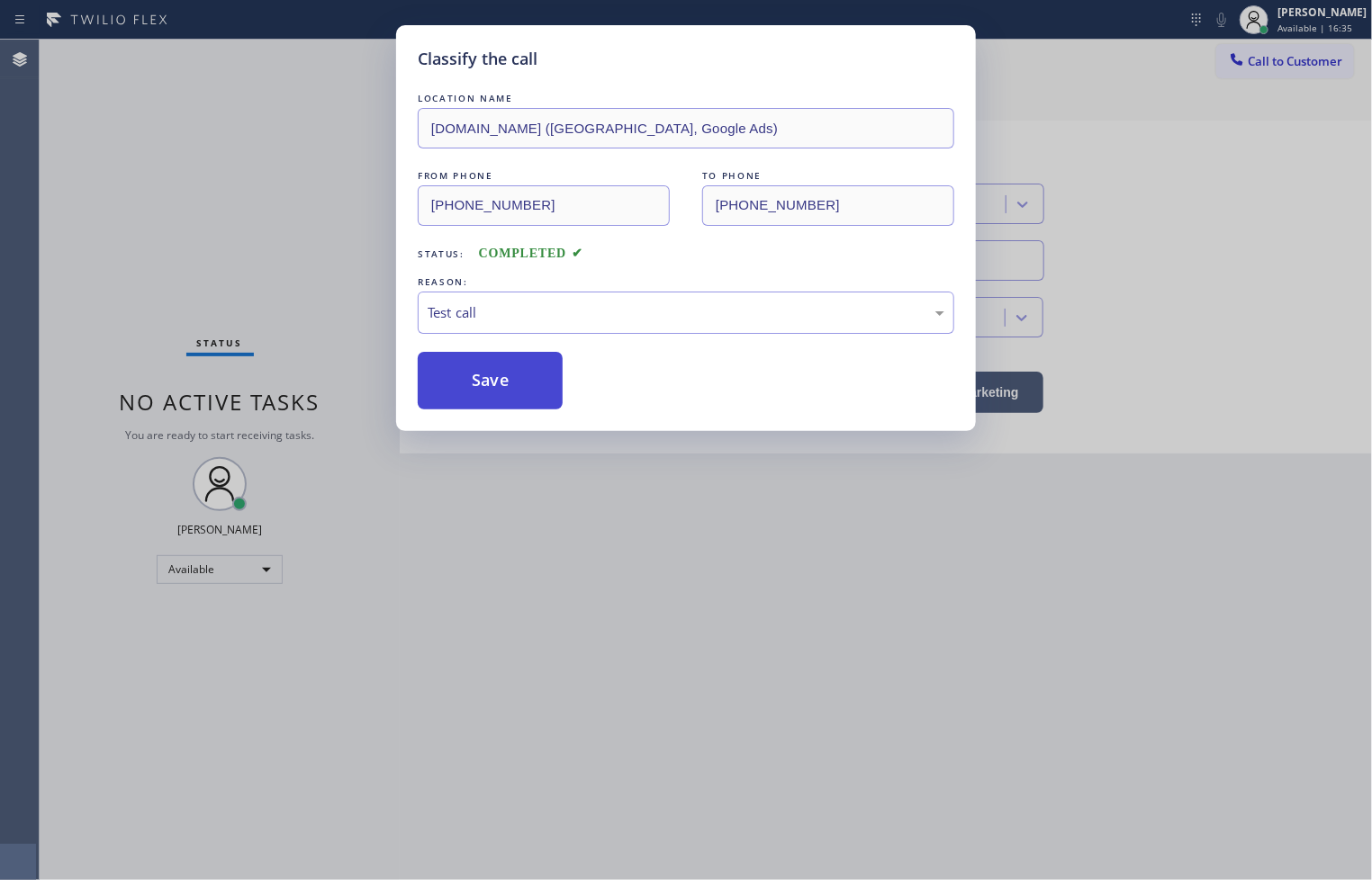
click at [501, 388] on button "Save" at bounding box center [490, 380] width 145 height 58
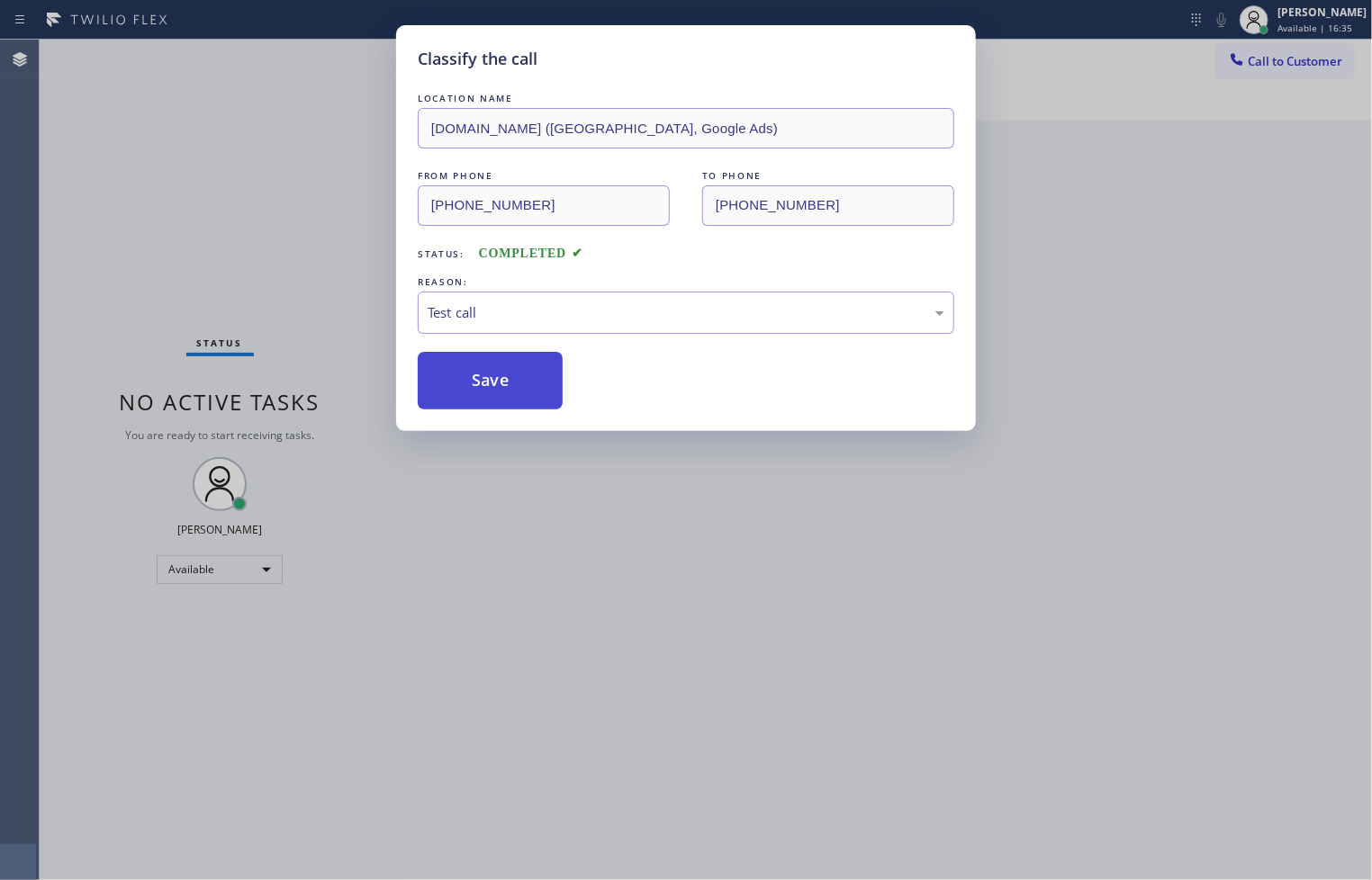
click at [501, 388] on button "Save" at bounding box center [490, 380] width 145 height 58
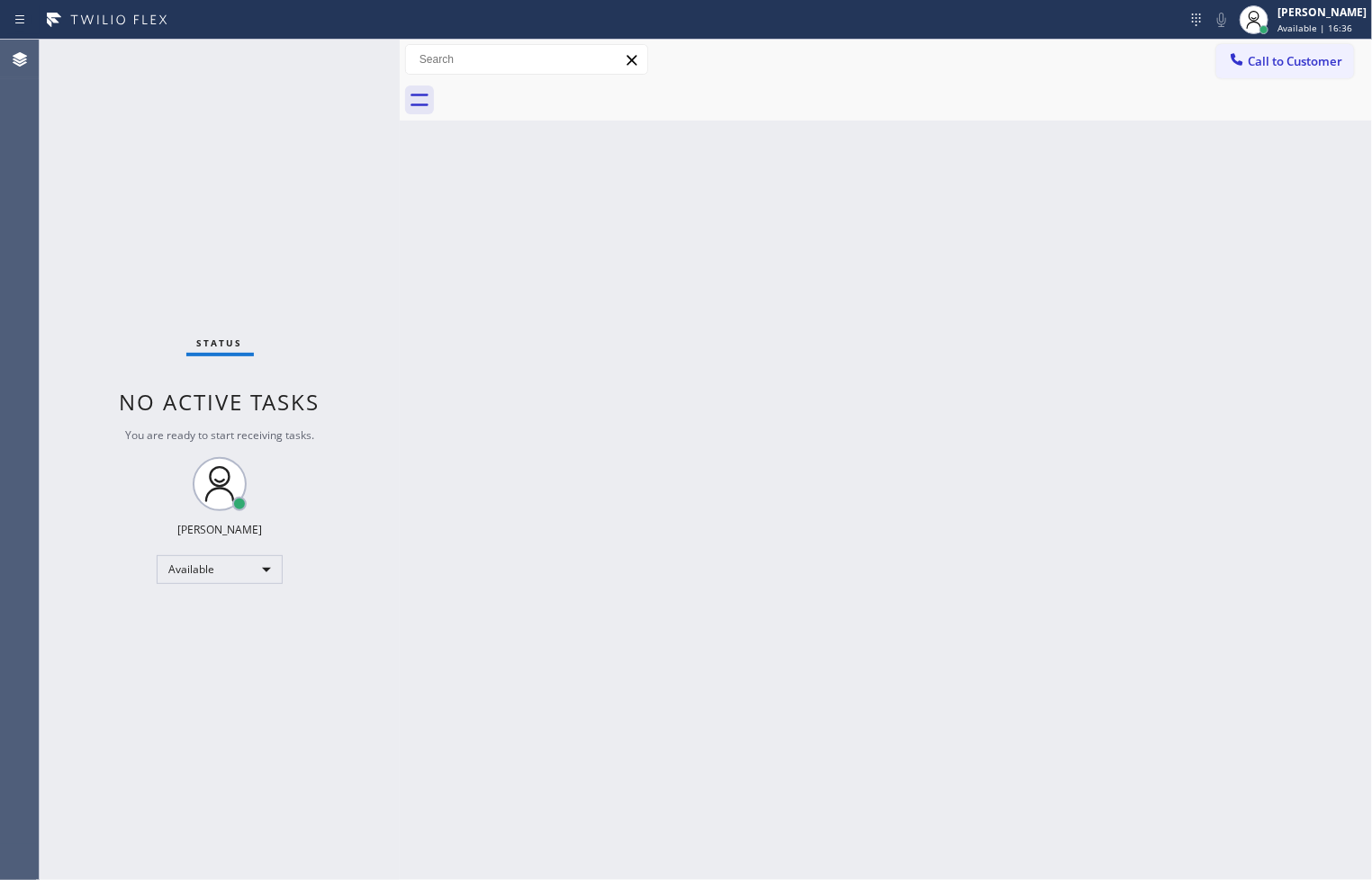
click at [199, 253] on div "Status No active tasks You are ready to start receiving tasks. [PERSON_NAME]" at bounding box center [219, 459] width 360 height 840
click at [326, 82] on div "Status No active tasks You are ready to start receiving tasks. [PERSON_NAME]" at bounding box center [219, 459] width 360 height 840
click at [326, 55] on div "Status No active tasks You are ready to start receiving tasks. [PERSON_NAME]" at bounding box center [219, 459] width 360 height 840
click at [326, 68] on div "Status No active tasks You are ready to start receiving tasks. [PERSON_NAME]" at bounding box center [219, 459] width 360 height 840
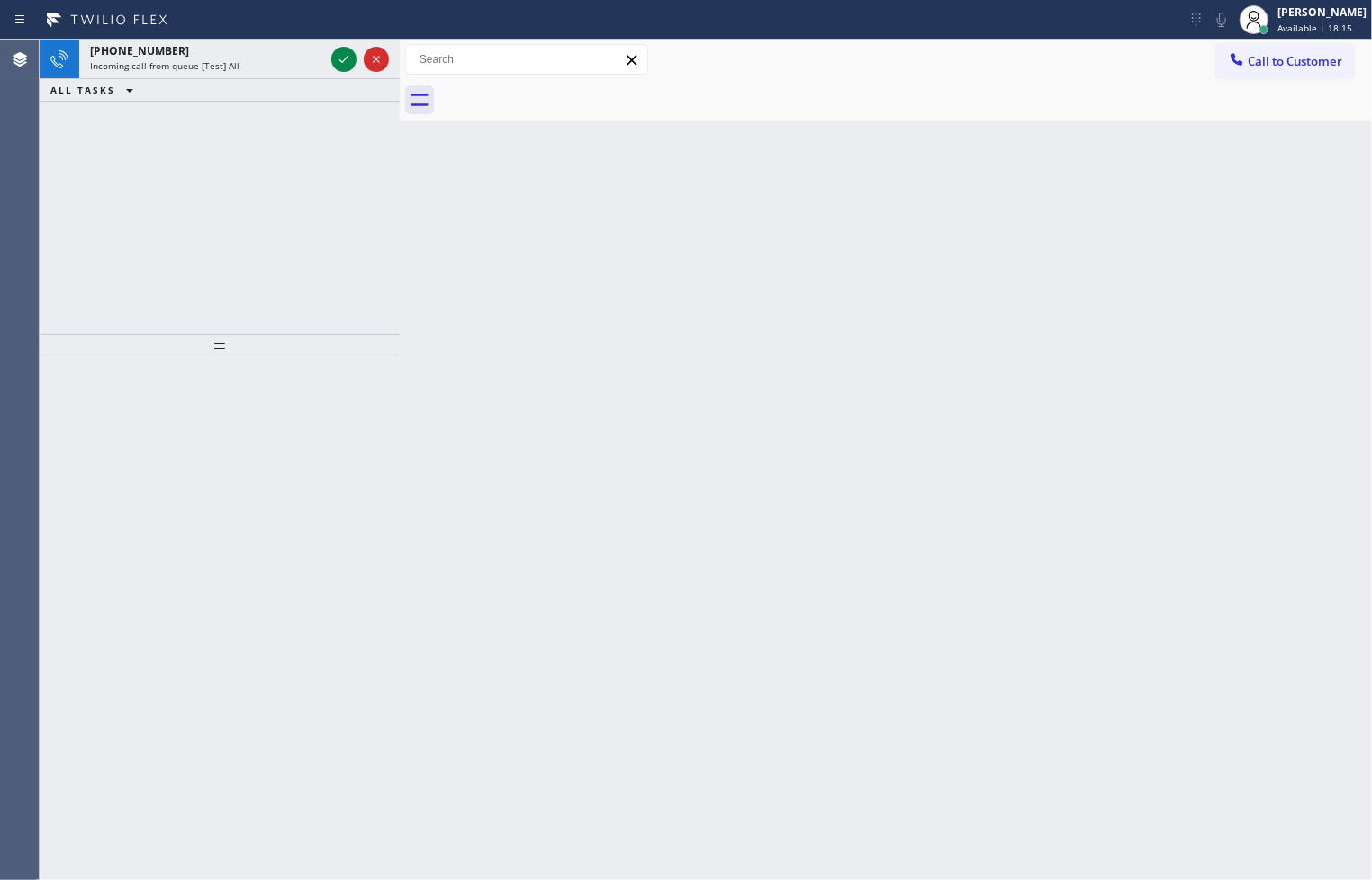
click at [326, 68] on div "[PHONE_NUMBER] Incoming call from queue [Test] All" at bounding box center [203, 59] width 248 height 39
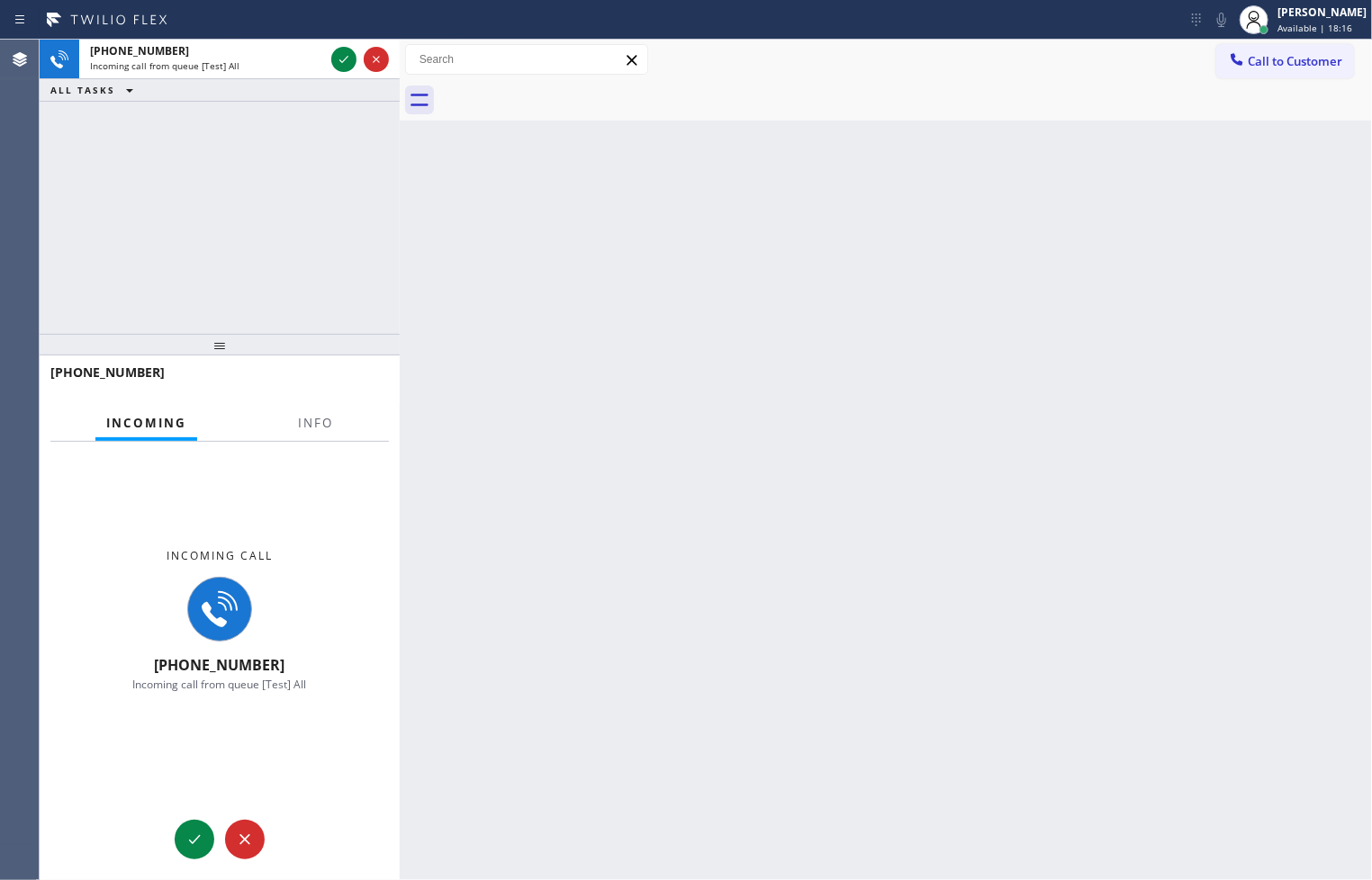
click at [326, 68] on div "[PHONE_NUMBER] Incoming call from queue [Test] All" at bounding box center [203, 59] width 248 height 39
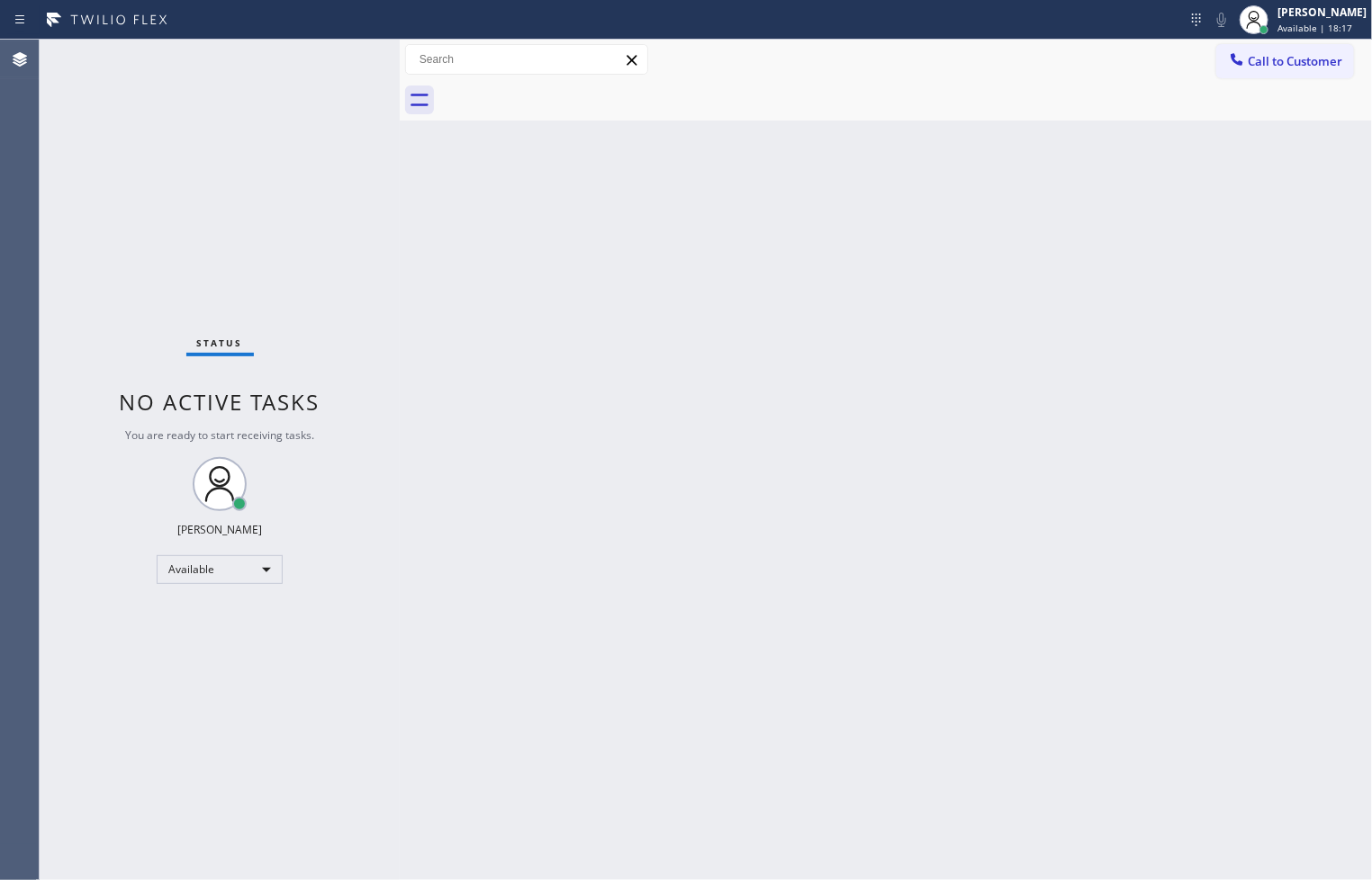
click at [340, 64] on div "Status No active tasks You are ready to start receiving tasks. [PERSON_NAME]" at bounding box center [219, 459] width 360 height 840
click at [340, 64] on div "Status No active tasks You are ready to start receiving tasks. [PERSON_NAME]" at bounding box center [219, 459] width 360 height 840
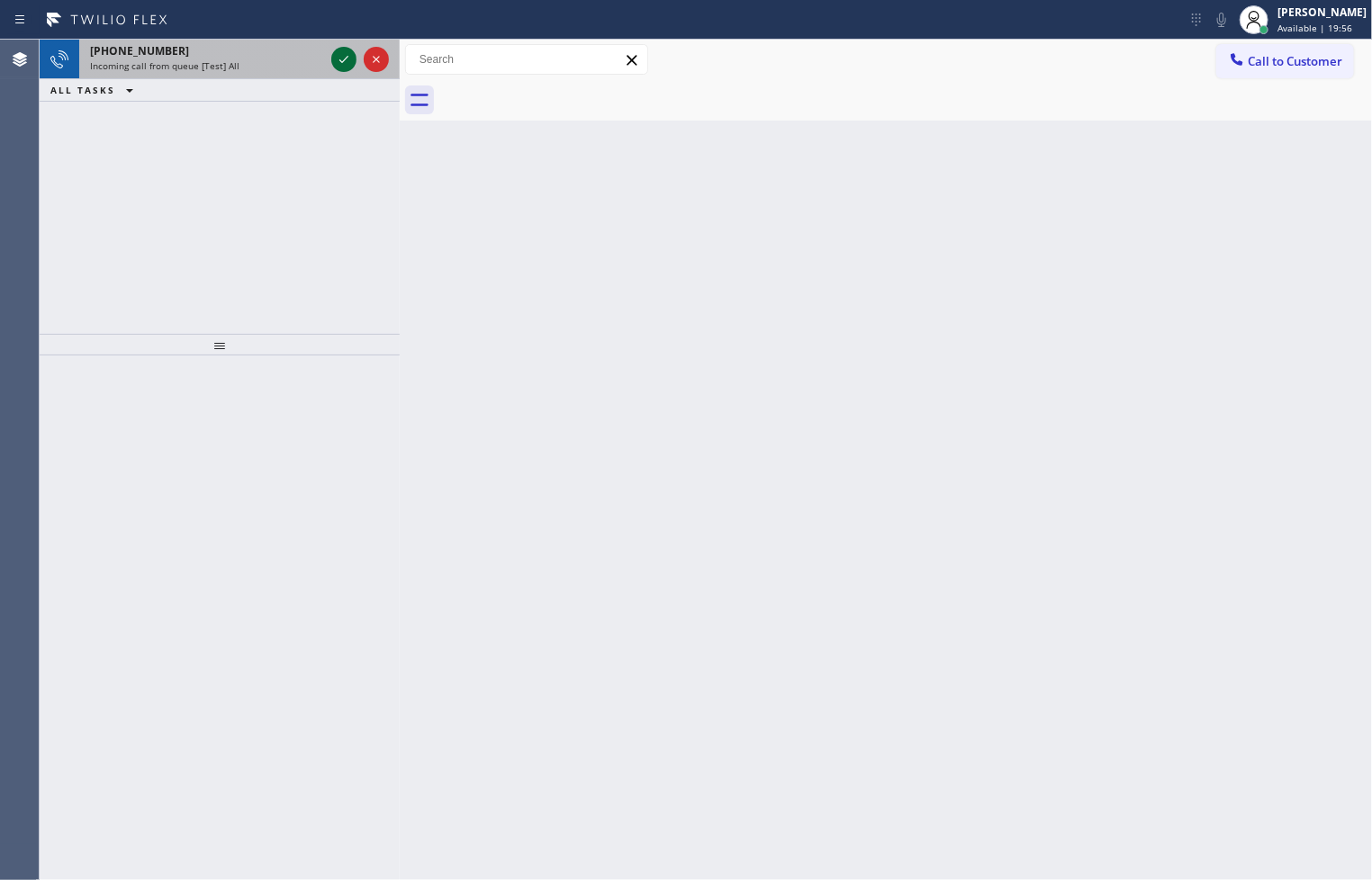
click at [340, 64] on icon at bounding box center [344, 59] width 22 height 22
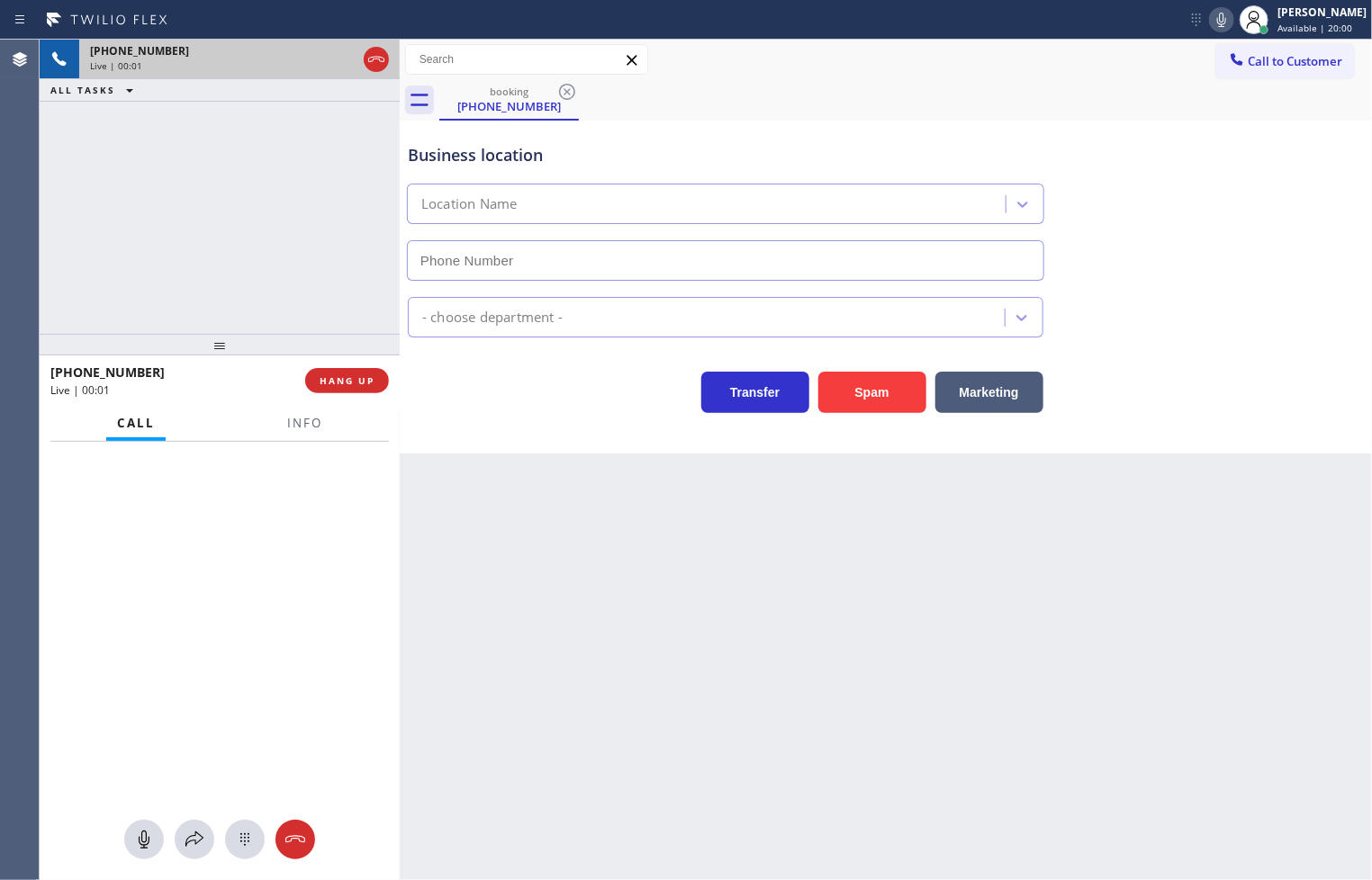
type input "[PHONE_NUMBER]"
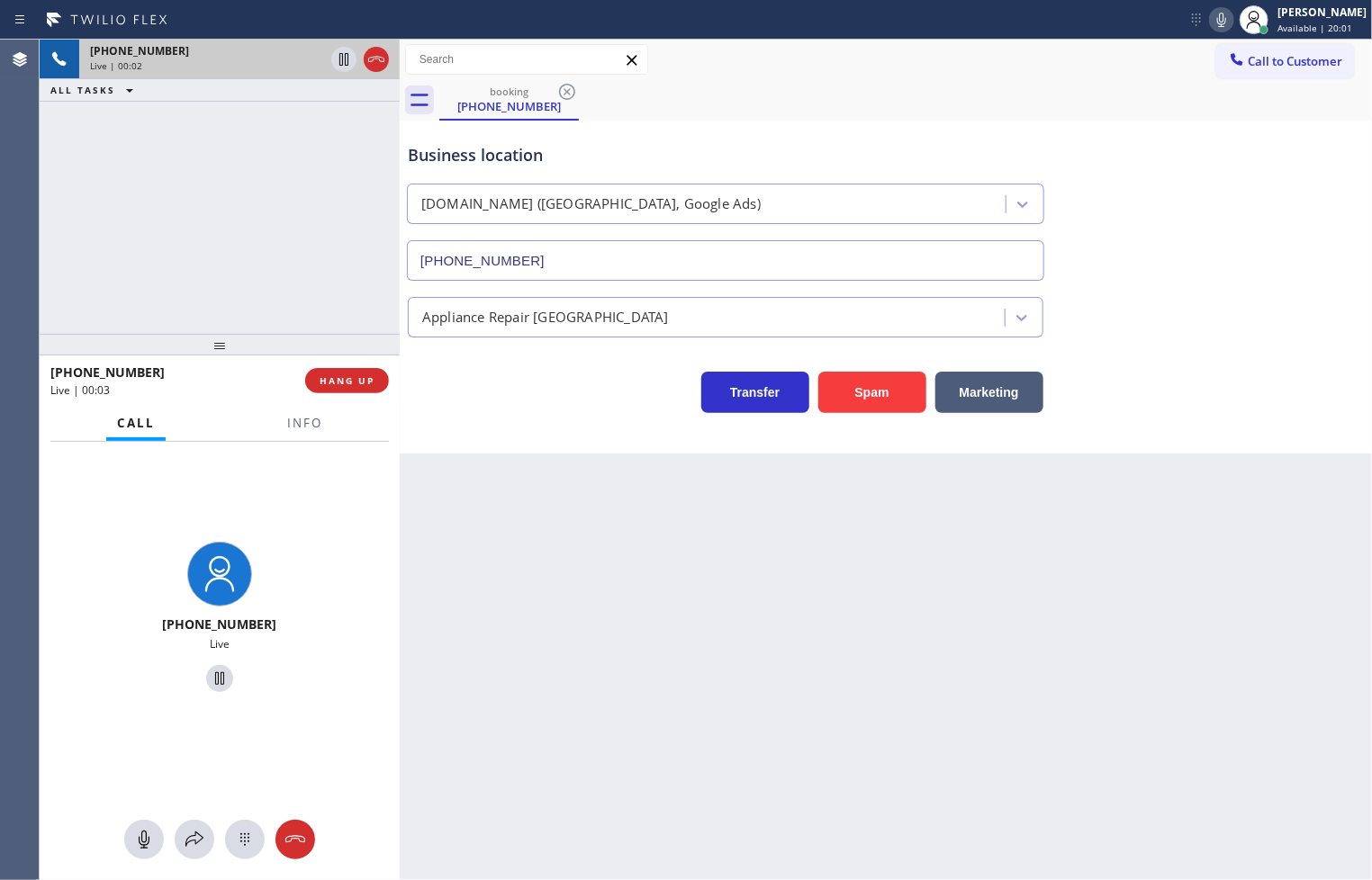
click at [595, 408] on div "Transfer Spam Marketing" at bounding box center [726, 387] width 643 height 50
click at [506, 410] on div "Transfer Spam Marketing" at bounding box center [726, 387] width 643 height 50
click at [337, 372] on button "HANG UP" at bounding box center [346, 381] width 83 height 26
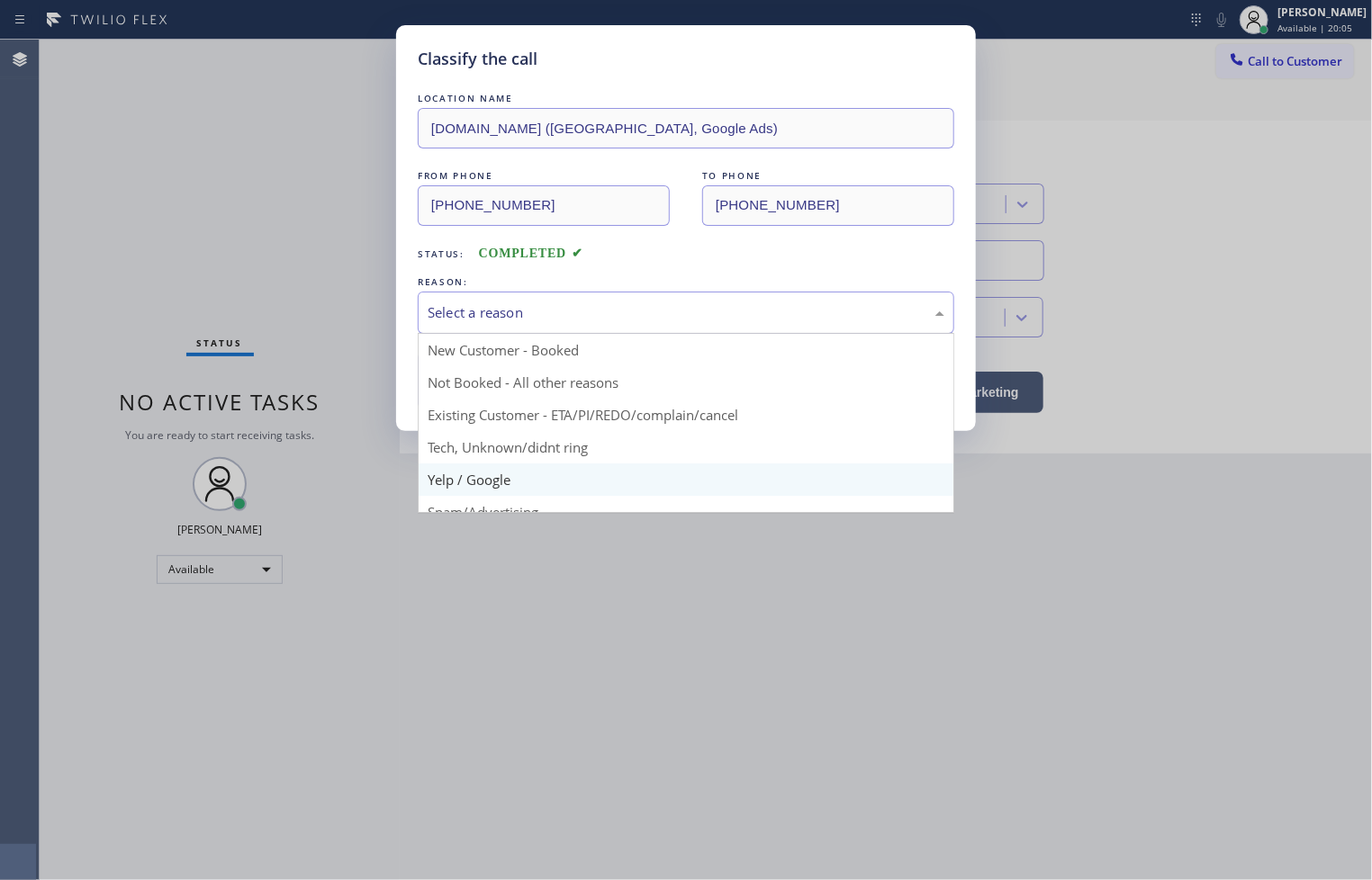
scroll to position [113, 0]
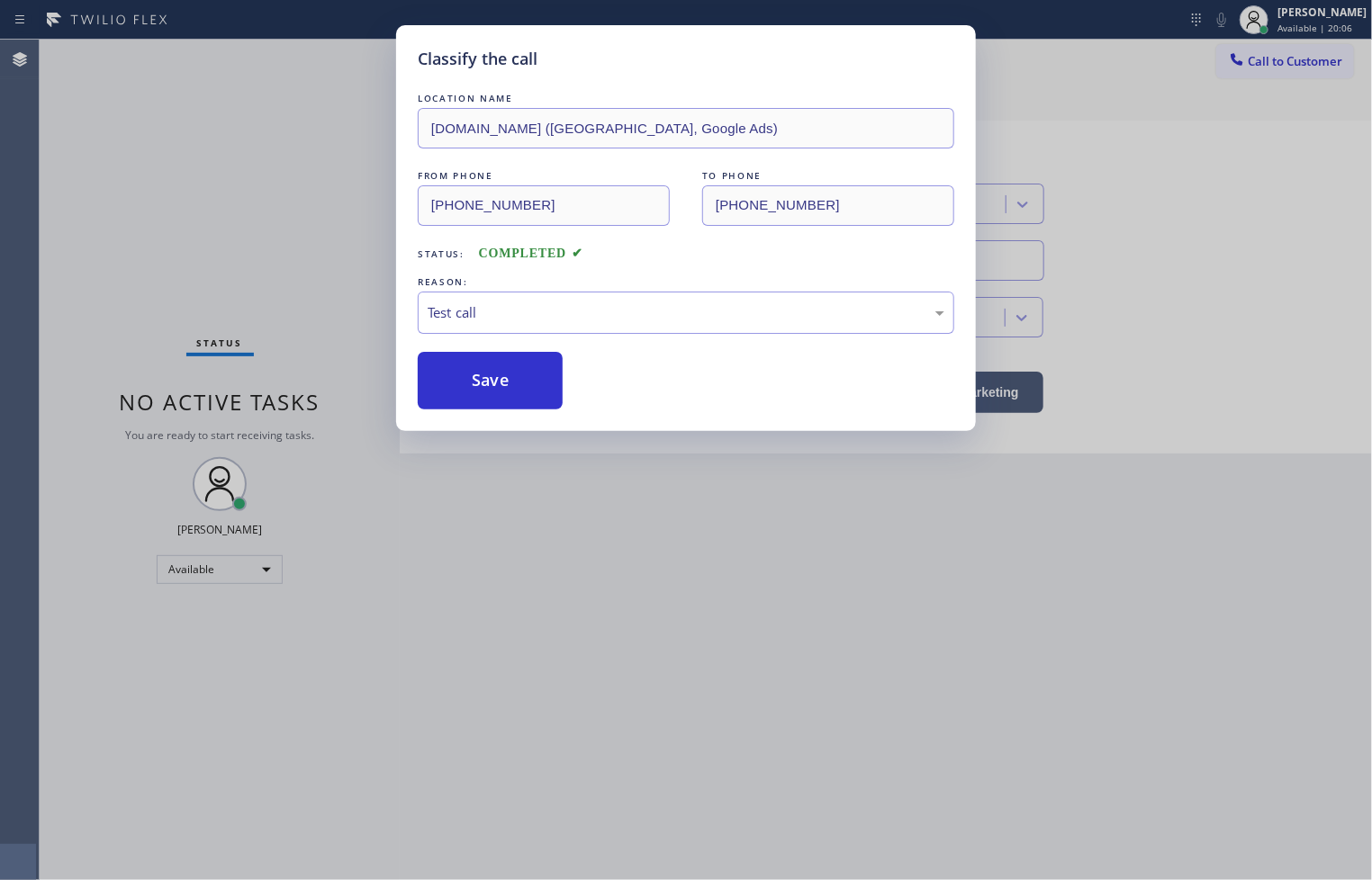
click at [526, 414] on div "Classify the call LOCATION NAME [DOMAIN_NAME] ([GEOGRAPHIC_DATA], Google Ads) F…" at bounding box center [686, 228] width 579 height 405
click at [524, 405] on button "Save" at bounding box center [490, 380] width 145 height 58
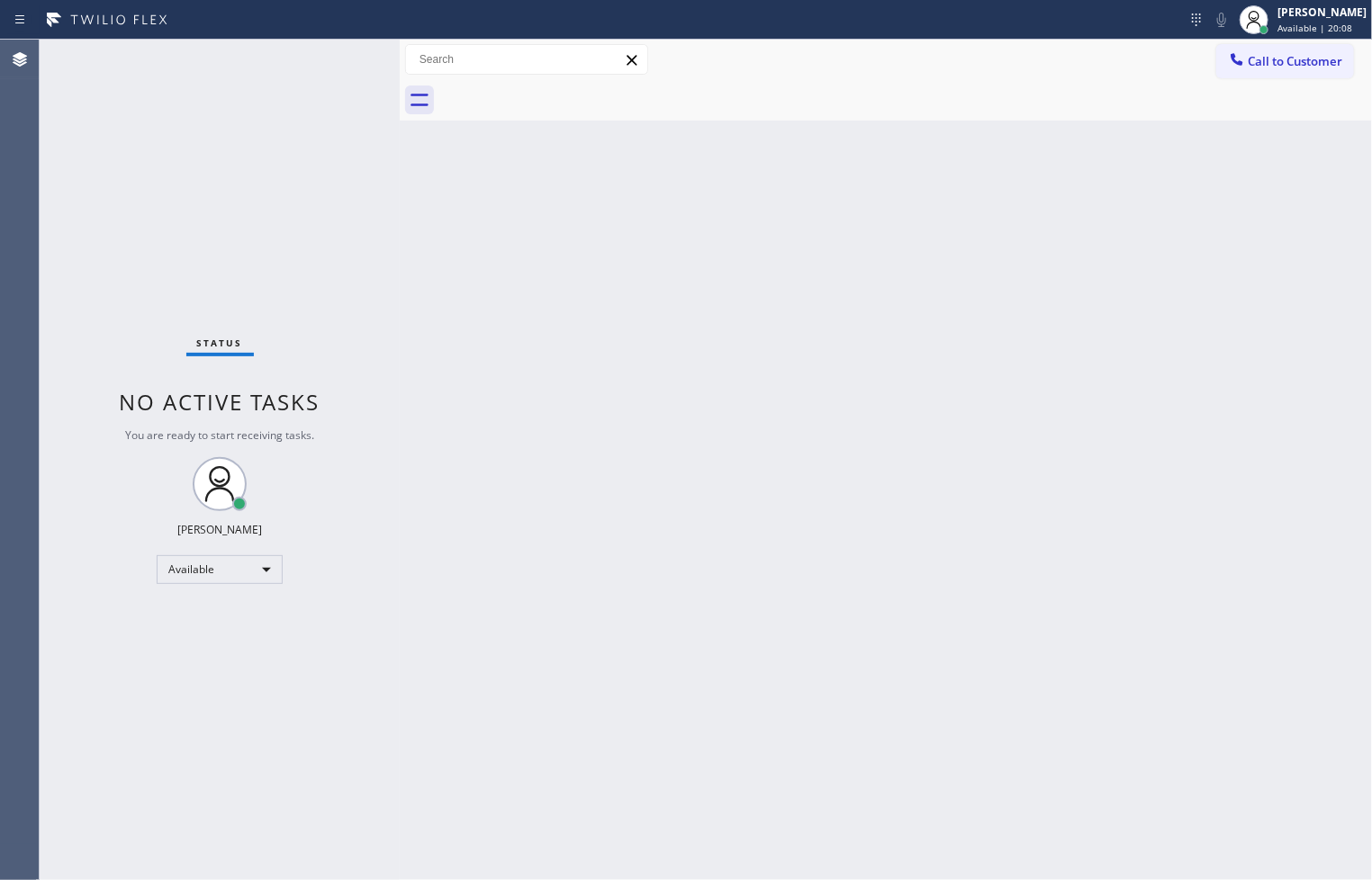
click at [316, 256] on div "Status No active tasks You are ready to start receiving tasks. [PERSON_NAME]" at bounding box center [219, 459] width 360 height 840
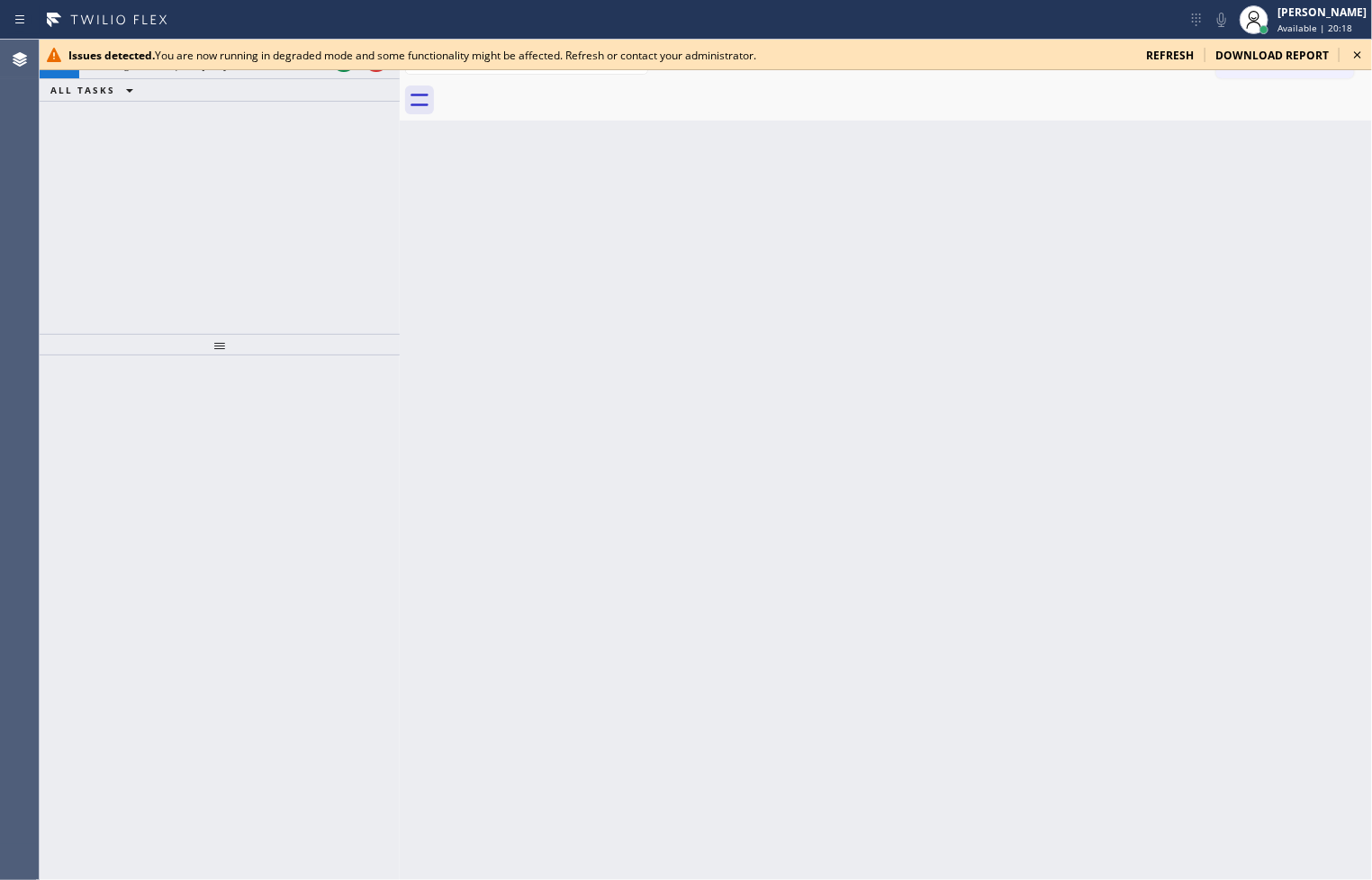
click at [1352, 56] on icon at bounding box center [1357, 55] width 22 height 22
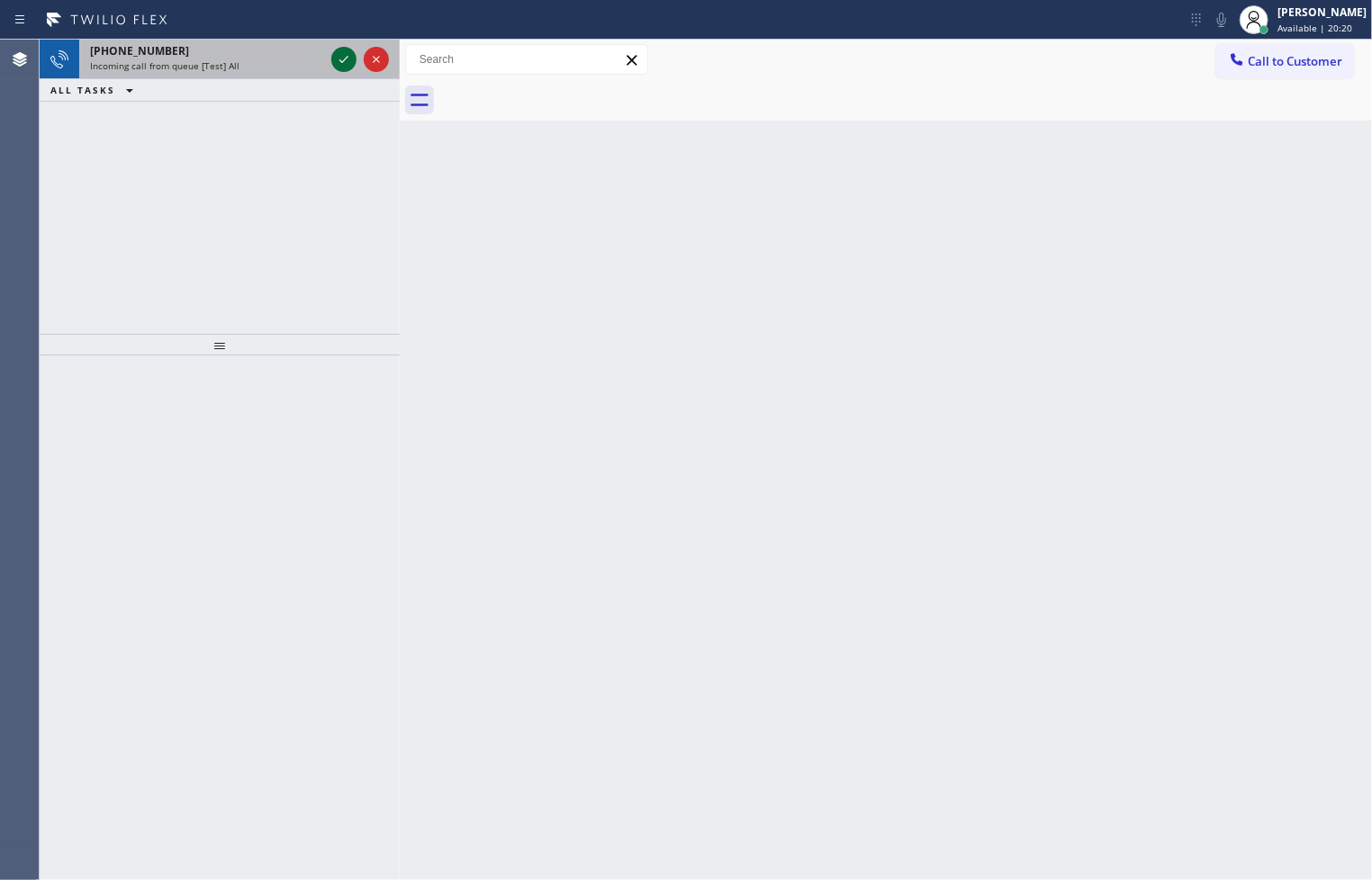
click at [338, 66] on icon at bounding box center [344, 59] width 22 height 22
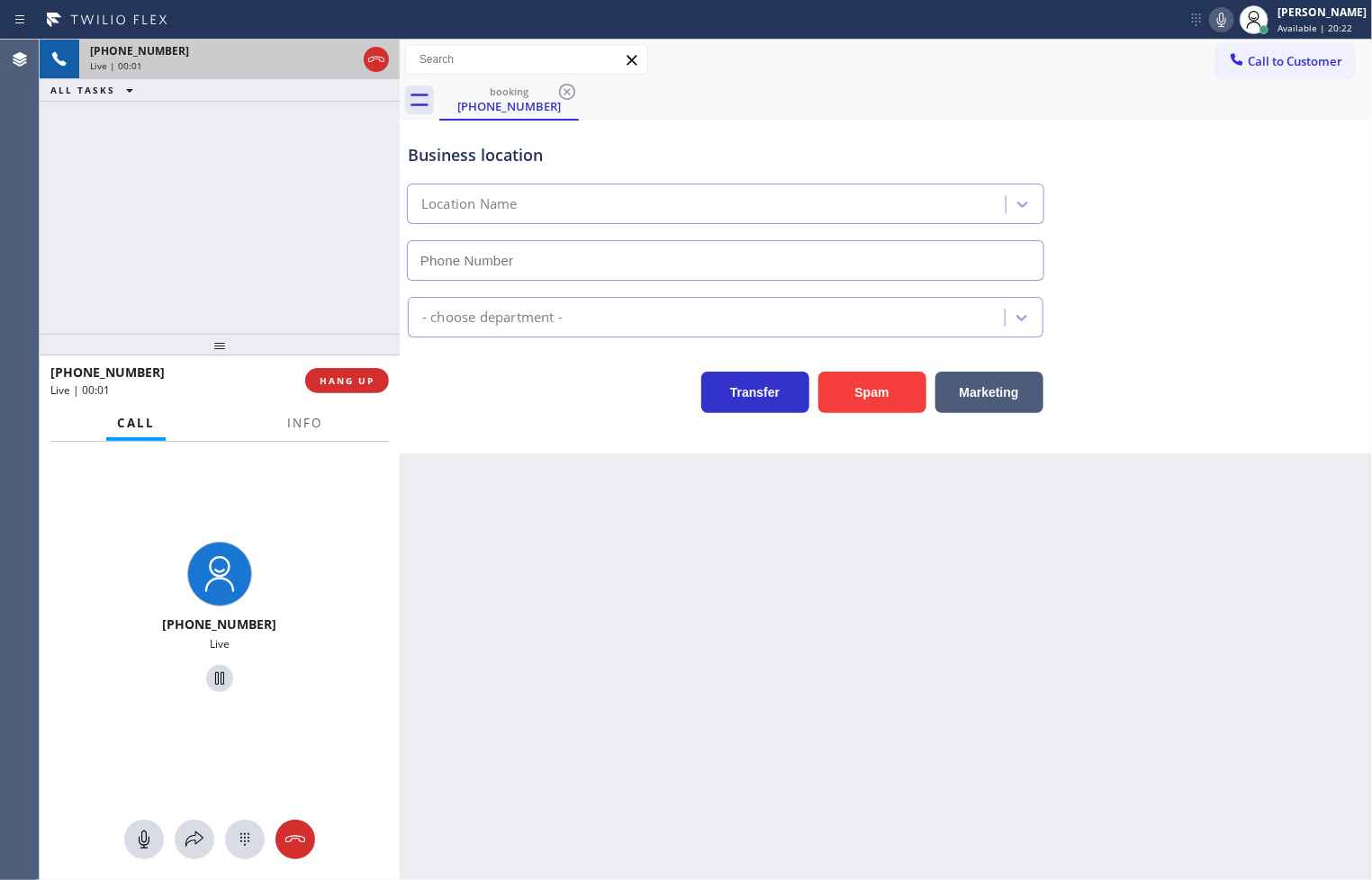
type input "[PHONE_NUMBER]"
click at [351, 380] on span "HANG UP" at bounding box center [347, 381] width 55 height 13
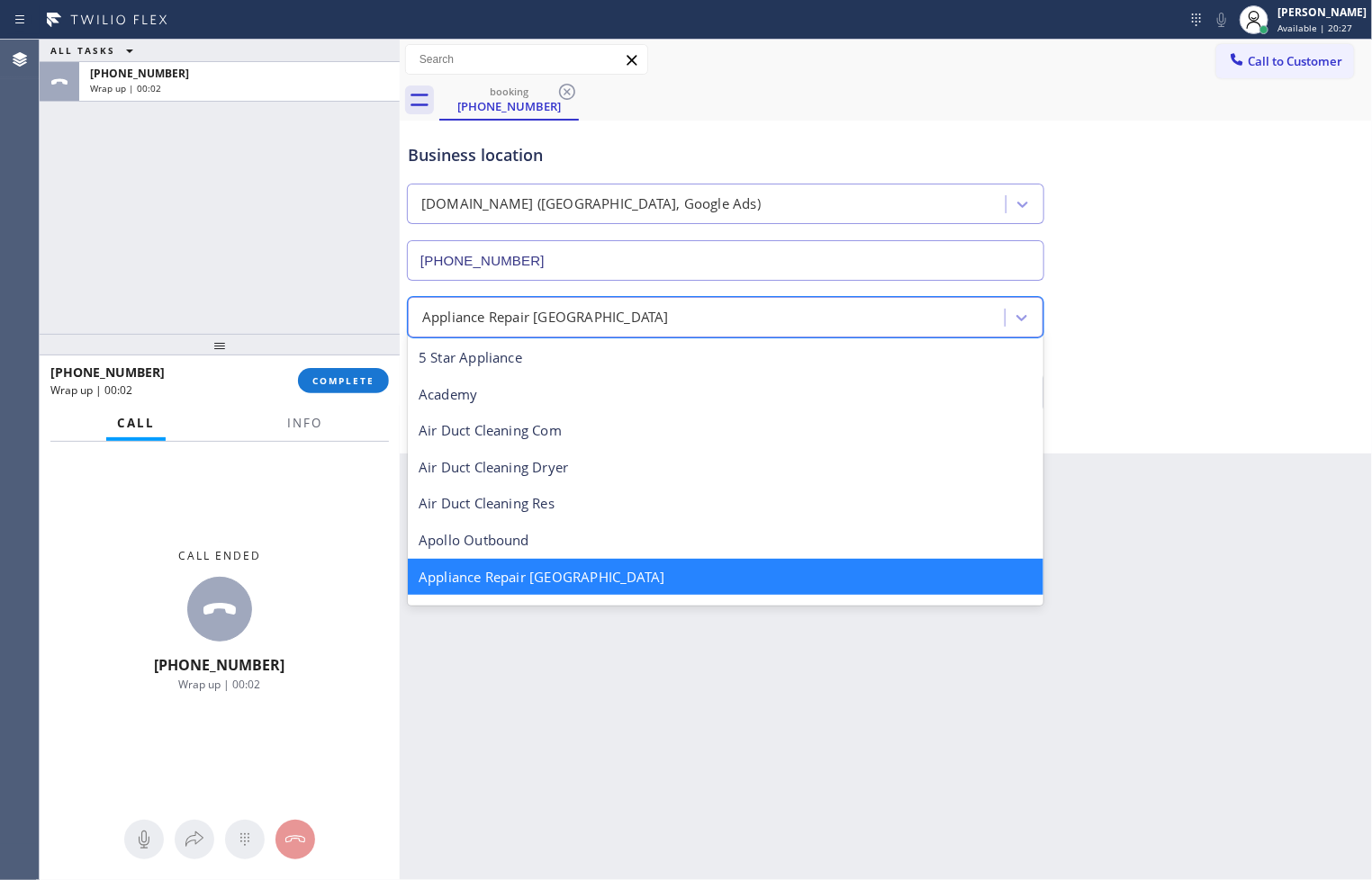
click at [526, 317] on div "Appliance Repair [GEOGRAPHIC_DATA]" at bounding box center [545, 317] width 246 height 21
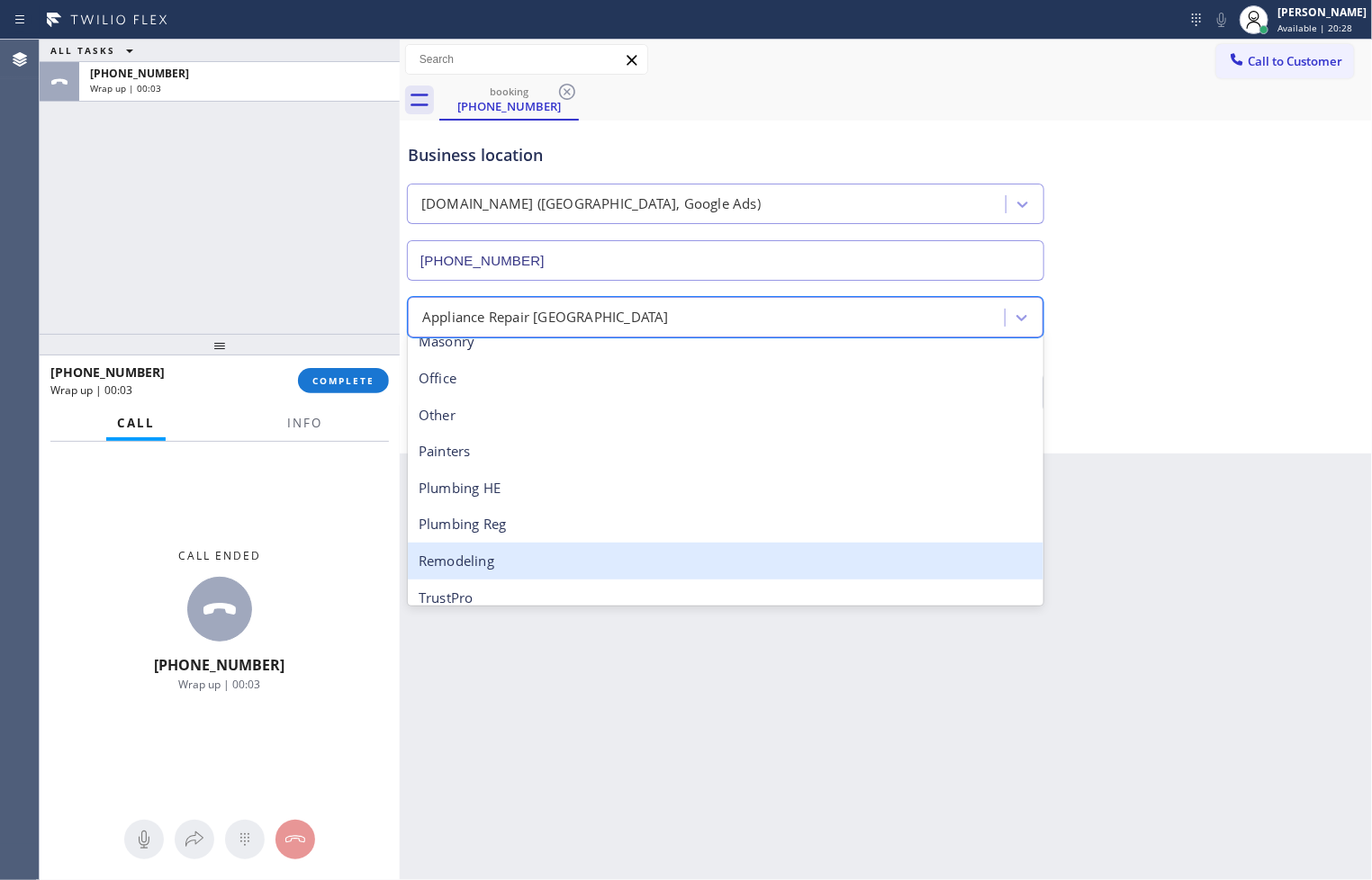
scroll to position [613, 0]
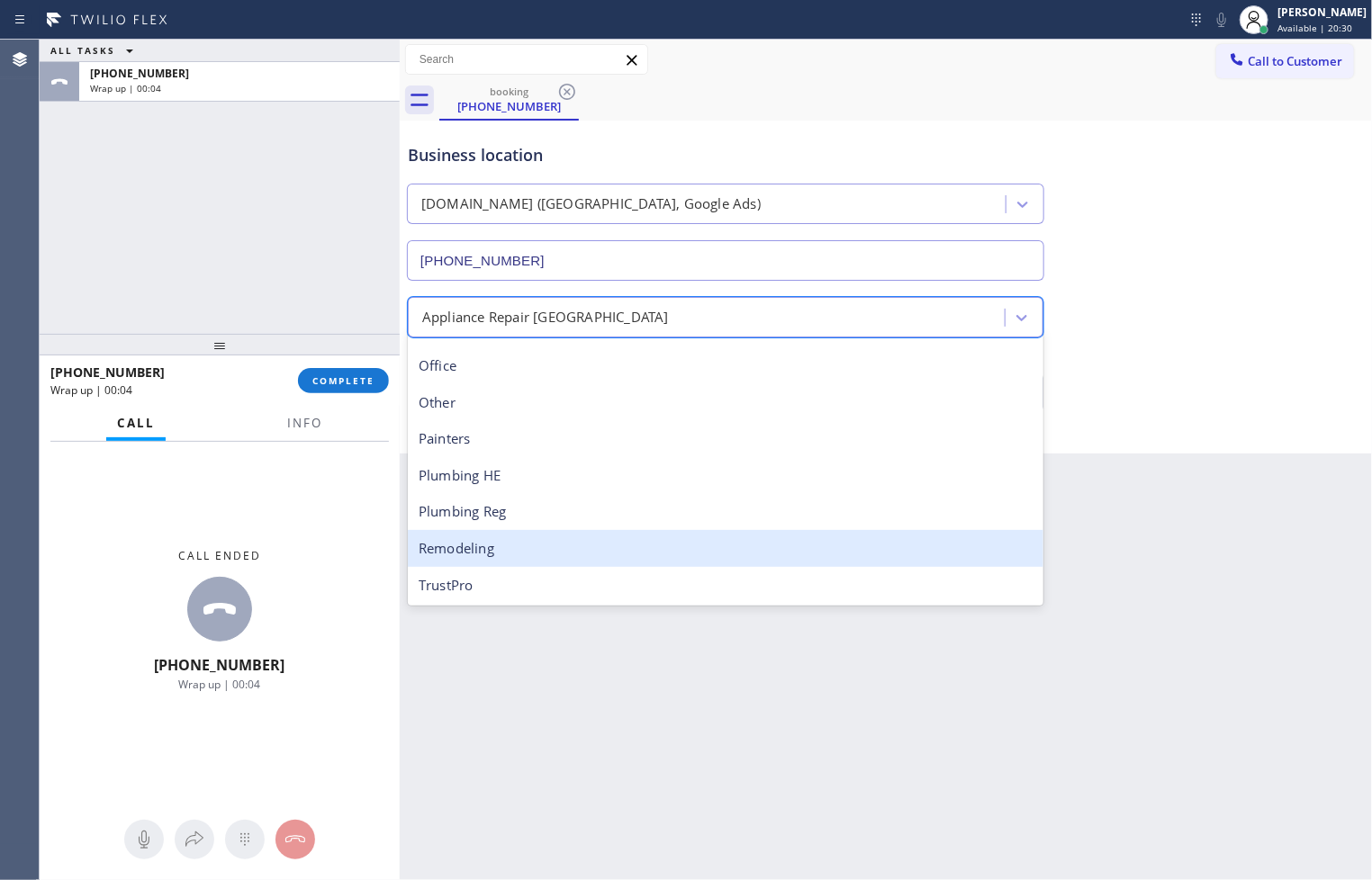
click at [501, 558] on div "Remodeling" at bounding box center [725, 548] width 635 height 37
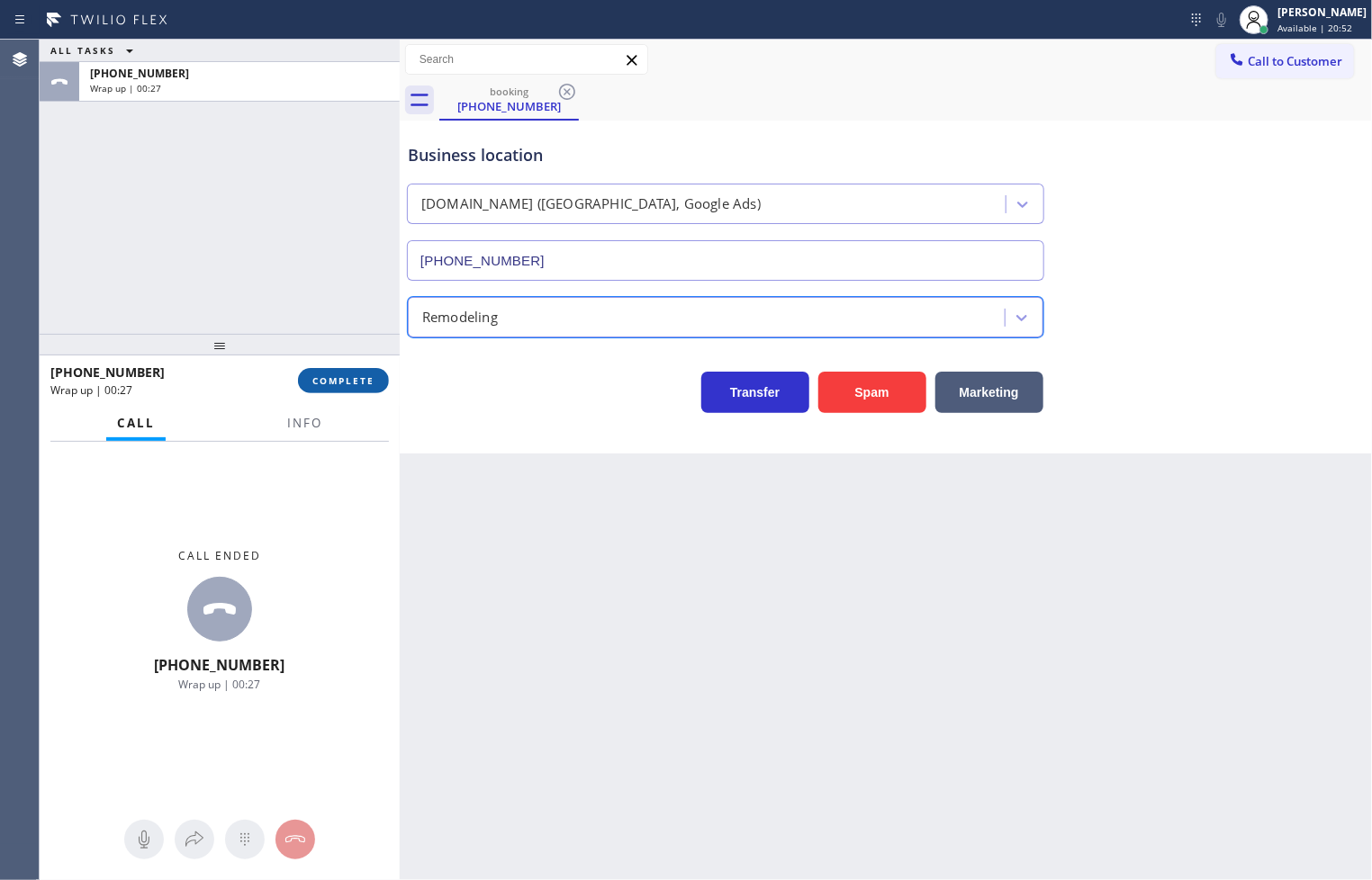
click at [300, 373] on button "COMPLETE" at bounding box center [342, 381] width 91 height 26
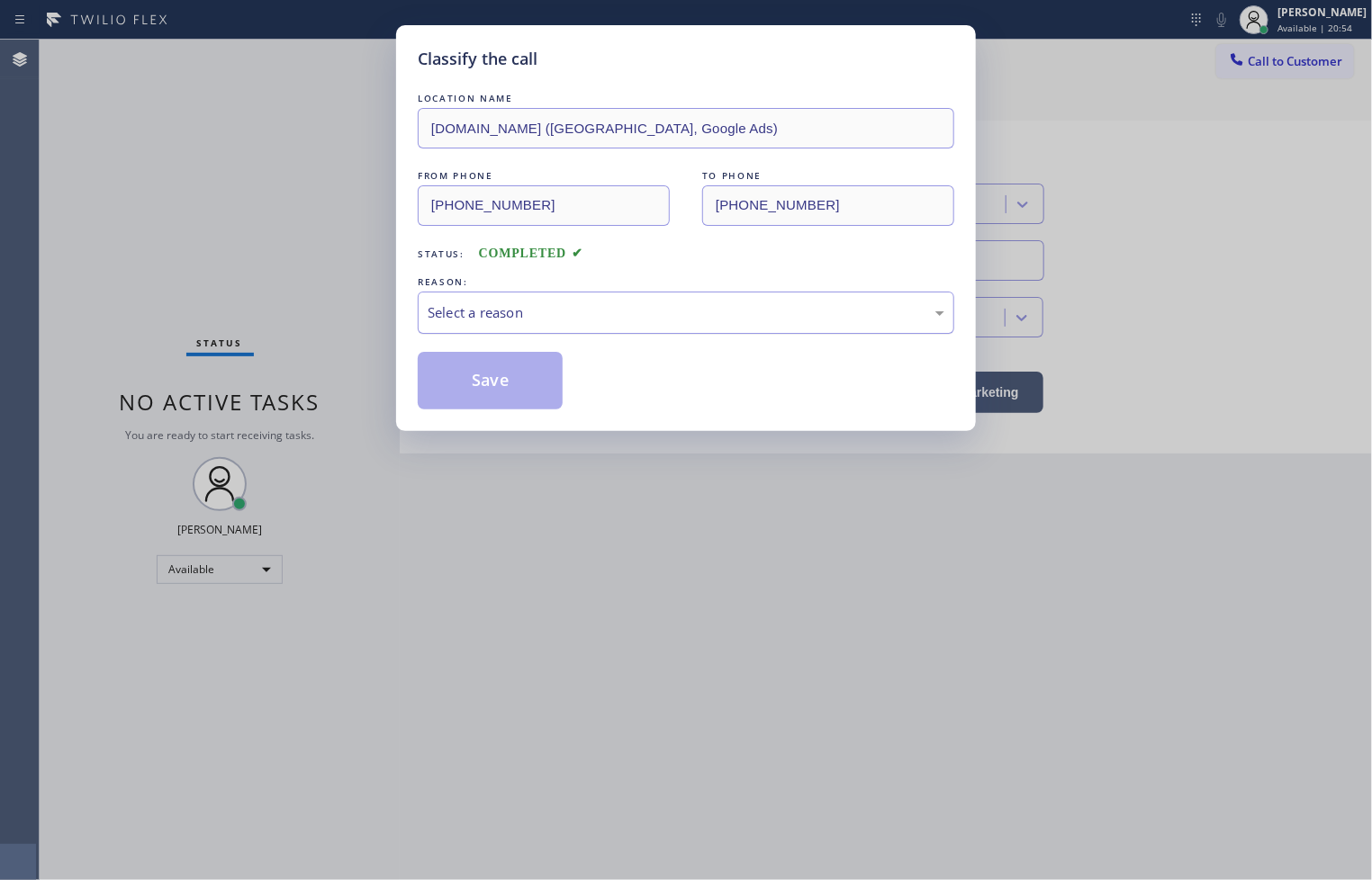
click at [448, 313] on div "Select a reason" at bounding box center [686, 312] width 516 height 21
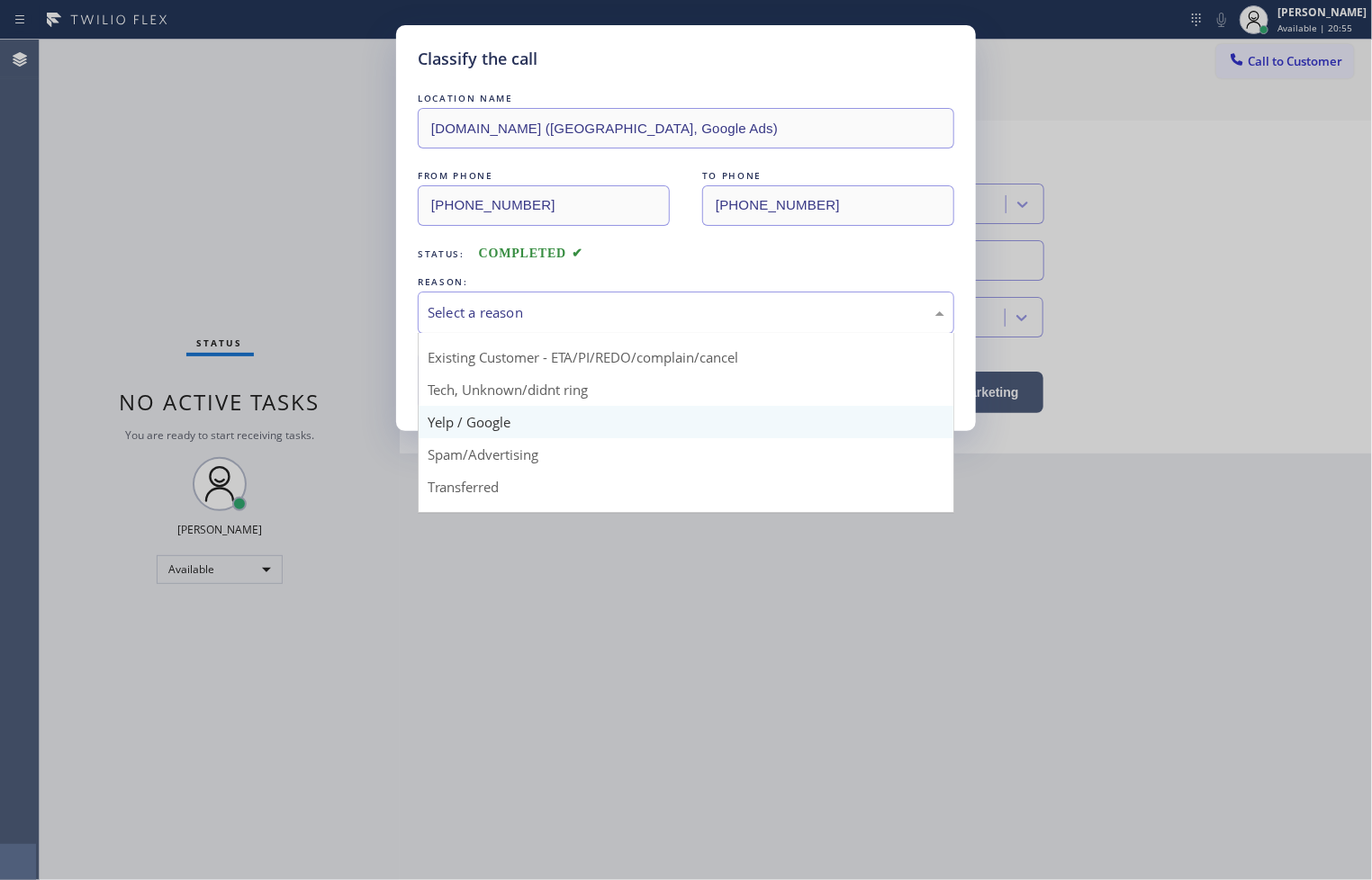
scroll to position [113, 0]
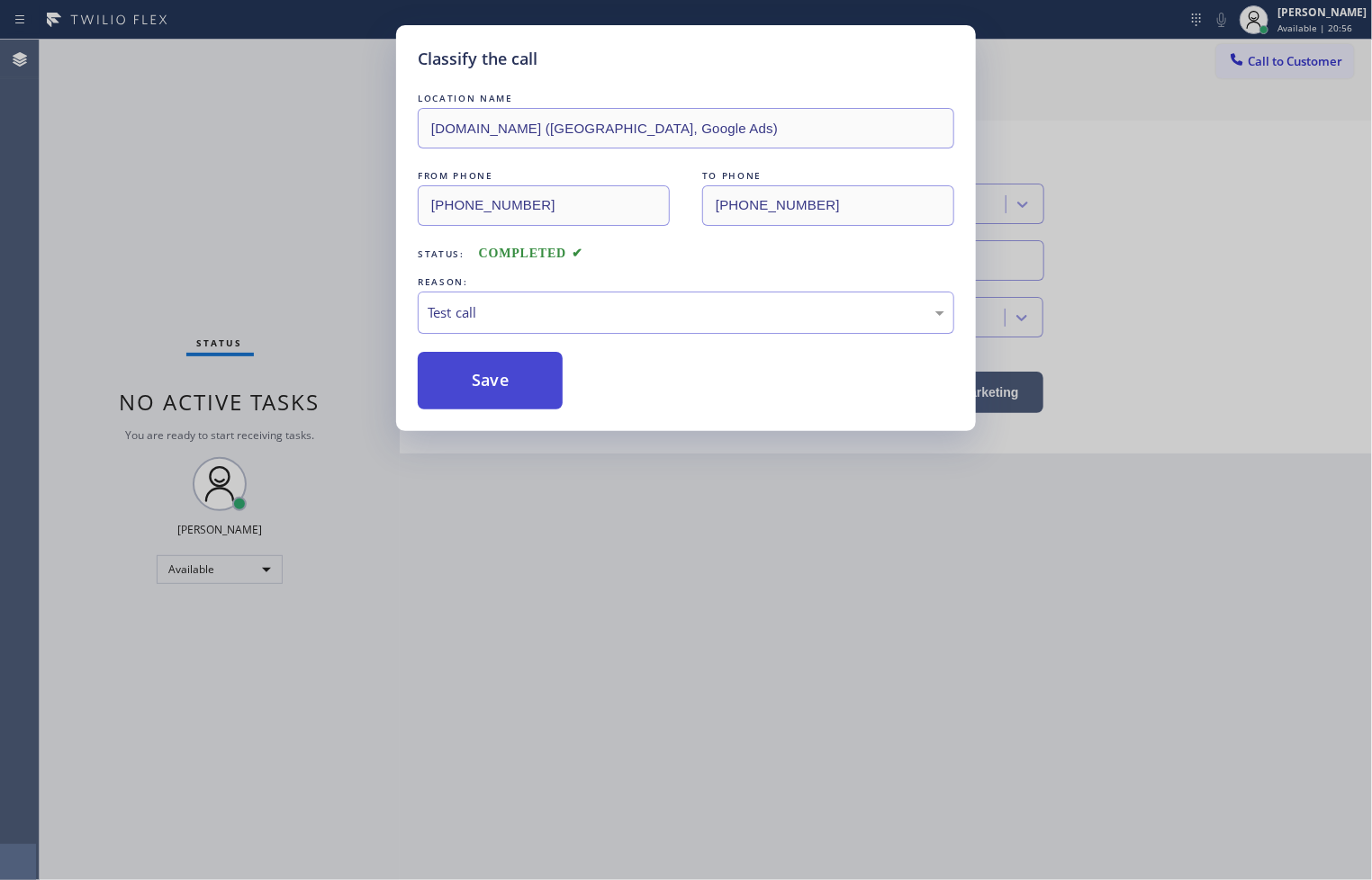
click at [545, 392] on button "Save" at bounding box center [490, 380] width 145 height 58
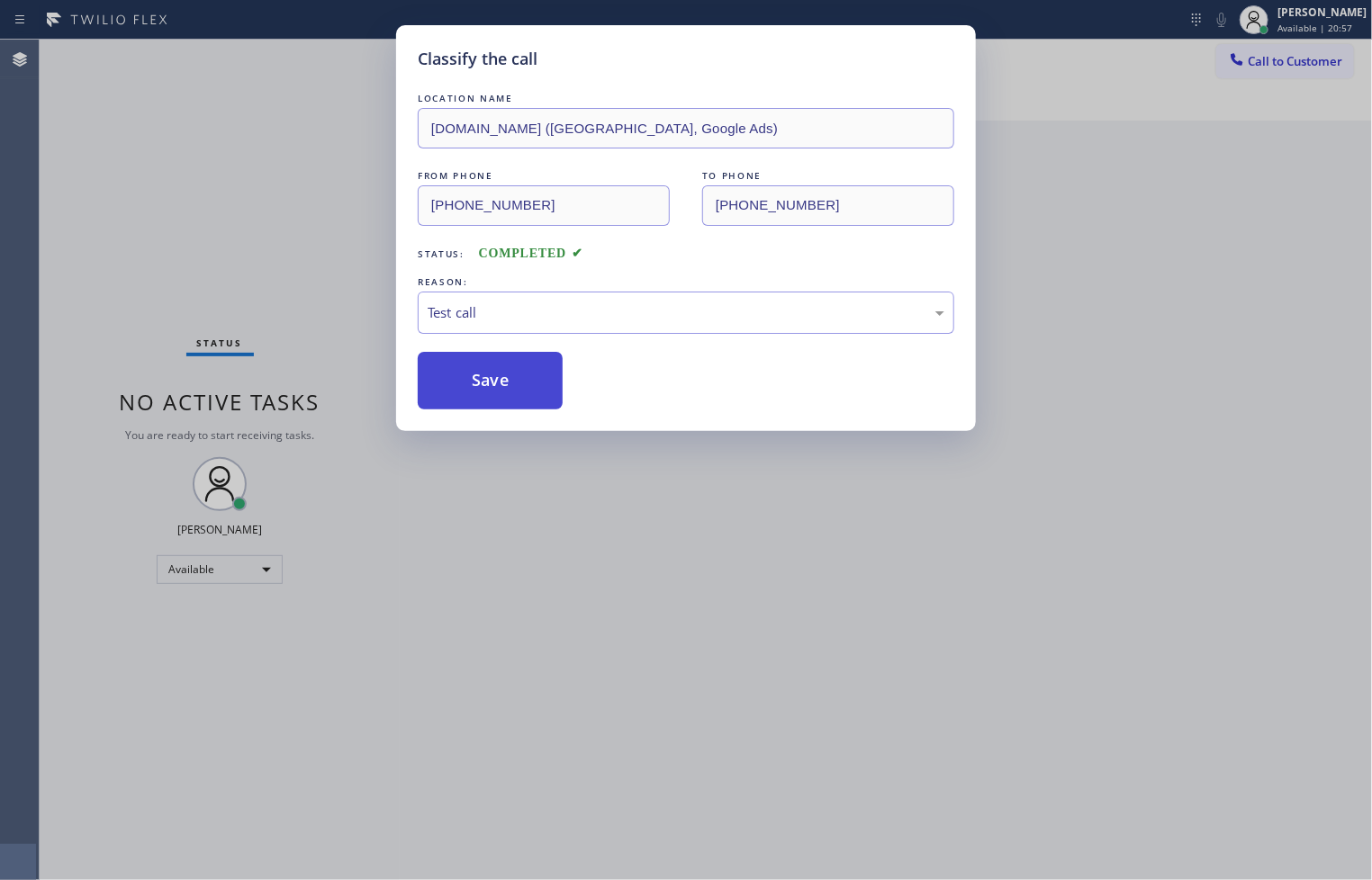
click at [545, 392] on button "Save" at bounding box center [490, 380] width 145 height 58
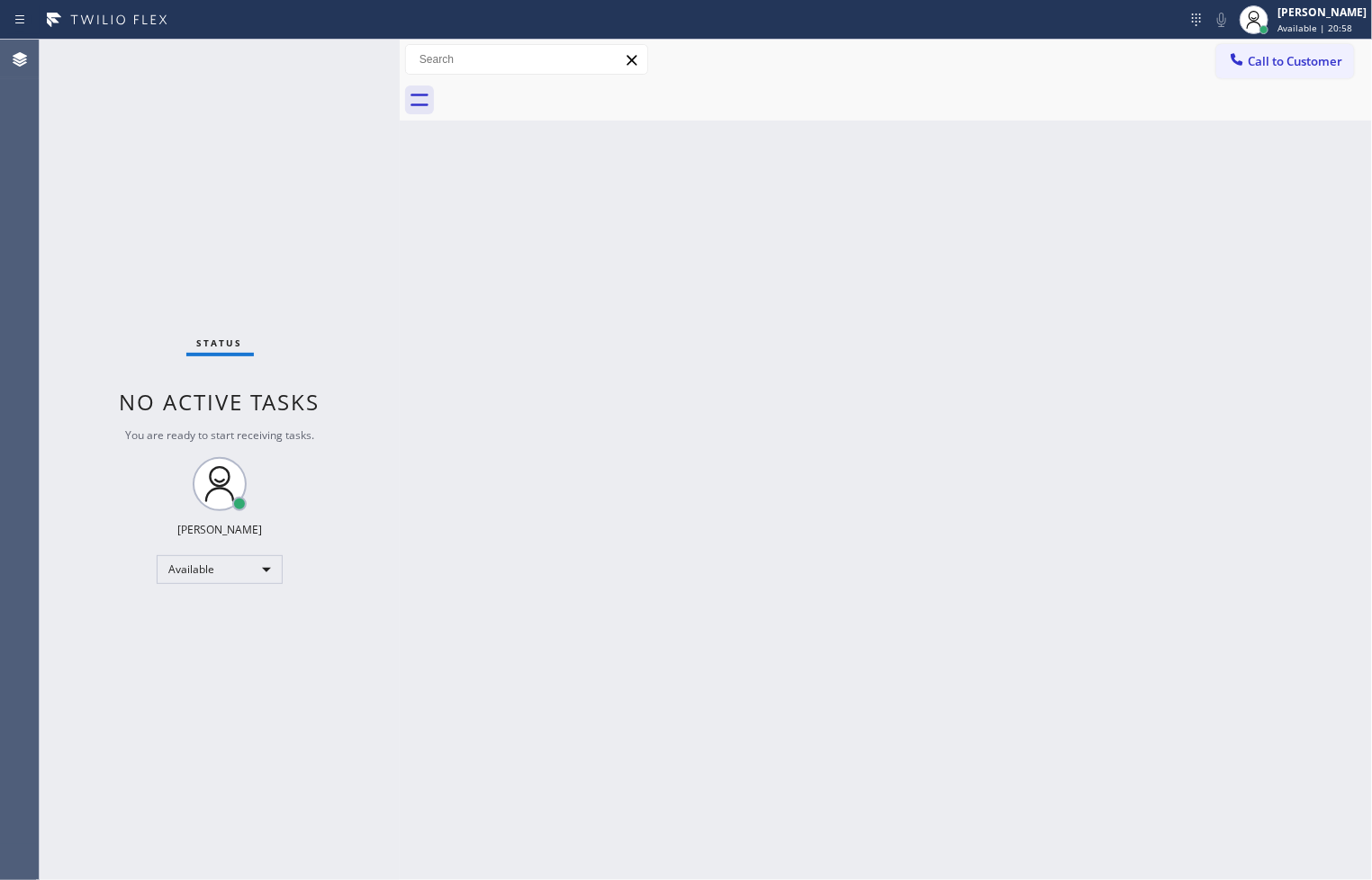
click at [357, 144] on div "Status No active tasks You are ready to start receiving tasks. [PERSON_NAME]" at bounding box center [219, 459] width 360 height 840
click at [389, 11] on div at bounding box center [595, 19] width 1176 height 28
click at [321, 56] on div "Status No active tasks You are ready to start receiving tasks. [PERSON_NAME]" at bounding box center [219, 459] width 360 height 840
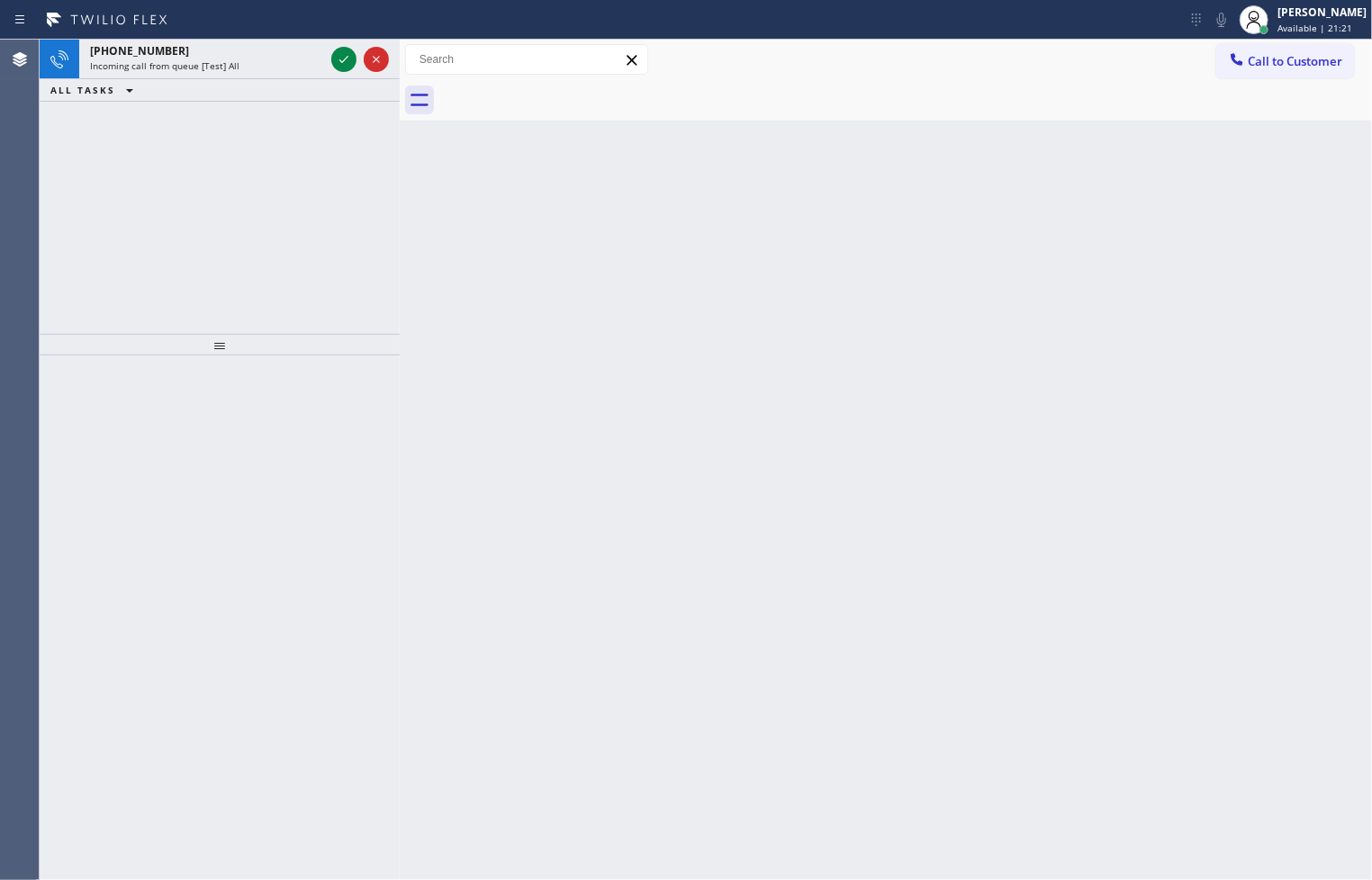
click at [294, 40] on div "[PHONE_NUMBER] Incoming call from queue [Test] All" at bounding box center [203, 59] width 248 height 39
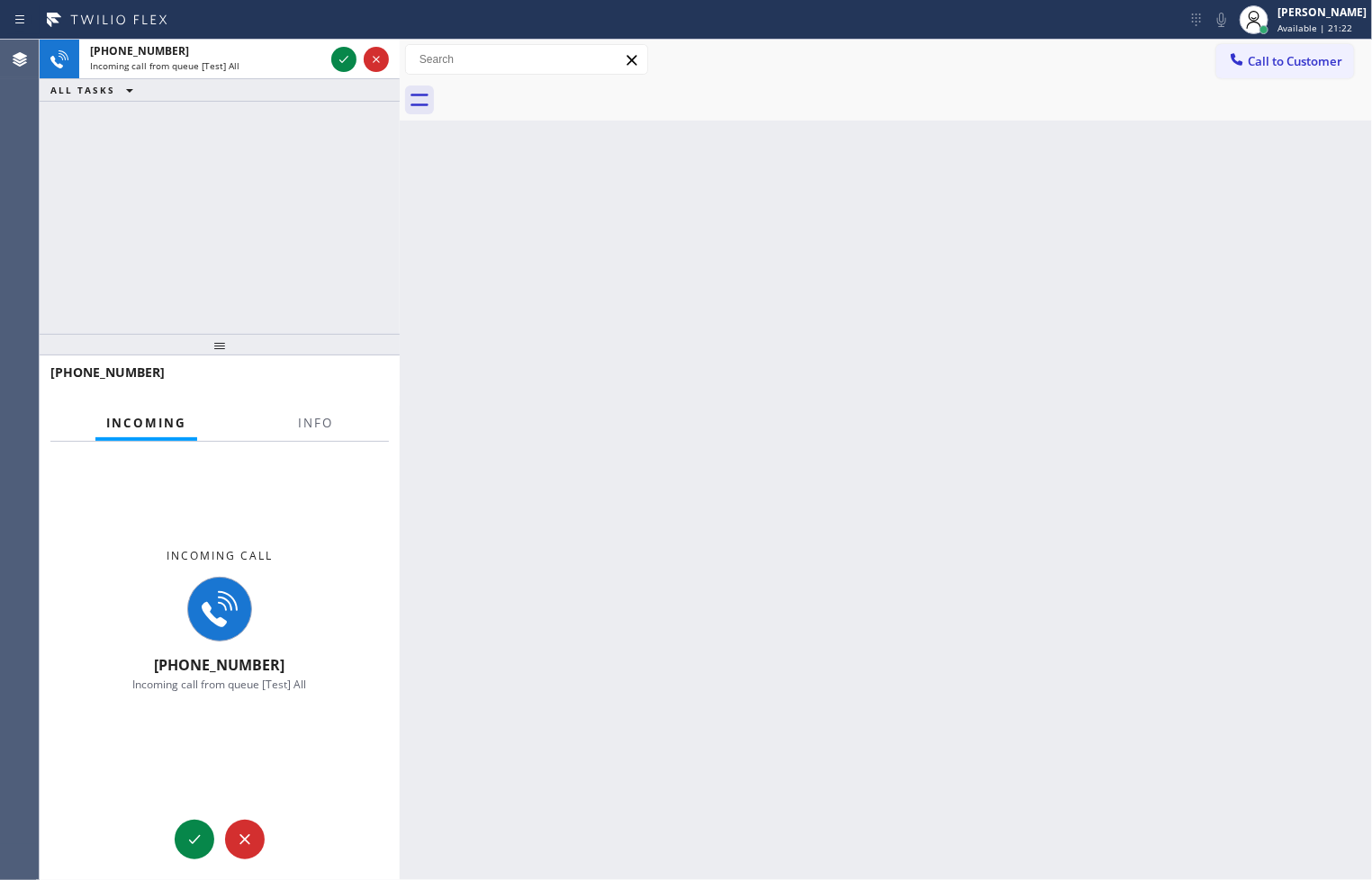
click at [294, 40] on div "[PHONE_NUMBER] Incoming call from queue [Test] All" at bounding box center [203, 59] width 248 height 39
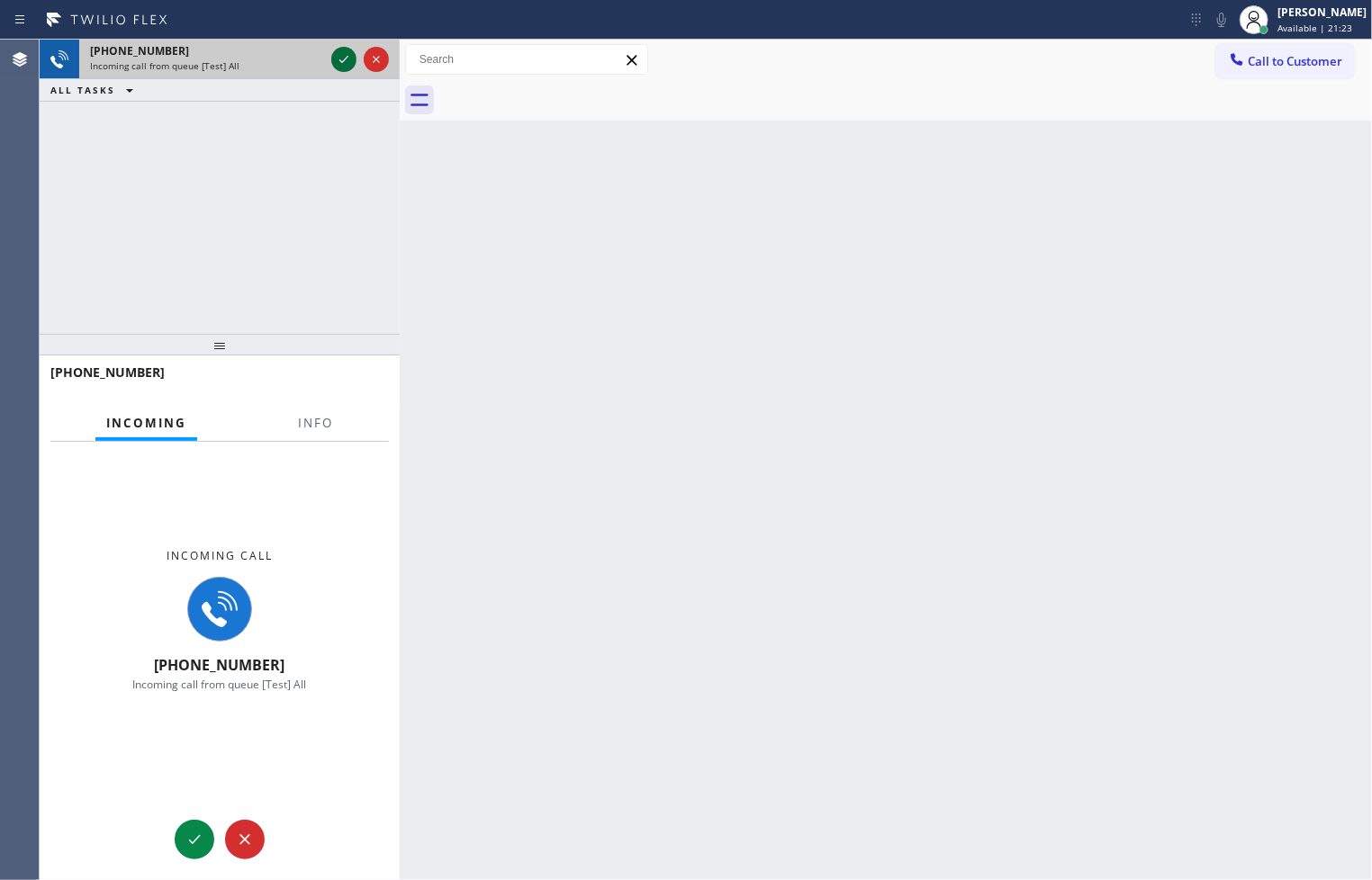
click at [346, 61] on icon at bounding box center [344, 59] width 22 height 22
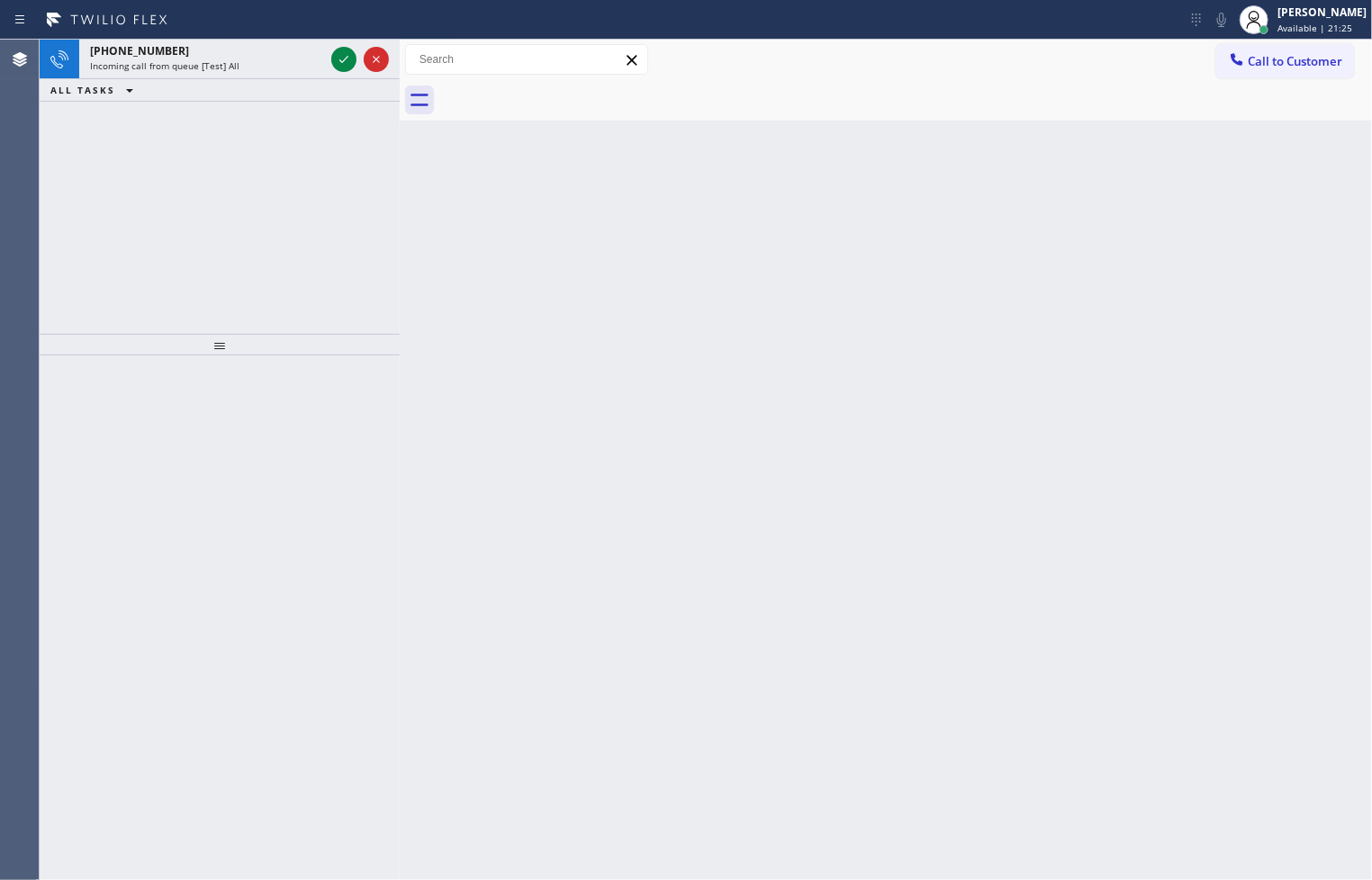
click at [346, 61] on icon at bounding box center [344, 59] width 22 height 22
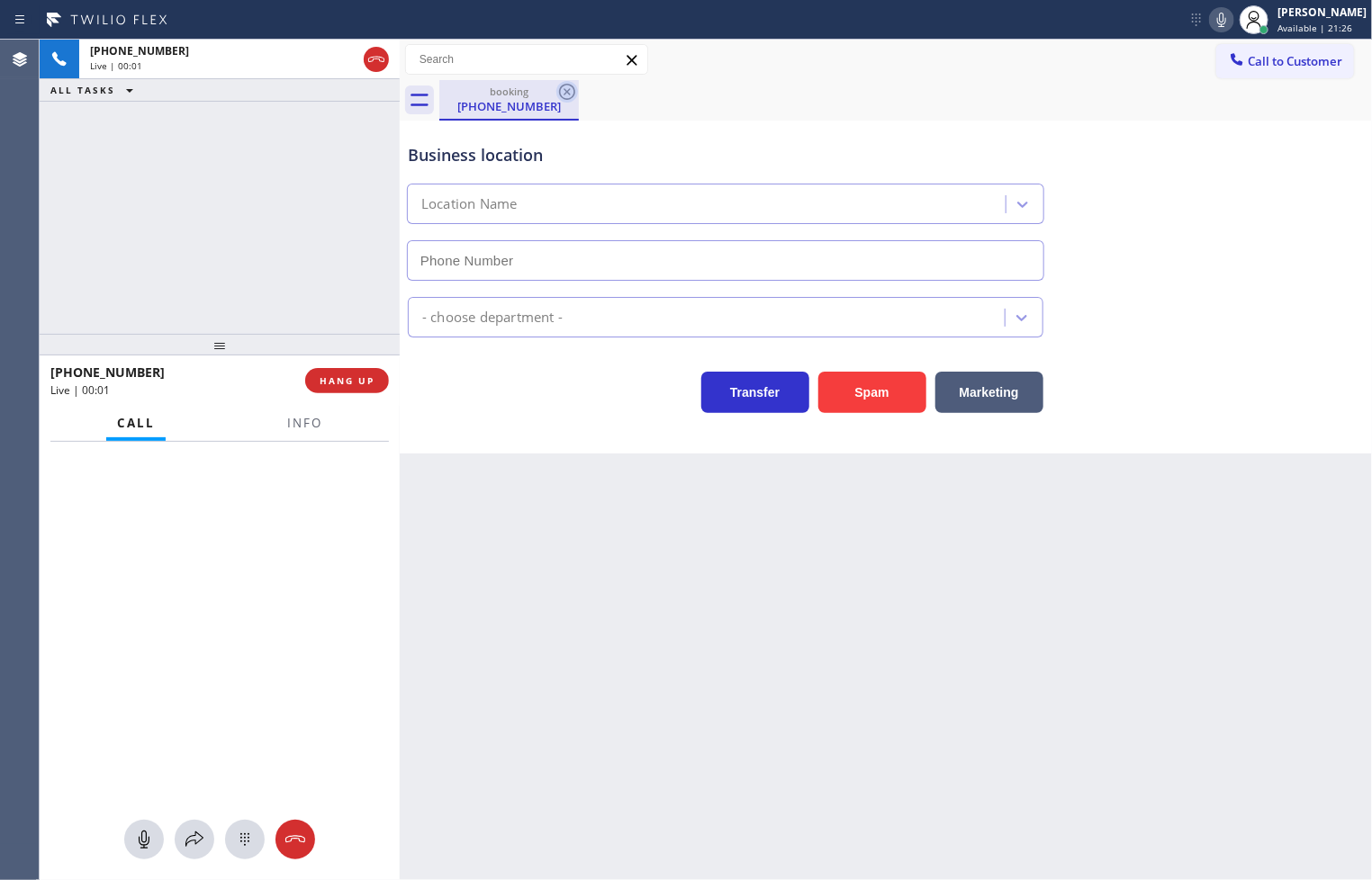
type input "[PHONE_NUMBER]"
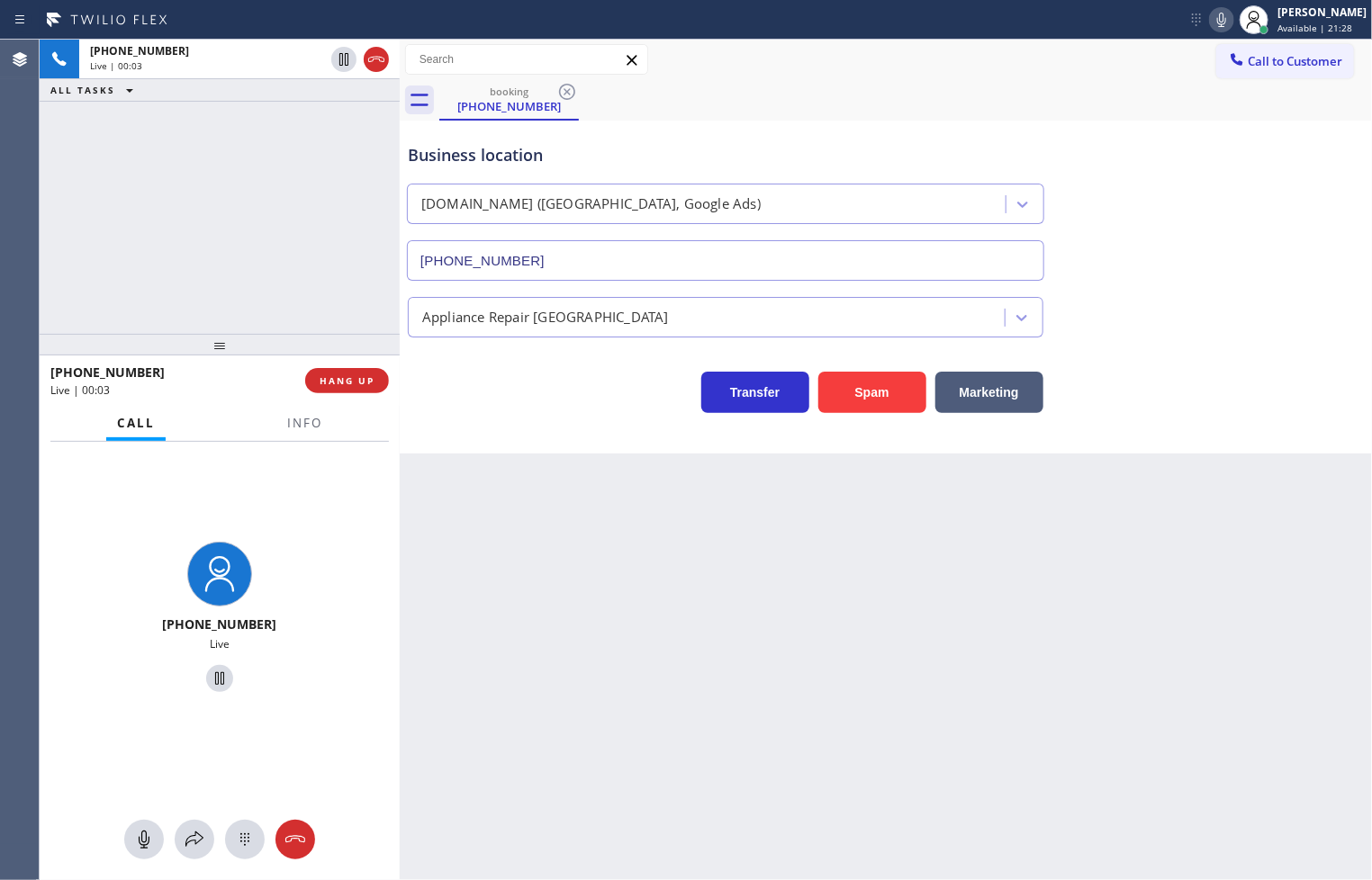
click at [196, 183] on div "[PHONE_NUMBER] Live | 00:03 ALL TASKS ALL TASKS ACTIVE TASKS TASKS IN WRAP UP" at bounding box center [219, 187] width 360 height 295
click at [445, 348] on div "Transfer Spam Marketing" at bounding box center [886, 375] width 963 height 76
click at [265, 265] on div "[PHONE_NUMBER] Live | 00:04 ALL TASKS ALL TASKS ACTIVE TASKS TASKS IN WRAP UP" at bounding box center [219, 187] width 360 height 295
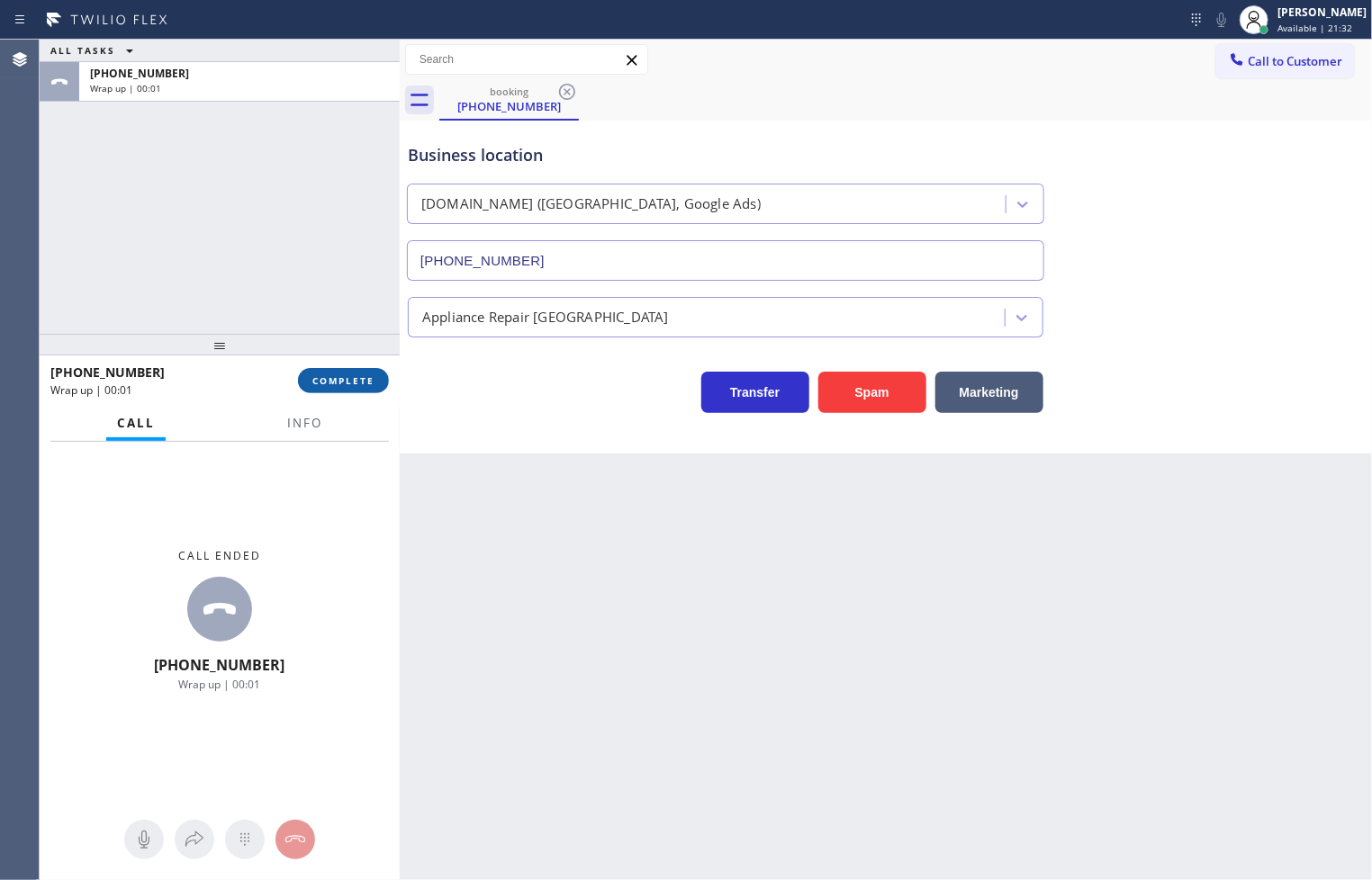
click at [343, 374] on span "COMPLETE" at bounding box center [343, 381] width 62 height 13
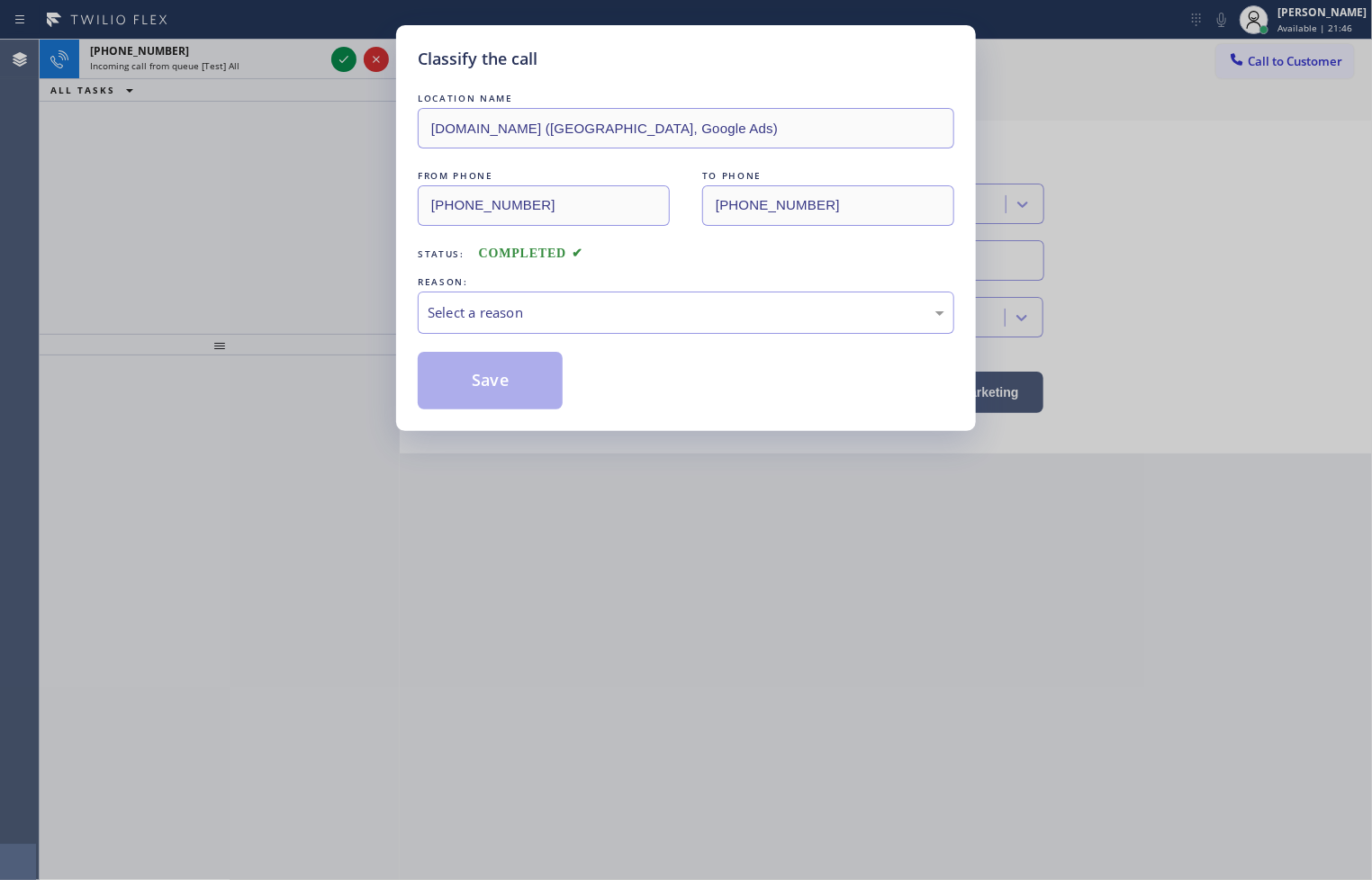
click at [438, 270] on div "LOCATION NAME [DOMAIN_NAME] ([GEOGRAPHIC_DATA], Google Ads) FROM PHONE [PHONE_N…" at bounding box center [686, 249] width 536 height 320
click at [435, 311] on div "Select a reason" at bounding box center [686, 312] width 516 height 21
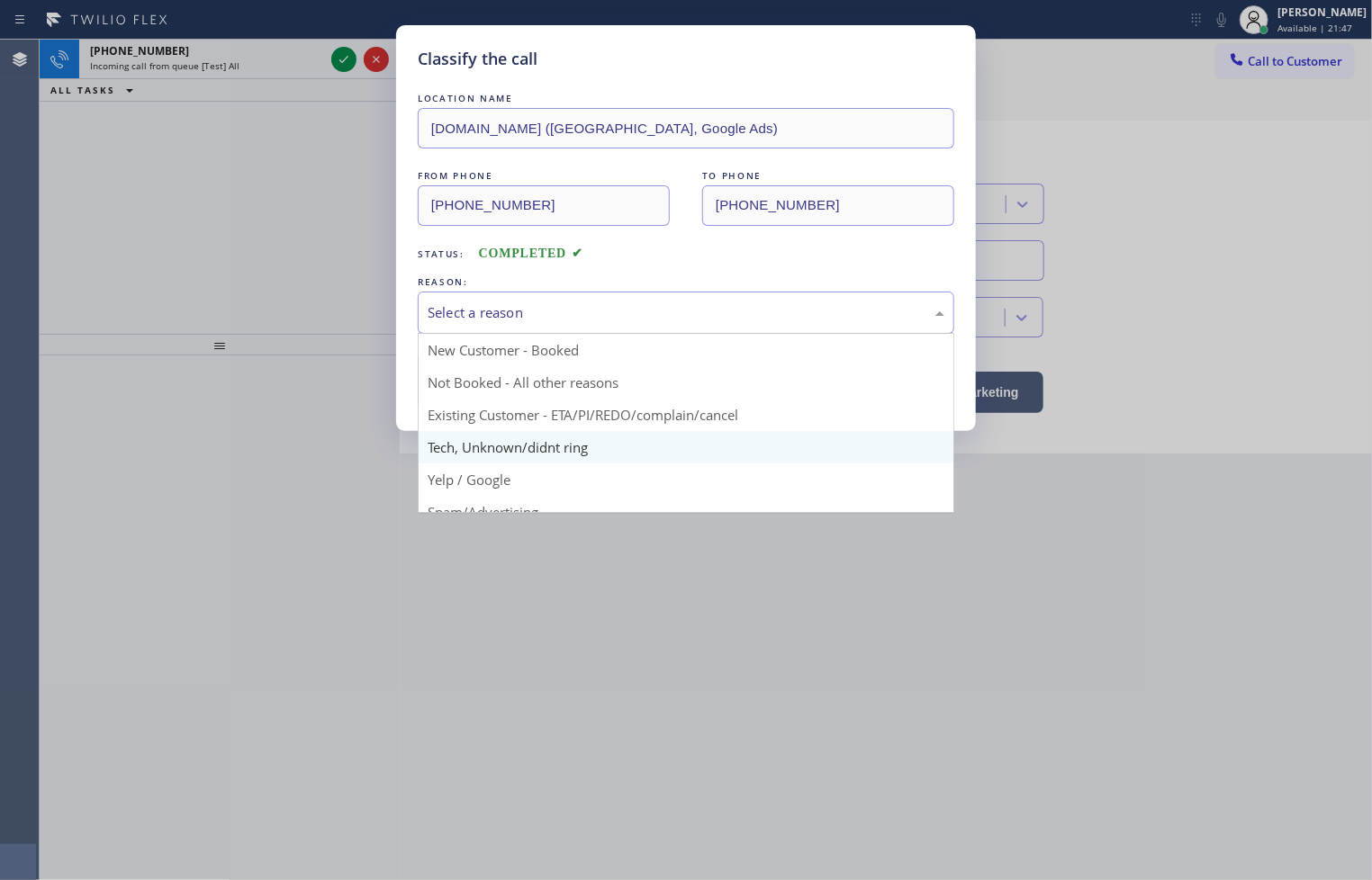
scroll to position [113, 0]
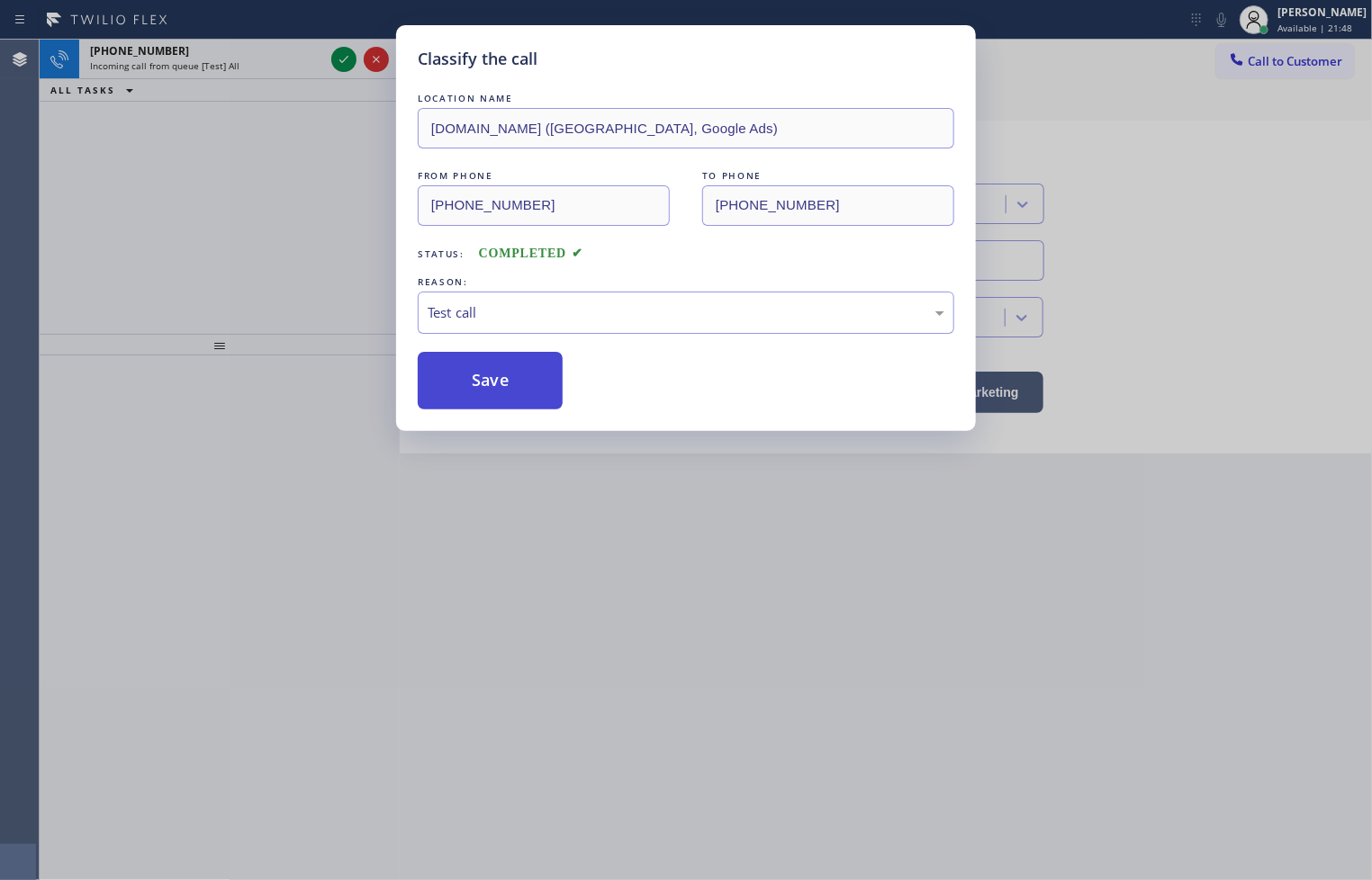
click at [515, 372] on button "Save" at bounding box center [490, 380] width 145 height 58
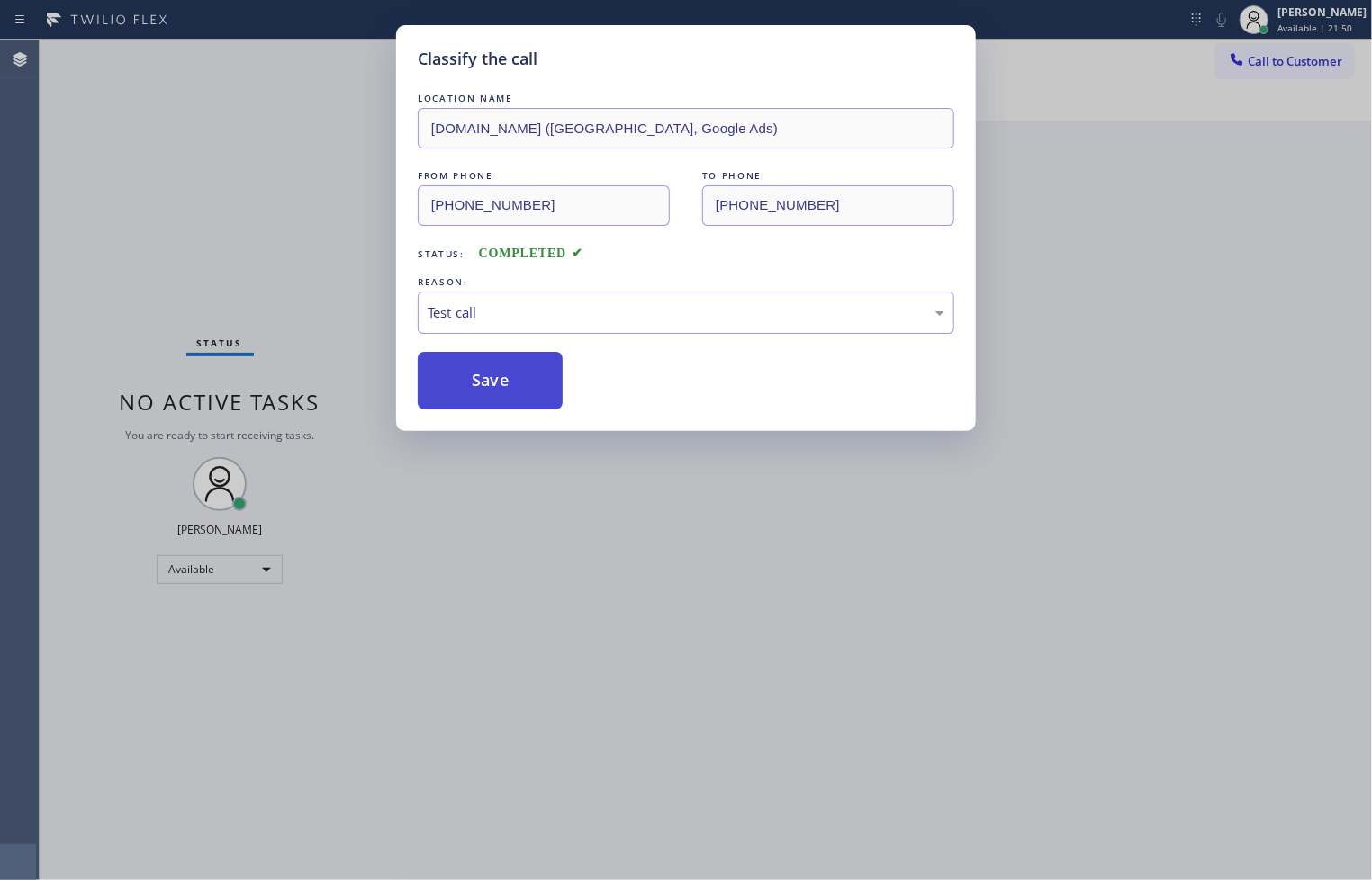
click at [515, 372] on button "Save" at bounding box center [490, 380] width 145 height 58
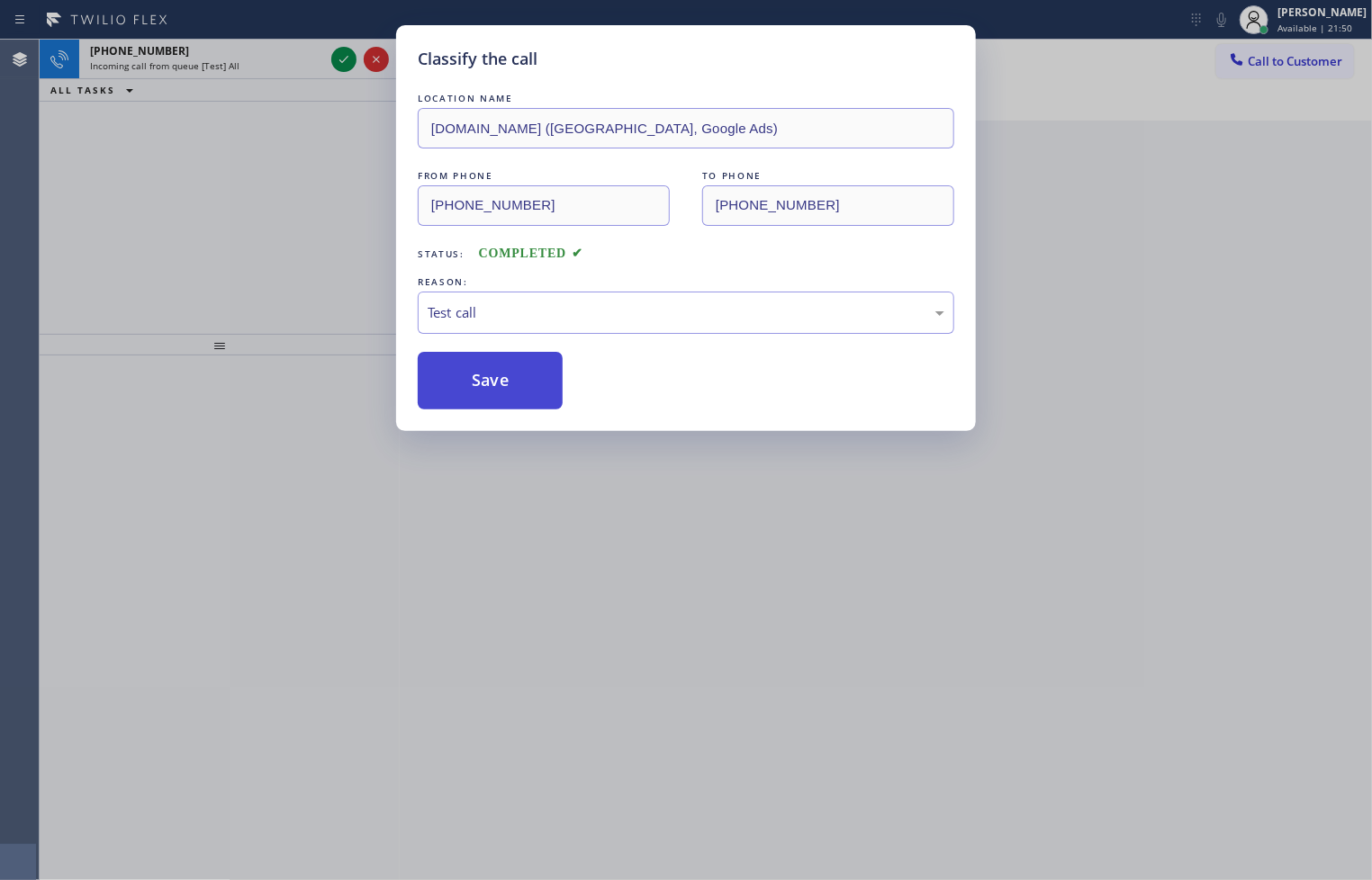
click at [515, 372] on button "Save" at bounding box center [490, 380] width 145 height 58
click at [331, 201] on div "Classify the call LOCATION NAME [DOMAIN_NAME] ([GEOGRAPHIC_DATA], Google Ads) F…" at bounding box center [686, 440] width 1372 height 880
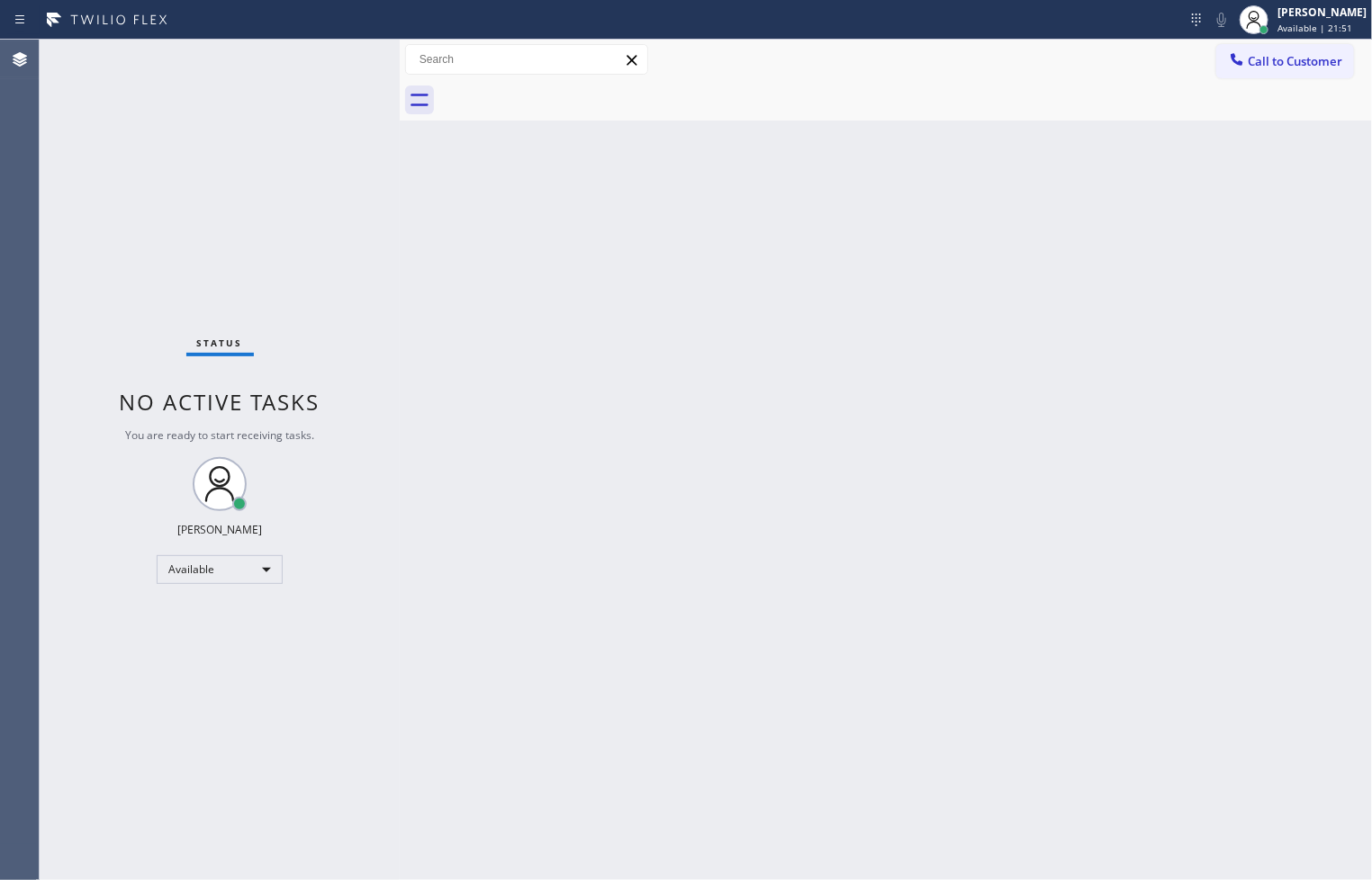
click at [349, 58] on div "Status No active tasks You are ready to start receiving tasks. [PERSON_NAME]" at bounding box center [219, 459] width 360 height 840
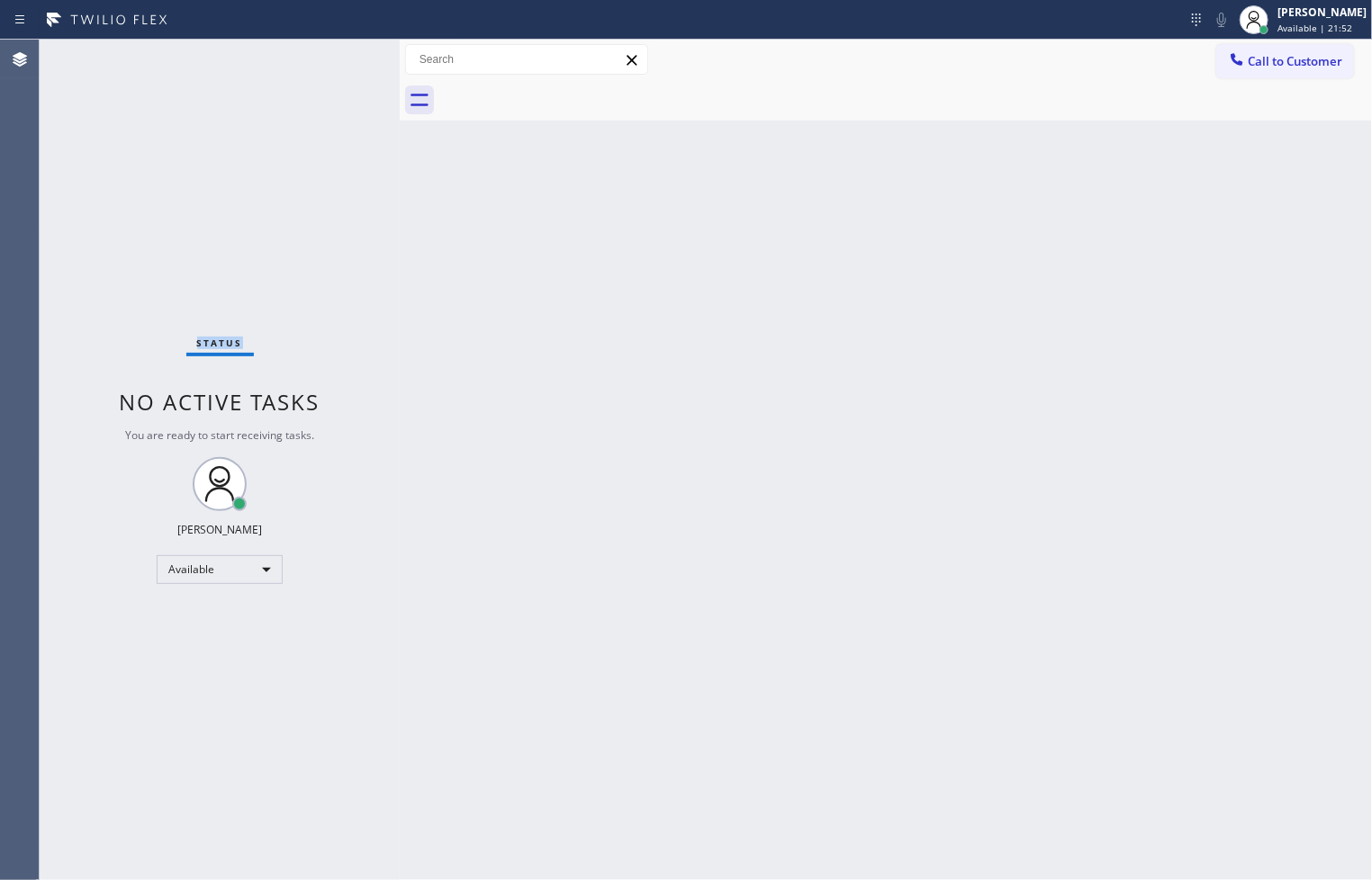
click at [349, 58] on div "Status No active tasks You are ready to start receiving tasks. [PERSON_NAME]" at bounding box center [219, 459] width 360 height 840
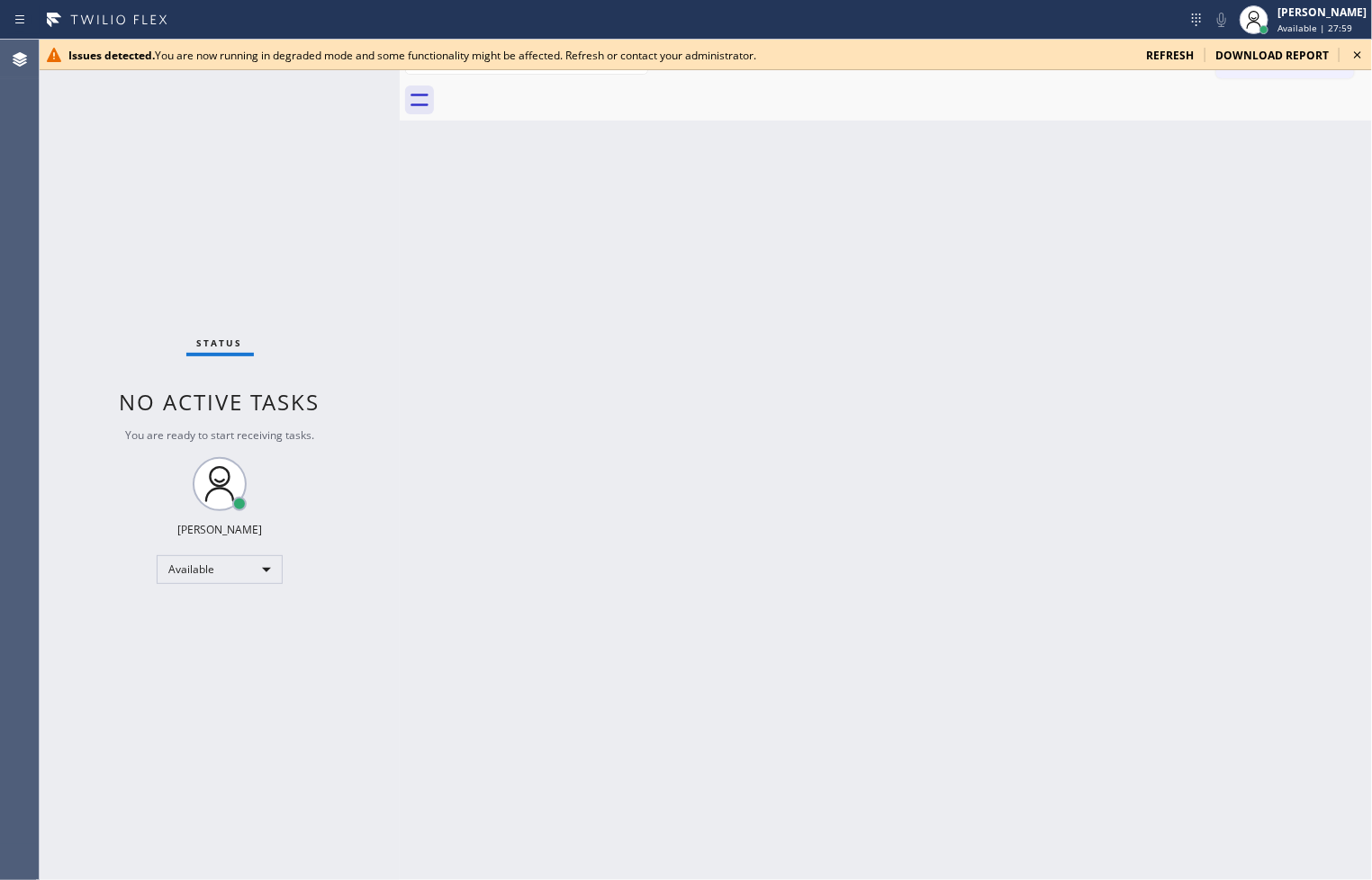
click at [93, 319] on div "Status No active tasks You are ready to start receiving tasks. [PERSON_NAME]" at bounding box center [219, 459] width 360 height 840
click at [1354, 49] on icon at bounding box center [1357, 55] width 22 height 22
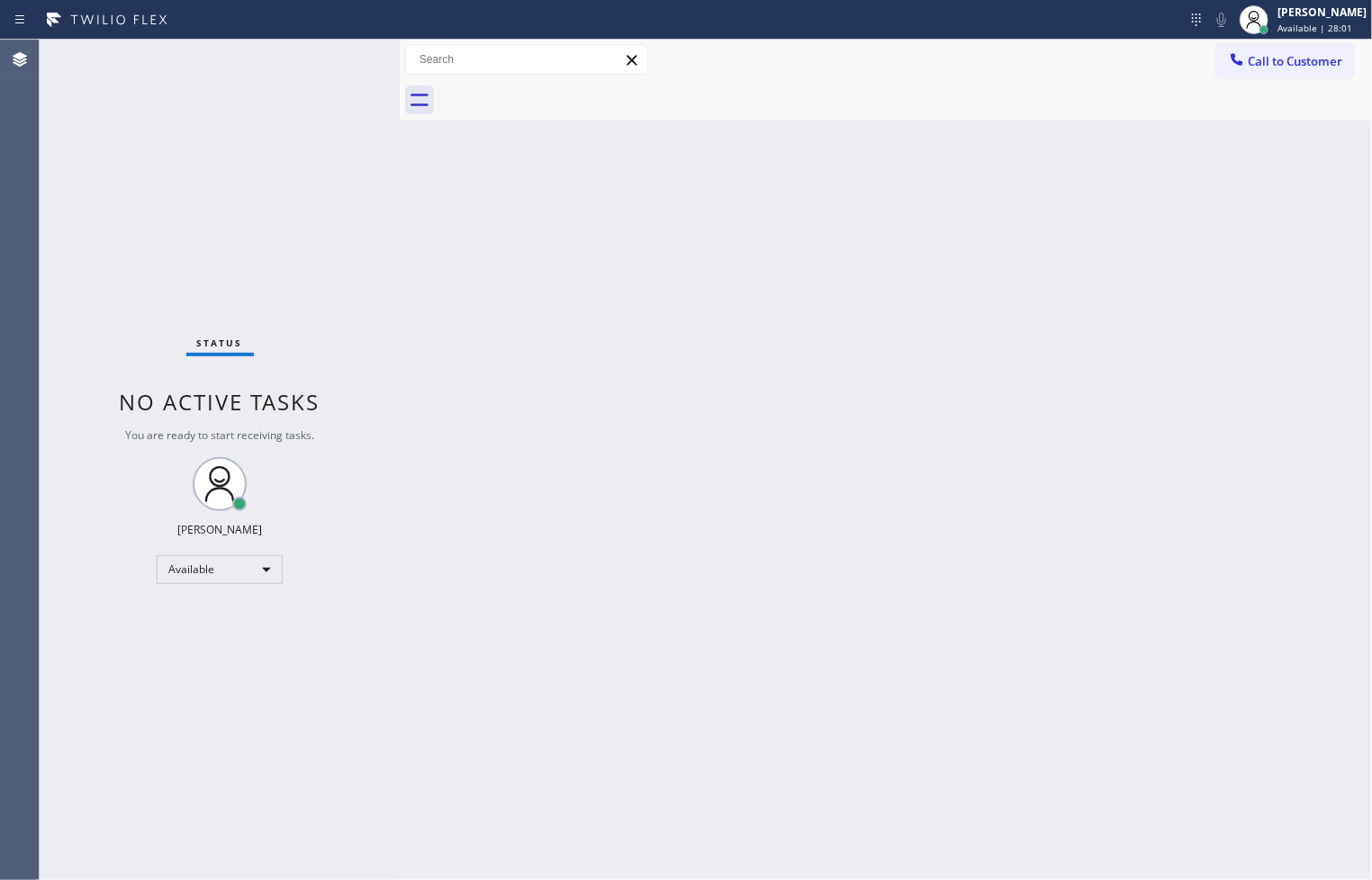
drag, startPoint x: 160, startPoint y: 173, endPoint x: 284, endPoint y: 84, distance: 152.6
click at [178, 157] on div "Status No active tasks You are ready to start receiving tasks. [PERSON_NAME]" at bounding box center [219, 459] width 360 height 840
click at [317, 57] on div "Status No active tasks You are ready to start receiving tasks. [PERSON_NAME]" at bounding box center [219, 459] width 360 height 840
click at [340, 135] on div "Status No active tasks You are ready to start receiving tasks. [PERSON_NAME]" at bounding box center [219, 459] width 360 height 840
click at [420, 57] on input "text" at bounding box center [526, 59] width 242 height 28
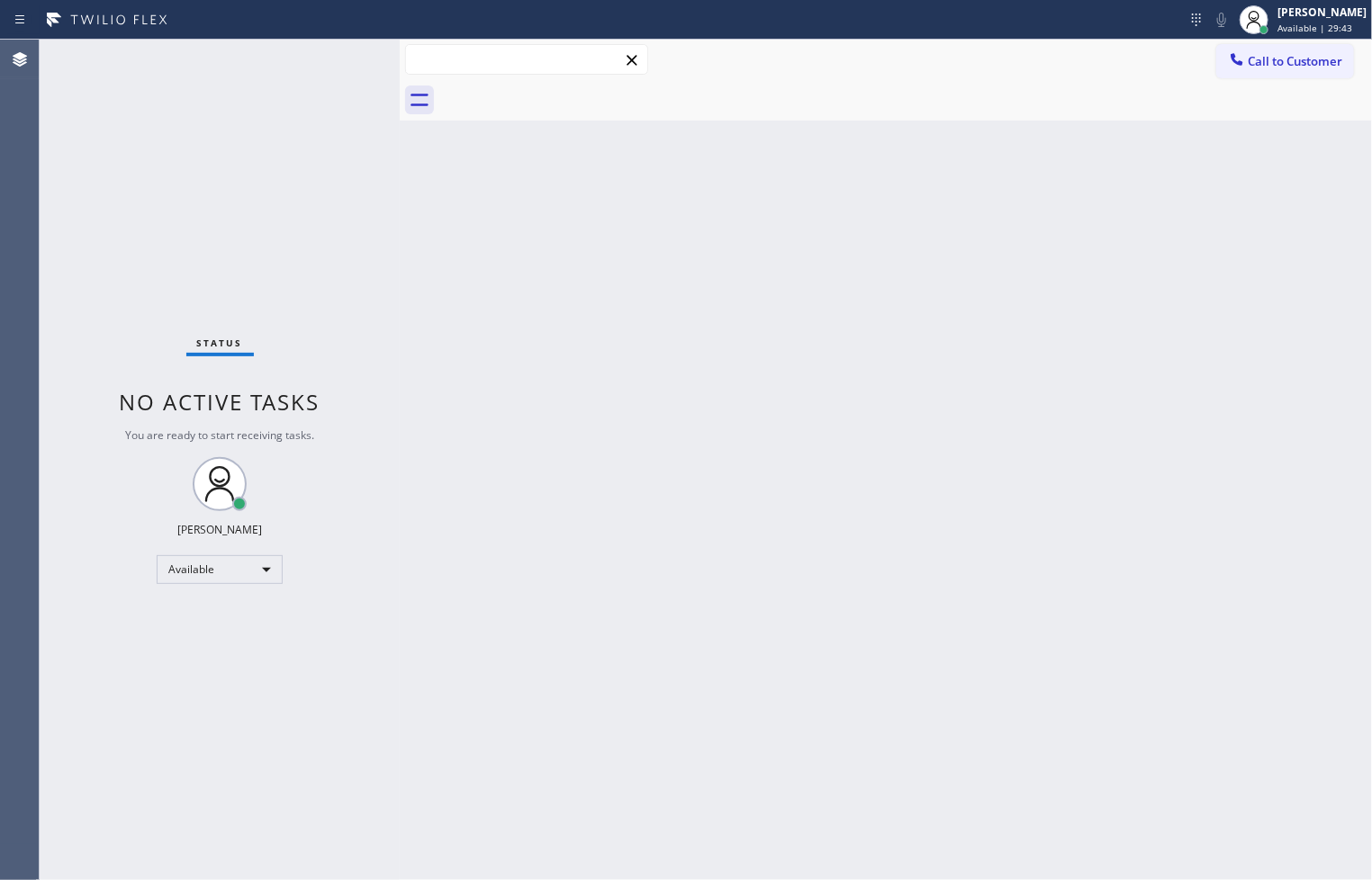
click at [420, 57] on input "text" at bounding box center [526, 59] width 242 height 28
click at [433, 133] on div "Back to Dashboard Change Sender ID Customers Technicians Select a contact Outbo…" at bounding box center [886, 459] width 972 height 840
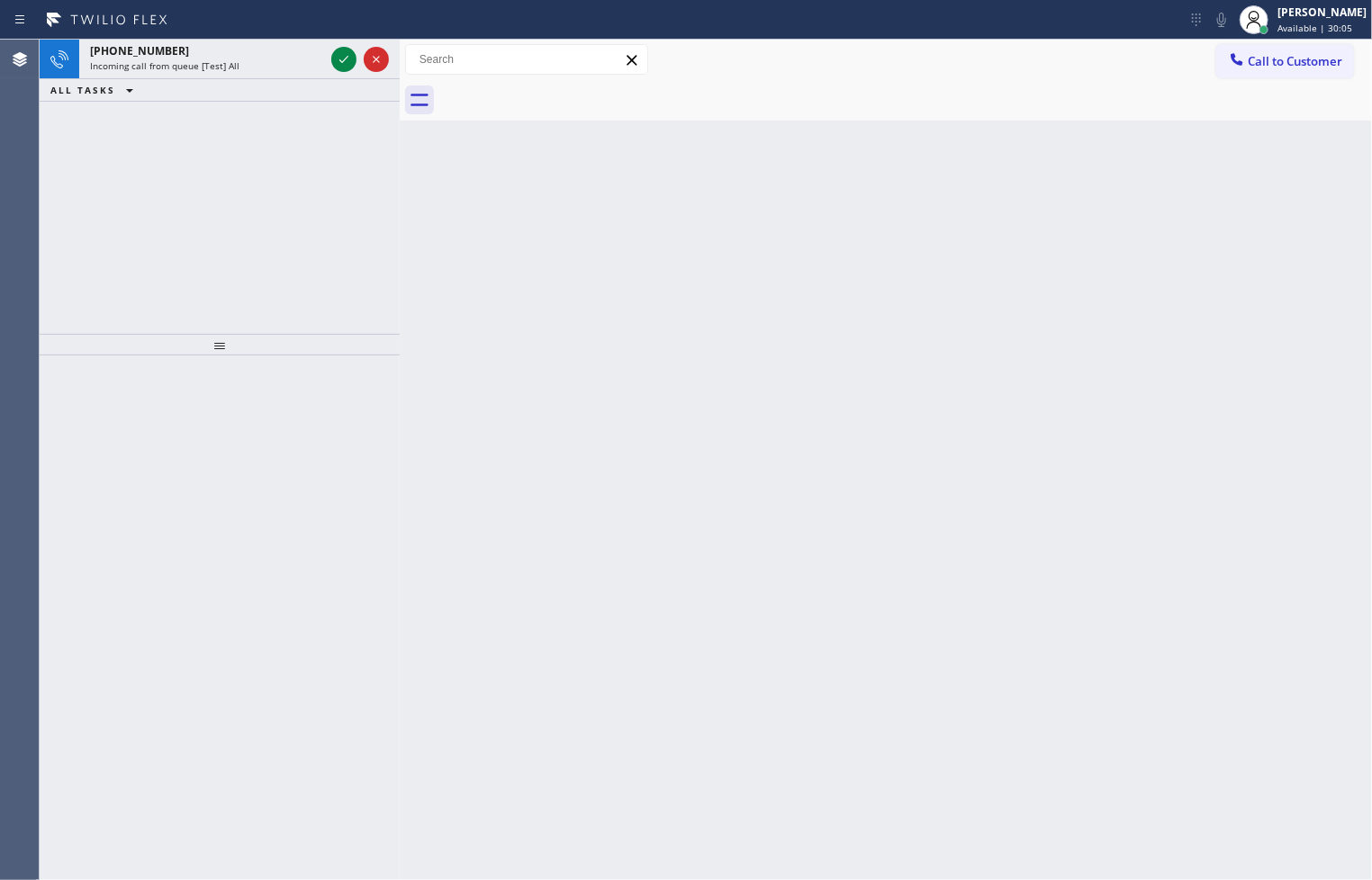
click at [219, 295] on div "[PHONE_NUMBER] Incoming call from queue [Test] All ALL TASKS ALL TASKS ACTIVE T…" at bounding box center [219, 187] width 360 height 295
click at [148, 448] on div at bounding box center [219, 617] width 360 height 525
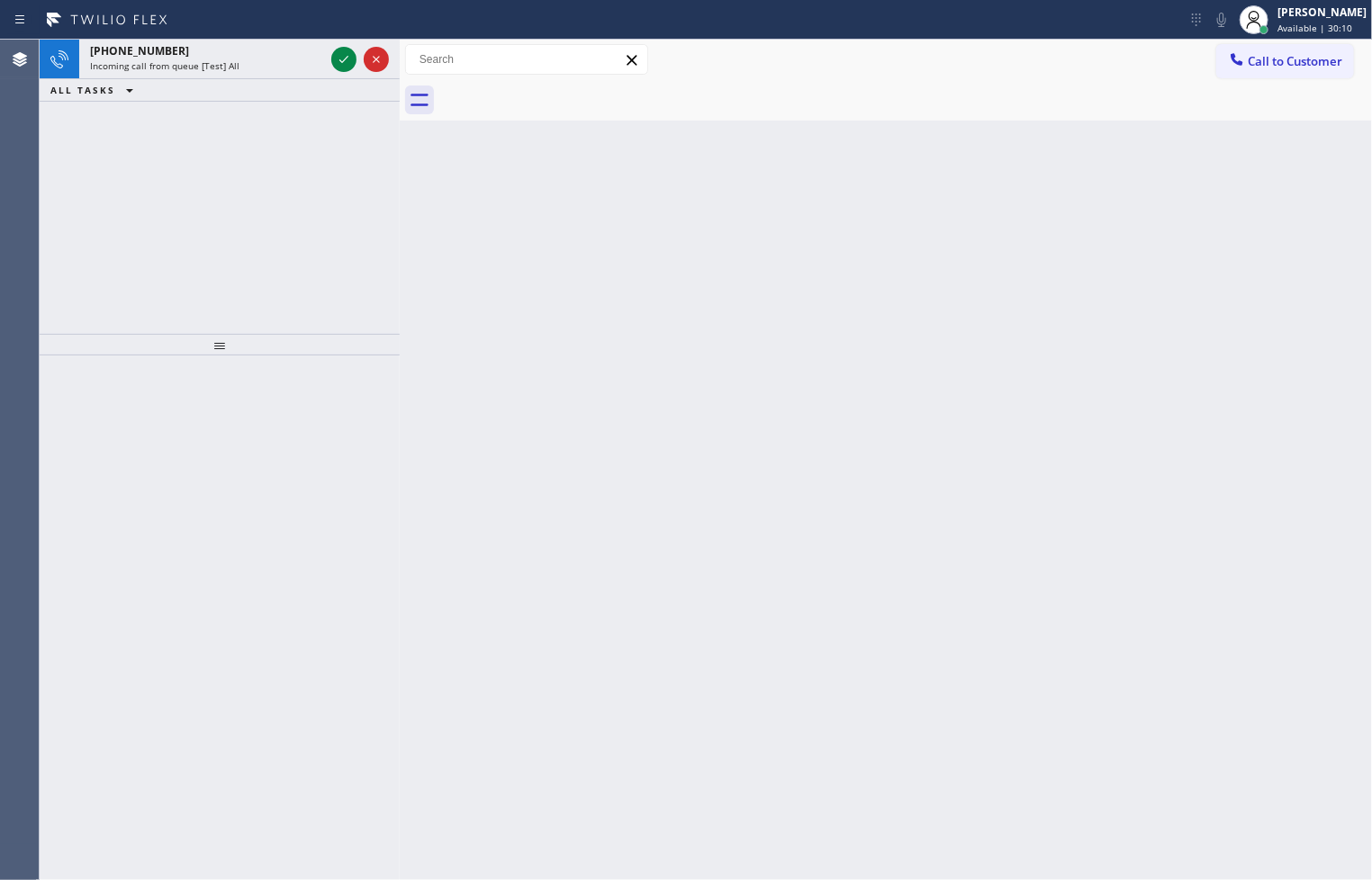
click at [148, 448] on div at bounding box center [219, 617] width 360 height 525
click at [148, 451] on div at bounding box center [219, 617] width 360 height 525
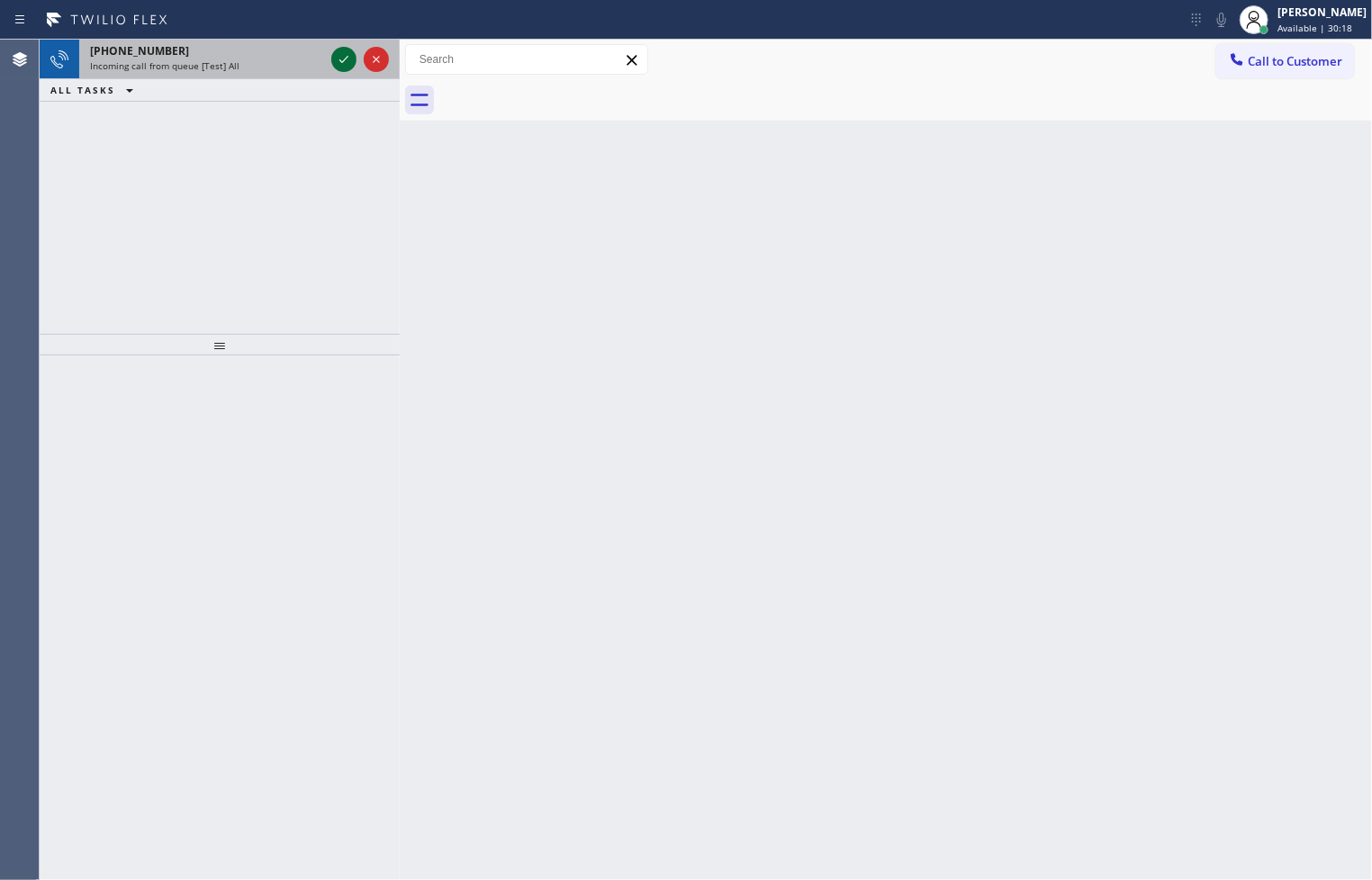
click at [337, 49] on icon at bounding box center [344, 59] width 22 height 22
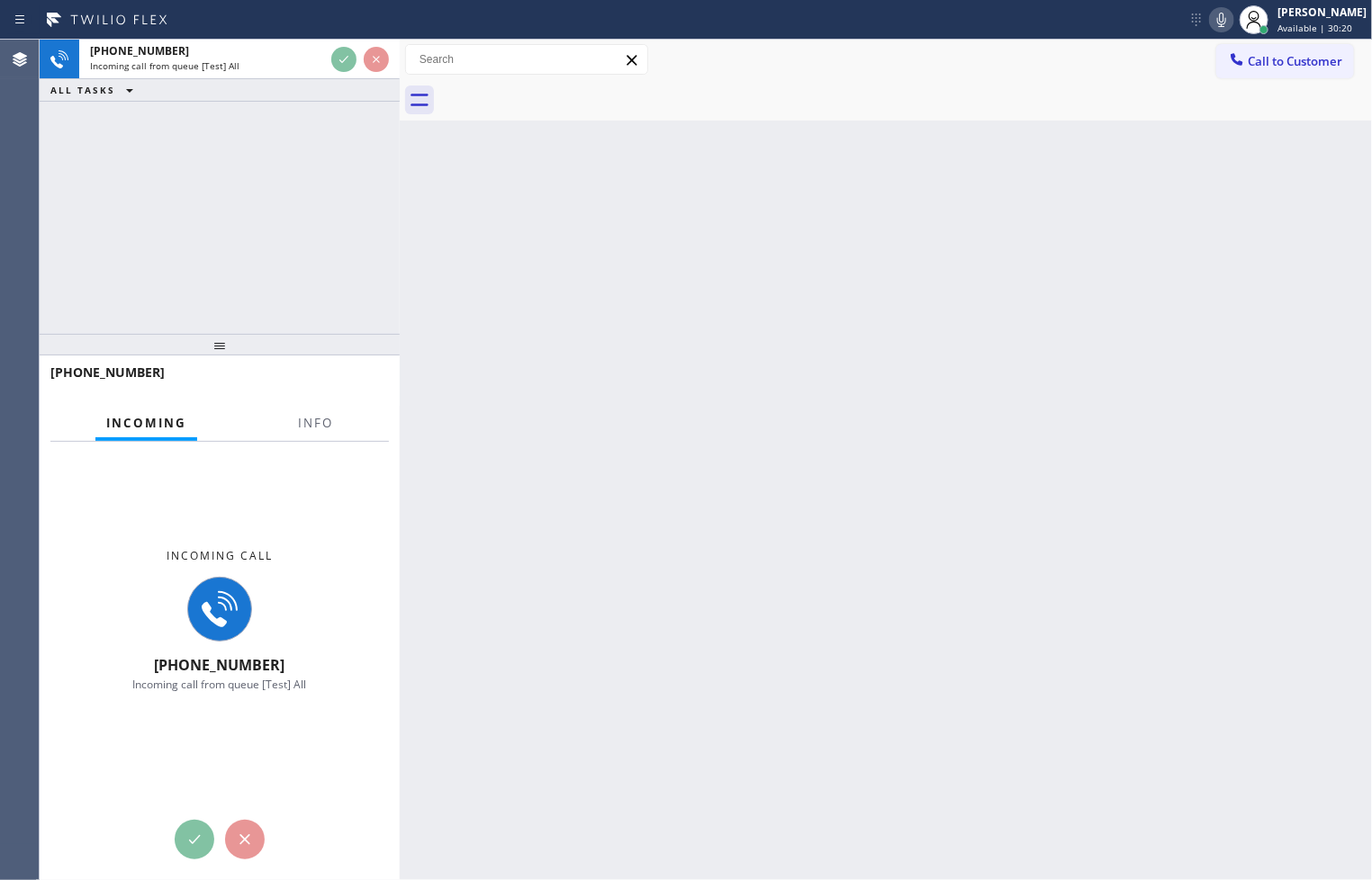
click at [919, 478] on div "Back to Dashboard Change Sender ID Customers Technicians Select a contact Outbo…" at bounding box center [886, 459] width 972 height 840
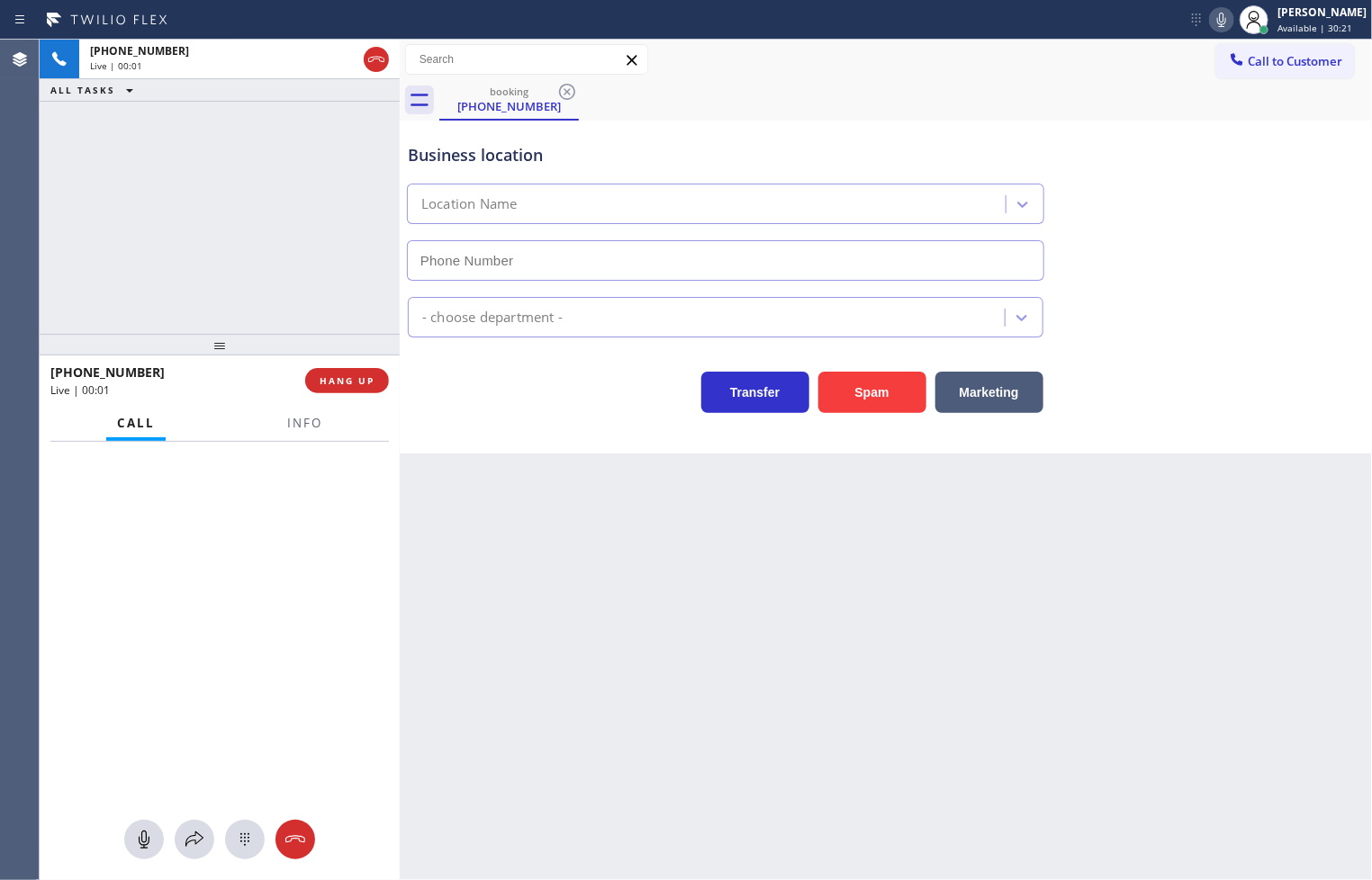
type input "[PHONE_NUMBER]"
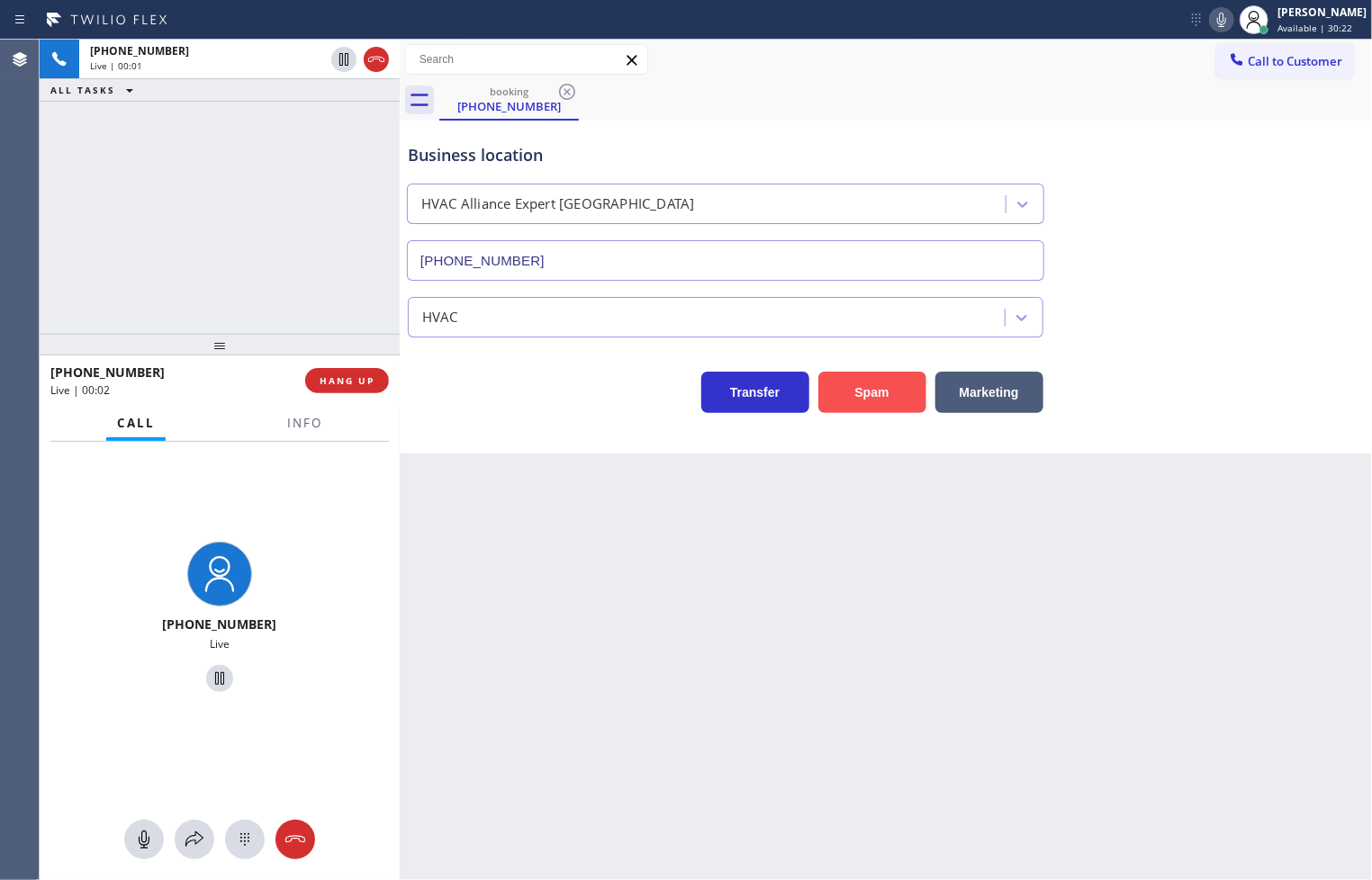
click at [906, 380] on button "Spam" at bounding box center [872, 392] width 108 height 41
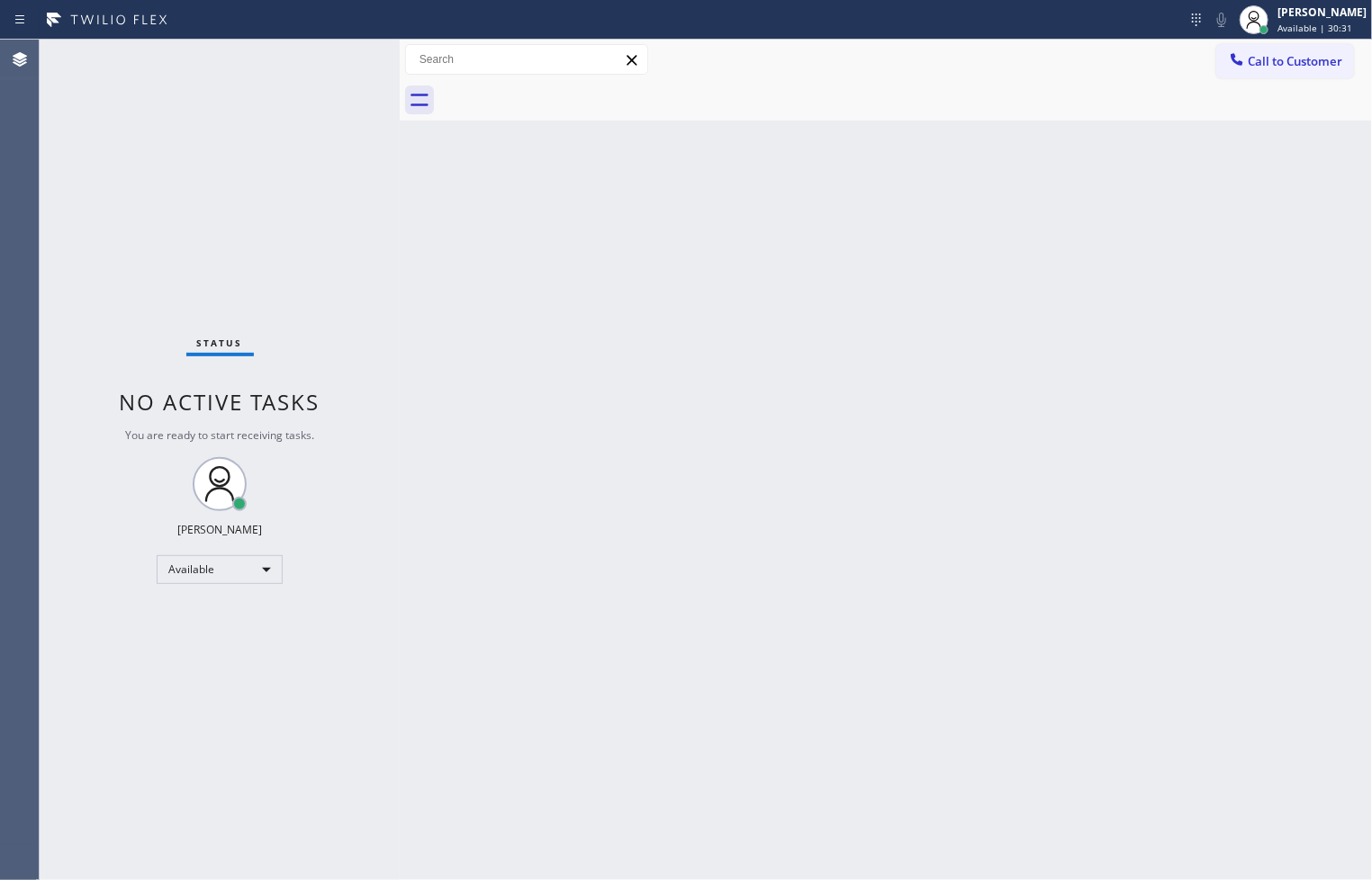
click at [344, 48] on div "Status No active tasks You are ready to start receiving tasks. [PERSON_NAME]" at bounding box center [219, 459] width 360 height 840
click at [329, 74] on div "Status No active tasks You are ready to start receiving tasks. [PERSON_NAME]" at bounding box center [219, 459] width 360 height 840
click at [336, 66] on div "Status No active tasks You are ready to start receiving tasks. [PERSON_NAME]" at bounding box center [219, 459] width 360 height 840
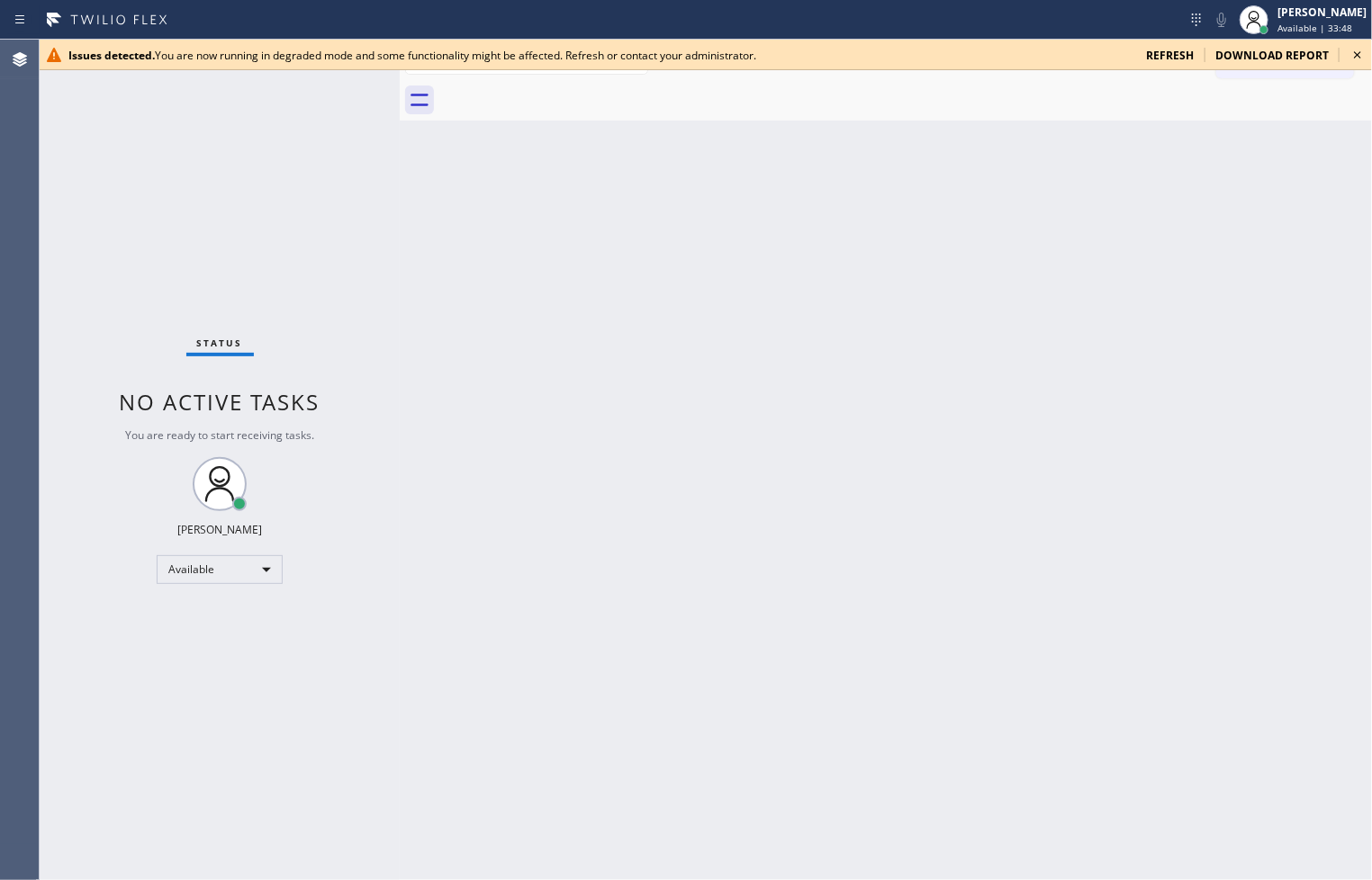
click at [1356, 65] on icon at bounding box center [1357, 55] width 22 height 22
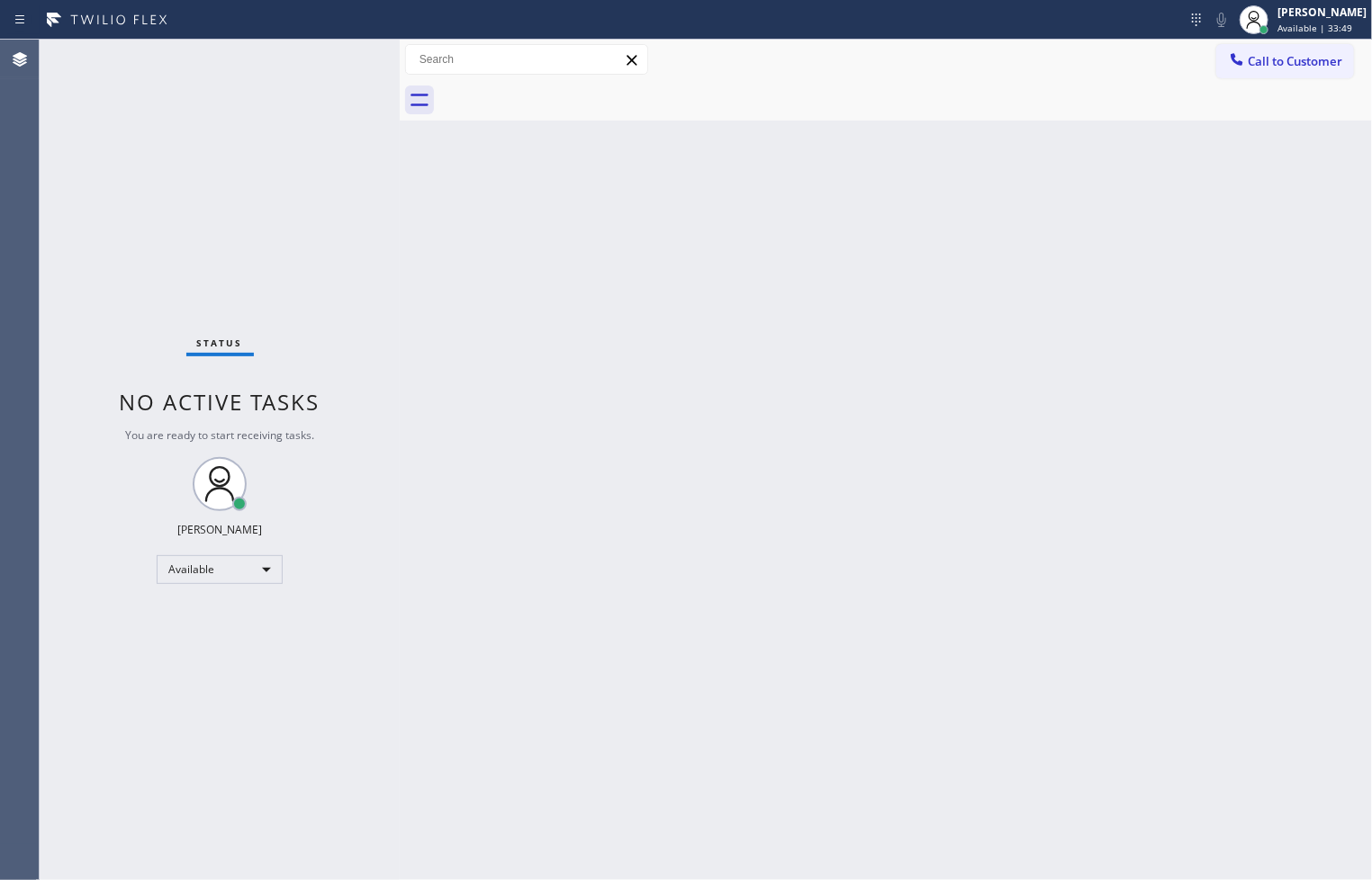
click at [1116, 579] on div "Back to Dashboard Change Sender ID Customers Technicians Select a contact Outbo…" at bounding box center [886, 459] width 972 height 840
click at [391, 277] on div "Status No active tasks You are ready to start receiving tasks. [PERSON_NAME]" at bounding box center [219, 459] width 360 height 840
click at [339, 73] on div "Status No active tasks You are ready to start receiving tasks. [PERSON_NAME]" at bounding box center [219, 459] width 360 height 840
click at [346, 65] on div "Status No active tasks You are ready to start receiving tasks. [PERSON_NAME]" at bounding box center [219, 459] width 360 height 840
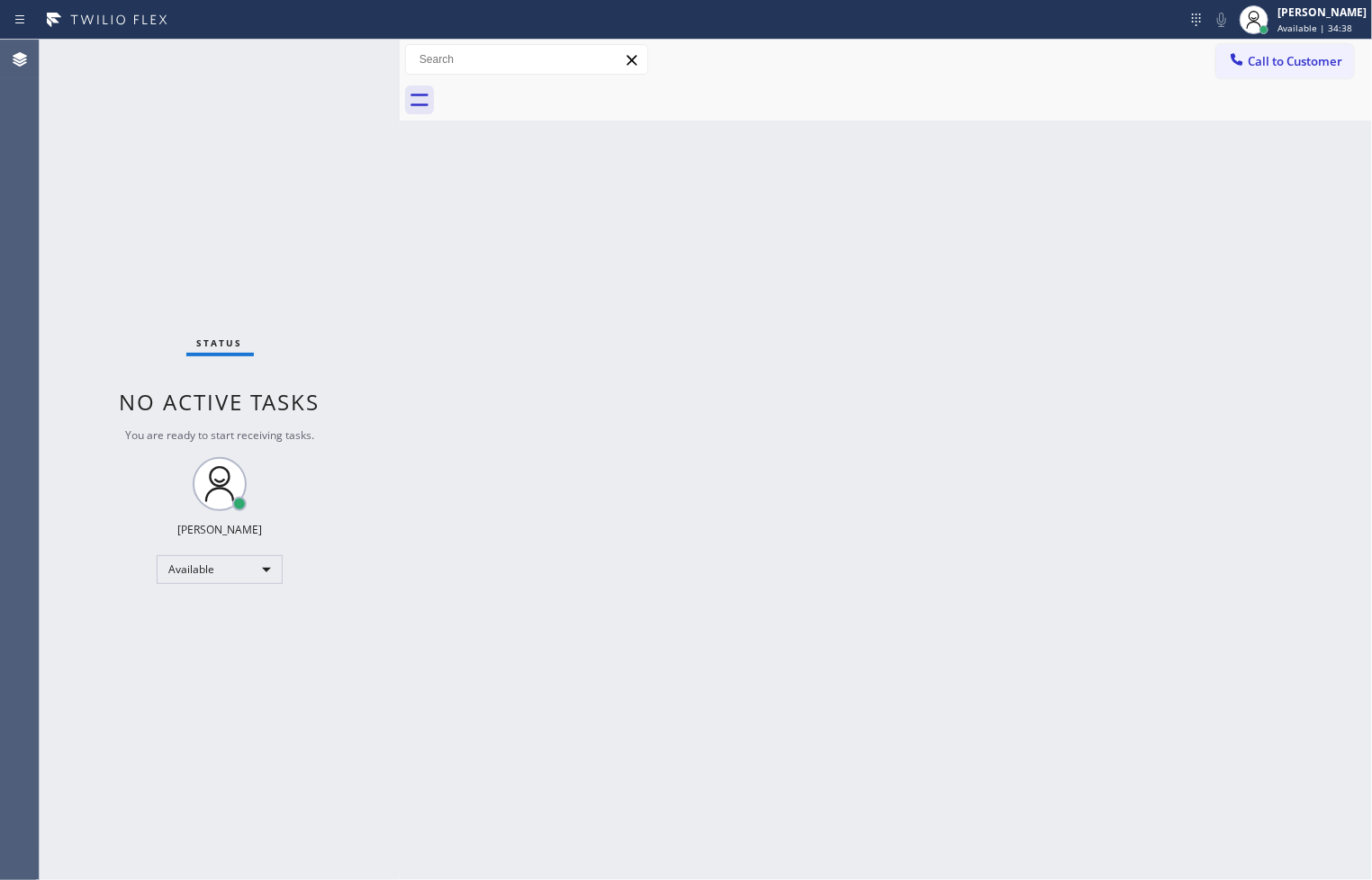
click at [346, 65] on div "Status No active tasks You are ready to start receiving tasks. [PERSON_NAME]" at bounding box center [219, 459] width 360 height 840
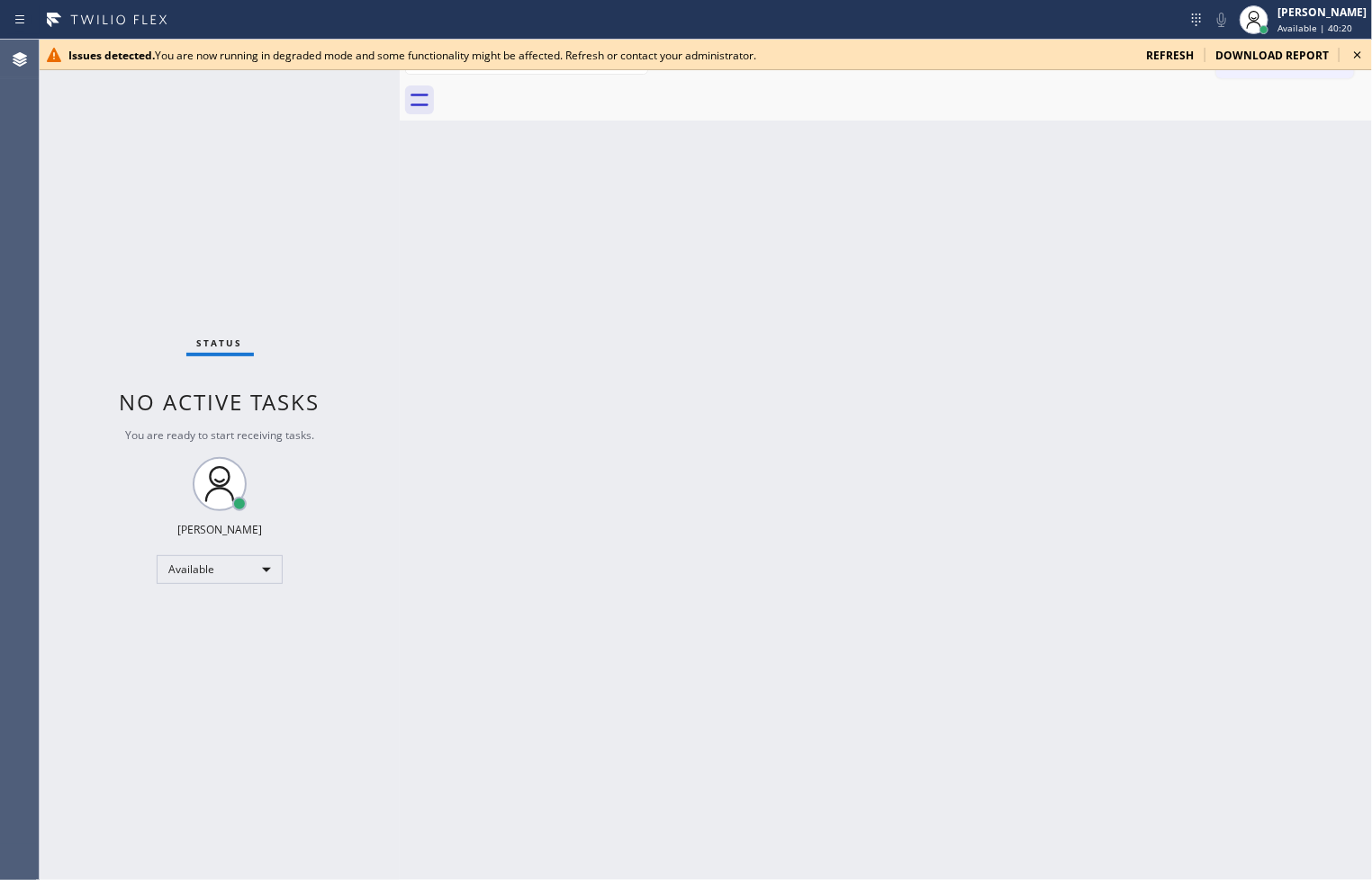
click at [1351, 48] on icon at bounding box center [1357, 55] width 22 height 22
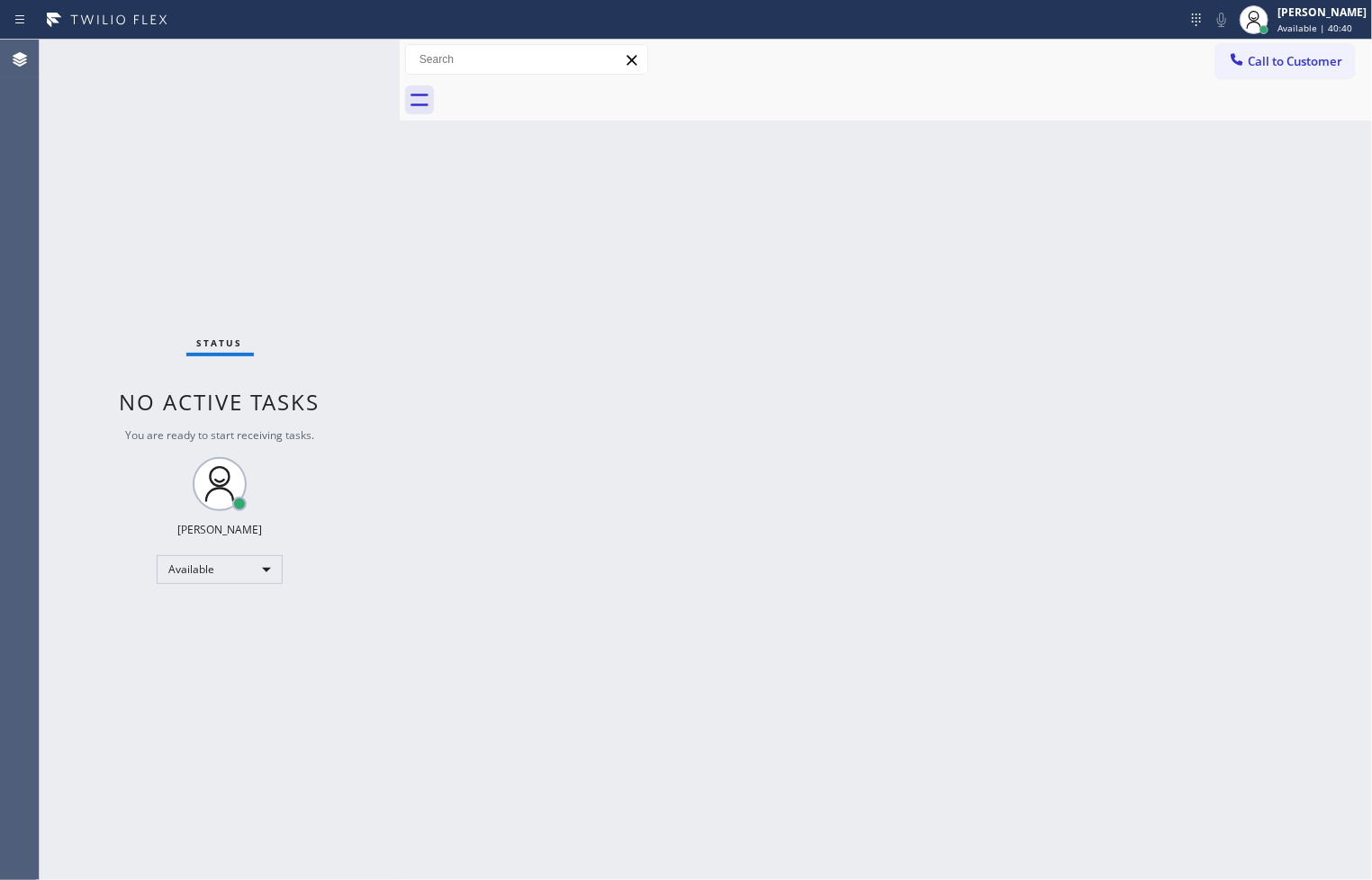
click at [61, 254] on div "Status No active tasks You are ready to start receiving tasks. [PERSON_NAME]" at bounding box center [219, 459] width 360 height 840
click at [1258, 31] on div at bounding box center [1264, 30] width 13 height 13
click at [1167, 228] on div "Back to Dashboard Change Sender ID Customers Technicians Select a contact Outbo…" at bounding box center [886, 459] width 972 height 840
click at [122, 662] on div "Status No active tasks You are ready to start receiving tasks. [PERSON_NAME]" at bounding box center [219, 459] width 360 height 840
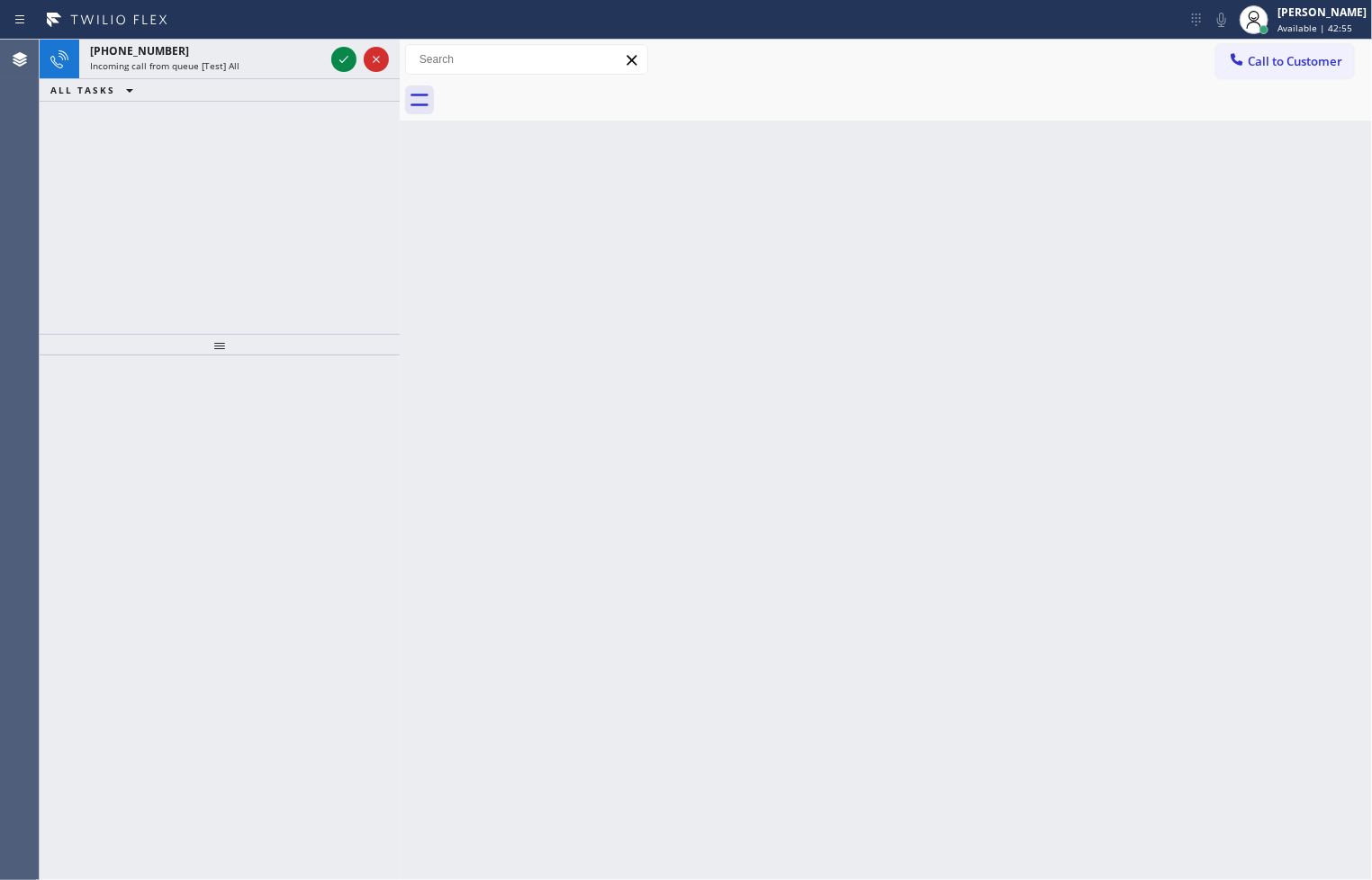
click at [343, 67] on icon at bounding box center [344, 59] width 22 height 22
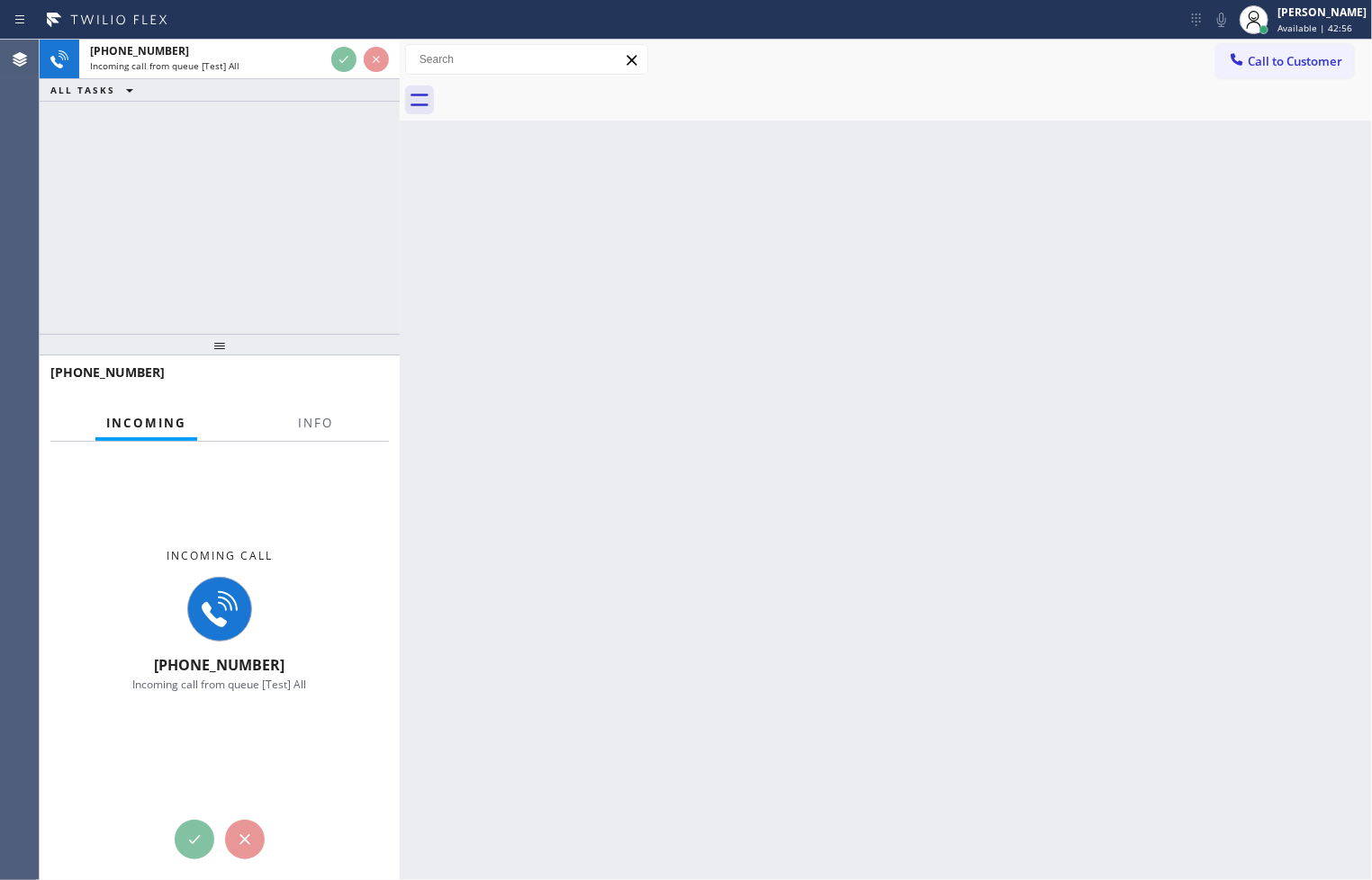
click at [798, 342] on div "Back to Dashboard Change Sender ID Customers Technicians Select a contact Outbo…" at bounding box center [886, 459] width 972 height 840
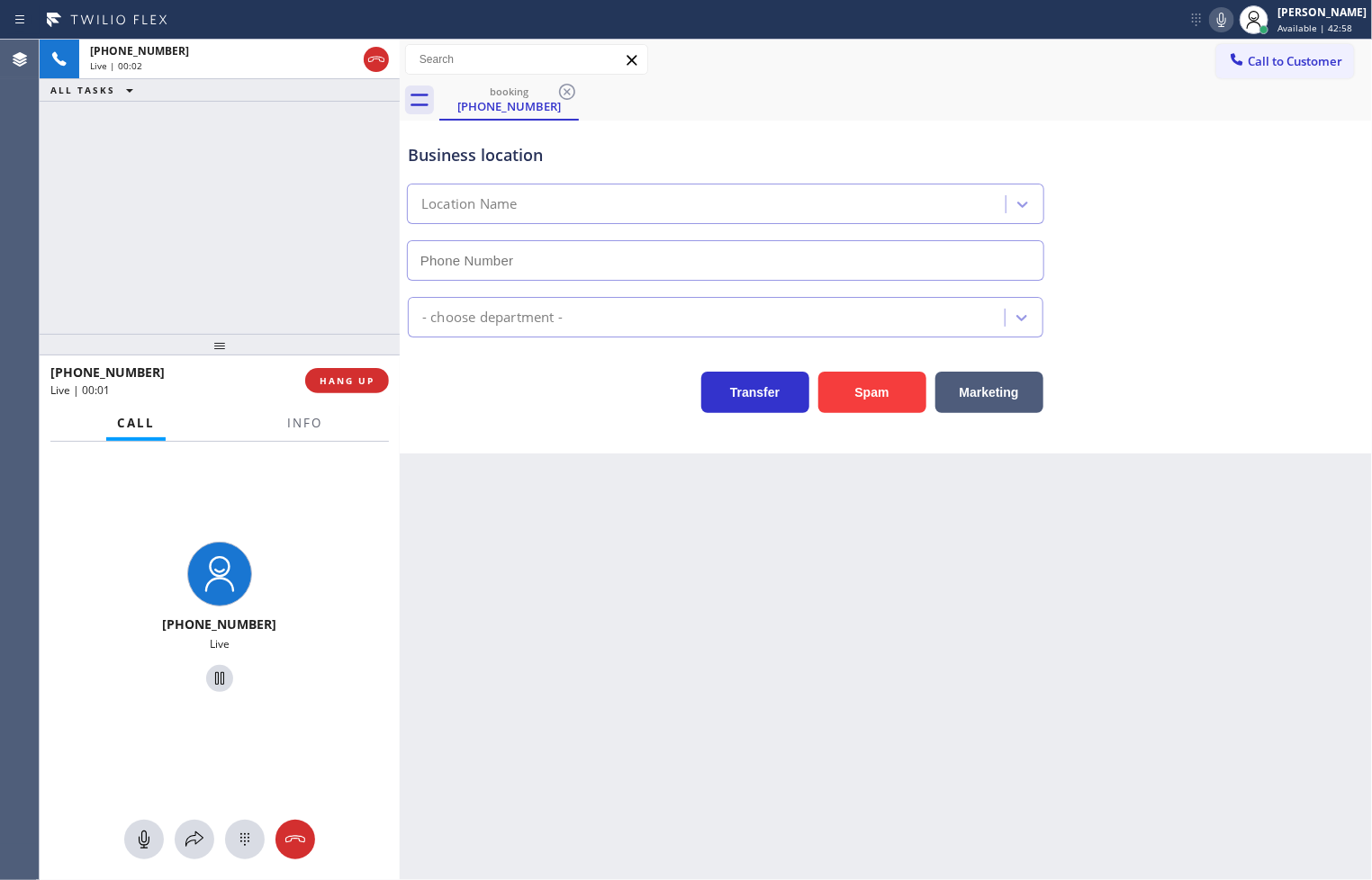
type input "[PHONE_NUMBER]"
click at [873, 408] on button "Spam" at bounding box center [872, 392] width 108 height 41
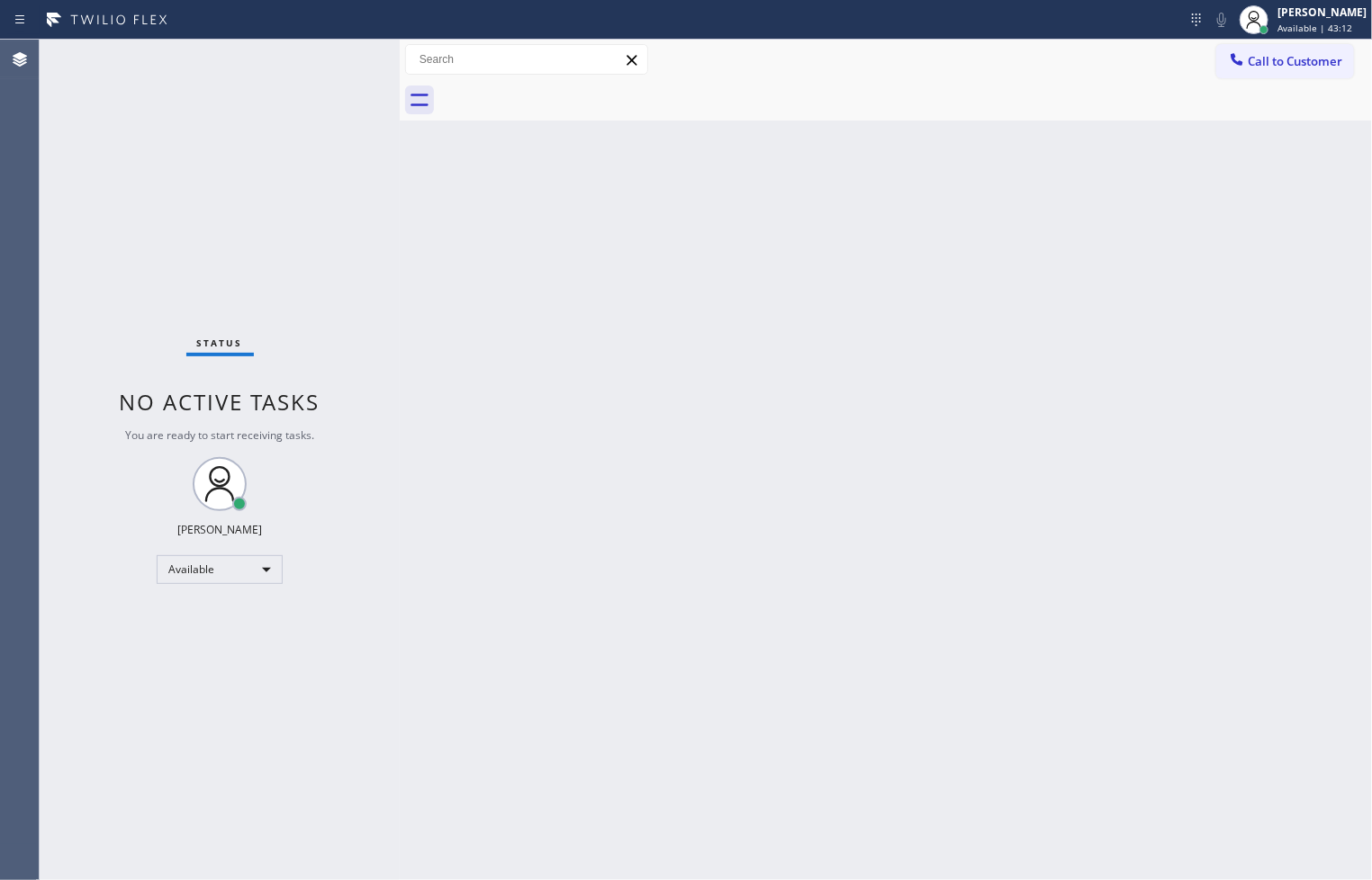
click at [434, 201] on div "Back to Dashboard Change Sender ID Customers Technicians Select a contact Outbo…" at bounding box center [886, 459] width 972 height 840
click at [334, 61] on div "Status No active tasks You are ready to start receiving tasks. [PERSON_NAME]" at bounding box center [219, 459] width 360 height 840
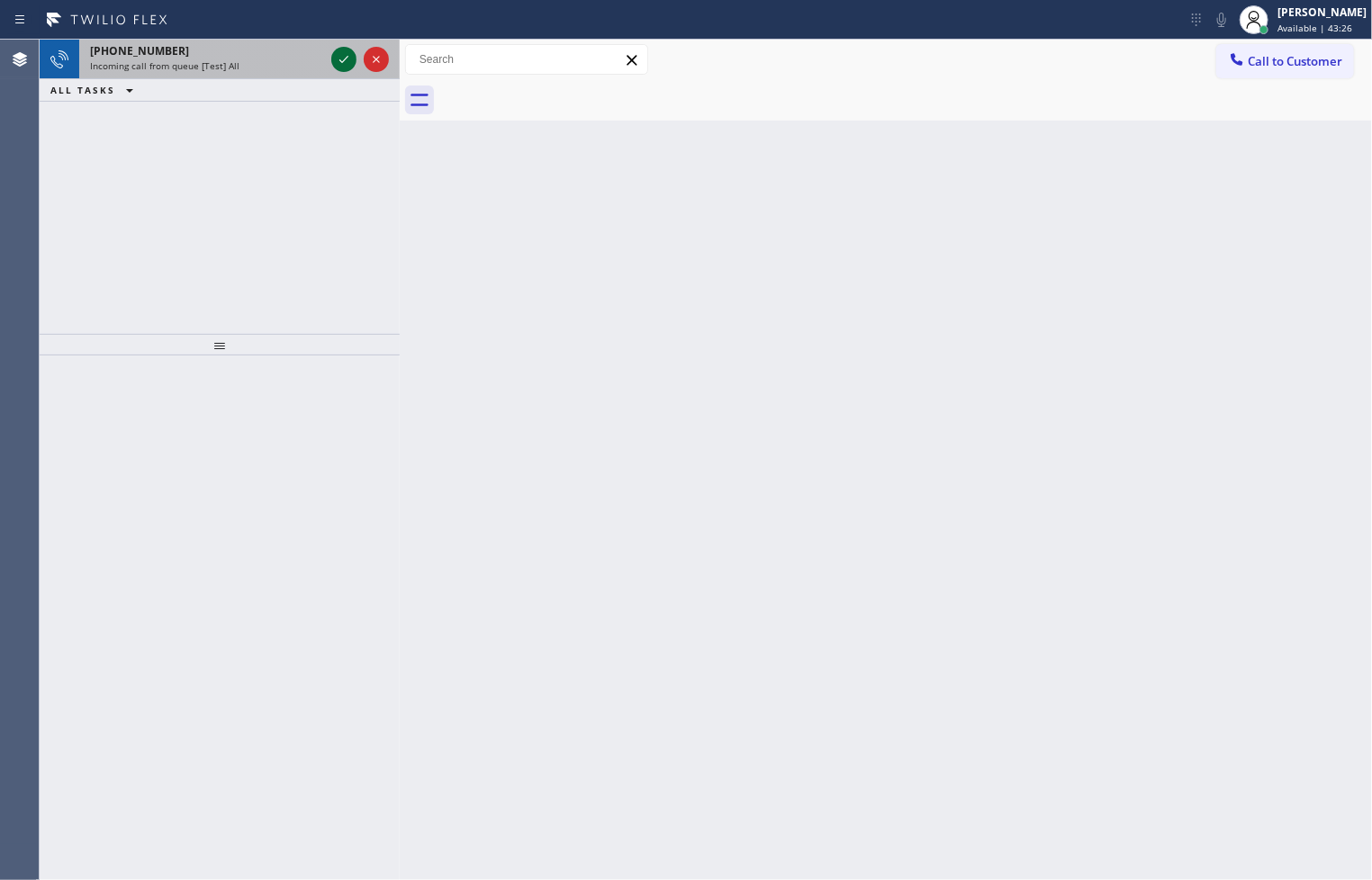
click at [347, 64] on icon at bounding box center [344, 59] width 22 height 22
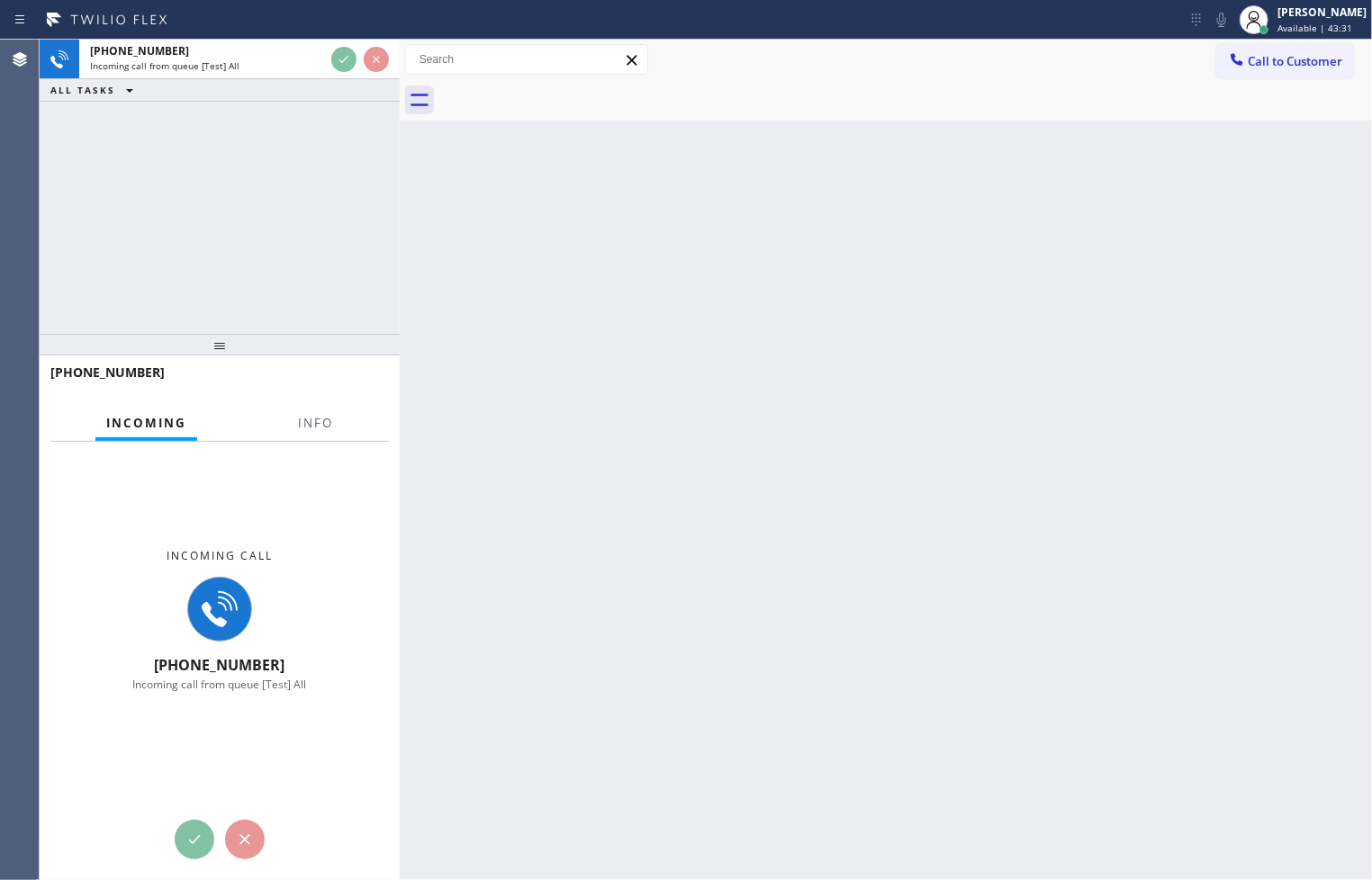
click at [518, 204] on div "Back to Dashboard Change Sender ID Customers Technicians Select a contact Outbo…" at bounding box center [886, 459] width 972 height 840
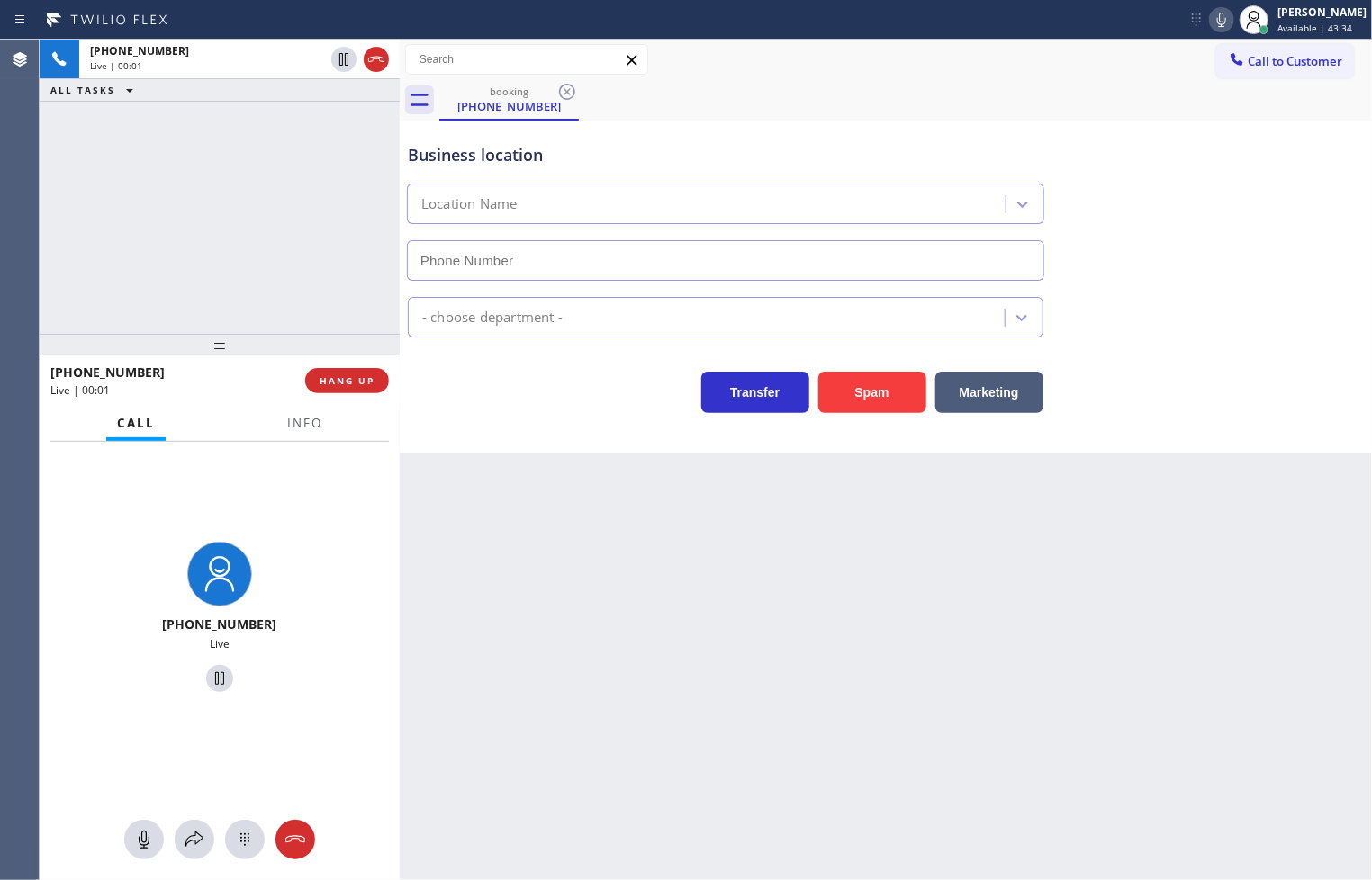
type input "[PHONE_NUMBER]"
drag, startPoint x: 842, startPoint y: 392, endPoint x: 851, endPoint y: 379, distance: 15.8
click at [842, 392] on button "Spam" at bounding box center [872, 392] width 108 height 41
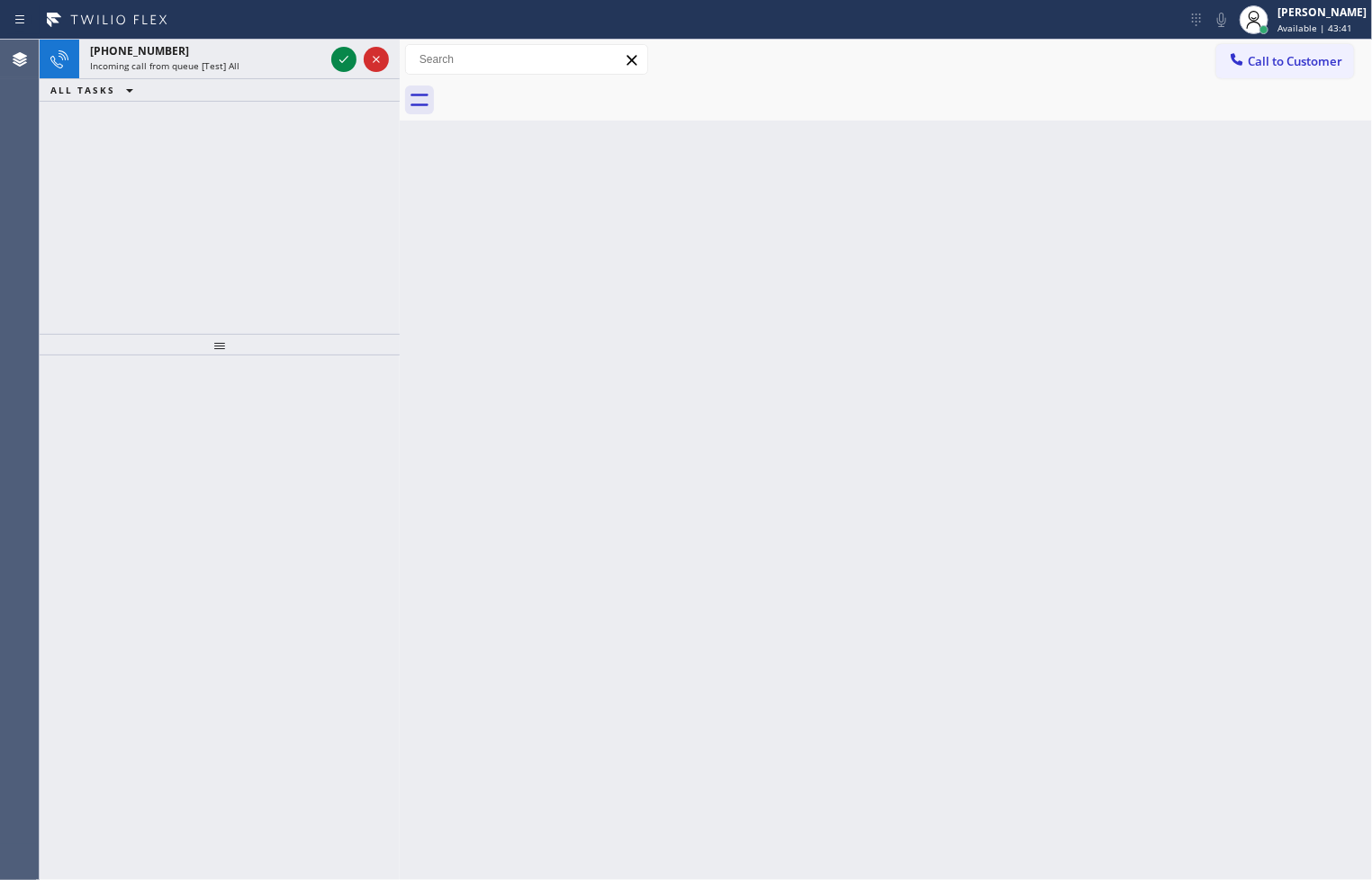
click at [344, 57] on icon at bounding box center [344, 59] width 22 height 22
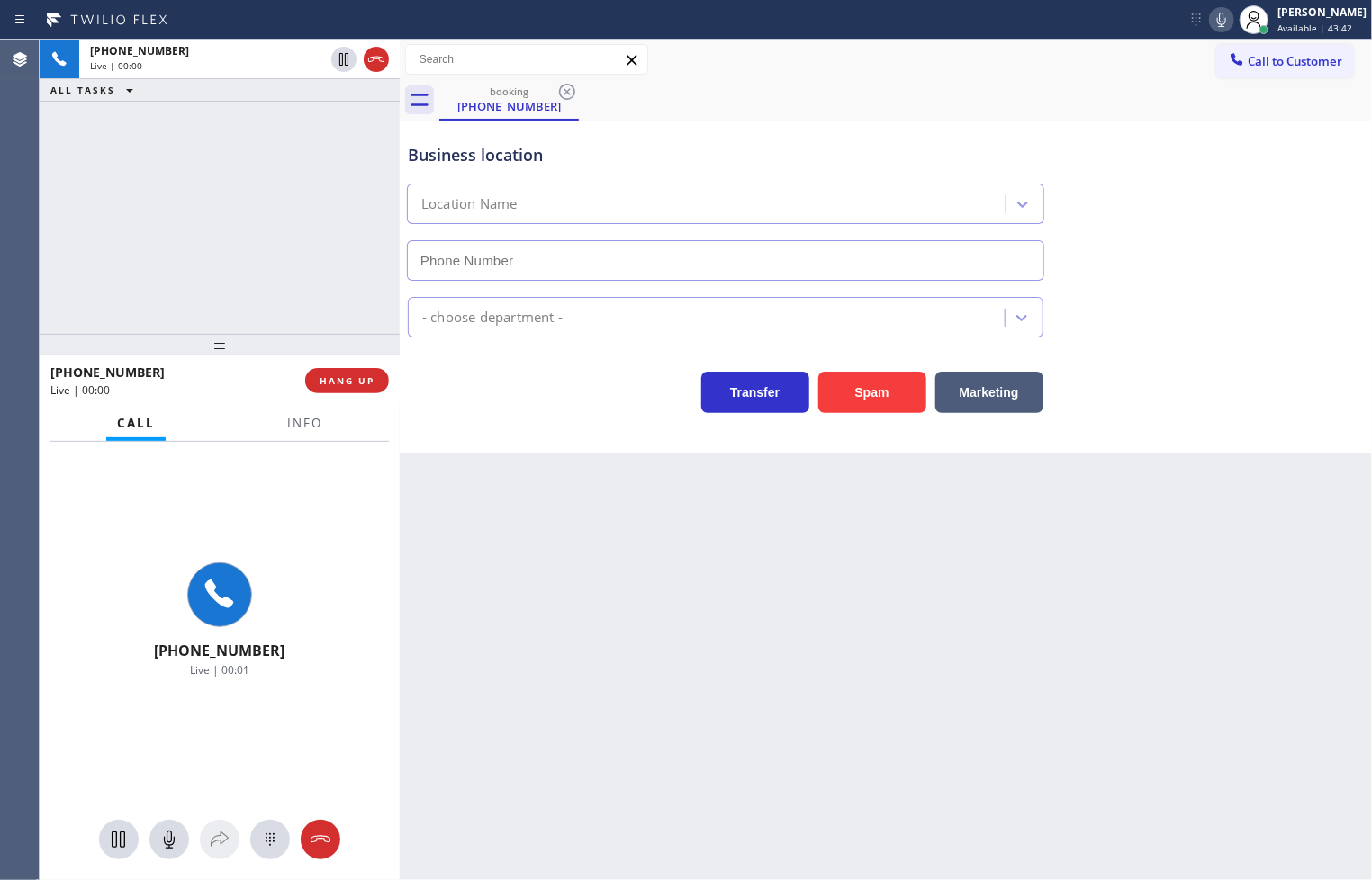
type input "[PHONE_NUMBER]"
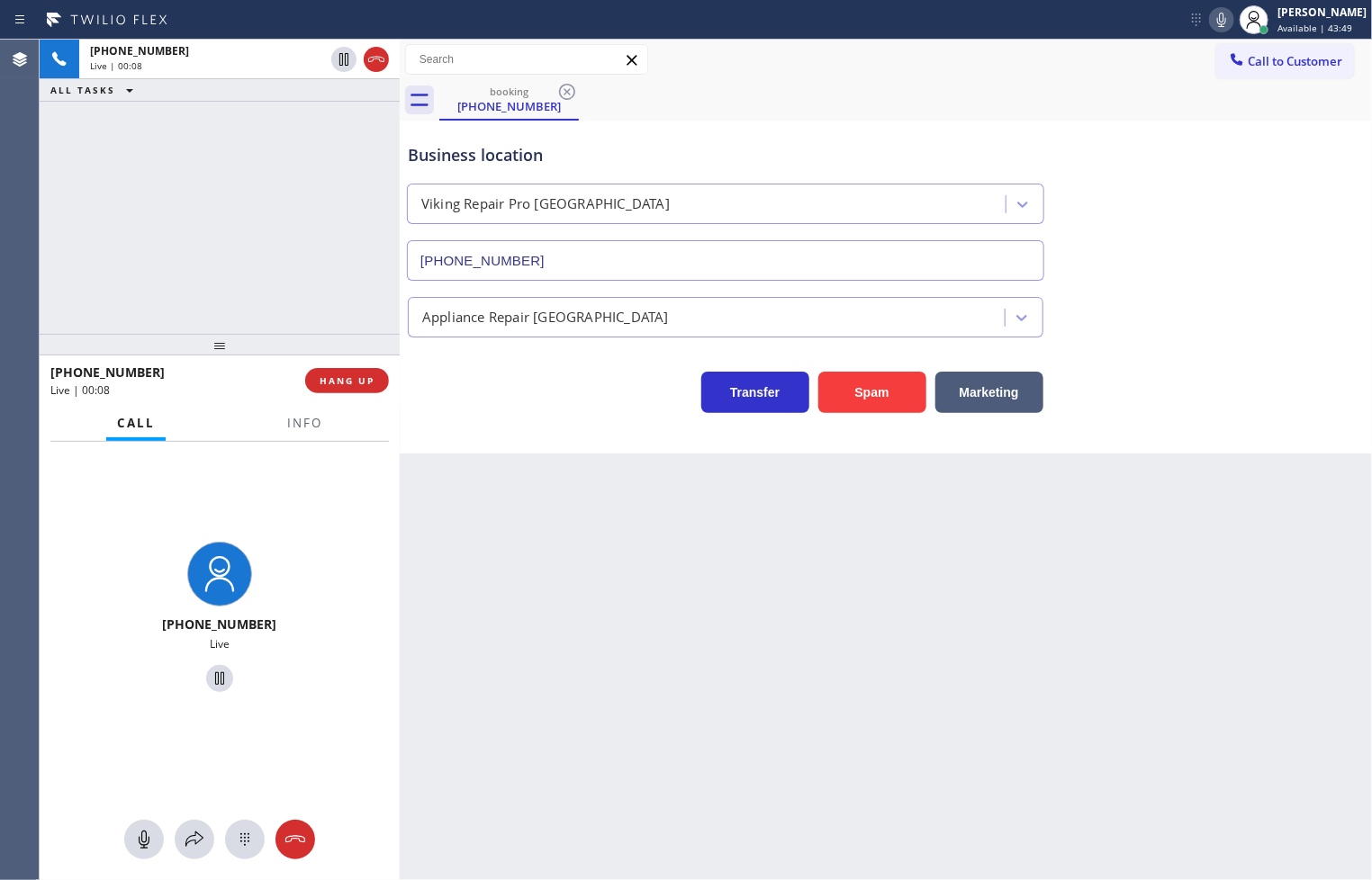
click at [585, 428] on div "Business location Viking Repair Pro [GEOGRAPHIC_DATA] [PHONE_NUMBER] Appliance …" at bounding box center [886, 287] width 972 height 333
click at [307, 244] on div "[PHONE_NUMBER] Live | 00:08 ALL TASKS ALL TASKS ACTIVE TASKS TASKS IN WRAP UP" at bounding box center [219, 187] width 360 height 295
click at [556, 445] on div "Business location Viking Repair Pro [GEOGRAPHIC_DATA] [PHONE_NUMBER] Appliance …" at bounding box center [886, 287] width 972 height 333
drag, startPoint x: 364, startPoint y: 302, endPoint x: 373, endPoint y: 382, distance: 80.5
click at [364, 306] on div "[PHONE_NUMBER] Live | 00:10 ALL TASKS ALL TASKS ACTIVE TASKS TASKS IN WRAP UP" at bounding box center [219, 187] width 360 height 295
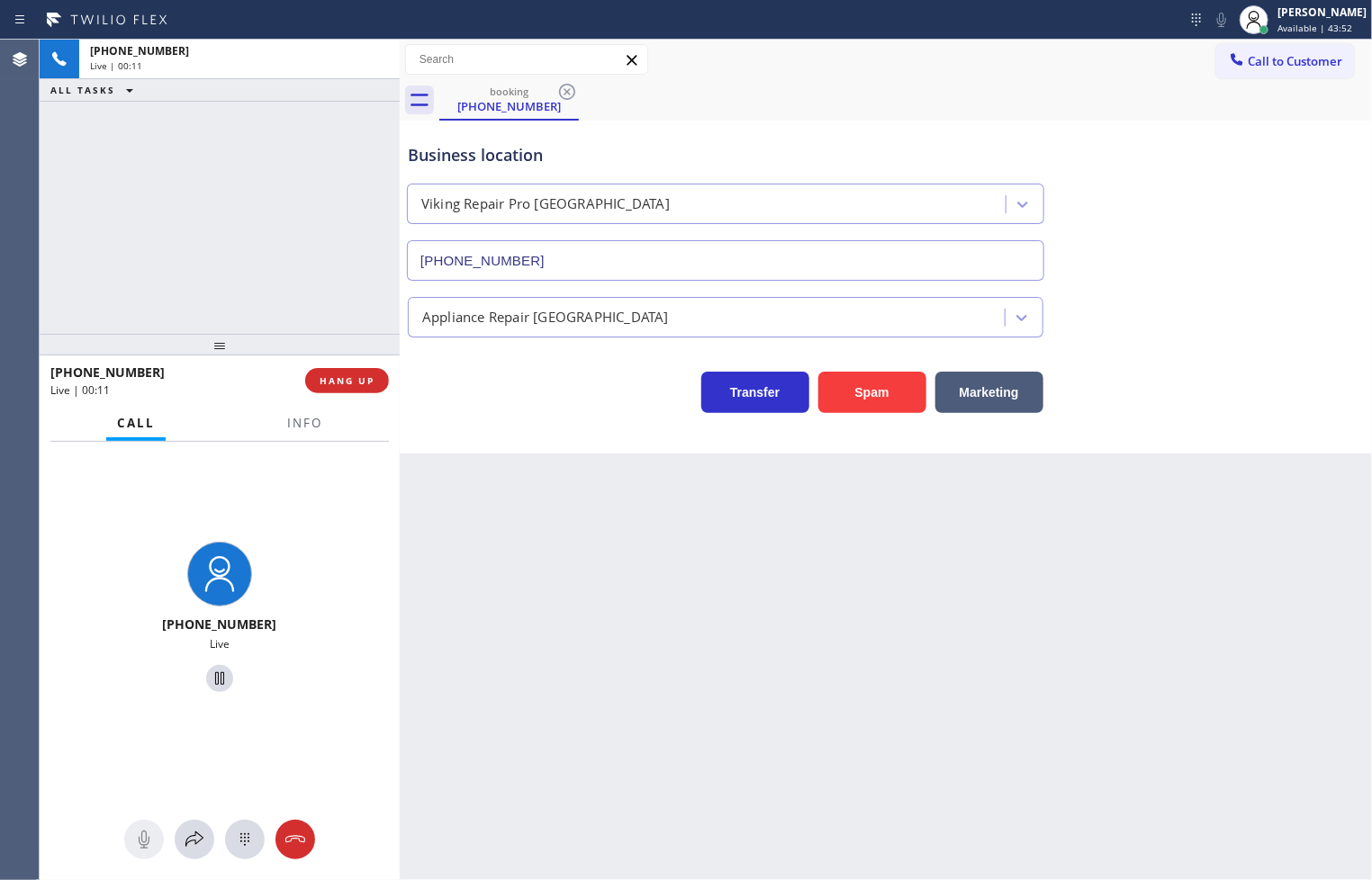
click at [365, 394] on div "[PHONE_NUMBER] Live | 00:11 HANG UP" at bounding box center [220, 380] width 339 height 47
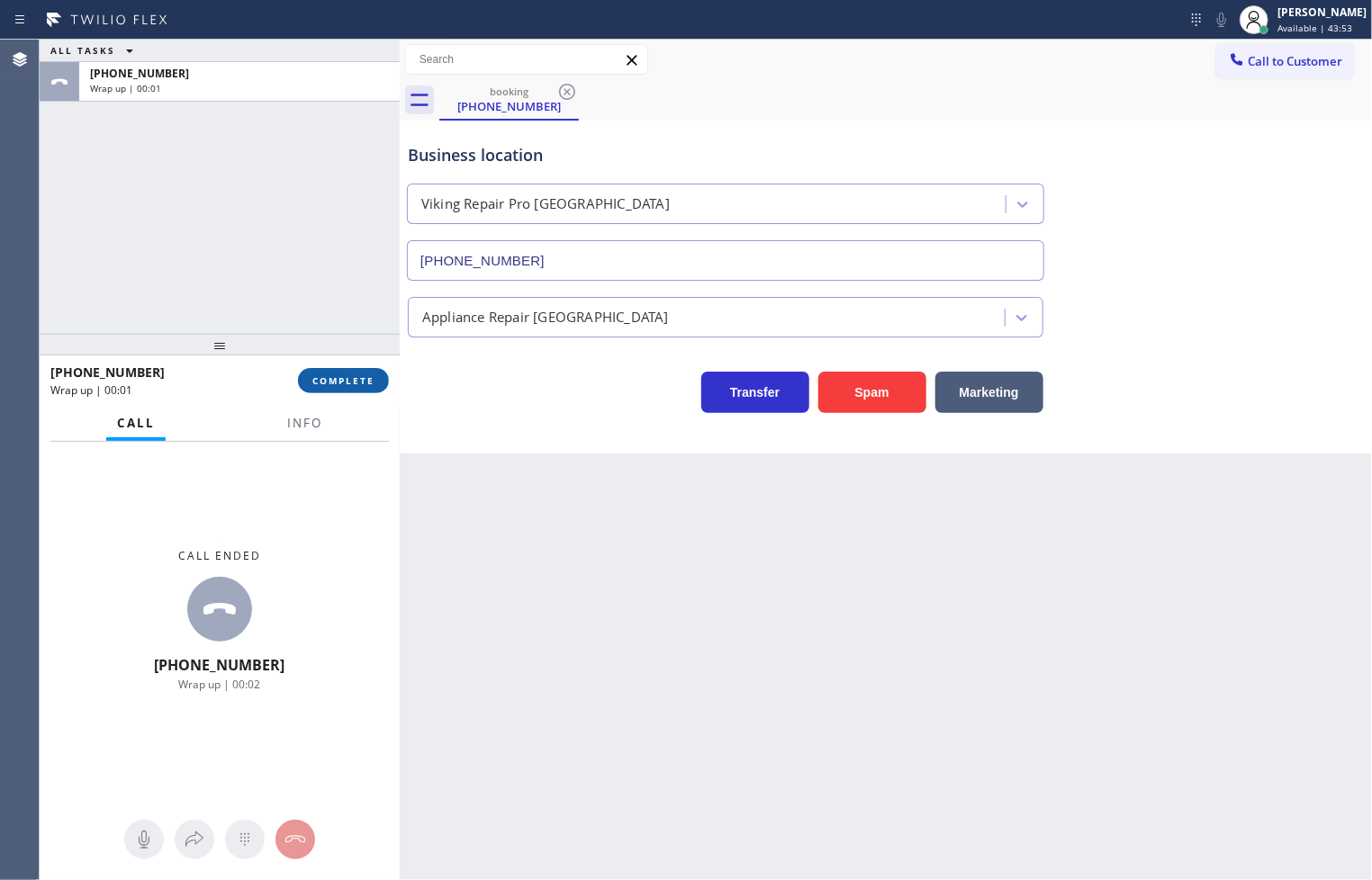
click at [365, 391] on button "COMPLETE" at bounding box center [342, 381] width 91 height 26
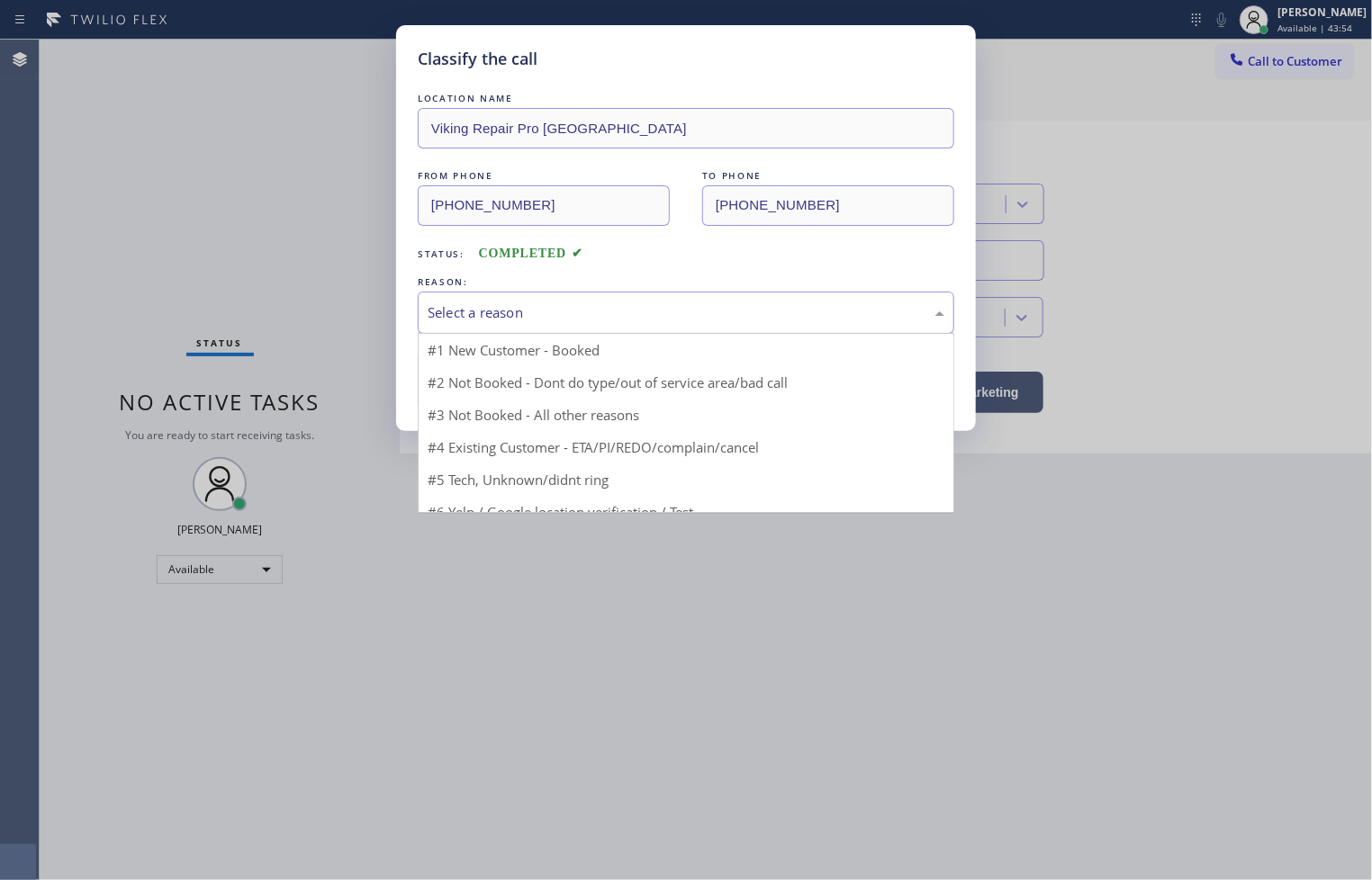
click at [614, 330] on div "Select a reason" at bounding box center [686, 313] width 536 height 42
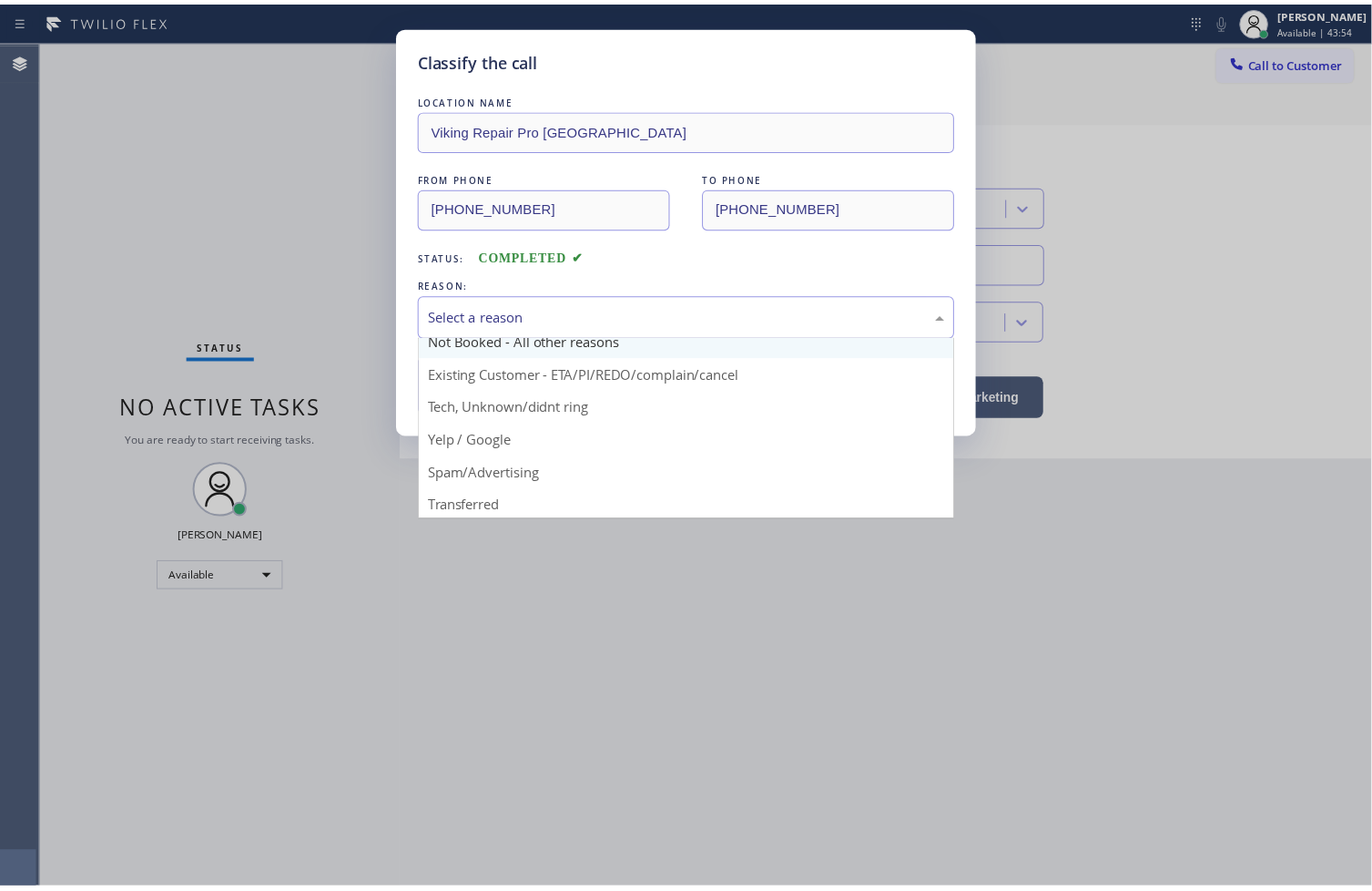
scroll to position [114, 0]
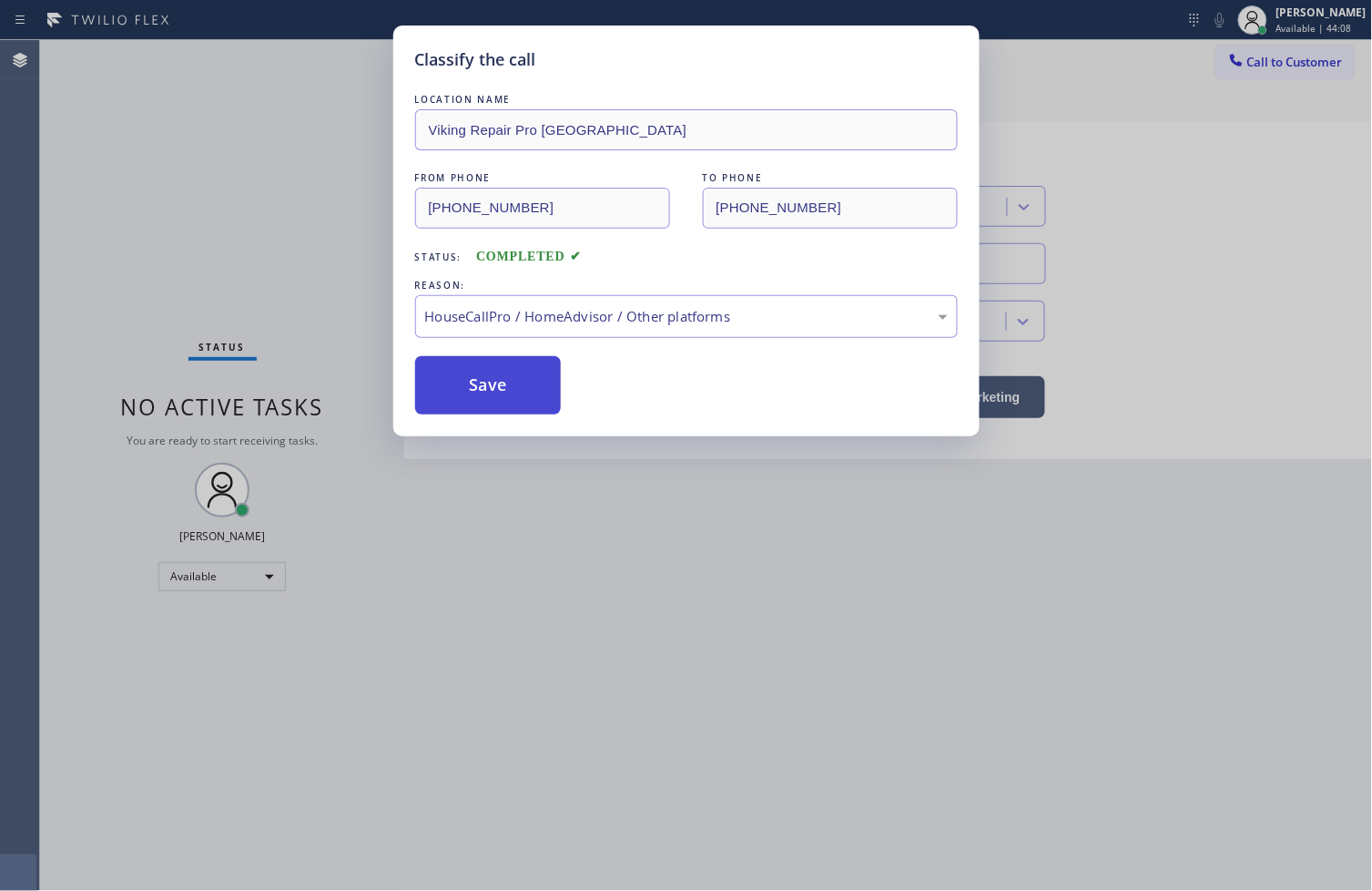
click at [512, 385] on button "Save" at bounding box center [488, 384] width 146 height 58
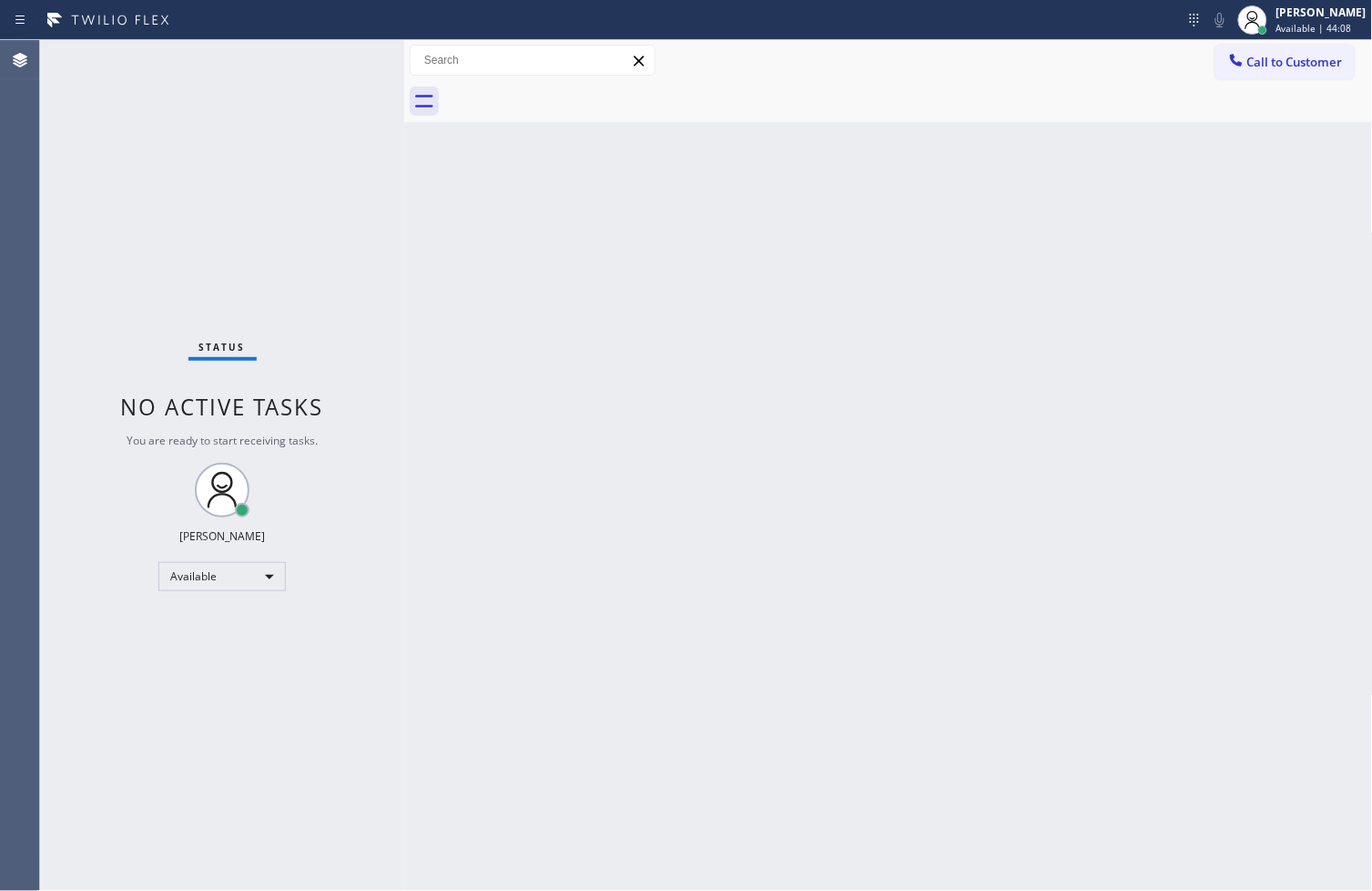
click at [510, 384] on div "Back to Dashboard Change Sender ID Customers Technicians Select a contact Outbo…" at bounding box center [889, 465] width 968 height 850
click at [335, 79] on div "Status No active tasks You are ready to start receiving tasks. [PERSON_NAME]" at bounding box center [221, 465] width 364 height 850
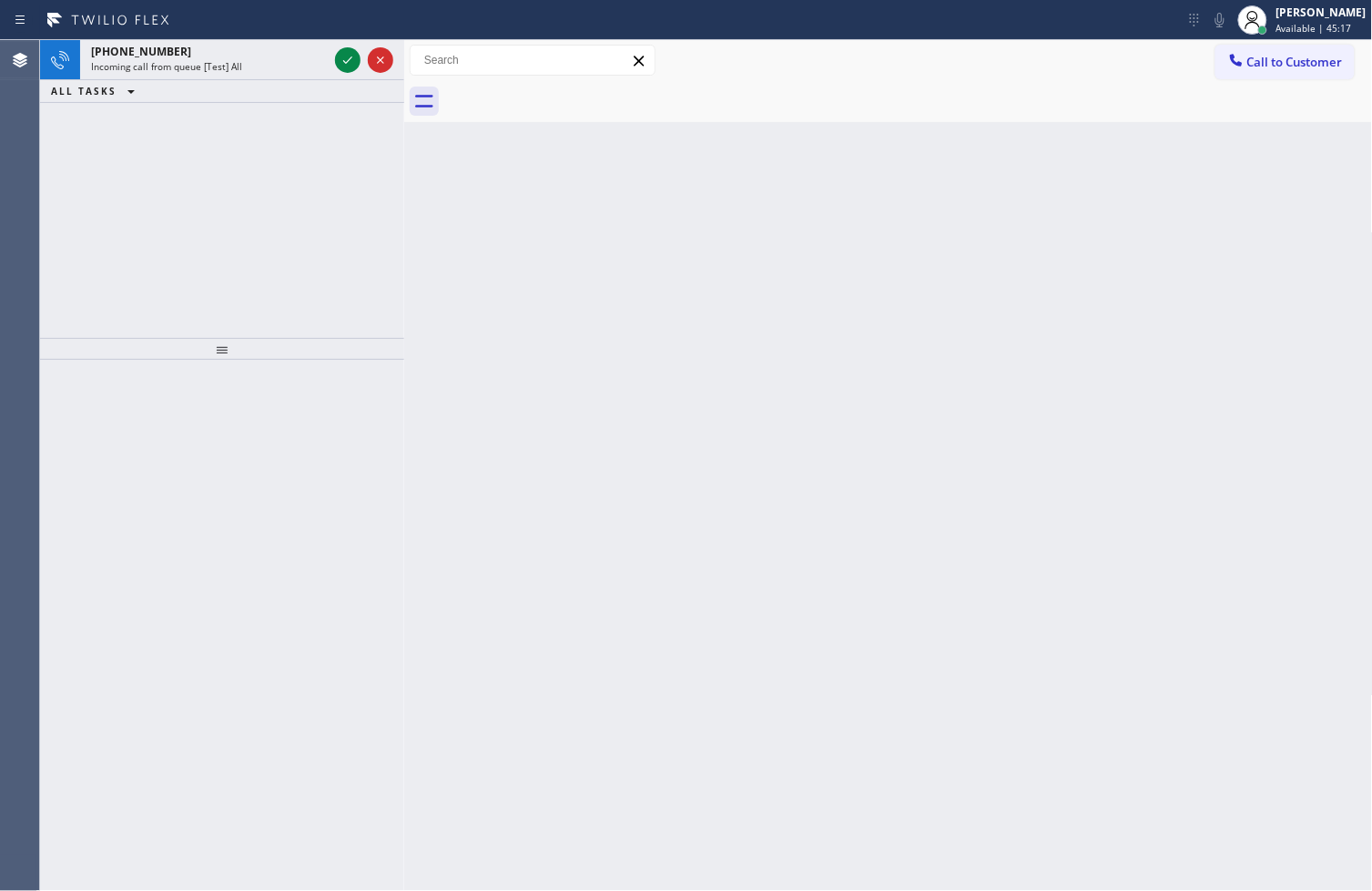
click at [258, 49] on div "[PHONE_NUMBER]" at bounding box center [209, 51] width 237 height 16
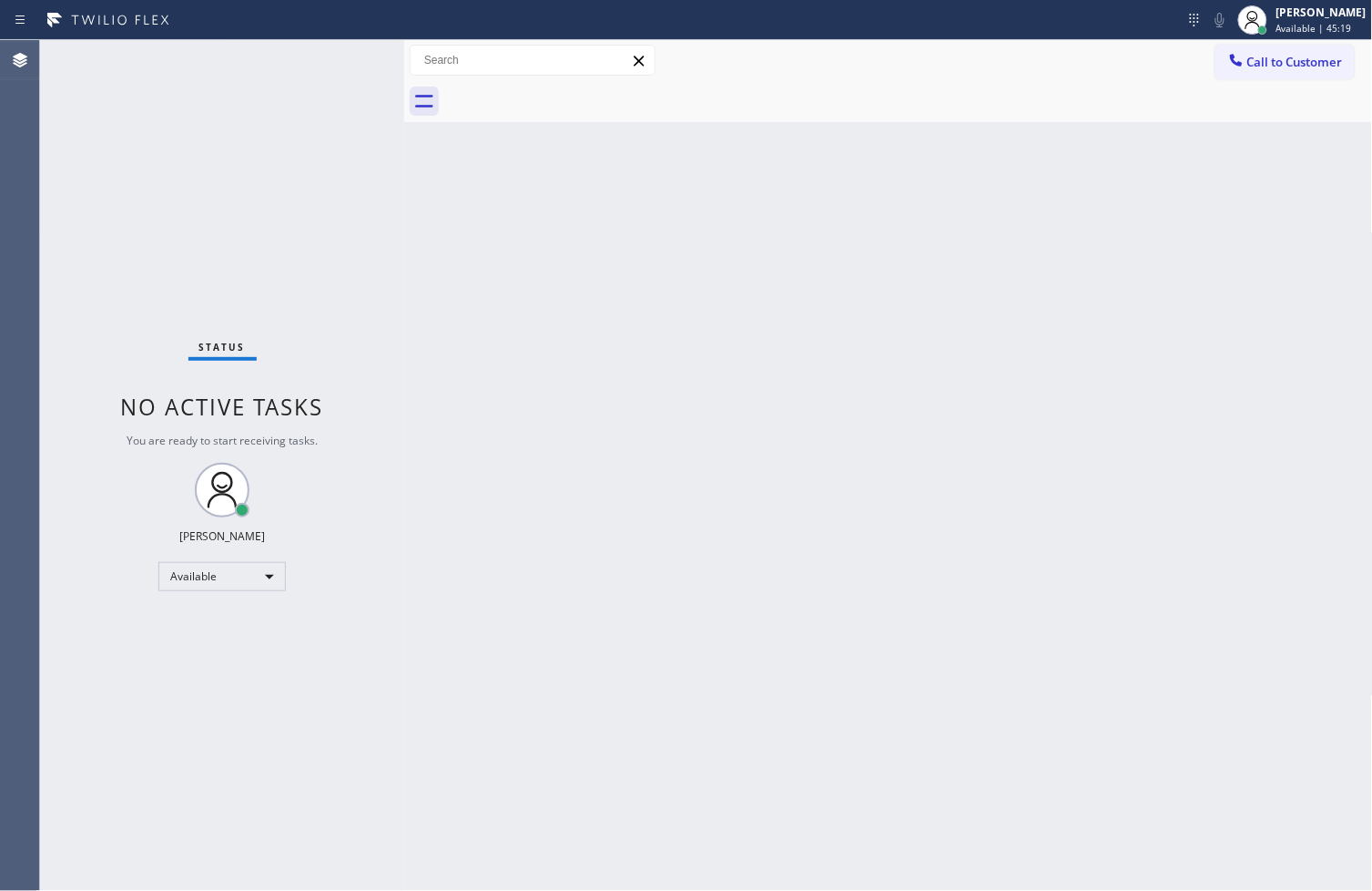
click at [339, 59] on div "Status No active tasks You are ready to start receiving tasks. [PERSON_NAME]" at bounding box center [221, 465] width 364 height 850
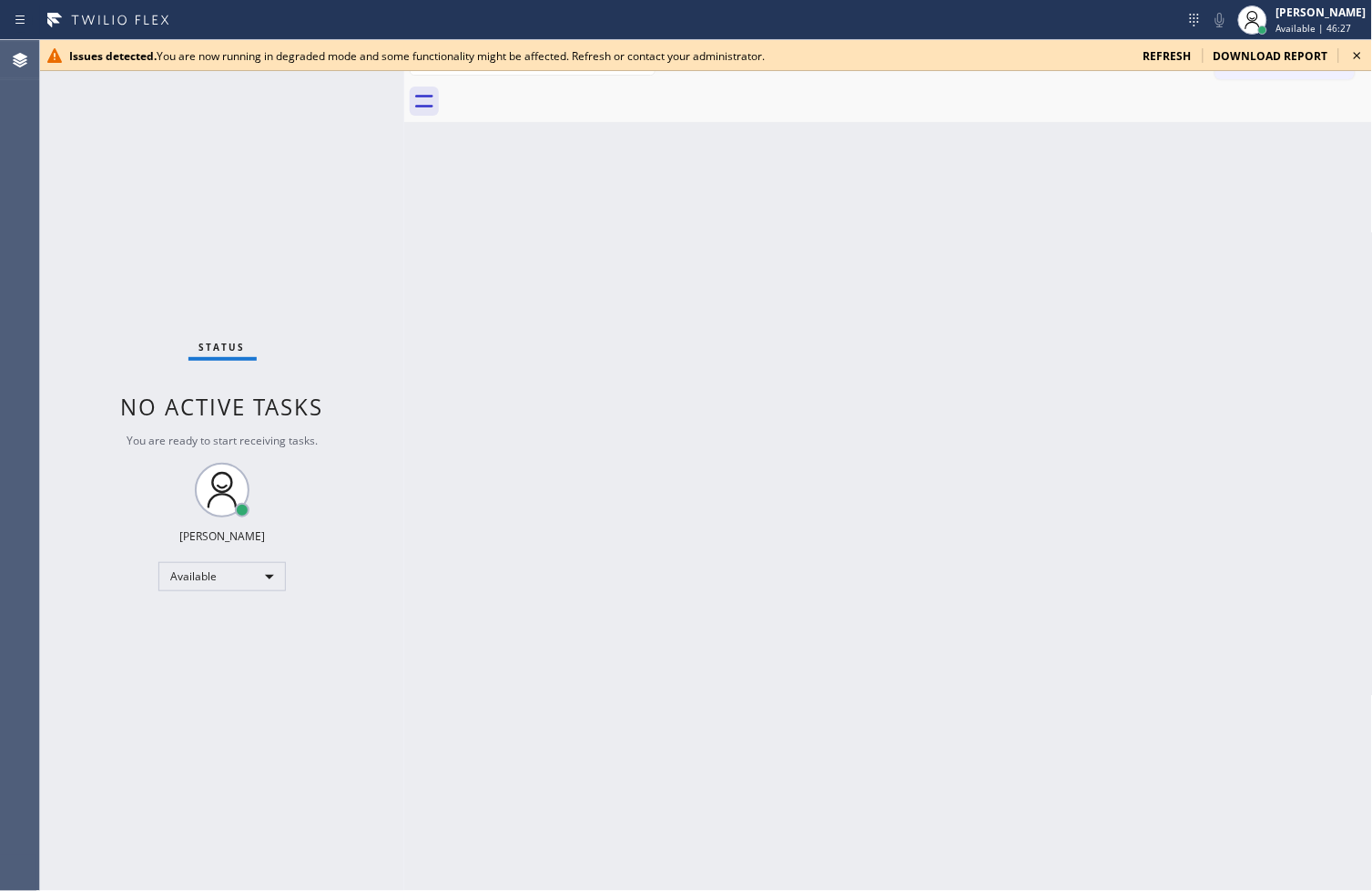
click at [1353, 56] on icon at bounding box center [1357, 56] width 22 height 22
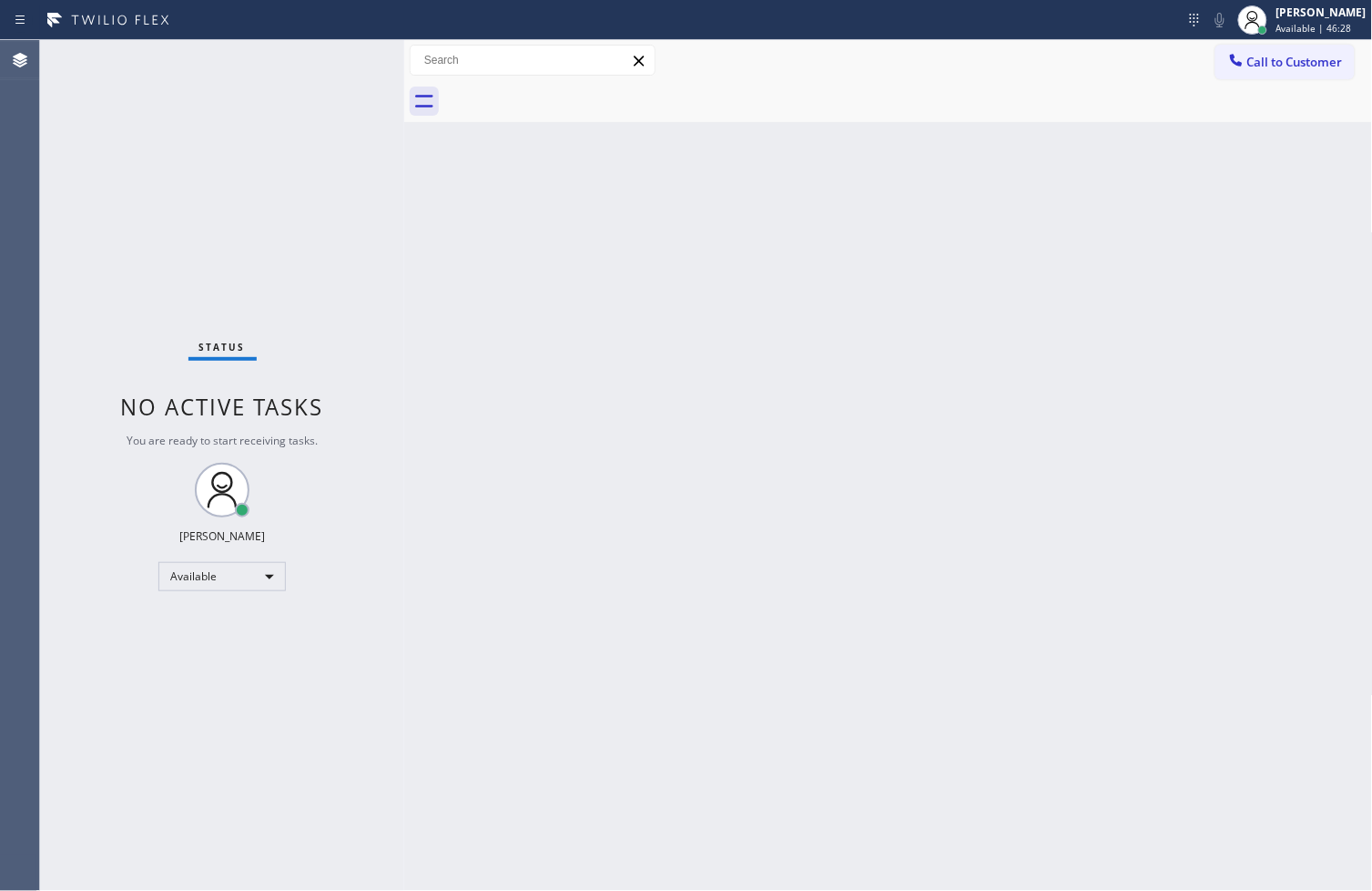
drag, startPoint x: 397, startPoint y: 224, endPoint x: 346, endPoint y: 83, distance: 149.9
click at [382, 202] on div "Status No active tasks You are ready to start receiving tasks. [PERSON_NAME]" at bounding box center [221, 465] width 364 height 850
click at [346, 71] on div "Status No active tasks You are ready to start receiving tasks. [PERSON_NAME]" at bounding box center [221, 465] width 364 height 850
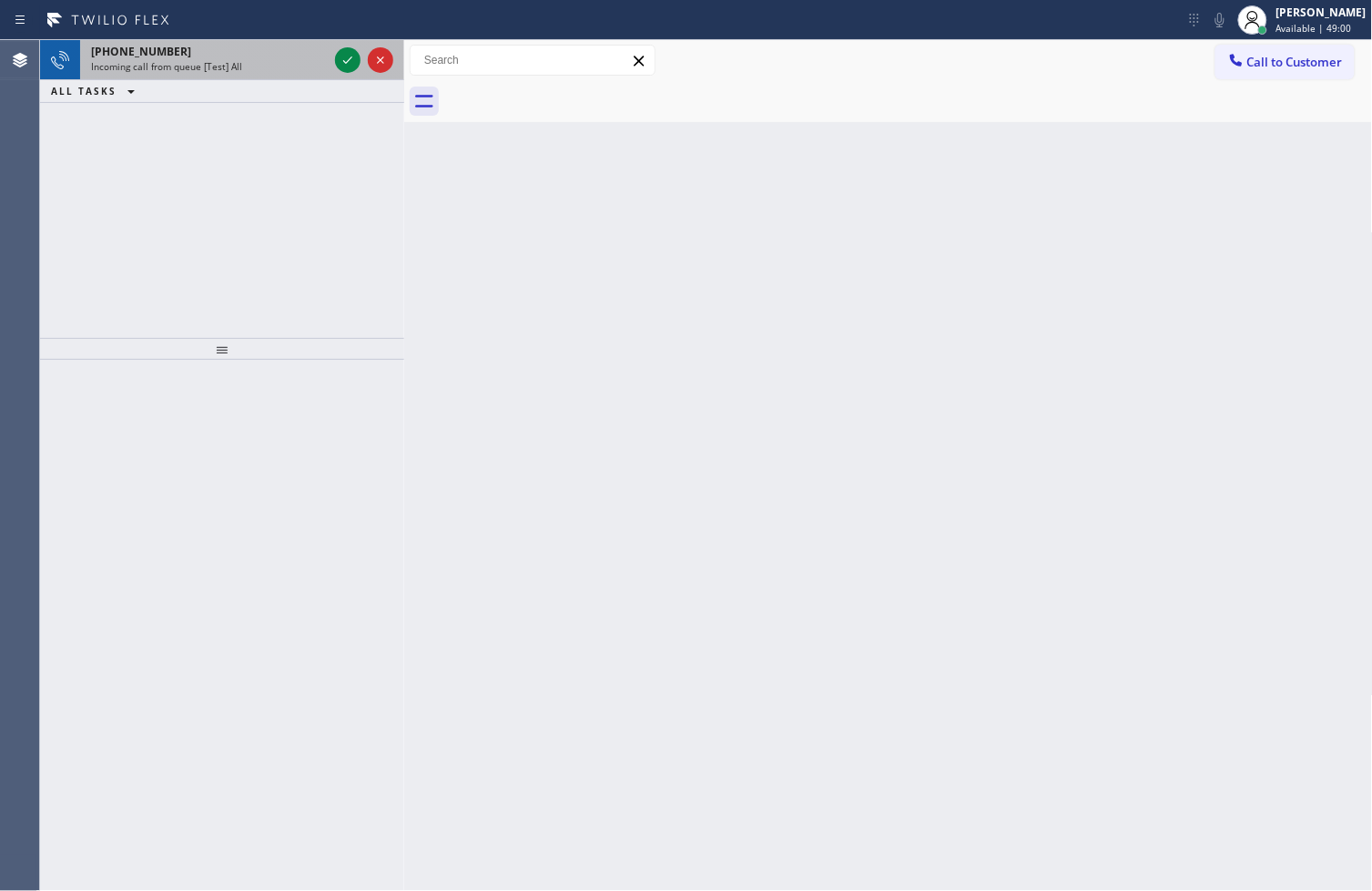
click at [344, 76] on div at bounding box center [364, 59] width 66 height 40
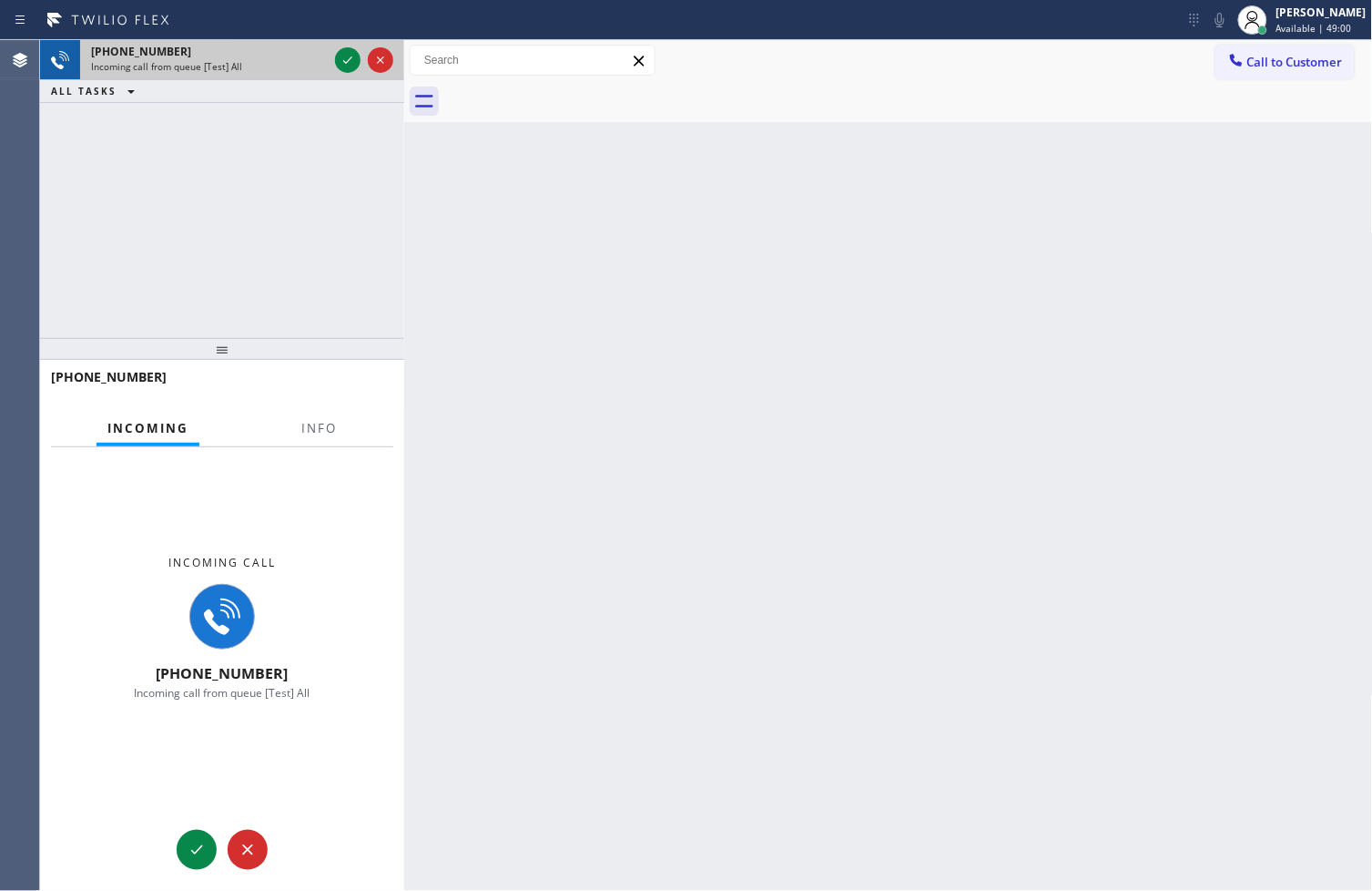
click at [344, 76] on div at bounding box center [364, 59] width 66 height 40
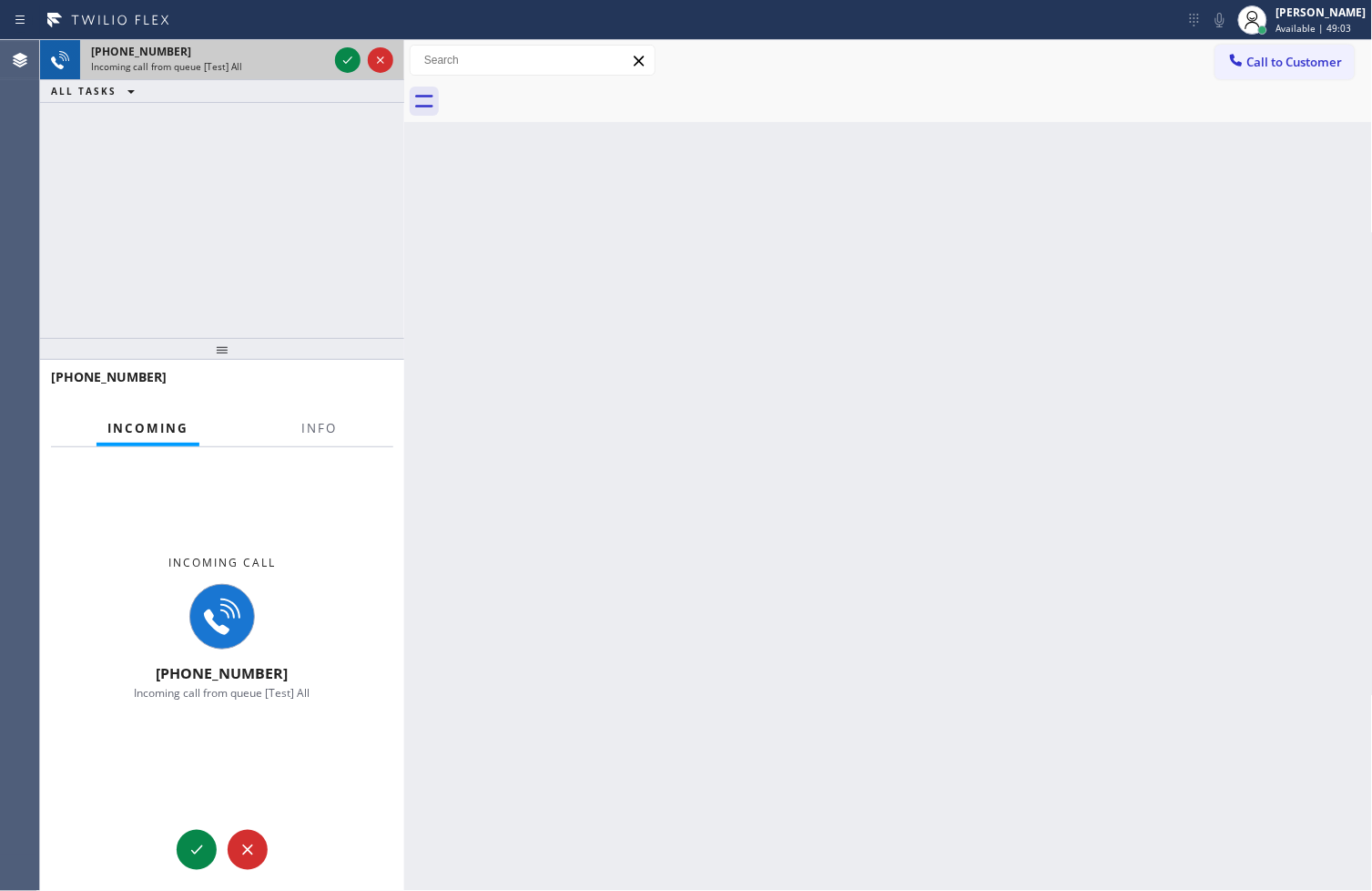
click at [344, 76] on div at bounding box center [364, 59] width 66 height 40
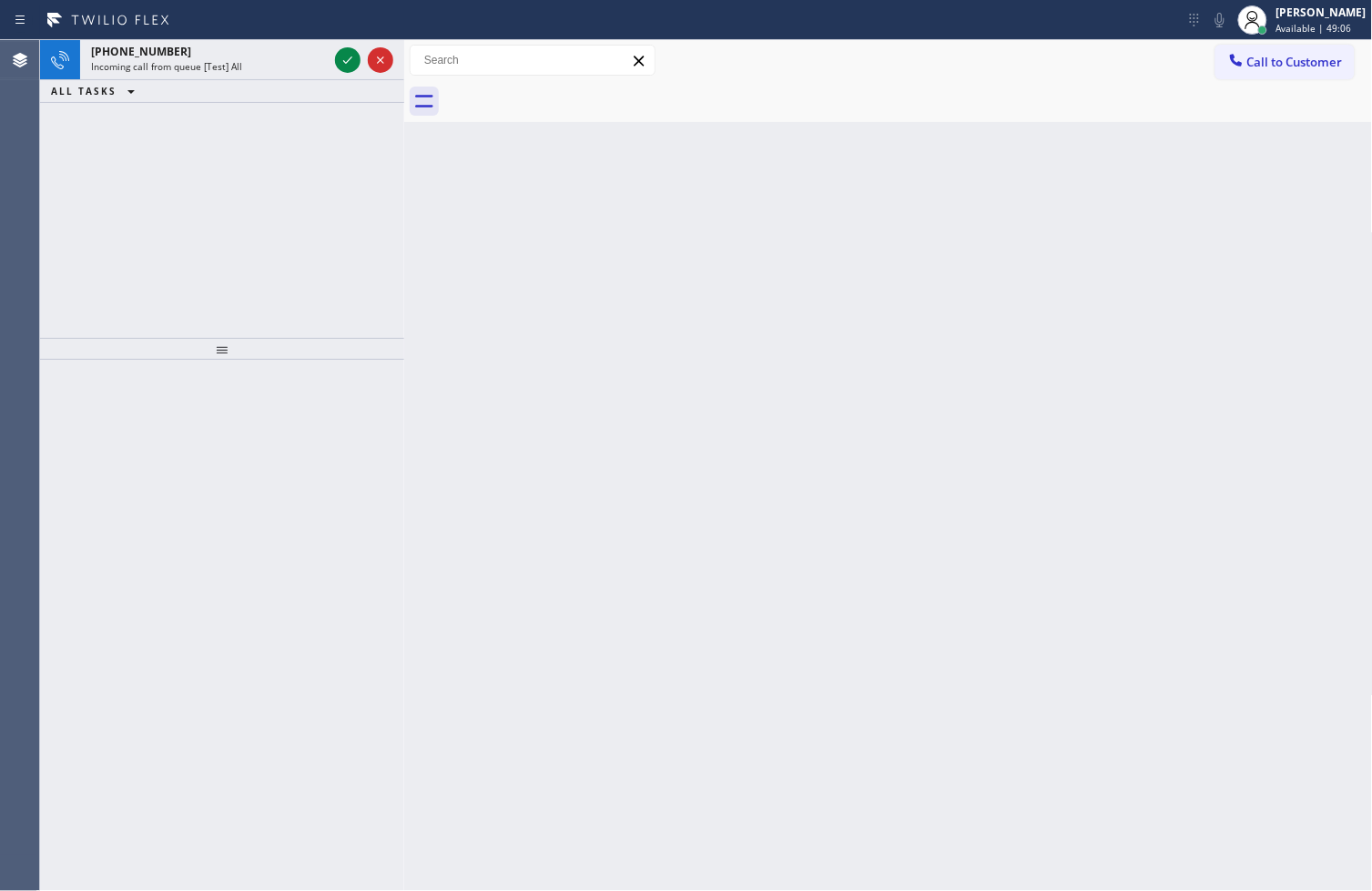
click at [348, 64] on icon at bounding box center [348, 60] width 22 height 22
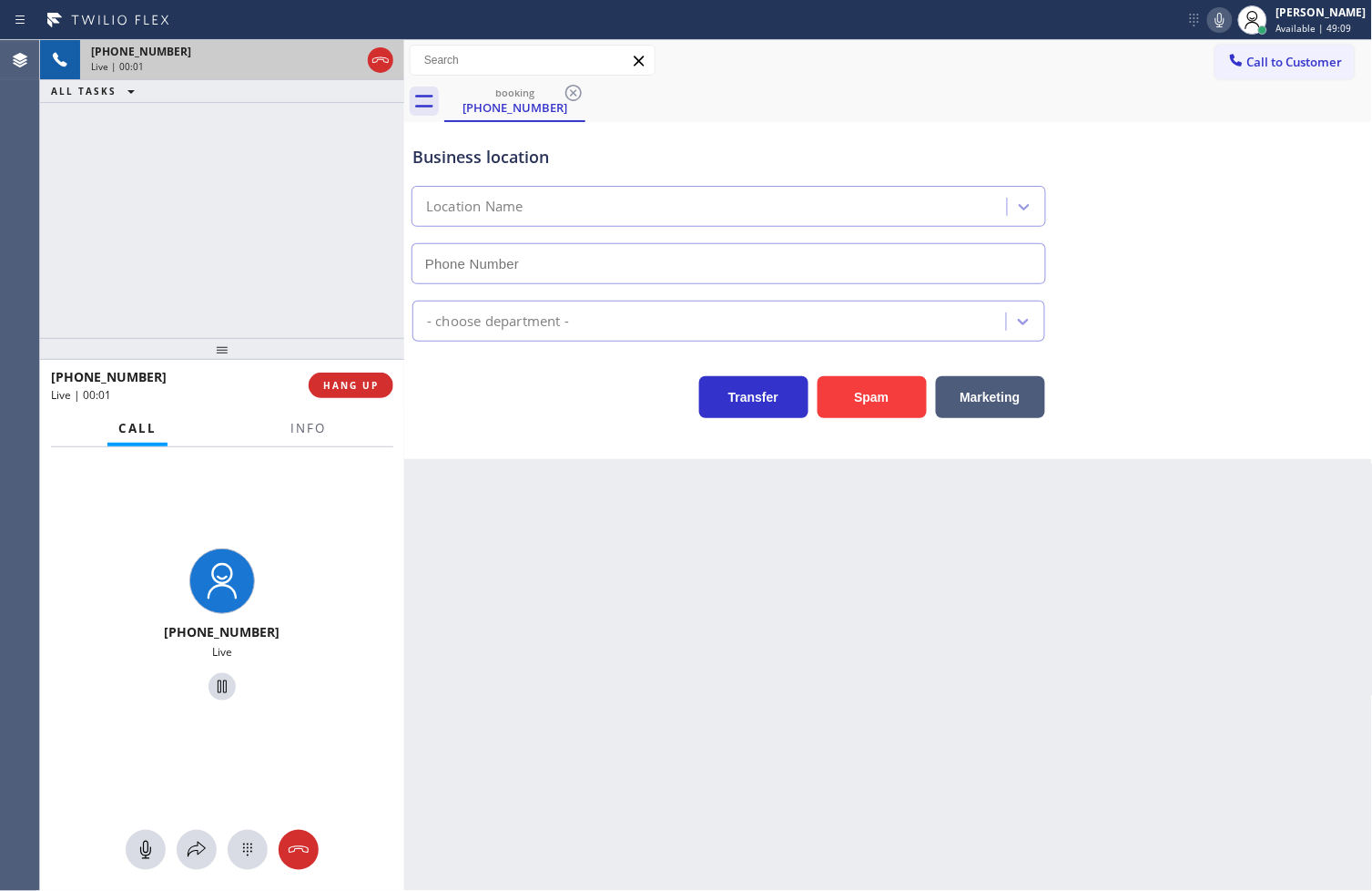
type input "[PHONE_NUMBER]"
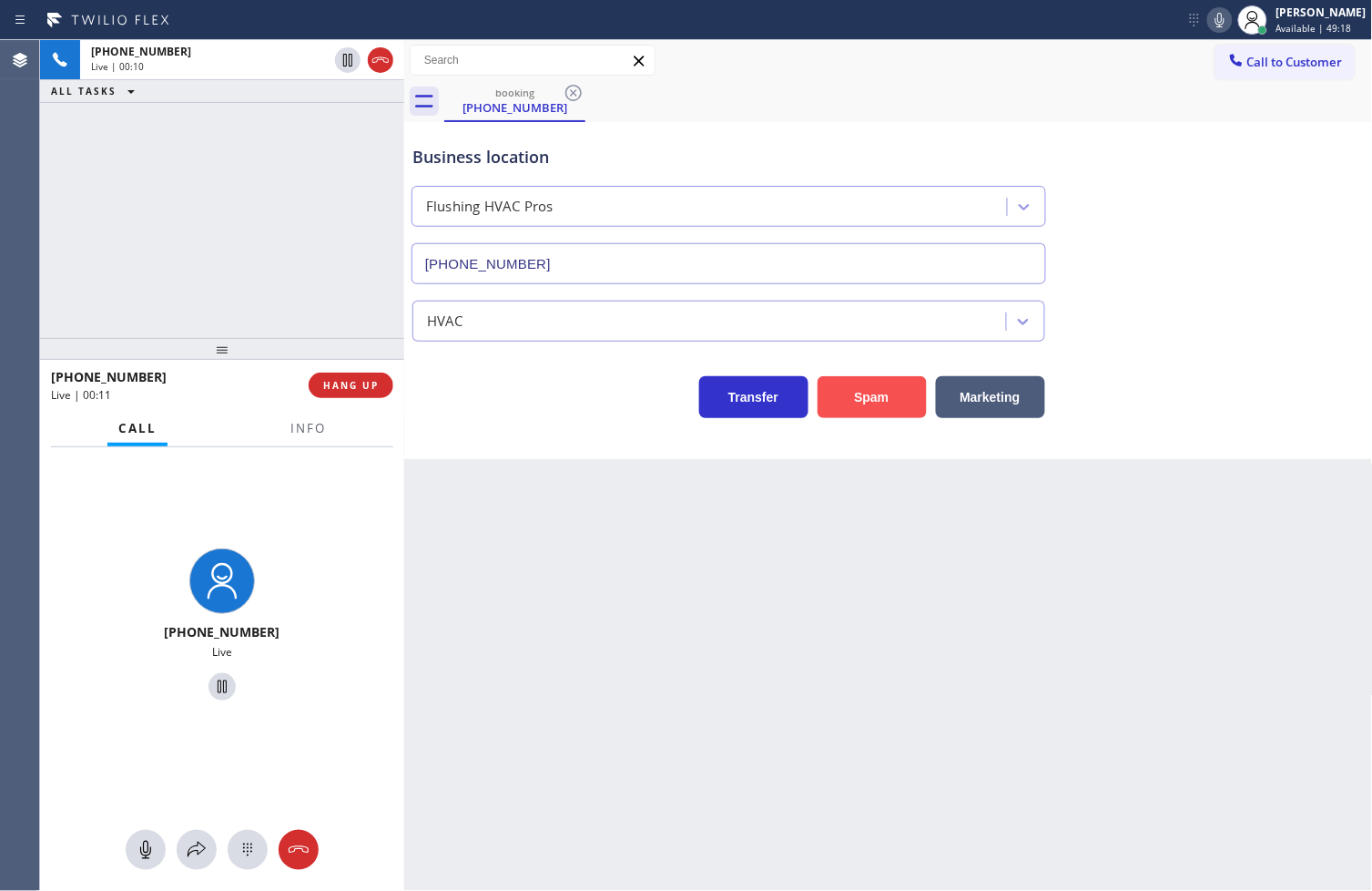
click at [872, 389] on button "Spam" at bounding box center [872, 396] width 109 height 42
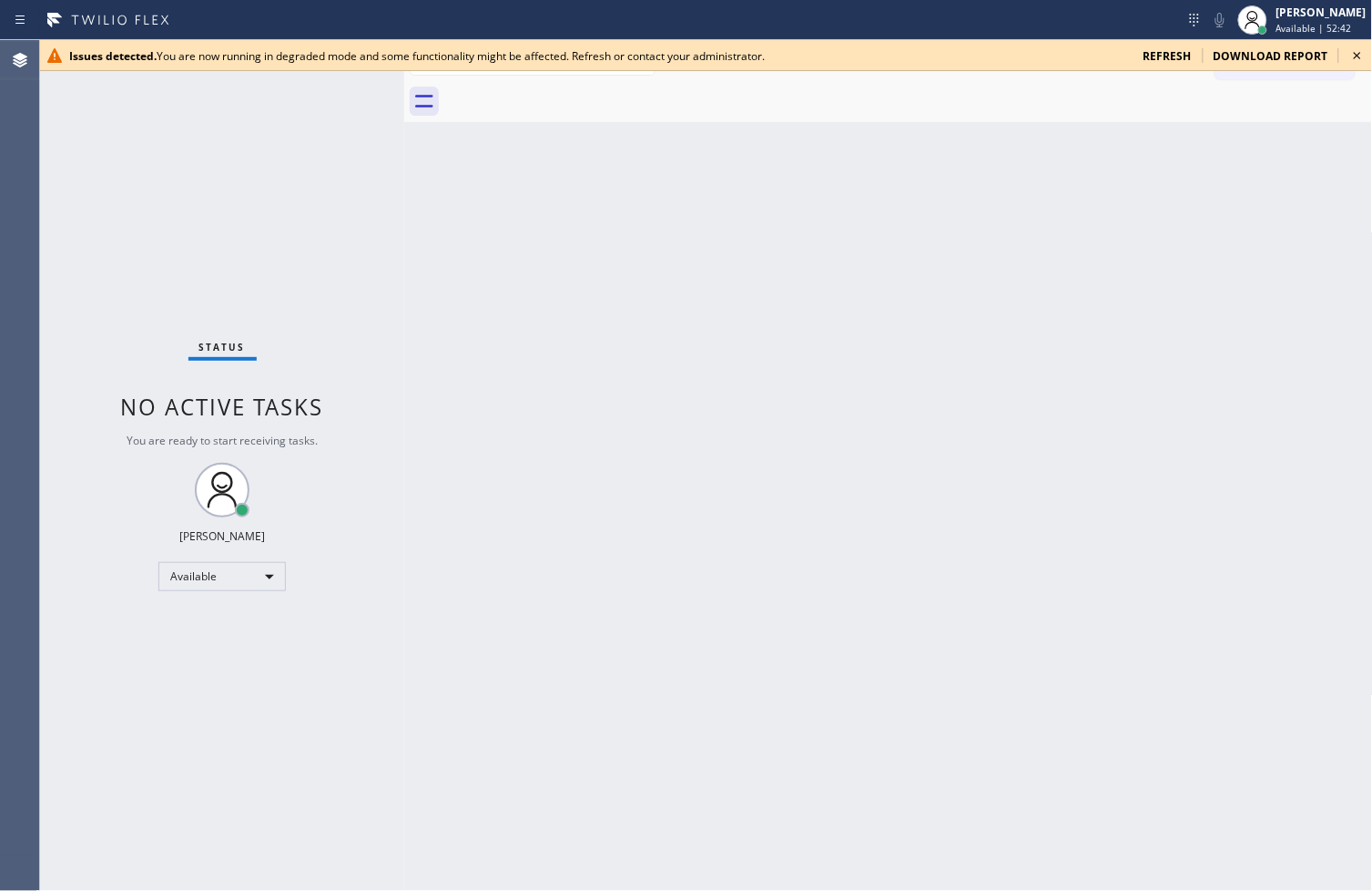
click at [1356, 59] on icon at bounding box center [1357, 56] width 22 height 22
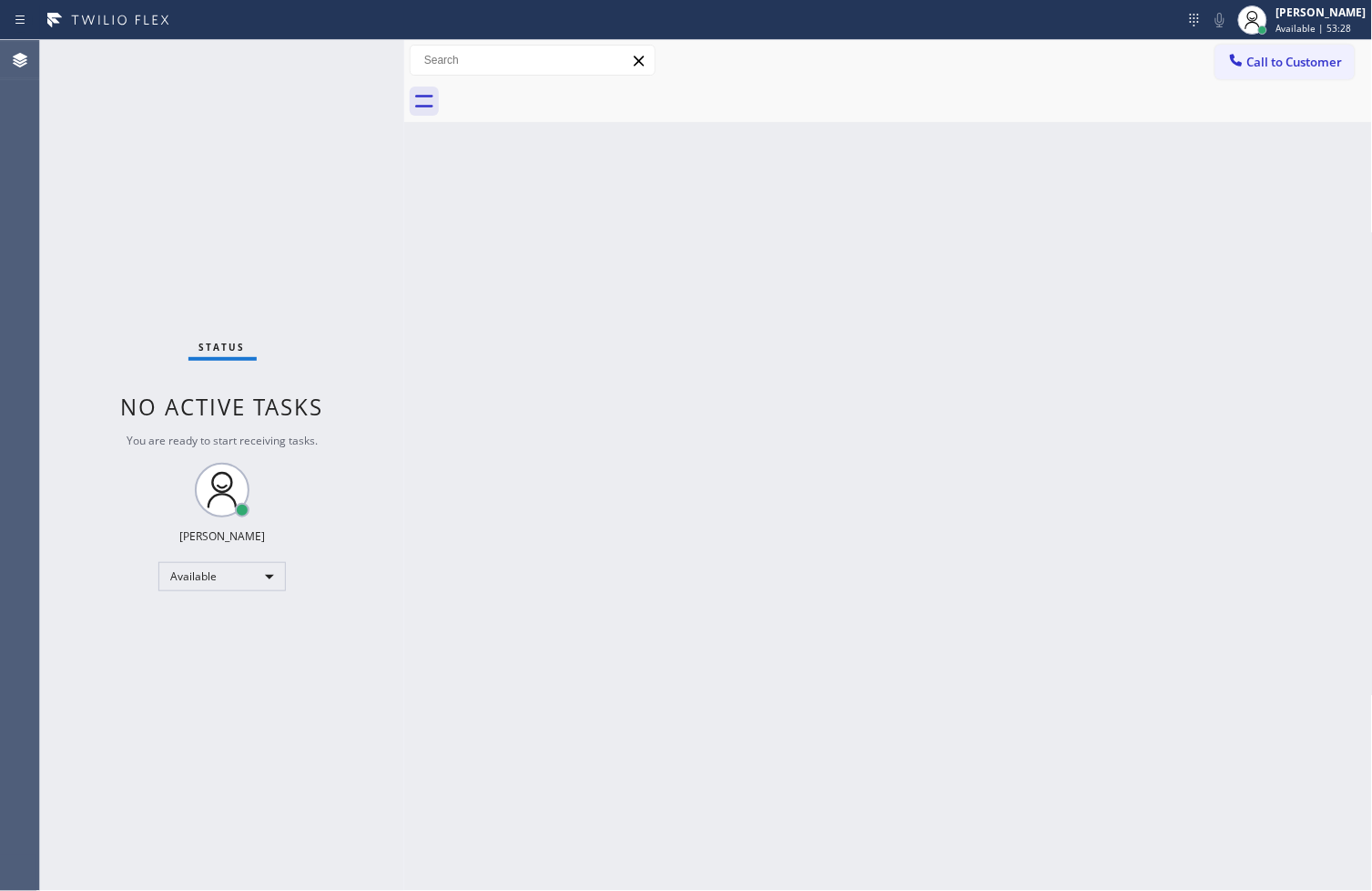
click at [21, 617] on div "Agent Desktop" at bounding box center [19, 465] width 39 height 850
click at [59, 639] on div "Status No active tasks You are ready to start receiving tasks. [PERSON_NAME]" at bounding box center [221, 465] width 364 height 850
click at [333, 341] on div "Status No active tasks You are ready to start receiving tasks. [PERSON_NAME]" at bounding box center [221, 465] width 364 height 850
click at [100, 522] on div "Status No active tasks You are ready to start receiving tasks. [PERSON_NAME]" at bounding box center [221, 465] width 364 height 850
click at [266, 304] on div "Status No active tasks You are ready to start receiving tasks. [PERSON_NAME]" at bounding box center [221, 465] width 364 height 850
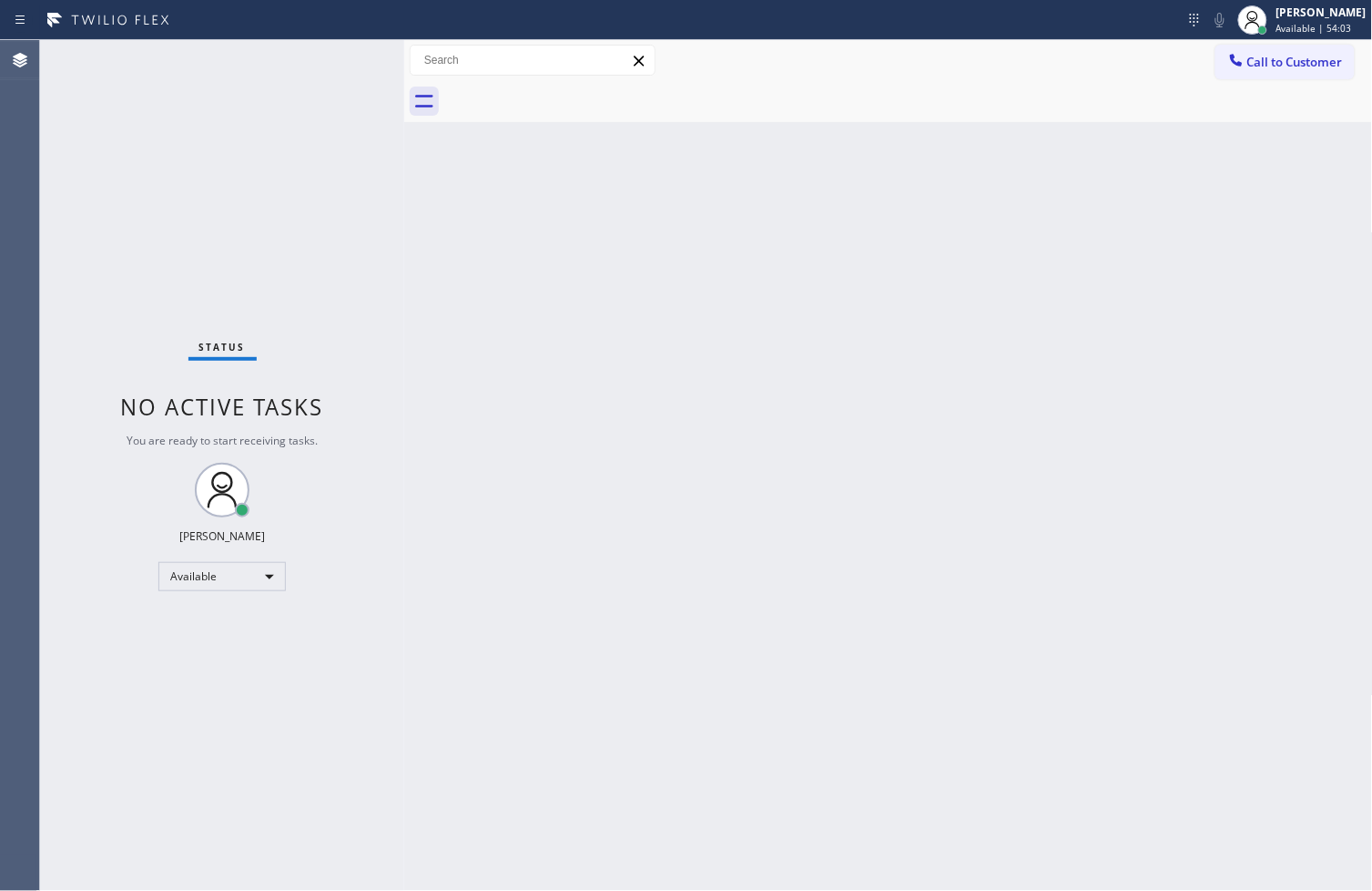
click at [348, 58] on div "Status No active tasks You are ready to start receiving tasks. [PERSON_NAME]" at bounding box center [221, 465] width 364 height 850
drag, startPoint x: 325, startPoint y: 754, endPoint x: 335, endPoint y: 341, distance: 413.1
click at [325, 742] on div "Status No active tasks You are ready to start receiving tasks. [PERSON_NAME]" at bounding box center [221, 465] width 364 height 850
click at [337, 286] on div "Status No active tasks You are ready to start receiving tasks. [PERSON_NAME]" at bounding box center [221, 465] width 364 height 850
click at [262, 578] on div "Available" at bounding box center [222, 576] width 128 height 29
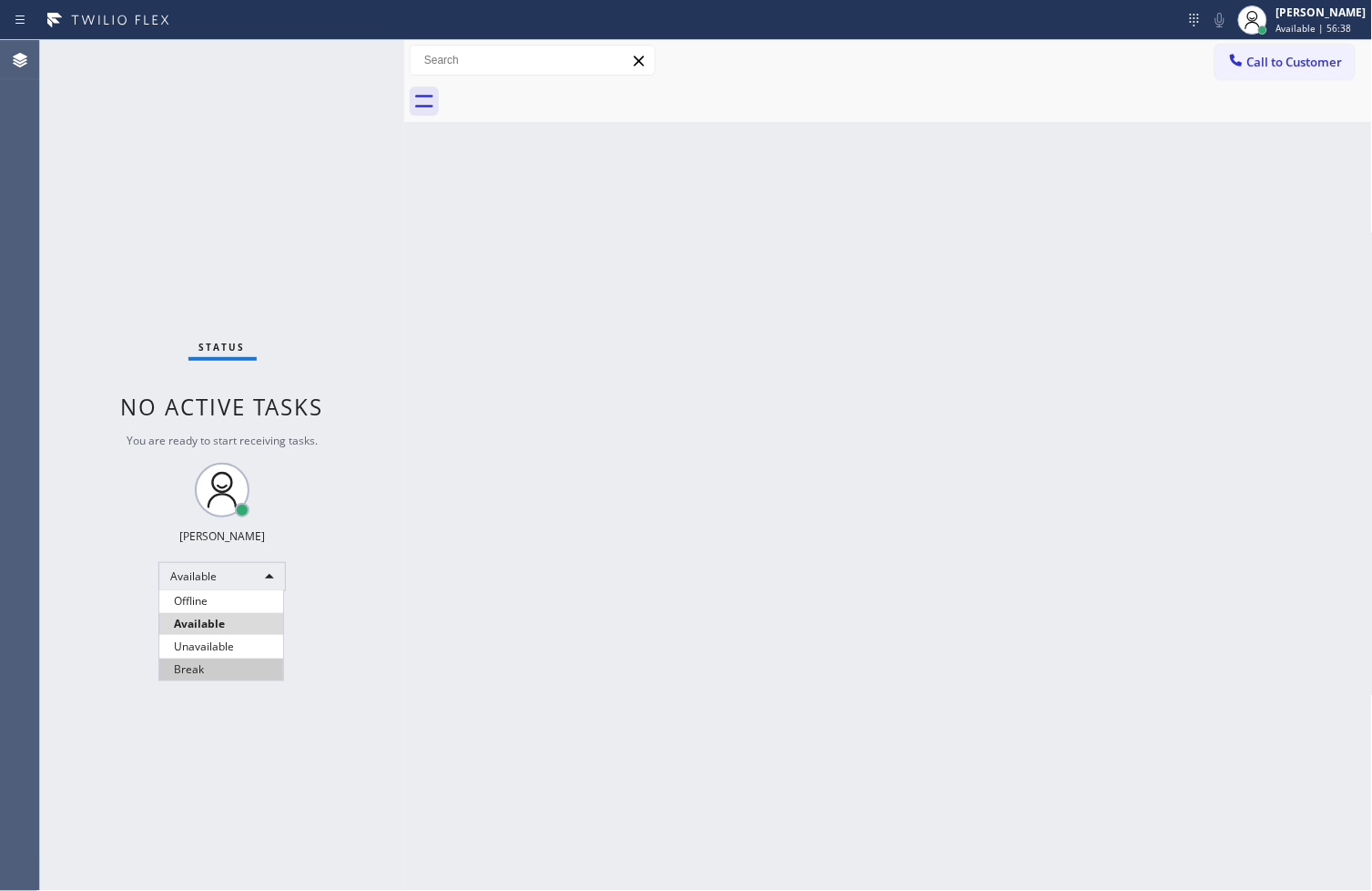
click at [218, 672] on li "Break" at bounding box center [221, 670] width 124 height 22
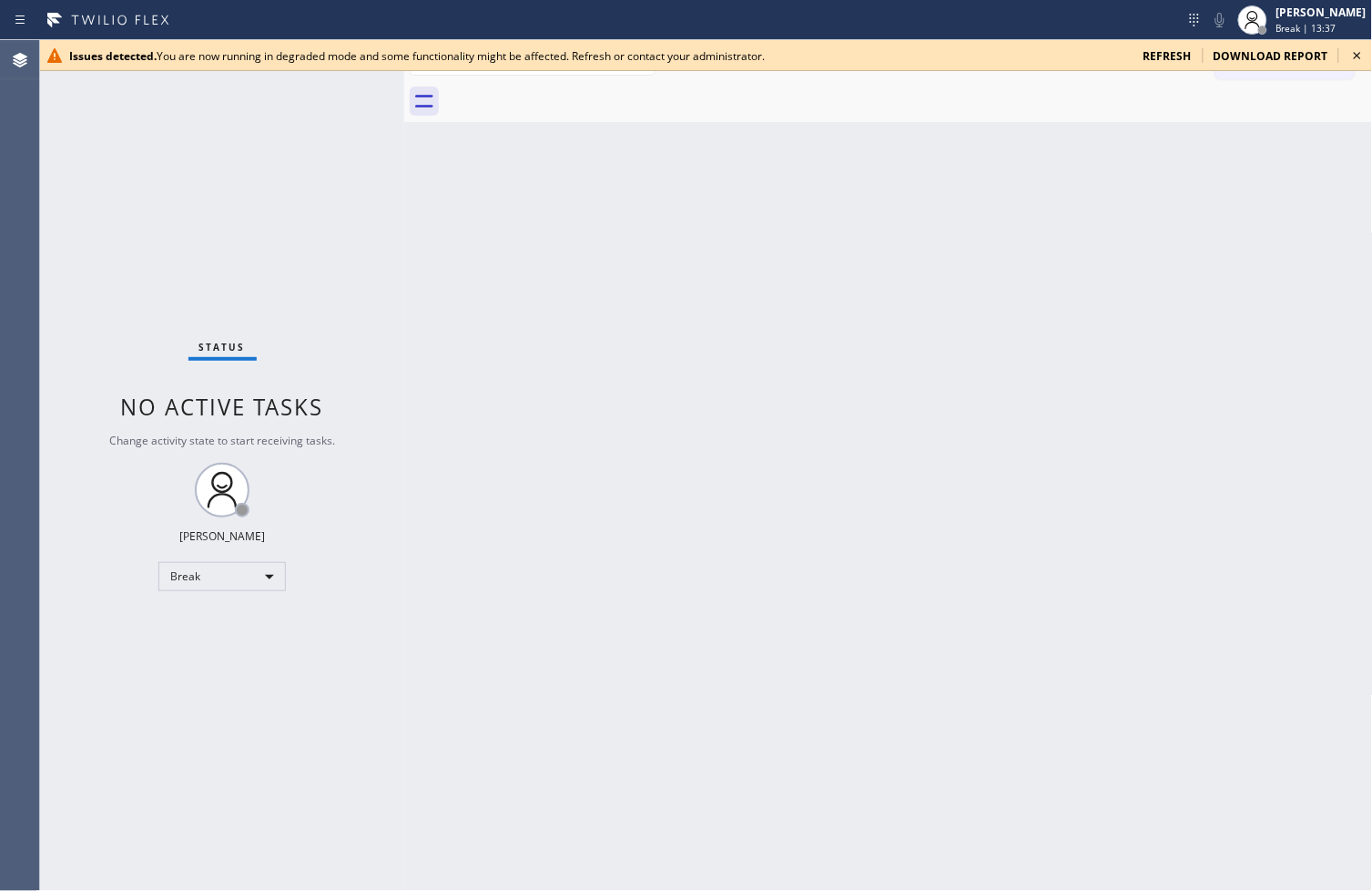
click at [95, 220] on div "Status No active tasks Change activity state to start receiving tasks. [PERSON_…" at bounding box center [221, 465] width 364 height 850
click at [1347, 53] on icon at bounding box center [1357, 56] width 22 height 22
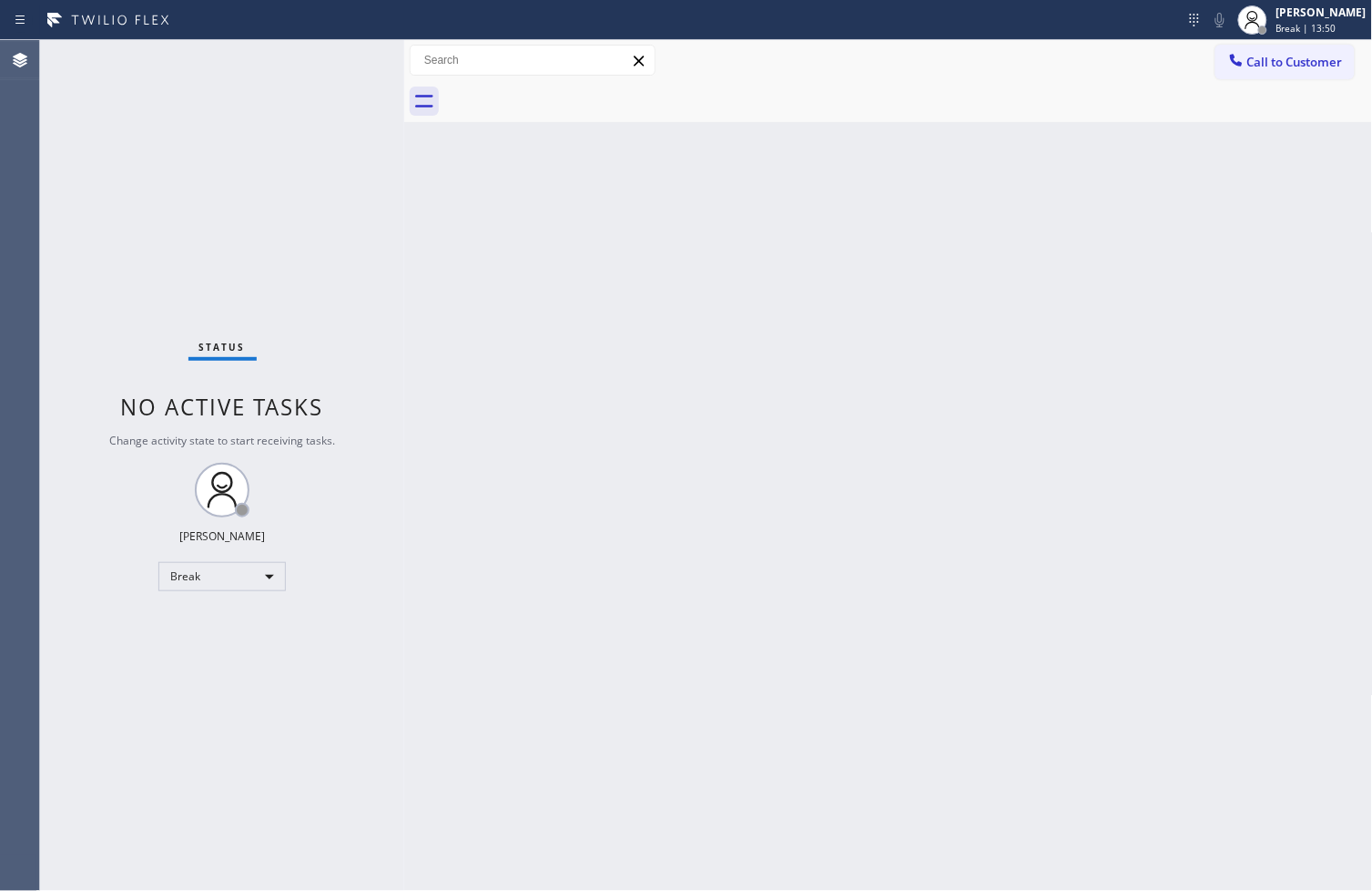
click at [97, 671] on div "Status No active tasks Change activity state to start receiving tasks. [PERSON_…" at bounding box center [221, 465] width 364 height 850
click at [268, 579] on div "Break" at bounding box center [222, 576] width 128 height 29
click at [229, 621] on li "Available" at bounding box center [221, 624] width 124 height 22
click at [329, 333] on div "Status No active tasks Change activity state to start receiving tasks. [PERSON_…" at bounding box center [221, 465] width 364 height 850
click at [325, 57] on div "Status No active tasks You are ready to start receiving tasks. [PERSON_NAME]" at bounding box center [221, 465] width 364 height 850
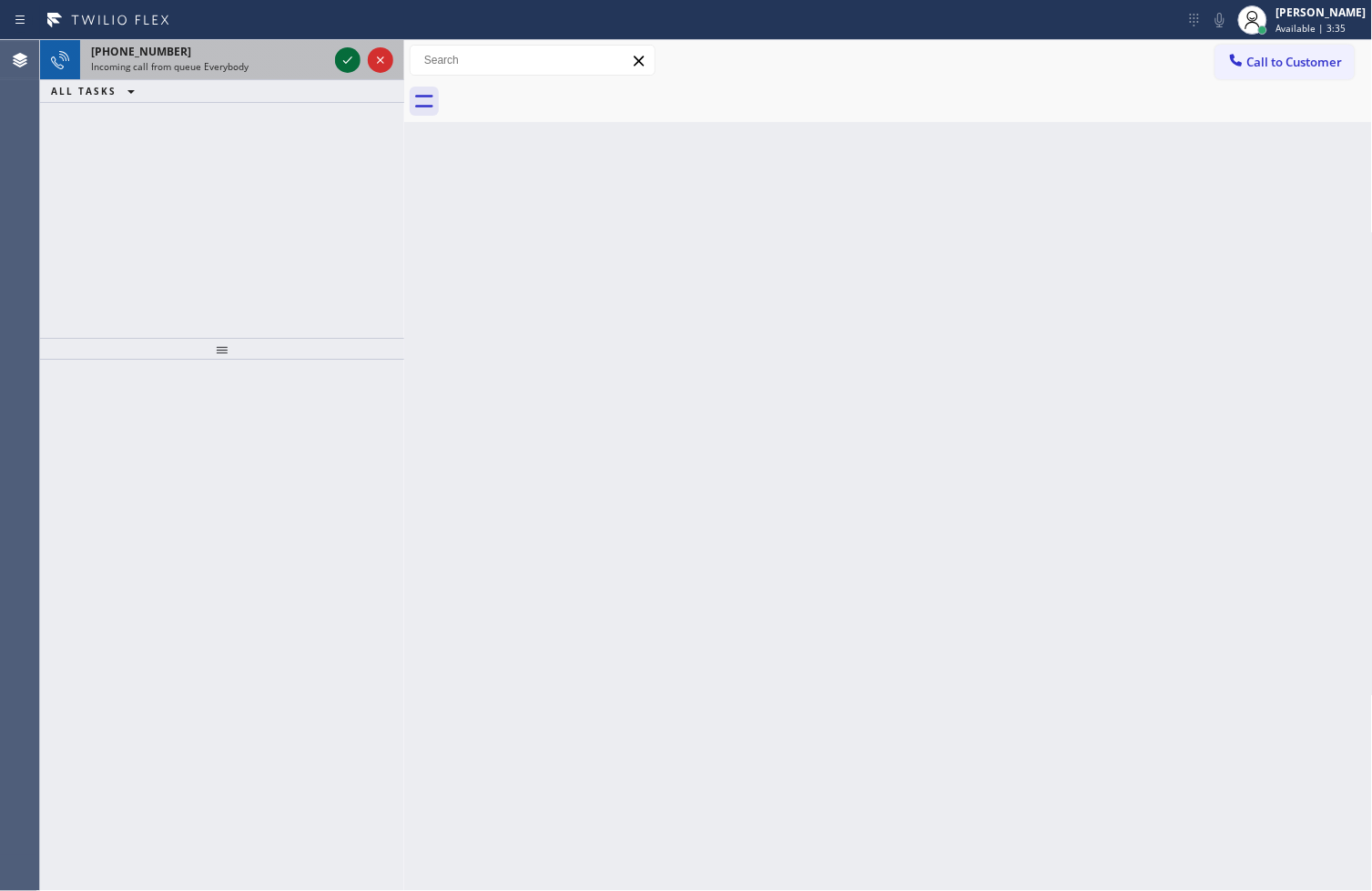
click at [348, 61] on icon at bounding box center [348, 60] width 9 height 7
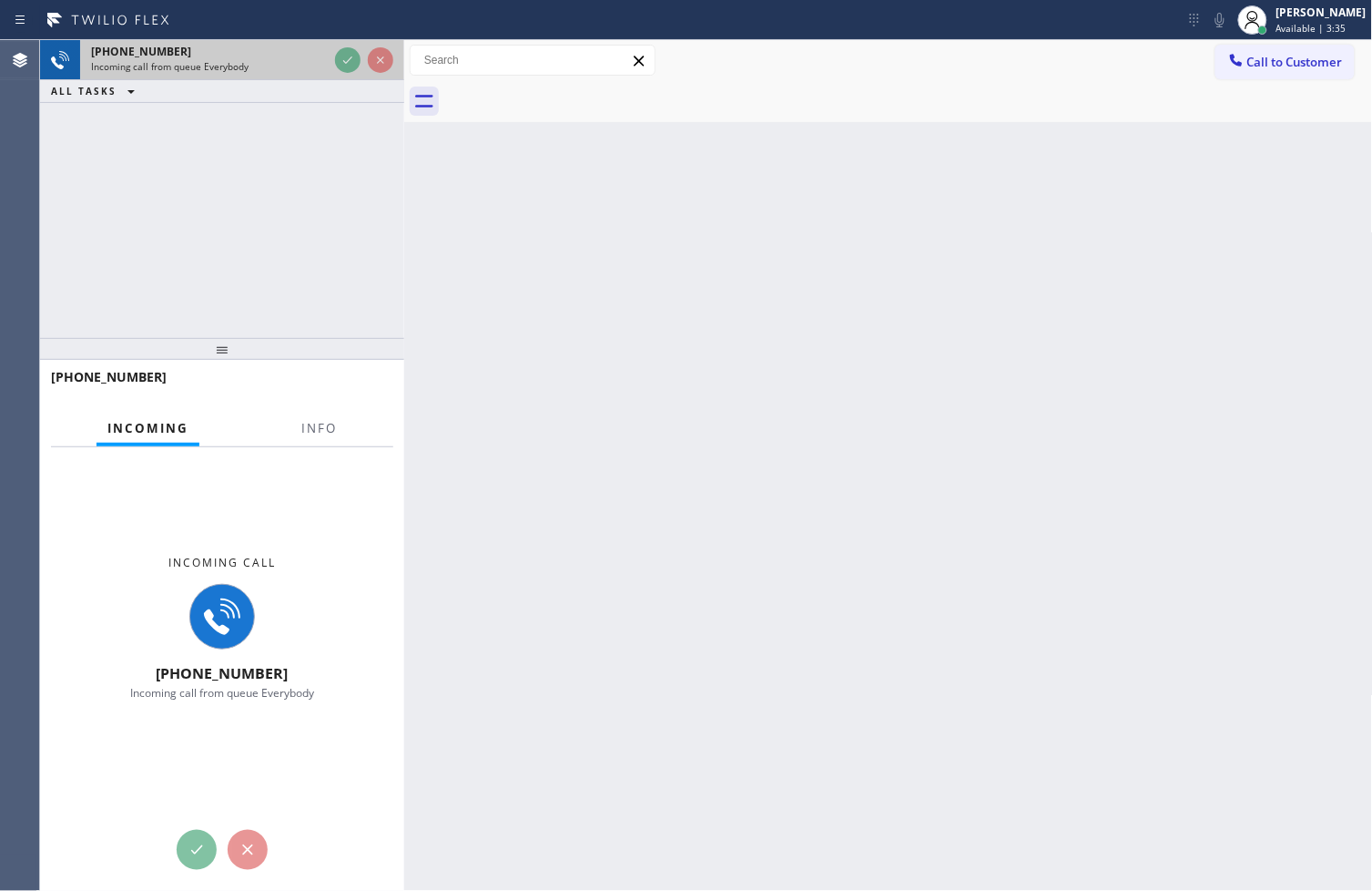
click at [322, 58] on div "[PHONE_NUMBER]" at bounding box center [209, 51] width 237 height 16
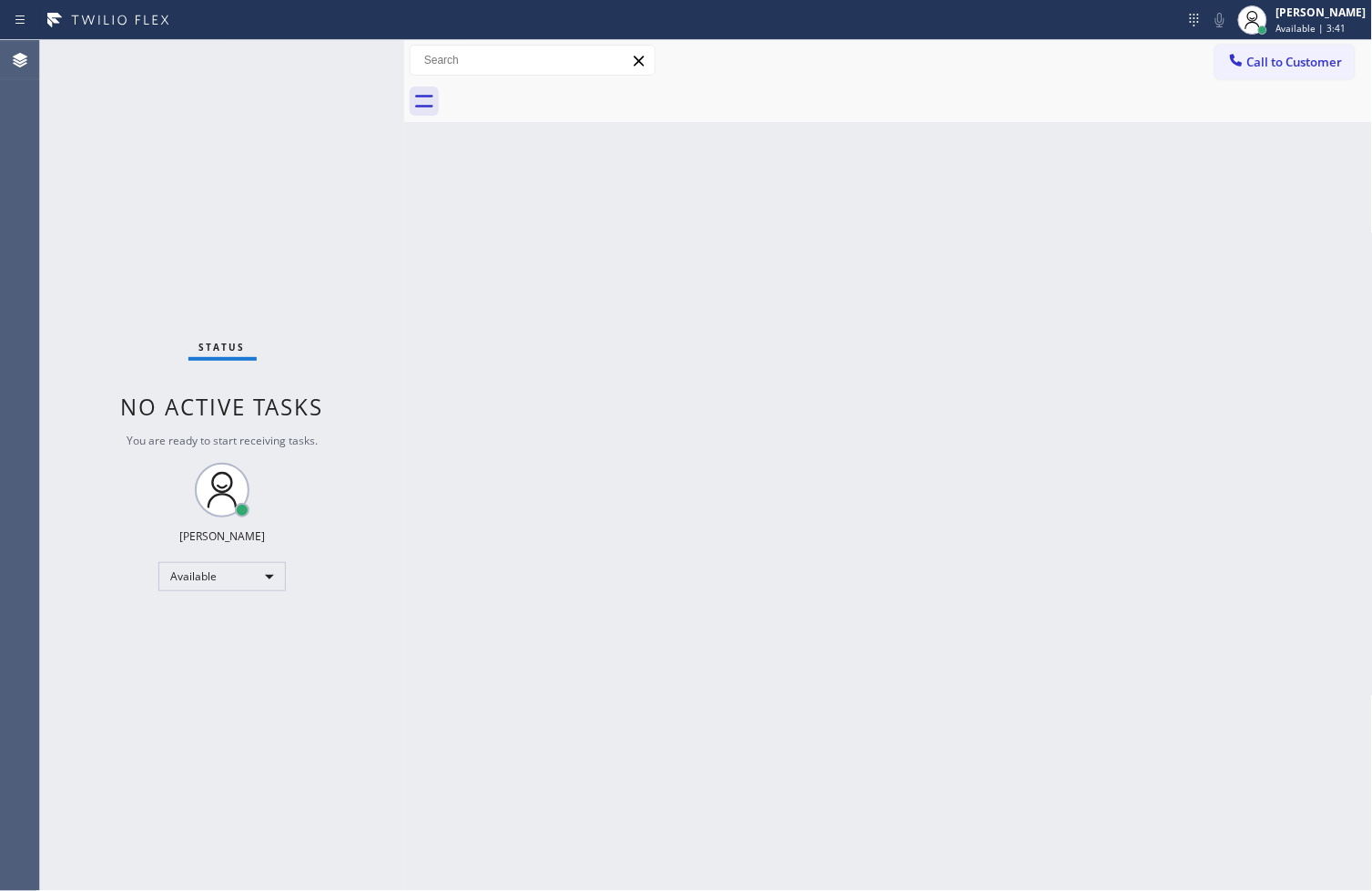
click at [341, 53] on div "Status No active tasks You are ready to start receiving tasks. [PERSON_NAME]" at bounding box center [221, 465] width 364 height 850
drag, startPoint x: 606, startPoint y: 262, endPoint x: 685, endPoint y: 257, distance: 79.2
click at [606, 262] on div "Back to Dashboard Change Sender ID Customers Technicians Select a contact Outbo…" at bounding box center [889, 465] width 968 height 850
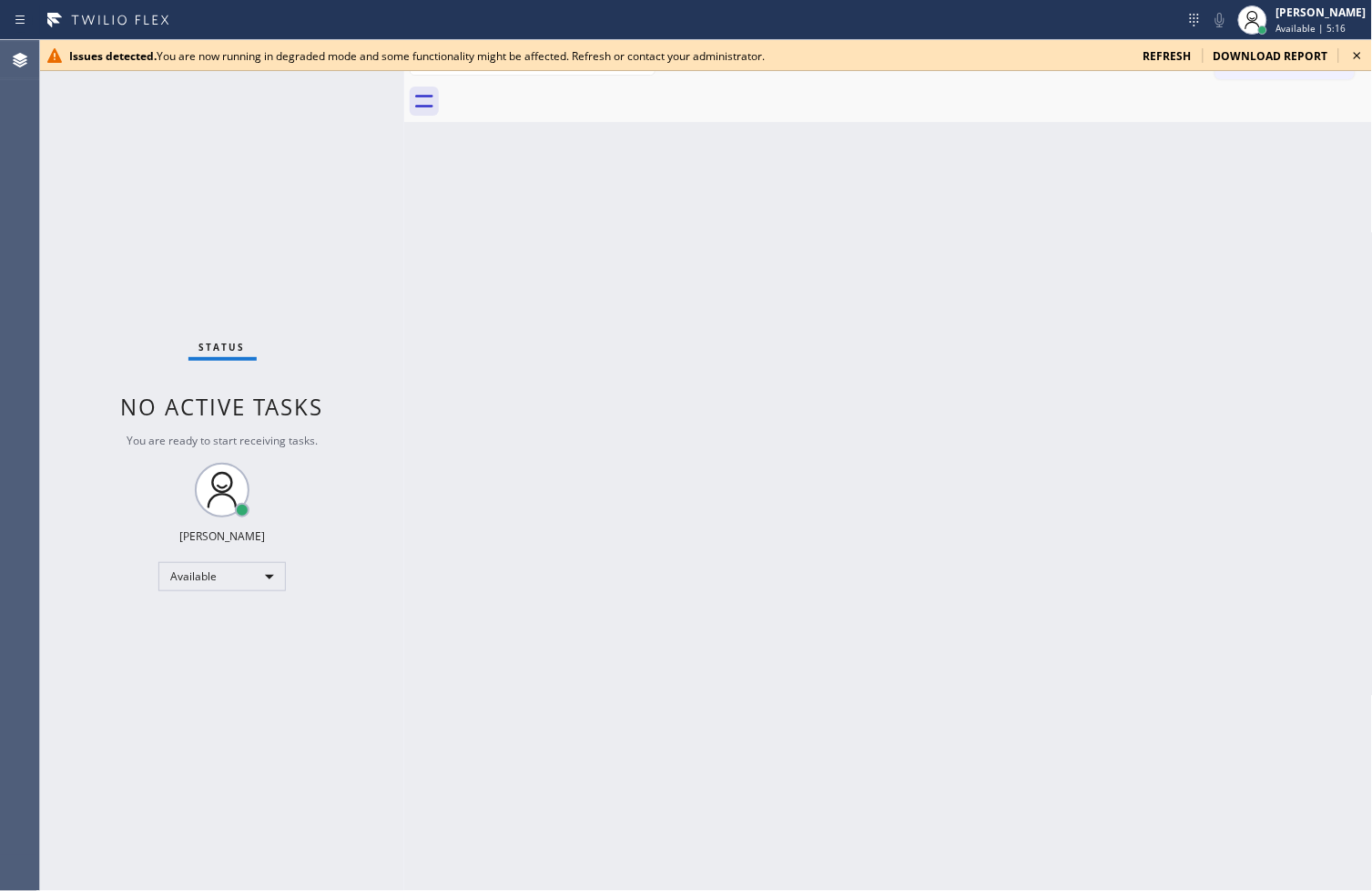
click at [1361, 56] on icon at bounding box center [1357, 56] width 22 height 22
click at [1358, 52] on icon at bounding box center [1357, 56] width 22 height 22
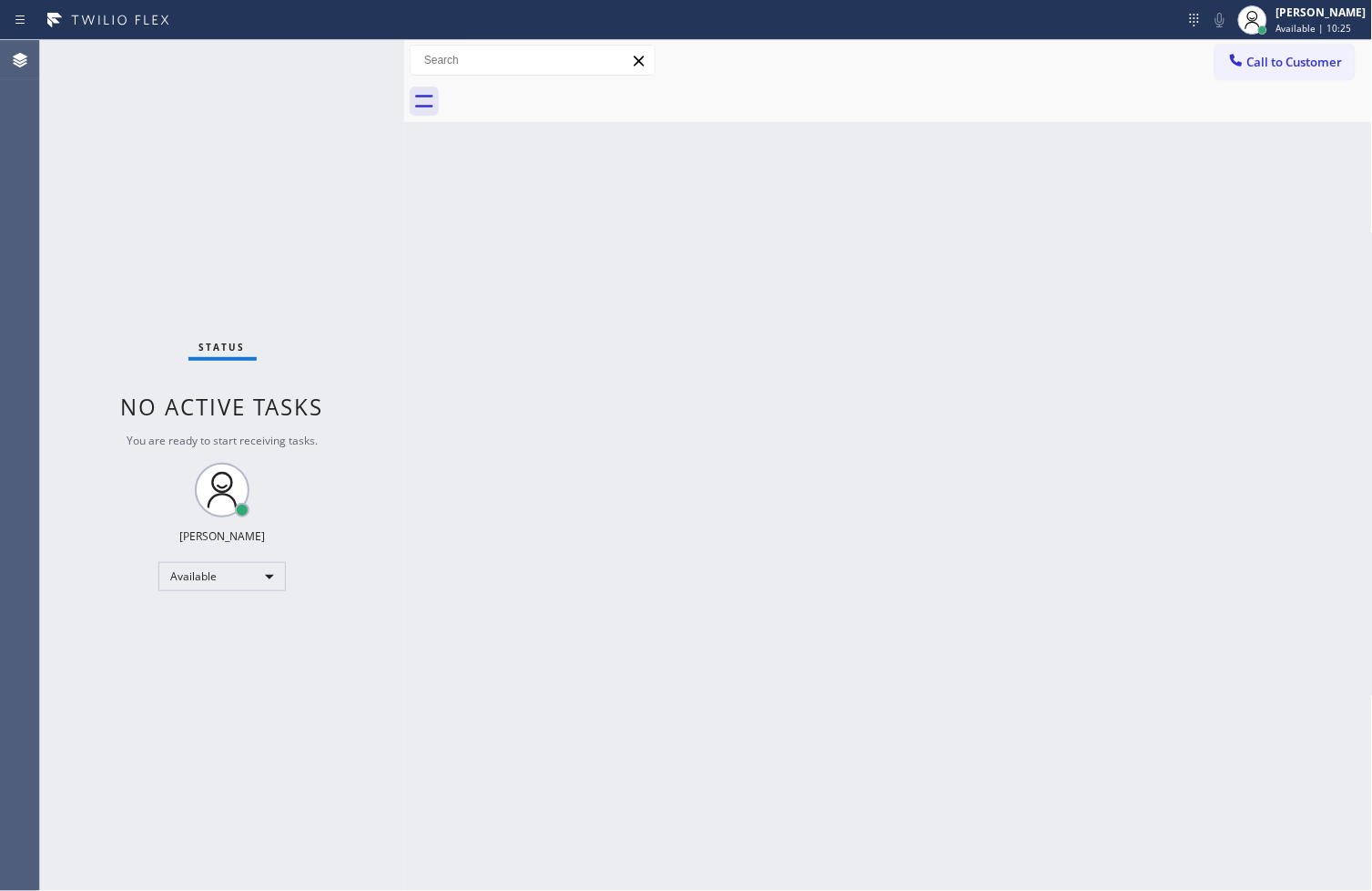
drag, startPoint x: 230, startPoint y: 88, endPoint x: 338, endPoint y: 56, distance: 112.6
click at [231, 88] on div "Status No active tasks You are ready to start receiving tasks. [PERSON_NAME]" at bounding box center [221, 465] width 364 height 850
click at [353, 44] on div "Status No active tasks You are ready to start receiving tasks. [PERSON_NAME]" at bounding box center [221, 465] width 364 height 850
click at [341, 53] on div "Status No active tasks You are ready to start receiving tasks. [PERSON_NAME]" at bounding box center [221, 465] width 364 height 850
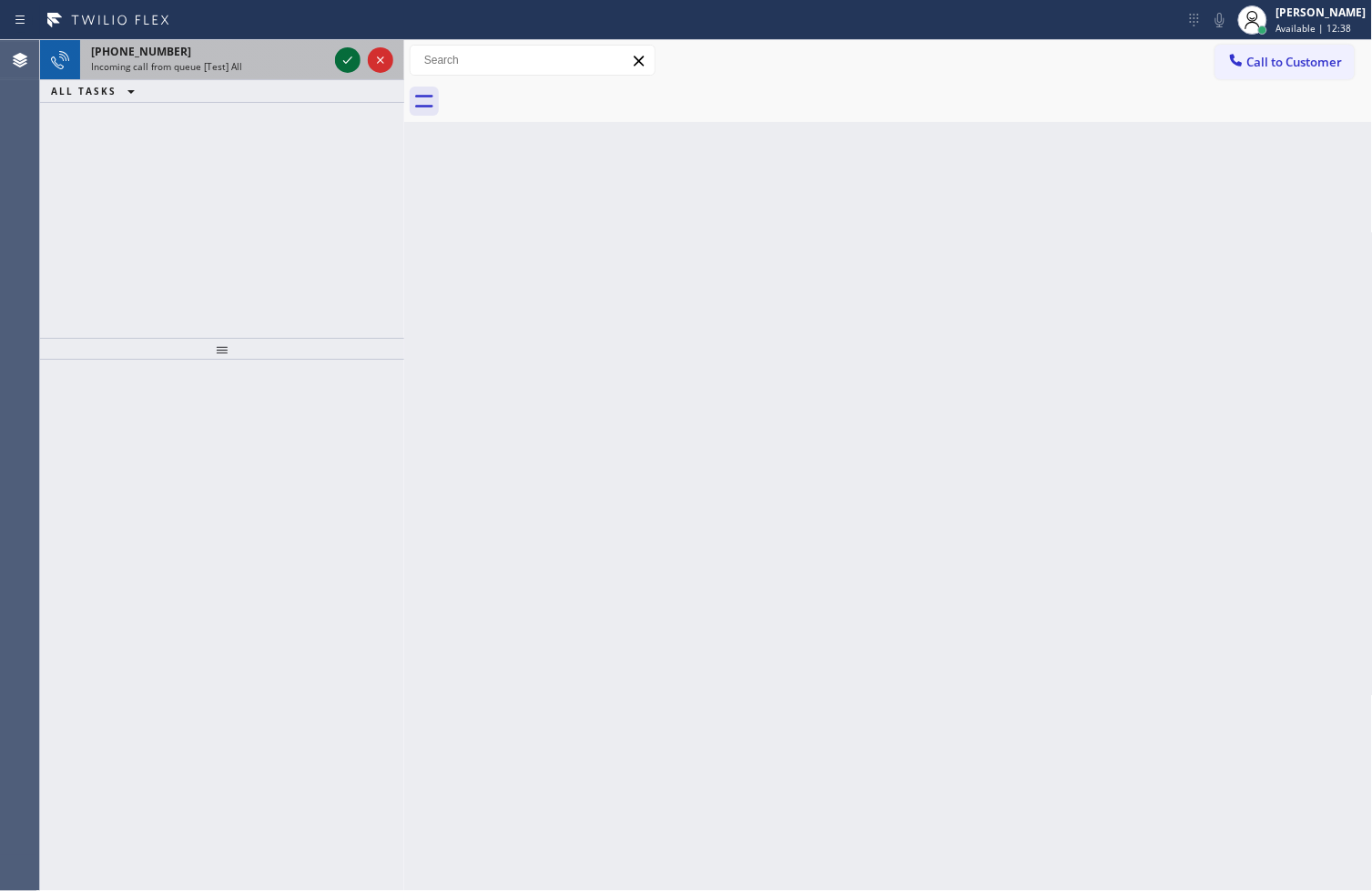
click at [341, 53] on icon at bounding box center [348, 60] width 22 height 22
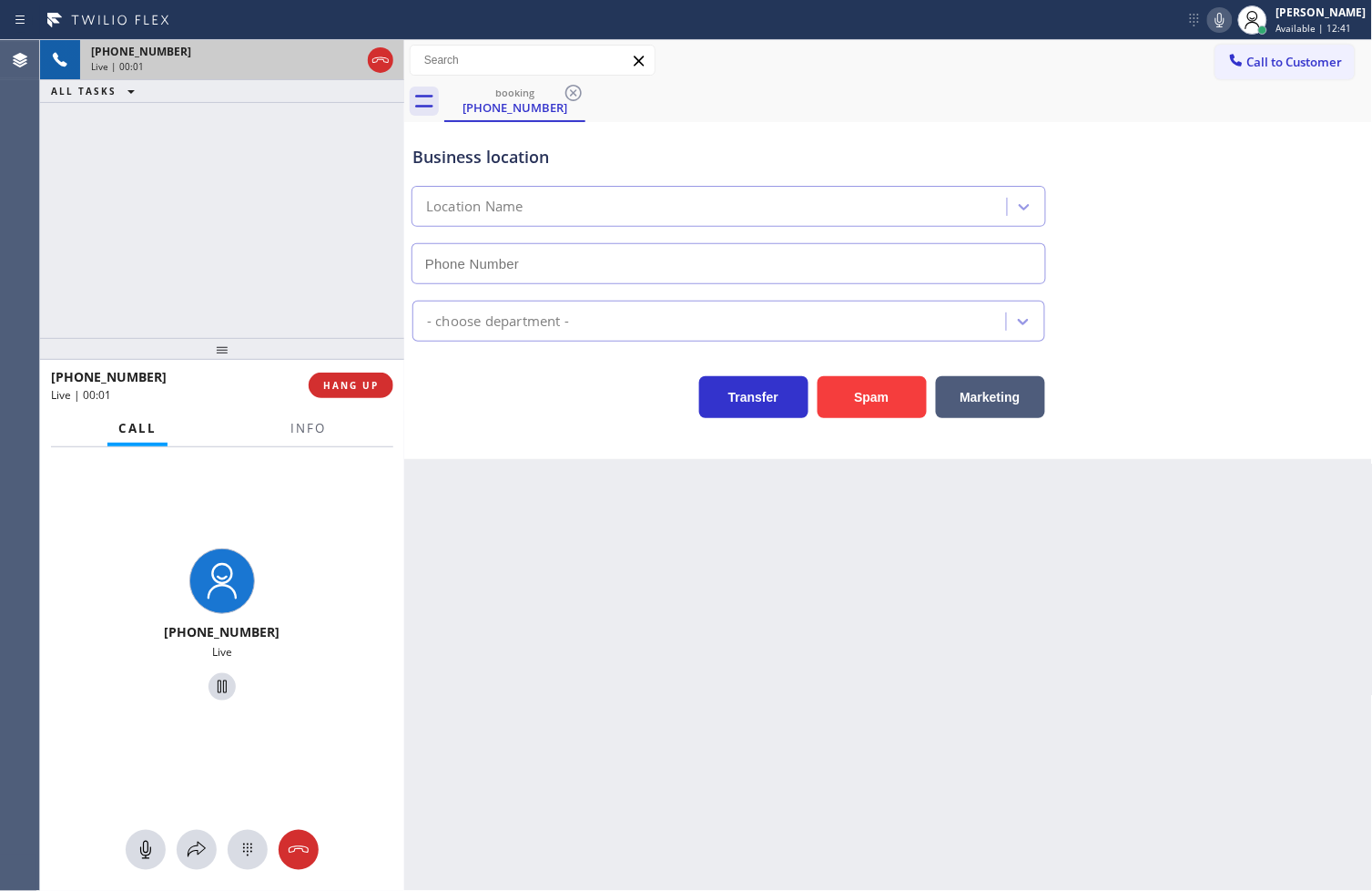
type input "[PHONE_NUMBER]"
click at [530, 396] on div "Transfer Spam Marketing" at bounding box center [729, 392] width 640 height 51
click at [599, 431] on div "Business location ASAP Electrician Services [PHONE_NUMBER] Electricians Transfe…" at bounding box center [889, 291] width 968 height 337
click at [221, 295] on div "[PHONE_NUMBER] Live | 00:06 ALL TASKS ALL TASKS ACTIVE TASKS TASKS IN WRAP UP" at bounding box center [221, 189] width 364 height 298
click at [505, 387] on div "Transfer Spam Marketing" at bounding box center [729, 392] width 640 height 51
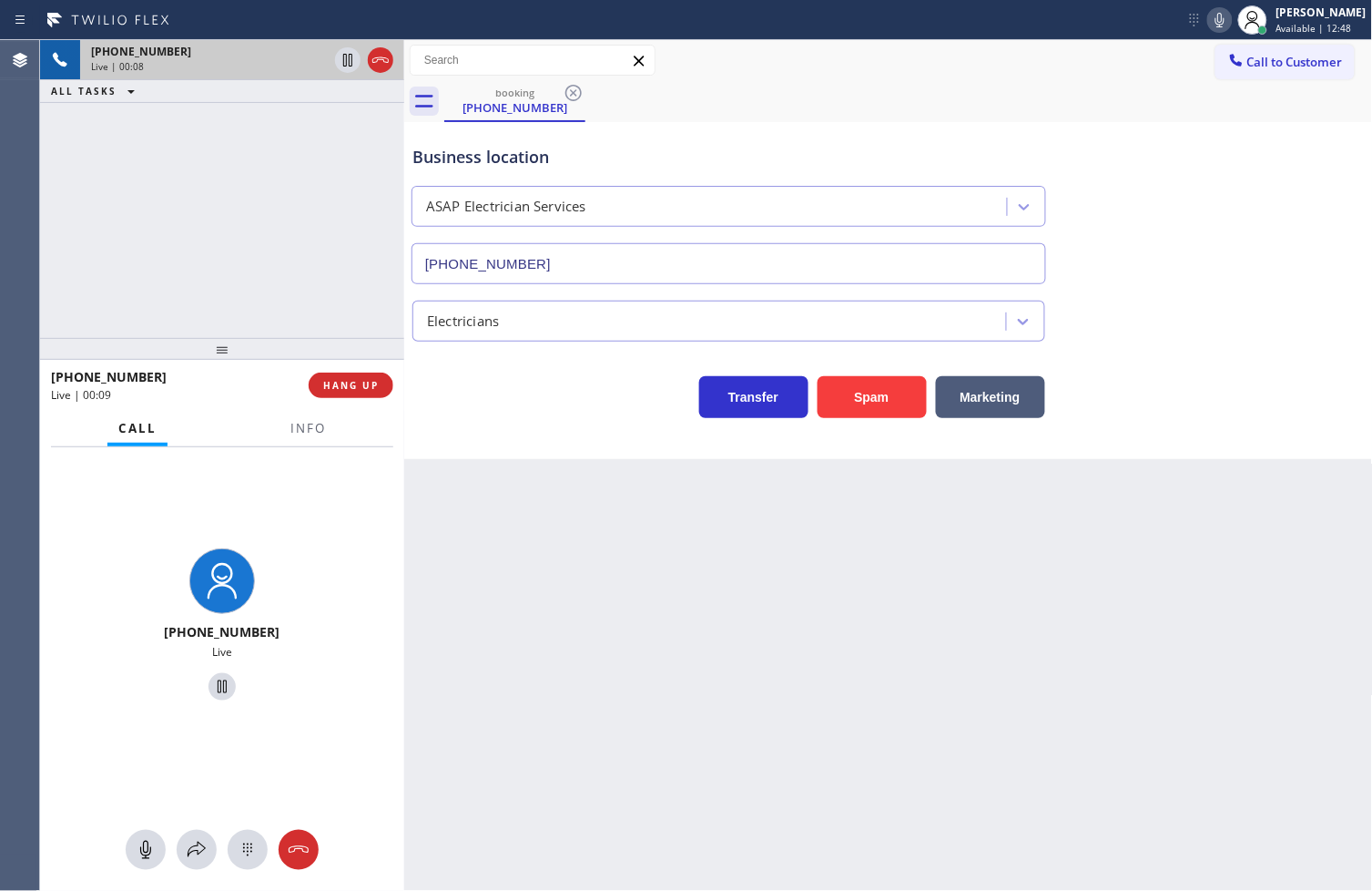
click at [283, 246] on div "[PHONE_NUMBER] Live | 00:08 ALL TASKS ALL TASKS ACTIVE TASKS TASKS IN WRAP UP" at bounding box center [221, 189] width 364 height 298
click at [361, 384] on span "HANG UP" at bounding box center [351, 385] width 56 height 13
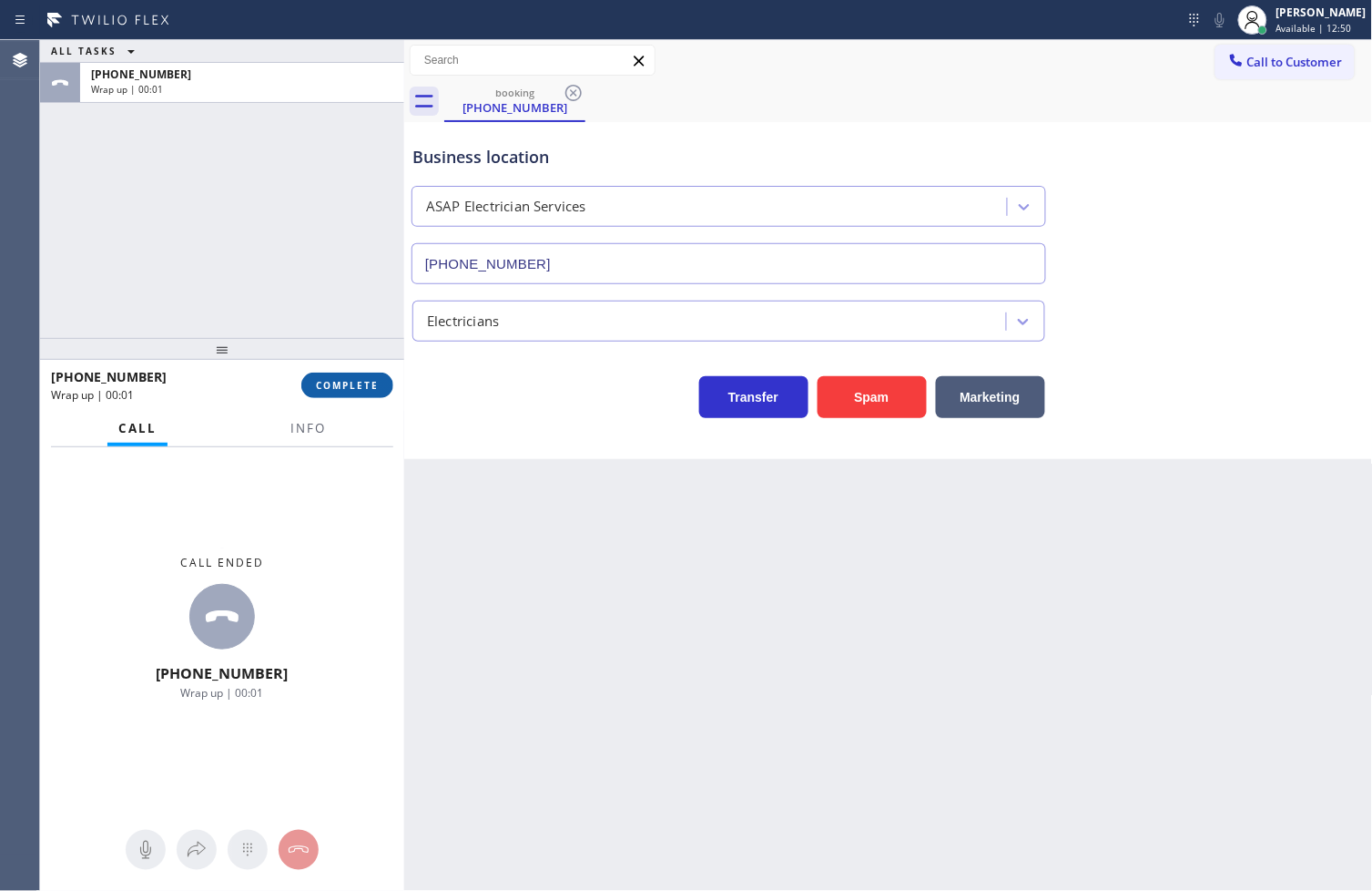
click at [361, 379] on span "COMPLETE" at bounding box center [347, 385] width 63 height 13
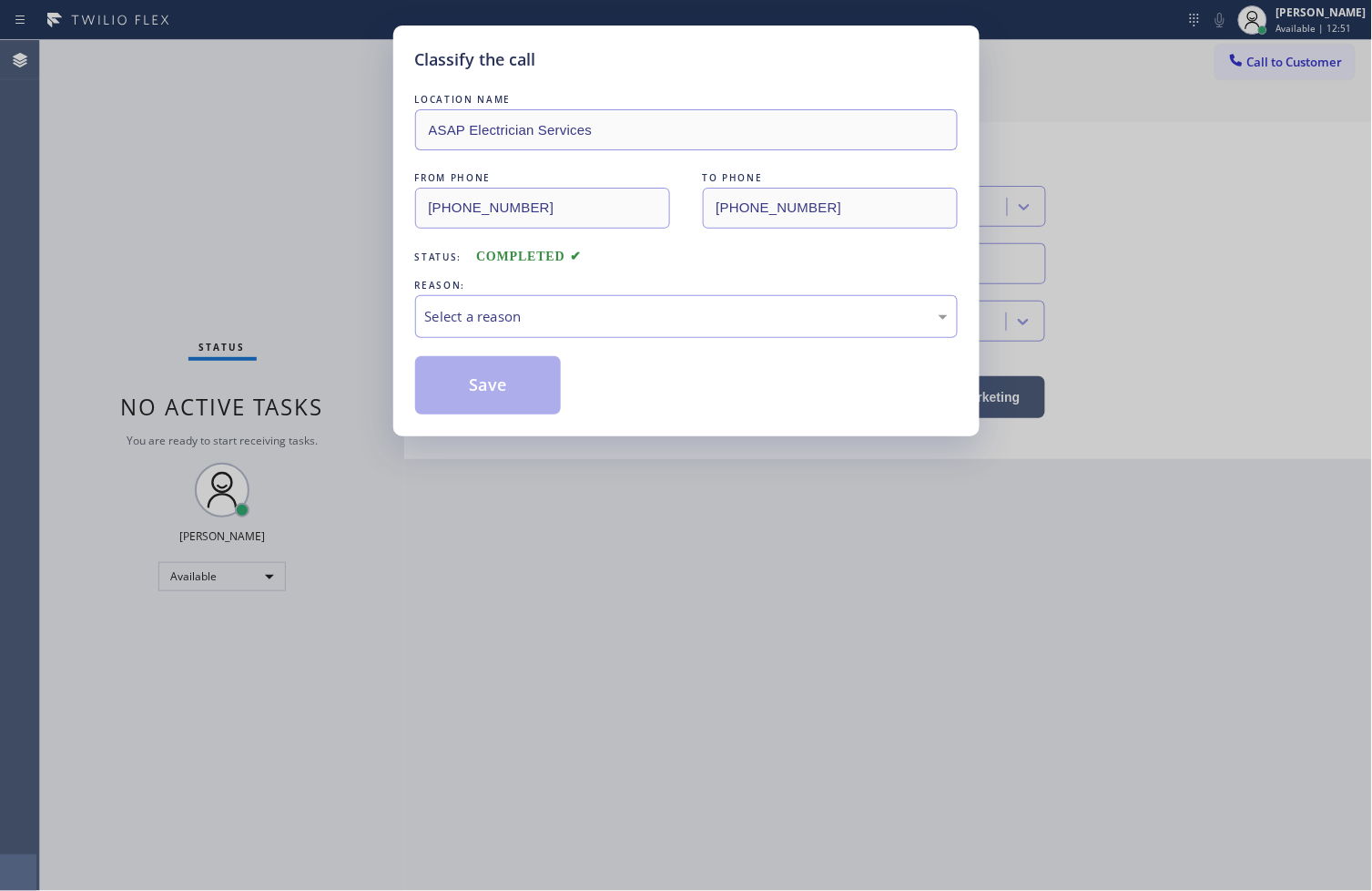
click at [493, 317] on div "Select a reason" at bounding box center [686, 316] width 522 height 21
click at [511, 395] on button "Save" at bounding box center [488, 384] width 146 height 58
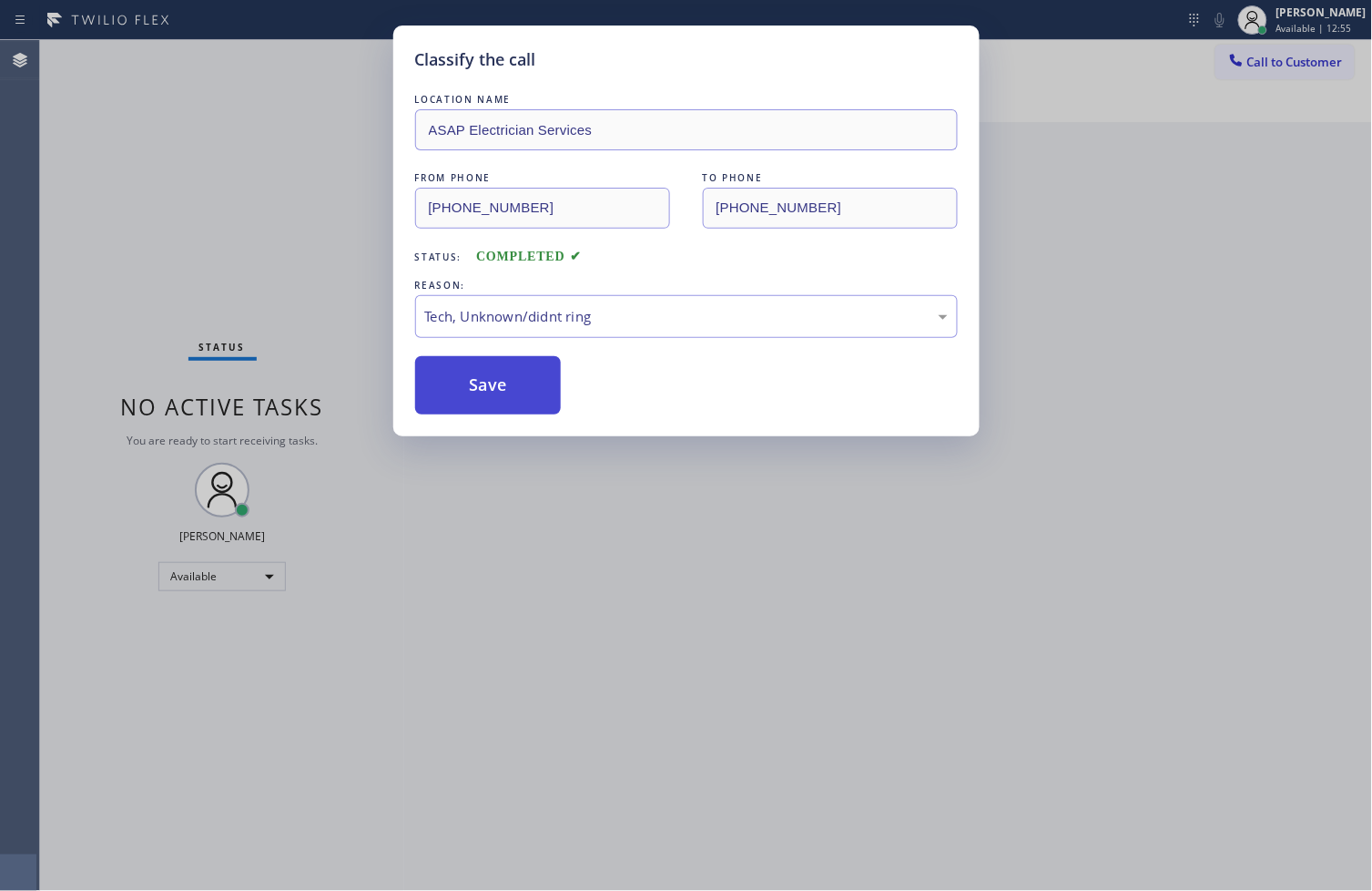
click at [511, 395] on button "Save" at bounding box center [488, 384] width 146 height 58
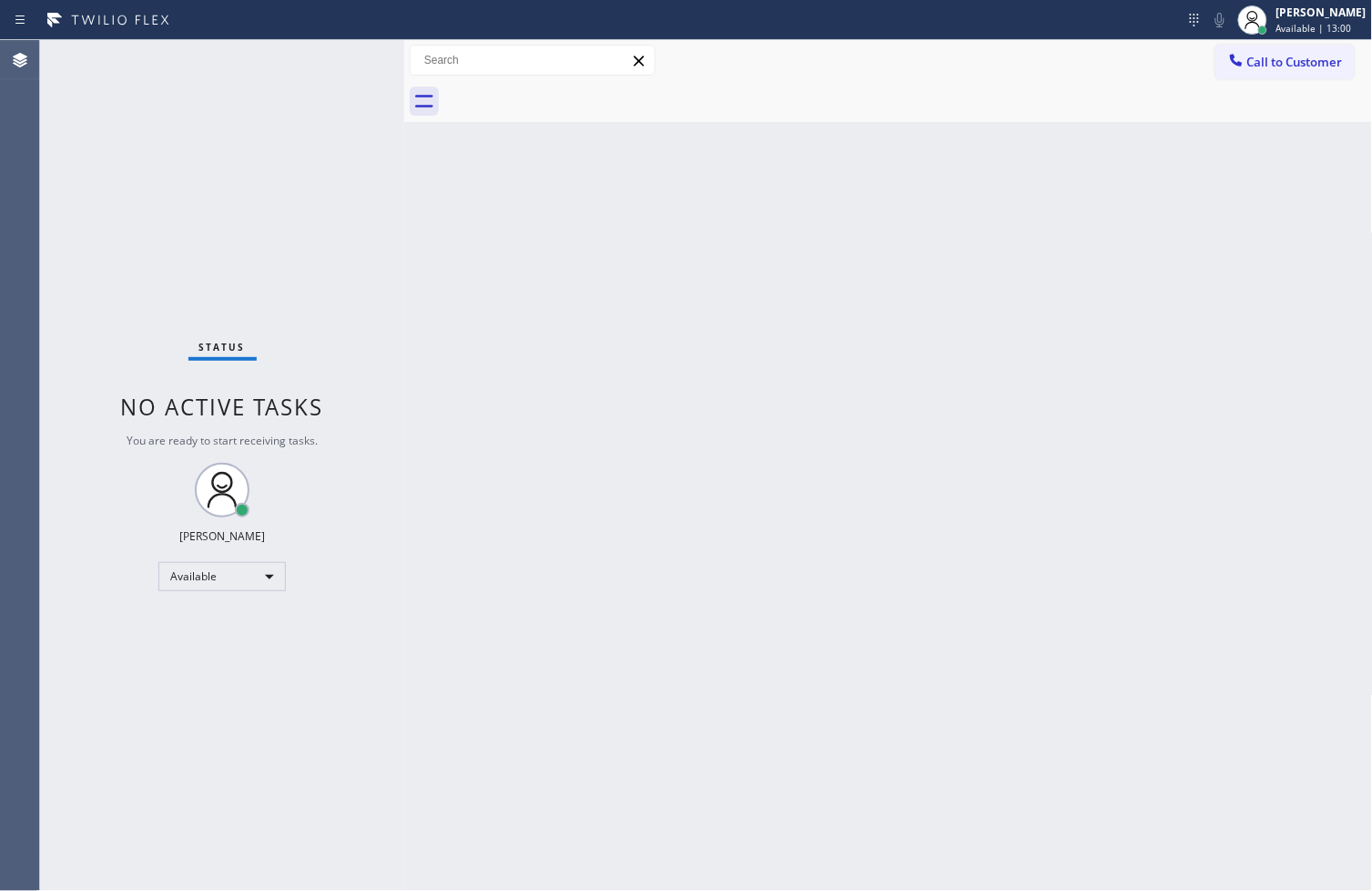
click at [341, 58] on div "Status No active tasks You are ready to start receiving tasks. [PERSON_NAME]" at bounding box center [221, 465] width 364 height 850
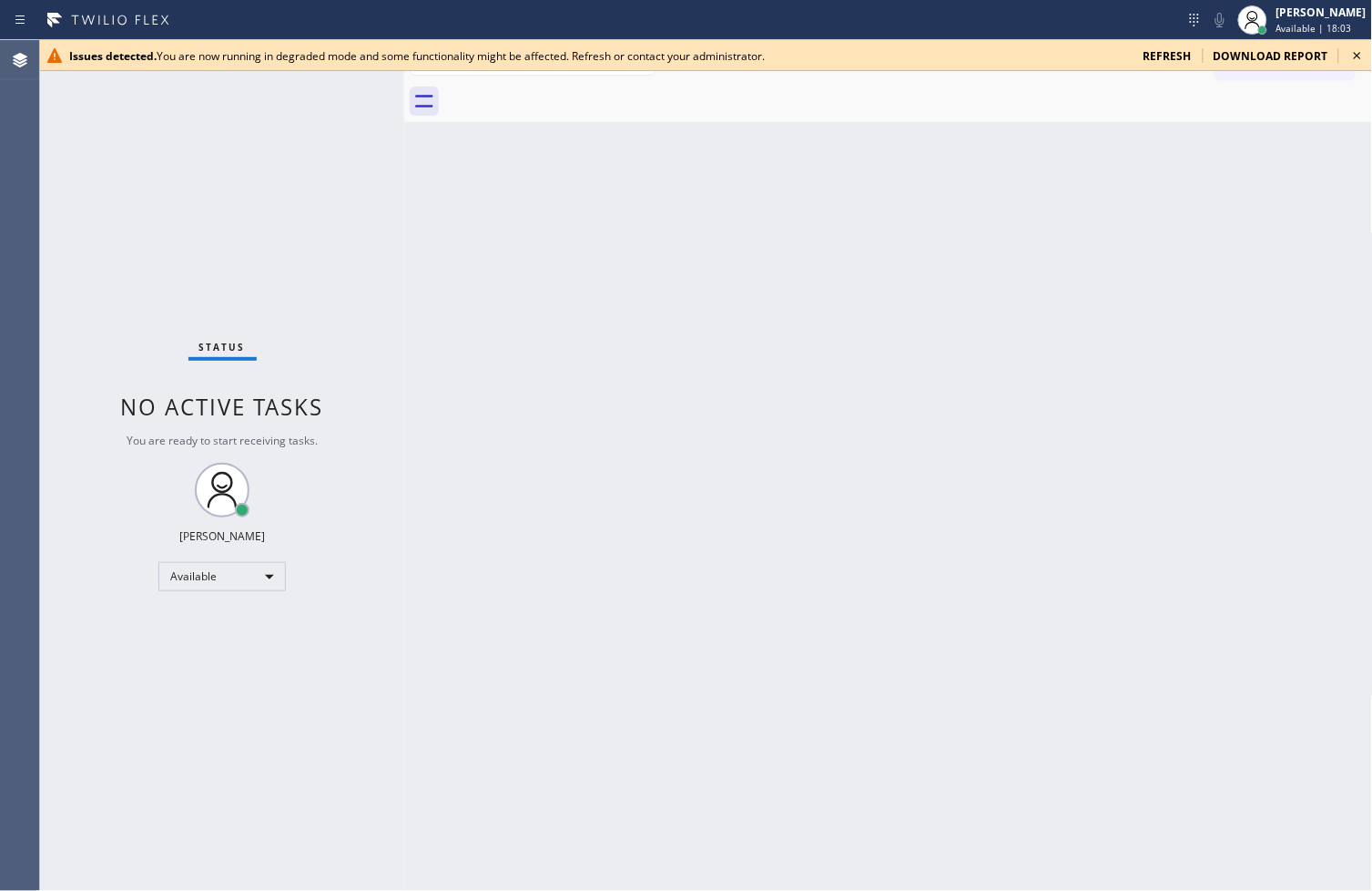
click at [435, 342] on div "Back to Dashboard Change Sender ID Customers Technicians Select a contact Outbo…" at bounding box center [889, 465] width 968 height 850
click at [1358, 52] on icon at bounding box center [1357, 56] width 22 height 22
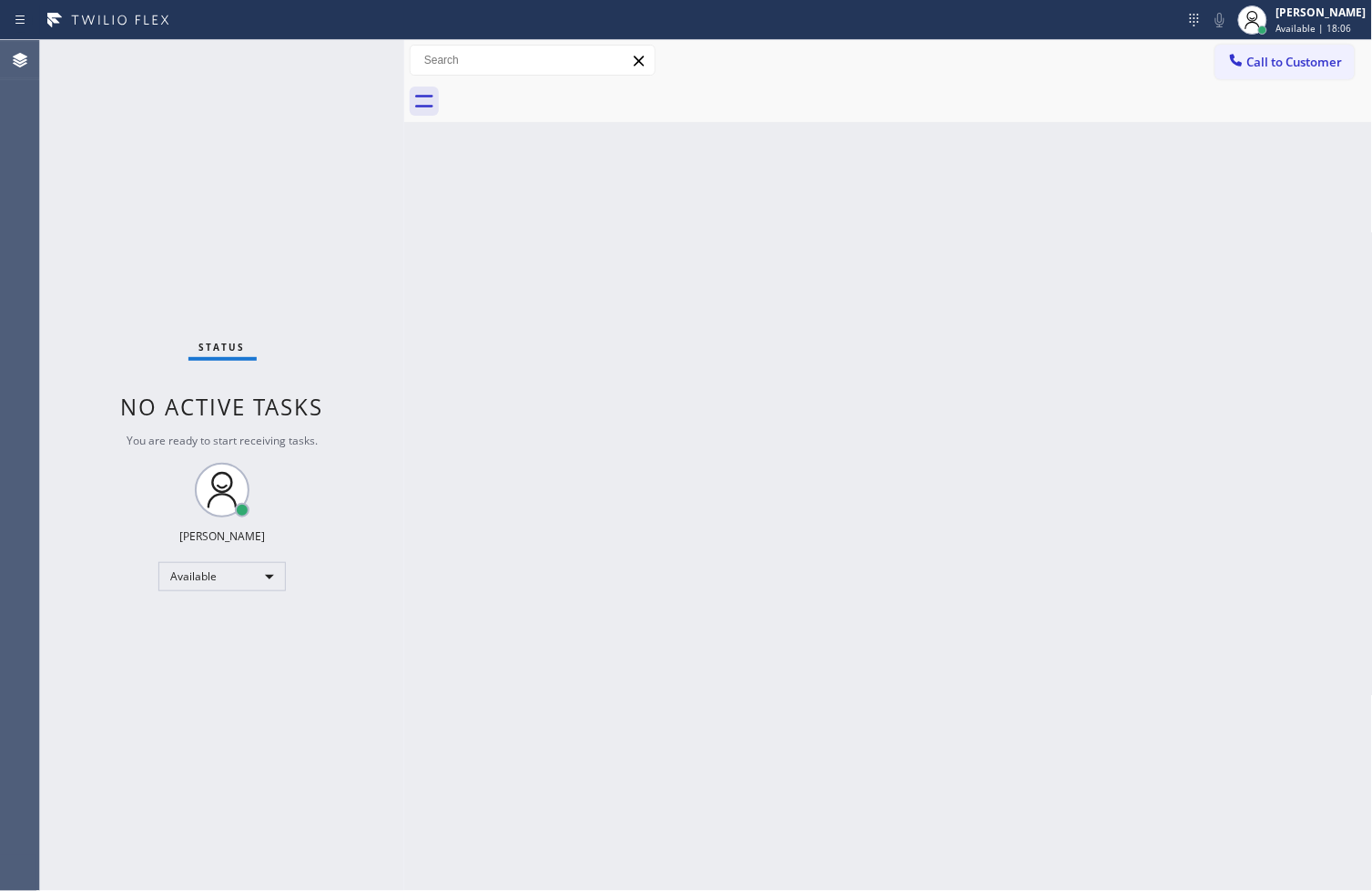
click at [418, 297] on div "Back to Dashboard Change Sender ID Customers Technicians Select a contact Outbo…" at bounding box center [889, 465] width 968 height 850
click at [338, 66] on div "Status No active tasks You are ready to start receiving tasks. [PERSON_NAME]" at bounding box center [221, 465] width 364 height 850
click at [342, 64] on div "Status No active tasks You are ready to start receiving tasks. [PERSON_NAME]" at bounding box center [221, 465] width 364 height 850
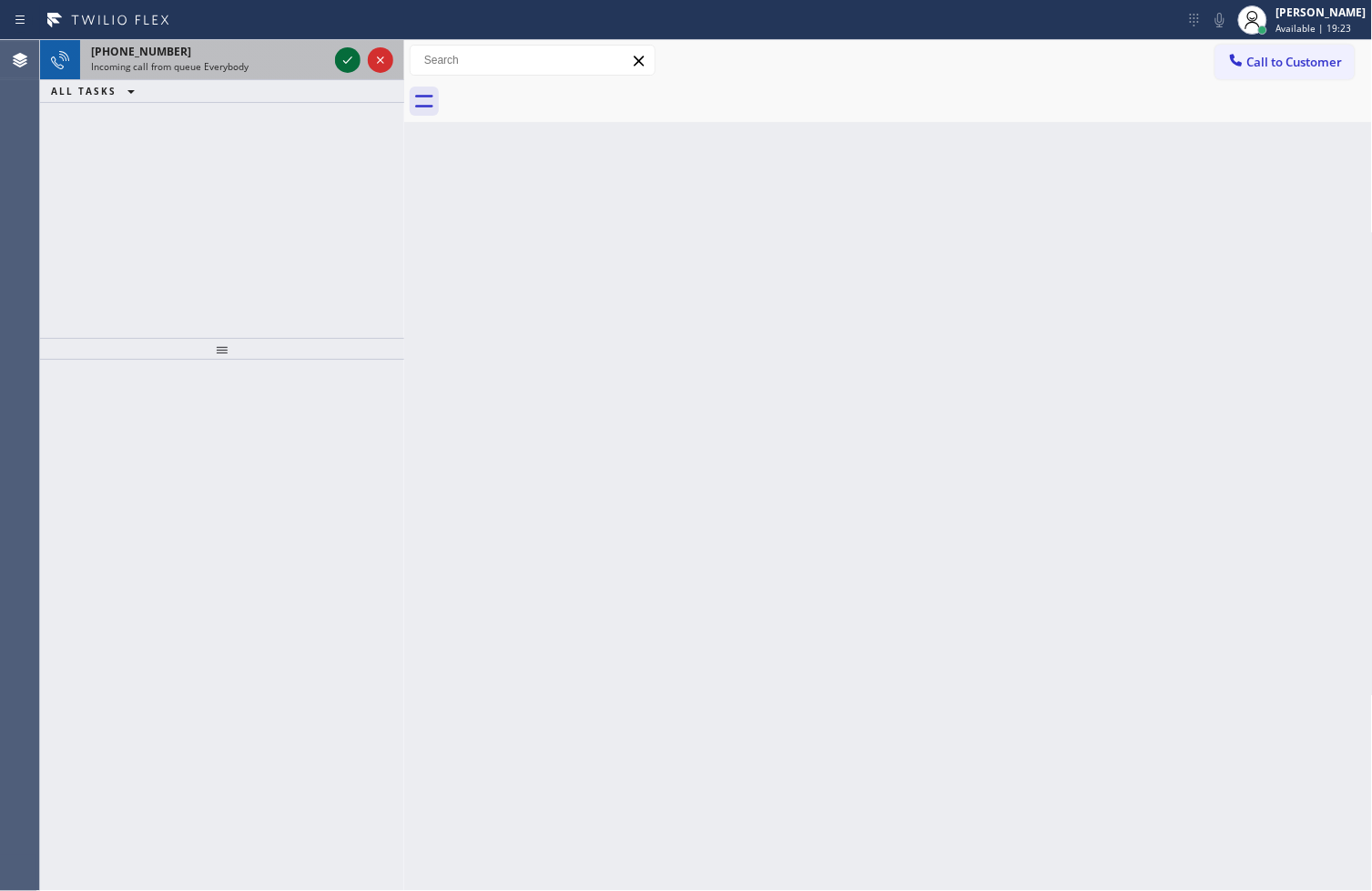
click at [342, 64] on icon at bounding box center [348, 60] width 22 height 22
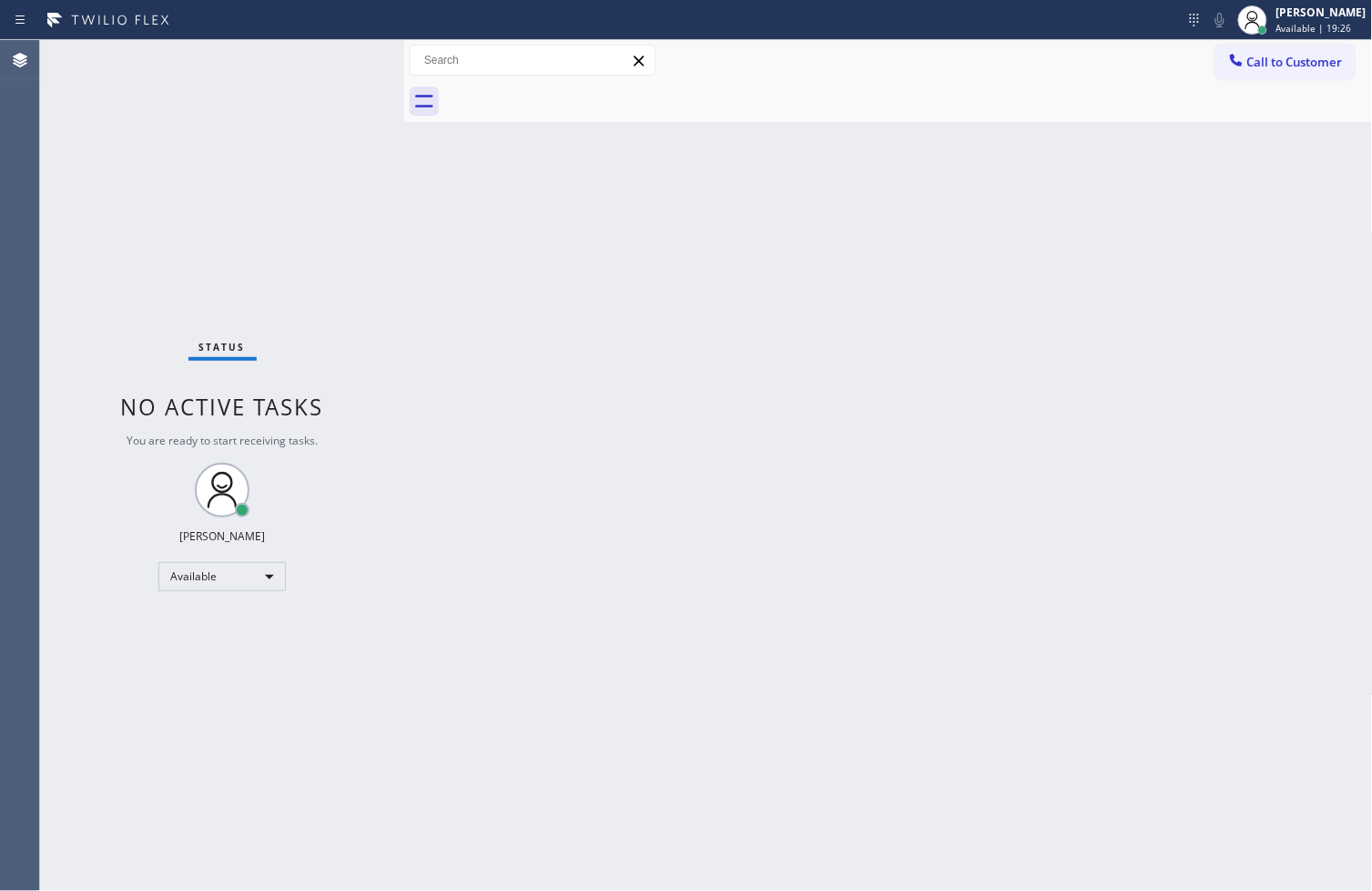
click at [342, 64] on div "Status No active tasks You are ready to start receiving tasks. [PERSON_NAME]" at bounding box center [221, 465] width 364 height 850
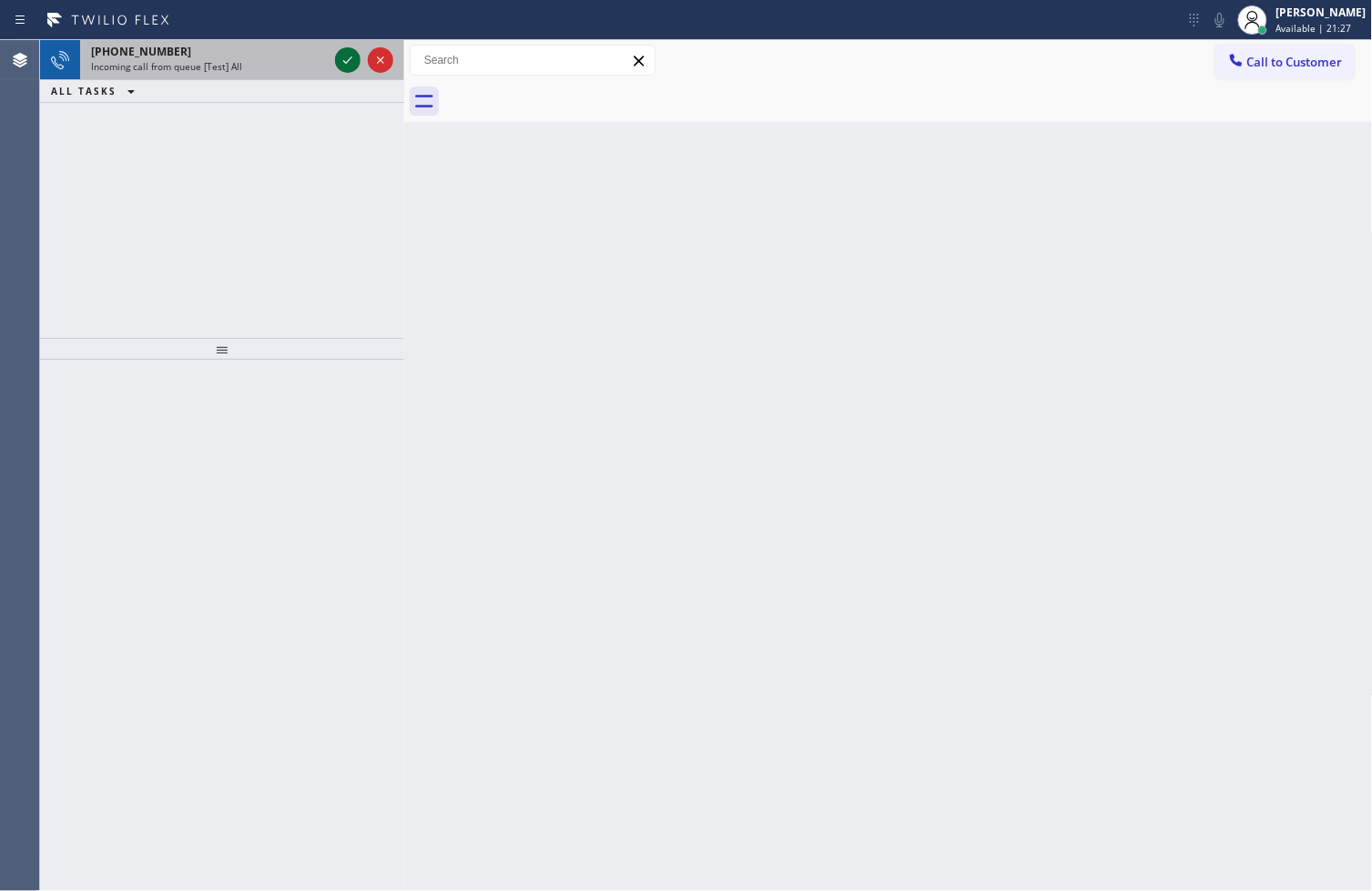
click at [342, 64] on icon at bounding box center [348, 60] width 22 height 22
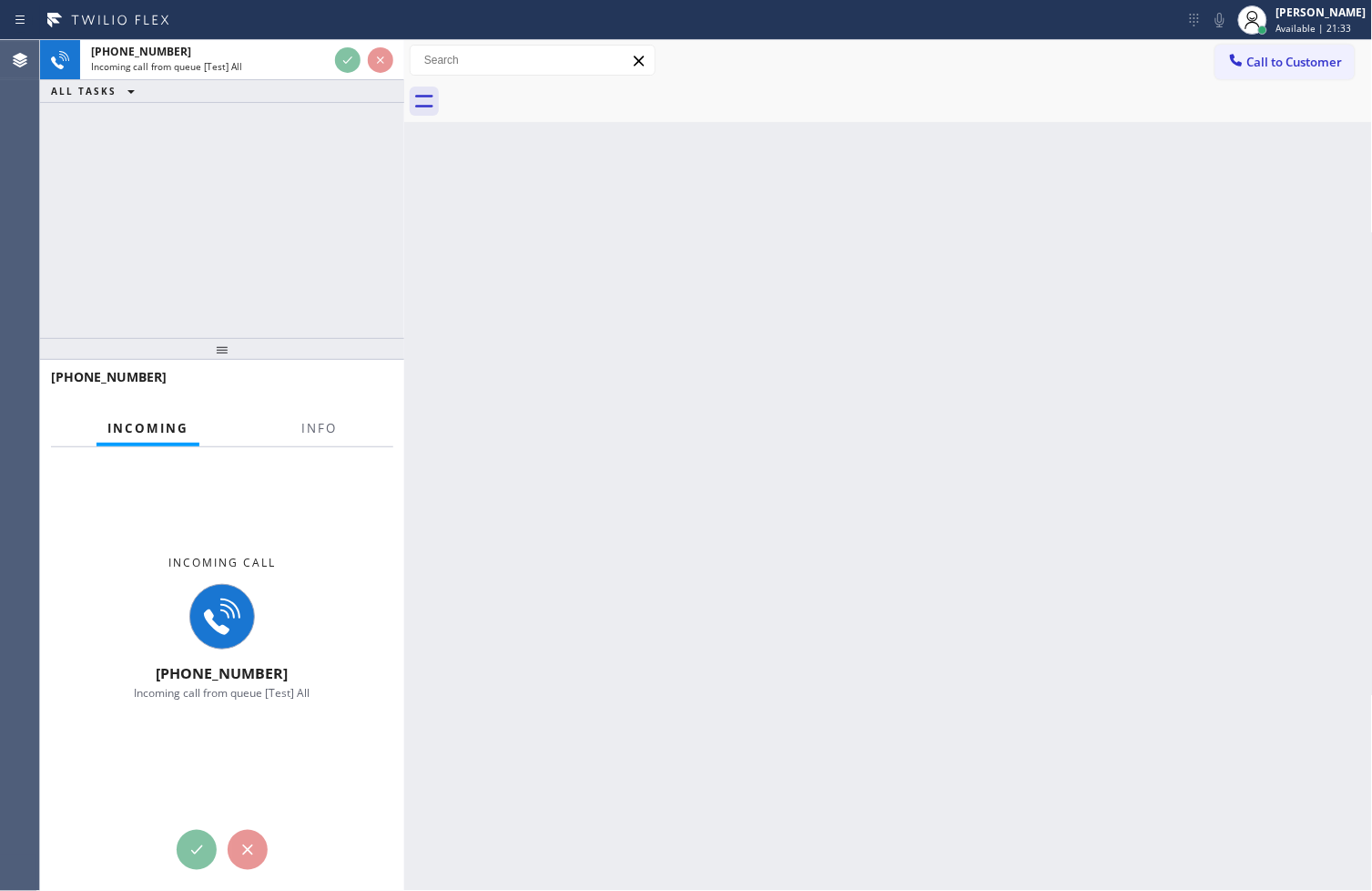
click at [293, 194] on div "[PHONE_NUMBER] Incoming call from queue [Test] All ALL TASKS ALL TASKS ACTIVE T…" at bounding box center [221, 189] width 364 height 298
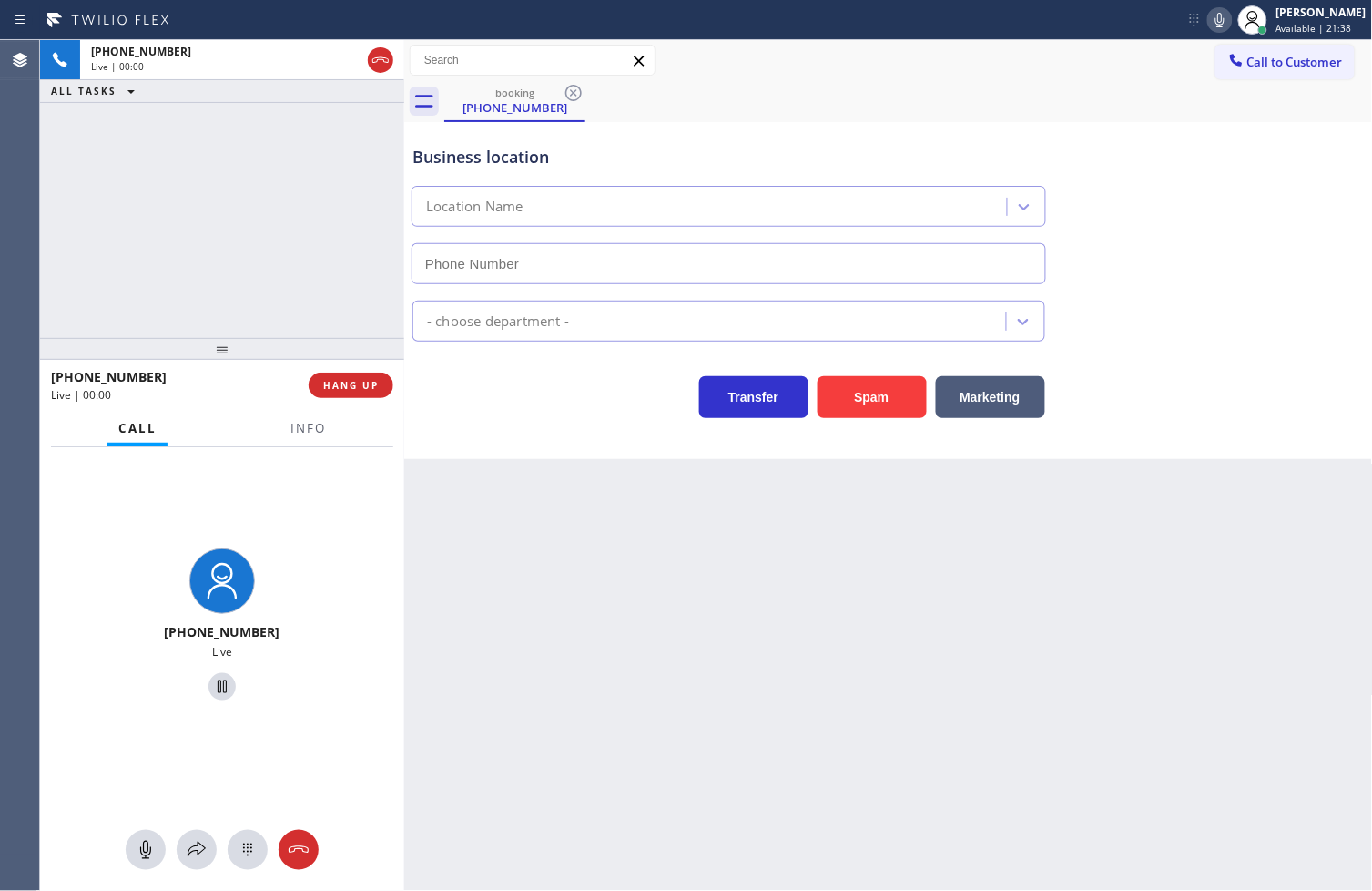
type input "[PHONE_NUMBER]"
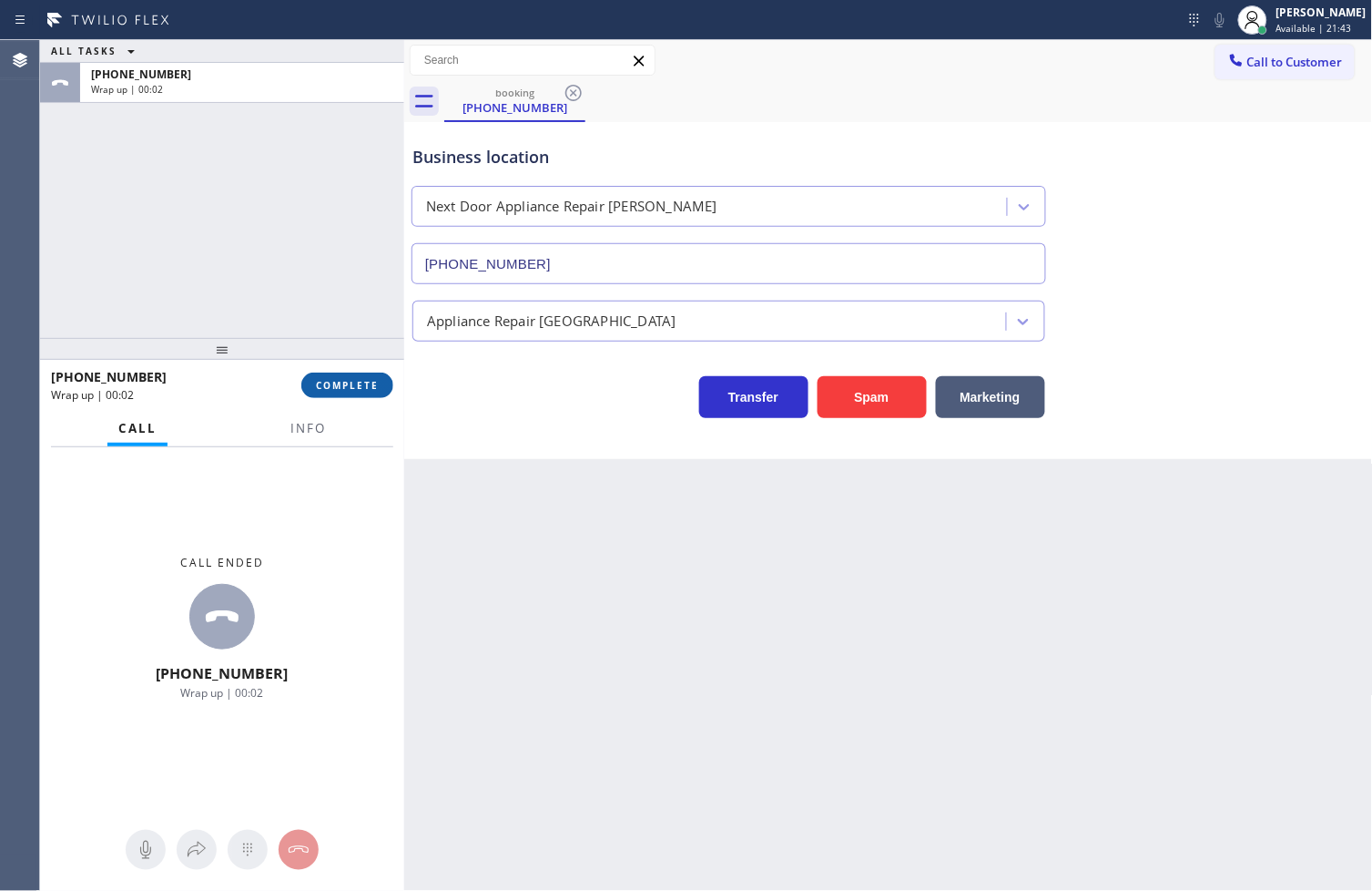
click at [368, 394] on button "COMPLETE" at bounding box center [346, 385] width 92 height 26
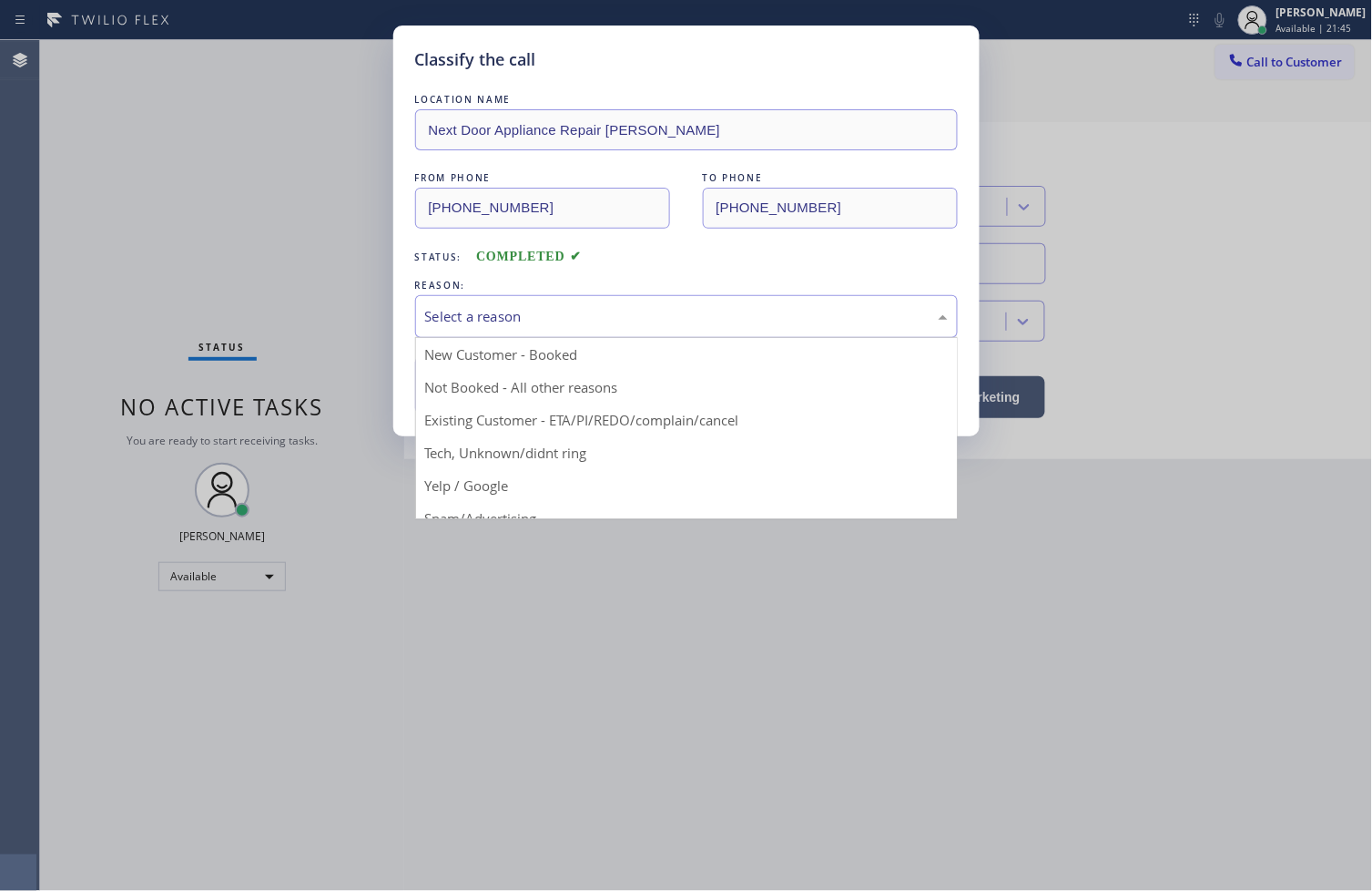
click at [471, 329] on div "Select a reason" at bounding box center [686, 317] width 543 height 43
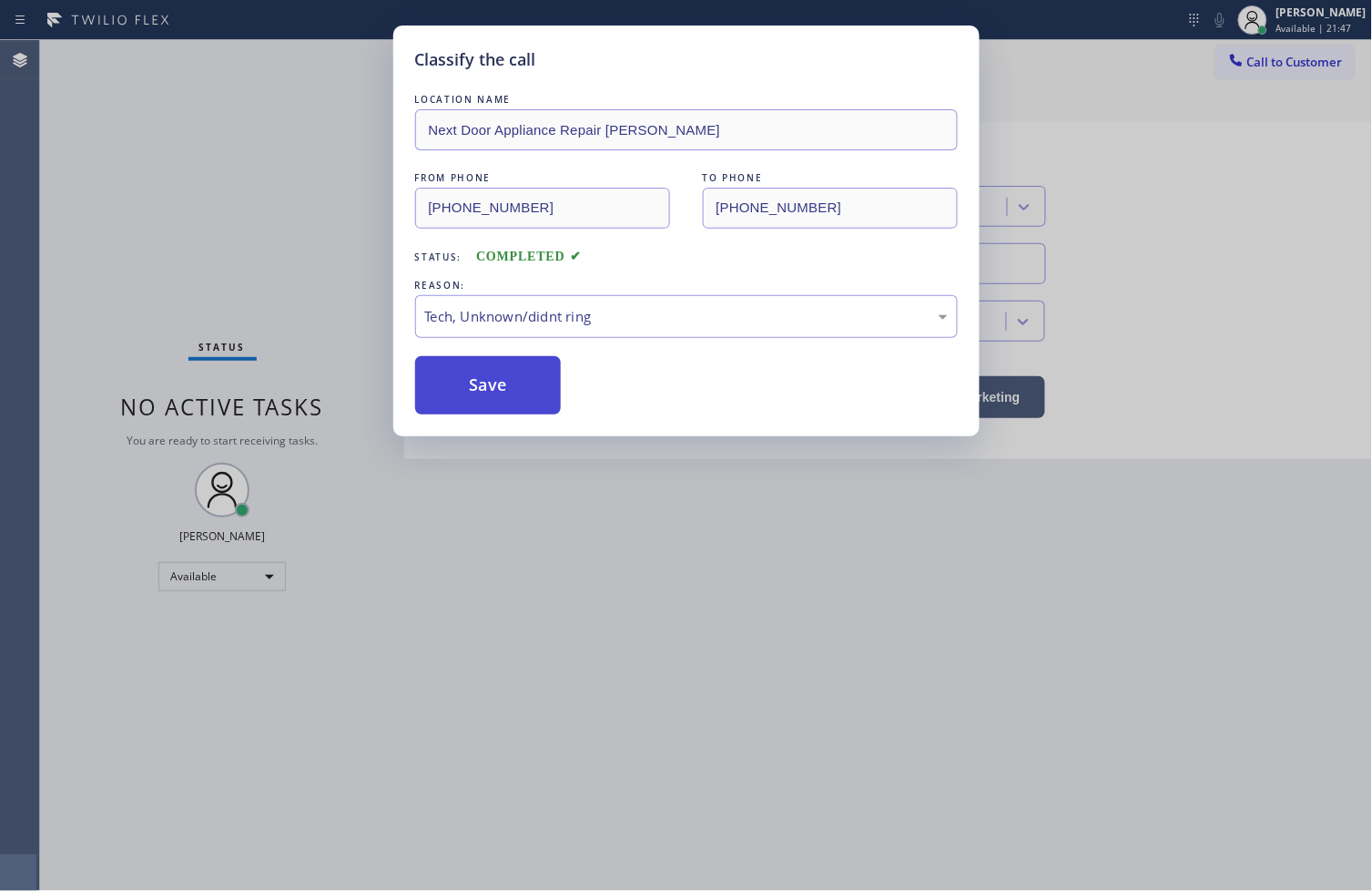
click at [519, 388] on button "Save" at bounding box center [488, 384] width 146 height 58
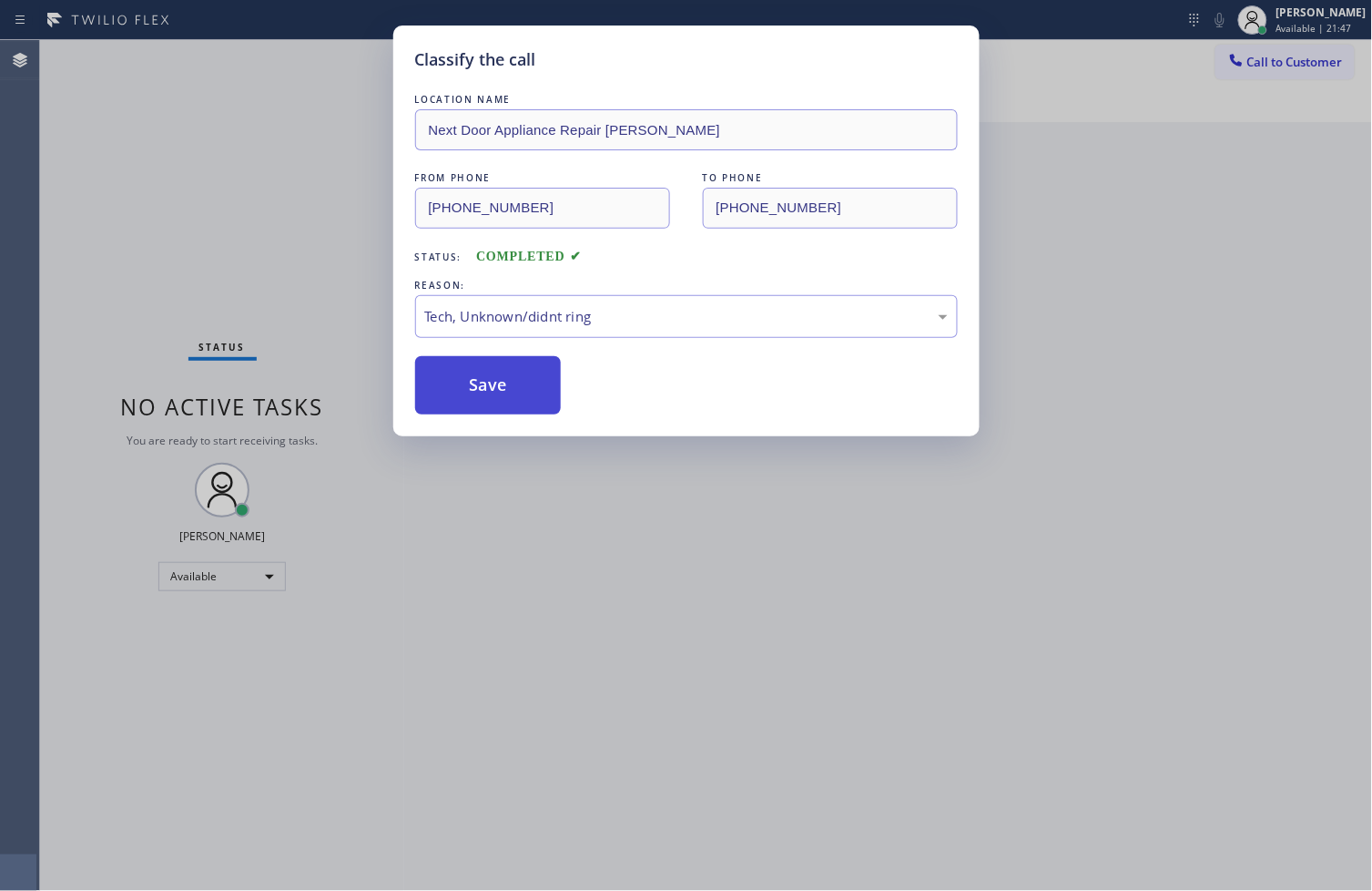
click at [519, 388] on button "Save" at bounding box center [488, 384] width 146 height 58
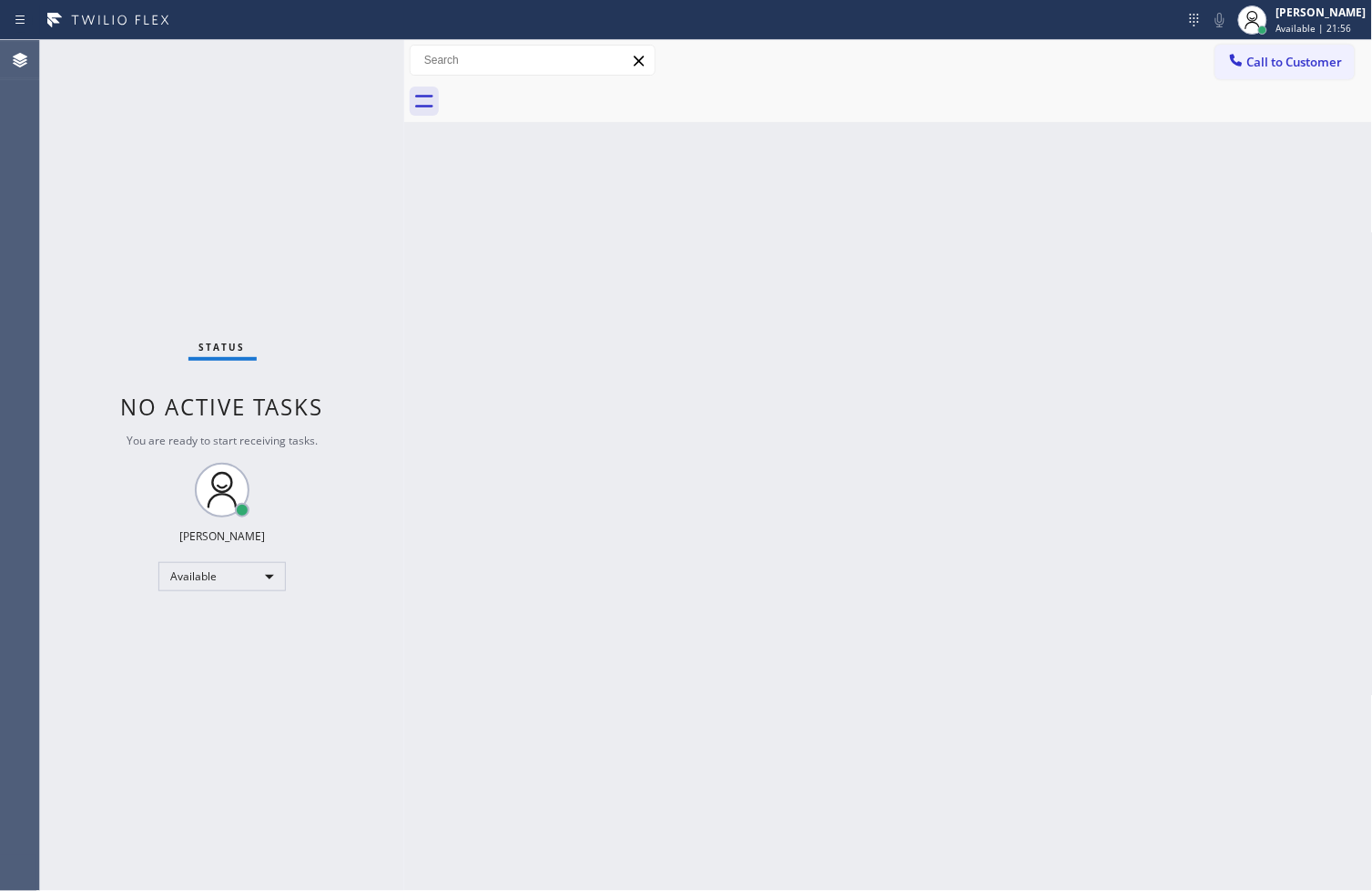
click at [482, 453] on div "Back to Dashboard Change Sender ID Customers Technicians Select a contact Outbo…" at bounding box center [889, 465] width 968 height 850
drag, startPoint x: 350, startPoint y: 220, endPoint x: 334, endPoint y: 124, distance: 97.3
click at [350, 207] on div "Status No active tasks You are ready to start receiving tasks. [PERSON_NAME]" at bounding box center [221, 465] width 364 height 850
click at [337, 61] on div "Status No active tasks You are ready to start receiving tasks. [PERSON_NAME]" at bounding box center [221, 465] width 364 height 850
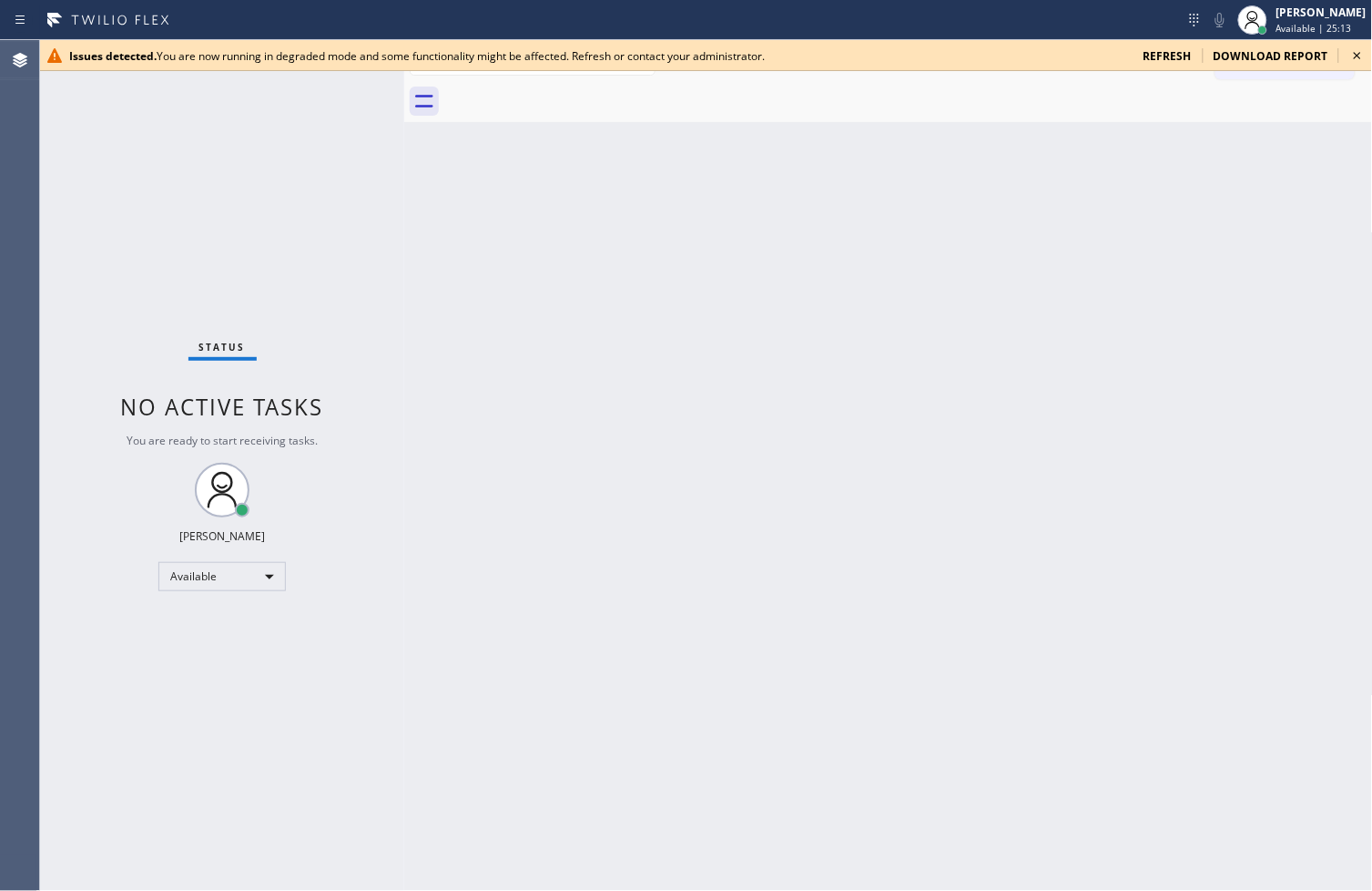
click at [1364, 56] on icon at bounding box center [1357, 56] width 22 height 22
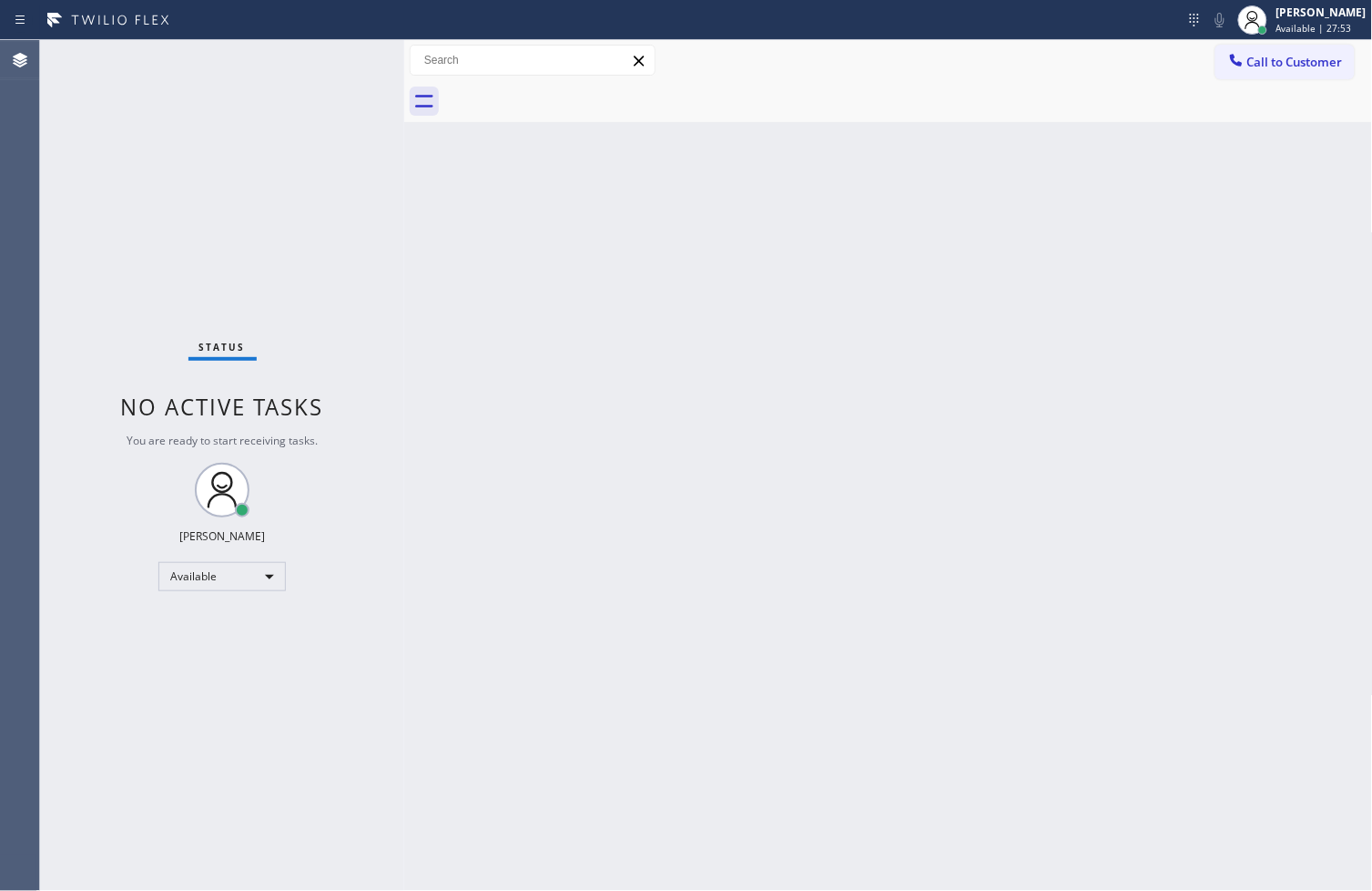
click at [299, 68] on div "Status No active tasks You are ready to start receiving tasks. [PERSON_NAME]" at bounding box center [221, 465] width 364 height 850
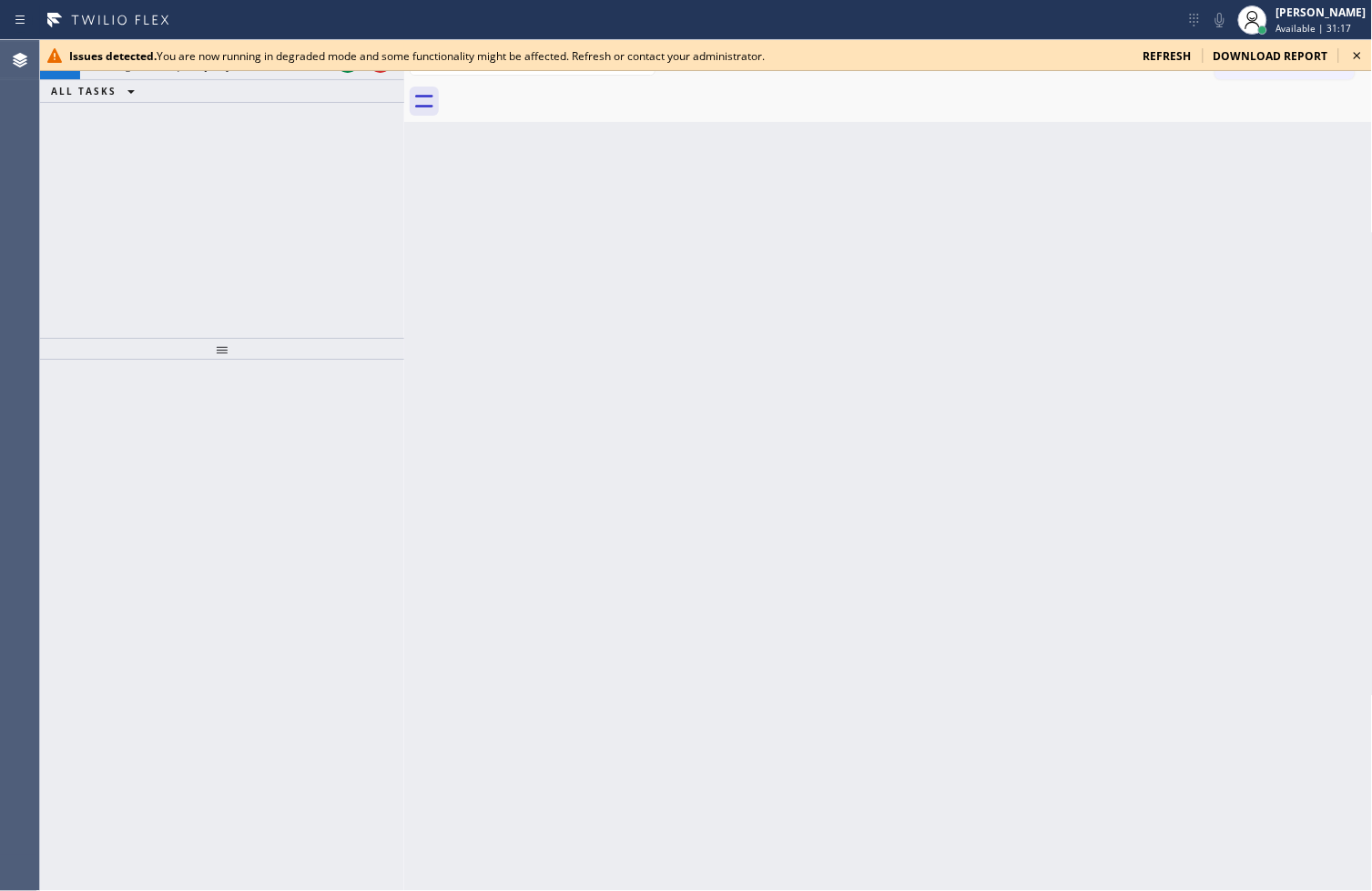
click at [1360, 52] on icon at bounding box center [1357, 56] width 7 height 7
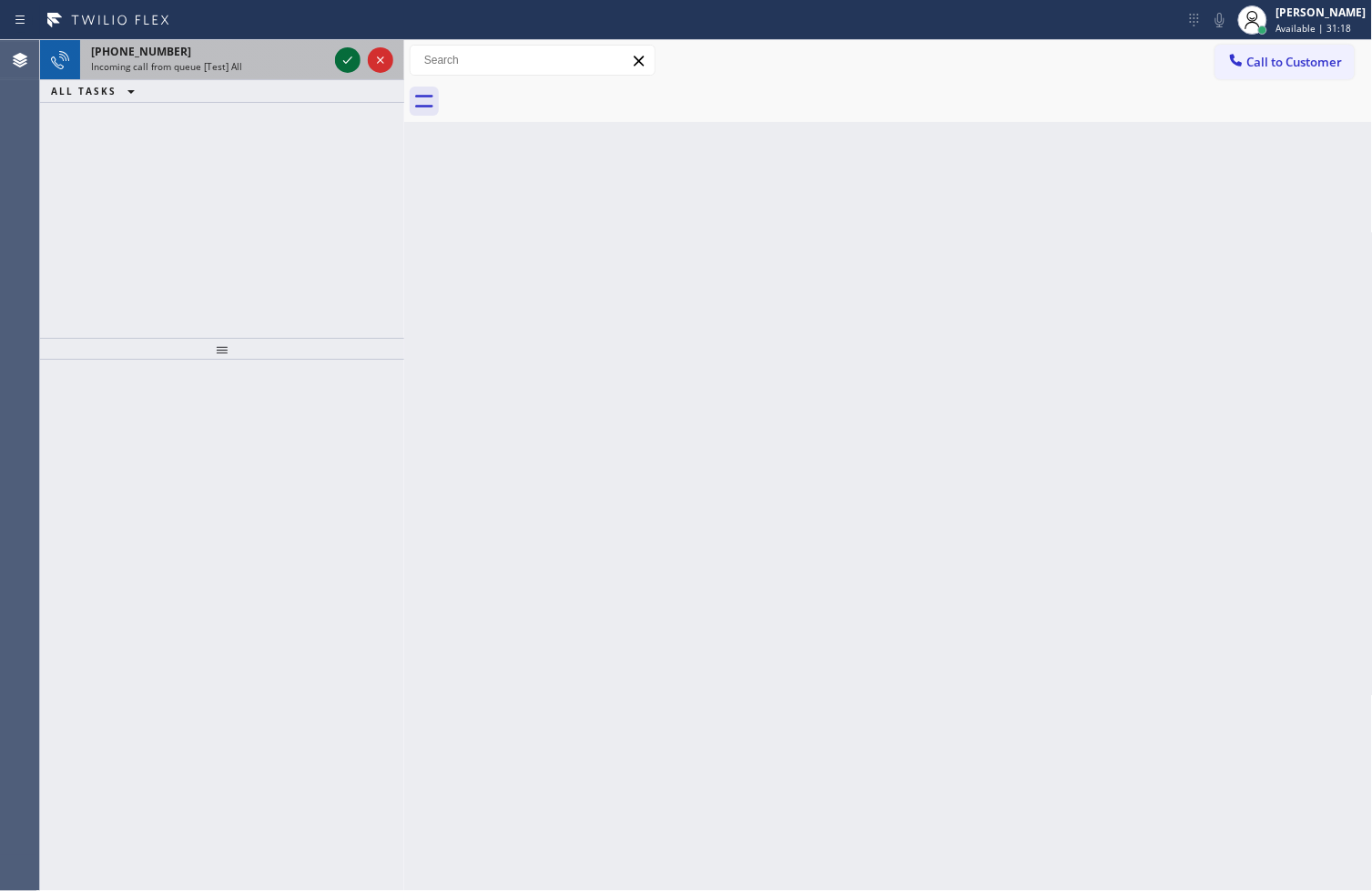
click at [346, 55] on icon at bounding box center [348, 60] width 22 height 22
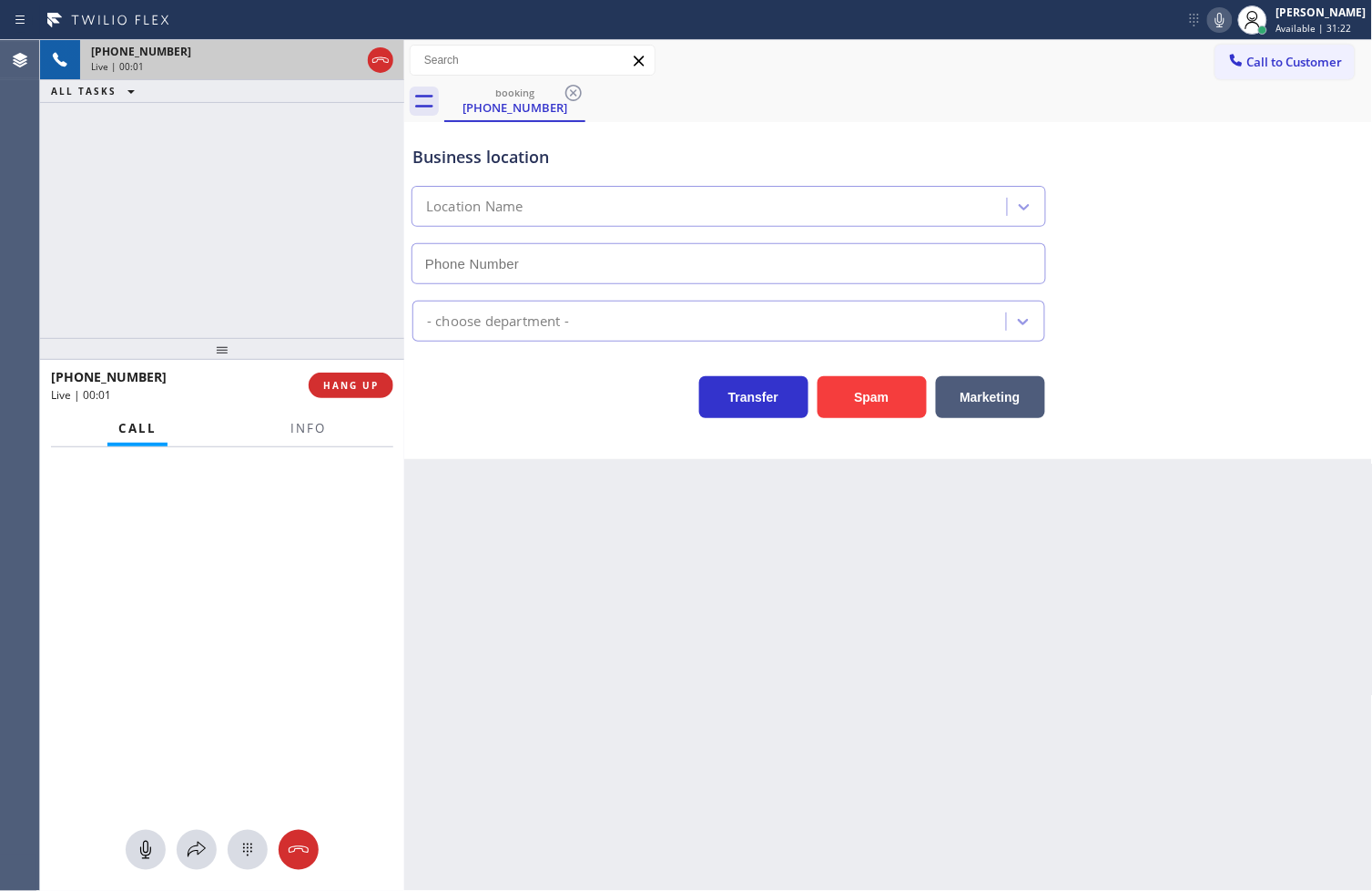
type input "[PHONE_NUMBER]"
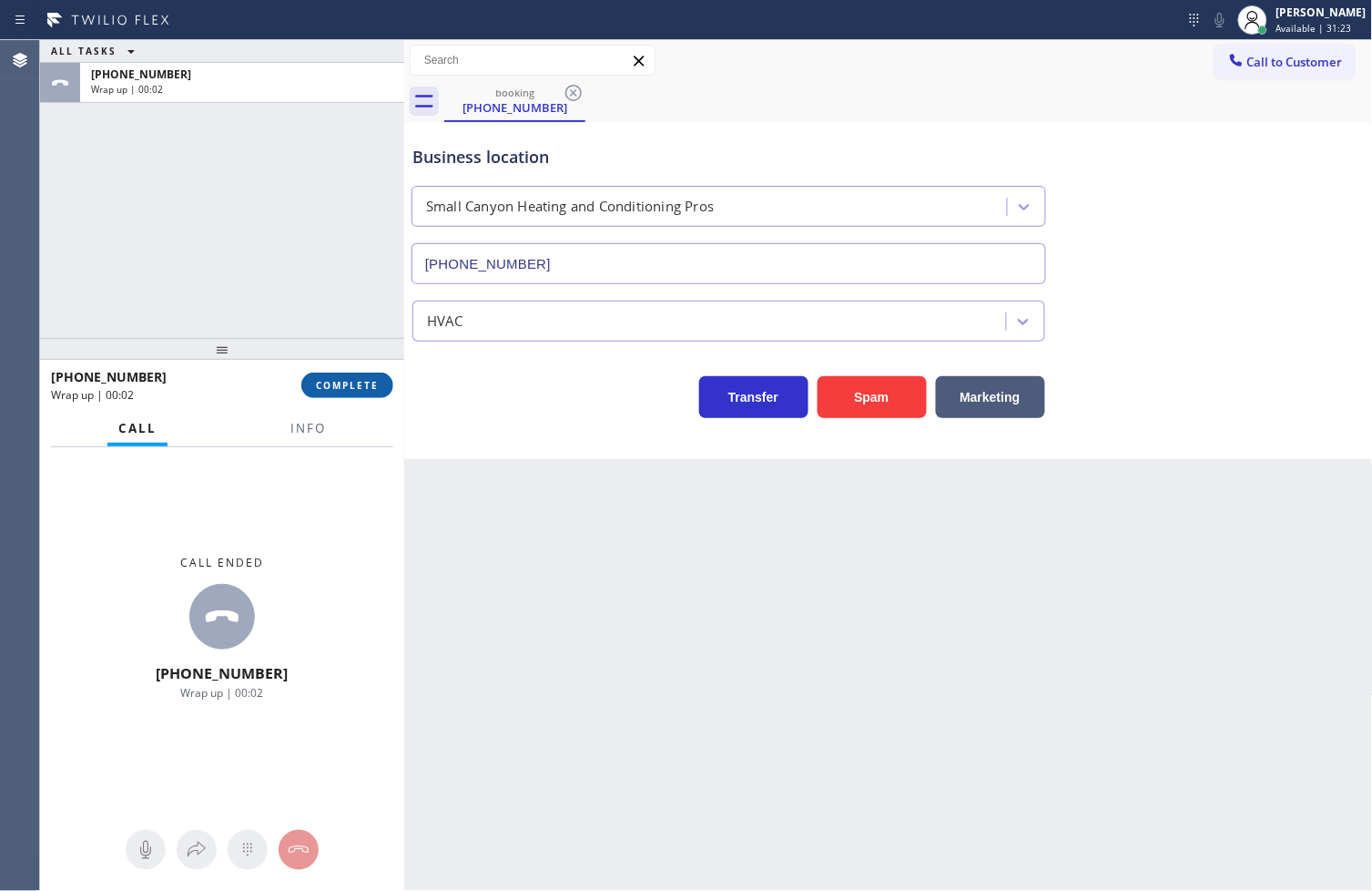
click at [333, 383] on span "COMPLETE" at bounding box center [347, 385] width 63 height 13
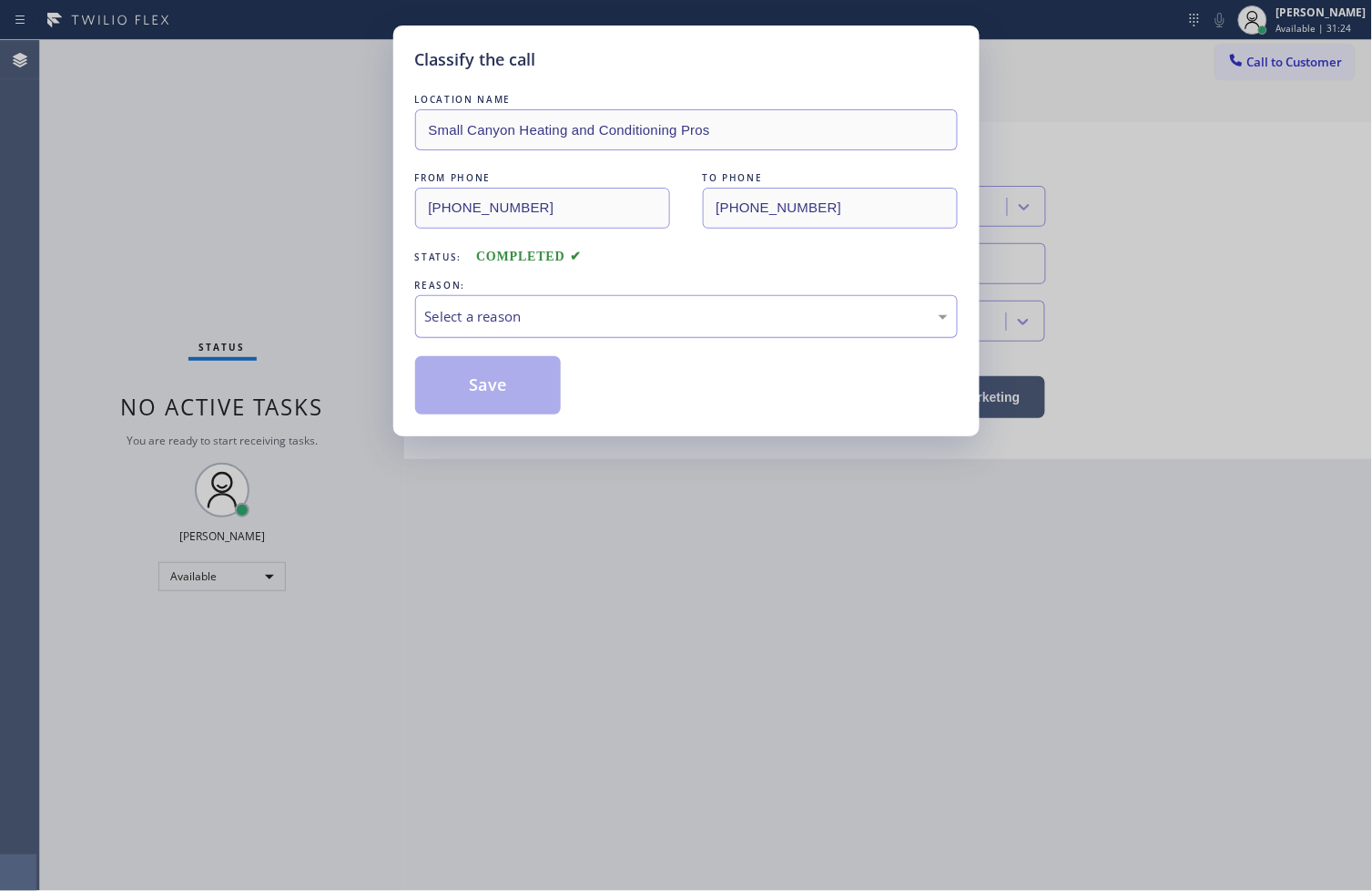
click at [557, 319] on div "Select a reason" at bounding box center [686, 316] width 522 height 21
click at [526, 379] on button "Save" at bounding box center [488, 384] width 146 height 58
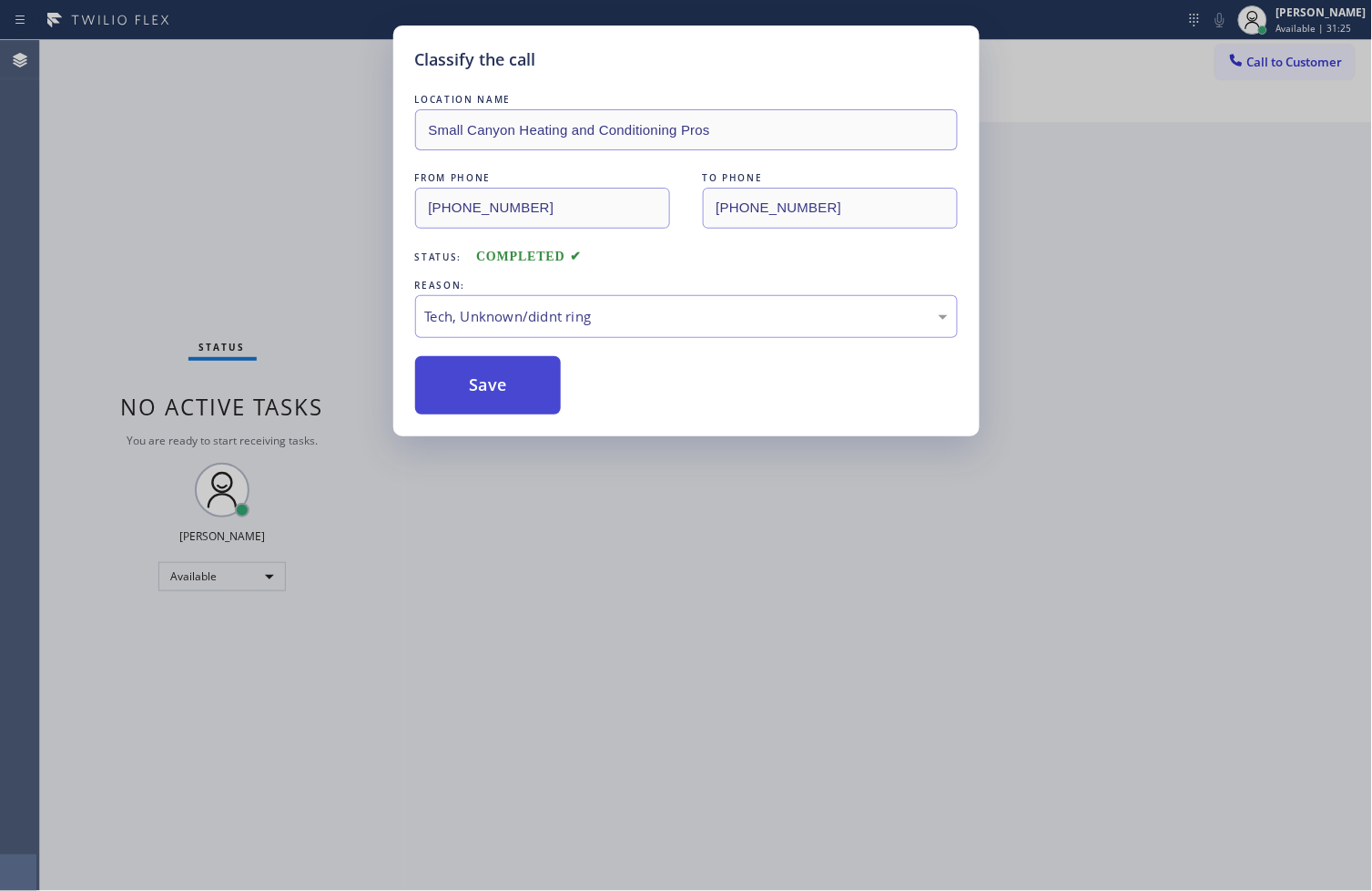
click at [526, 379] on button "Save" at bounding box center [488, 384] width 146 height 58
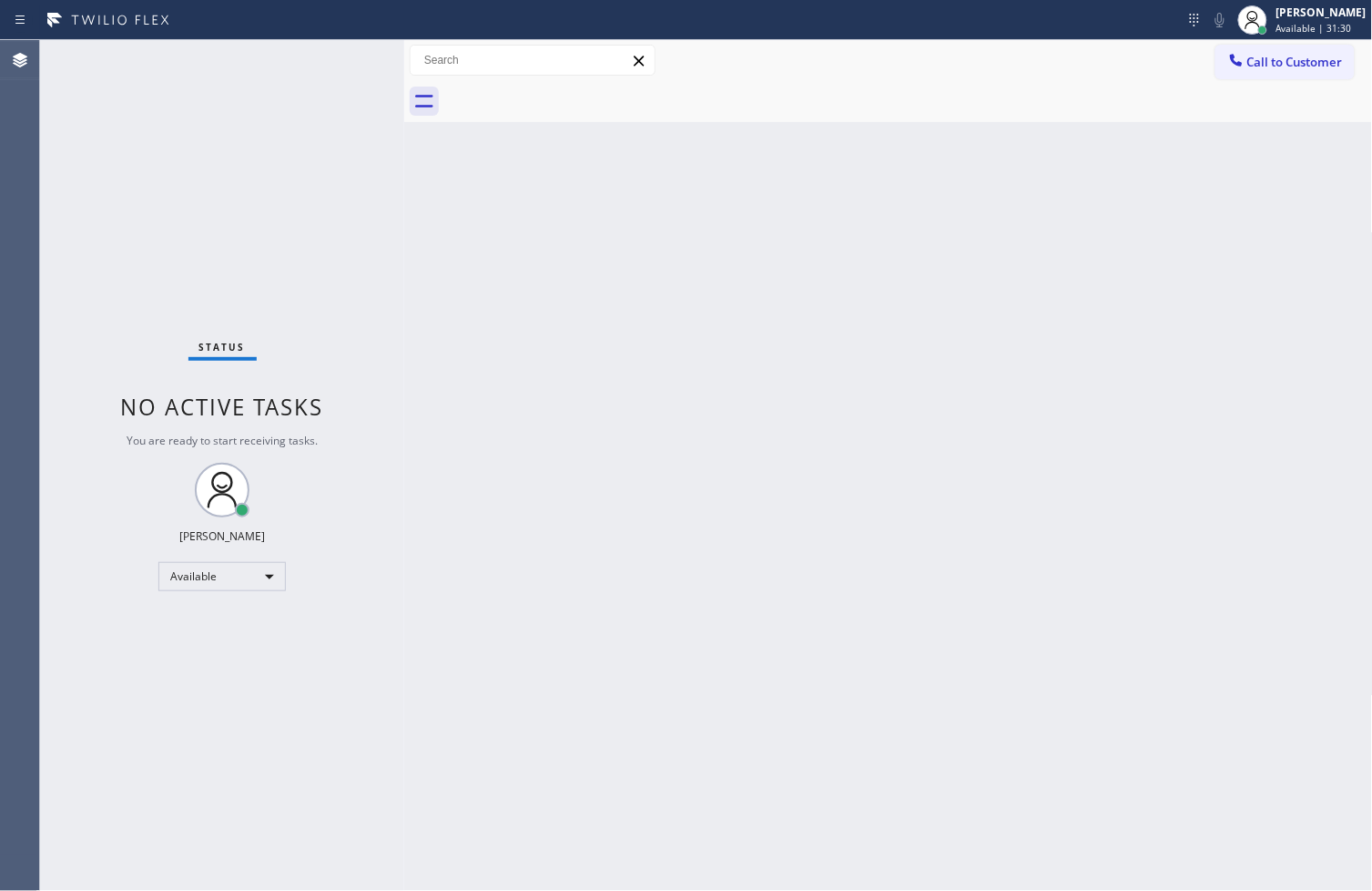
click at [348, 52] on div "Status No active tasks You are ready to start receiving tasks. [PERSON_NAME]" at bounding box center [221, 465] width 364 height 850
click at [33, 320] on div "Agent Desktop" at bounding box center [19, 465] width 39 height 850
click at [257, 128] on div "Status No active tasks You are ready to start receiving tasks. [PERSON_NAME]" at bounding box center [221, 465] width 364 height 850
drag, startPoint x: 313, startPoint y: 301, endPoint x: 332, endPoint y: 240, distance: 63.9
click at [316, 296] on div "Status No active tasks You are ready to start receiving tasks. [PERSON_NAME]" at bounding box center [221, 465] width 364 height 850
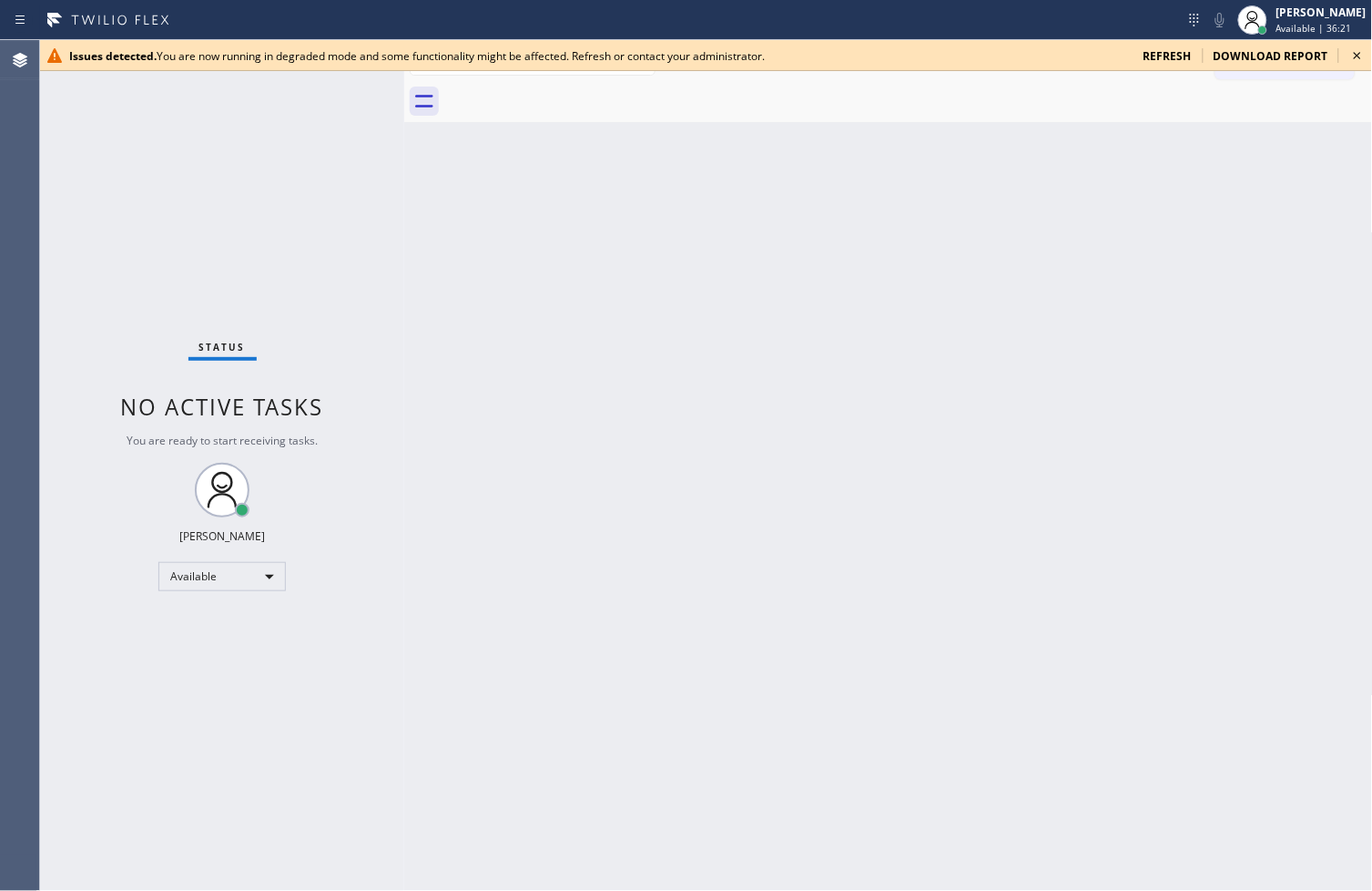
click at [1352, 55] on icon at bounding box center [1357, 56] width 22 height 22
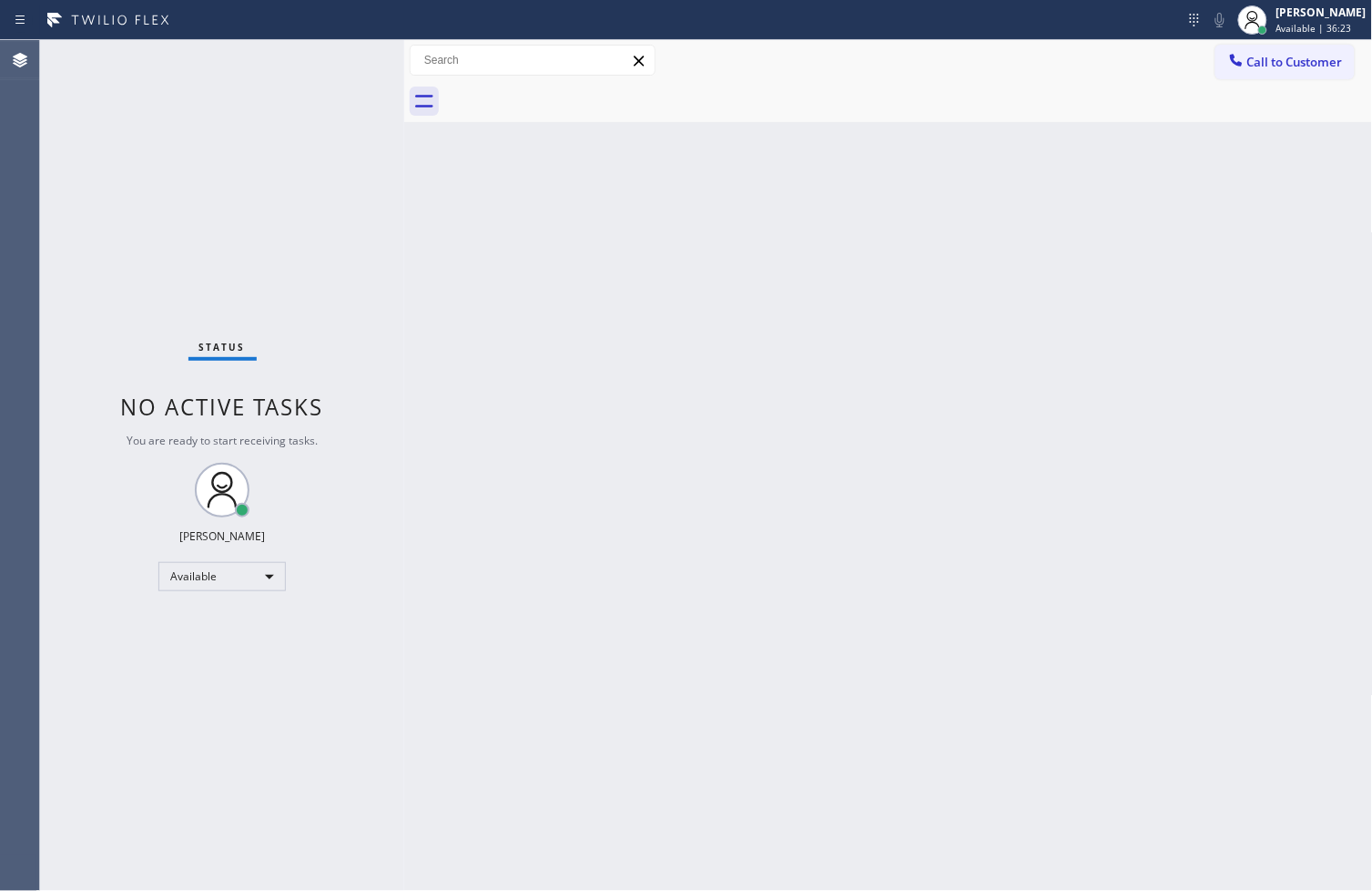
click at [339, 55] on div "Status No active tasks You are ready to start receiving tasks. [PERSON_NAME]" at bounding box center [221, 465] width 364 height 850
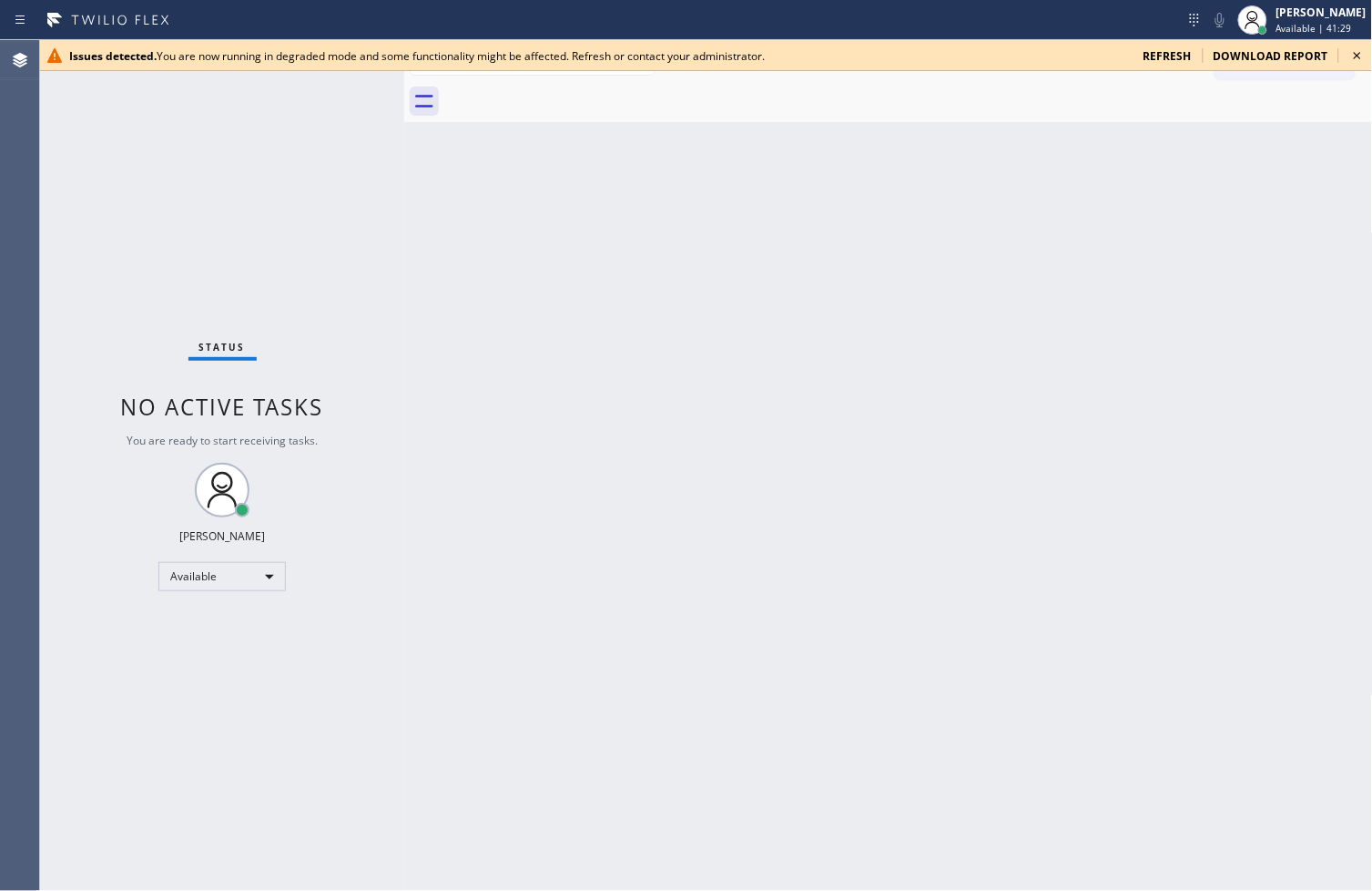
click at [1354, 51] on icon at bounding box center [1357, 56] width 22 height 22
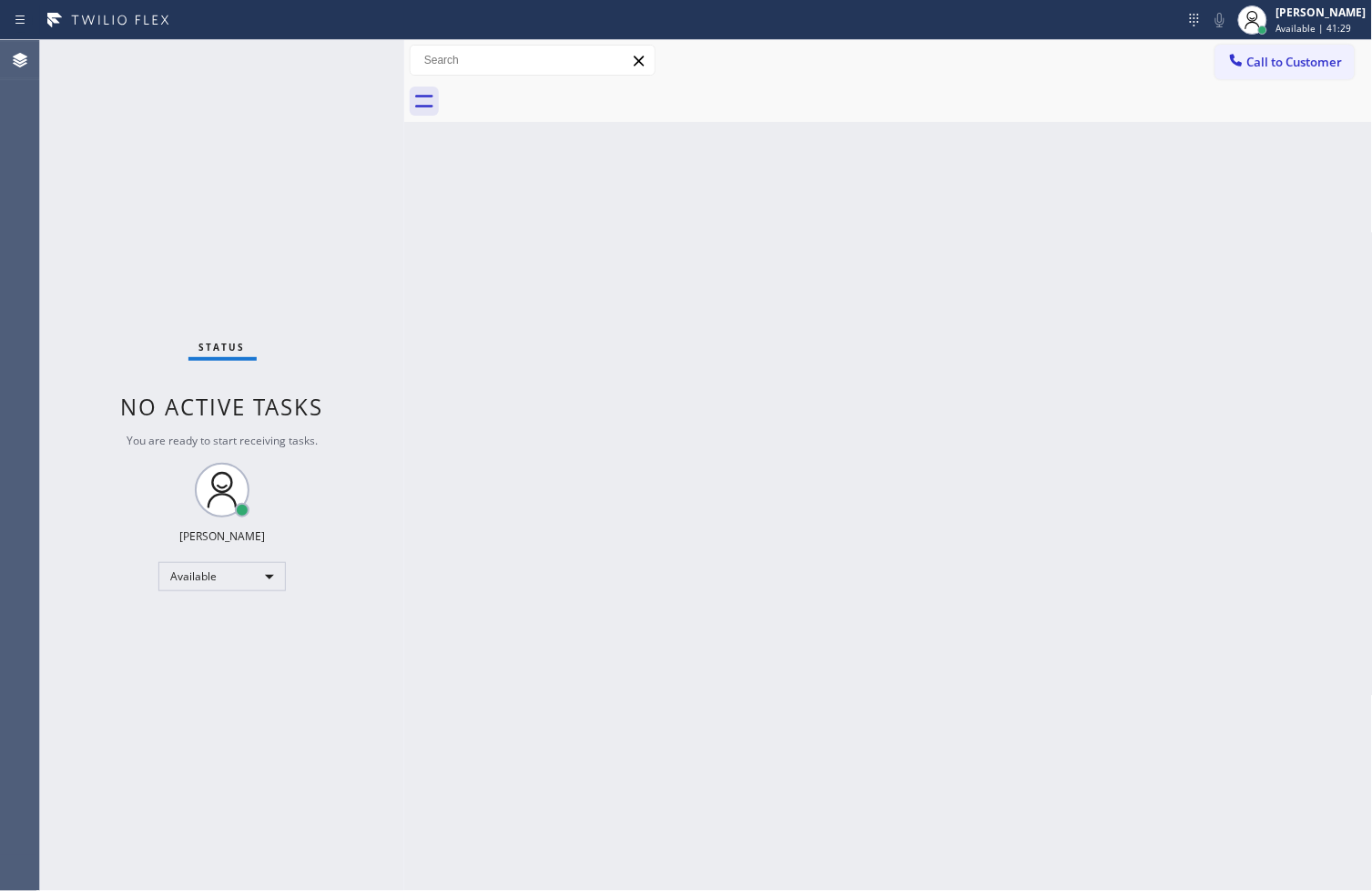
click at [382, 139] on div "Status No active tasks You are ready to start receiving tasks. [PERSON_NAME]" at bounding box center [221, 465] width 364 height 850
click at [343, 53] on div "Status No active tasks You are ready to start receiving tasks. [PERSON_NAME]" at bounding box center [221, 465] width 364 height 850
click at [337, 58] on div "Status No active tasks You are ready to start receiving tasks. [PERSON_NAME]" at bounding box center [221, 465] width 364 height 850
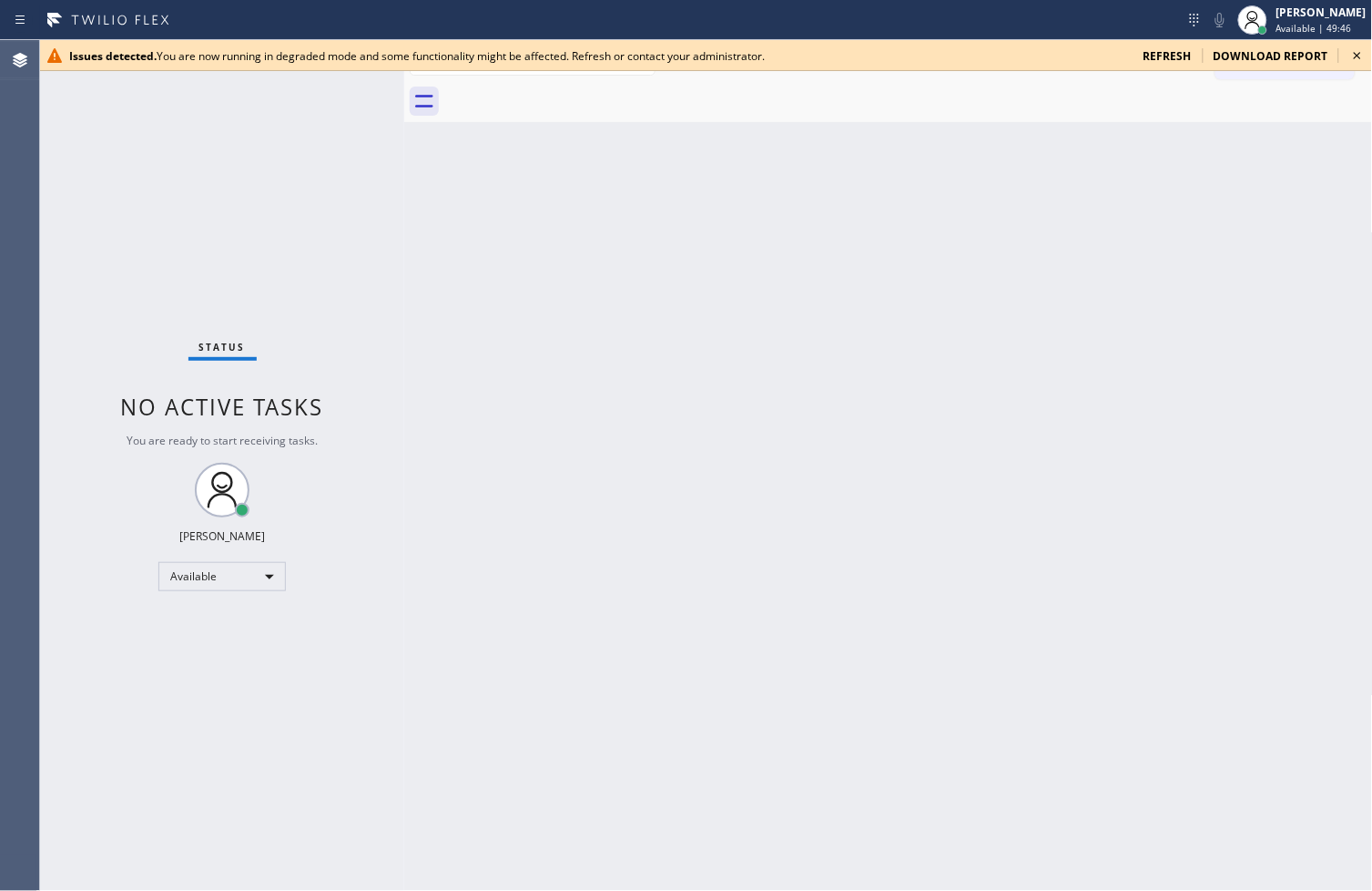
click at [1362, 57] on icon at bounding box center [1357, 56] width 22 height 22
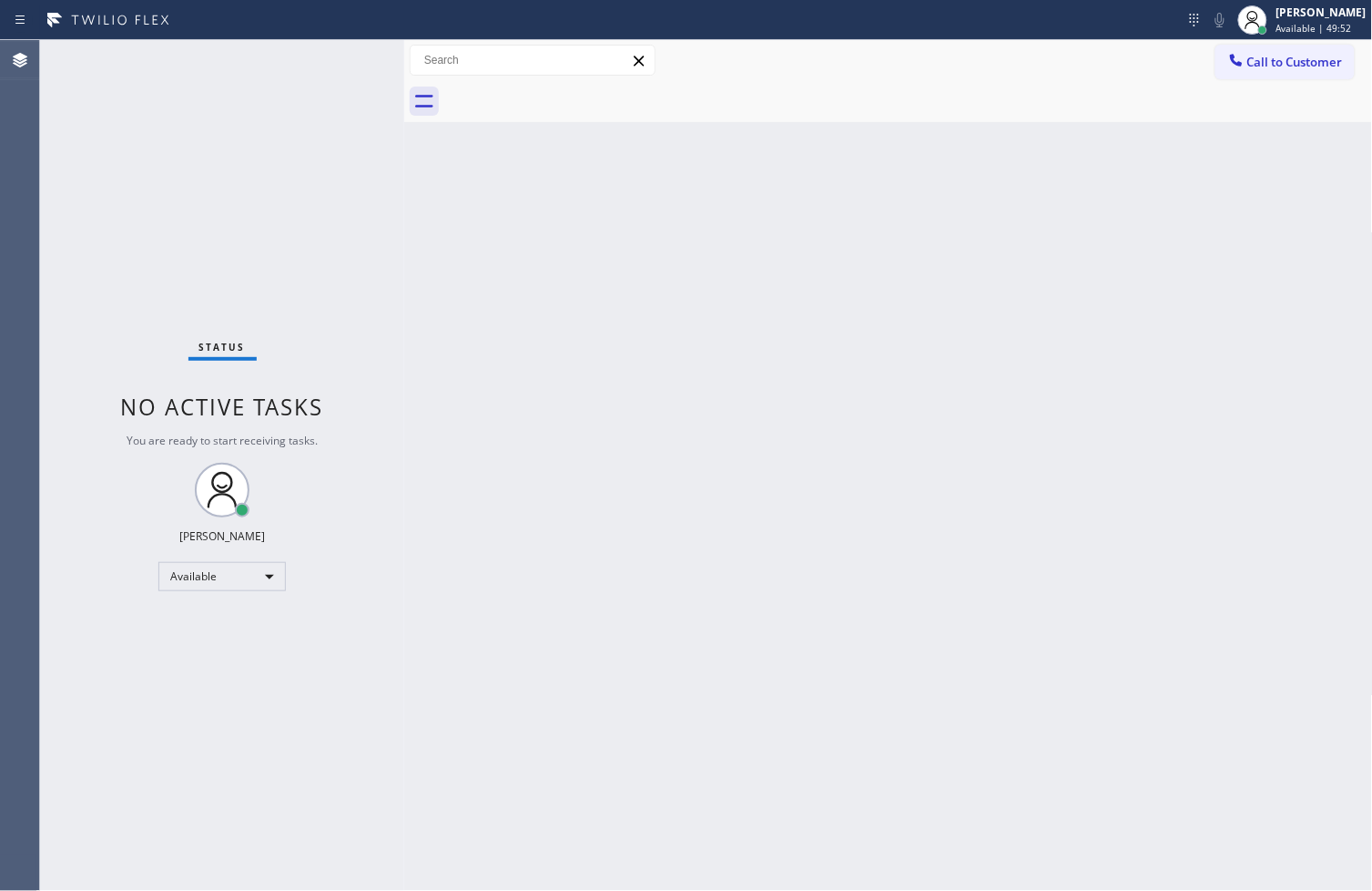
click at [856, 643] on div "Back to Dashboard Change Sender ID Customers Technicians Select a contact Outbo…" at bounding box center [889, 465] width 968 height 850
click at [240, 119] on div "Status No active tasks You are ready to start receiving tasks. [PERSON_NAME]" at bounding box center [221, 465] width 364 height 850
click at [354, 67] on div "Status No active tasks You are ready to start receiving tasks. [PERSON_NAME]" at bounding box center [221, 465] width 364 height 850
click at [344, 59] on div "Status No active tasks You are ready to start receiving tasks. [PERSON_NAME]" at bounding box center [221, 465] width 364 height 850
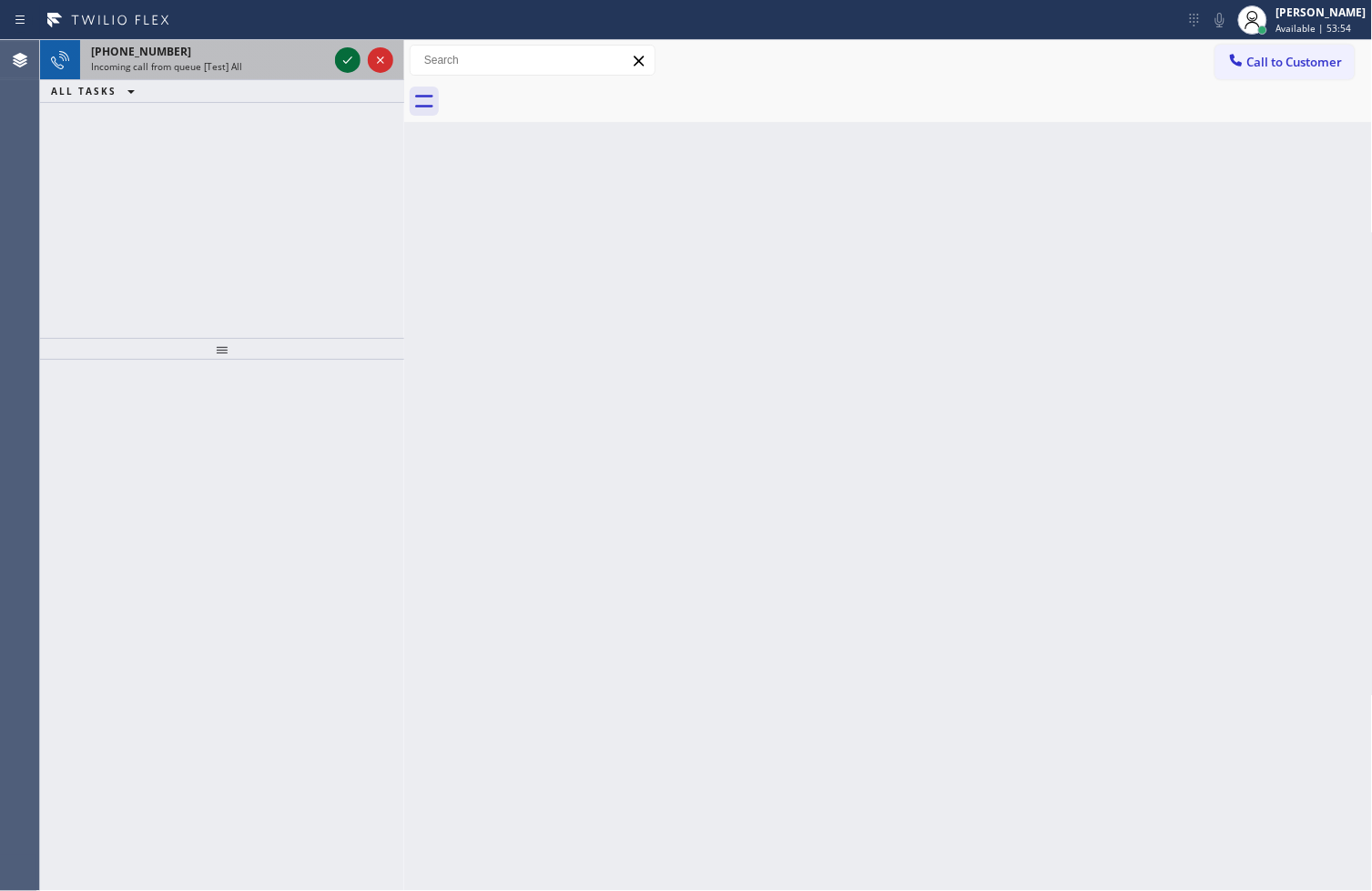
click at [344, 59] on icon at bounding box center [348, 60] width 22 height 22
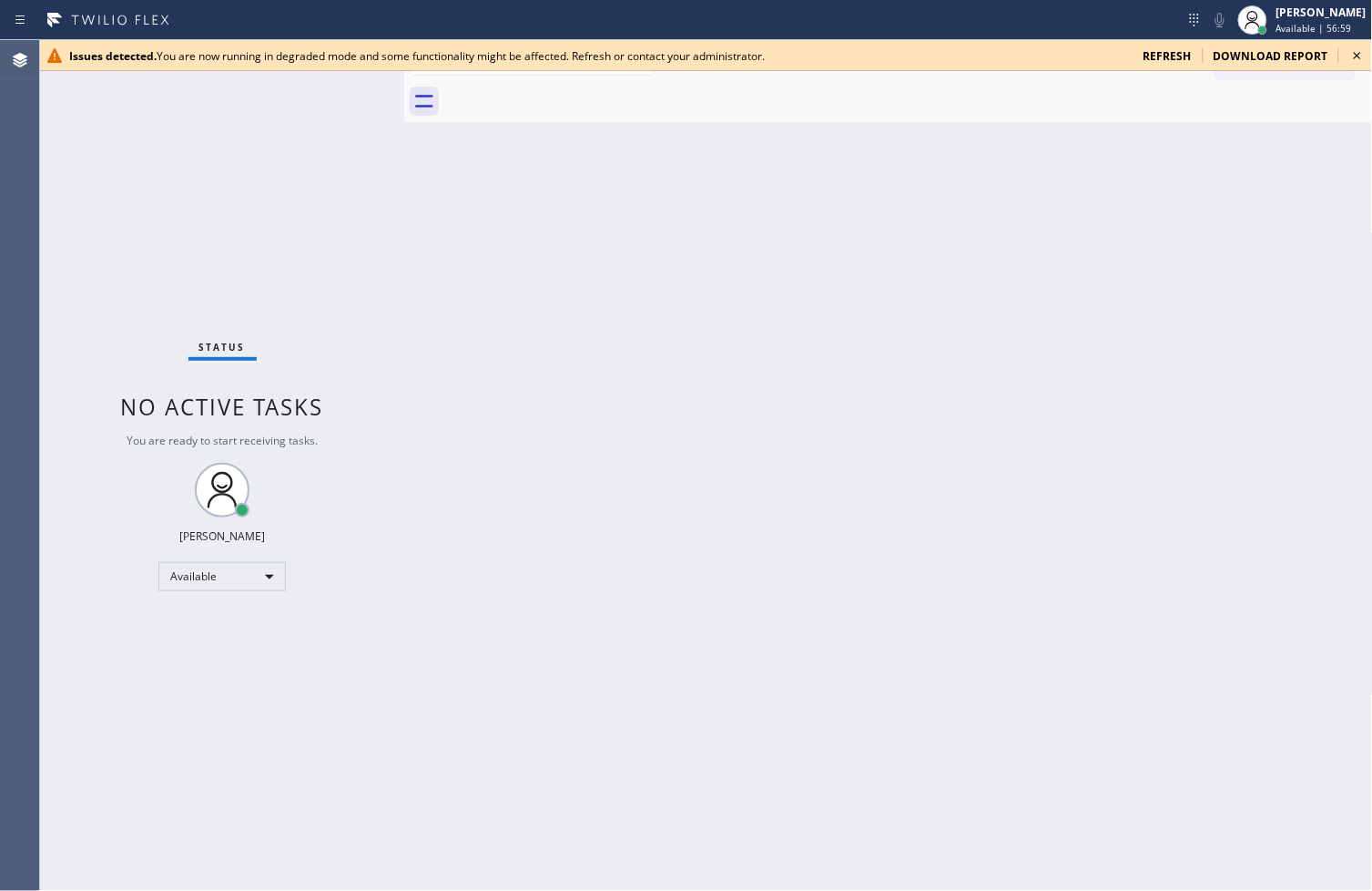
click at [1356, 56] on icon at bounding box center [1357, 56] width 22 height 22
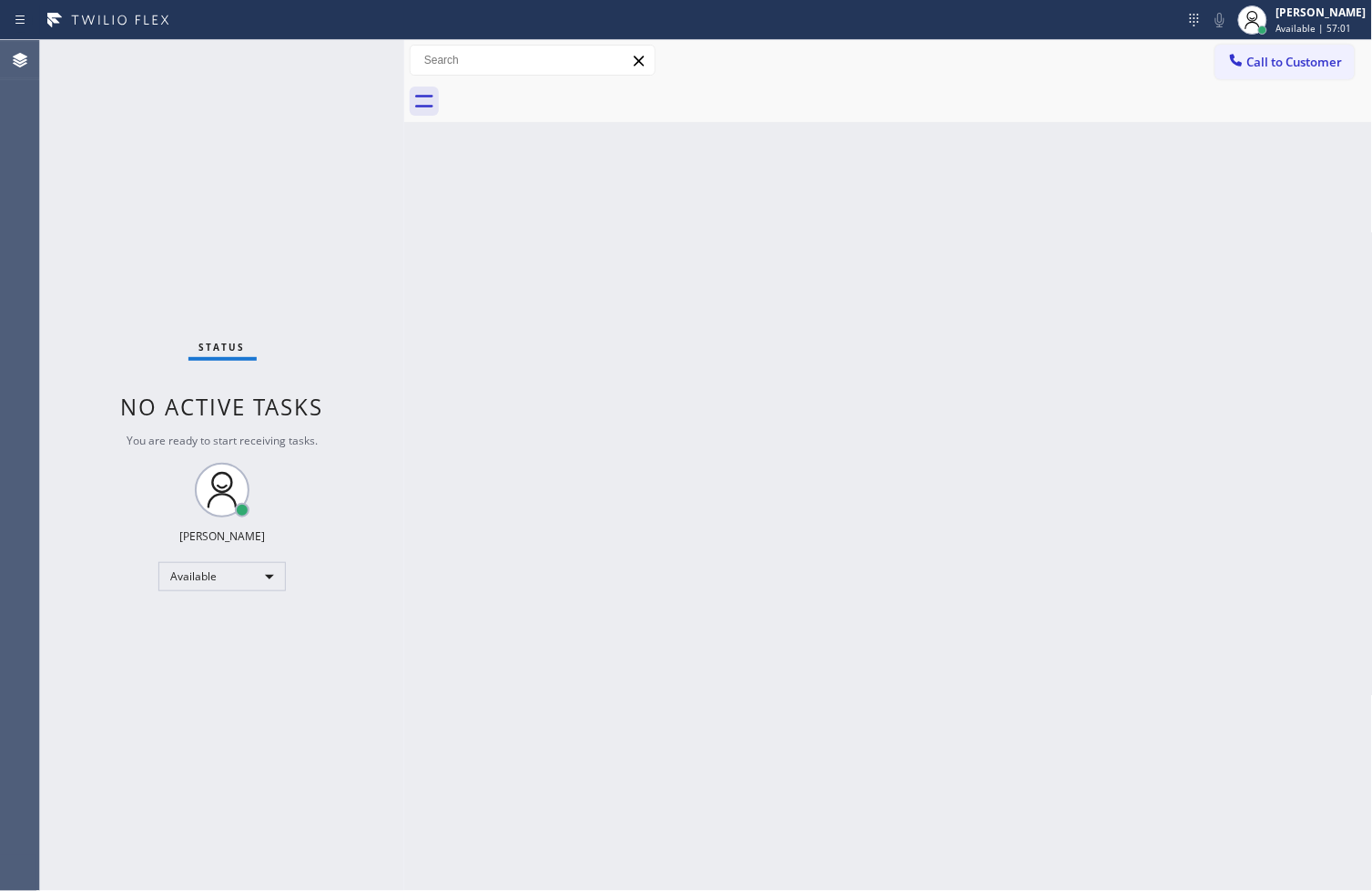
click at [330, 58] on div "Status No active tasks You are ready to start receiving tasks. [PERSON_NAME]" at bounding box center [221, 465] width 364 height 850
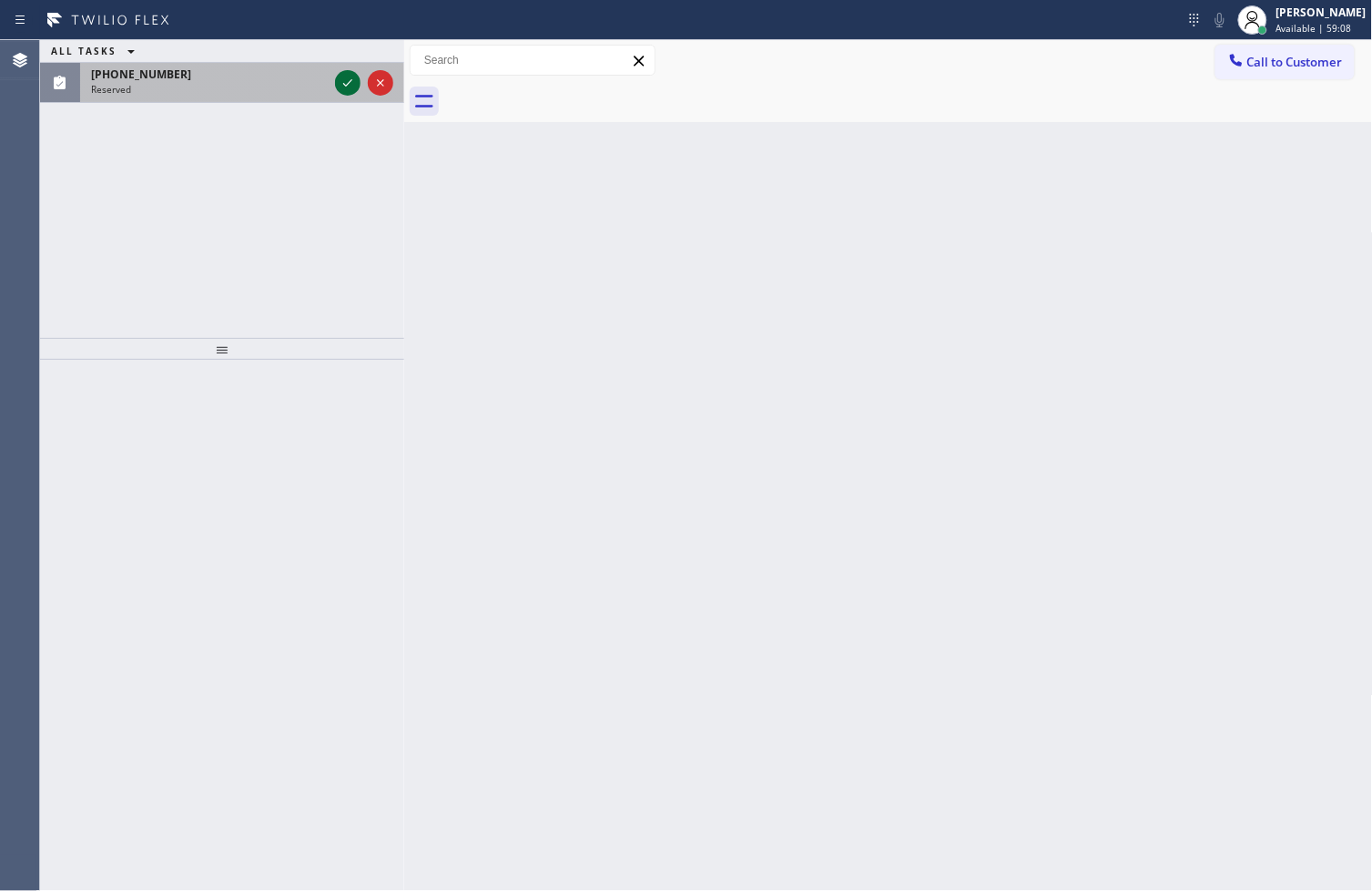
click at [342, 84] on icon at bounding box center [348, 83] width 22 height 22
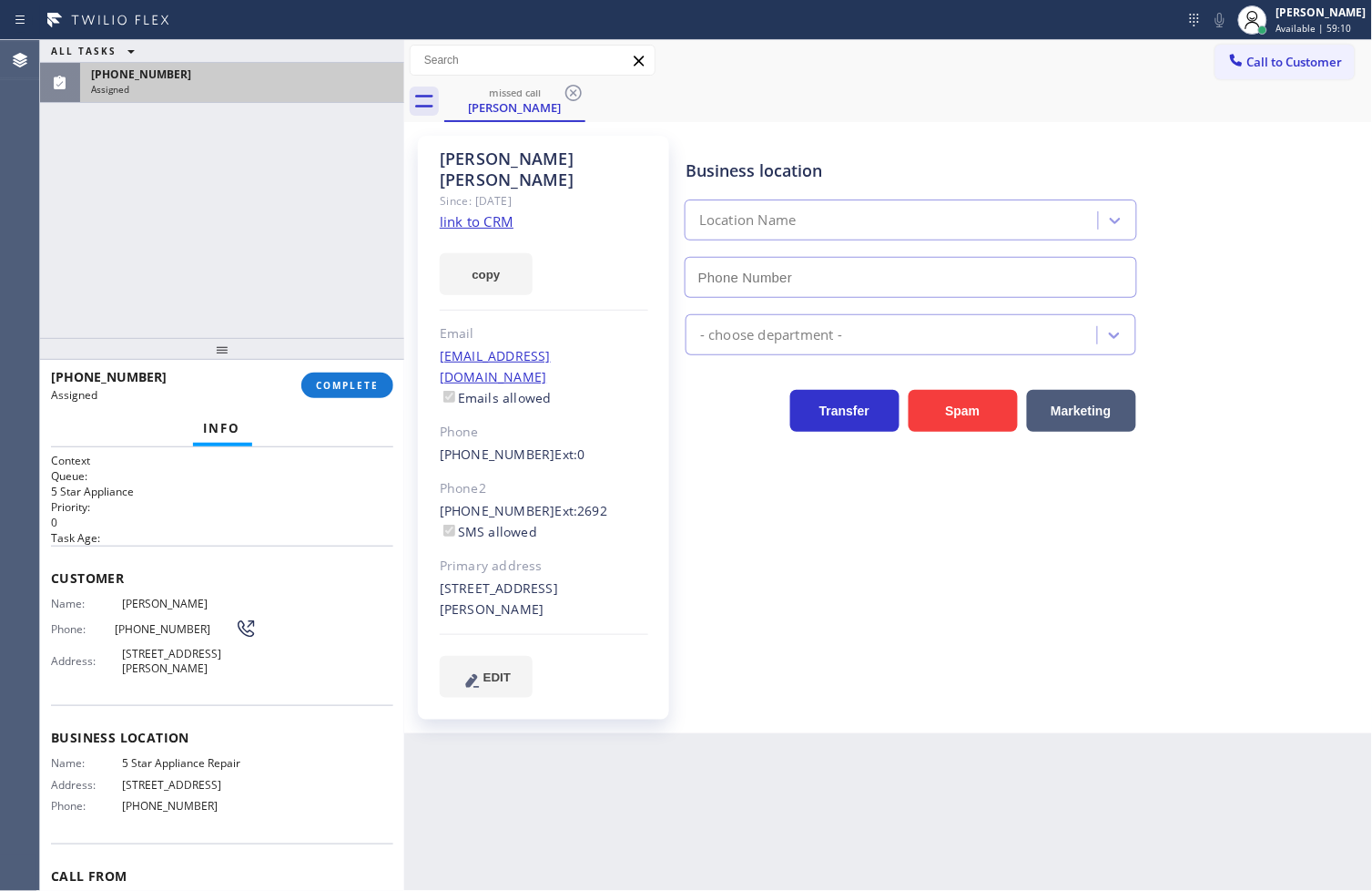
type input "[PHONE_NUMBER]"
click at [44, 603] on div "Context Queue: 5 Star Appliance Priority: 0 Task Age: Customer Name: [PERSON_NA…" at bounding box center [221, 670] width 364 height 445
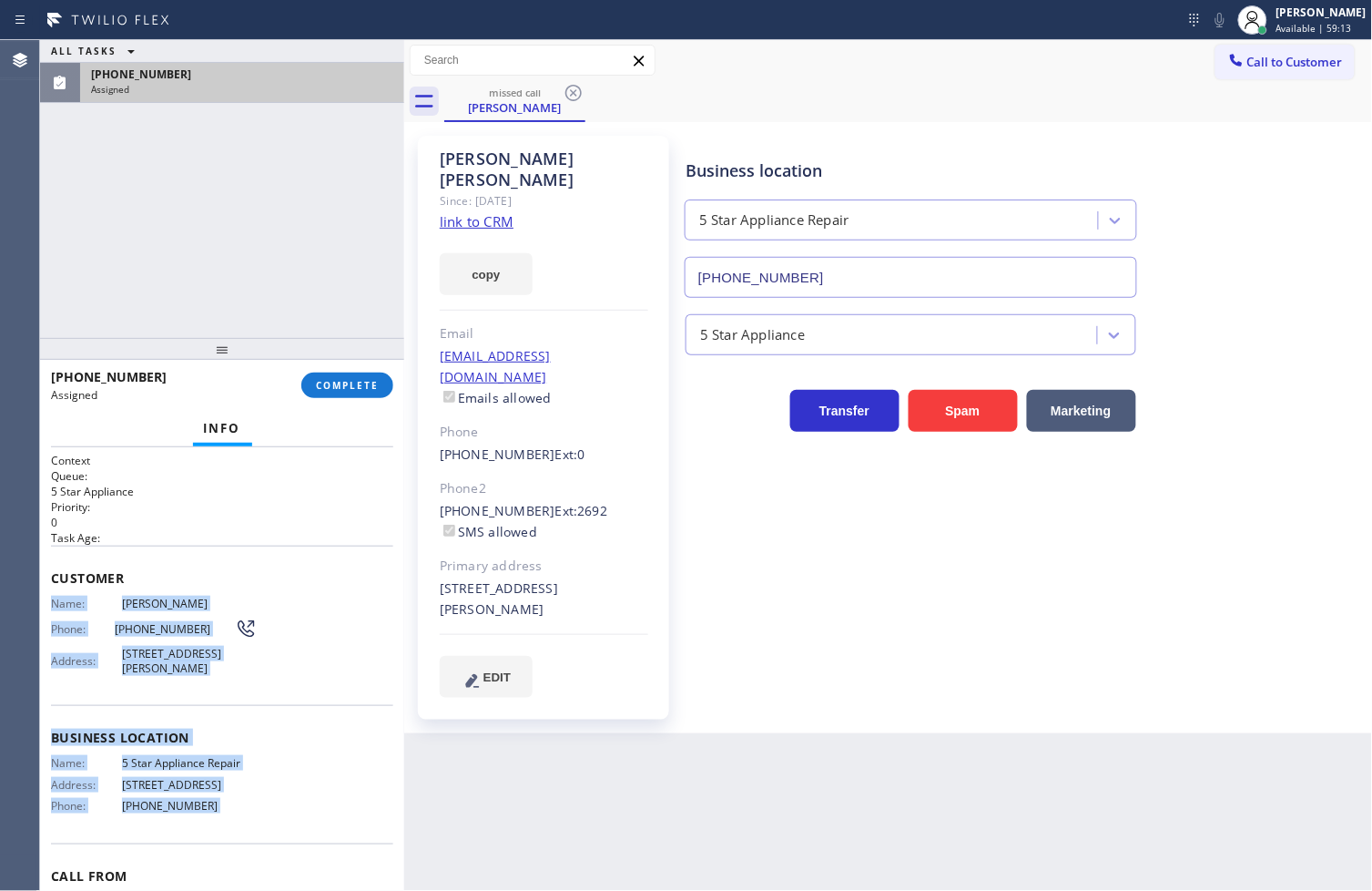
drag, startPoint x: 44, startPoint y: 603, endPoint x: 232, endPoint y: 827, distance: 292.4
click at [232, 827] on div "Context Queue: 5 Star Appliance Priority: 0 Task Age: Customer Name: [PERSON_NA…" at bounding box center [221, 670] width 364 height 445
copy div "Name: [PERSON_NAME] Phone: [PHONE_NUMBER] Address: [STREET_ADDRESS][PERSON_NAME…"
click at [354, 388] on span "COMPLETE" at bounding box center [347, 385] width 63 height 13
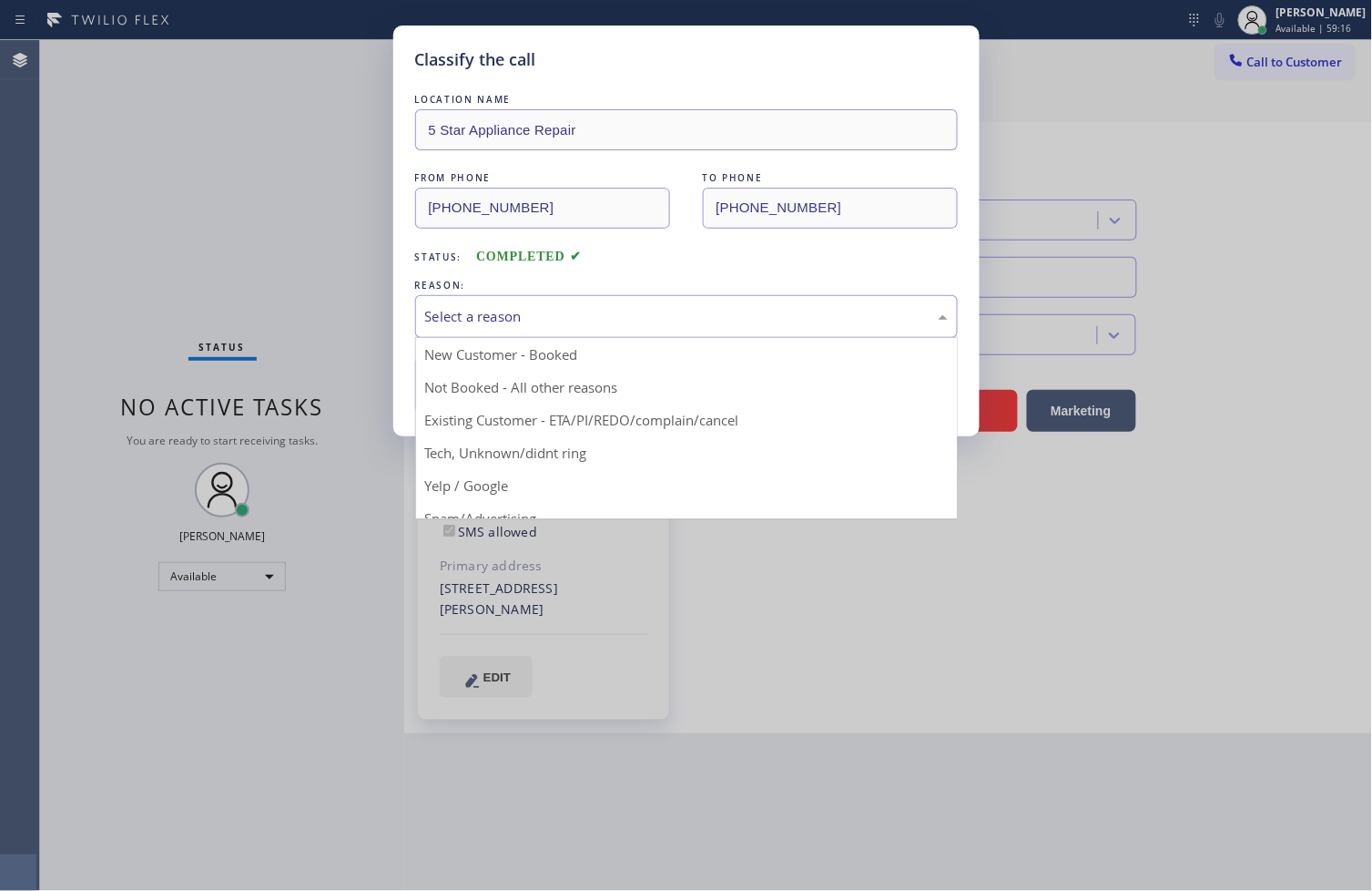
click at [529, 317] on div "Select a reason" at bounding box center [686, 316] width 522 height 21
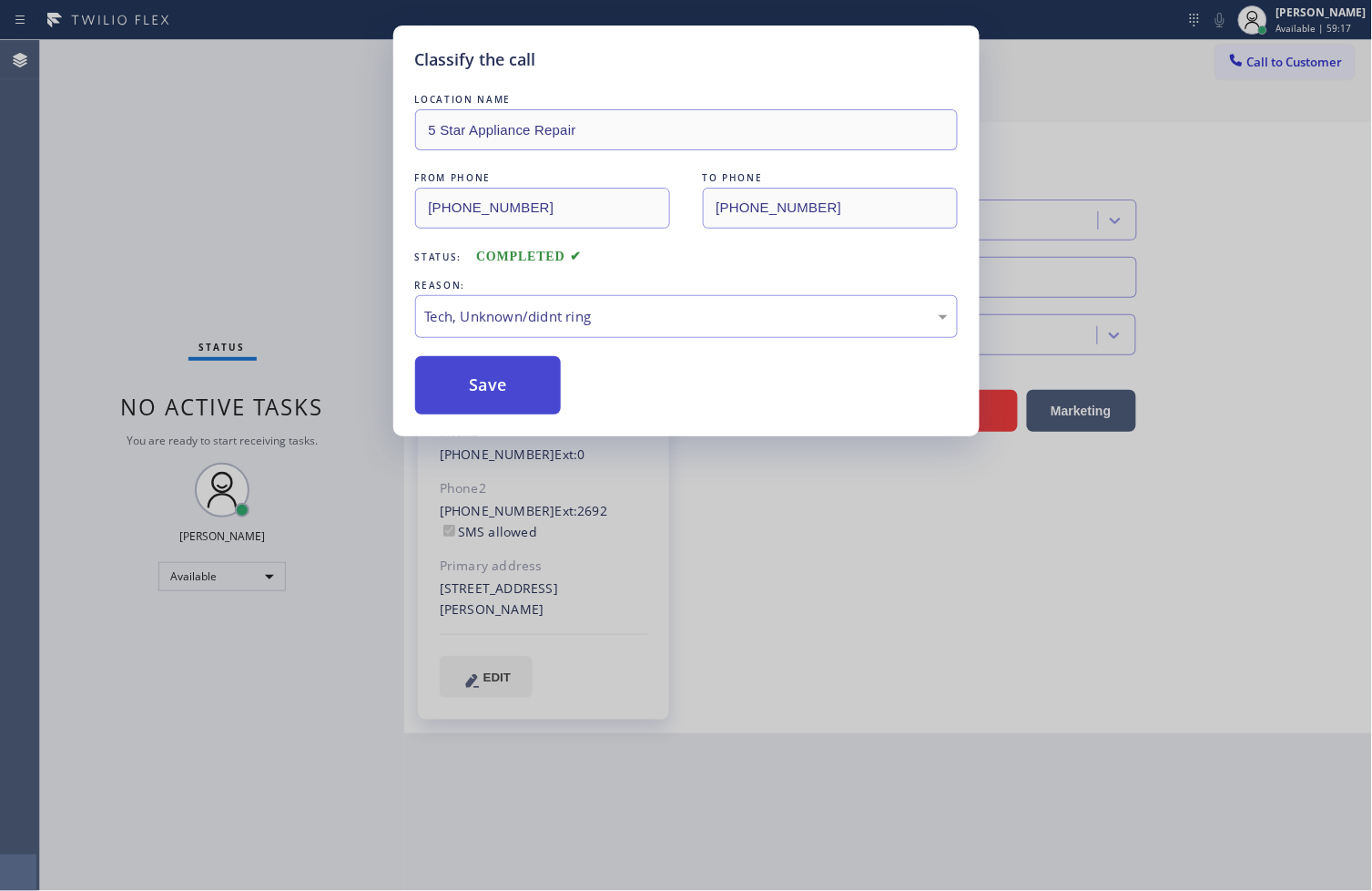
click at [501, 399] on button "Save" at bounding box center [488, 384] width 146 height 58
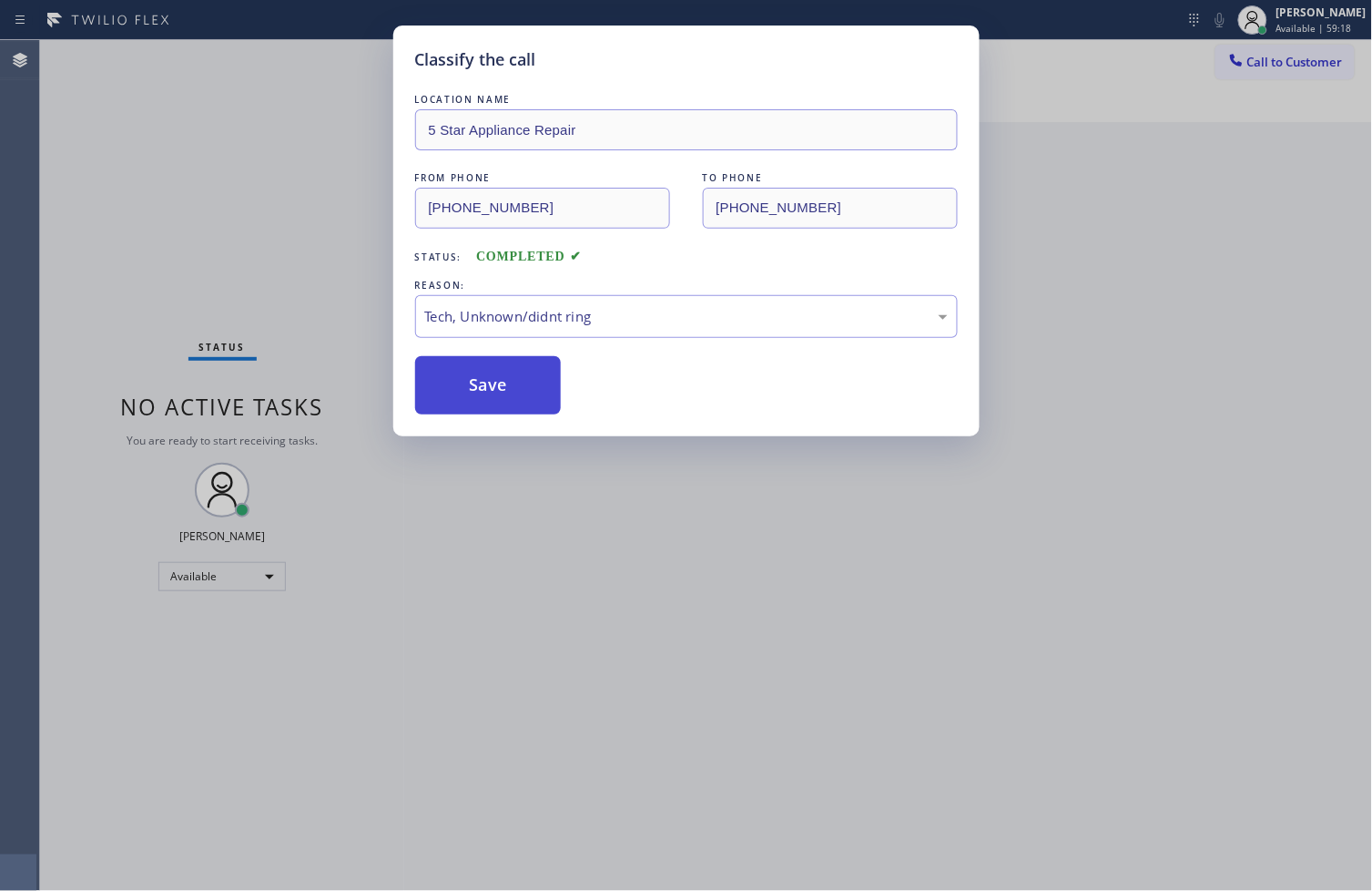
click at [501, 399] on button "Save" at bounding box center [488, 384] width 146 height 58
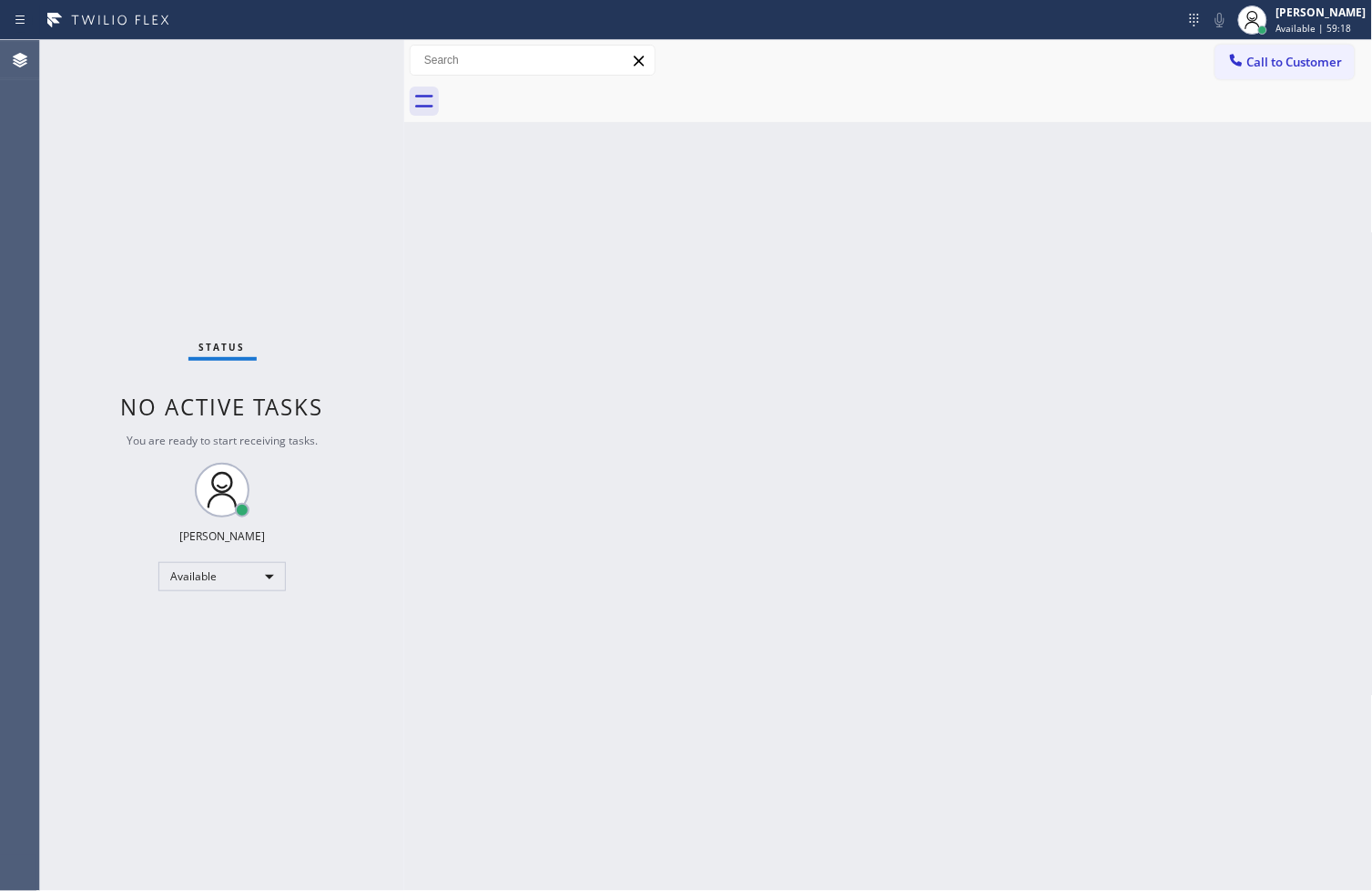
click at [501, 399] on div "Back to Dashboard Change Sender ID Customers Technicians Select a contact Outbo…" at bounding box center [889, 465] width 968 height 850
click at [60, 273] on div "Status No active tasks You are ready to start receiving tasks. [PERSON_NAME]" at bounding box center [221, 465] width 364 height 850
click at [347, 58] on div "Status No active tasks You are ready to start receiving tasks. [PERSON_NAME]" at bounding box center [221, 465] width 364 height 850
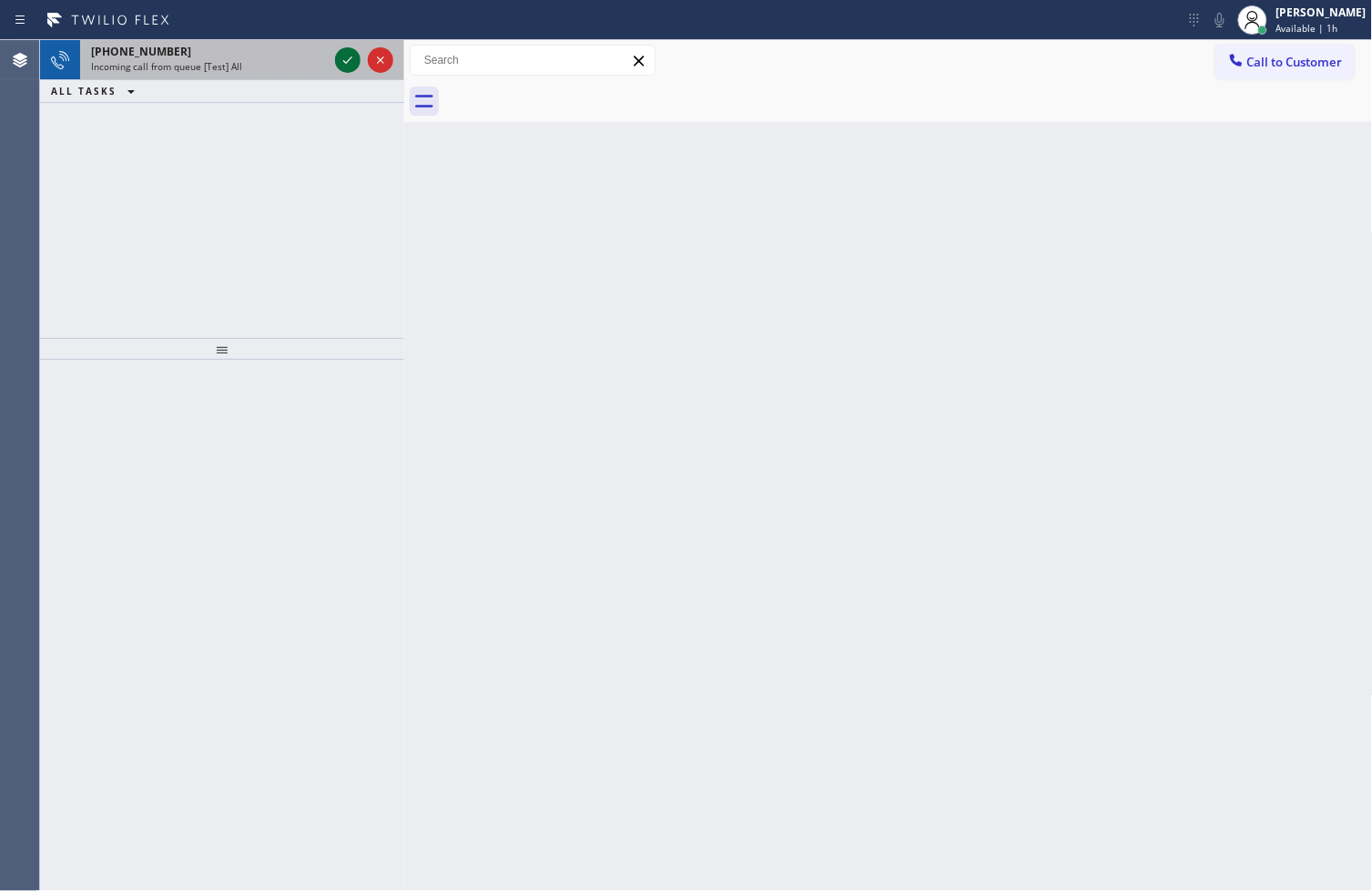
click at [347, 58] on icon at bounding box center [348, 60] width 22 height 22
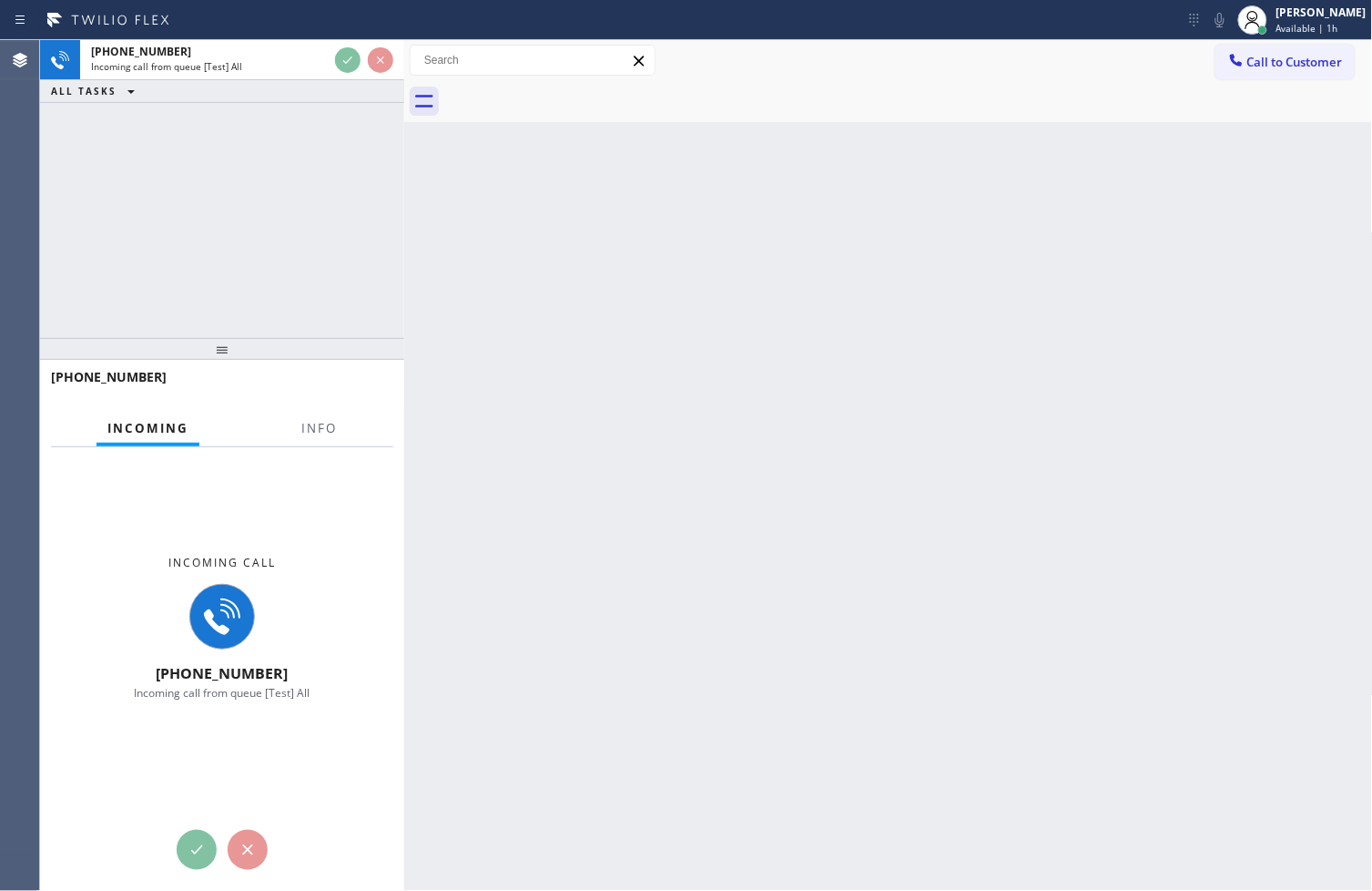
click at [309, 256] on div "[PHONE_NUMBER] Incoming call from queue [Test] All ALL TASKS ALL TASKS ACTIVE T…" at bounding box center [221, 189] width 364 height 298
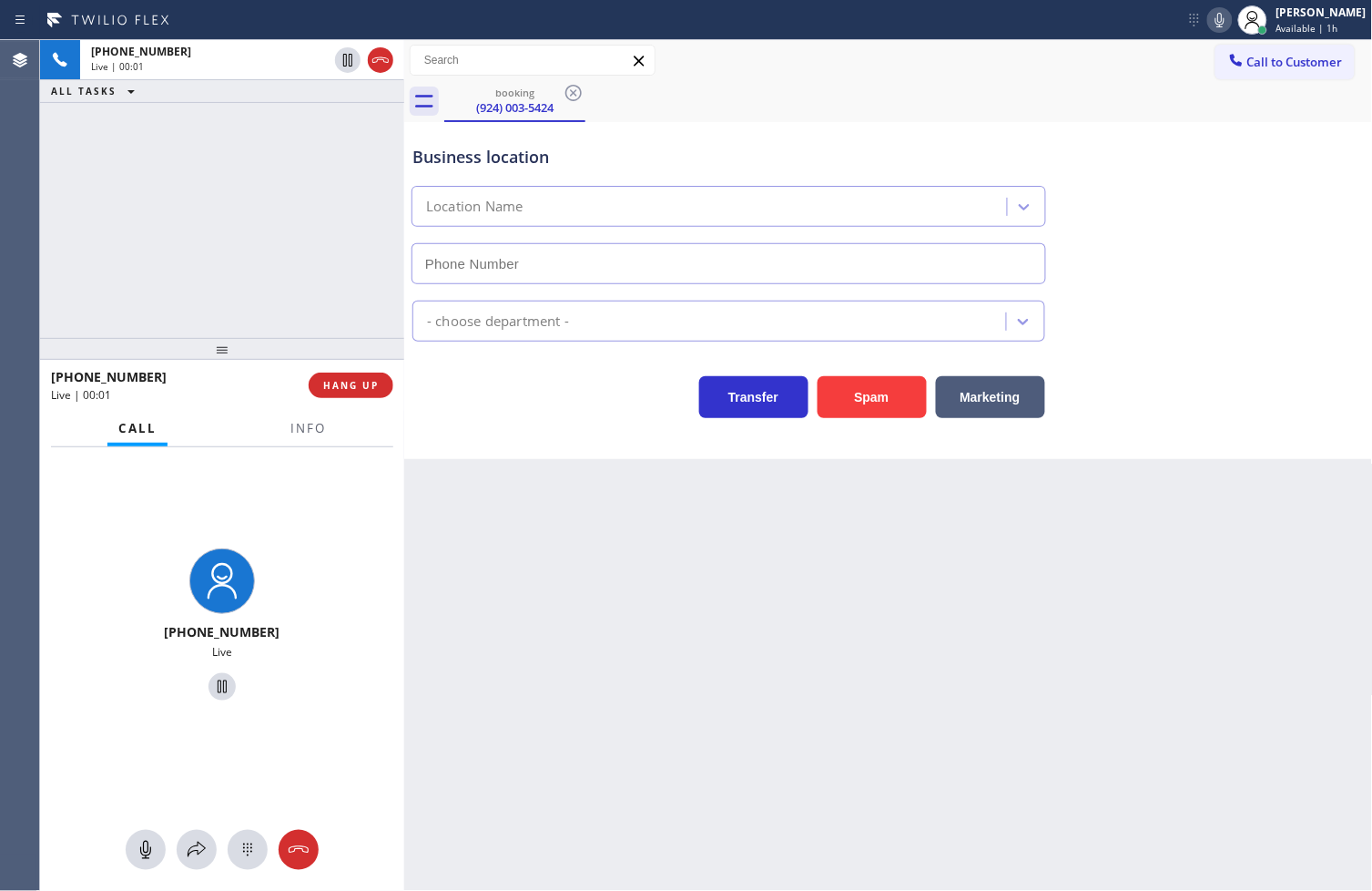
type input "[PHONE_NUMBER]"
click at [510, 379] on div "Transfer Spam Marketing" at bounding box center [729, 392] width 640 height 51
click at [233, 240] on div "[PHONE_NUMBER] Live | 00:09 ALL TASKS ALL TASKS ACTIVE TASKS TASKS IN WRAP UP" at bounding box center [221, 189] width 364 height 298
click at [338, 381] on span "HANG UP" at bounding box center [351, 385] width 56 height 13
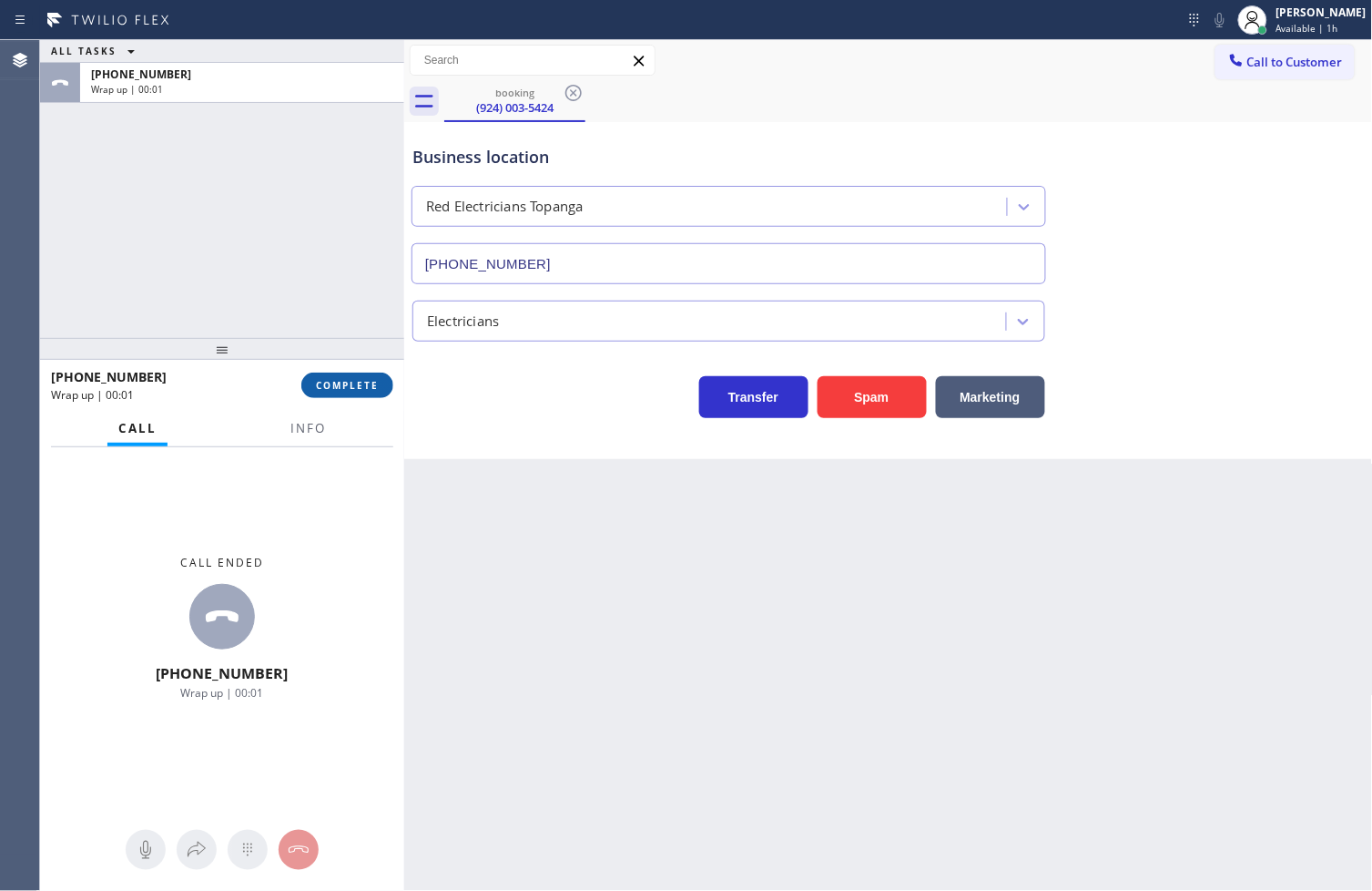
click at [338, 381] on span "COMPLETE" at bounding box center [347, 385] width 63 height 13
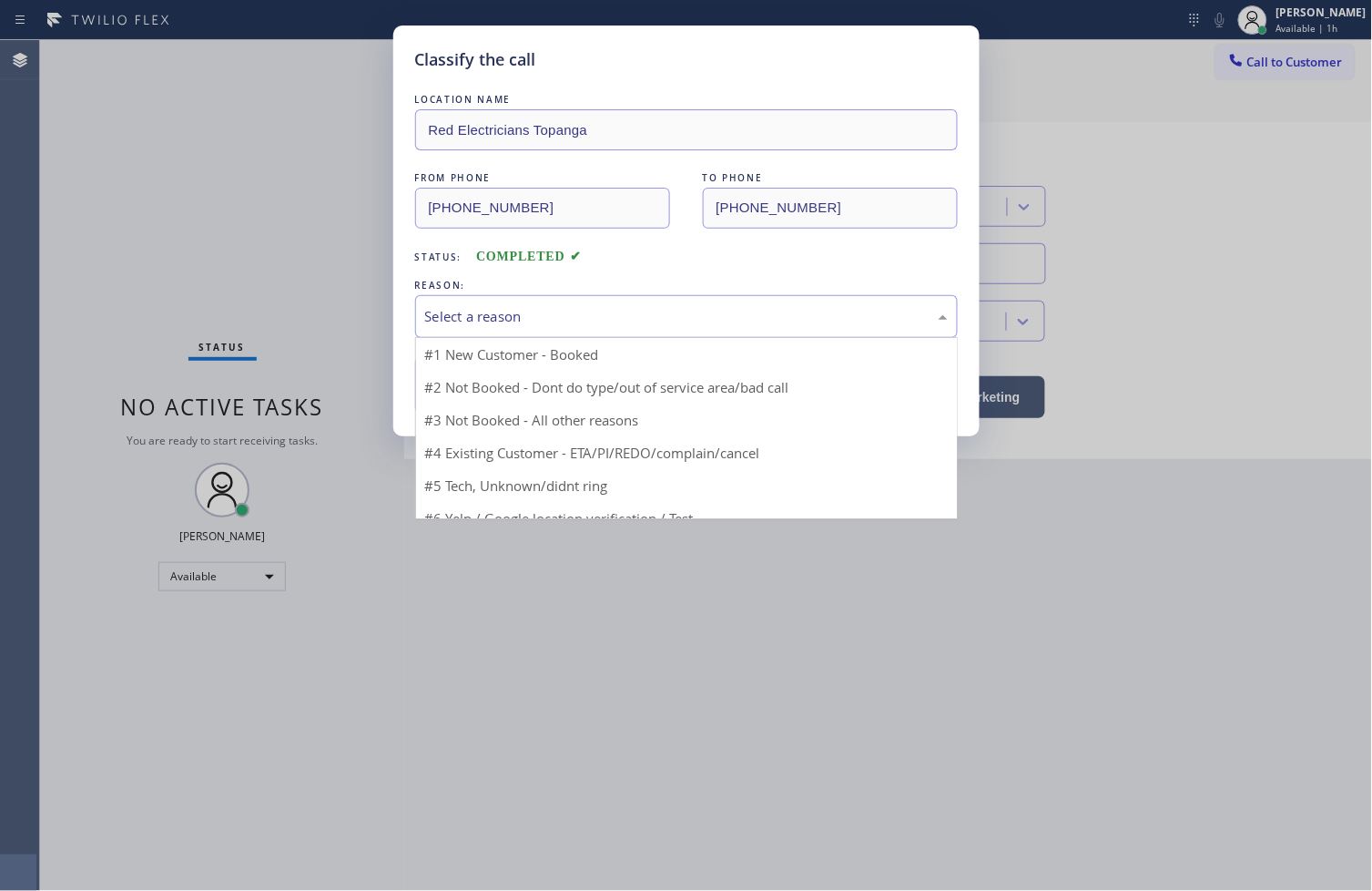
click at [499, 321] on div "Select a reason" at bounding box center [686, 316] width 522 height 21
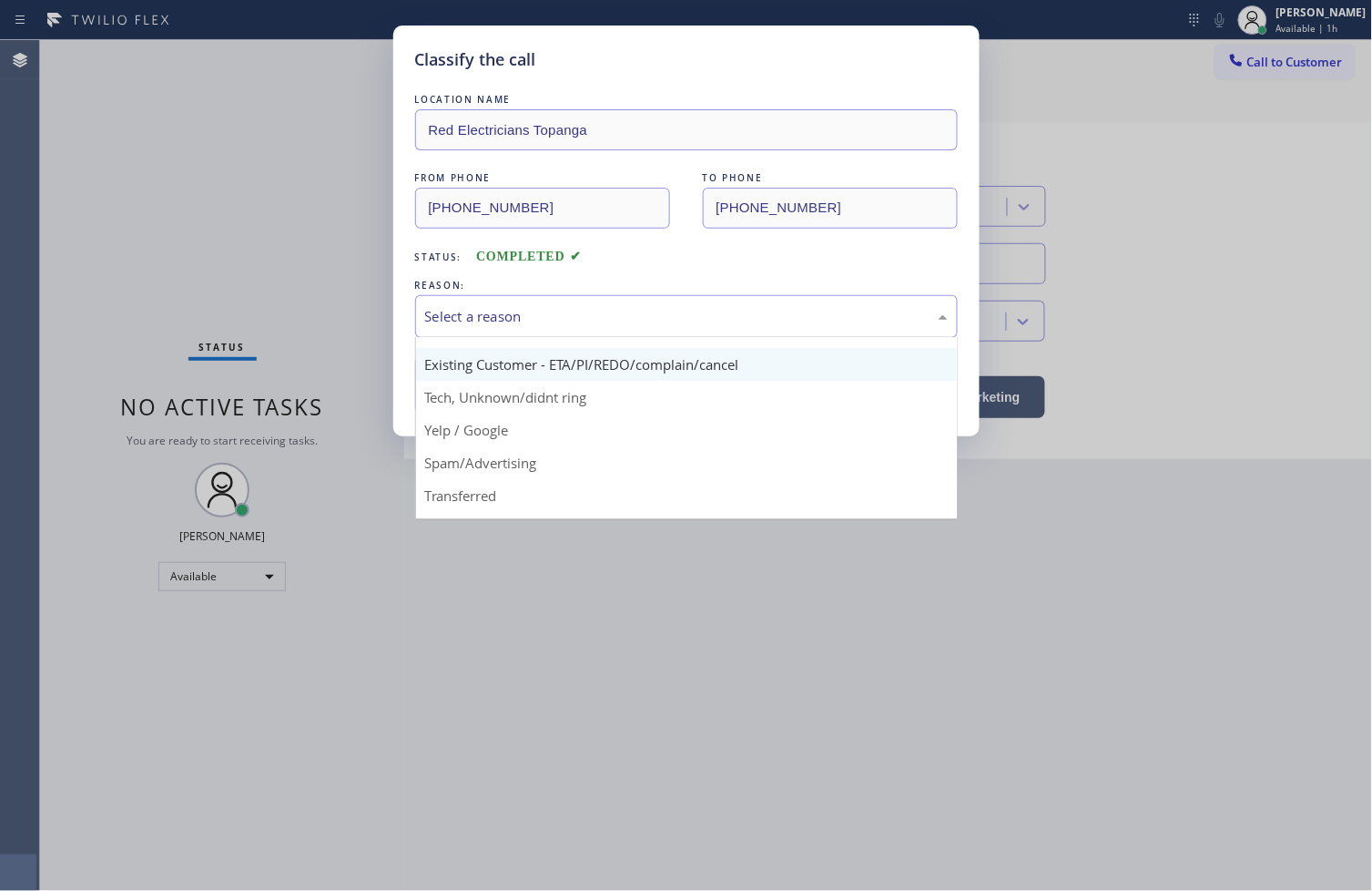
scroll to position [101, 0]
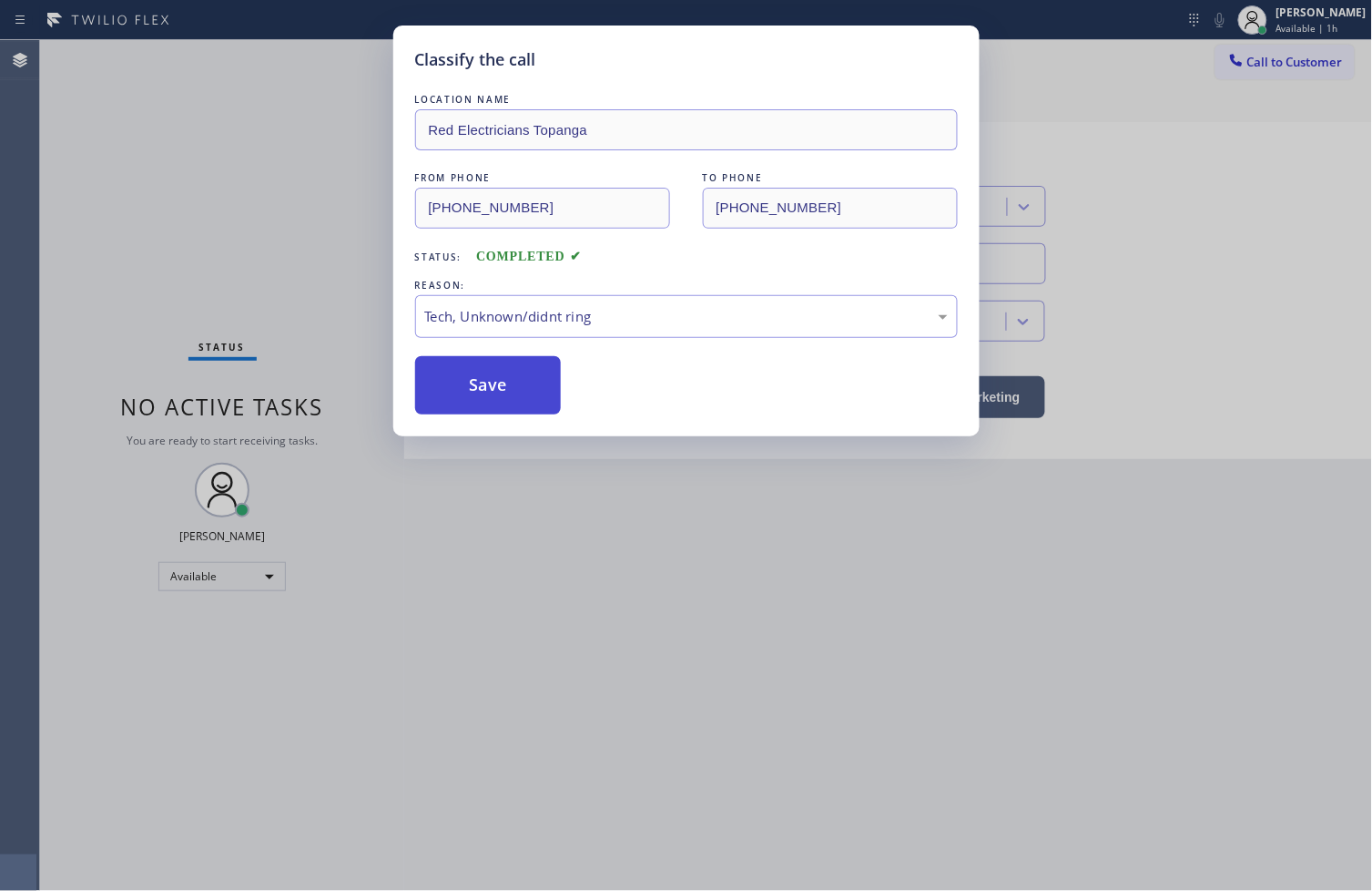
click at [518, 389] on button "Save" at bounding box center [488, 384] width 146 height 58
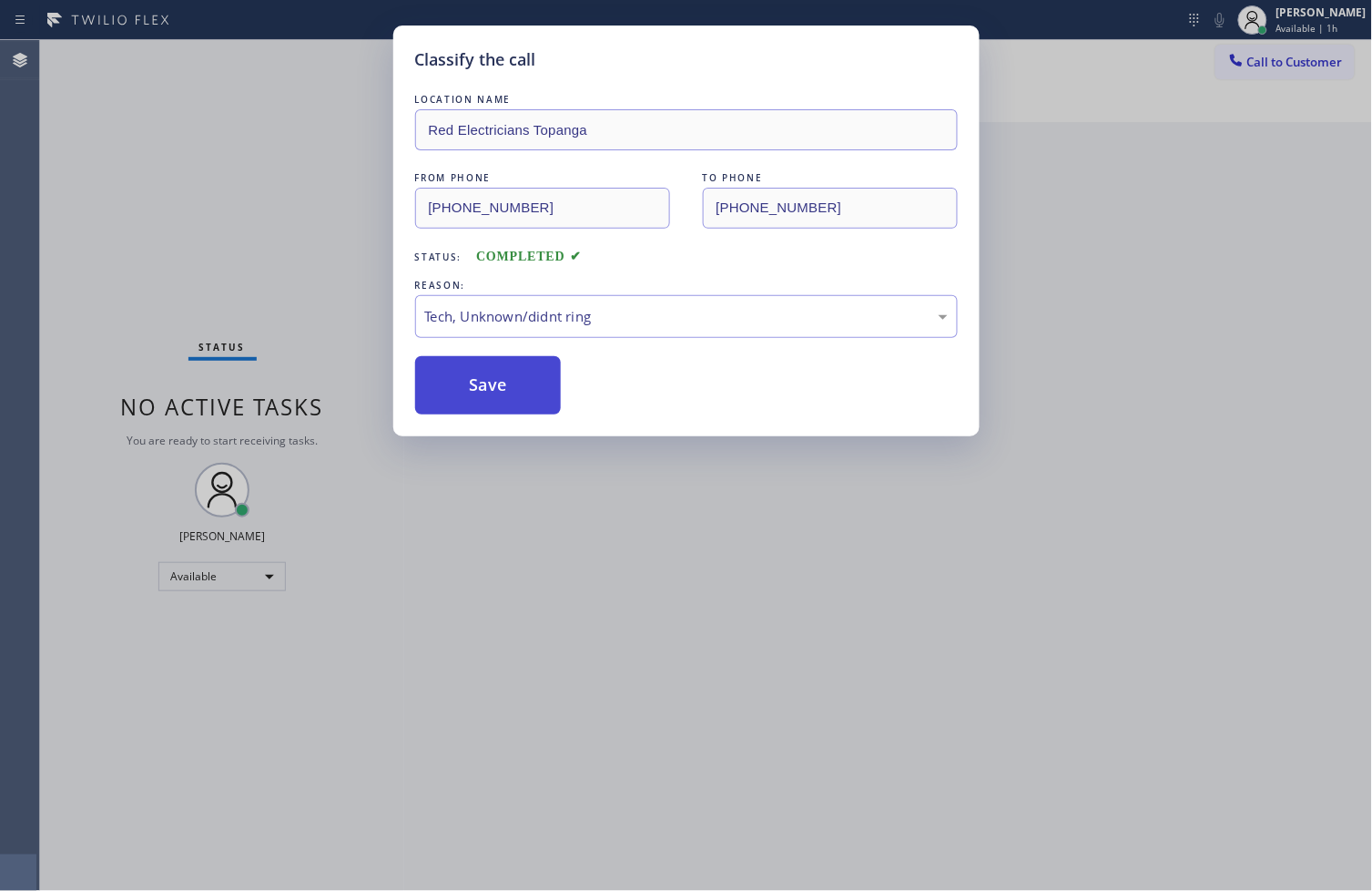
click at [518, 389] on button "Save" at bounding box center [488, 384] width 146 height 58
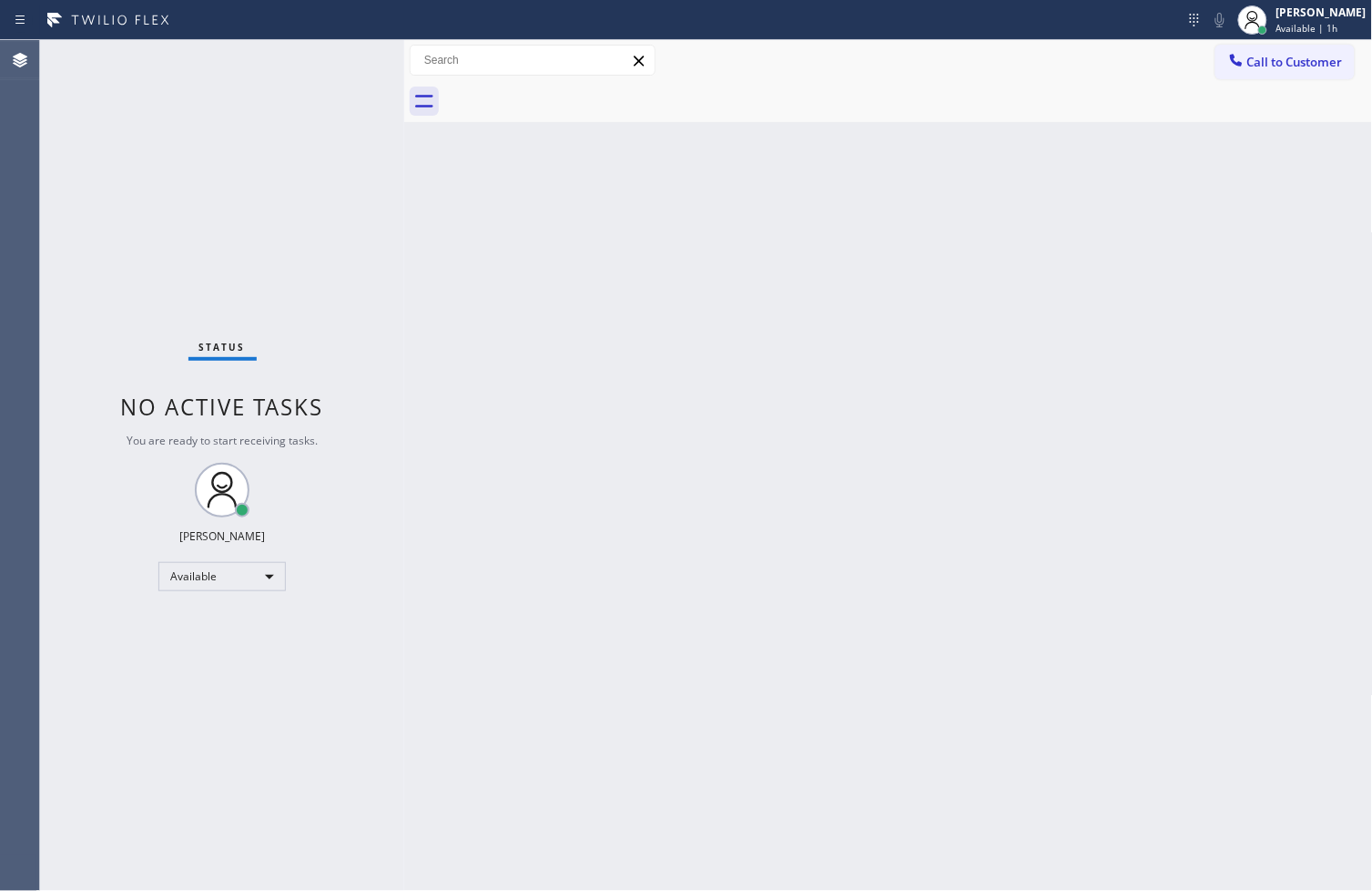
click at [325, 66] on div "Status No active tasks You are ready to start receiving tasks. [PERSON_NAME]" at bounding box center [221, 465] width 364 height 850
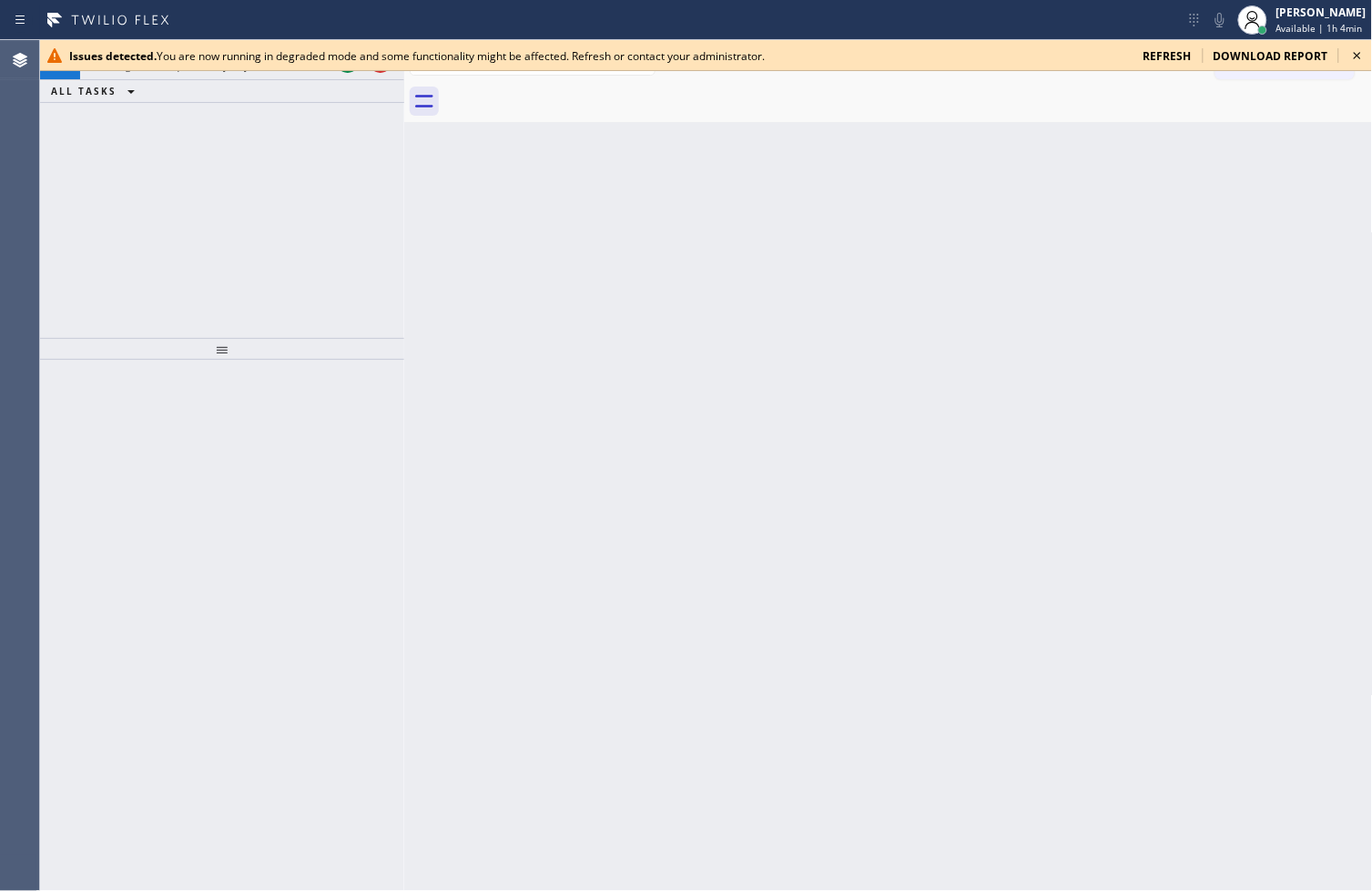
click at [1356, 51] on icon at bounding box center [1357, 56] width 22 height 22
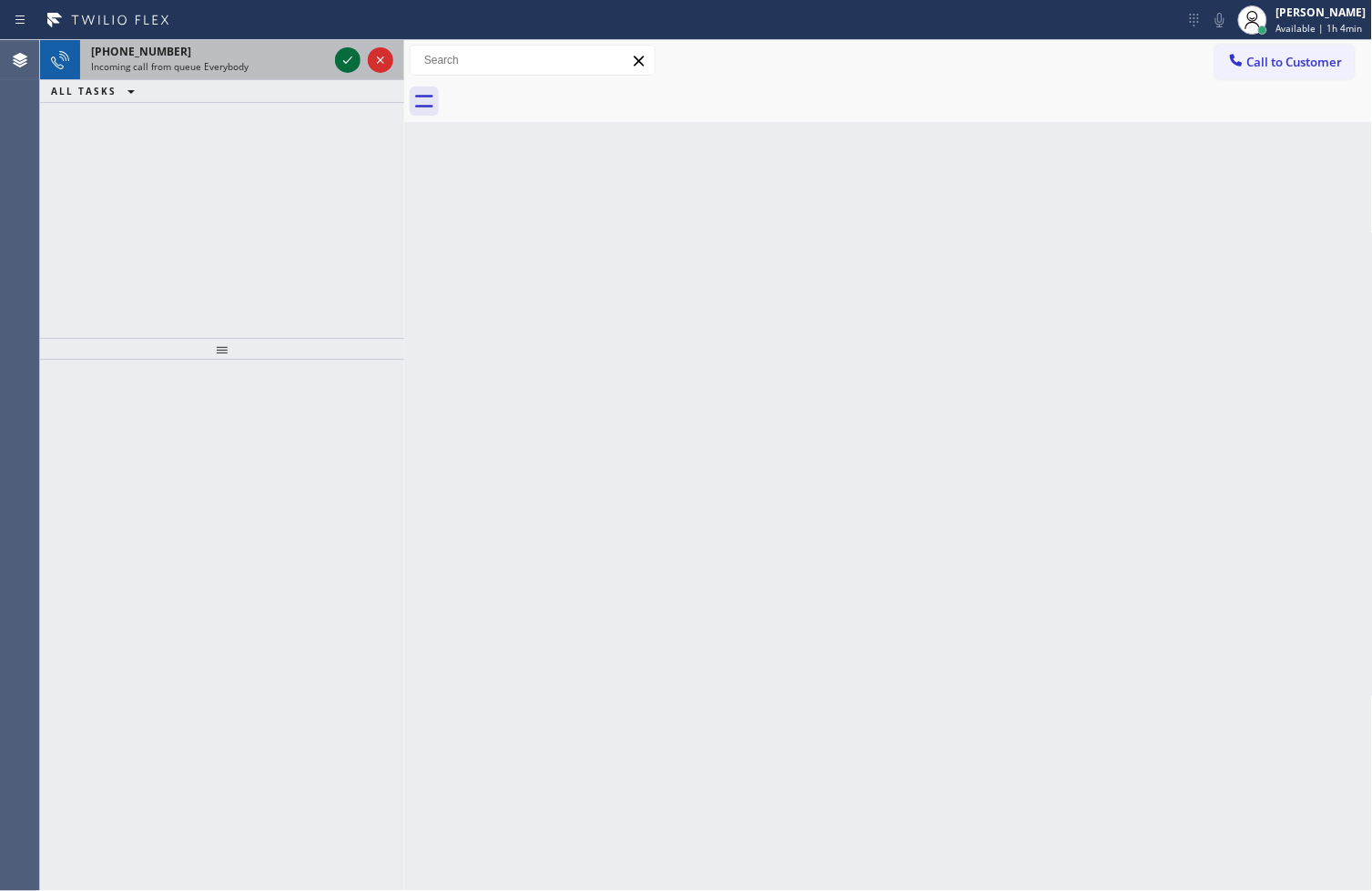
click at [343, 60] on icon at bounding box center [348, 60] width 9 height 7
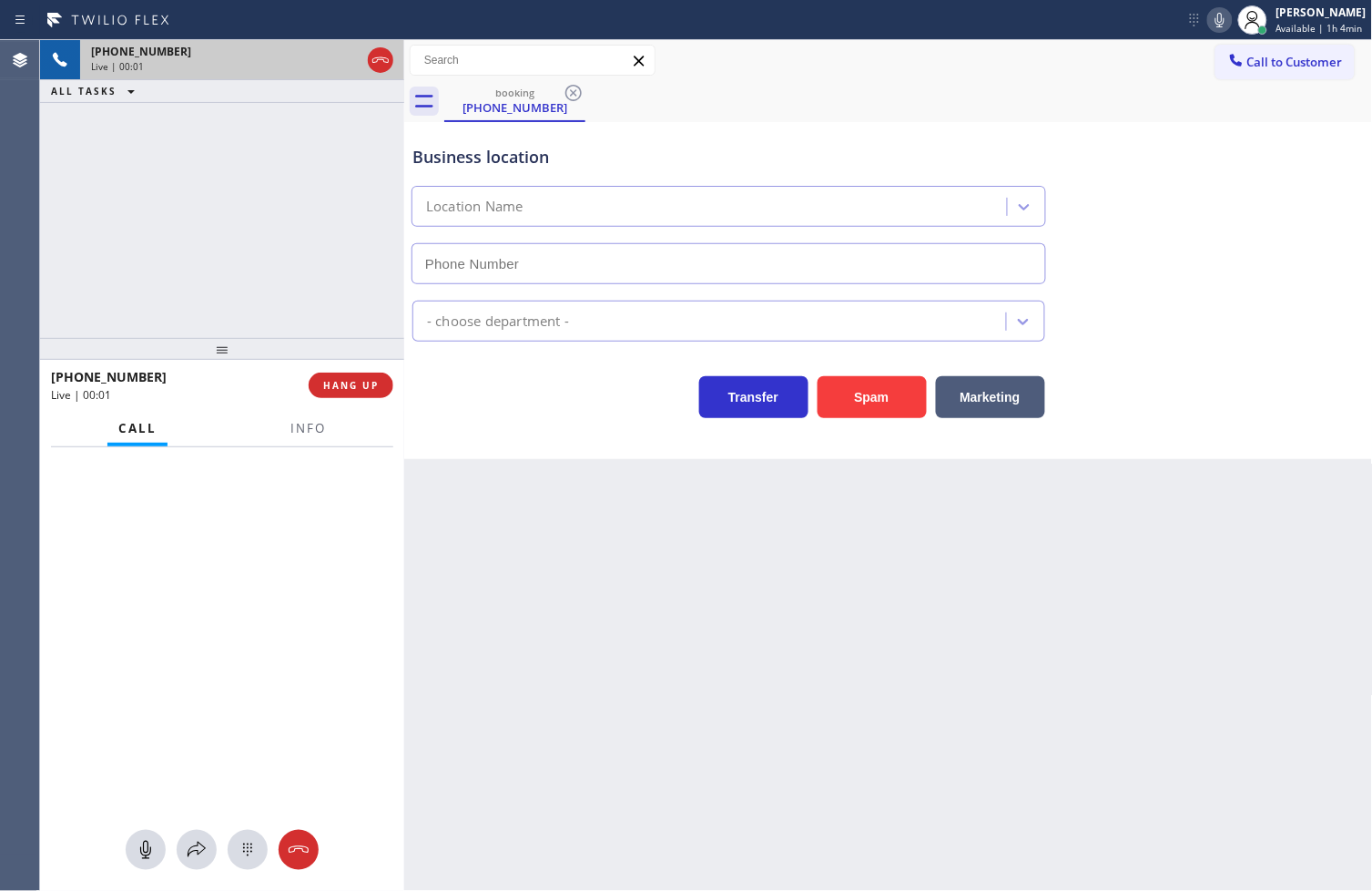
type input "[PHONE_NUMBER]"
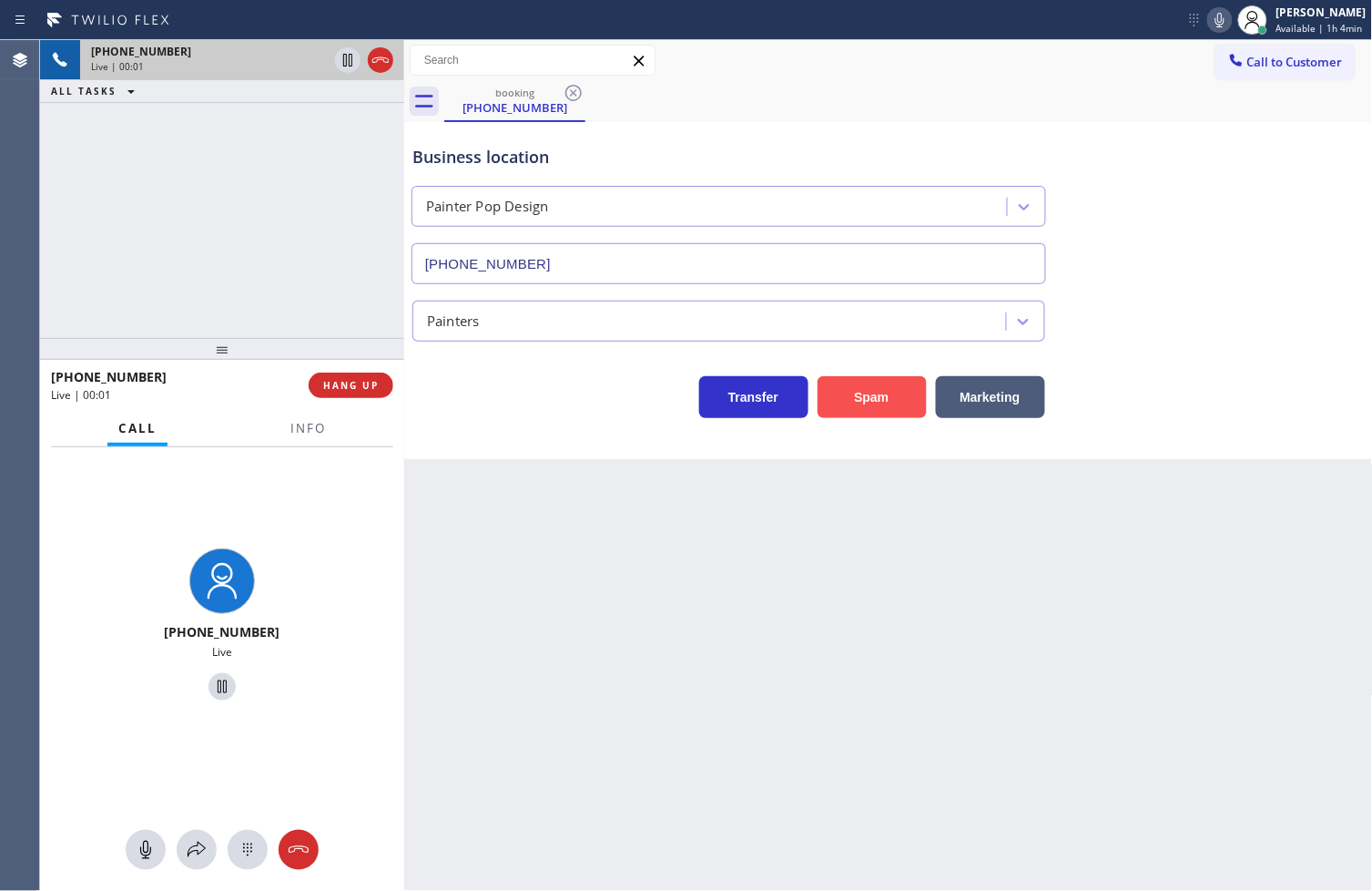
click at [849, 405] on button "Spam" at bounding box center [872, 396] width 109 height 42
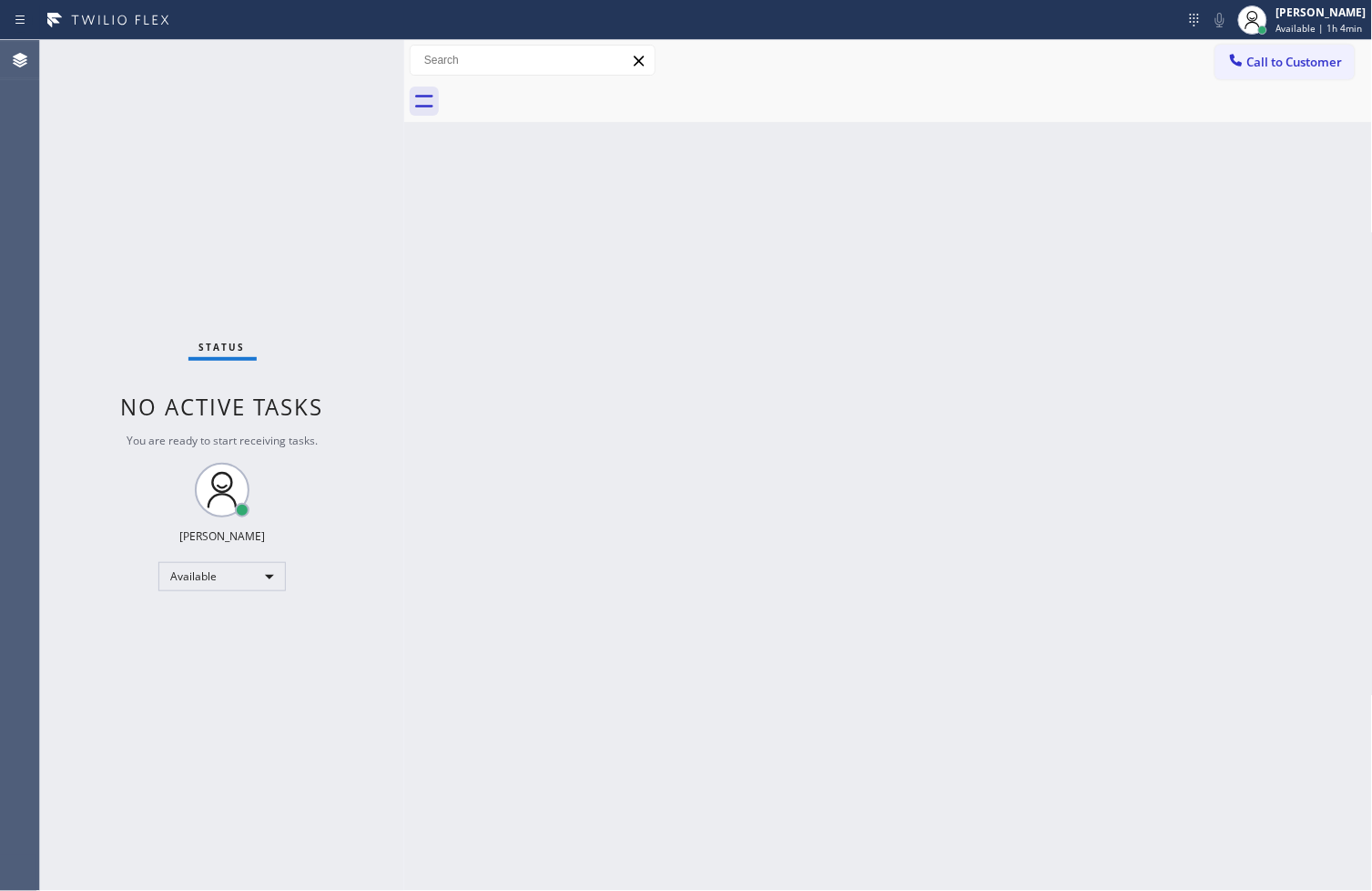
click at [337, 129] on div "Status No active tasks You are ready to start receiving tasks. [PERSON_NAME]" at bounding box center [221, 465] width 364 height 850
click at [326, 47] on div "Status No active tasks You are ready to start receiving tasks. [PERSON_NAME]" at bounding box center [221, 465] width 364 height 850
click at [346, 61] on div "Status No active tasks You are ready to start receiving tasks. [PERSON_NAME]" at bounding box center [221, 465] width 364 height 850
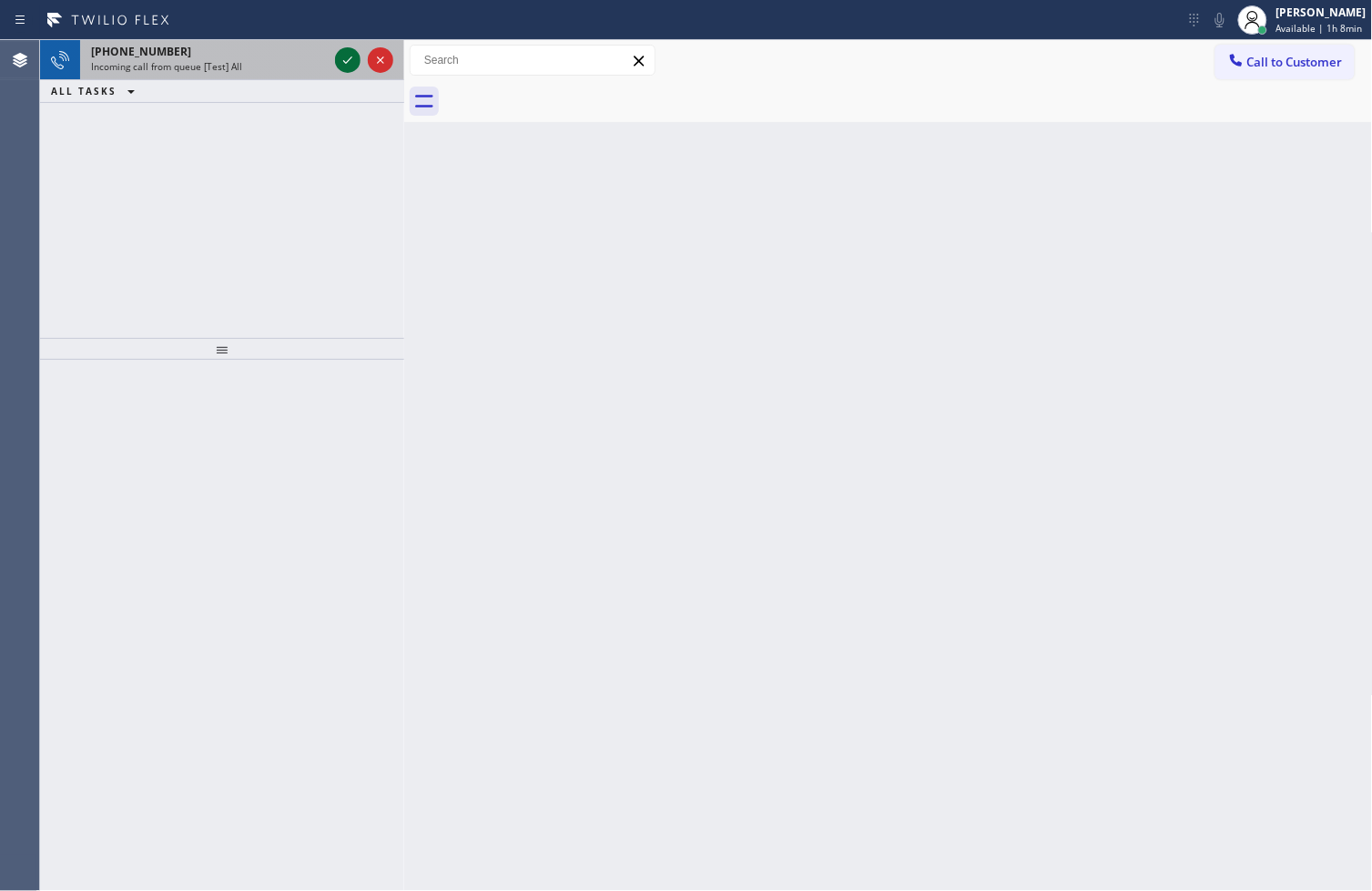
click at [346, 61] on icon at bounding box center [348, 60] width 22 height 22
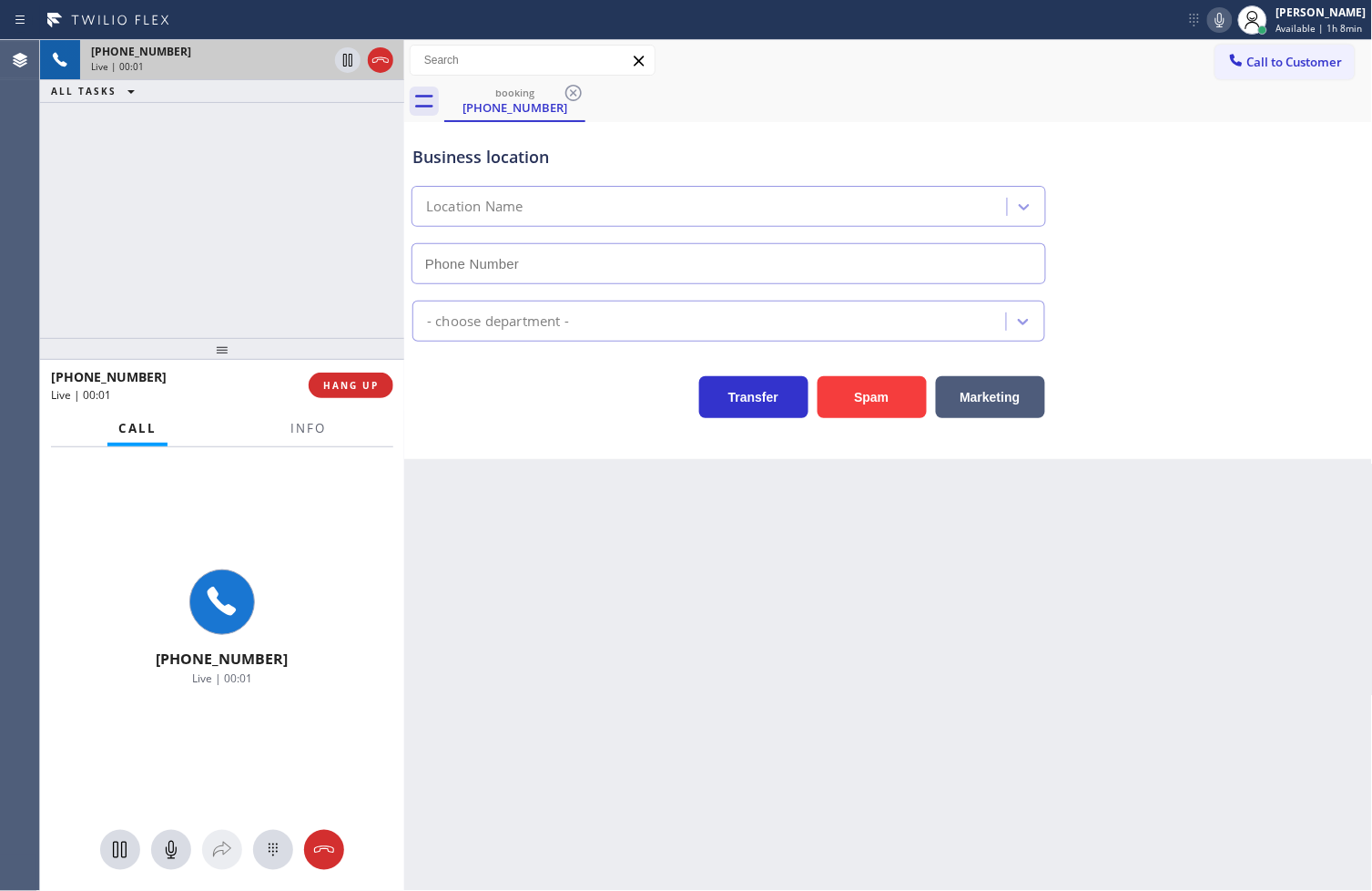
type input "[PHONE_NUMBER]"
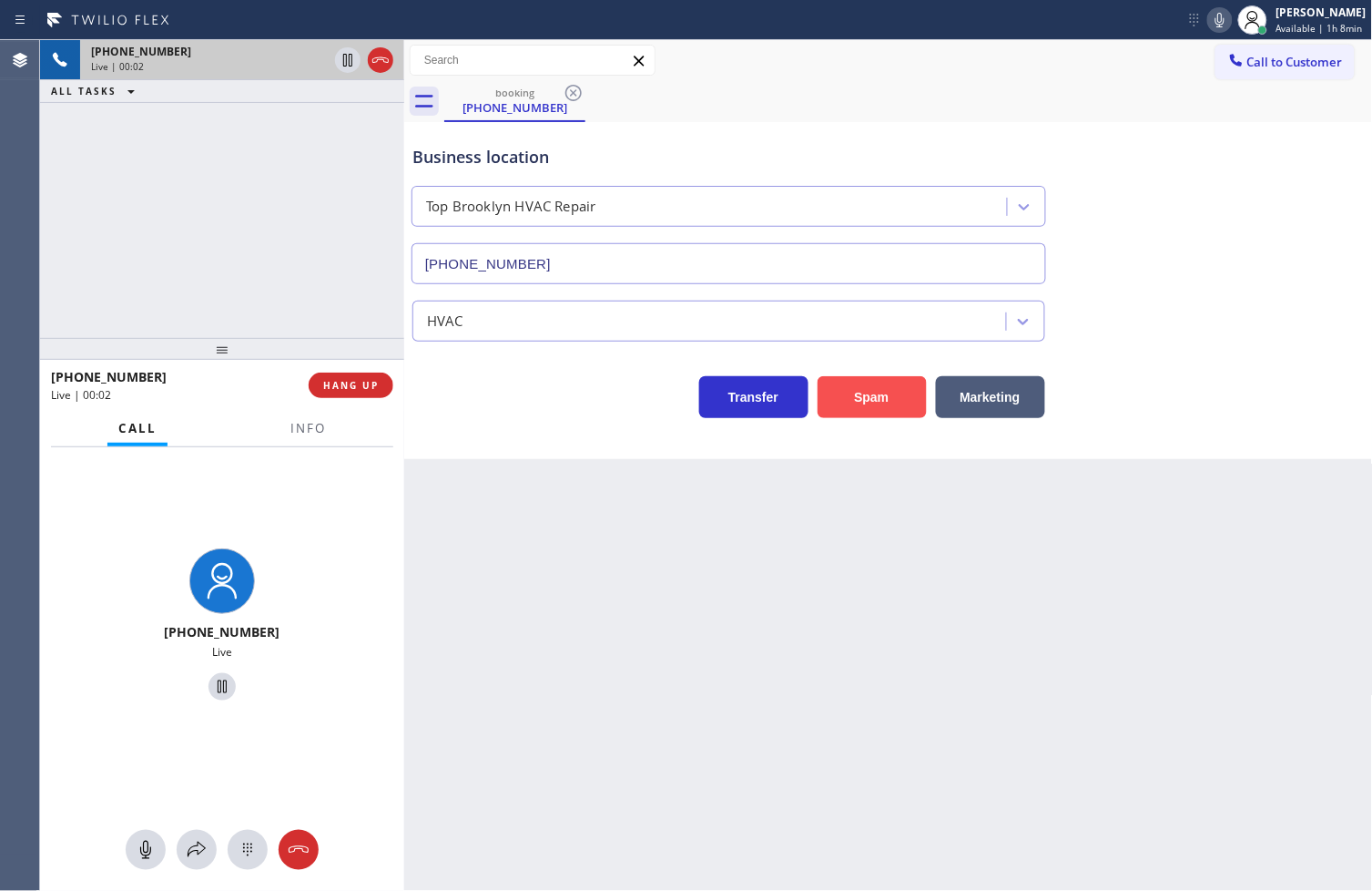
click at [871, 403] on button "Spam" at bounding box center [872, 396] width 109 height 42
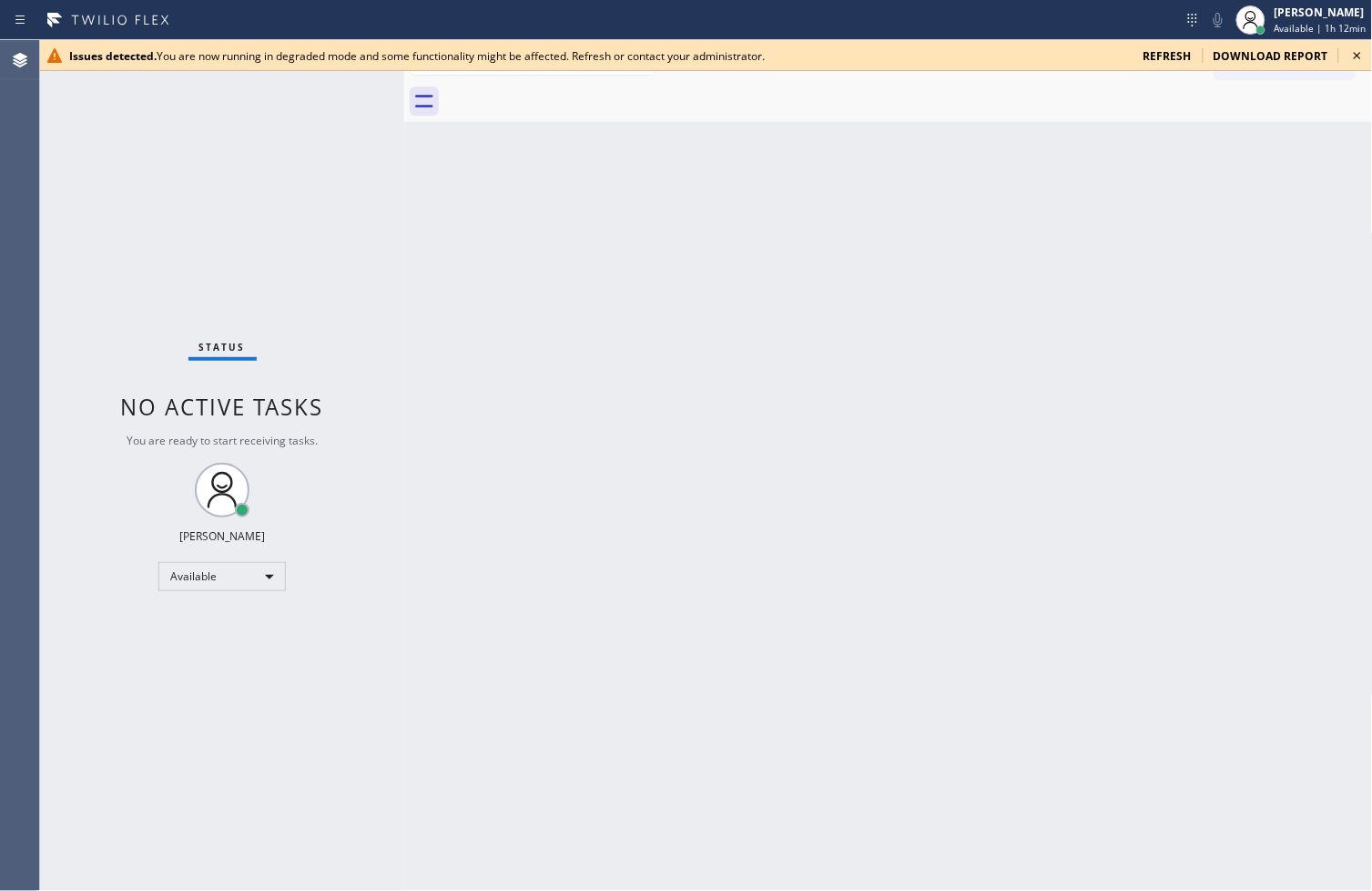
click at [1358, 46] on icon at bounding box center [1357, 56] width 22 height 22
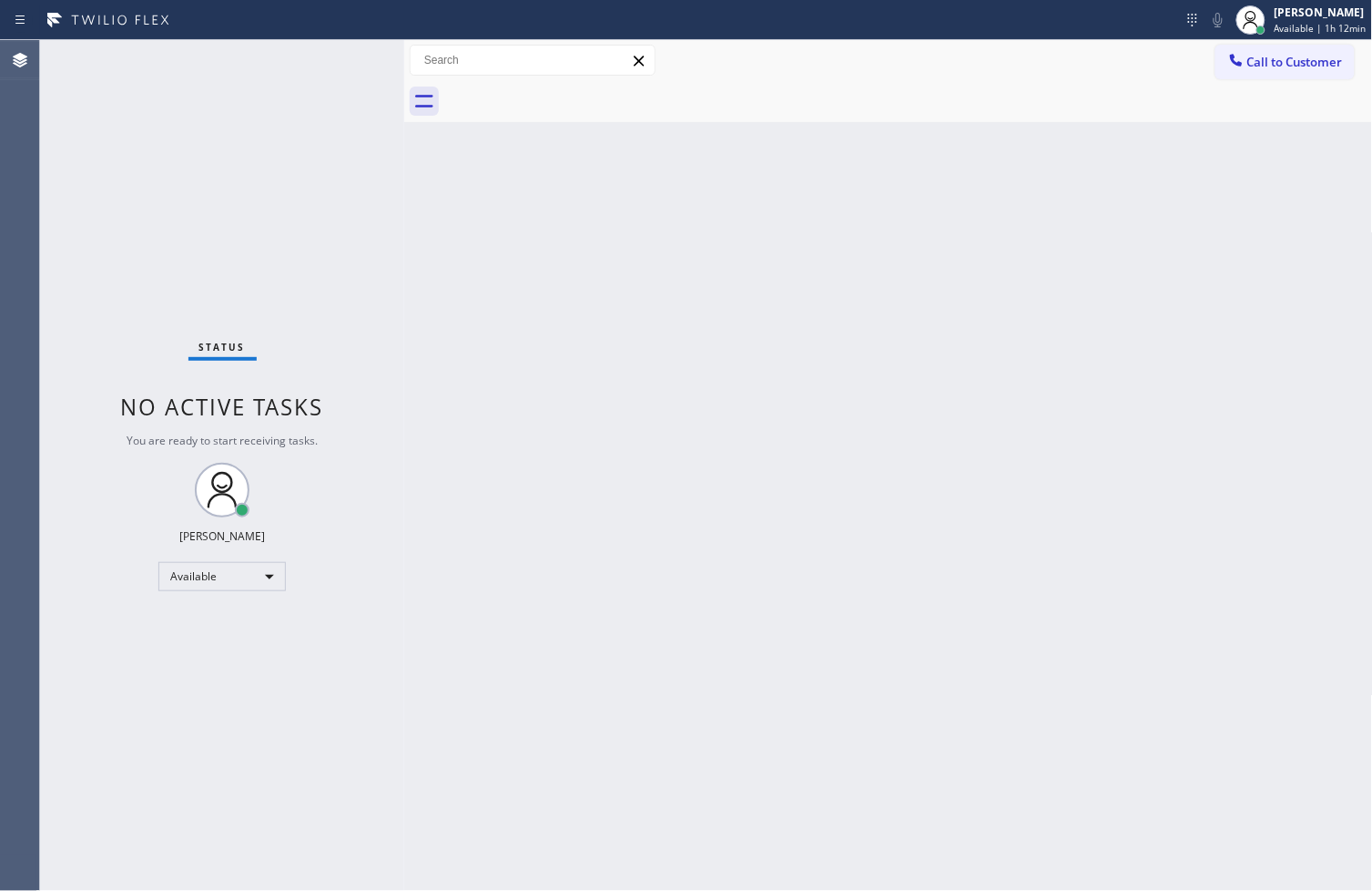
click at [343, 62] on div "Status No active tasks You are ready to start receiving tasks. [PERSON_NAME]" at bounding box center [221, 465] width 364 height 850
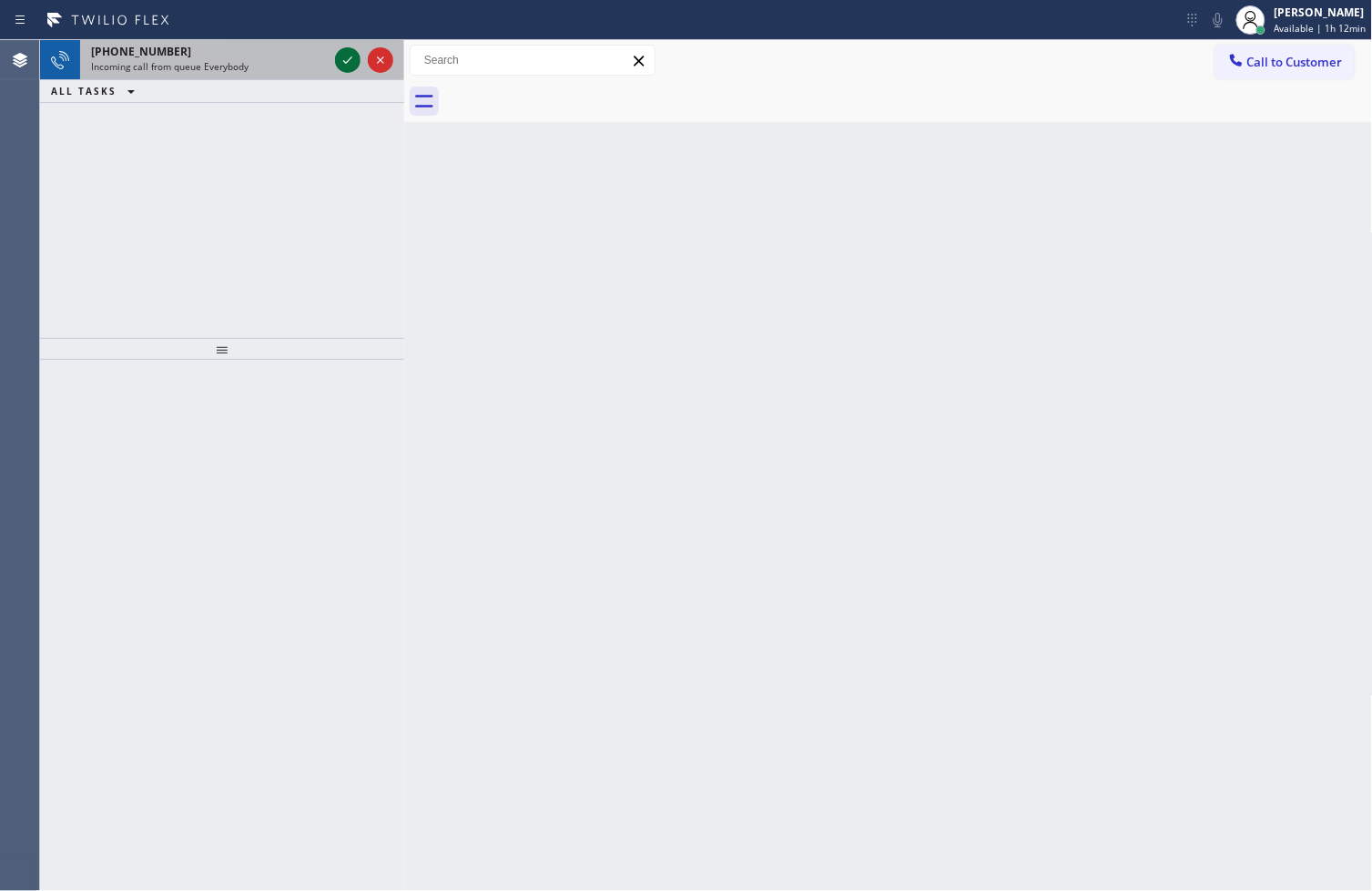
click at [343, 62] on icon at bounding box center [348, 60] width 22 height 22
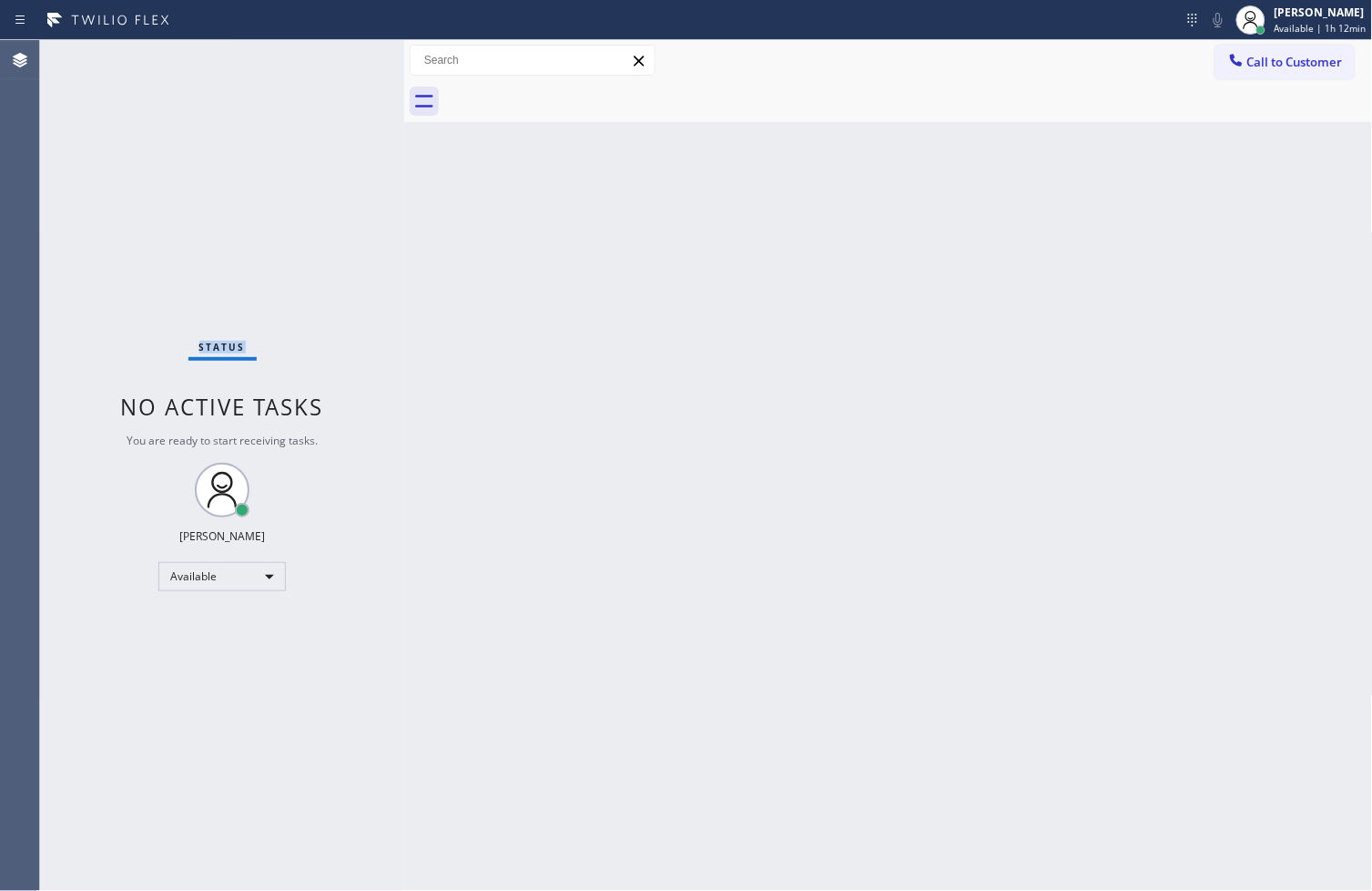
click at [343, 62] on div "Status No active tasks You are ready to start receiving tasks. [PERSON_NAME]" at bounding box center [221, 465] width 364 height 850
click at [343, 56] on div "Status No active tasks You are ready to start receiving tasks. [PERSON_NAME]" at bounding box center [221, 465] width 364 height 850
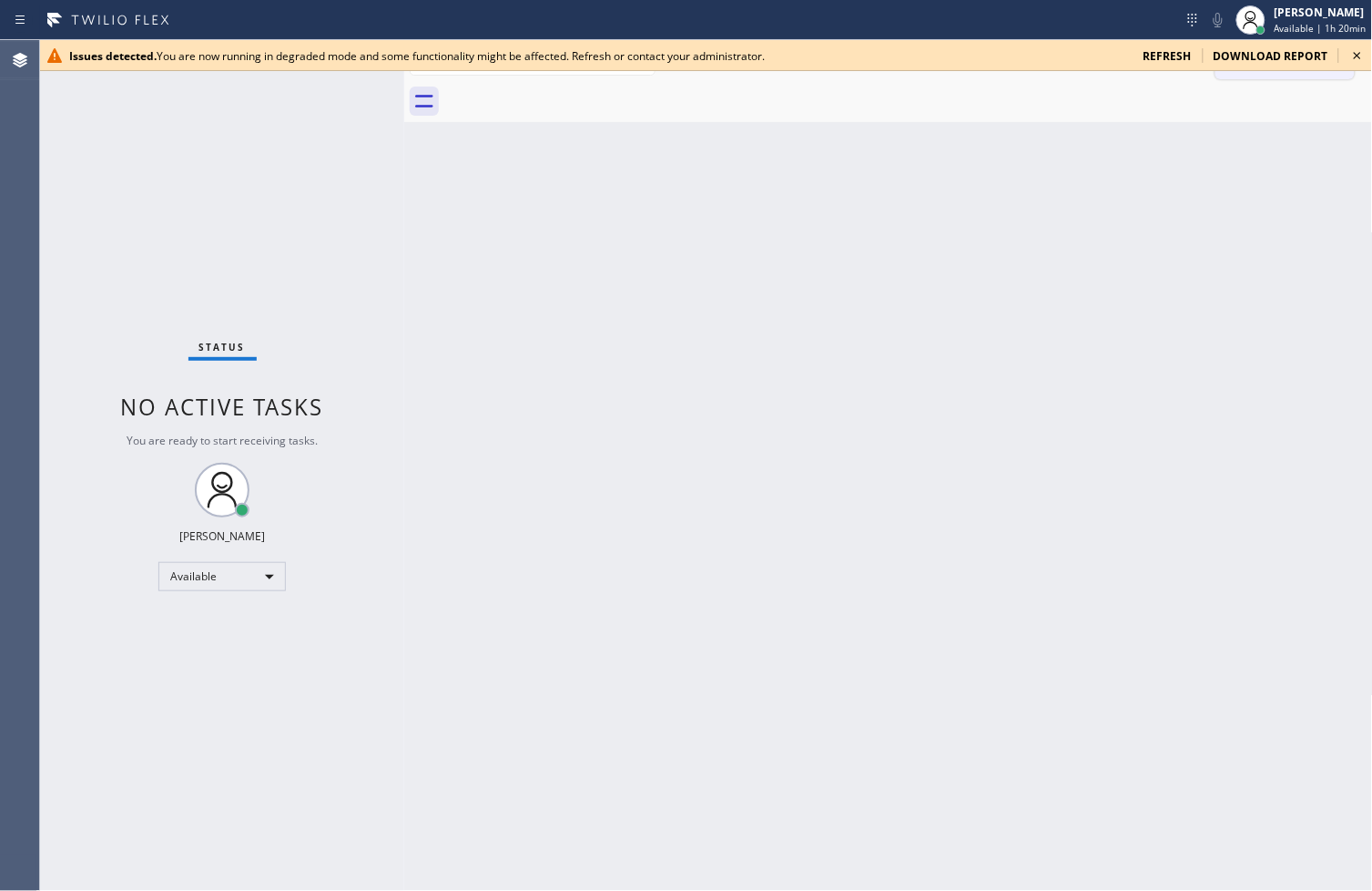
drag, startPoint x: 1360, startPoint y: 61, endPoint x: 1345, endPoint y: 57, distance: 15.5
click at [1360, 61] on icon at bounding box center [1357, 56] width 22 height 22
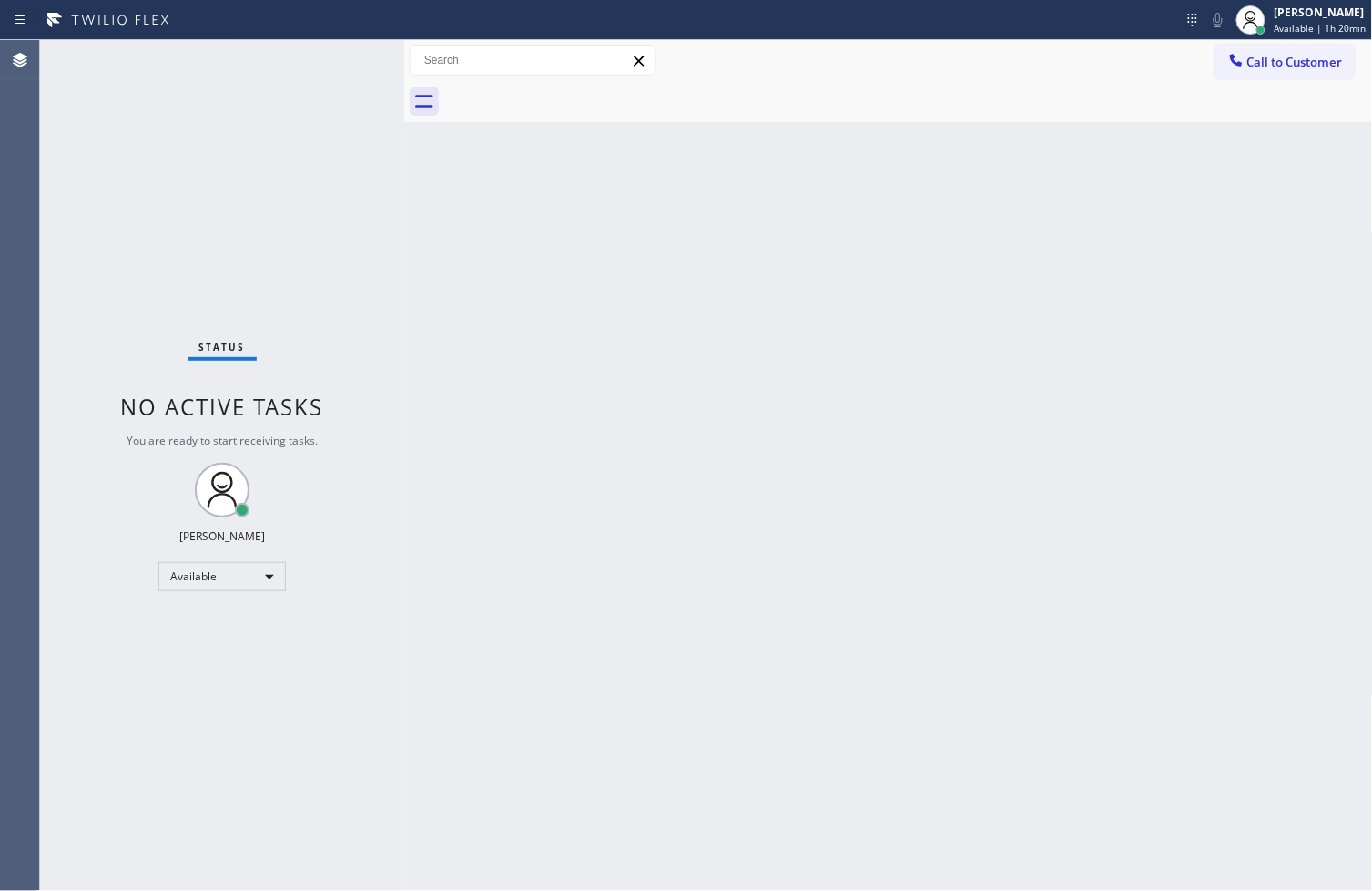
click at [284, 83] on div "Status No active tasks You are ready to start receiving tasks. [PERSON_NAME]" at bounding box center [221, 465] width 364 height 850
click at [343, 55] on div "Status No active tasks You are ready to start receiving tasks. [PERSON_NAME]" at bounding box center [221, 465] width 364 height 850
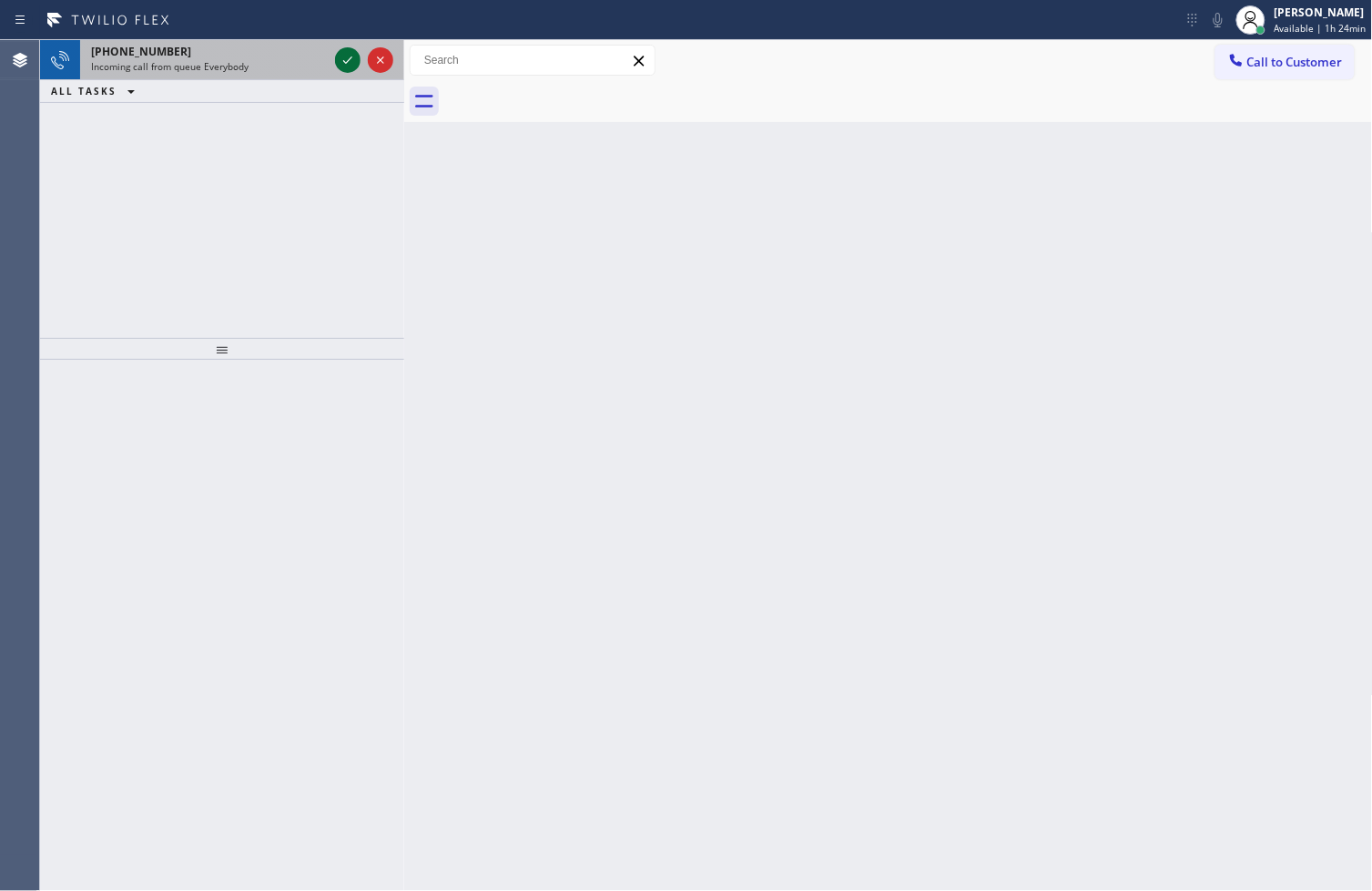
click at [343, 55] on icon at bounding box center [348, 60] width 22 height 22
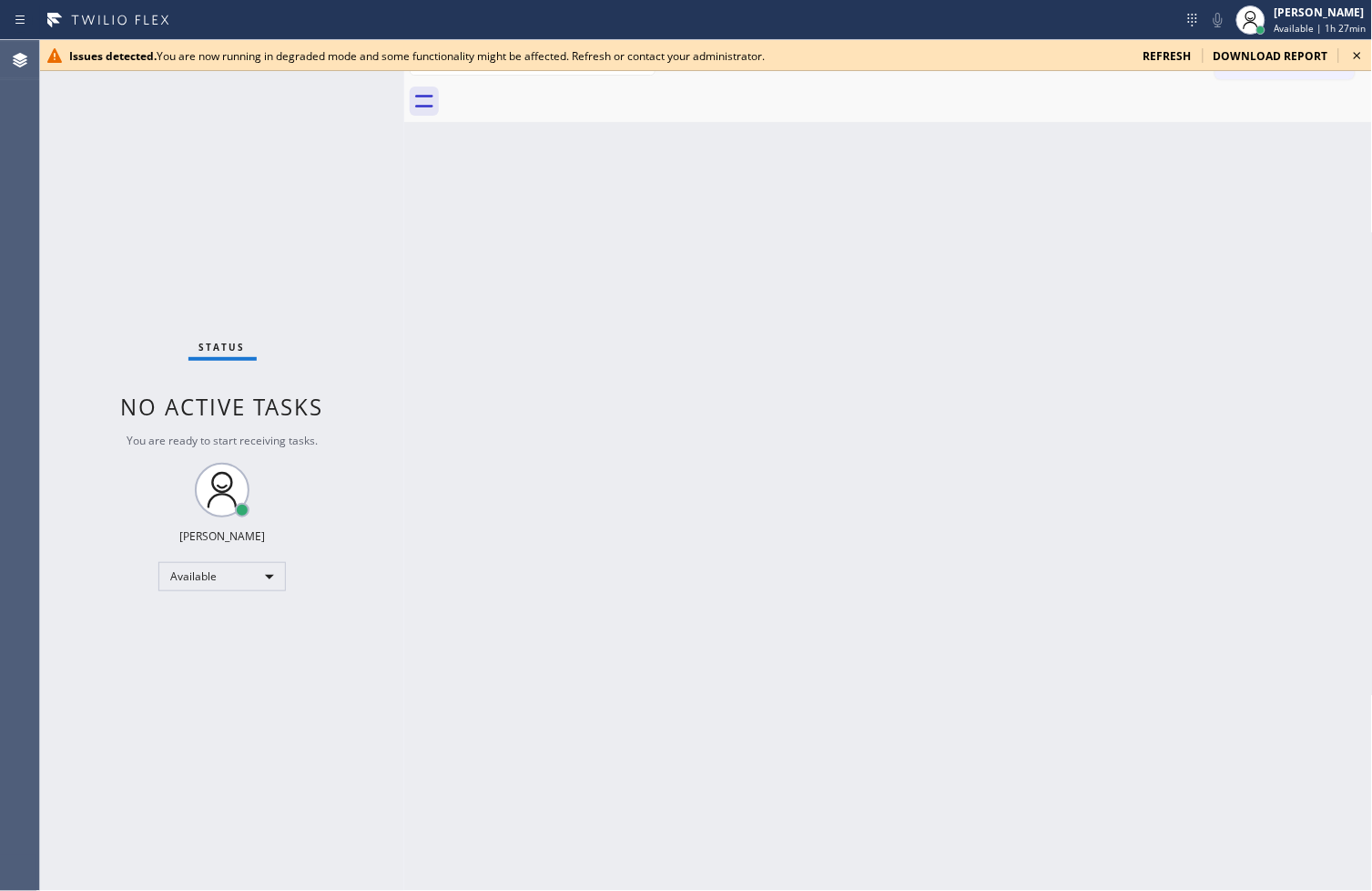
click at [1356, 56] on icon at bounding box center [1357, 56] width 22 height 22
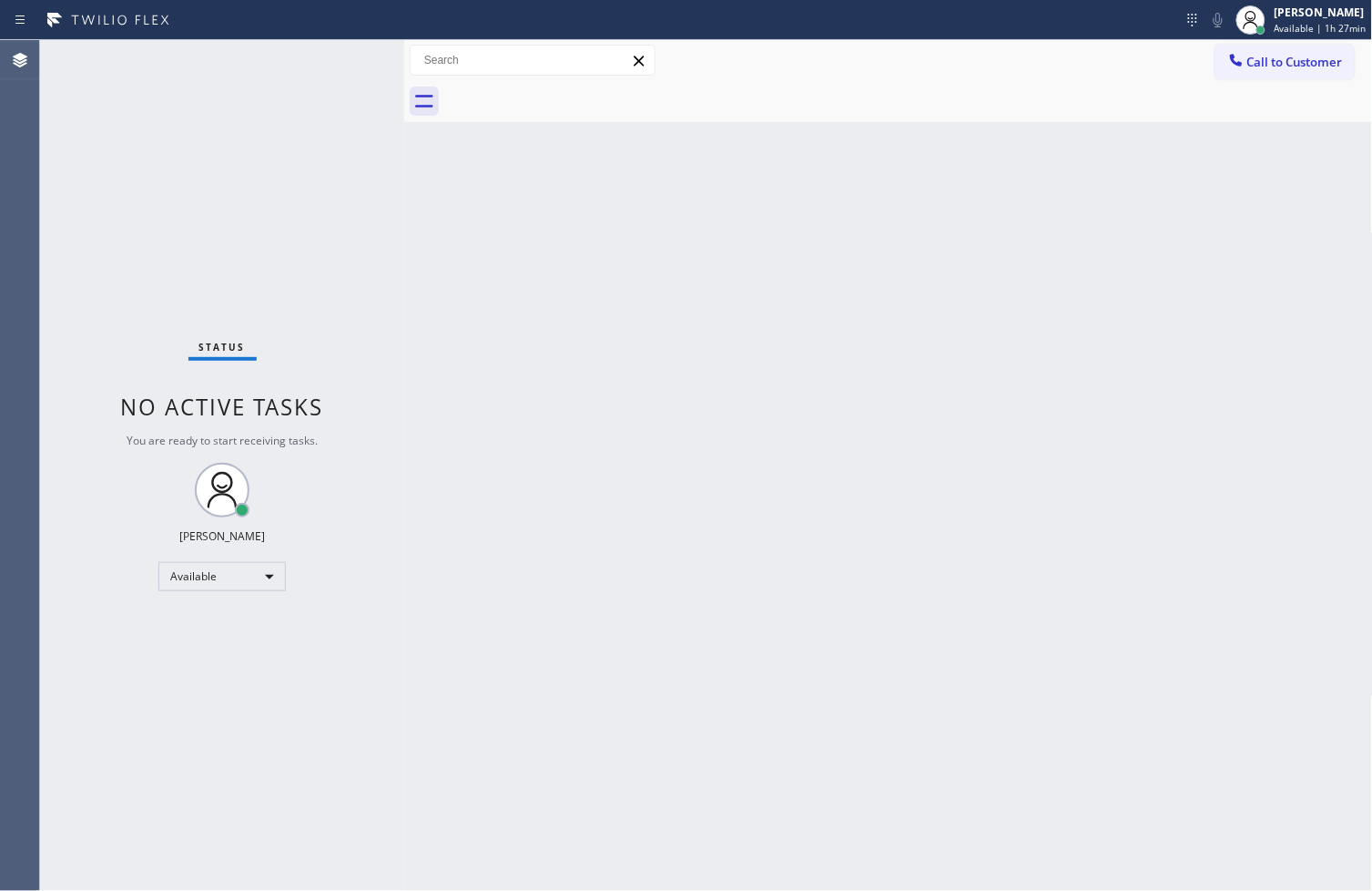
drag, startPoint x: 183, startPoint y: 131, endPoint x: 328, endPoint y: 52, distance: 165.1
click at [186, 128] on div "Status No active tasks You are ready to start receiving tasks. [PERSON_NAME]" at bounding box center [221, 465] width 364 height 850
click at [356, 65] on div "Status No active tasks You are ready to start receiving tasks. [PERSON_NAME]" at bounding box center [221, 465] width 364 height 850
click at [334, 55] on div "Status No active tasks You are ready to start receiving tasks. [PERSON_NAME]" at bounding box center [221, 465] width 364 height 850
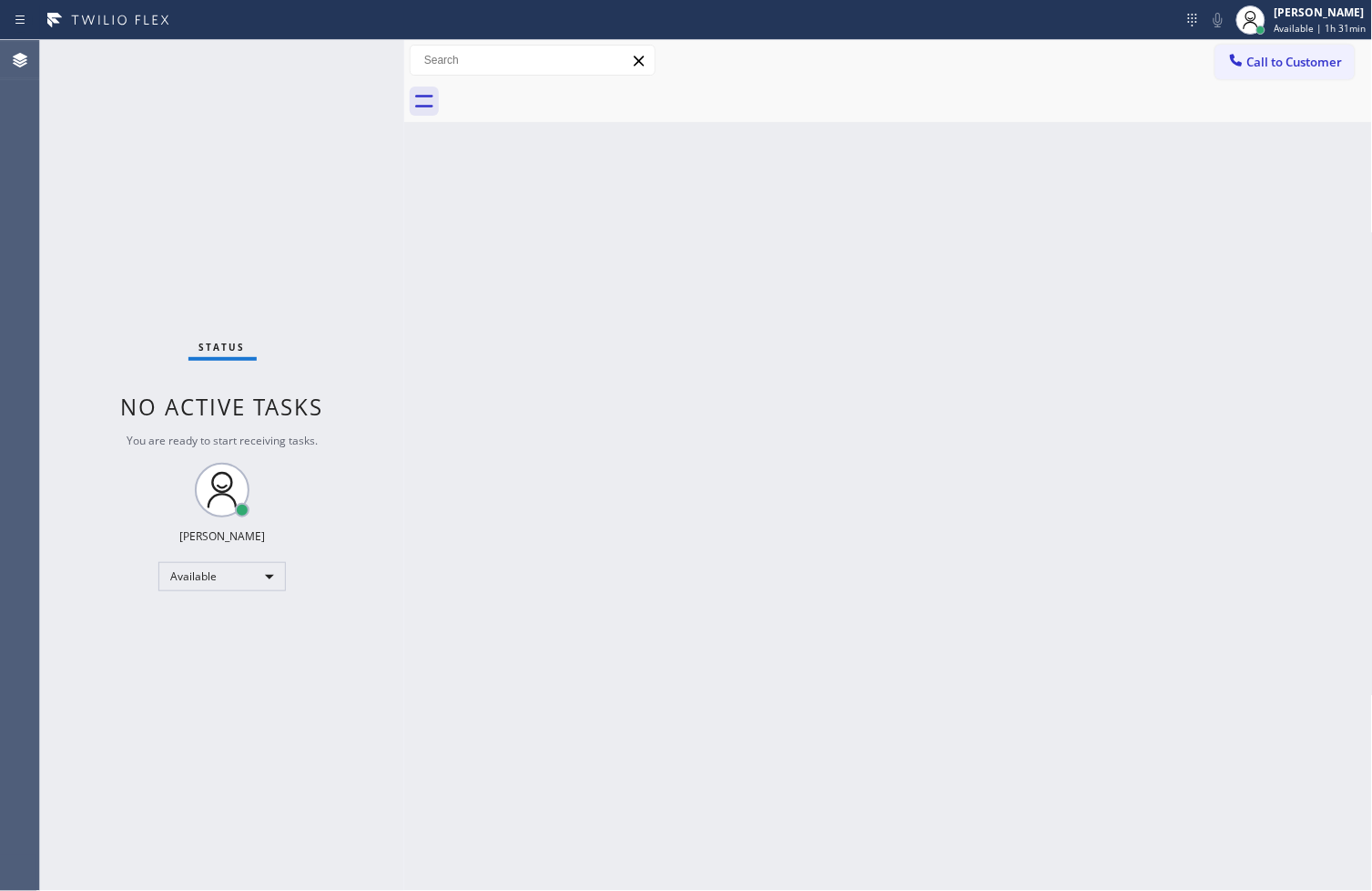
click at [334, 55] on div "Status No active tasks You are ready to start receiving tasks. [PERSON_NAME]" at bounding box center [221, 465] width 364 height 850
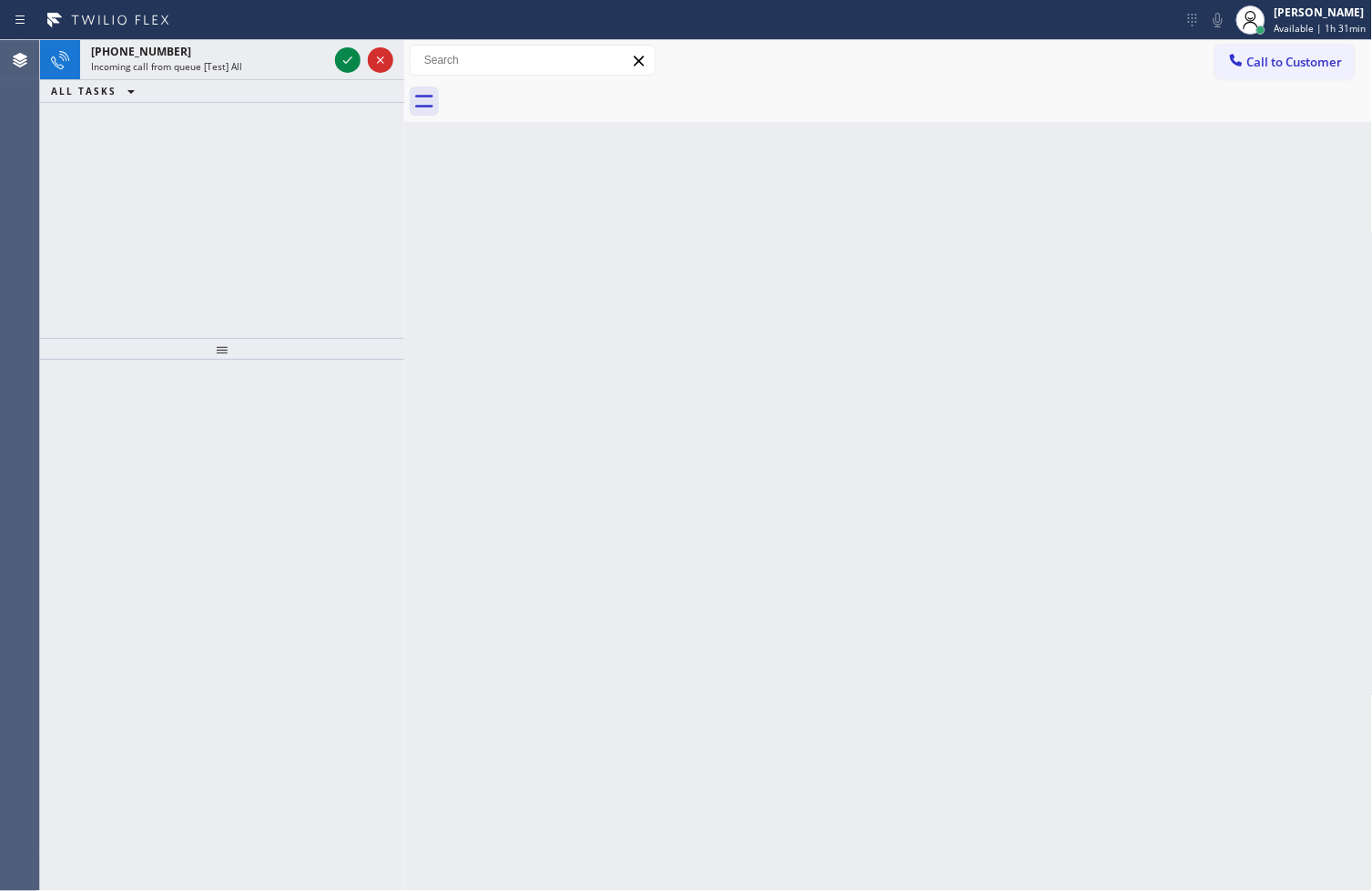
click at [335, 55] on div at bounding box center [348, 60] width 26 height 22
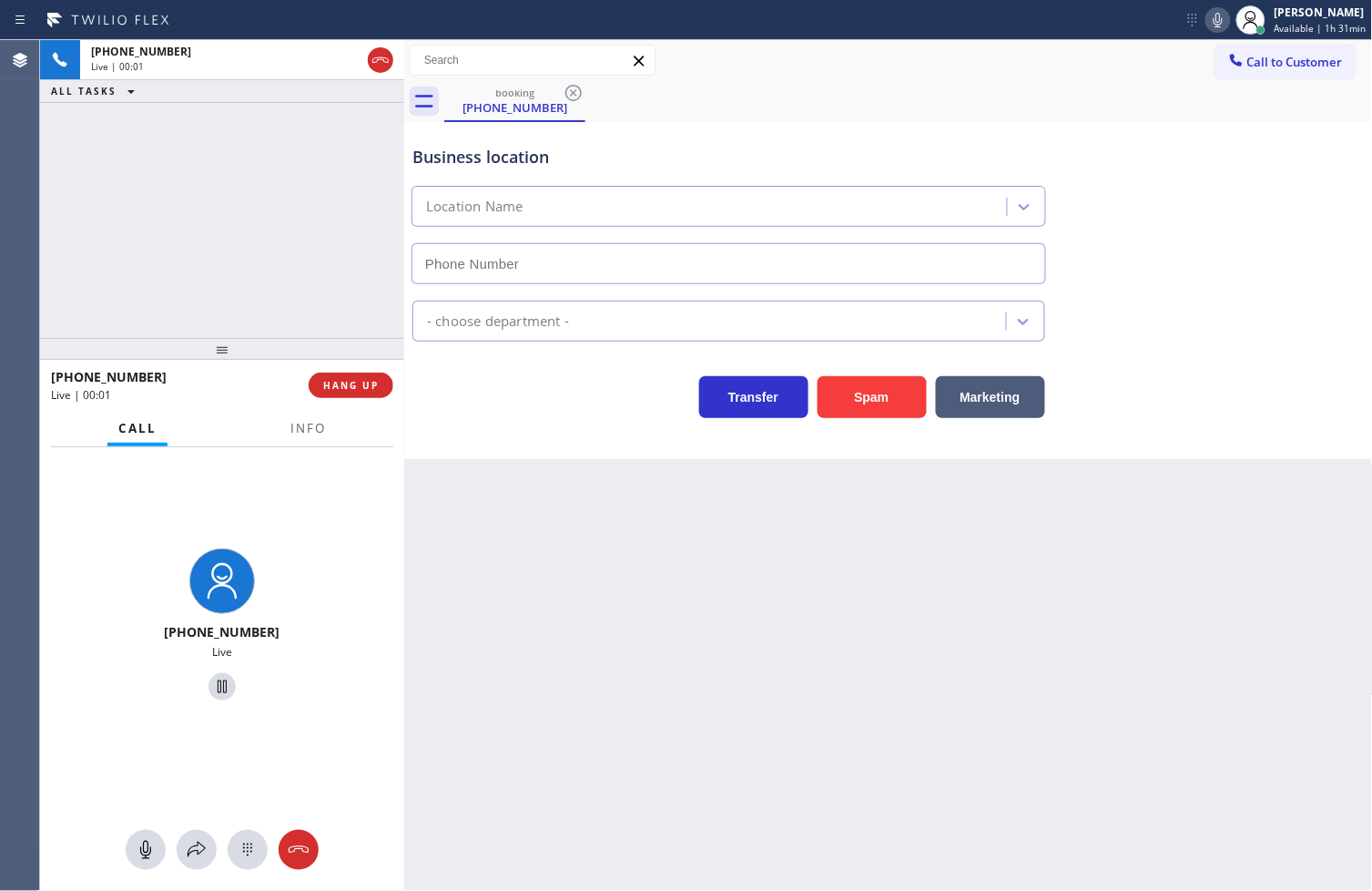
type input "[PHONE_NUMBER]"
drag, startPoint x: 875, startPoint y: 383, endPoint x: 886, endPoint y: 381, distance: 11.2
click at [876, 383] on button "Spam" at bounding box center [872, 396] width 109 height 42
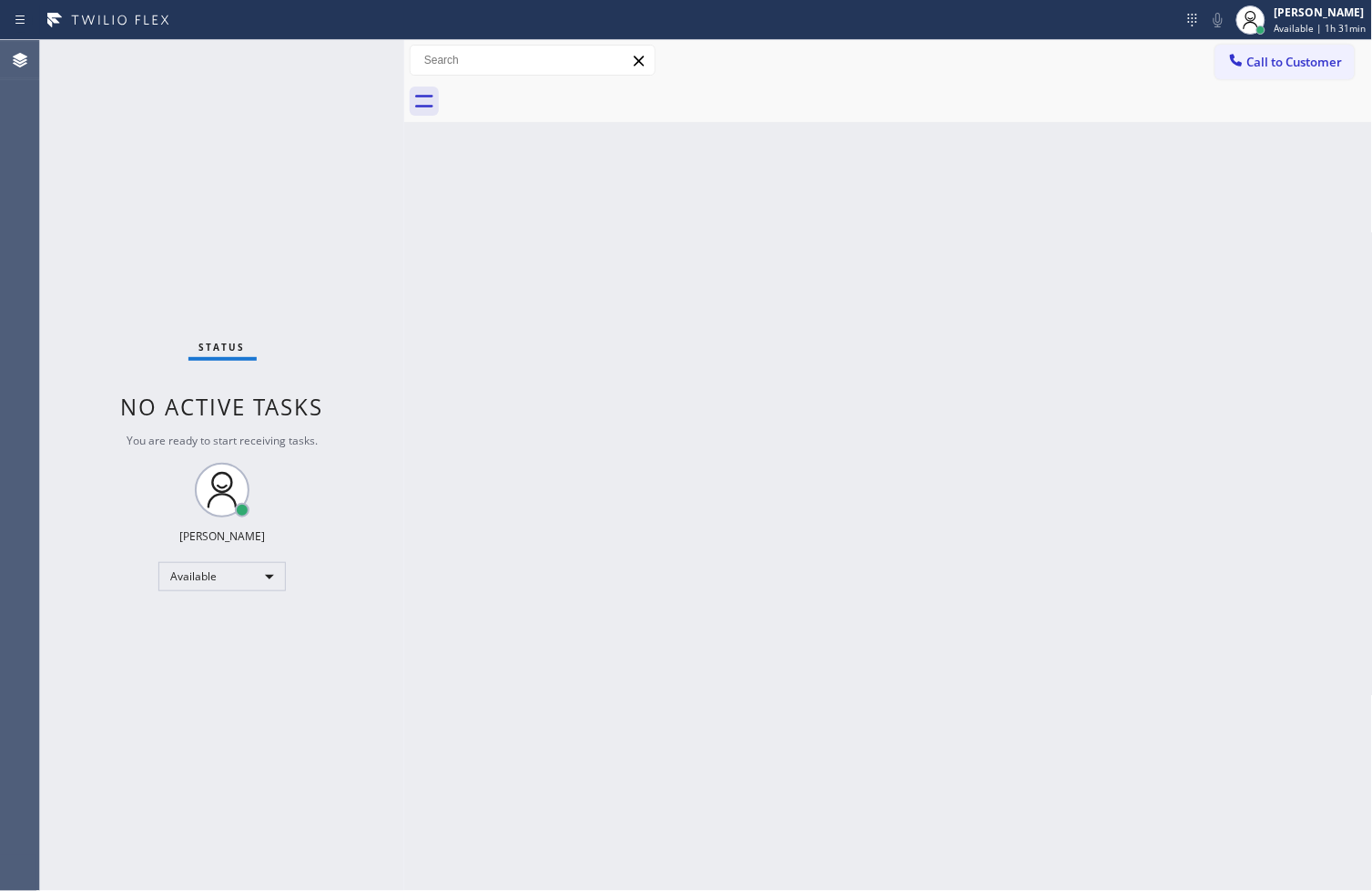
click at [261, 159] on div "Status No active tasks You are ready to start receiving tasks. [PERSON_NAME]" at bounding box center [221, 465] width 364 height 850
click at [339, 53] on div "Status No active tasks You are ready to start receiving tasks. [PERSON_NAME]" at bounding box center [221, 465] width 364 height 850
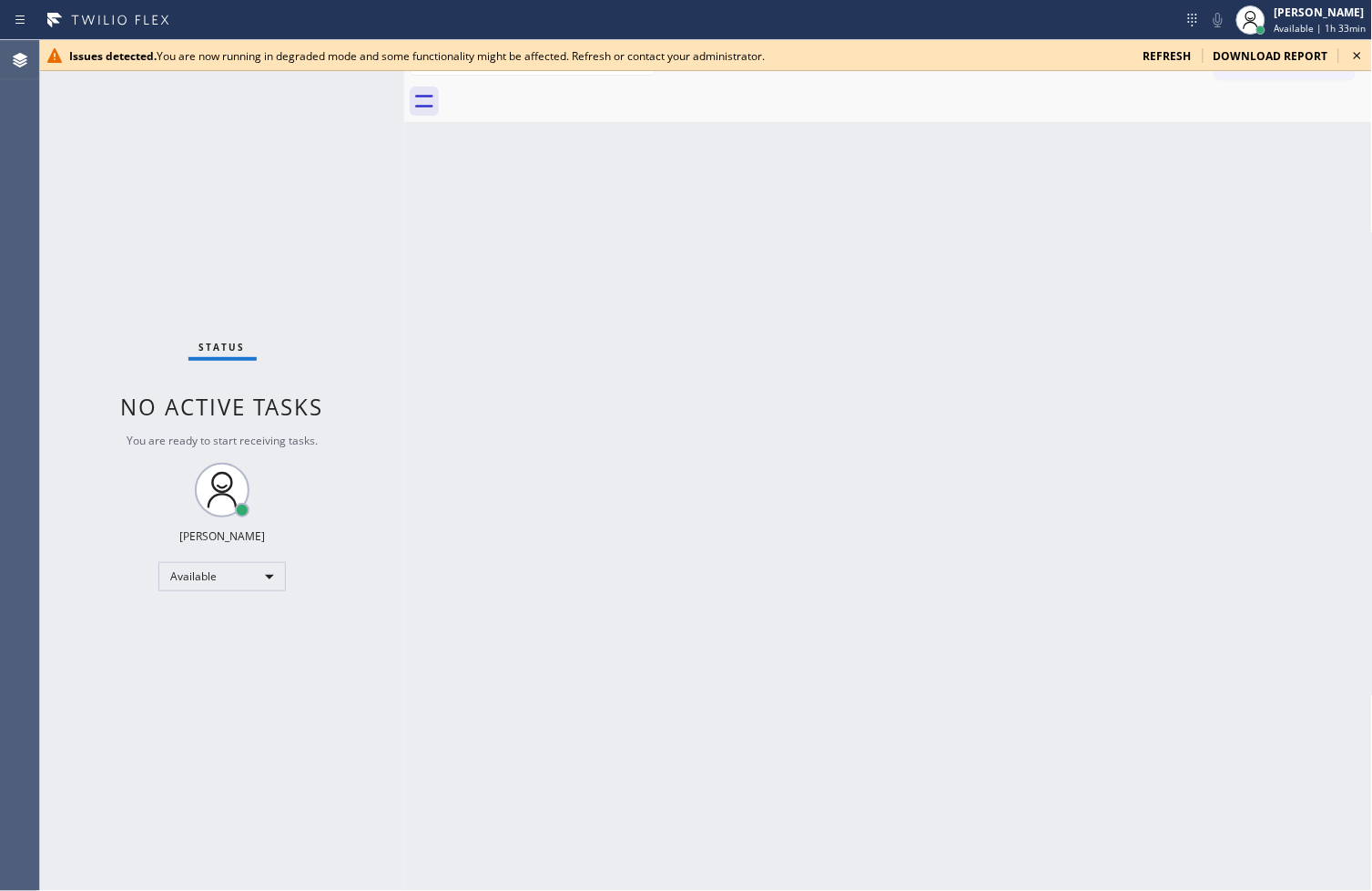
click at [88, 662] on div "Status No active tasks You are ready to start receiving tasks. [PERSON_NAME]" at bounding box center [221, 465] width 364 height 850
click at [137, 349] on div "Status No active tasks You are ready to start receiving tasks. [PERSON_NAME]" at bounding box center [221, 465] width 364 height 850
click at [1360, 53] on icon at bounding box center [1357, 56] width 7 height 7
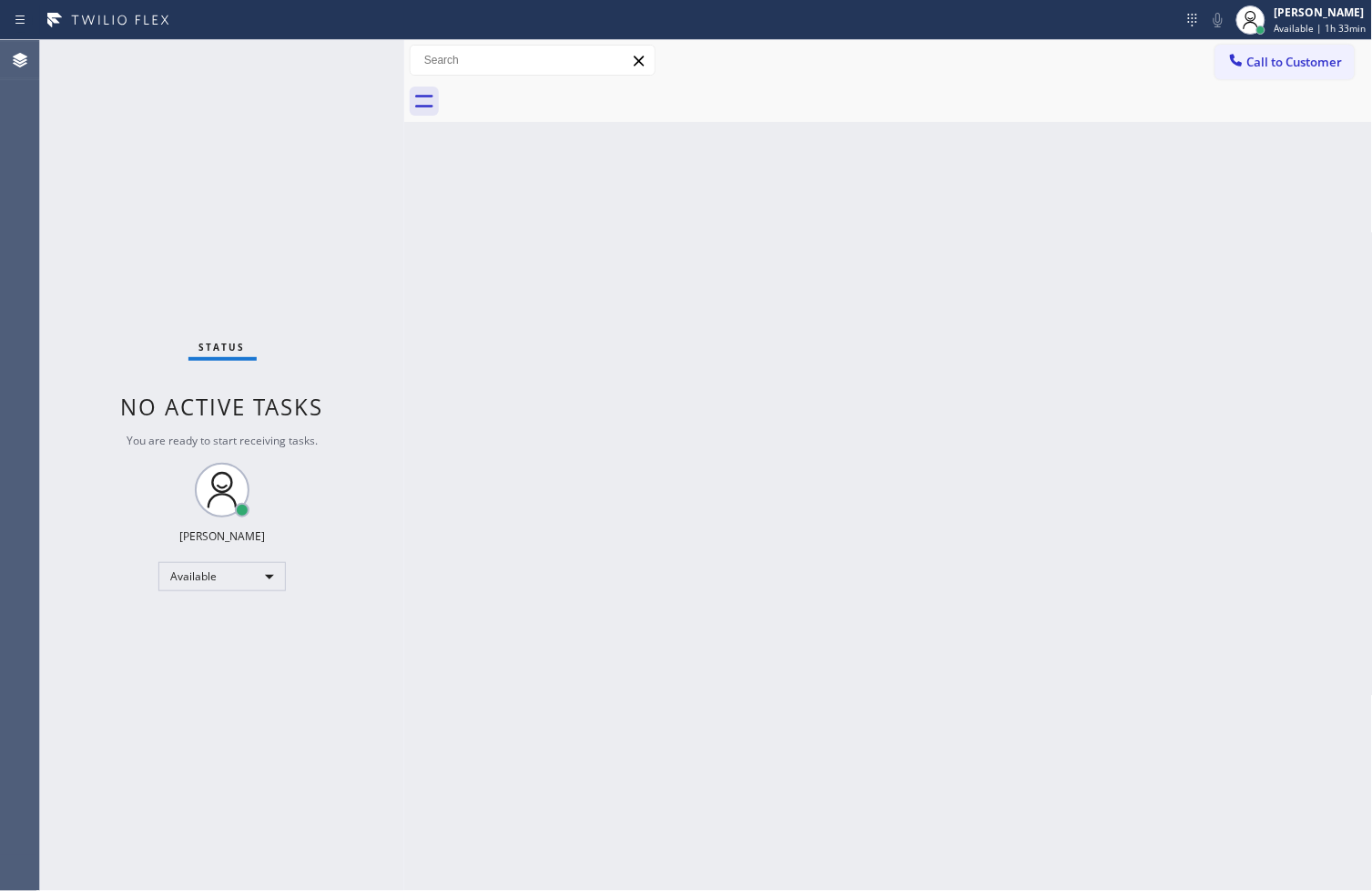
click at [561, 348] on div "Back to Dashboard Change Sender ID Customers Technicians Select a contact Outbo…" at bounding box center [889, 465] width 968 height 850
click at [50, 592] on div "Status No active tasks You are ready to start receiving tasks. [PERSON_NAME]" at bounding box center [221, 465] width 364 height 850
click at [235, 165] on div "Status No active tasks You are ready to start receiving tasks. [PERSON_NAME]" at bounding box center [221, 465] width 364 height 850
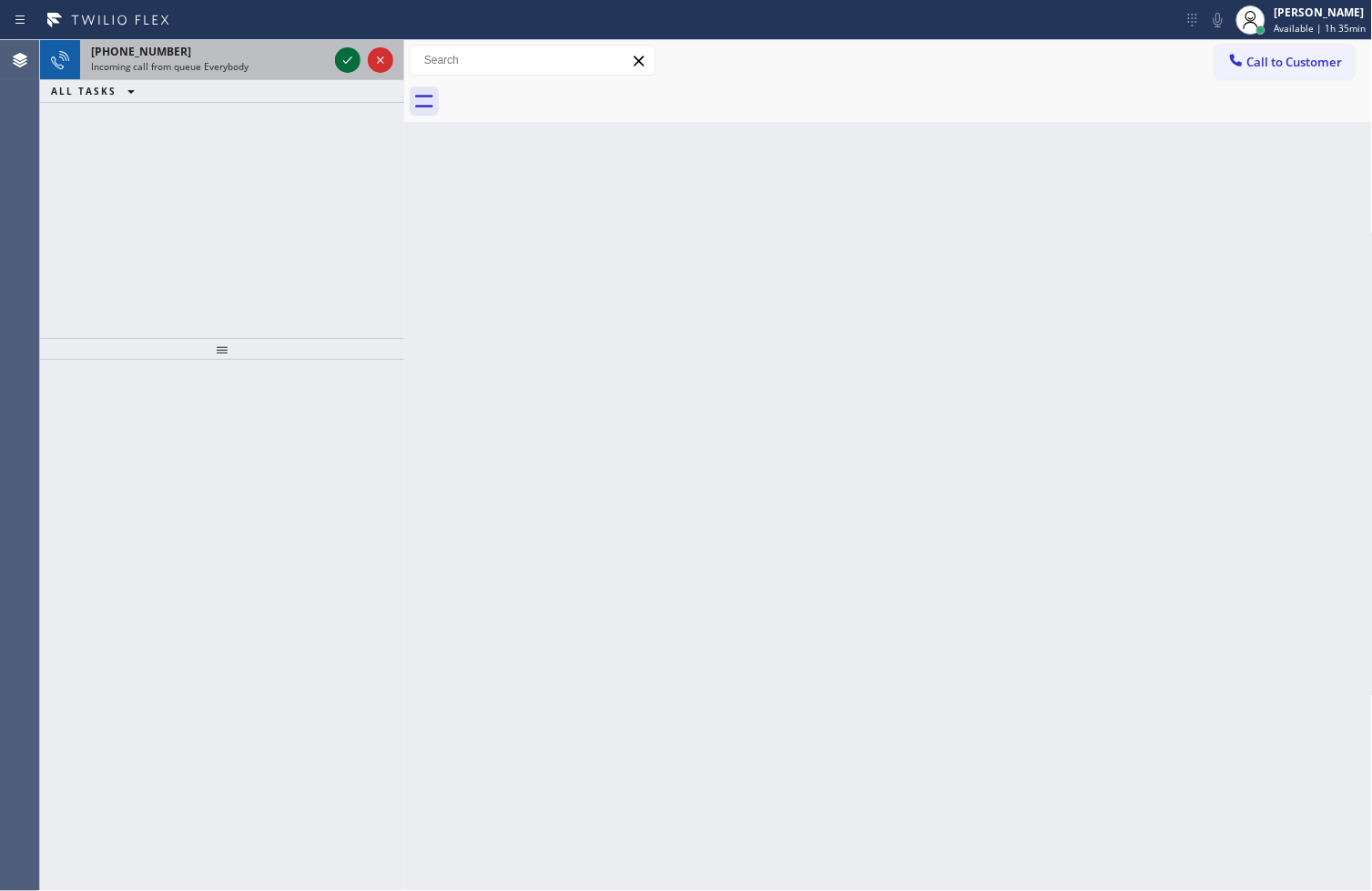
click at [350, 67] on icon at bounding box center [348, 60] width 22 height 22
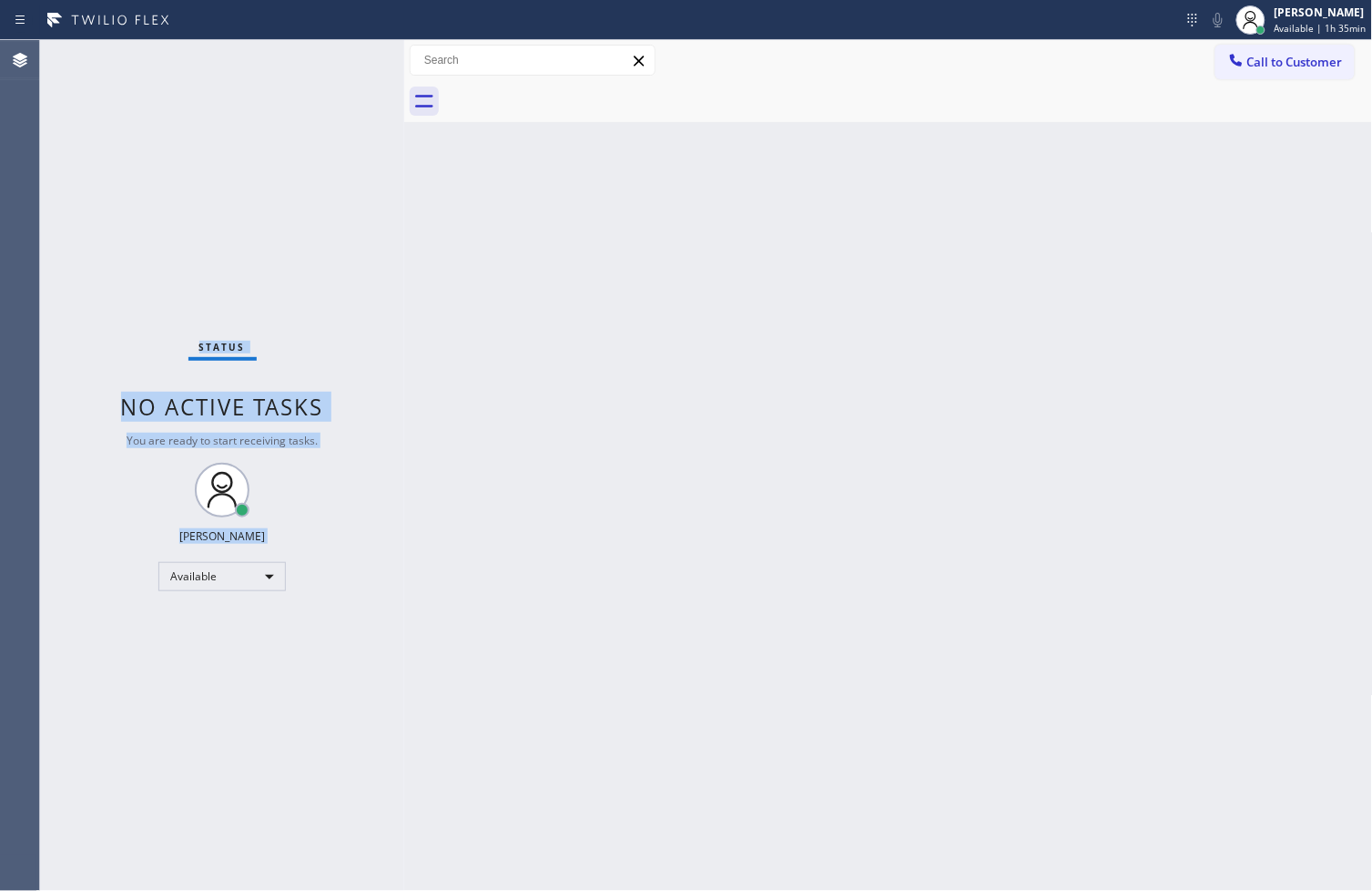
click at [350, 67] on div "Status No active tasks You are ready to start receiving tasks. [PERSON_NAME]" at bounding box center [221, 465] width 364 height 850
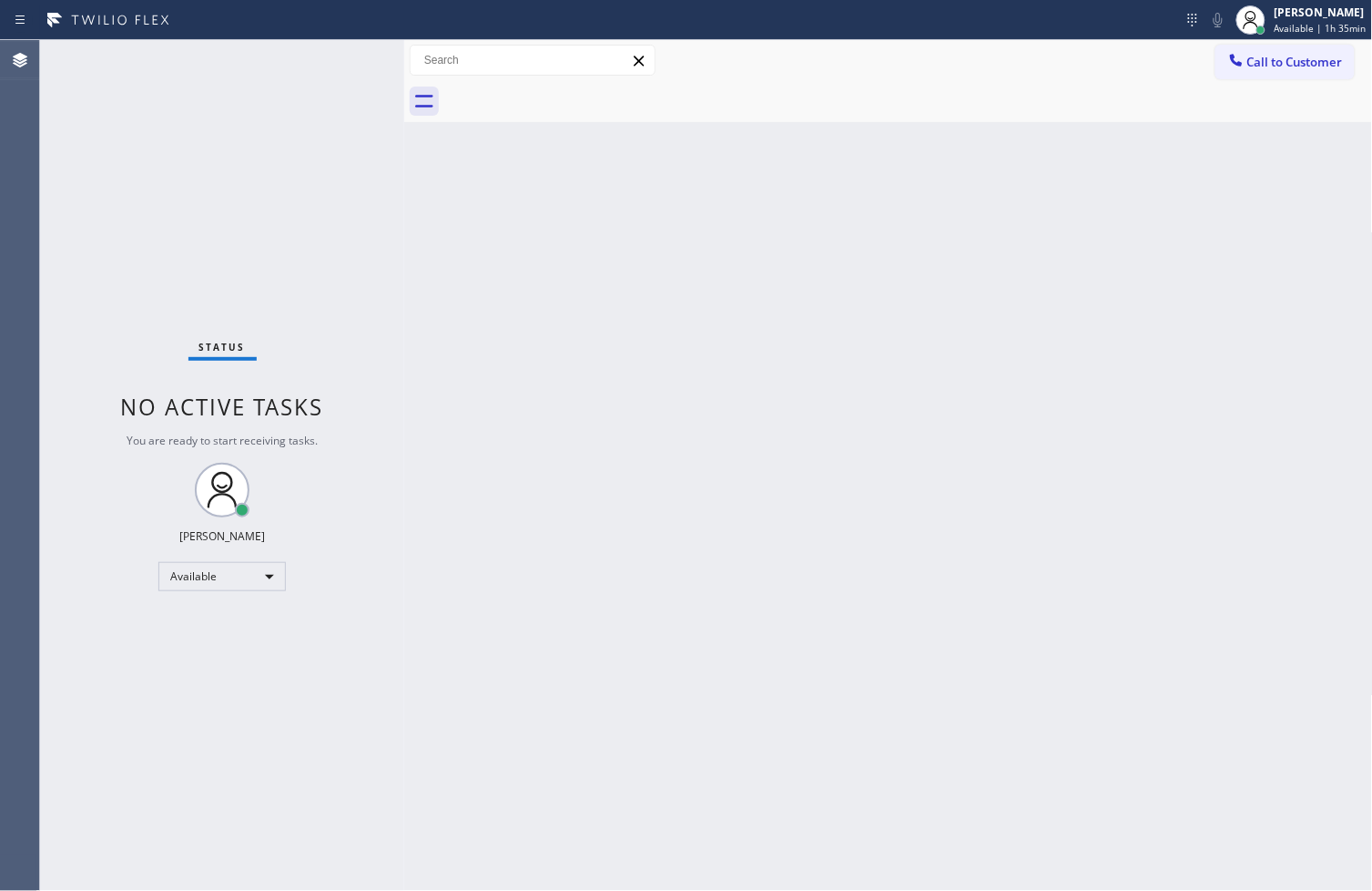
click at [341, 231] on div "Status No active tasks You are ready to start receiving tasks. [PERSON_NAME]" at bounding box center [221, 465] width 364 height 850
click at [338, 56] on div "Status No active tasks You are ready to start receiving tasks. [PERSON_NAME]" at bounding box center [221, 465] width 364 height 850
drag, startPoint x: 73, startPoint y: 711, endPoint x: 125, endPoint y: 595, distance: 127.1
click at [73, 710] on div "Status No active tasks You are ready to start receiving tasks. [PERSON_NAME]" at bounding box center [221, 465] width 364 height 850
click at [331, 59] on div "Status No active tasks You are ready to start receiving tasks. [PERSON_NAME]" at bounding box center [221, 465] width 364 height 850
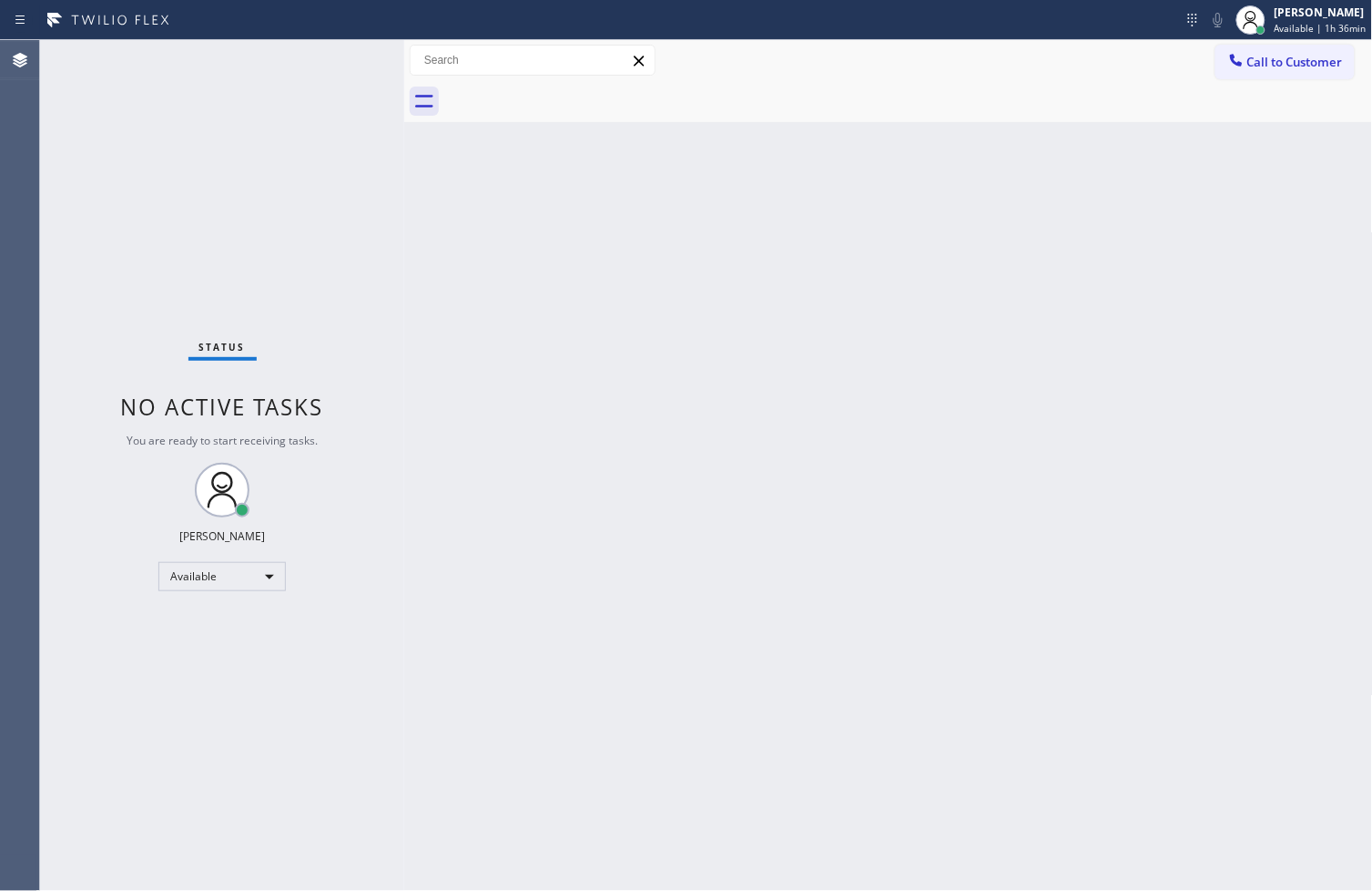
click at [329, 59] on div "Status No active tasks You are ready to start receiving tasks. [PERSON_NAME]" at bounding box center [221, 465] width 364 height 850
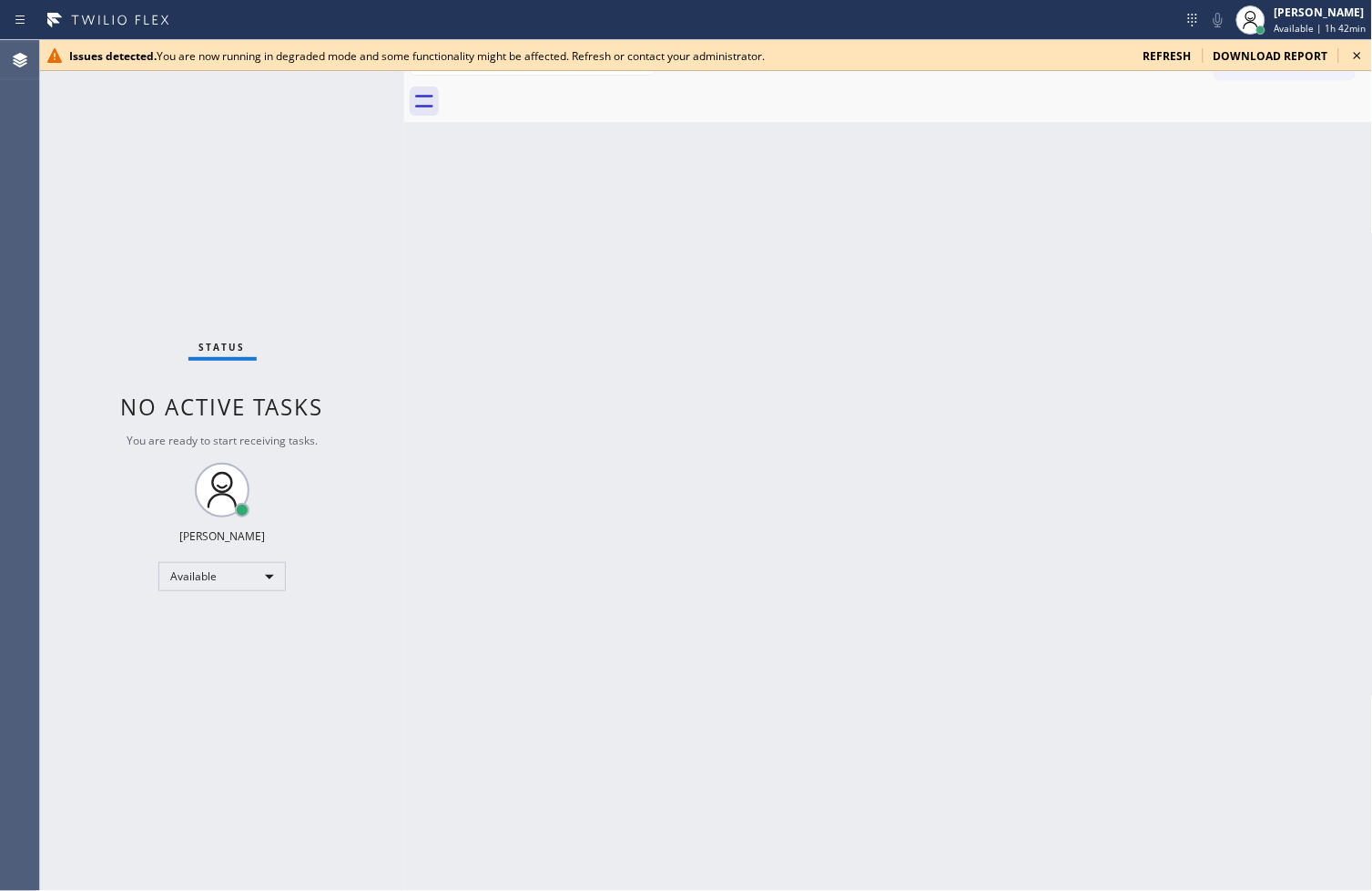
click at [1362, 55] on icon at bounding box center [1357, 56] width 22 height 22
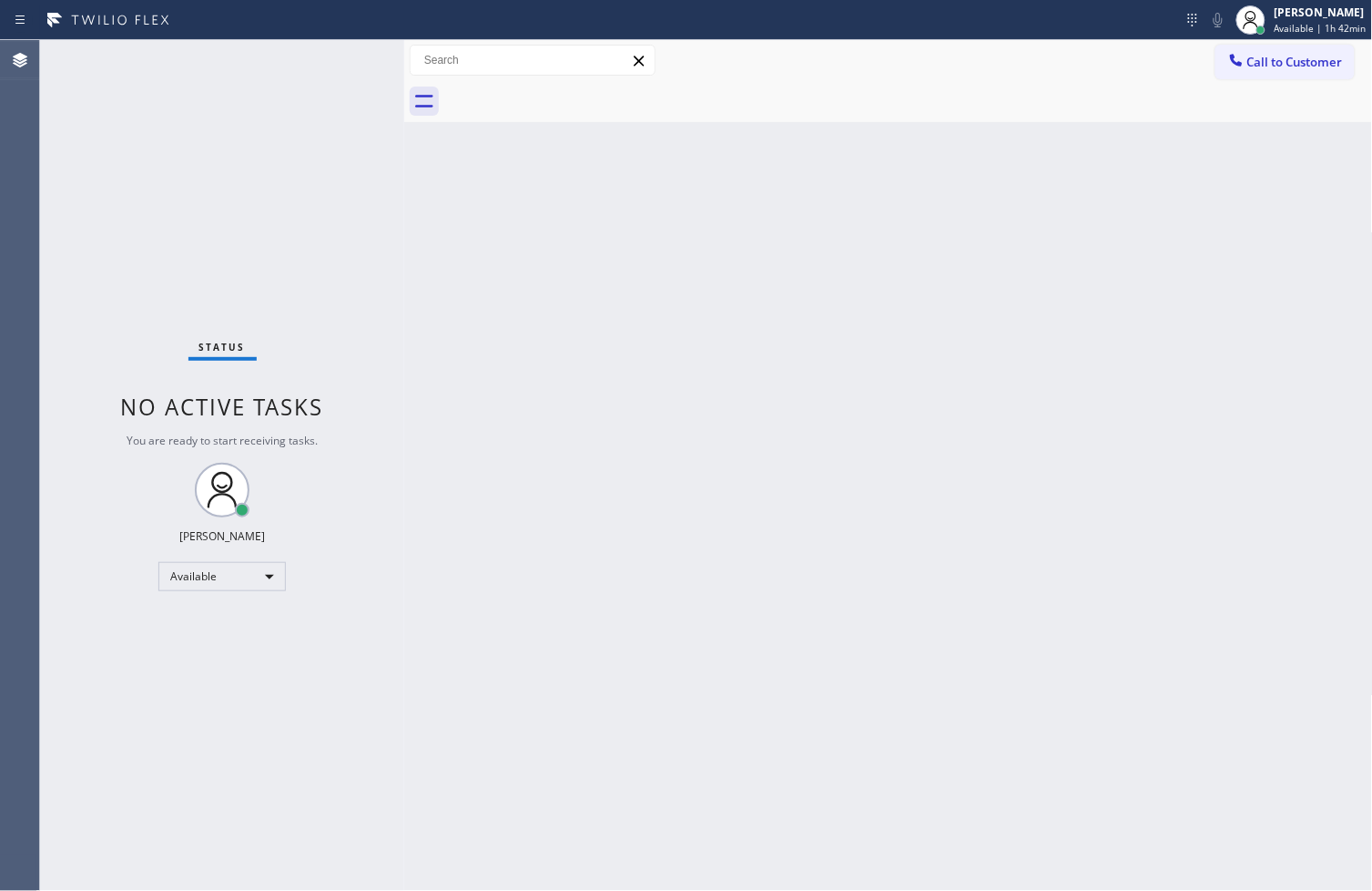
click at [173, 179] on div "Status No active tasks You are ready to start receiving tasks. [PERSON_NAME]" at bounding box center [221, 465] width 364 height 850
click at [297, 67] on div "Status No active tasks You are ready to start receiving tasks. [PERSON_NAME]" at bounding box center [221, 465] width 364 height 850
click at [340, 56] on div "Status No active tasks You are ready to start receiving tasks. [PERSON_NAME]" at bounding box center [221, 465] width 364 height 850
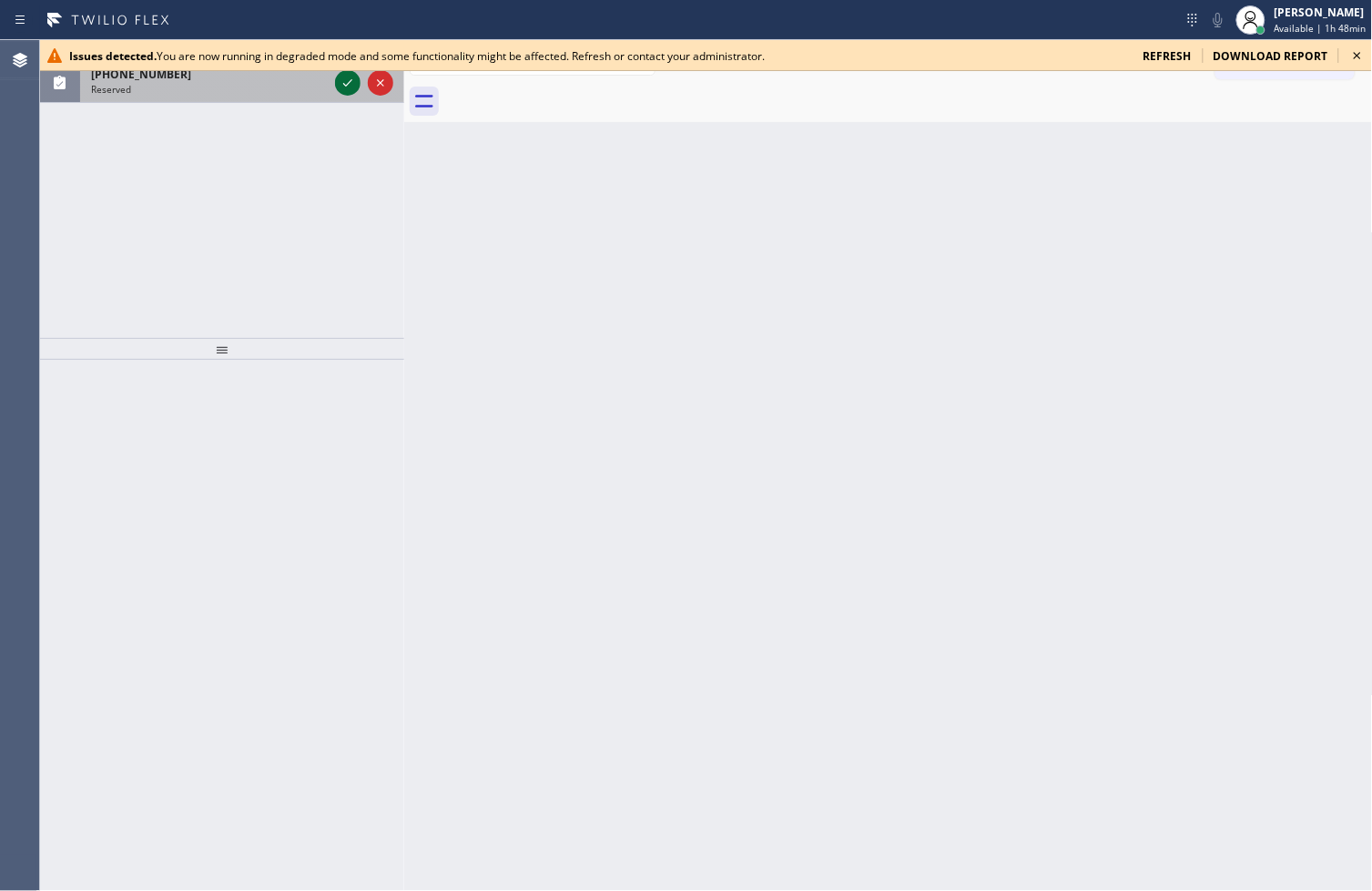
click at [354, 81] on icon at bounding box center [348, 83] width 22 height 22
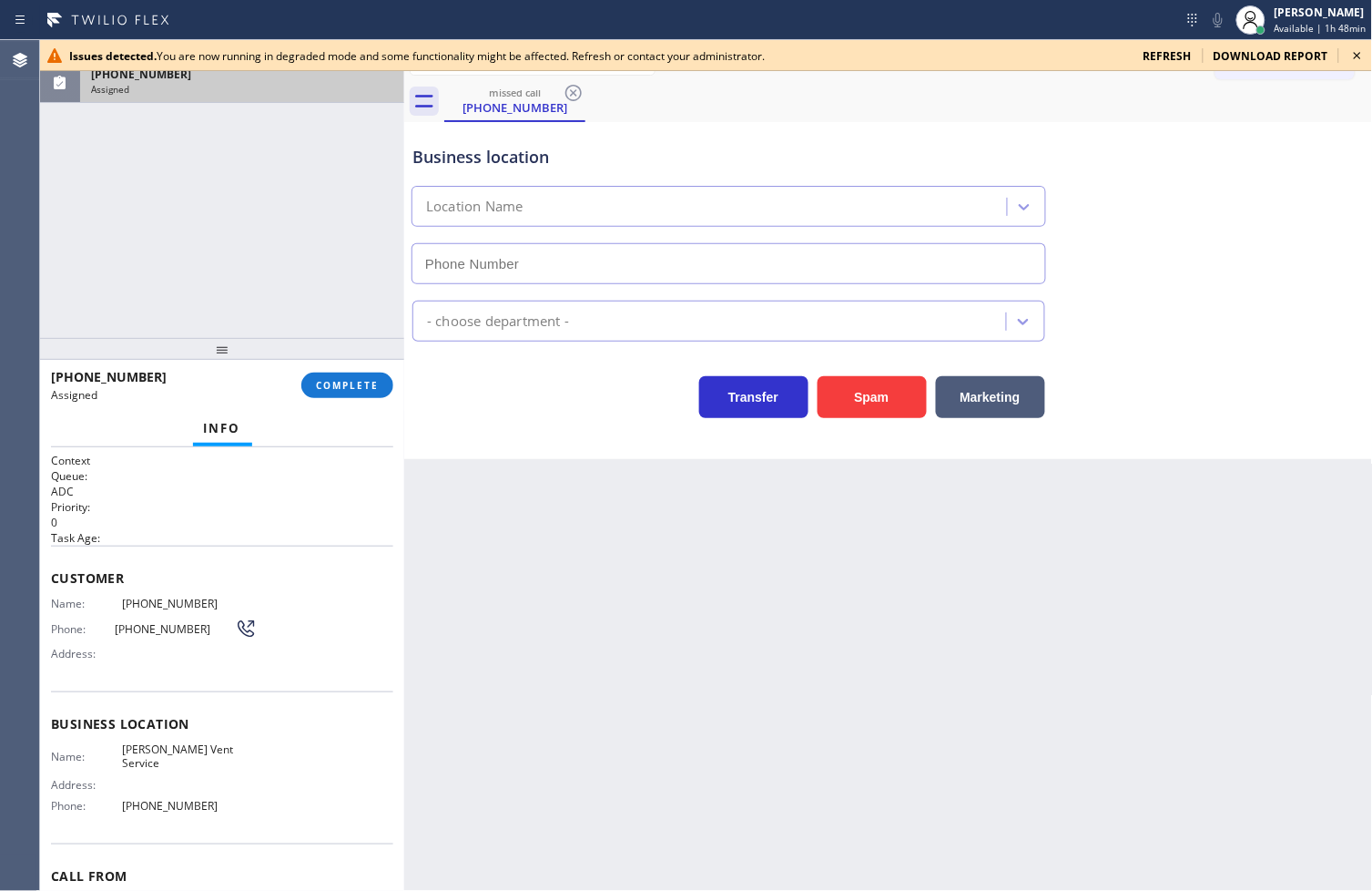
type input "[PHONE_NUMBER]"
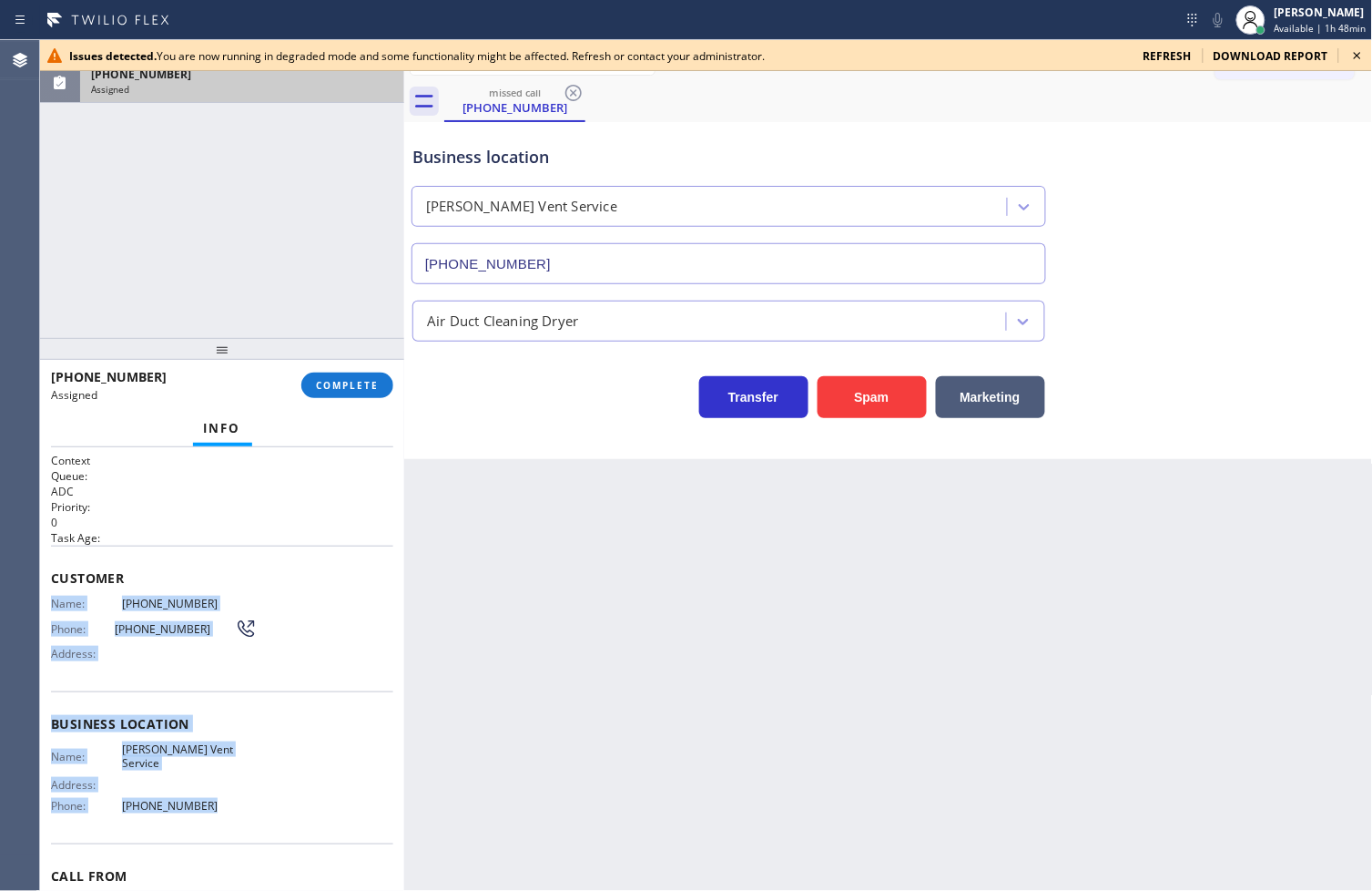
drag, startPoint x: 44, startPoint y: 599, endPoint x: 226, endPoint y: 812, distance: 280.2
click at [226, 812] on div "Context Queue: ADC Priority: 0 Task Age: Customer Name: [PHONE_NUMBER] Phone: […" at bounding box center [221, 670] width 364 height 445
copy div "Name: [PHONE_NUMBER] Phone: [PHONE_NUMBER] Address: Business location Name: [PE…"
click at [332, 386] on span "COMPLETE" at bounding box center [347, 385] width 63 height 13
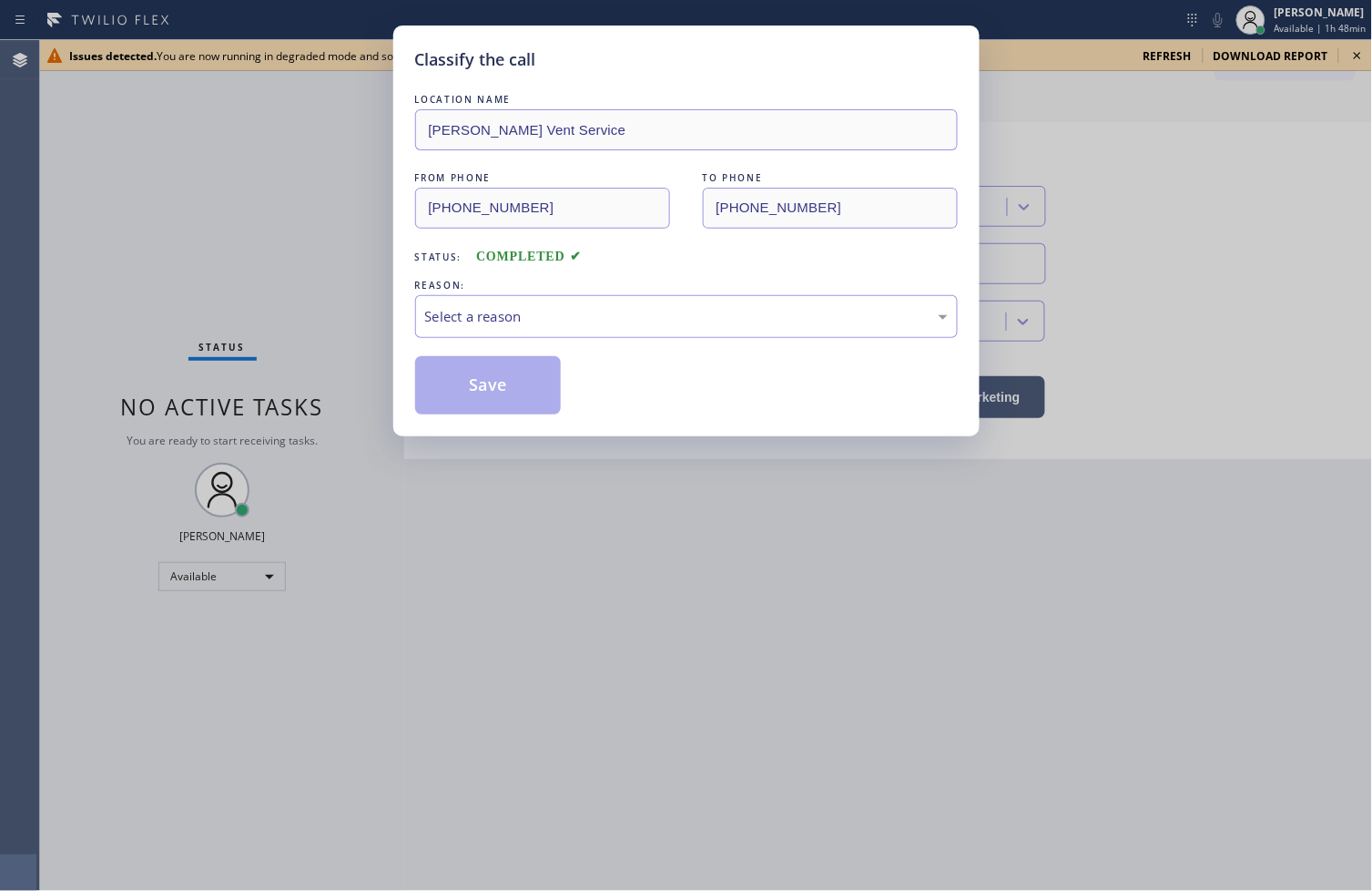
click at [473, 320] on div "Select a reason" at bounding box center [686, 316] width 522 height 21
click at [470, 410] on button "Save" at bounding box center [488, 384] width 146 height 58
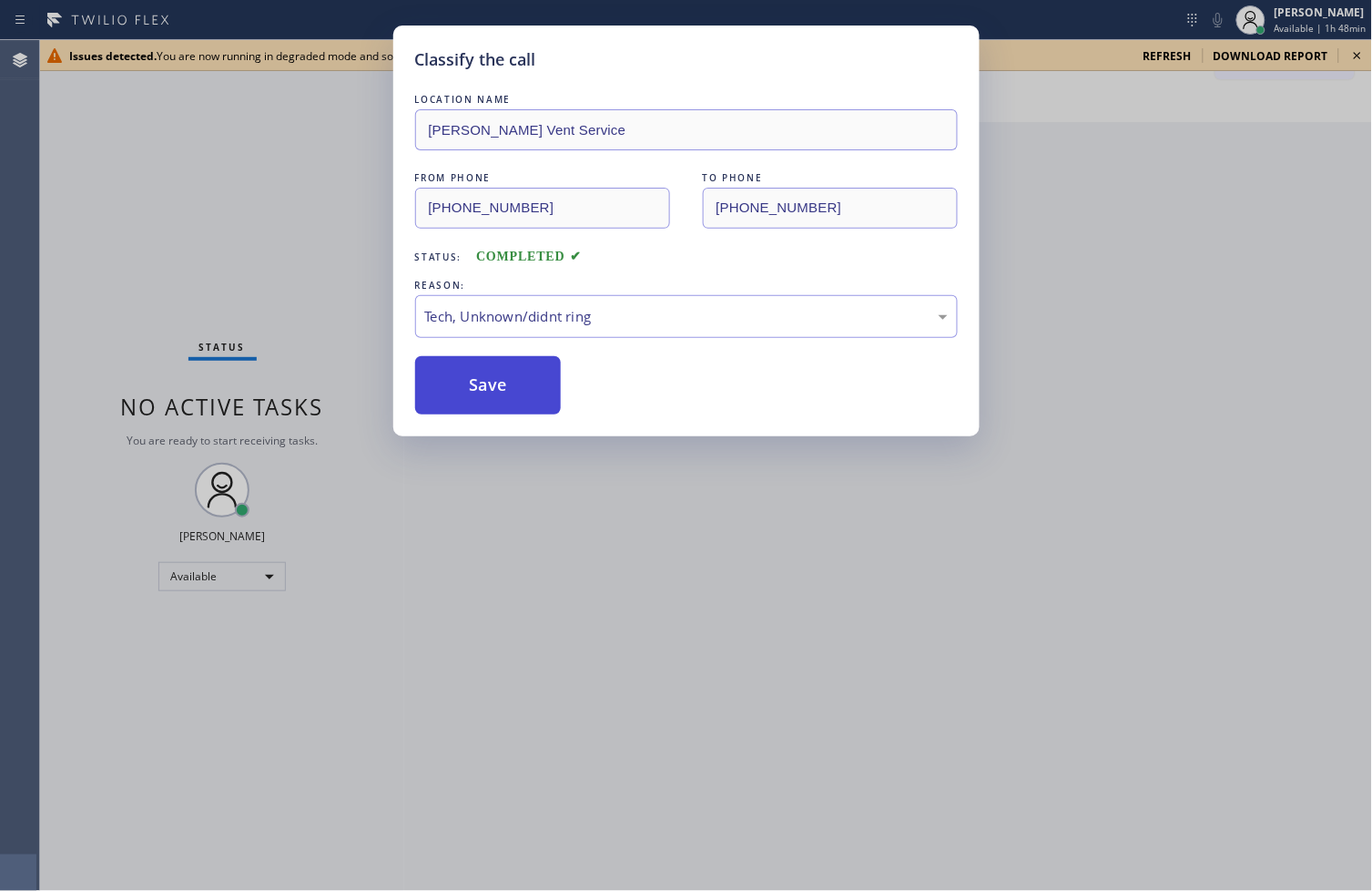
click at [470, 410] on button "Save" at bounding box center [488, 384] width 146 height 58
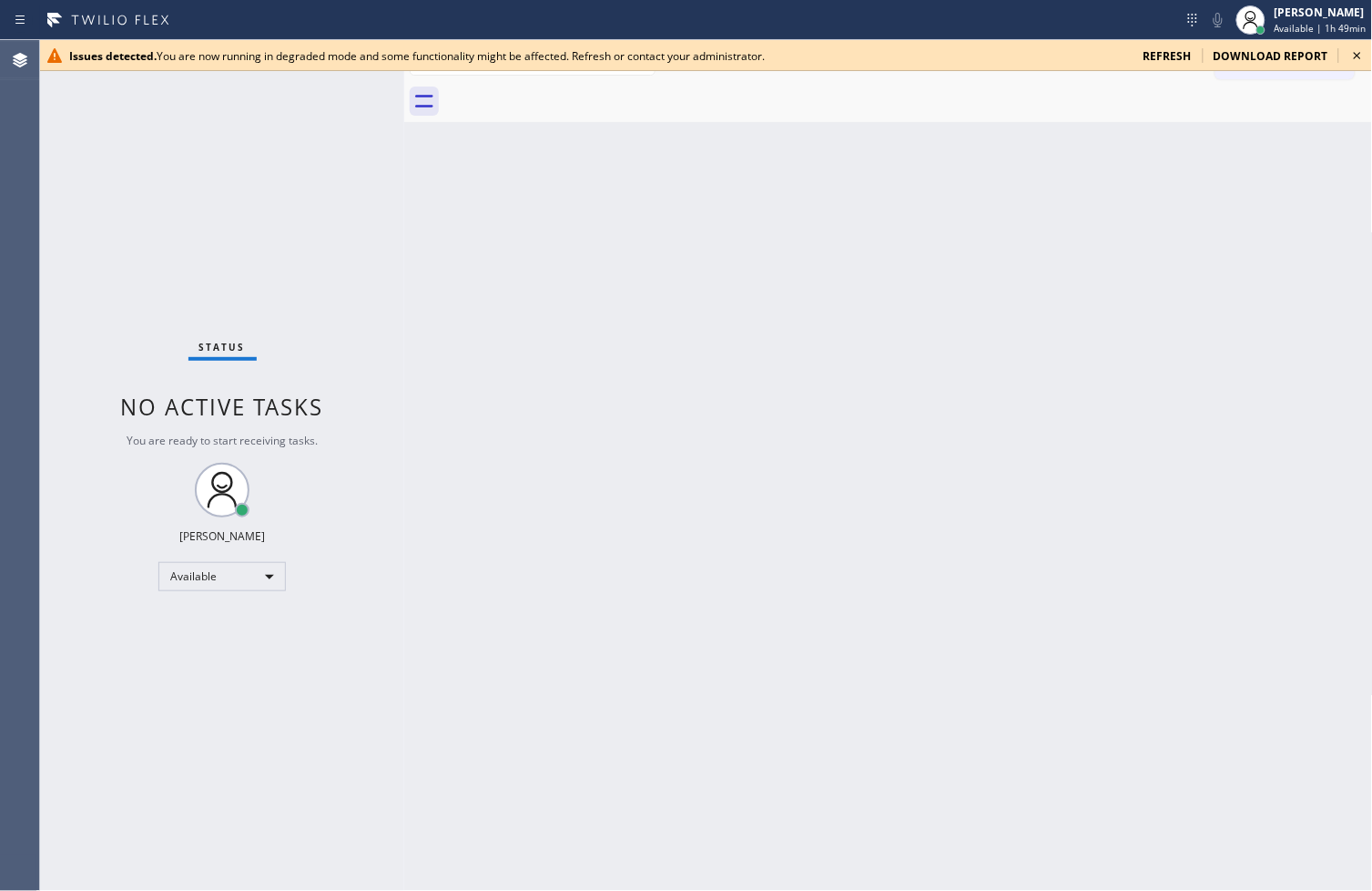
click at [131, 513] on div "Status No active tasks You are ready to start receiving tasks. [PERSON_NAME]" at bounding box center [221, 465] width 364 height 850
click at [1362, 57] on icon at bounding box center [1357, 56] width 22 height 22
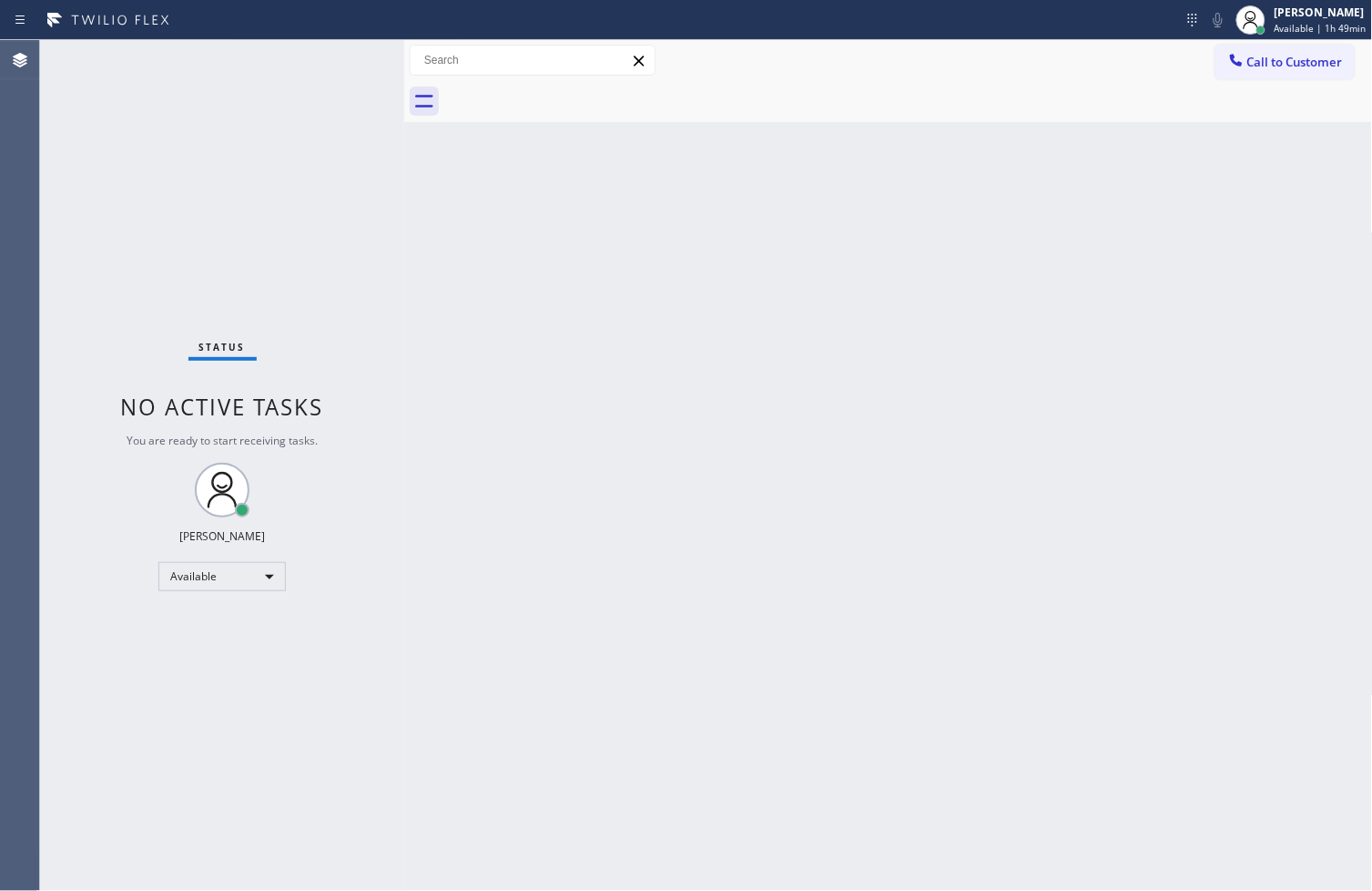
click at [304, 91] on div "Status No active tasks You are ready to start receiving tasks. [PERSON_NAME]" at bounding box center [221, 465] width 364 height 850
click at [317, 52] on div "Status No active tasks You are ready to start receiving tasks. [PERSON_NAME]" at bounding box center [221, 465] width 364 height 850
click at [335, 56] on div "Status No active tasks You are ready to start receiving tasks. [PERSON_NAME]" at bounding box center [221, 465] width 364 height 850
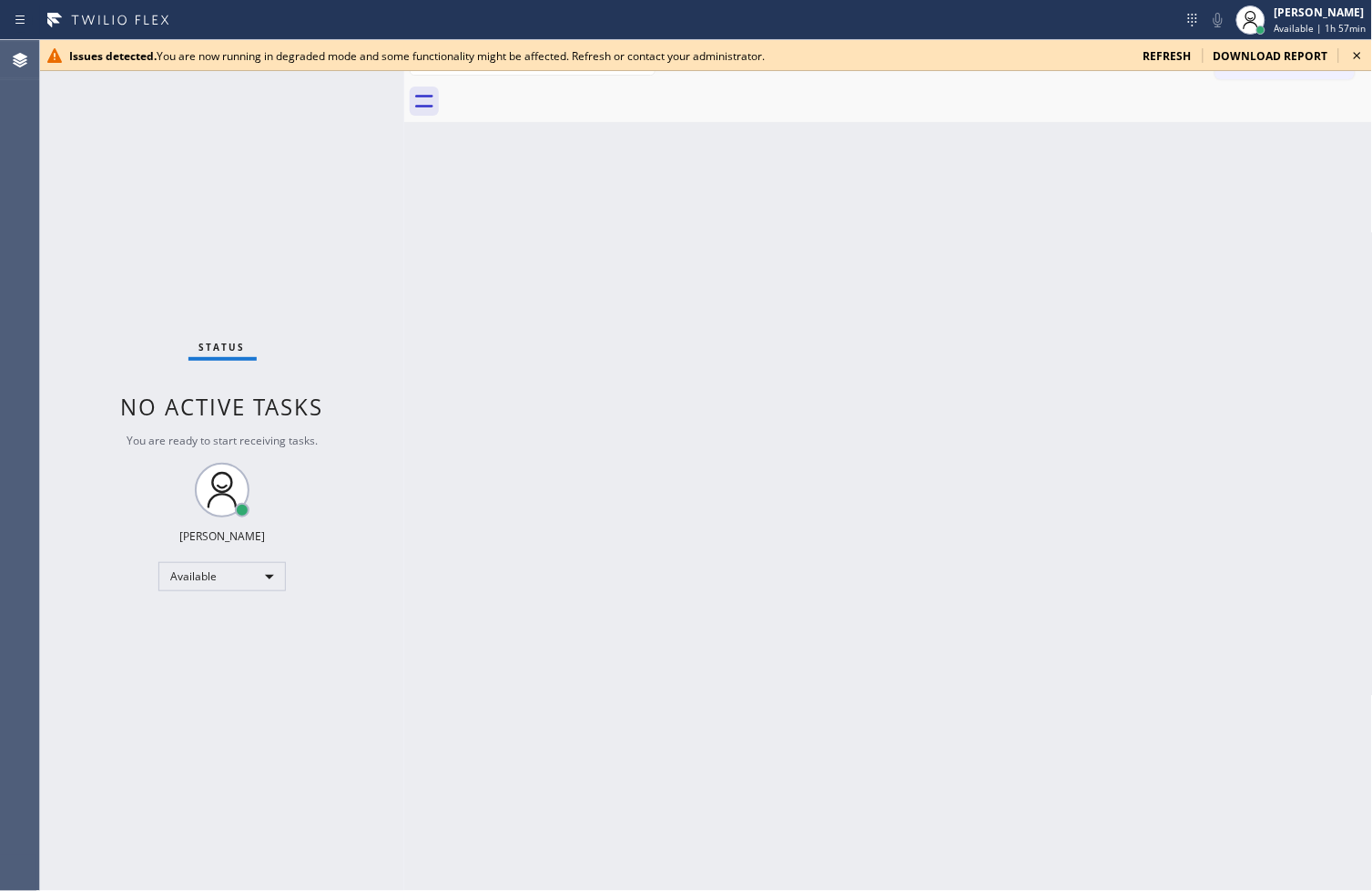
click at [1356, 45] on icon at bounding box center [1357, 56] width 22 height 22
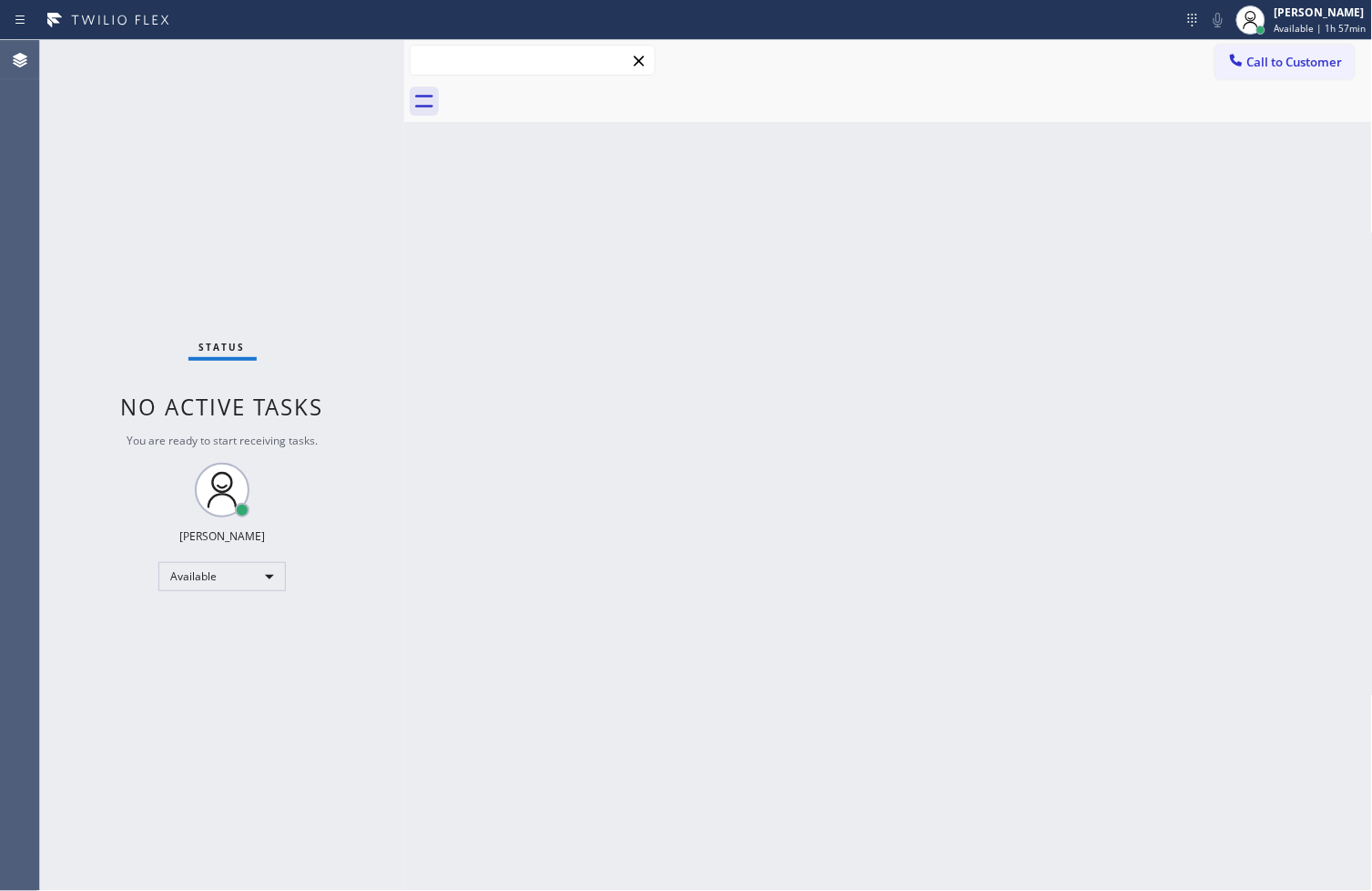
click at [505, 68] on input "text" at bounding box center [532, 59] width 244 height 29
click at [249, 224] on div "Status No active tasks You are ready to start receiving tasks. [PERSON_NAME]" at bounding box center [221, 465] width 364 height 850
click at [1234, 340] on div "Back to Dashboard Change Sender ID Customers Technicians Select a contact Outbo…" at bounding box center [889, 465] width 968 height 850
click at [276, 584] on div "Available" at bounding box center [222, 576] width 128 height 29
click at [260, 671] on li "Break" at bounding box center [221, 670] width 124 height 22
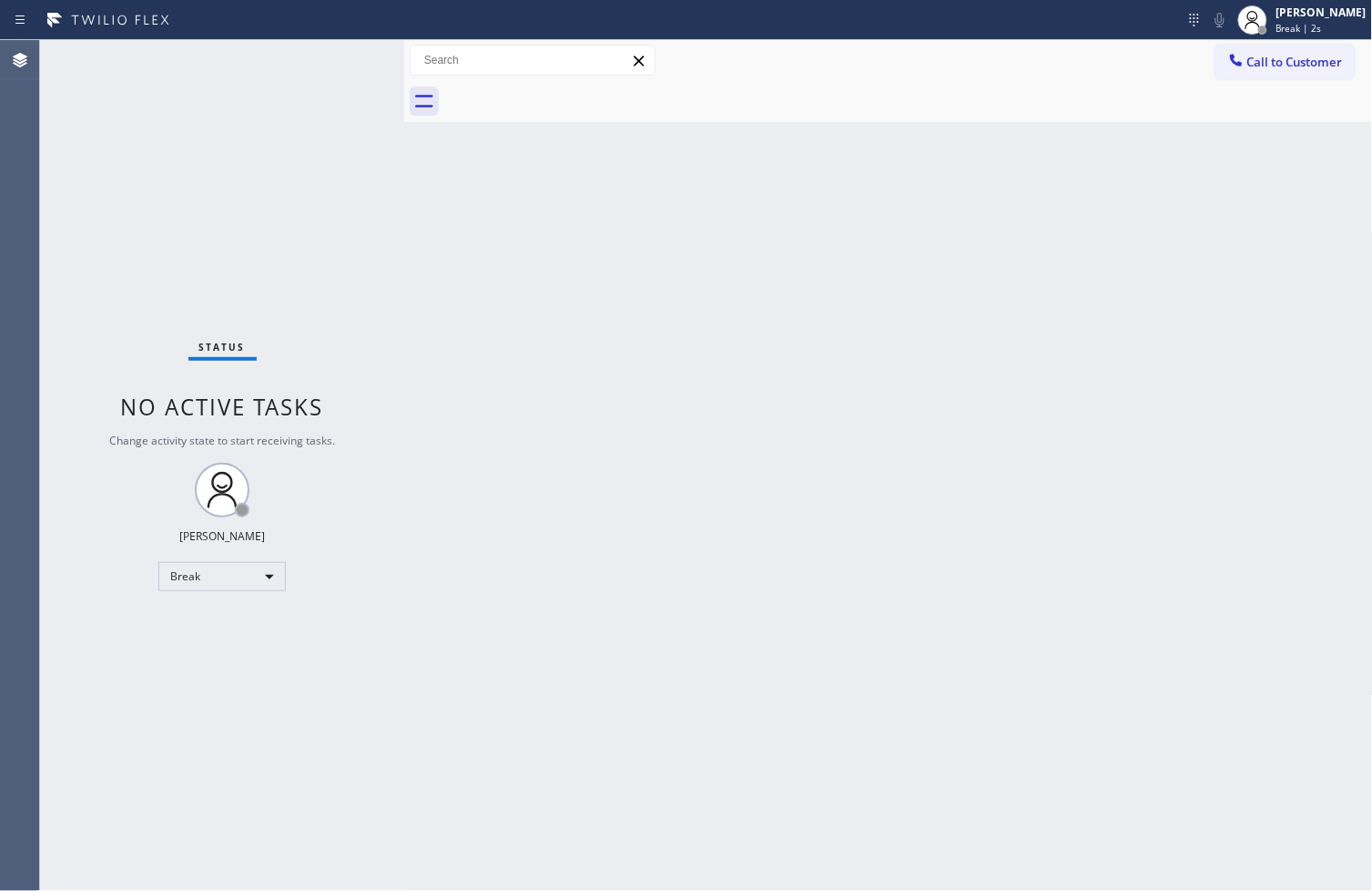
click at [28, 688] on div "Agent Desktop" at bounding box center [19, 465] width 39 height 850
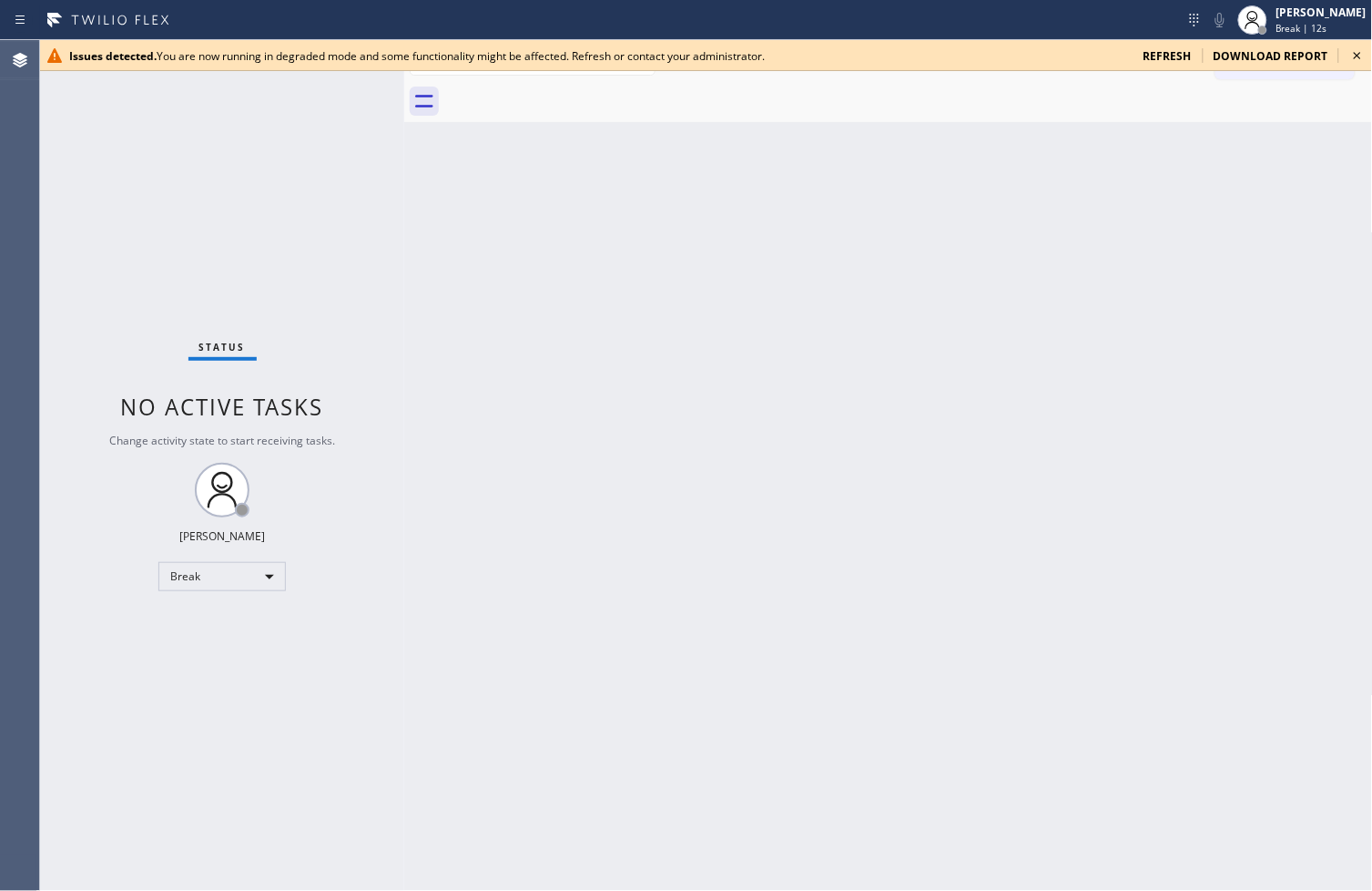
click at [995, 754] on div "Back to Dashboard Change Sender ID Customers Technicians Select a contact Outbo…" at bounding box center [889, 465] width 968 height 850
